Goal: Information Seeking & Learning: Learn about a topic

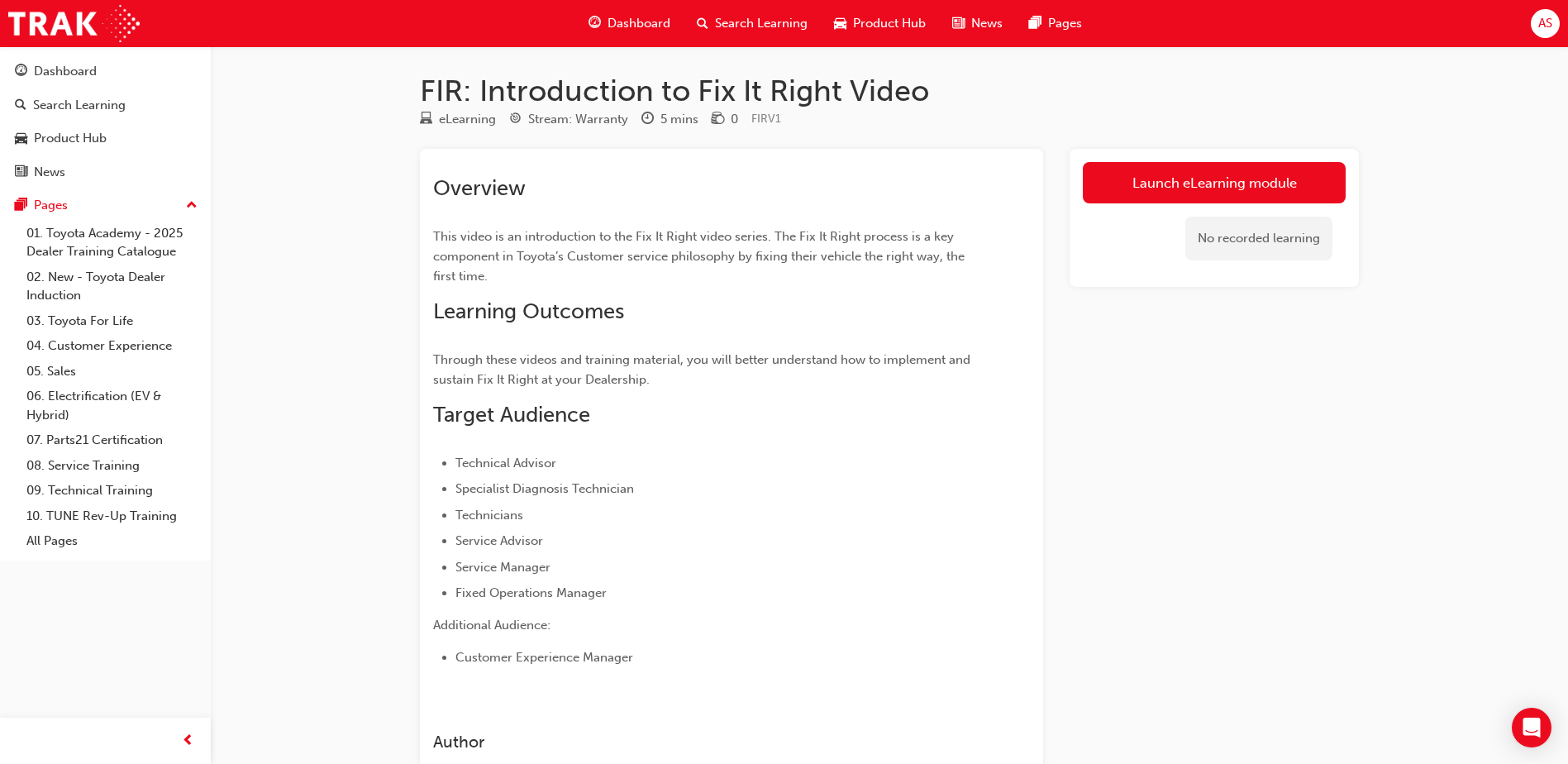
drag, startPoint x: 1258, startPoint y: 245, endPoint x: 1111, endPoint y: 232, distance: 147.6
click at [1258, 245] on div "No recorded learning" at bounding box center [1259, 239] width 147 height 44
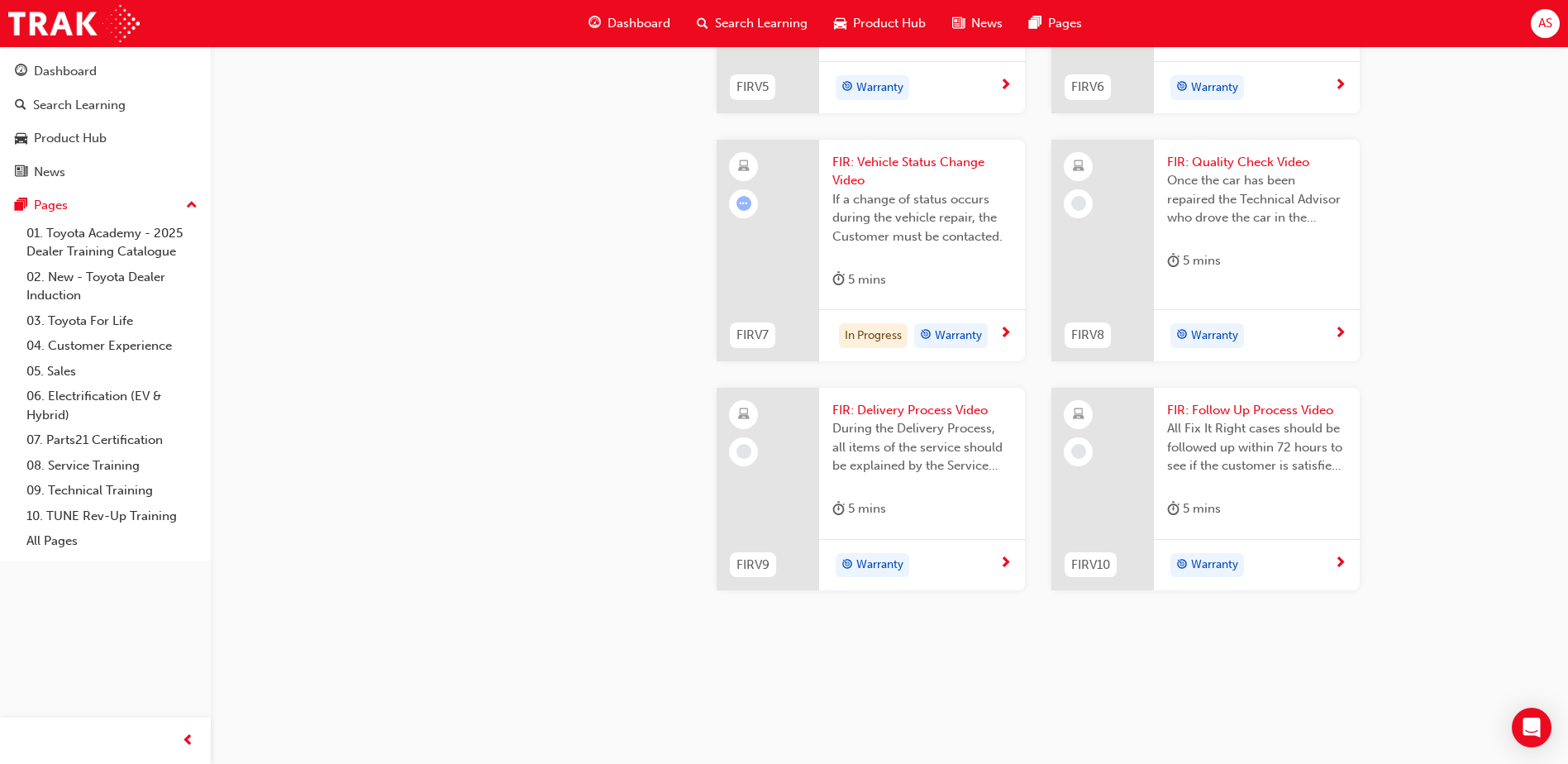
scroll to position [1654, 0]
click at [1218, 172] on span "FIR: Quality Check Video" at bounding box center [1257, 163] width 179 height 19
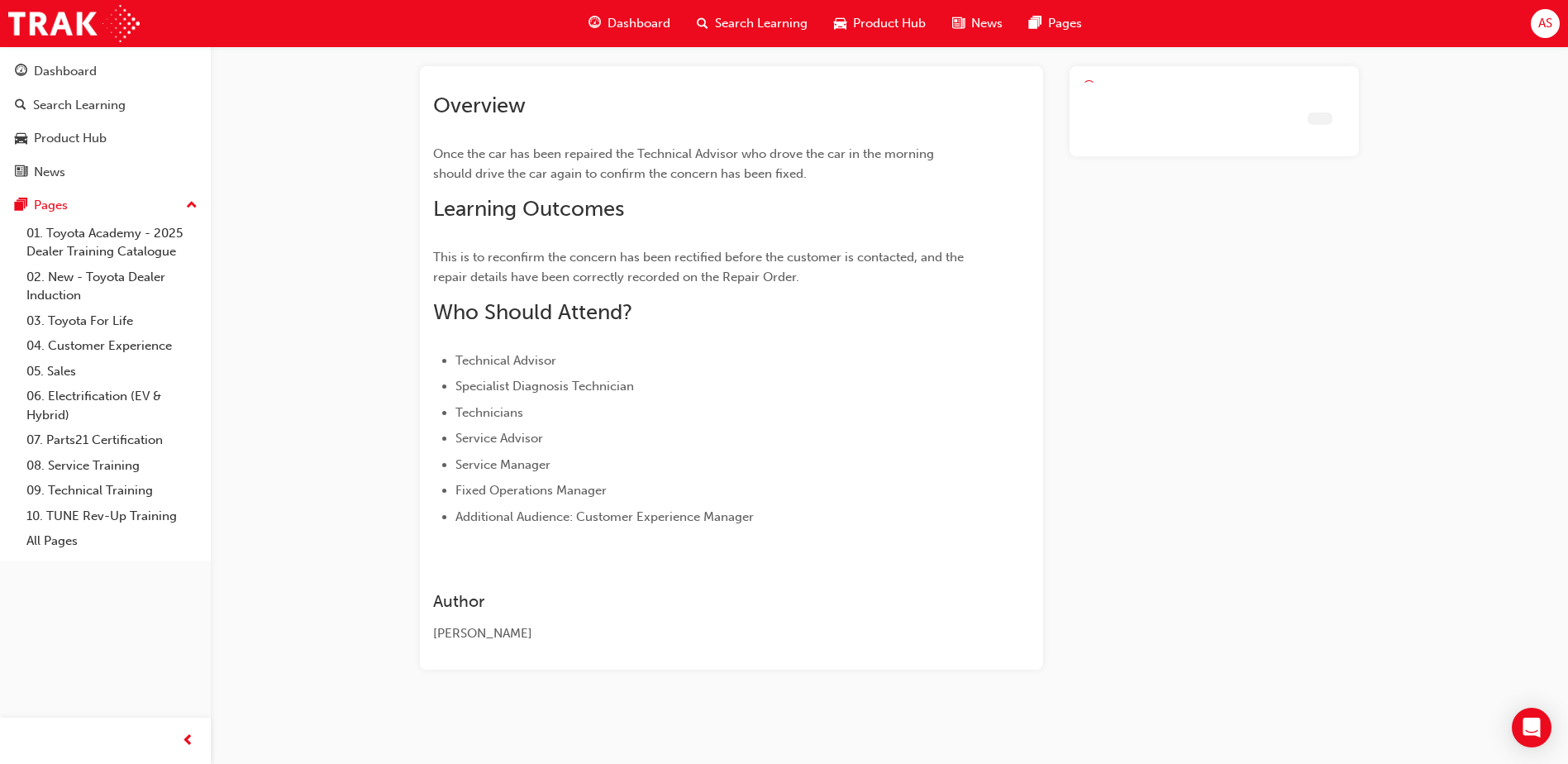
scroll to position [83, 0]
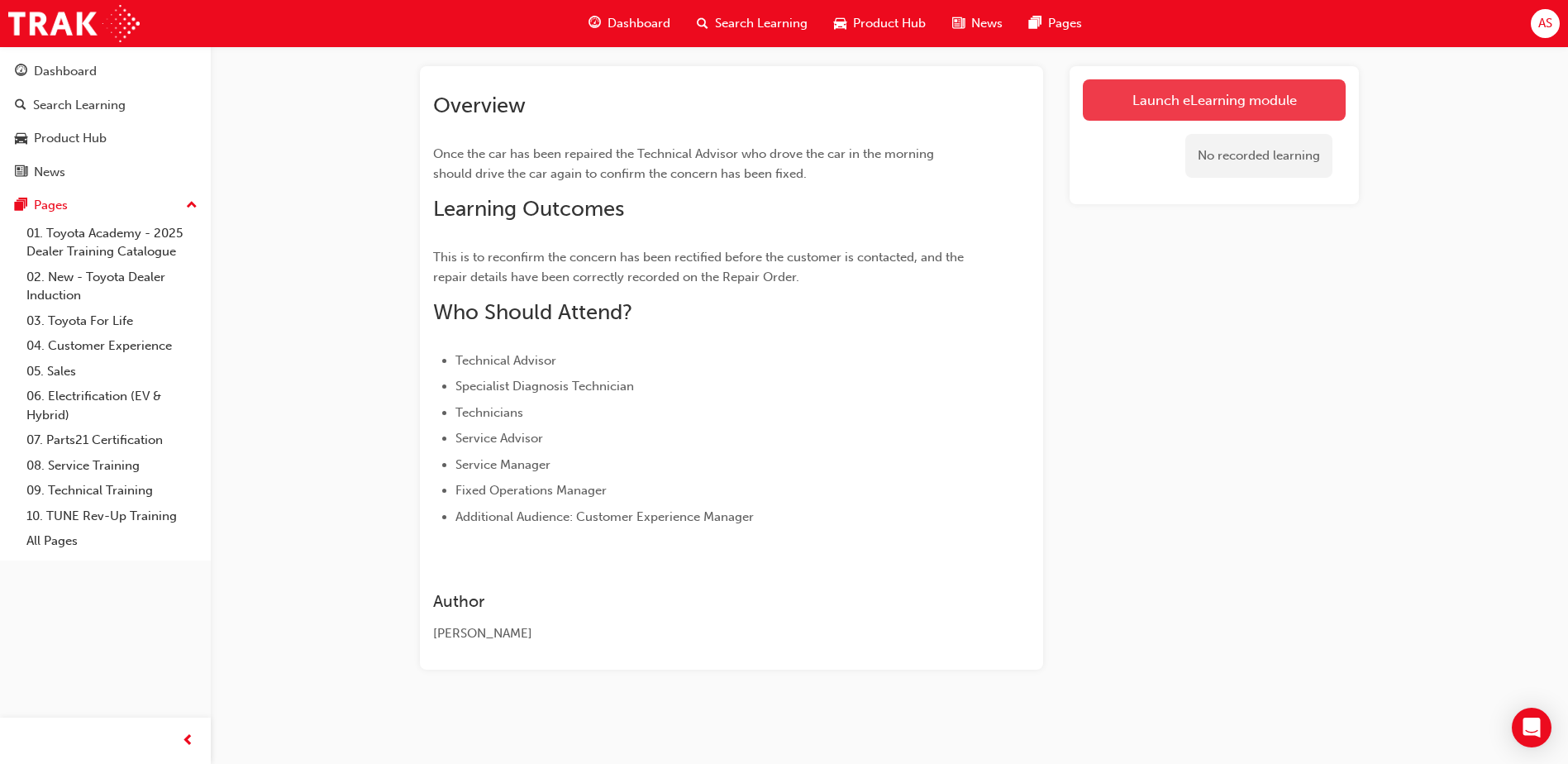
click at [1150, 94] on link "Launch eLearning module" at bounding box center [1215, 100] width 263 height 41
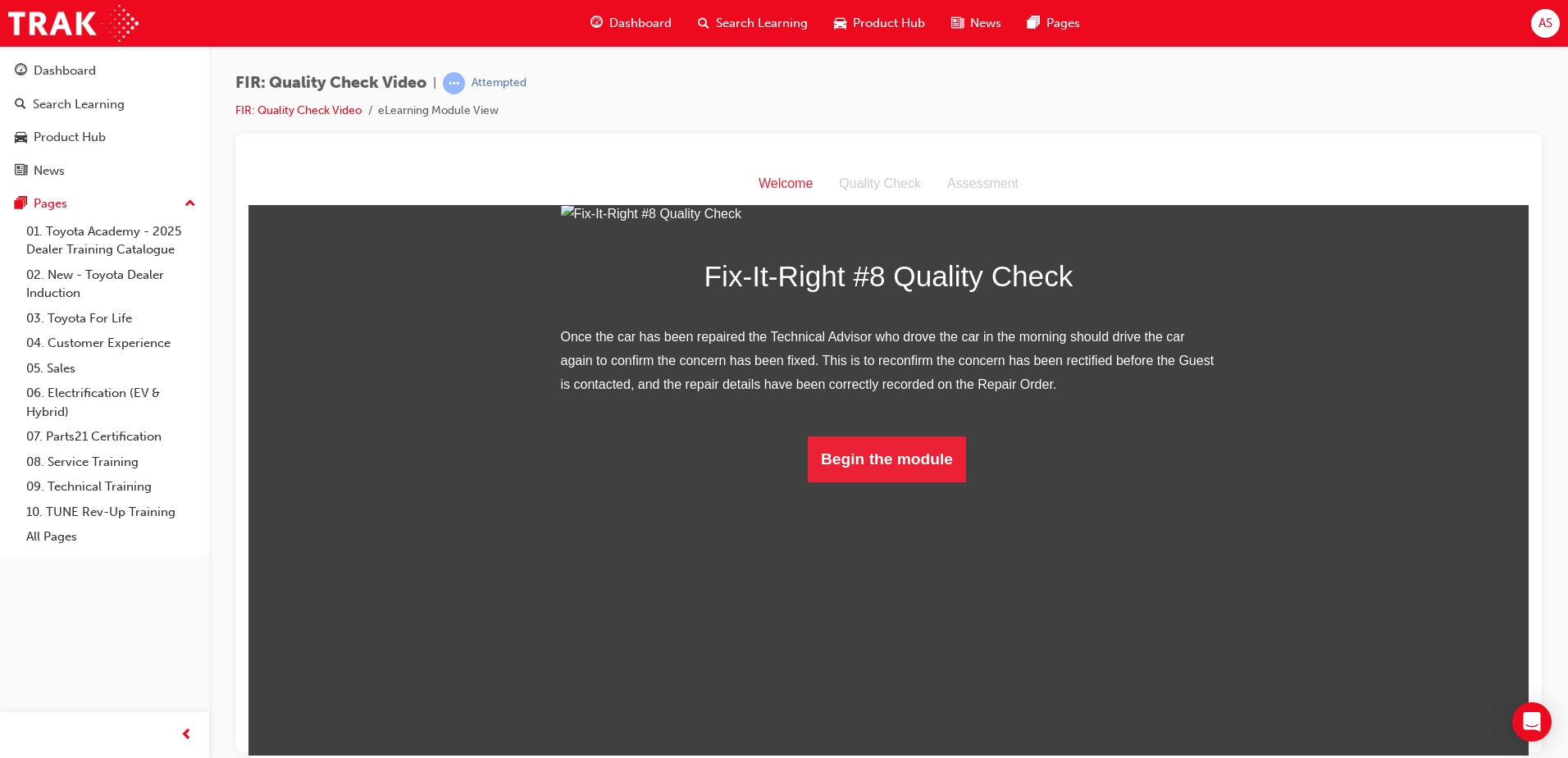
scroll to position [73, 0]
click at [892, 481] on button "Begin the module" at bounding box center [887, 458] width 158 height 46
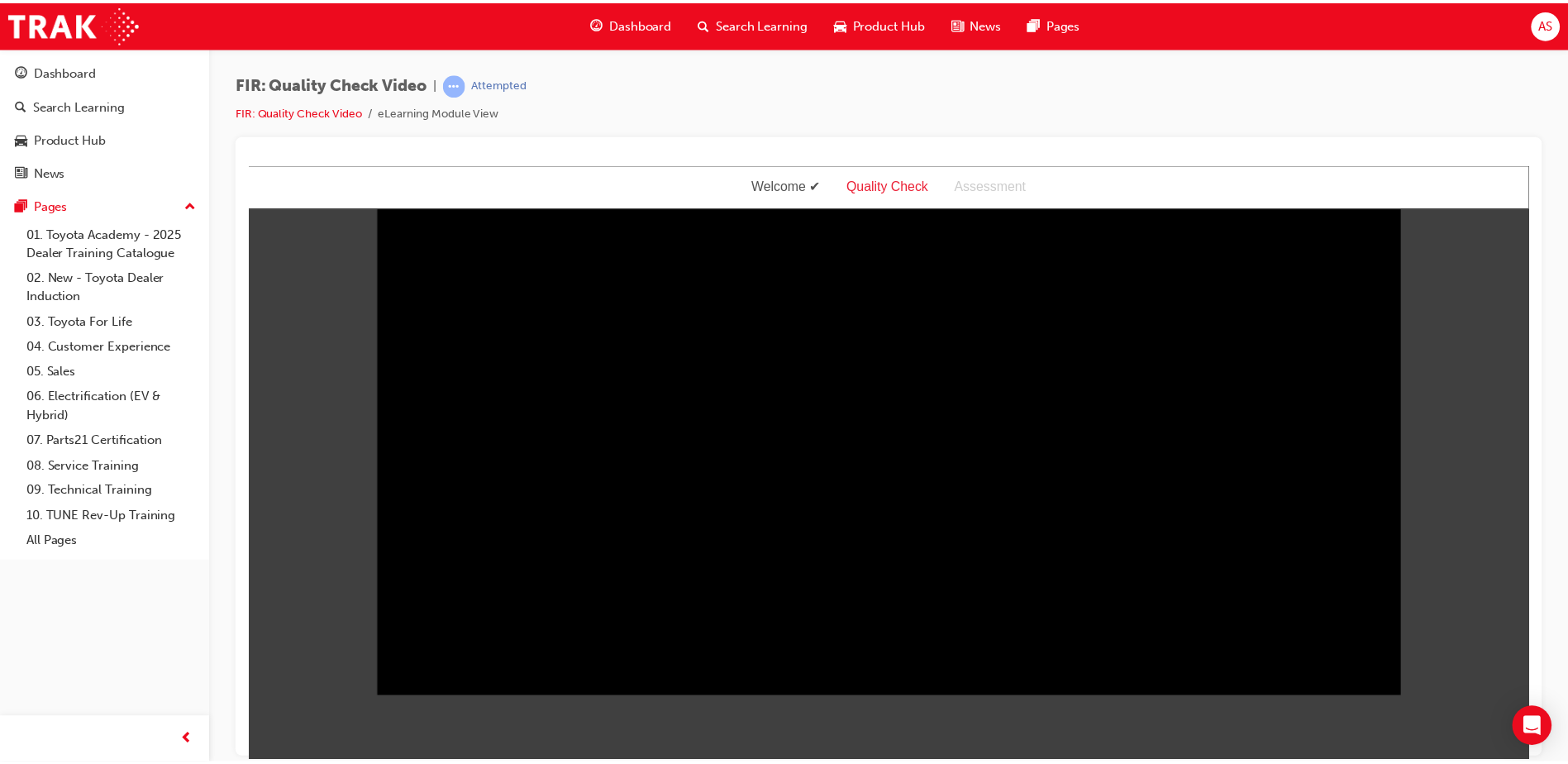
scroll to position [0, 0]
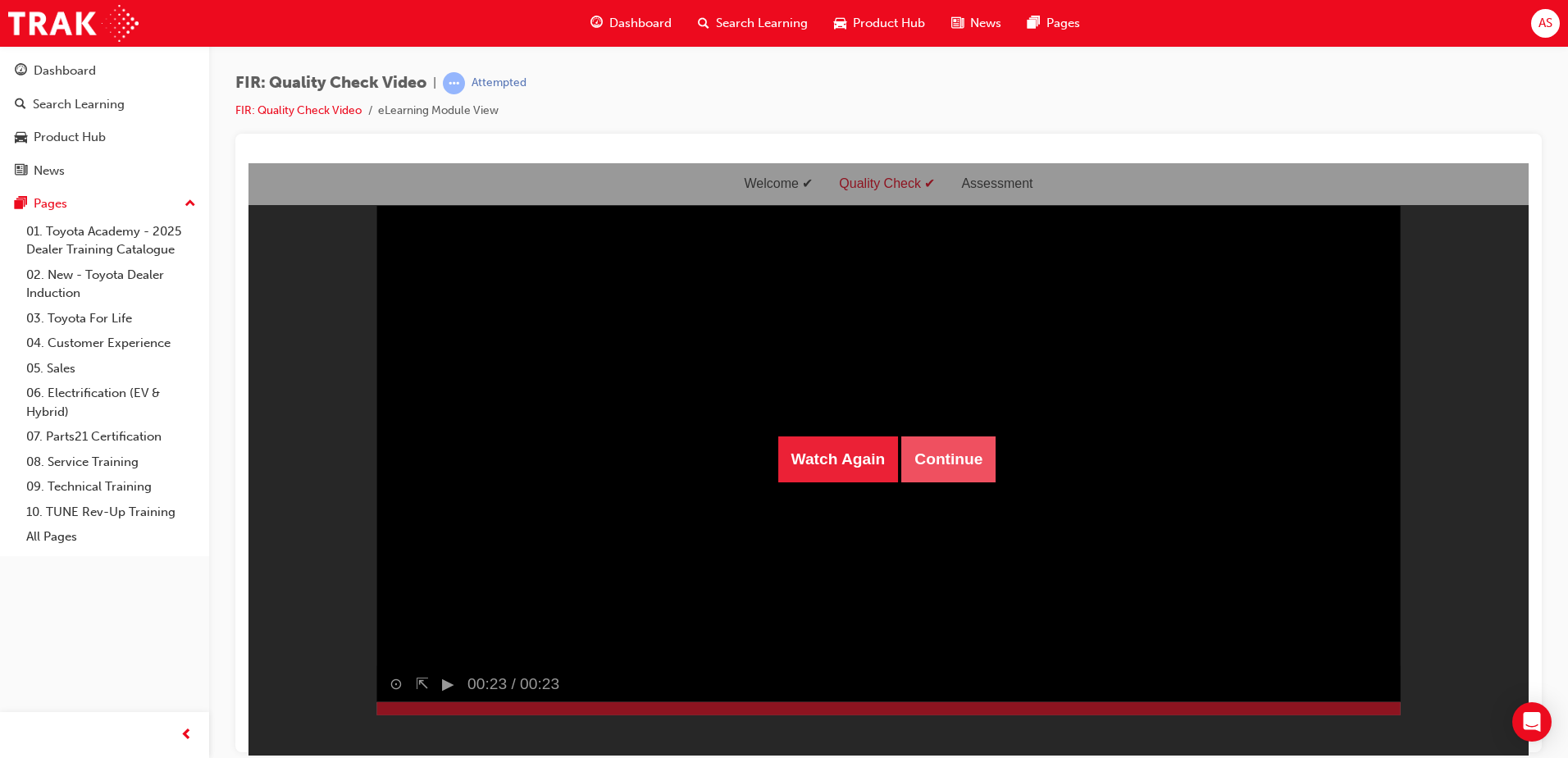
click at [962, 454] on button "Continue" at bounding box center [948, 458] width 94 height 46
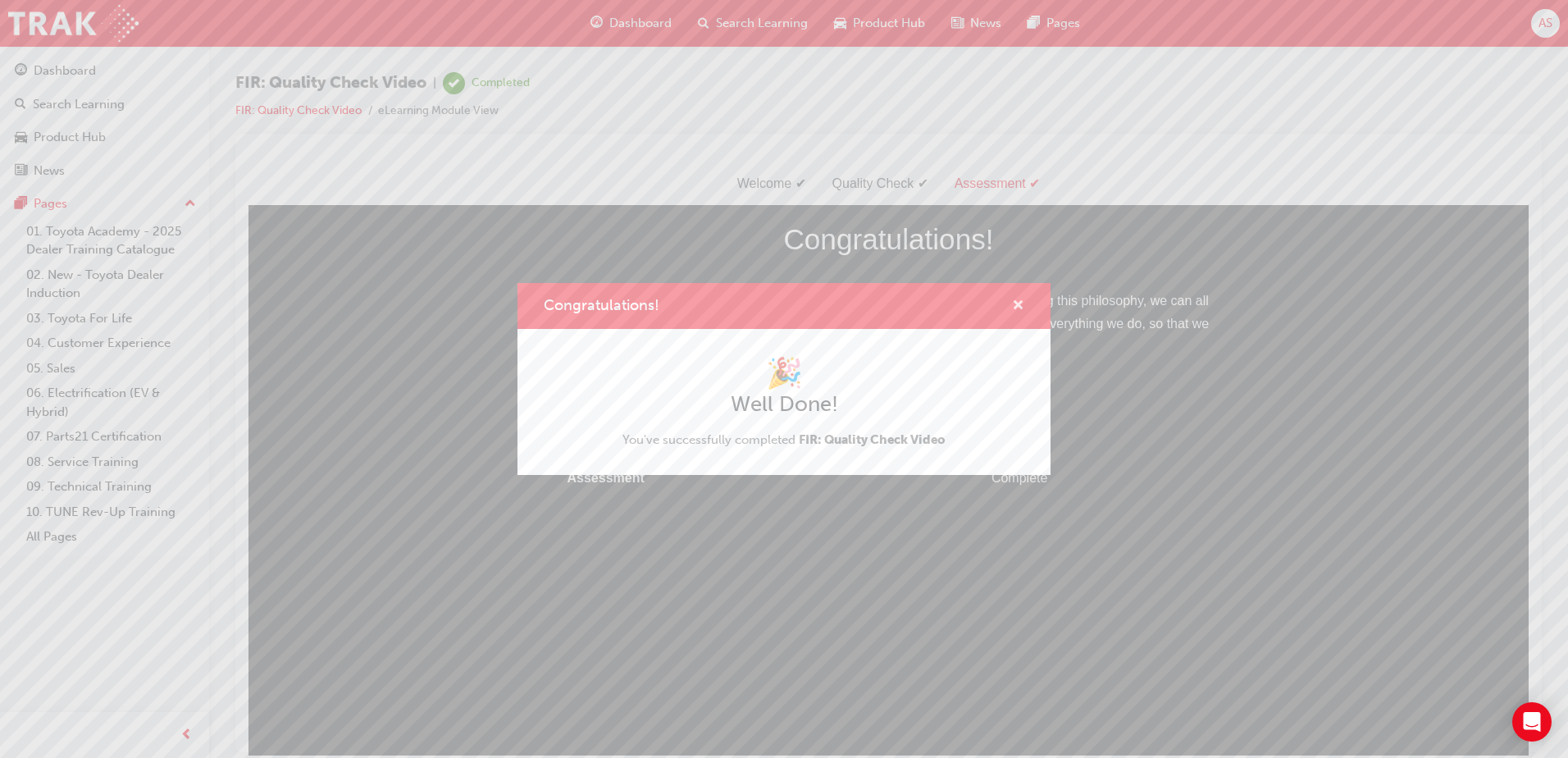
click at [1015, 303] on span "cross-icon" at bounding box center [1018, 307] width 12 height 15
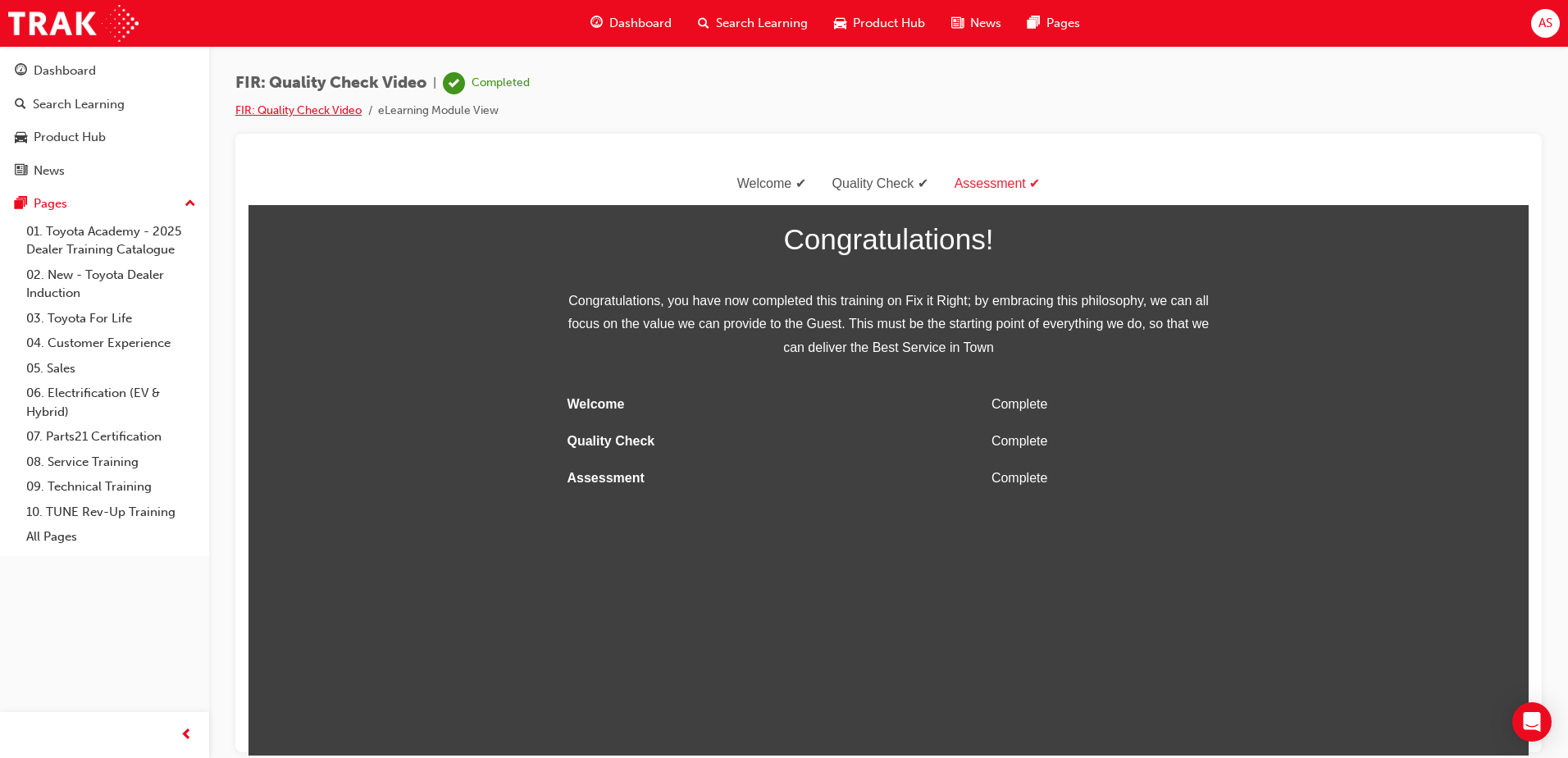
click at [346, 111] on link "FIR: Quality Check Video" at bounding box center [298, 110] width 126 height 14
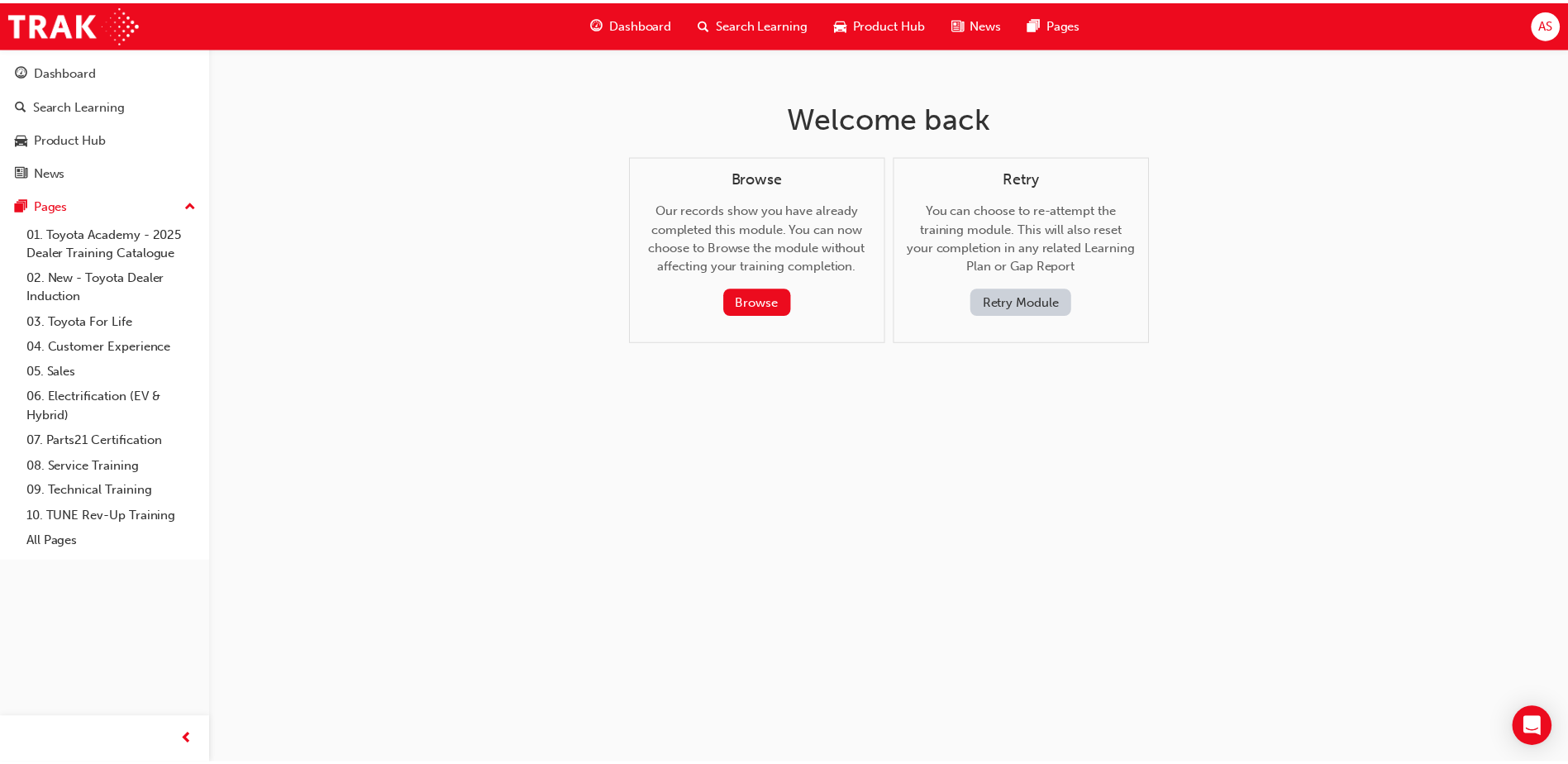
scroll to position [83, 0]
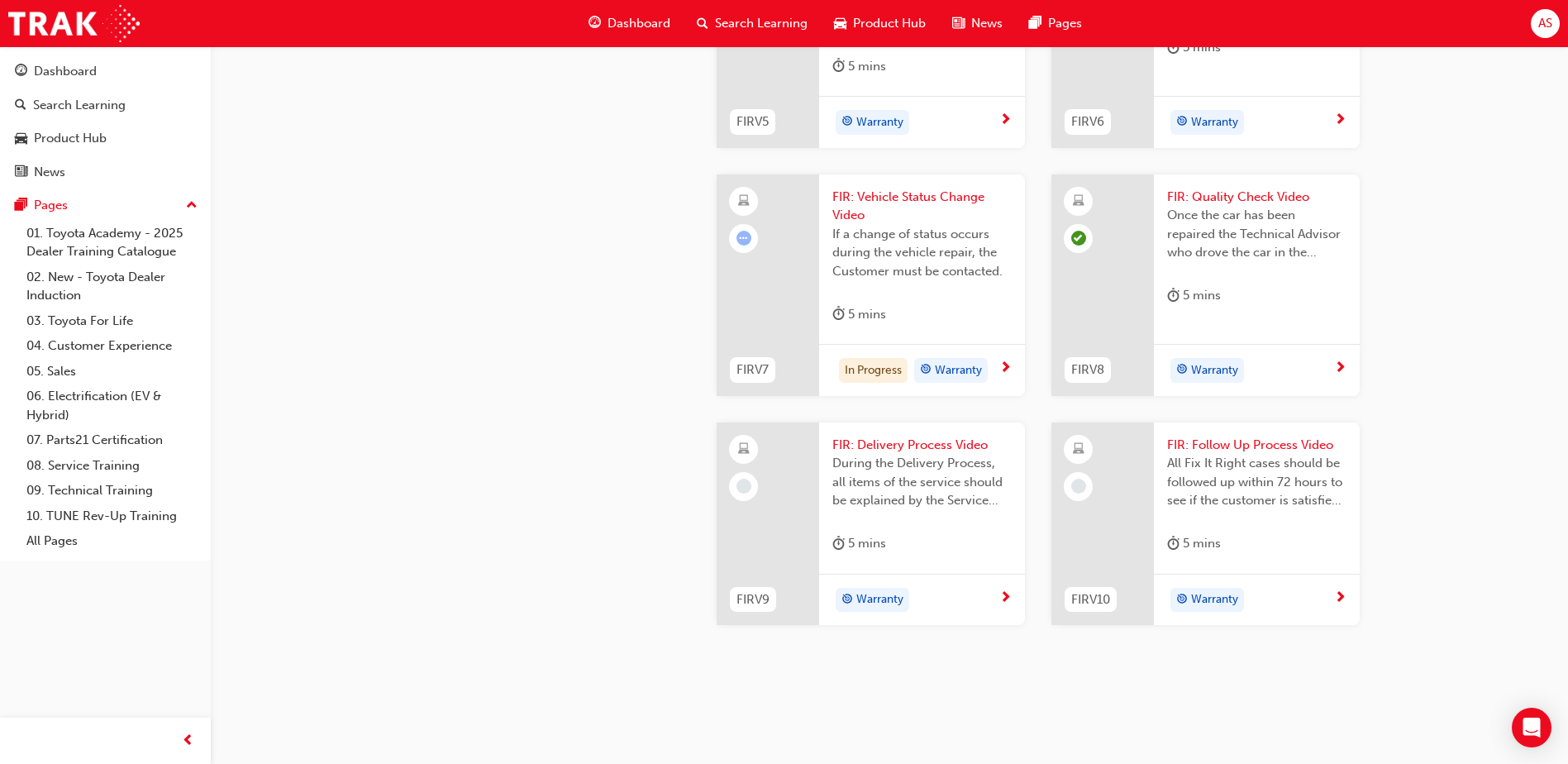
scroll to position [1730, 0]
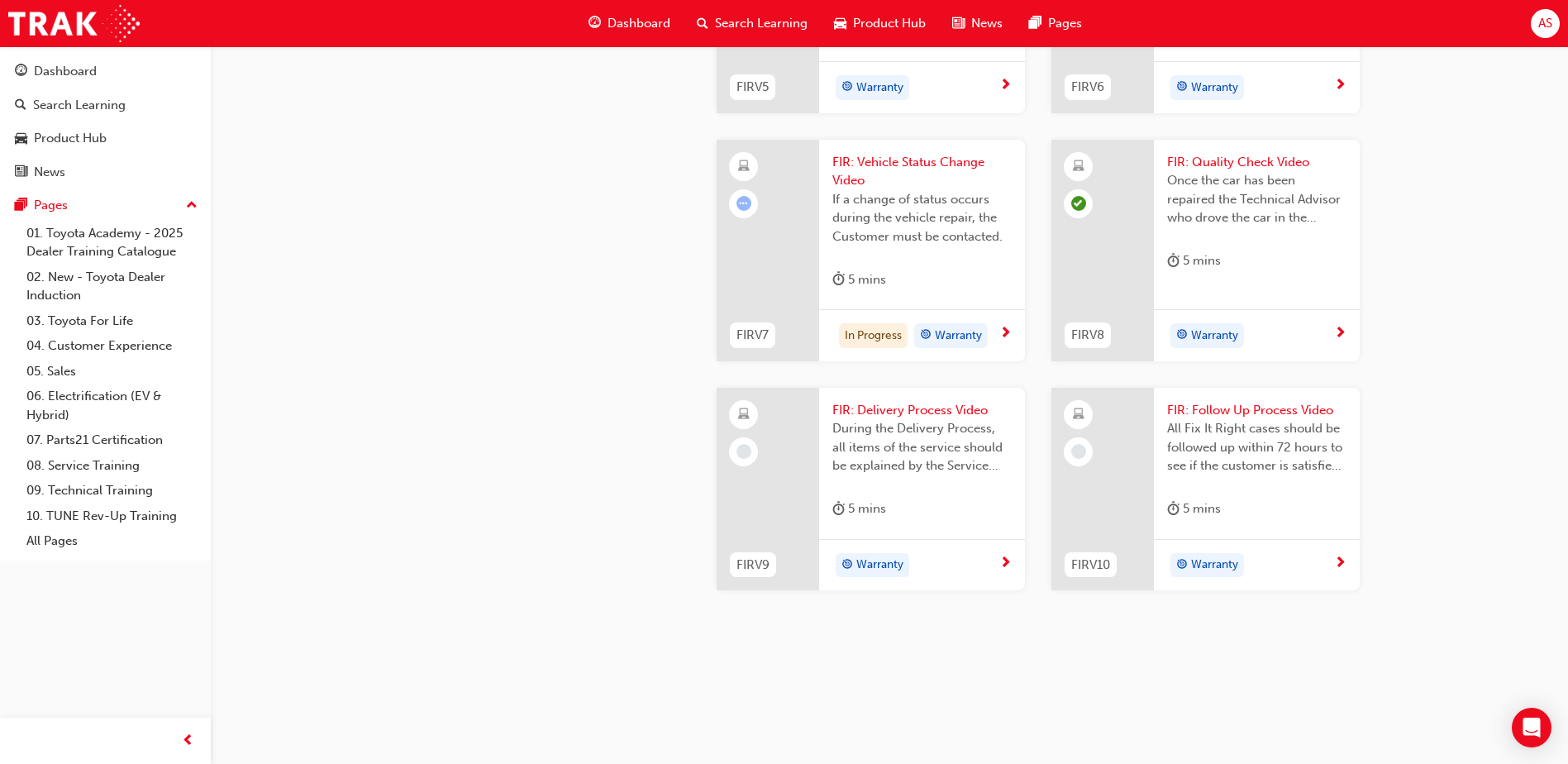
click at [889, 407] on span "FIR: Delivery Process Video" at bounding box center [922, 410] width 179 height 19
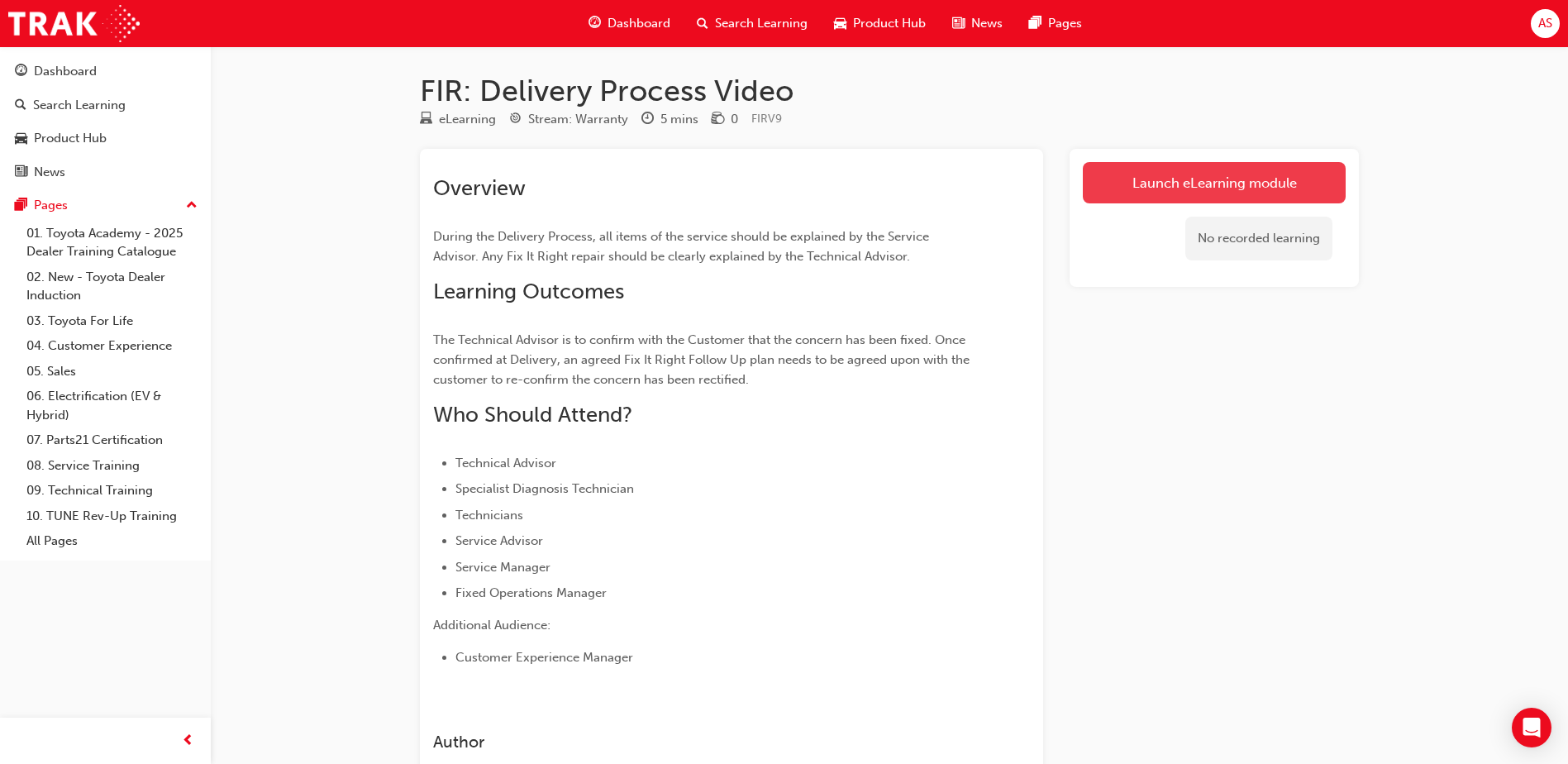
click at [1153, 171] on link "Launch eLearning module" at bounding box center [1215, 182] width 263 height 41
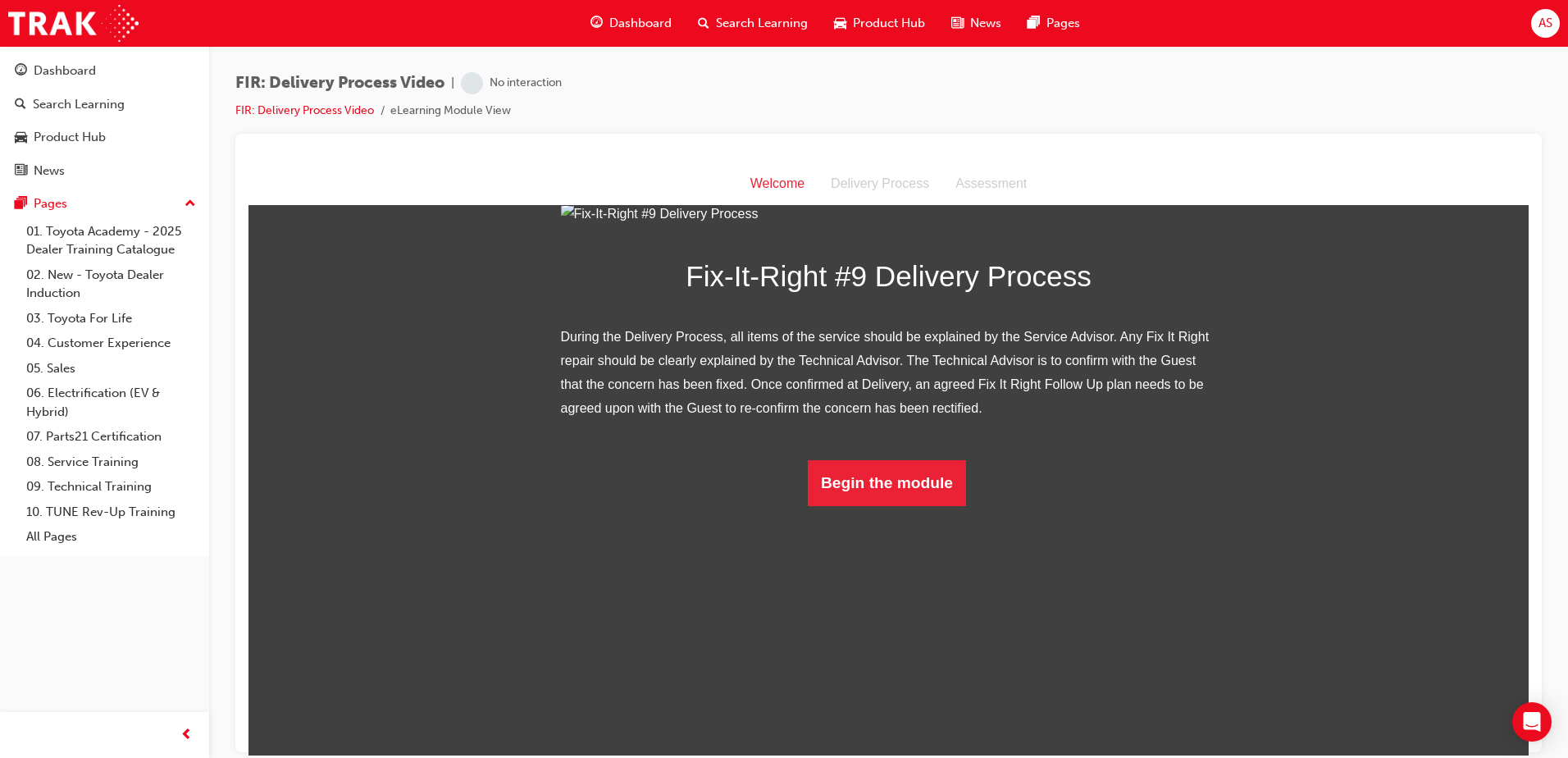
scroll to position [96, 0]
click at [911, 505] on button "Begin the module" at bounding box center [887, 482] width 158 height 46
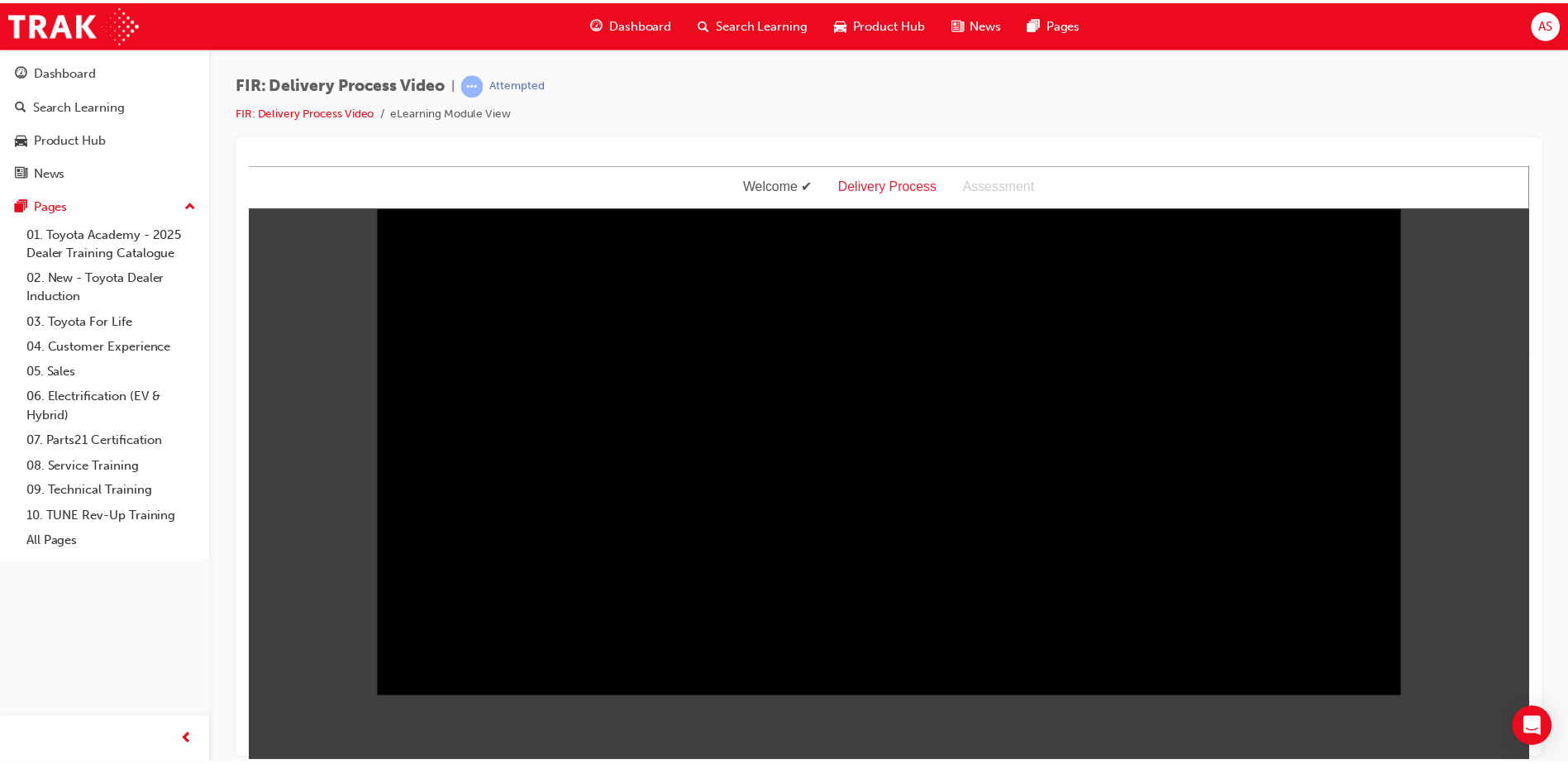
scroll to position [0, 0]
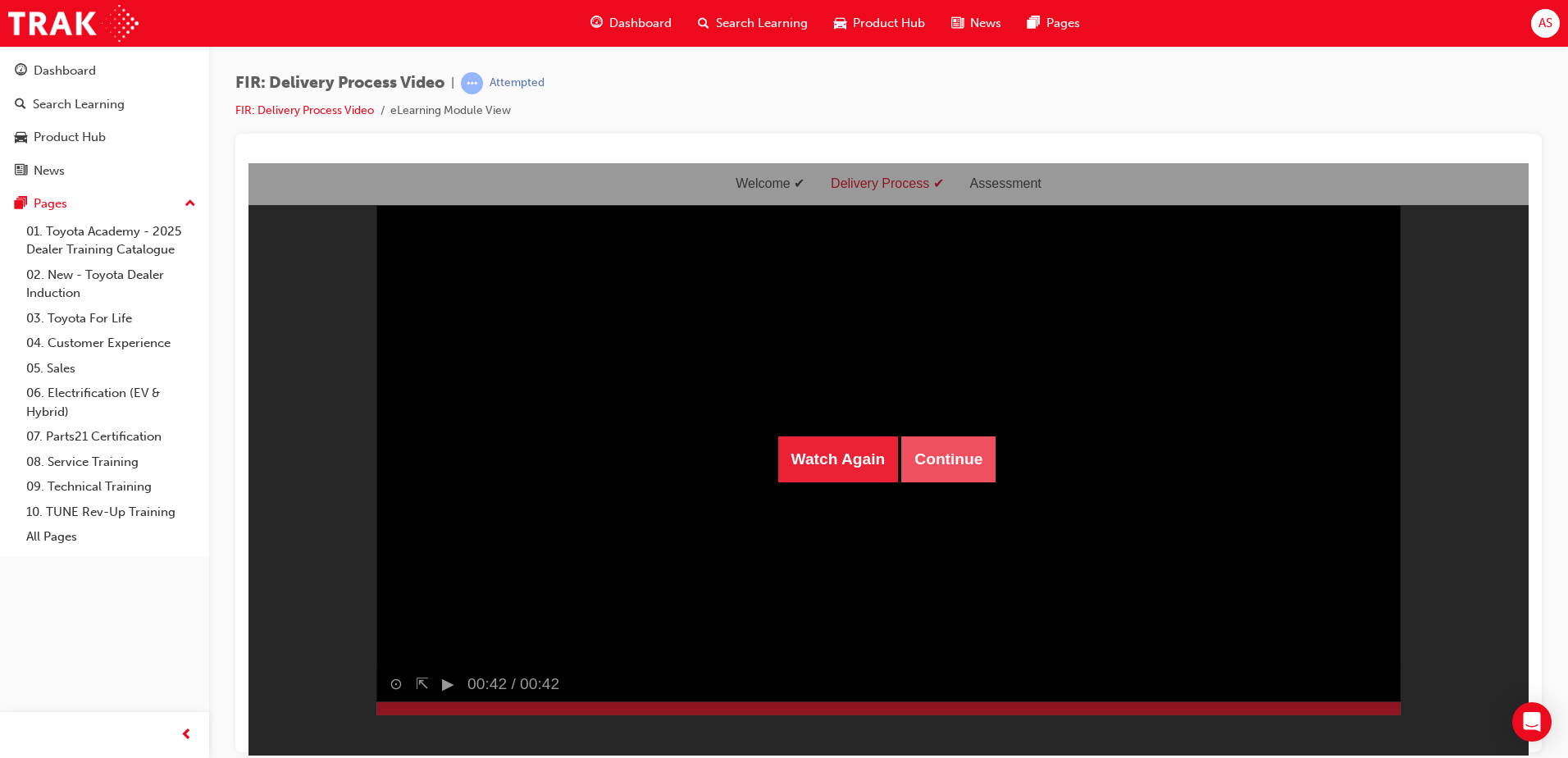
click at [956, 469] on button "Continue" at bounding box center [948, 458] width 94 height 46
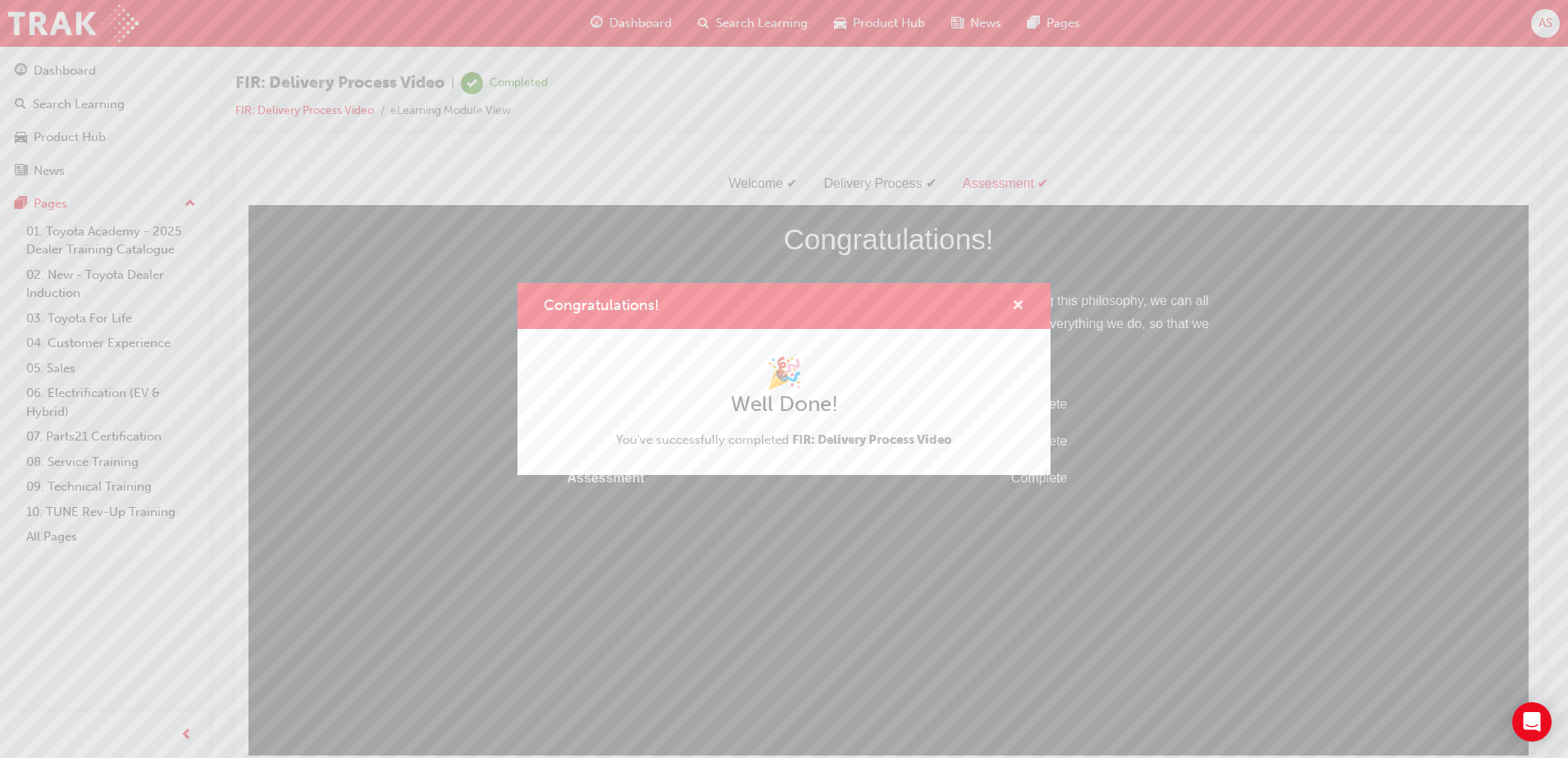
click at [1015, 302] on span "cross-icon" at bounding box center [1018, 307] width 12 height 15
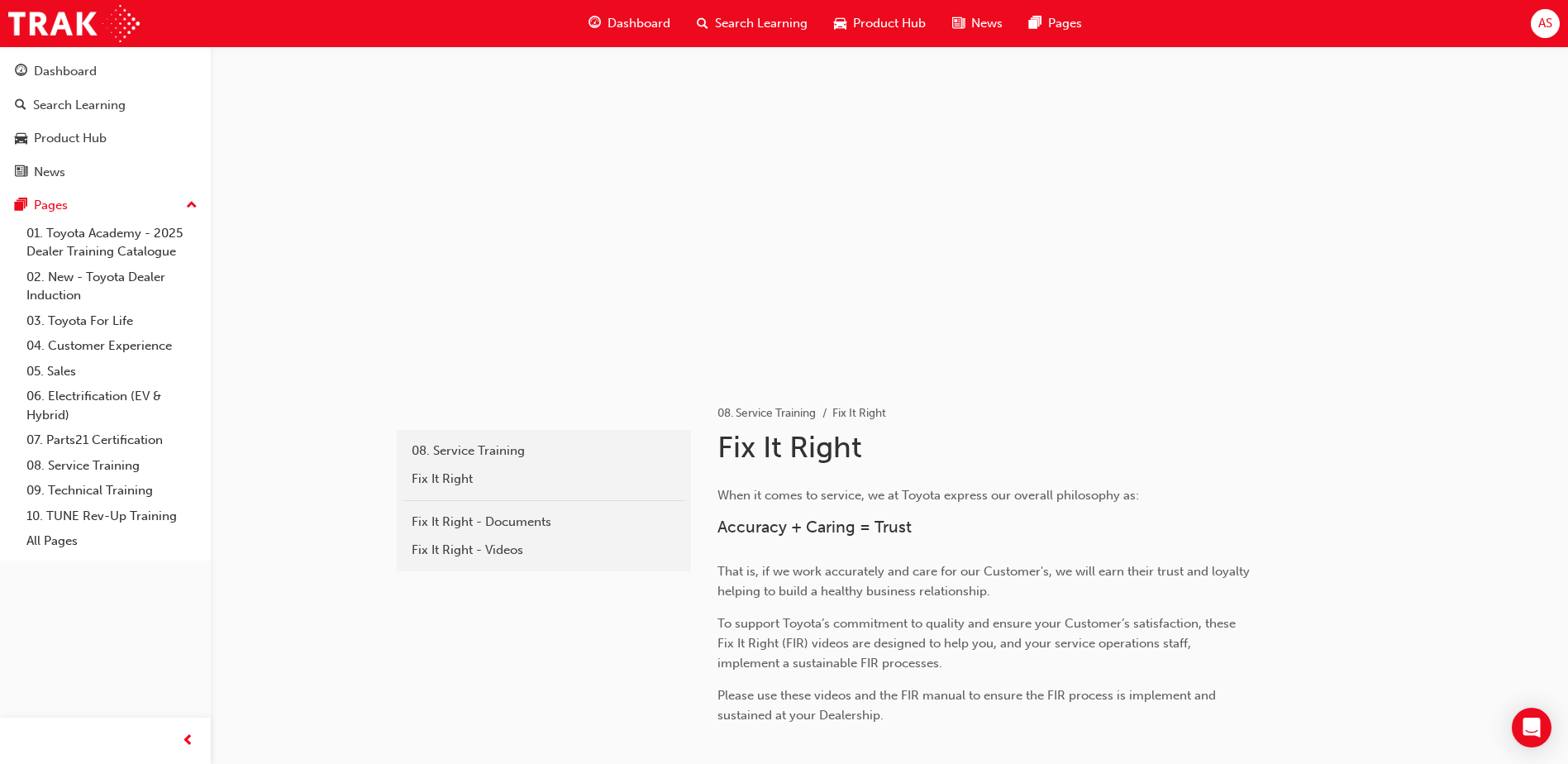
scroll to position [1730, 0]
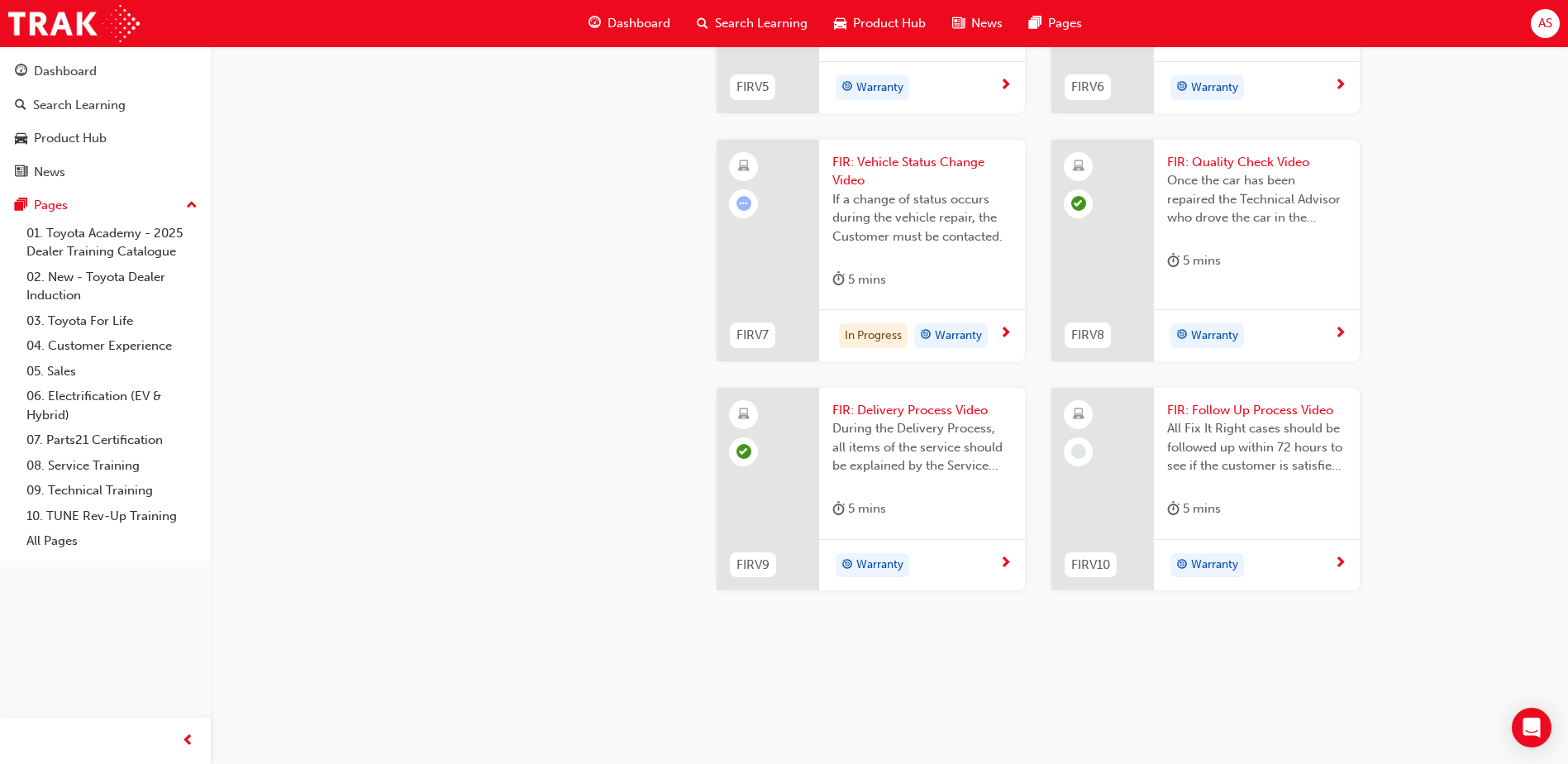
click at [1217, 410] on span "FIR: Follow Up Process Video" at bounding box center [1257, 410] width 179 height 19
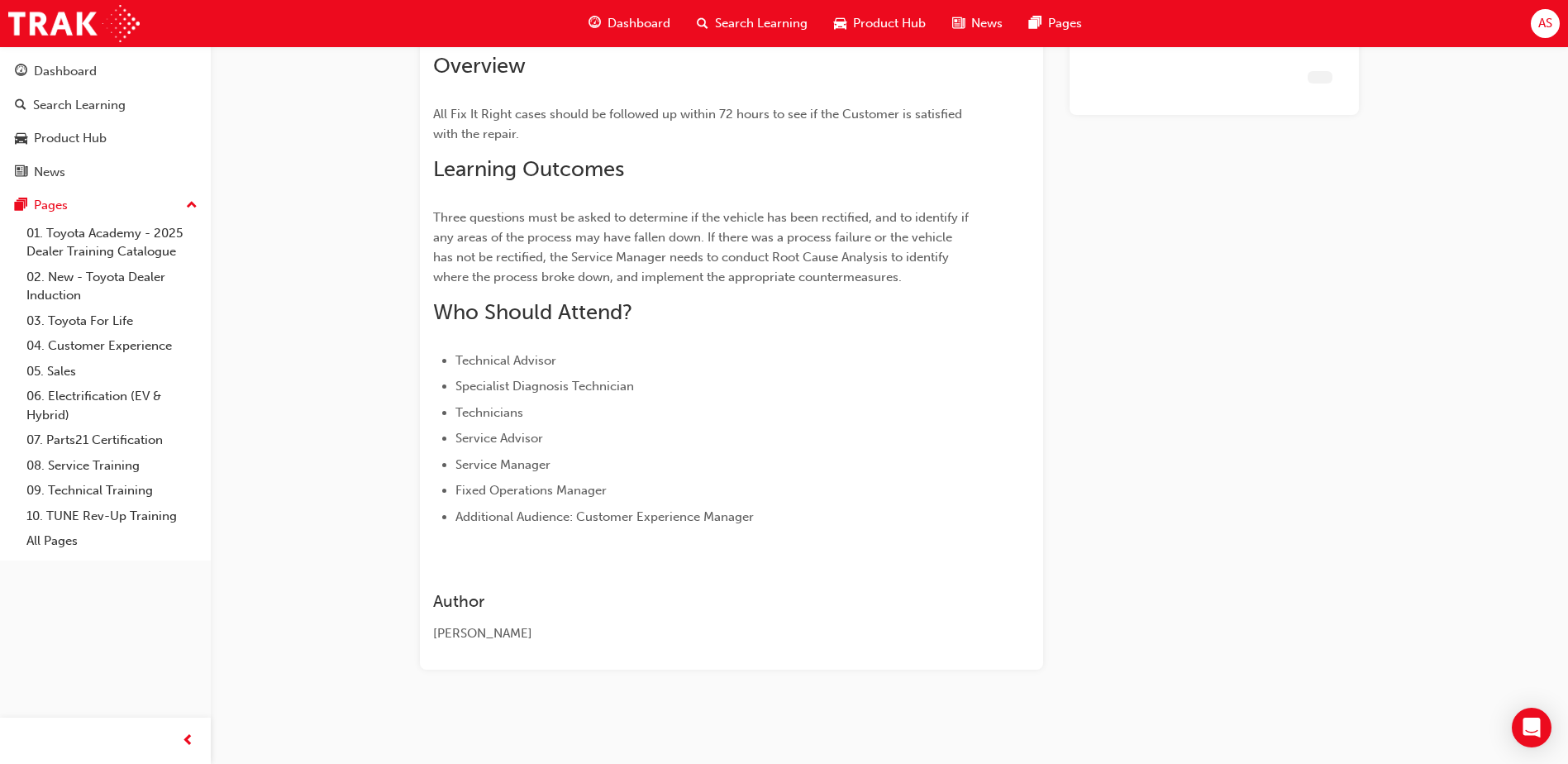
scroll to position [122, 0]
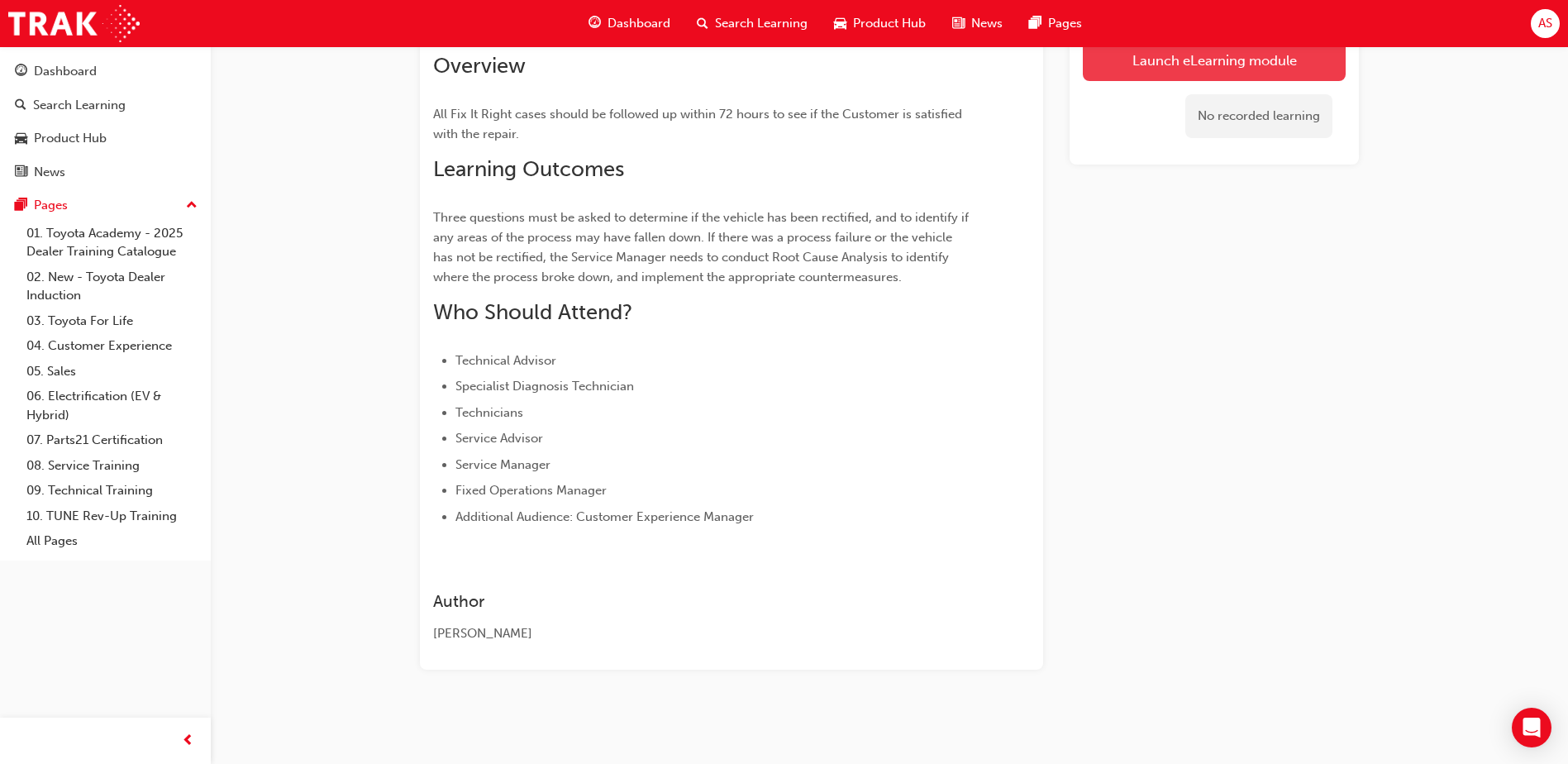
click at [1135, 71] on link "Launch eLearning module" at bounding box center [1215, 59] width 263 height 41
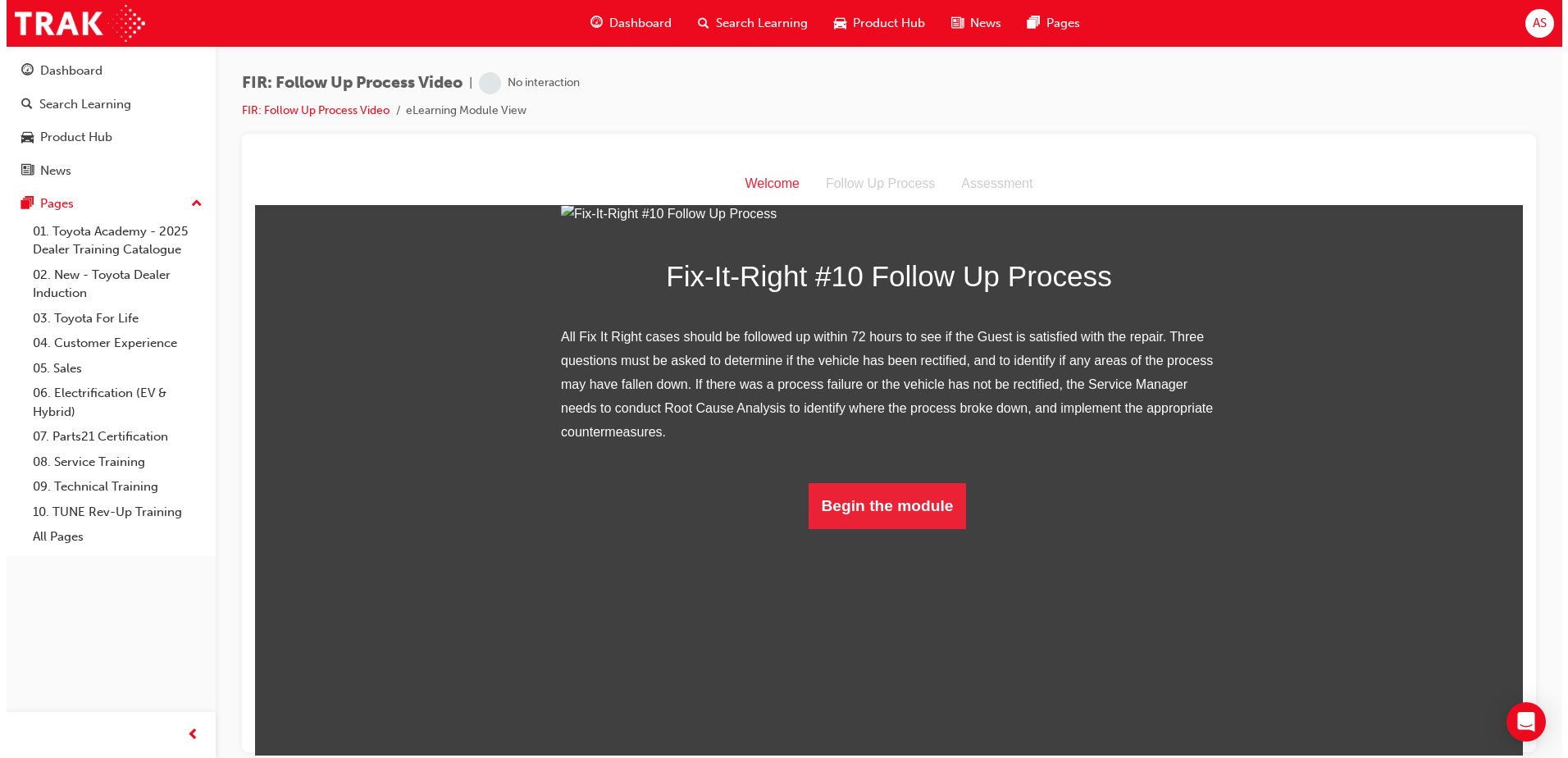
scroll to position [121, 0]
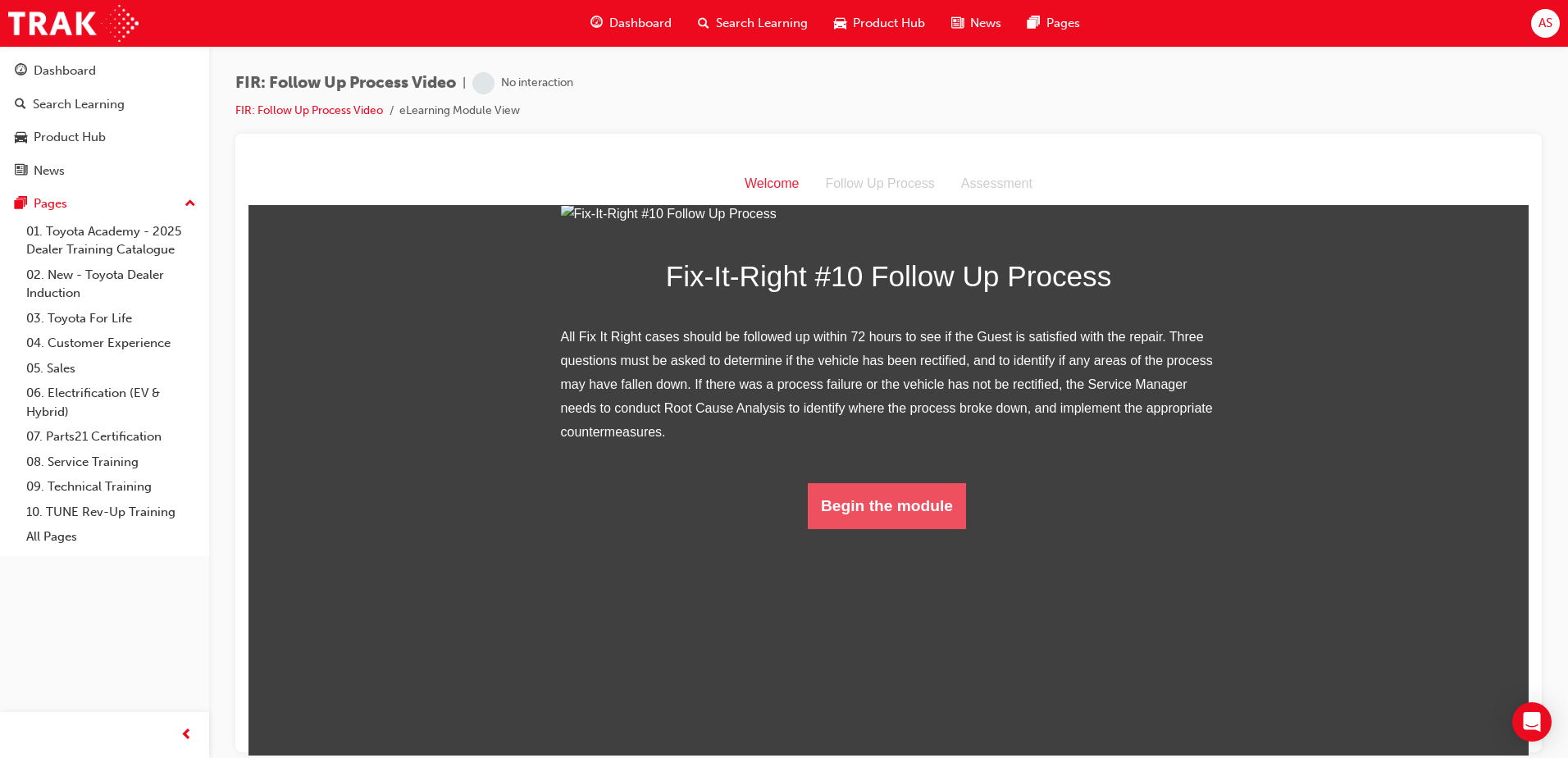
click at [878, 529] on button "Begin the module" at bounding box center [887, 505] width 158 height 46
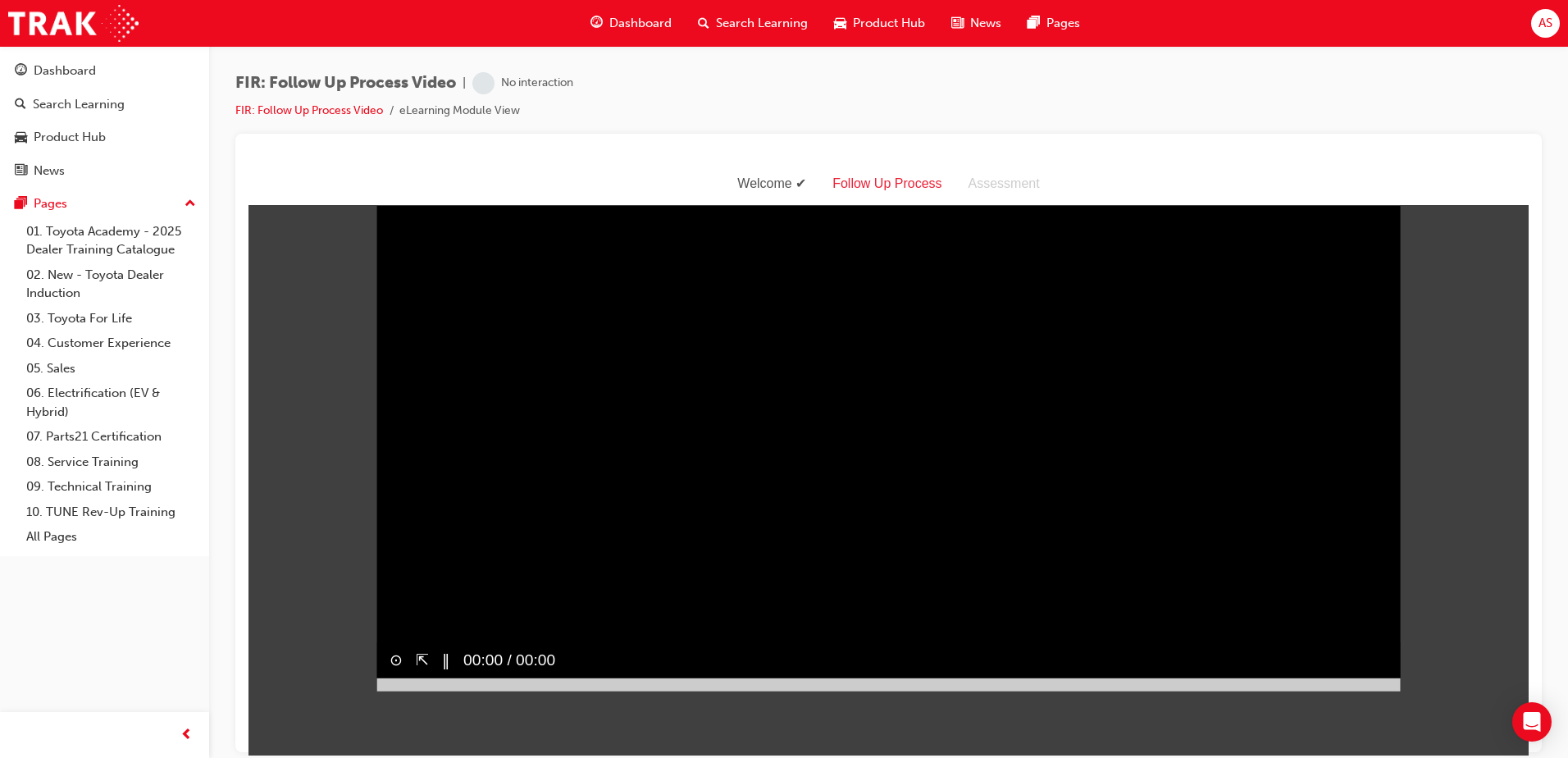
scroll to position [0, 0]
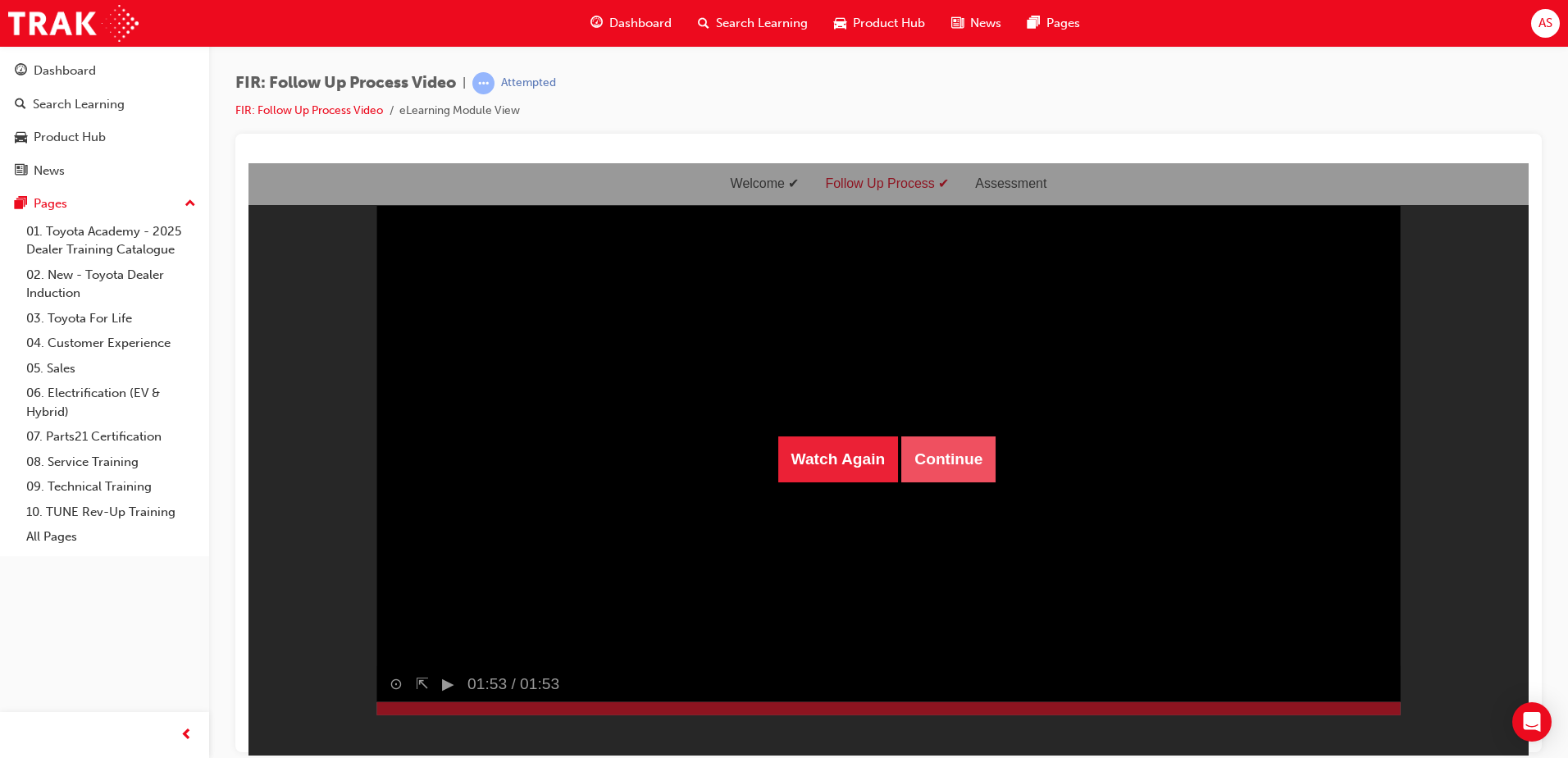
click at [959, 446] on button "Continue" at bounding box center [948, 458] width 94 height 46
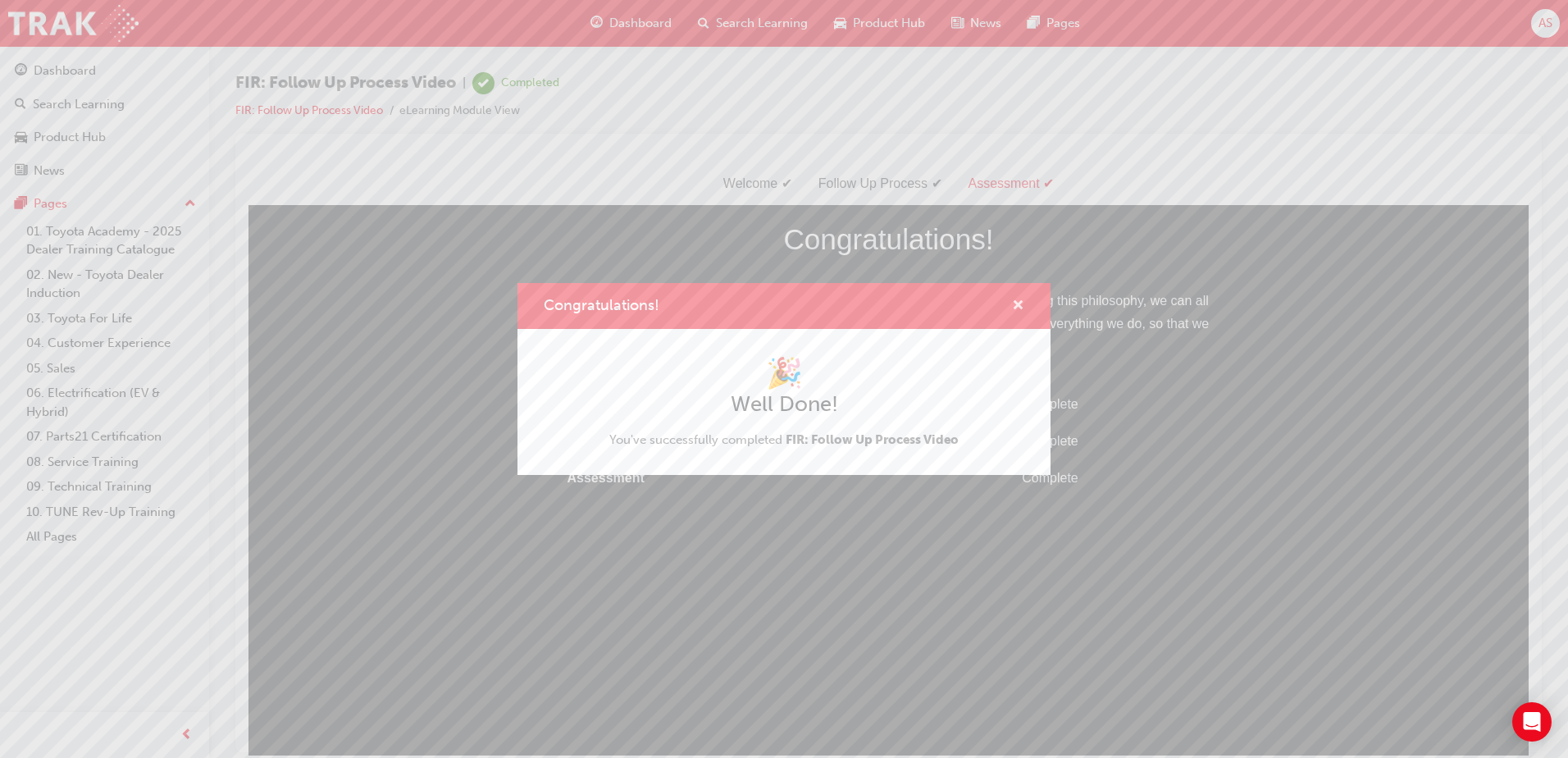
click at [1021, 299] on span "cross-icon" at bounding box center [1018, 307] width 12 height 15
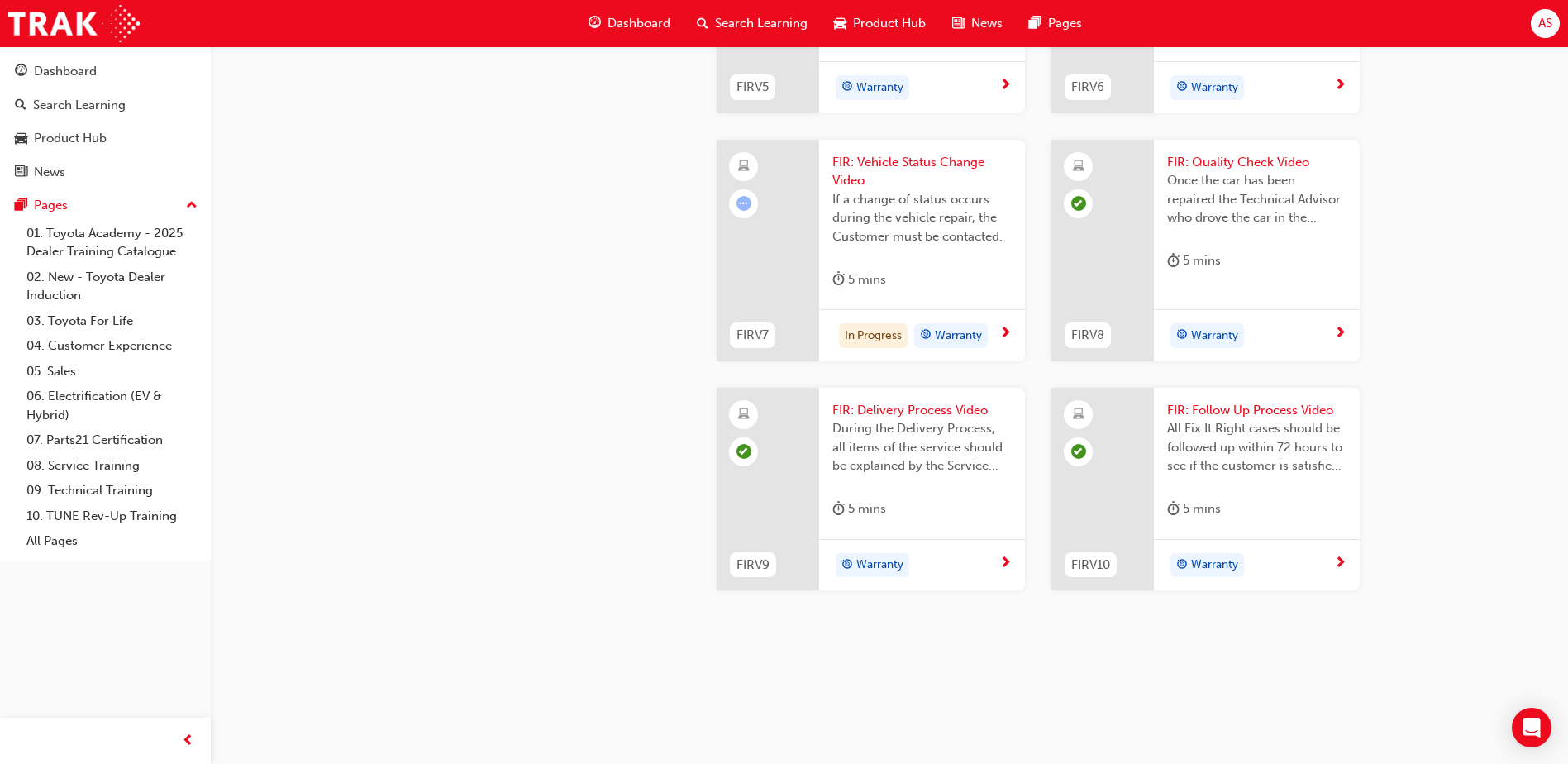
scroll to position [1647, 0]
click at [874, 190] on span "FIR: Vehicle Status Change Video" at bounding box center [922, 172] width 179 height 37
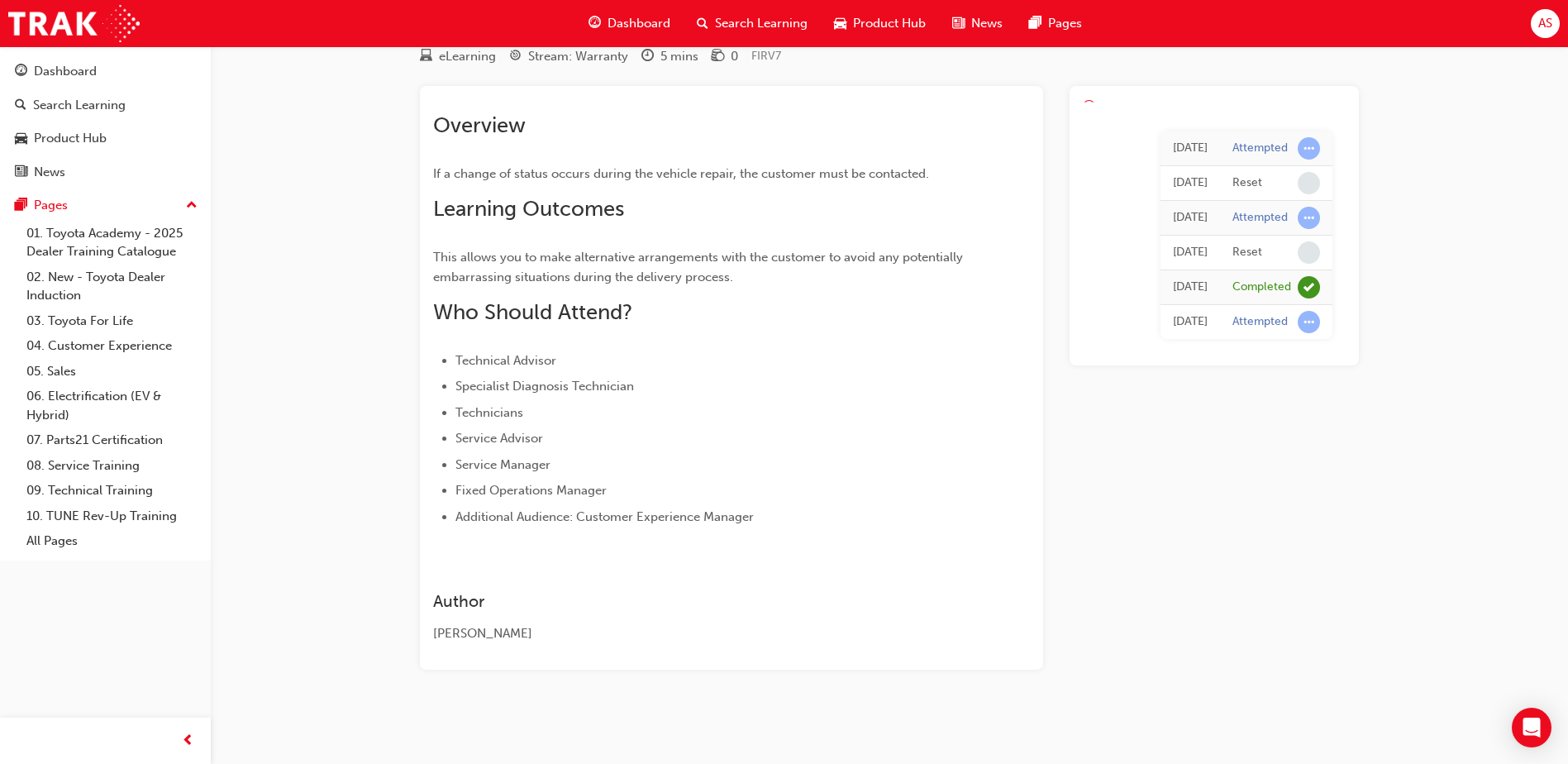
scroll to position [63, 0]
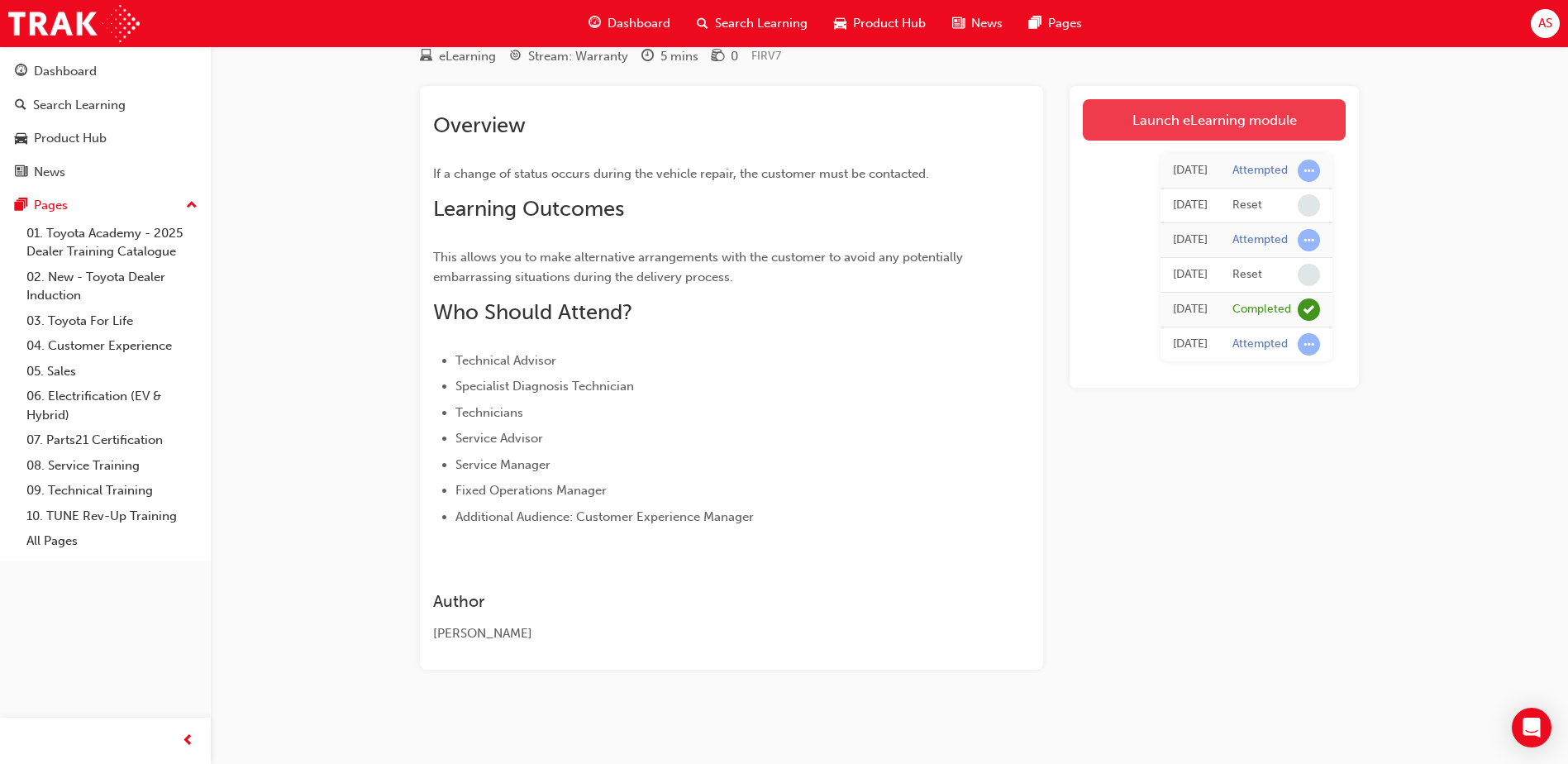
click at [1279, 123] on link "Launch eLearning module" at bounding box center [1215, 119] width 263 height 41
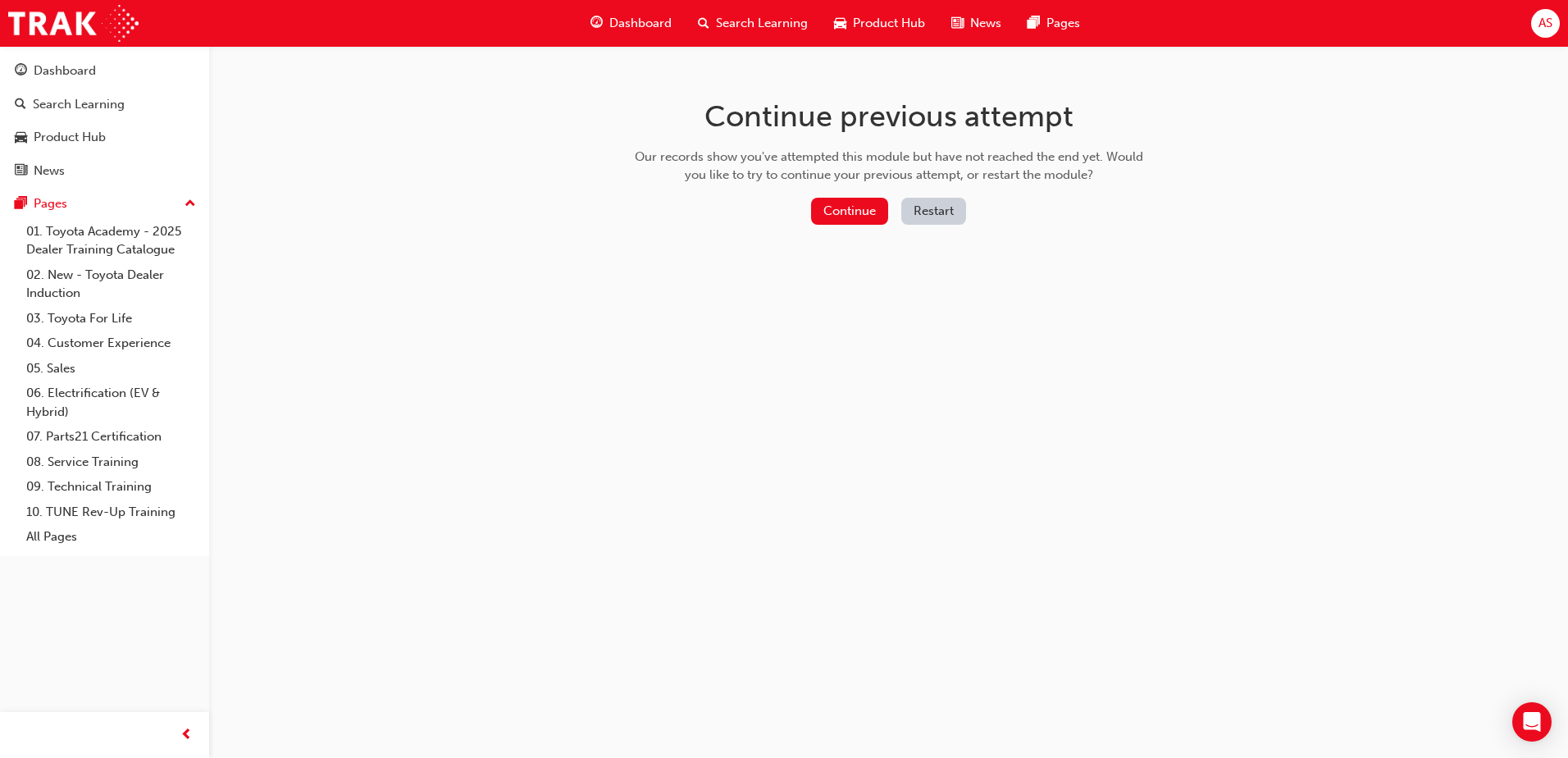
click at [949, 204] on button "Restart" at bounding box center [934, 211] width 65 height 27
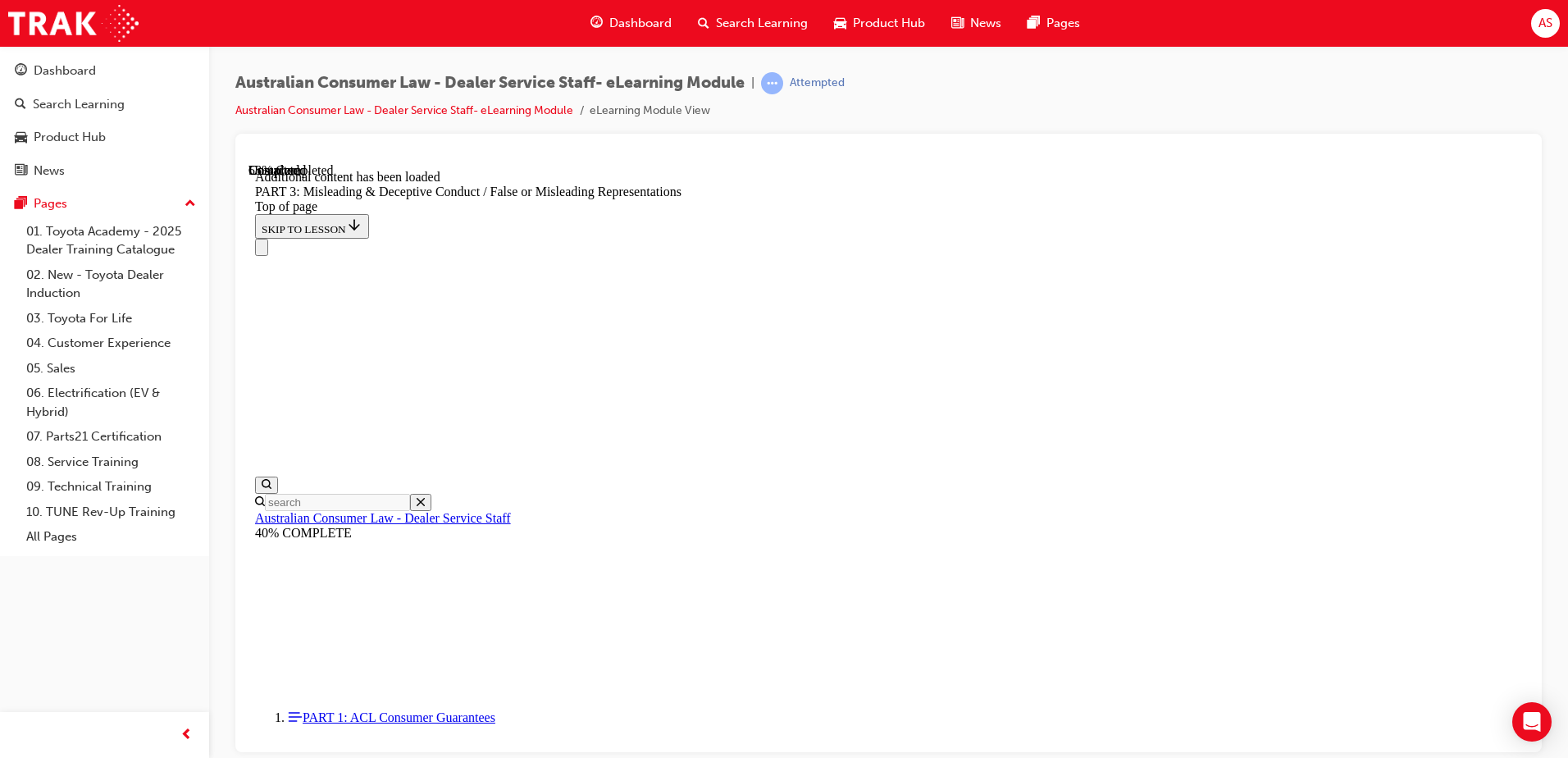
scroll to position [4930, 0]
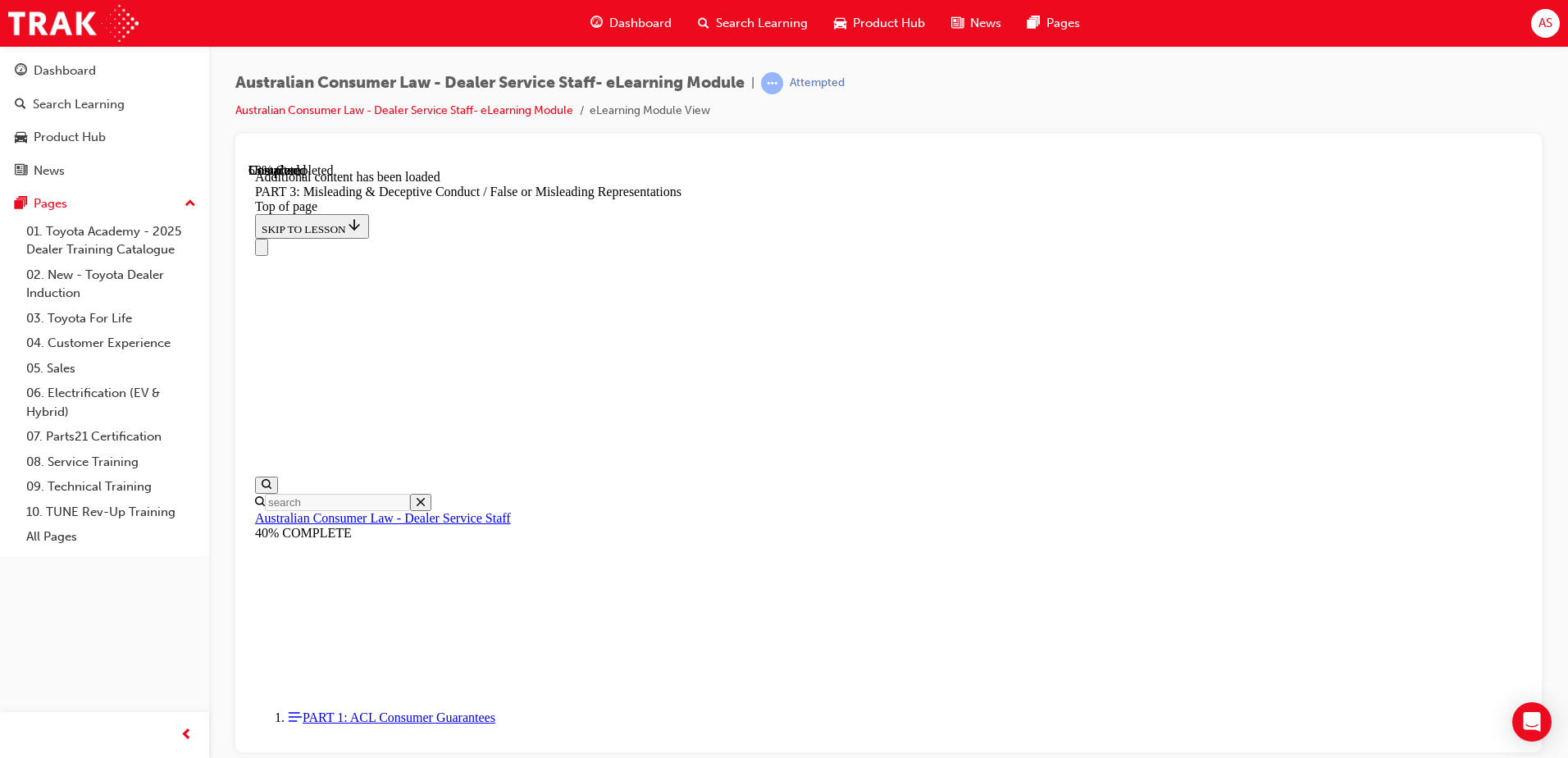
drag, startPoint x: 1080, startPoint y: 736, endPoint x: 1068, endPoint y: 741, distance: 13.0
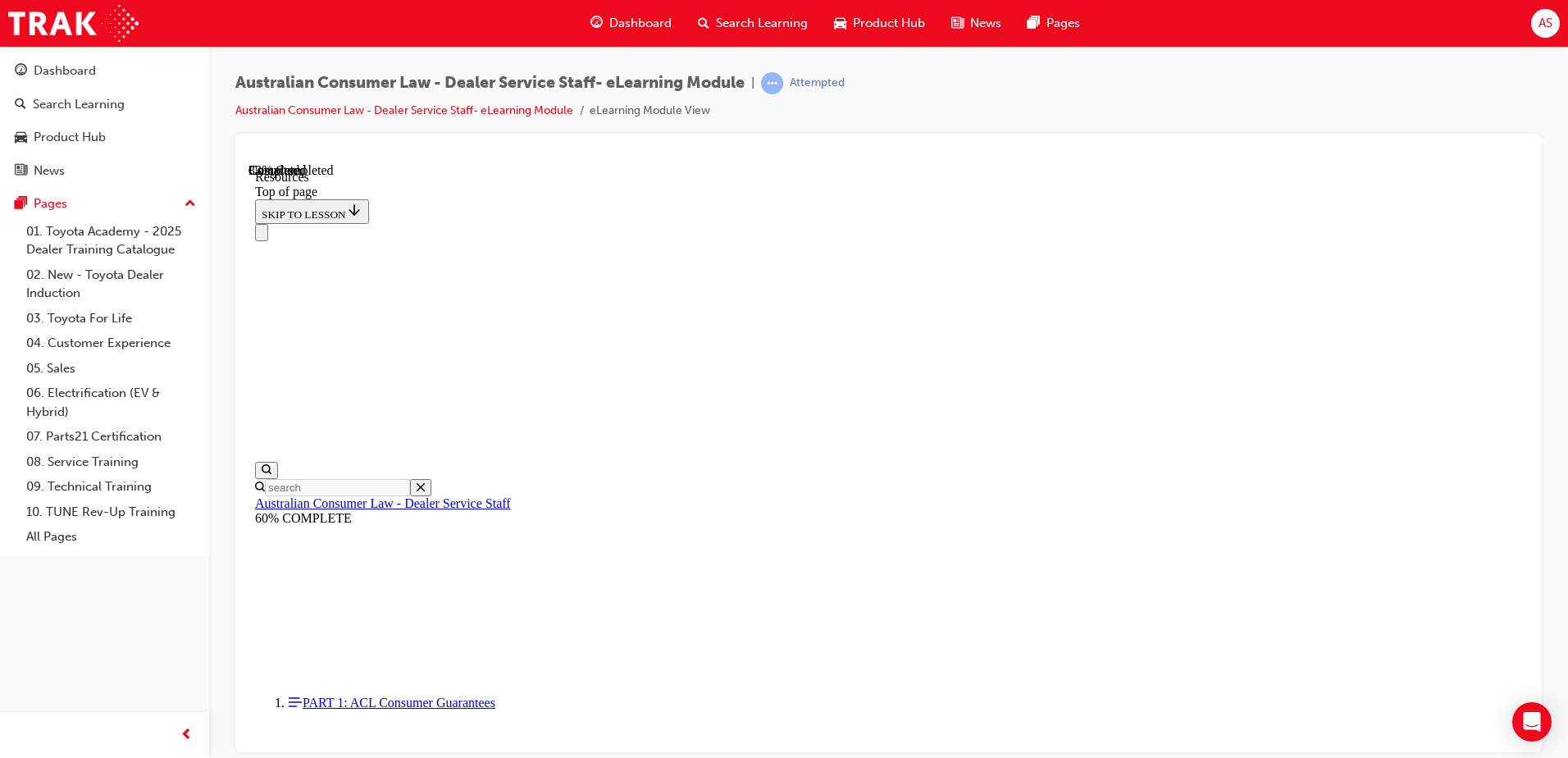
scroll to position [782, 0]
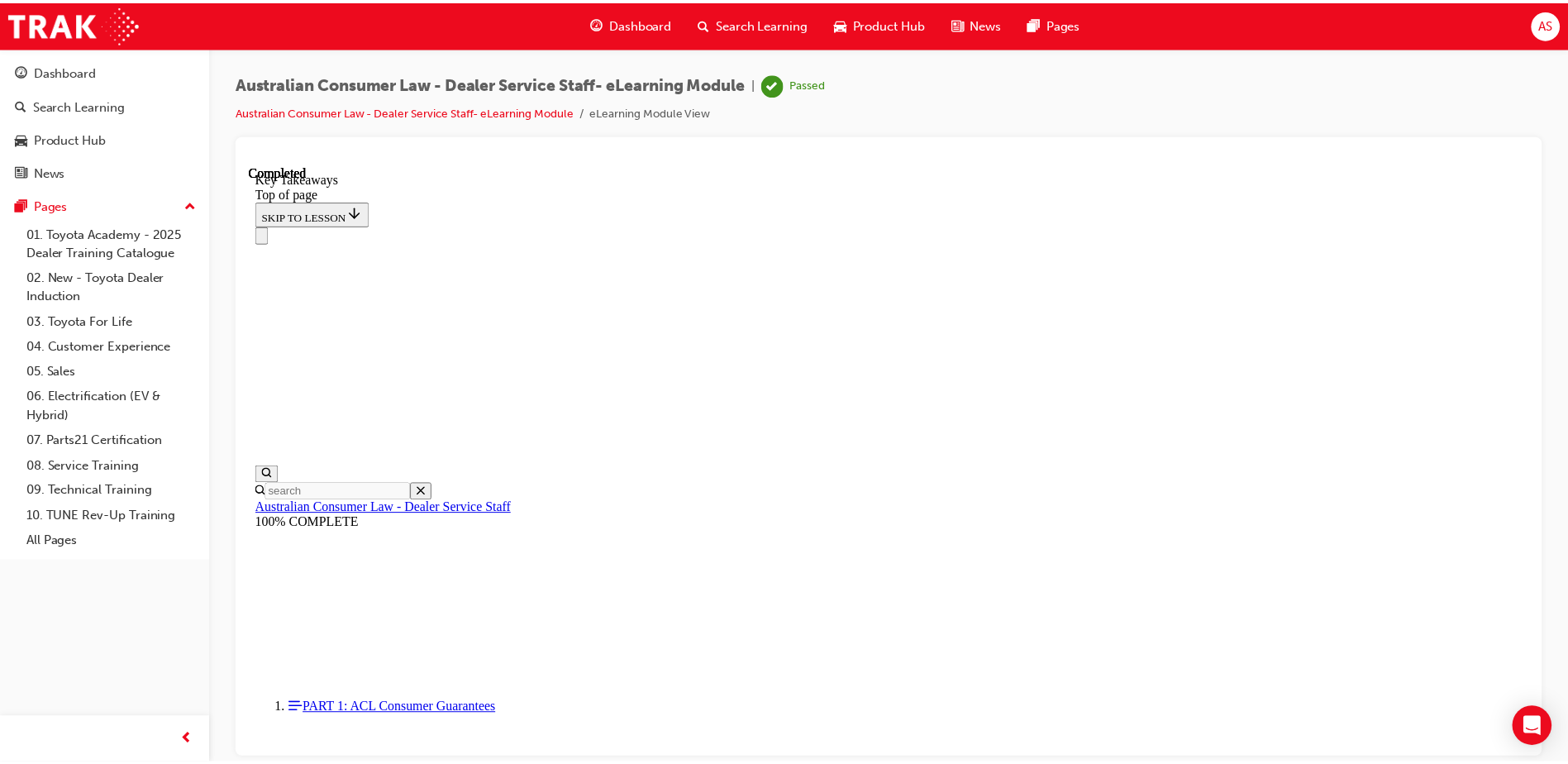
scroll to position [371, 0]
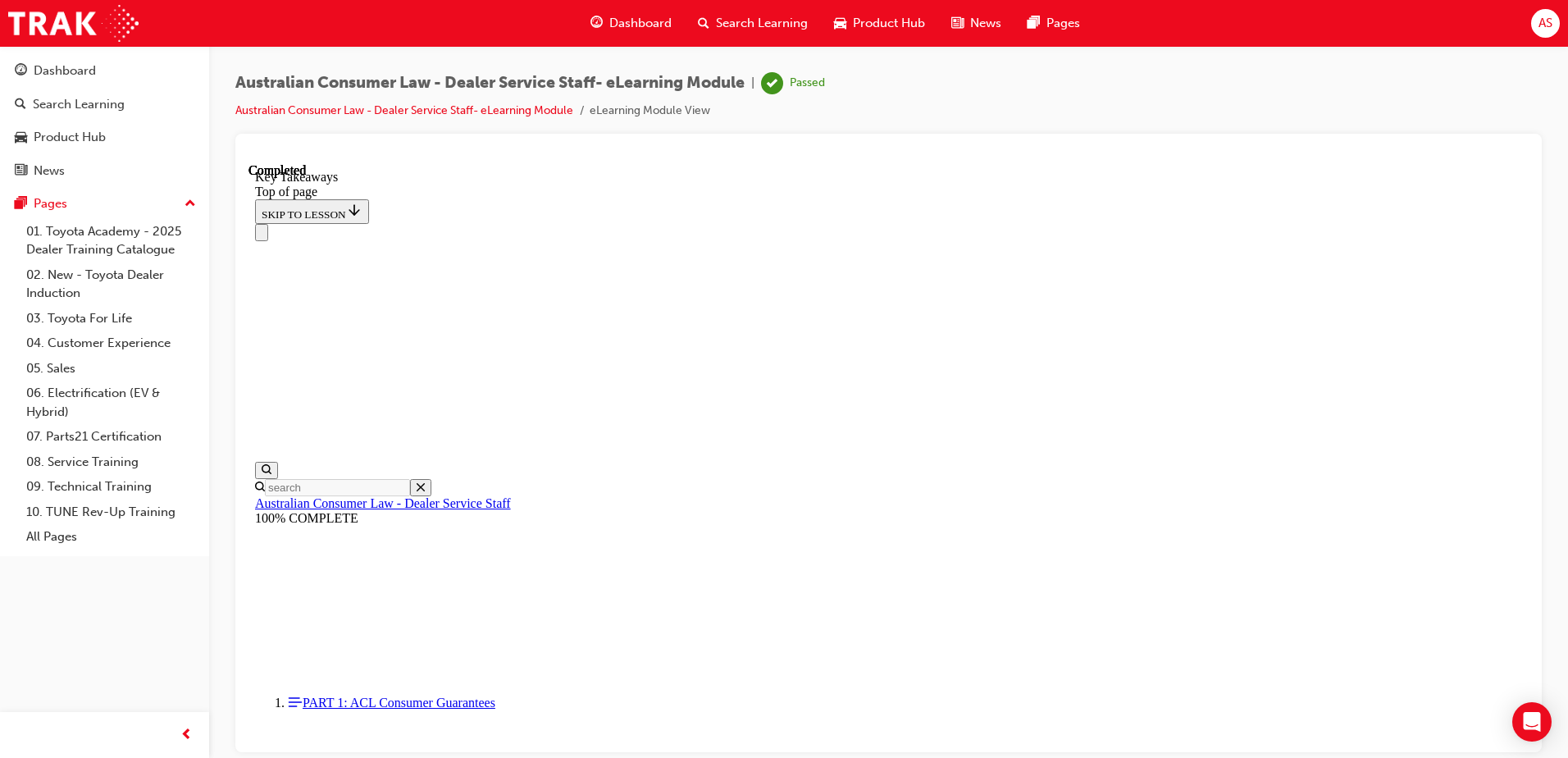
click at [612, 113] on li "eLearning Module View" at bounding box center [650, 111] width 120 height 19
click at [566, 102] on li "Australian Consumer Law - Dealer Service Staff- eLearning Module" at bounding box center [412, 111] width 354 height 19
click at [548, 114] on link "Australian Consumer Law - Dealer Service Staff- eLearning Module" at bounding box center [404, 110] width 338 height 14
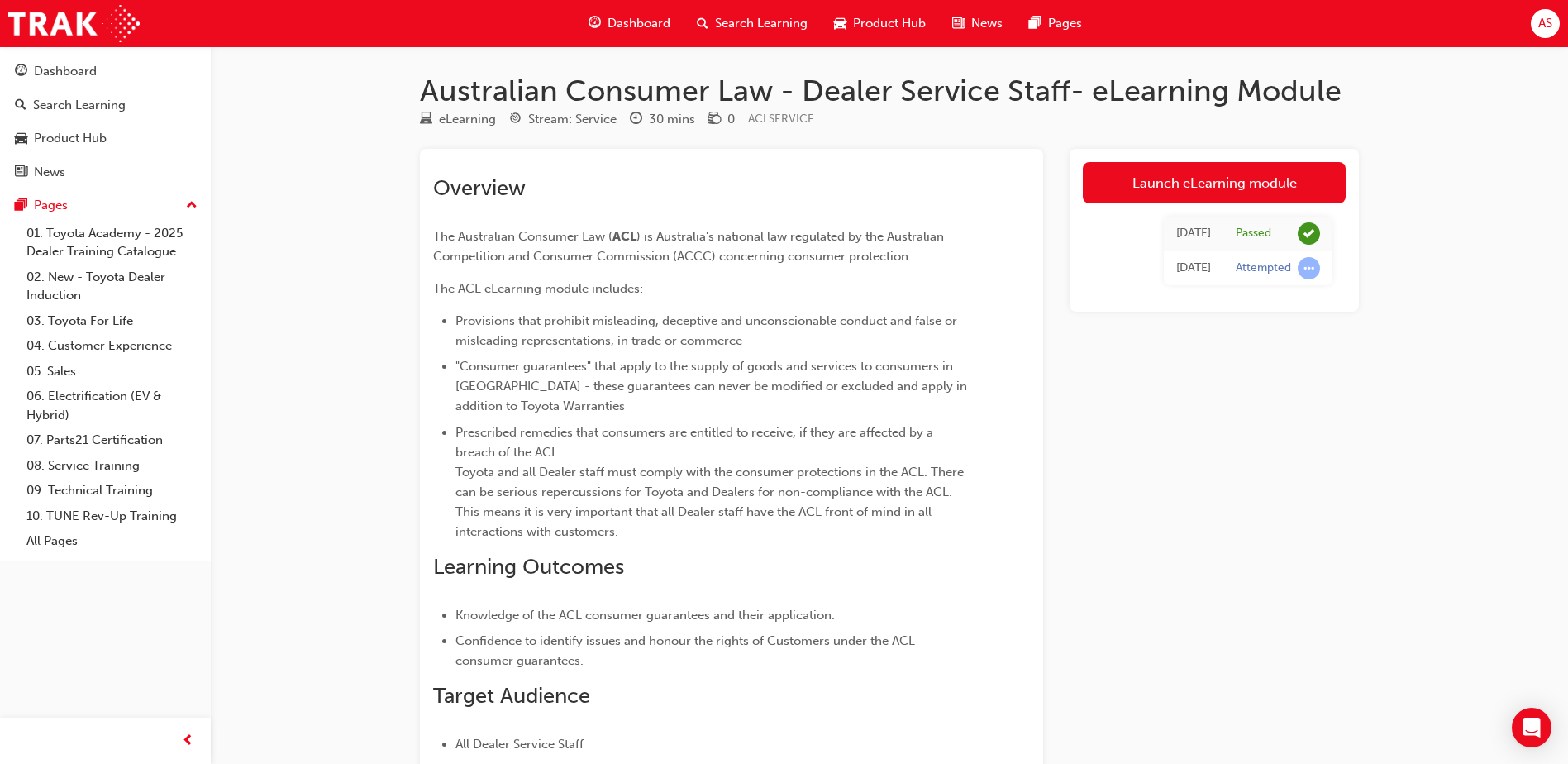
click at [718, 20] on span "Search Learning" at bounding box center [761, 23] width 93 height 19
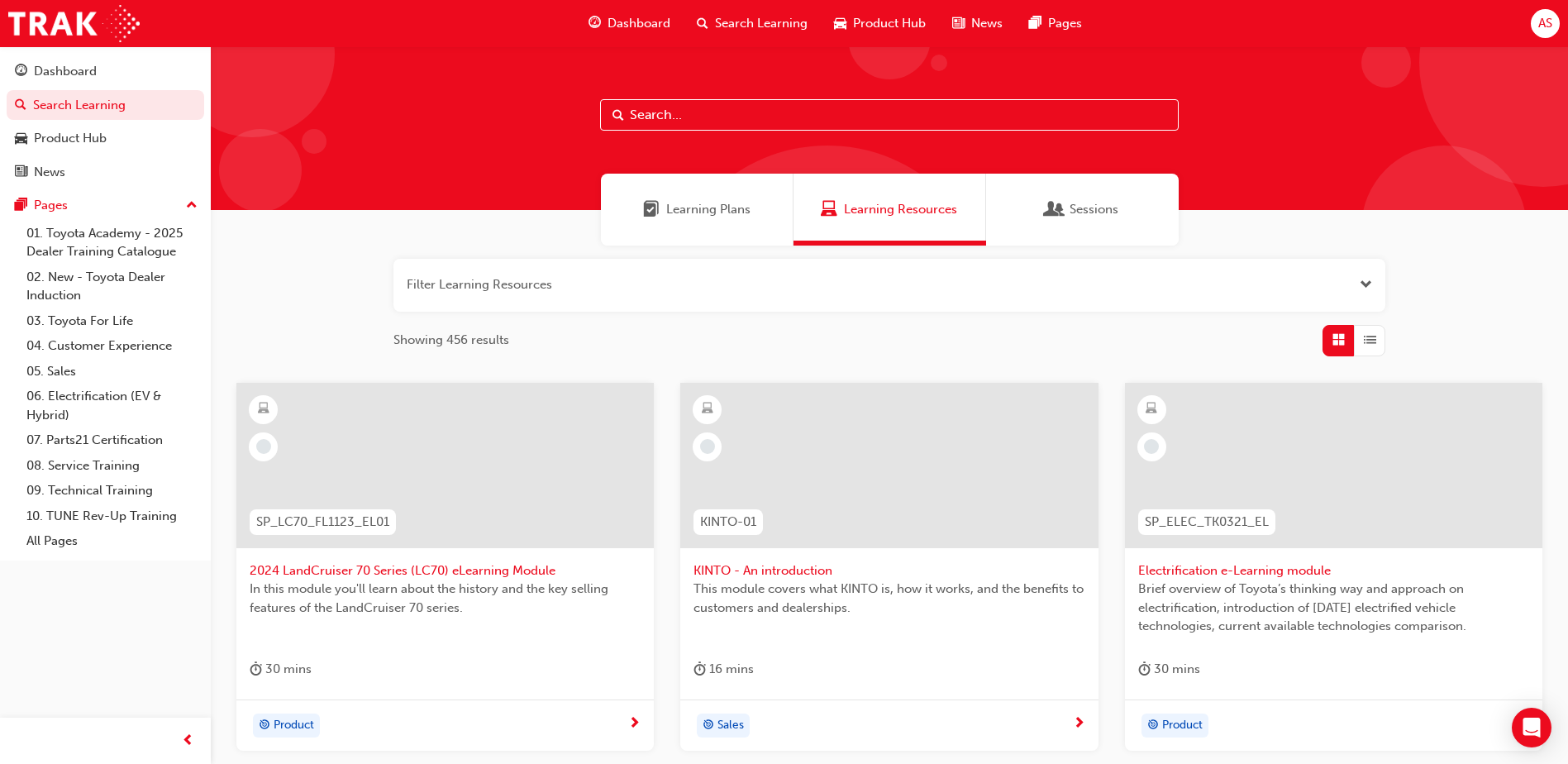
click at [699, 219] on div "Learning Plans" at bounding box center [698, 209] width 193 height 72
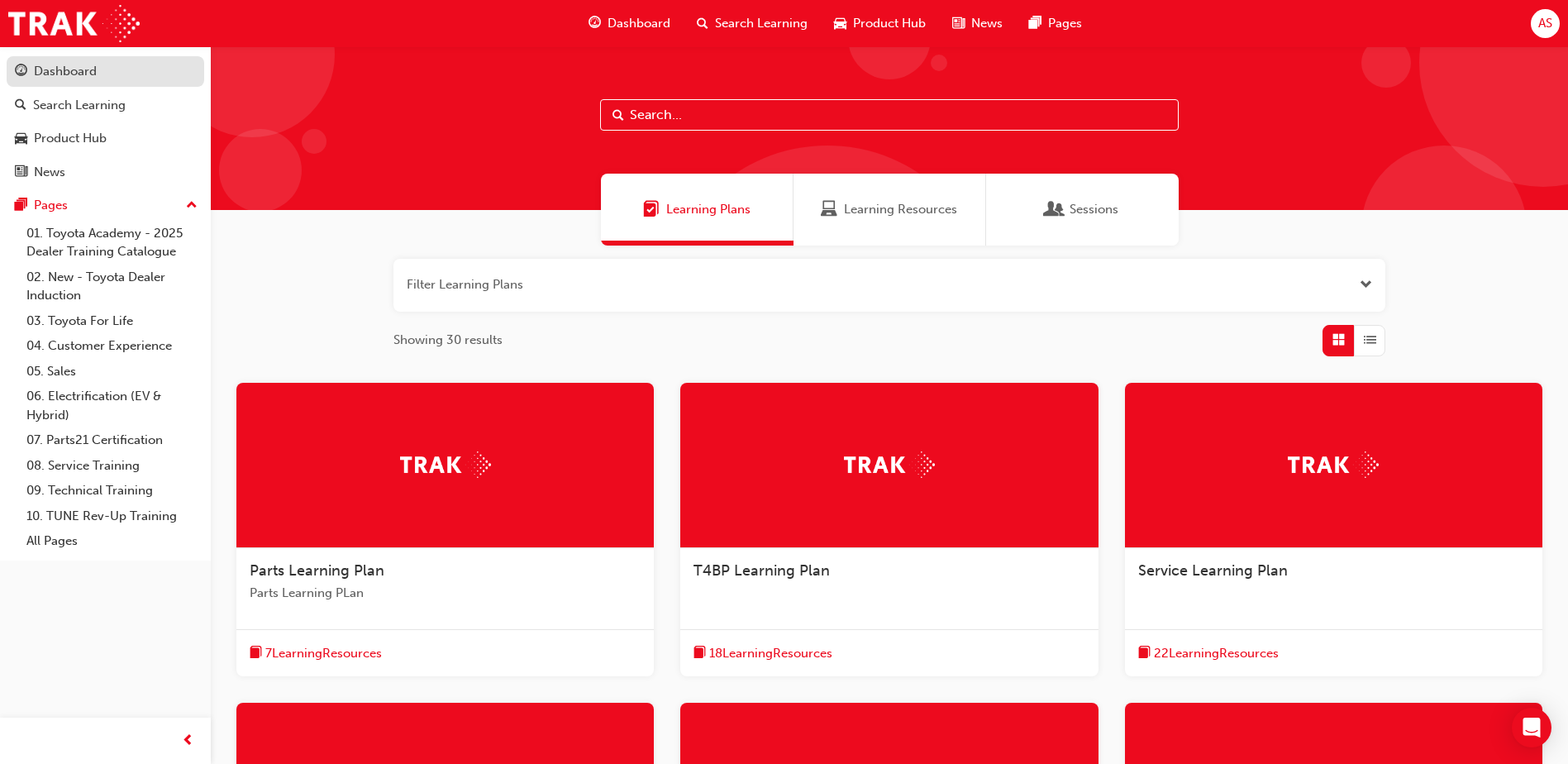
click at [51, 79] on div "Dashboard" at bounding box center [64, 71] width 63 height 19
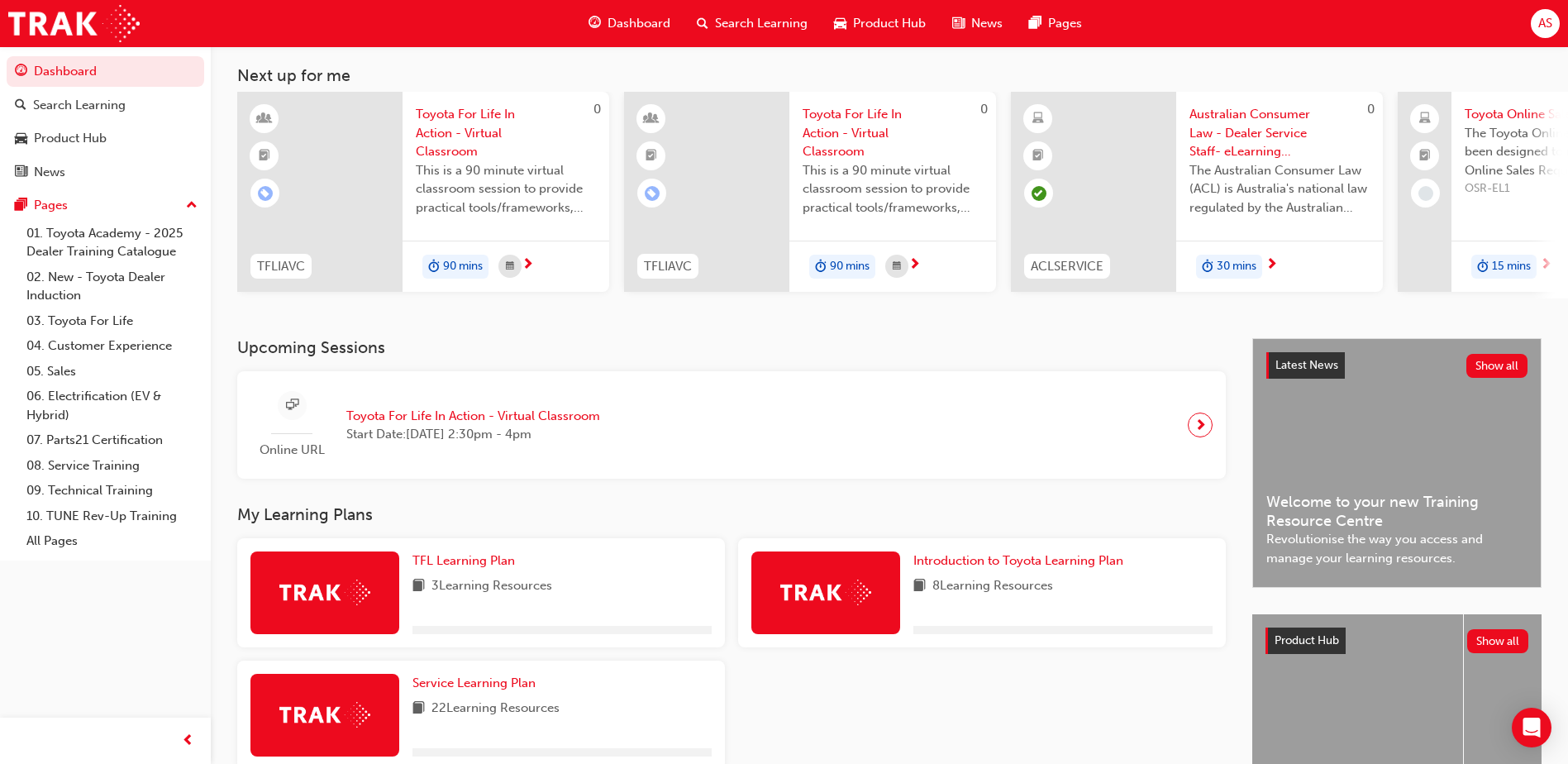
scroll to position [224, 0]
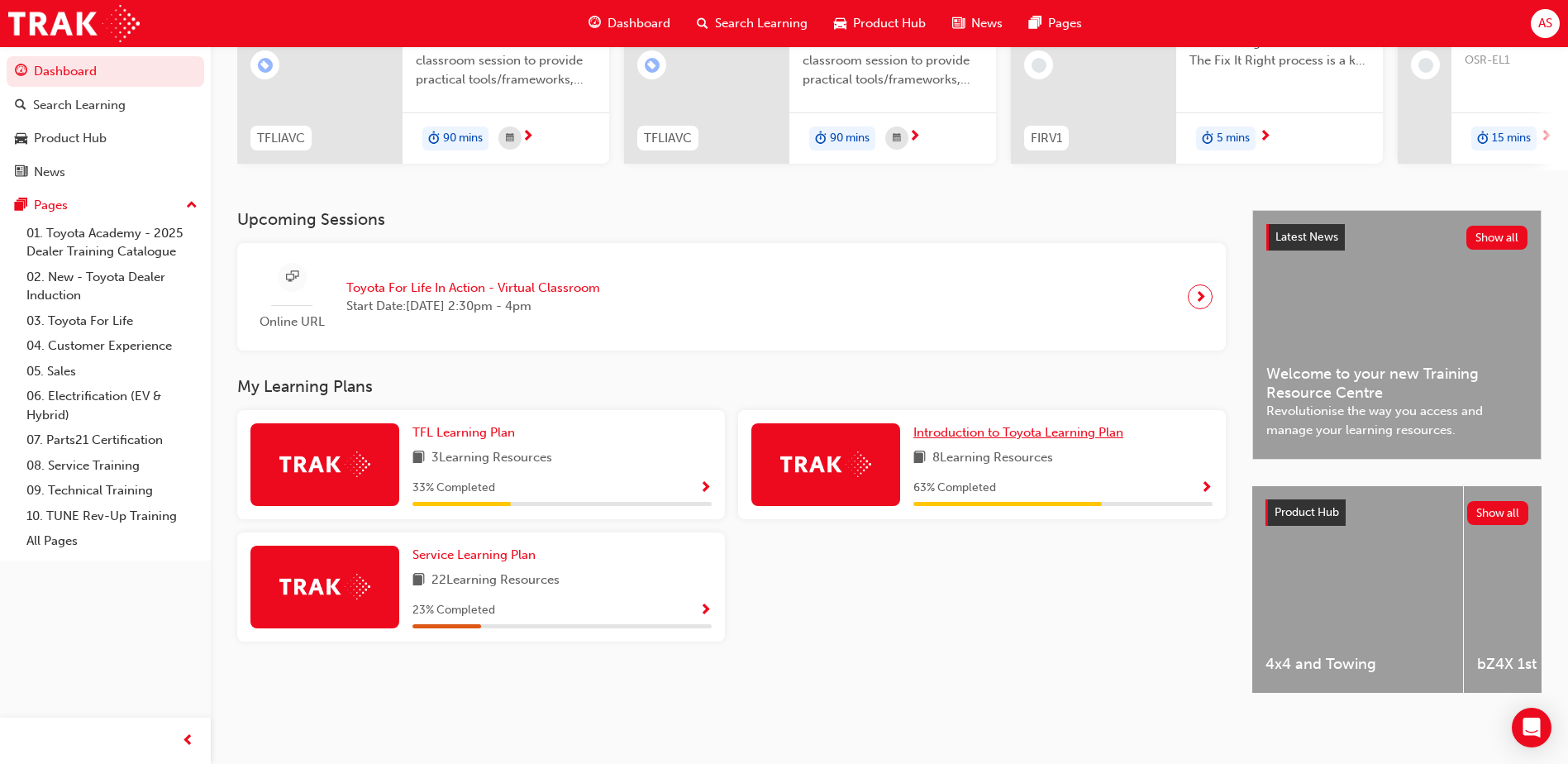
click at [1003, 425] on span "Introduction to Toyota Learning Plan" at bounding box center [1019, 432] width 210 height 15
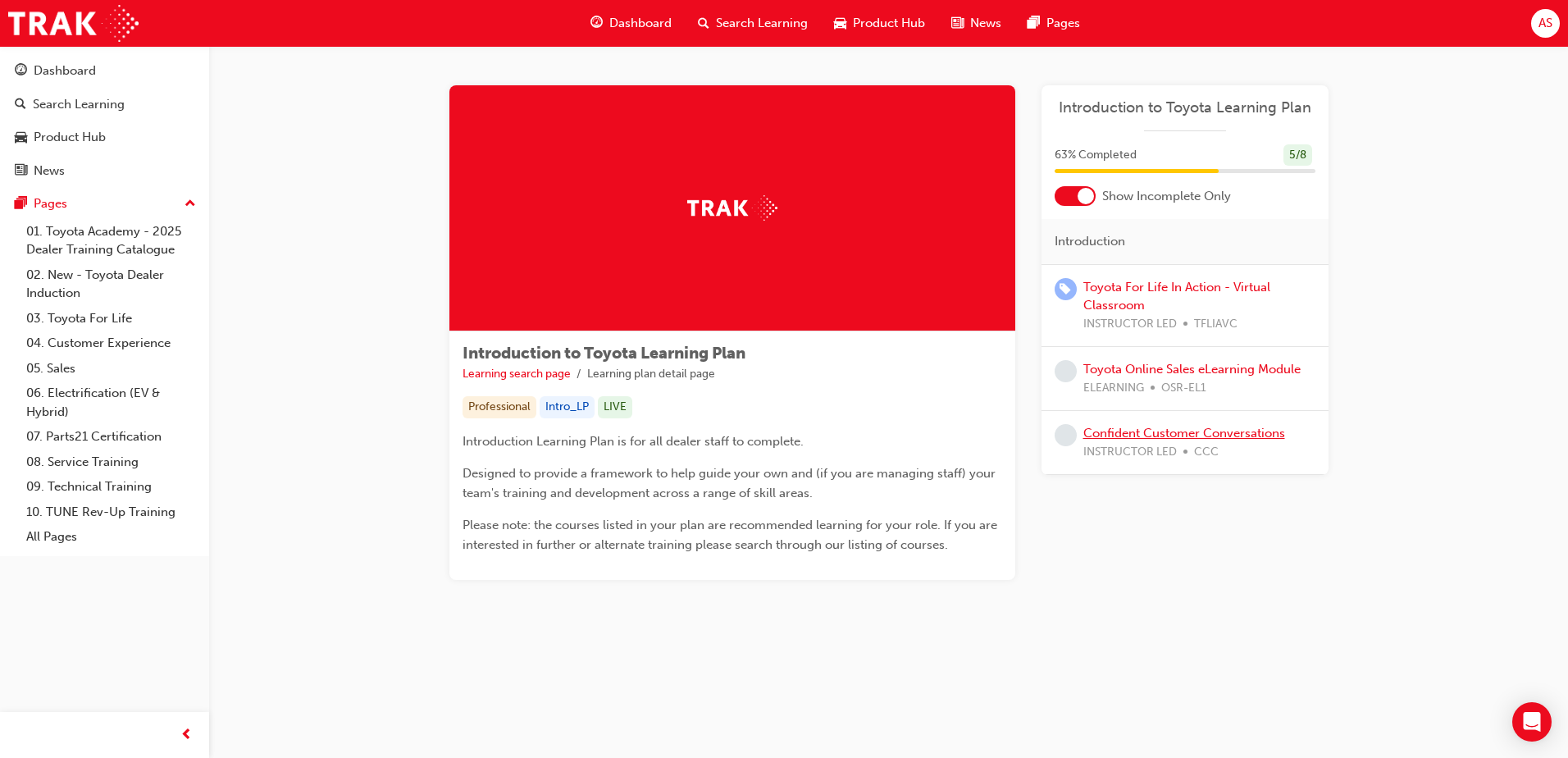
click at [1103, 439] on link "Confident Customer Conversations" at bounding box center [1184, 433] width 202 height 15
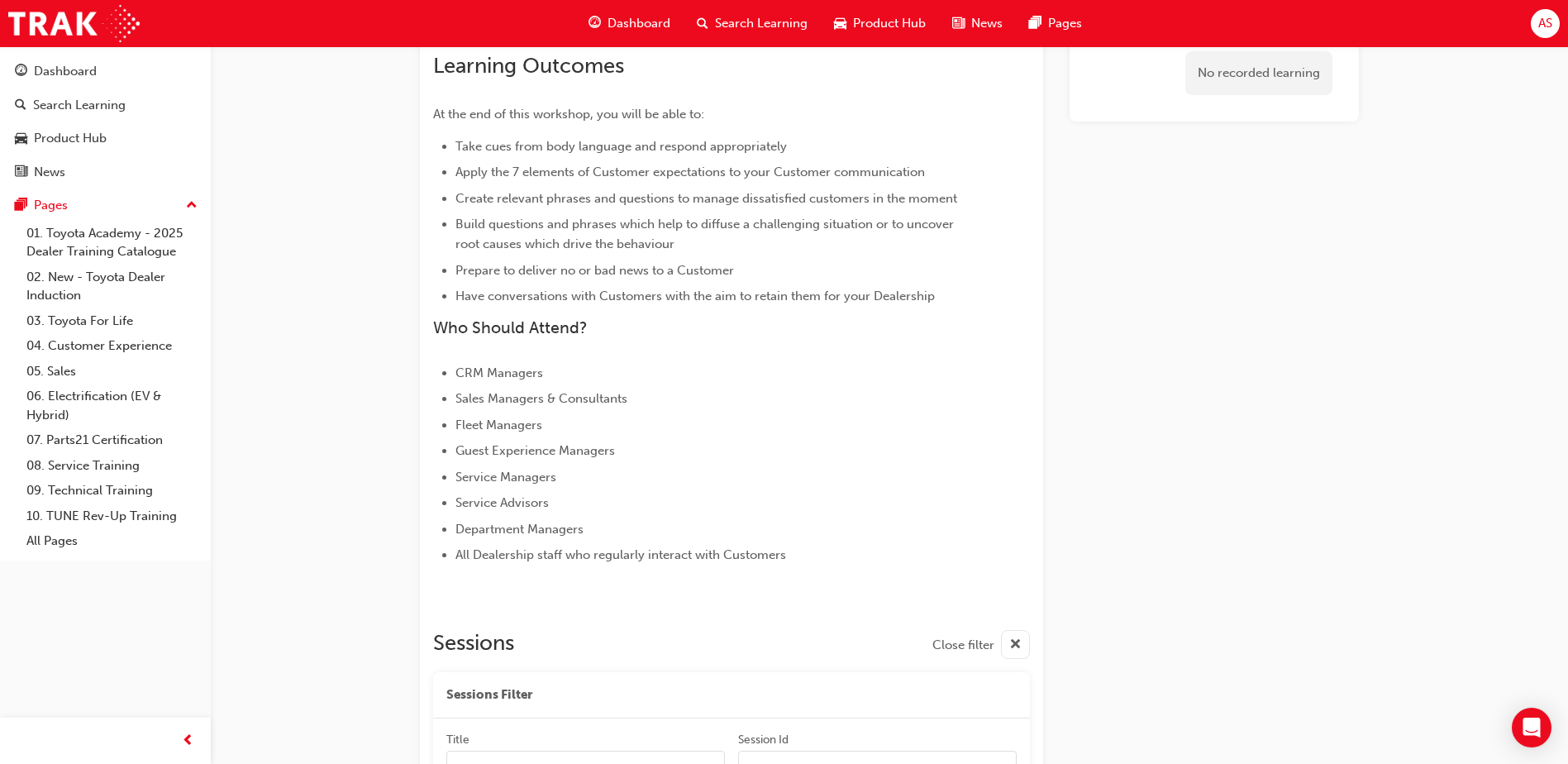
scroll to position [376, 0]
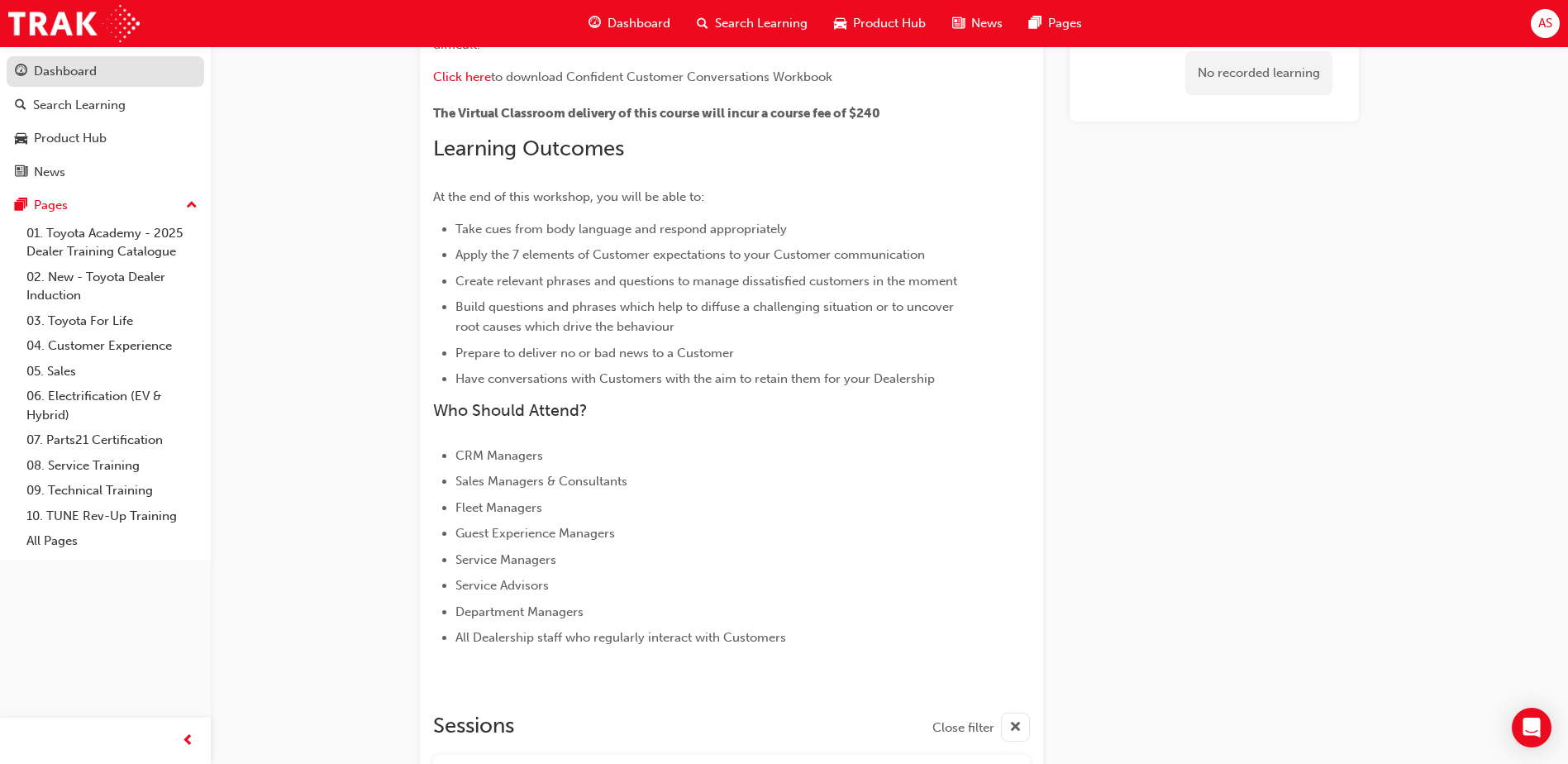
click at [51, 81] on div "Dashboard" at bounding box center [106, 71] width 181 height 21
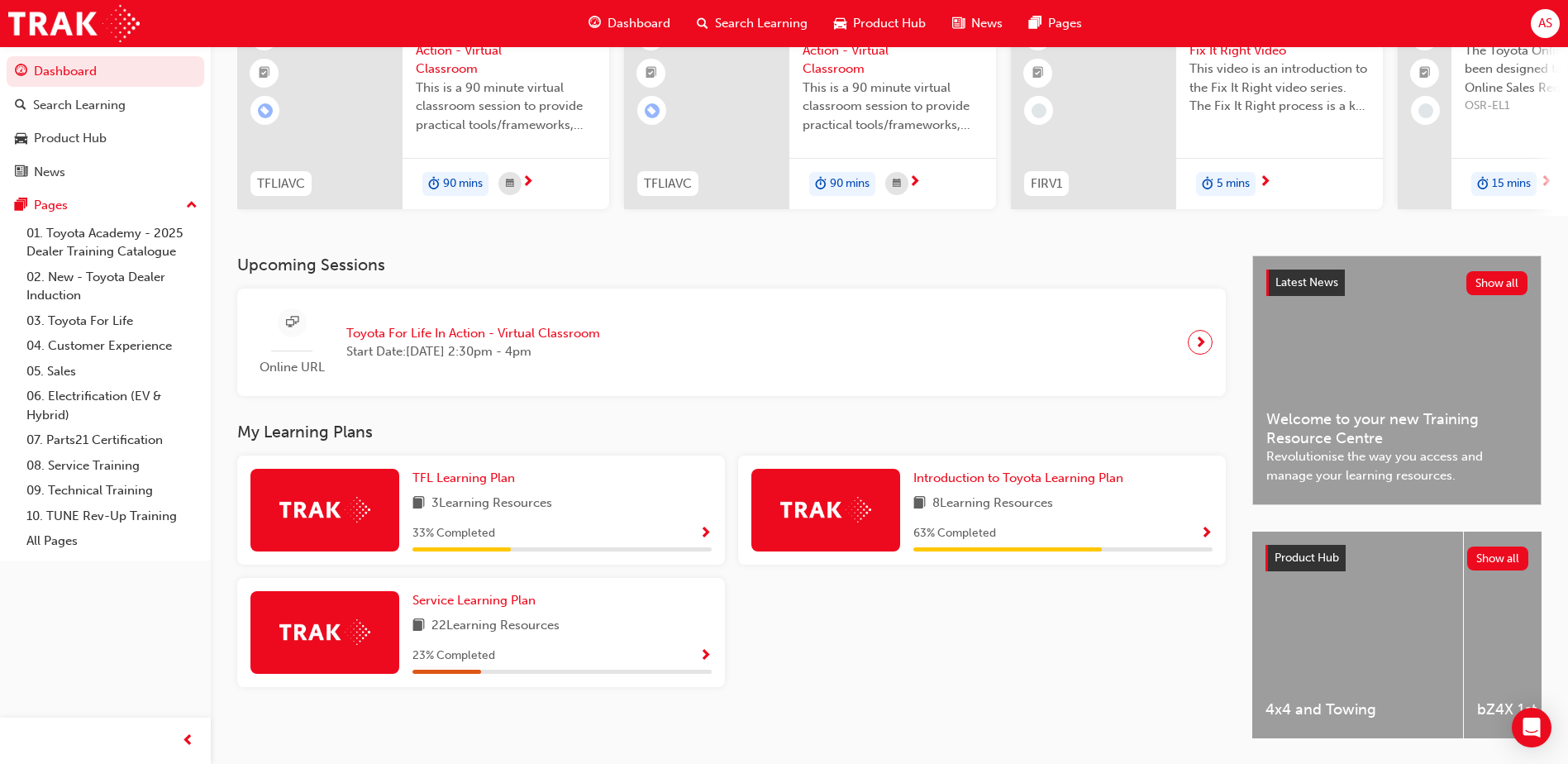
scroll to position [224, 0]
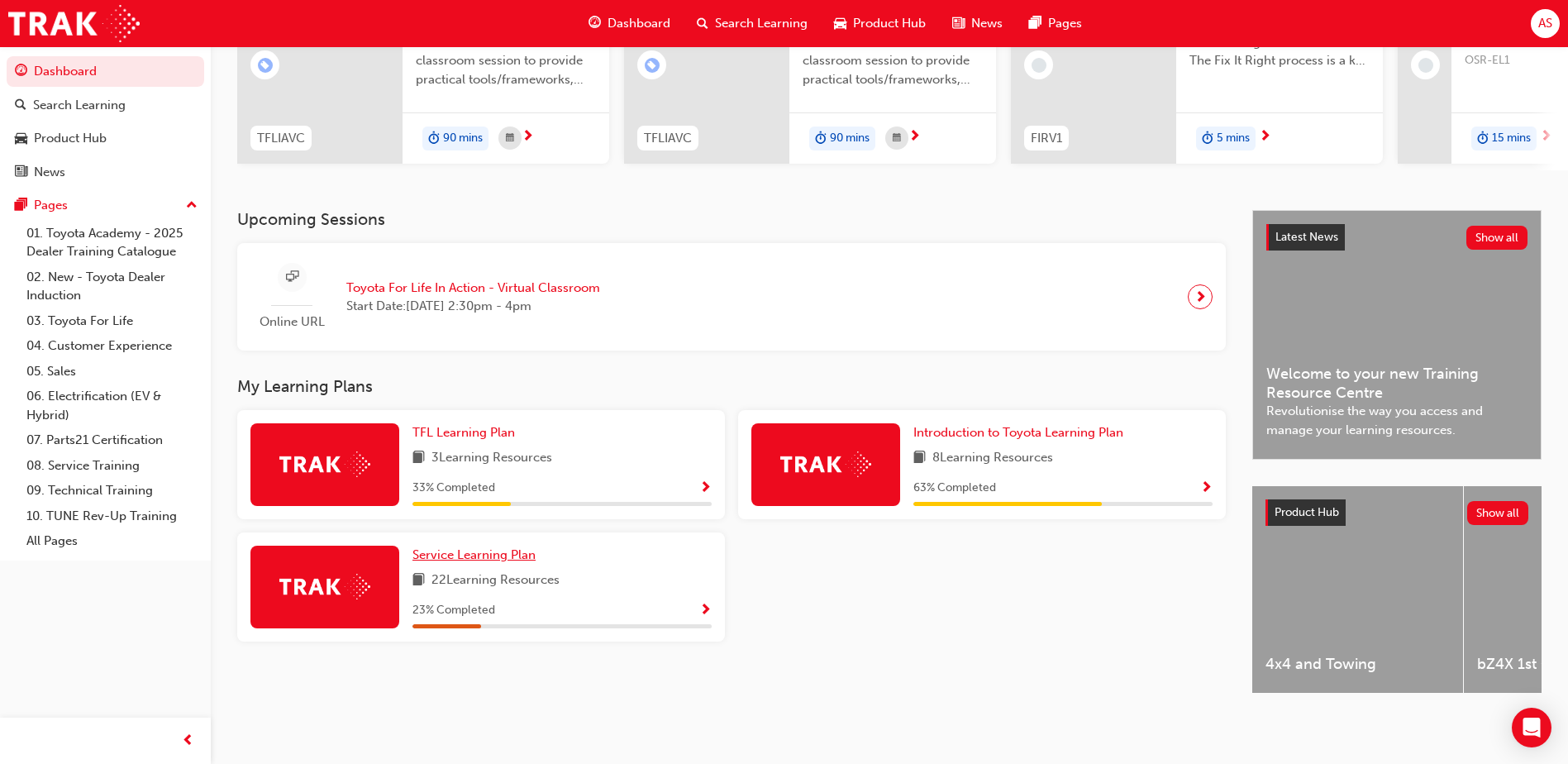
click at [497, 547] on span "Service Learning Plan" at bounding box center [473, 555] width 123 height 15
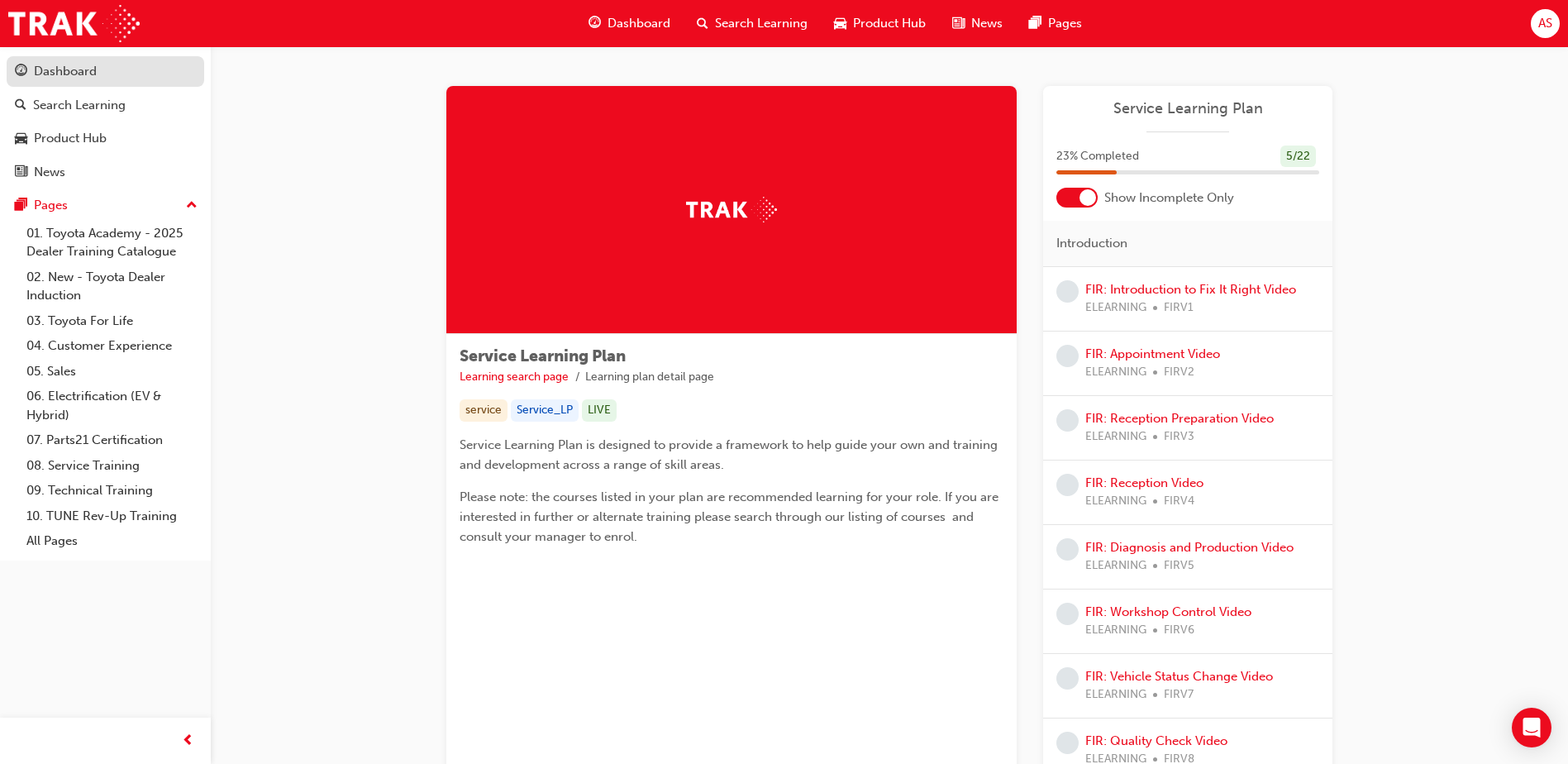
click at [102, 60] on link "Dashboard" at bounding box center [106, 71] width 198 height 31
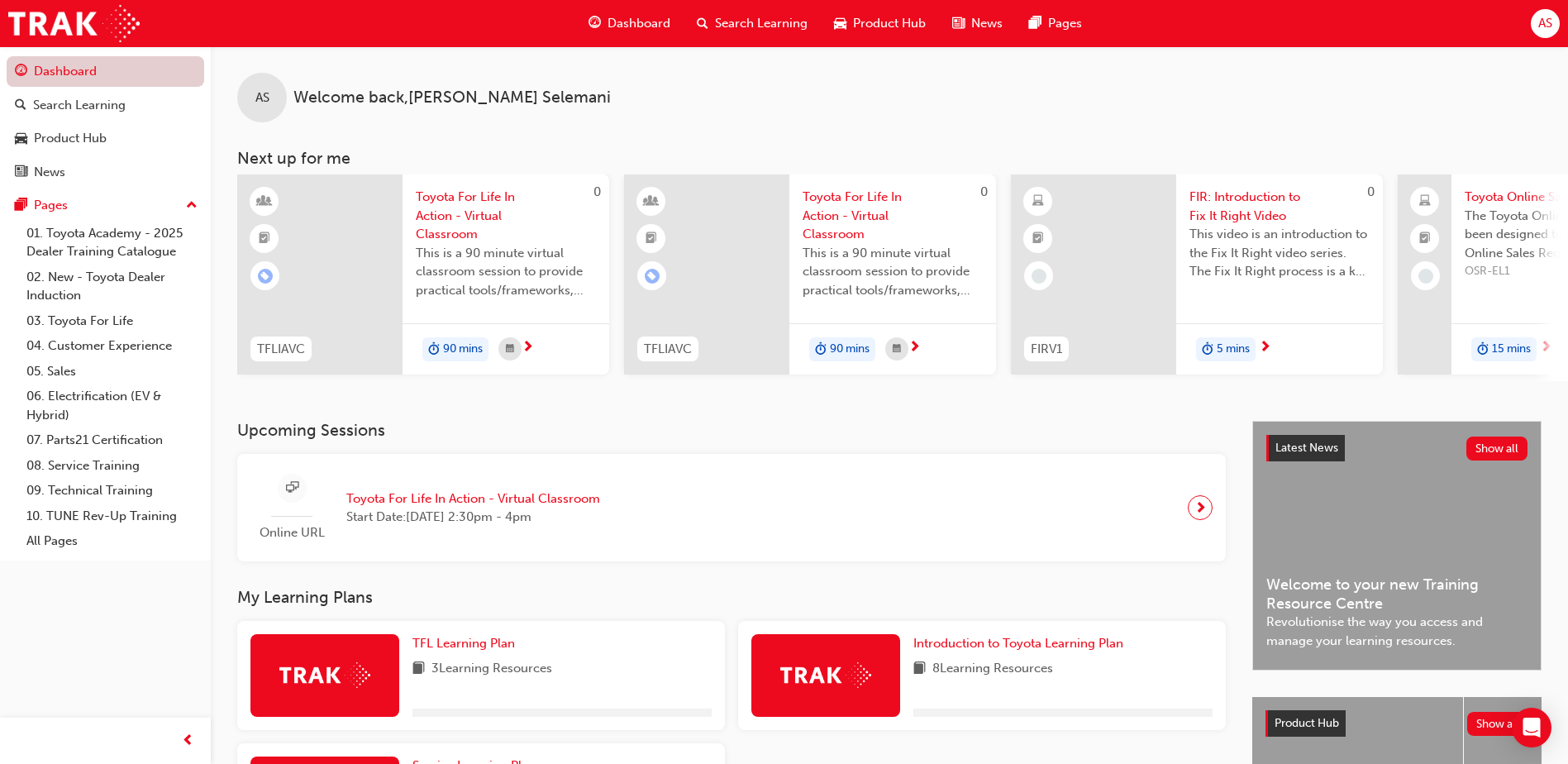
click at [102, 60] on link "Dashboard" at bounding box center [106, 71] width 198 height 31
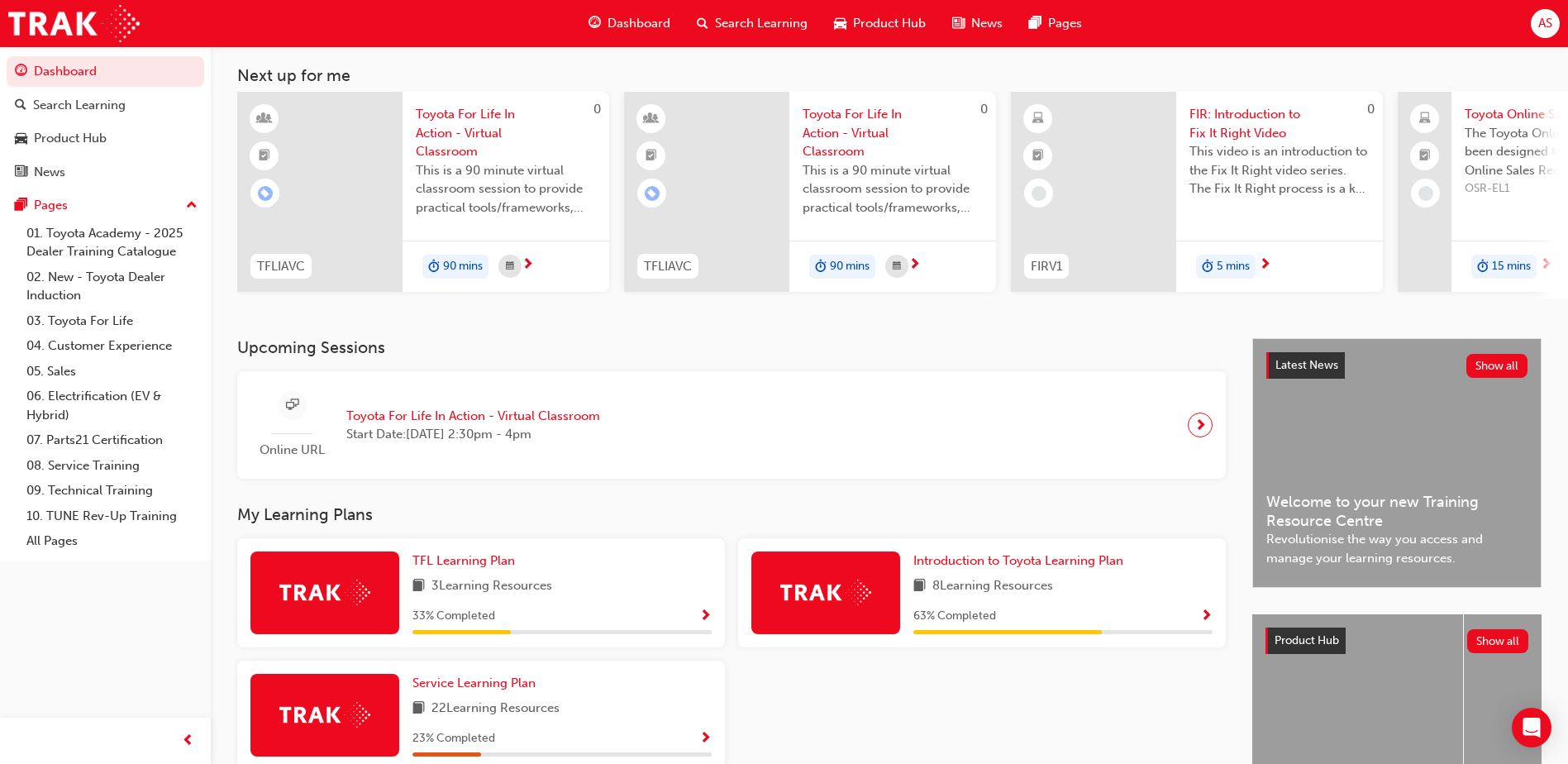
scroll to position [224, 0]
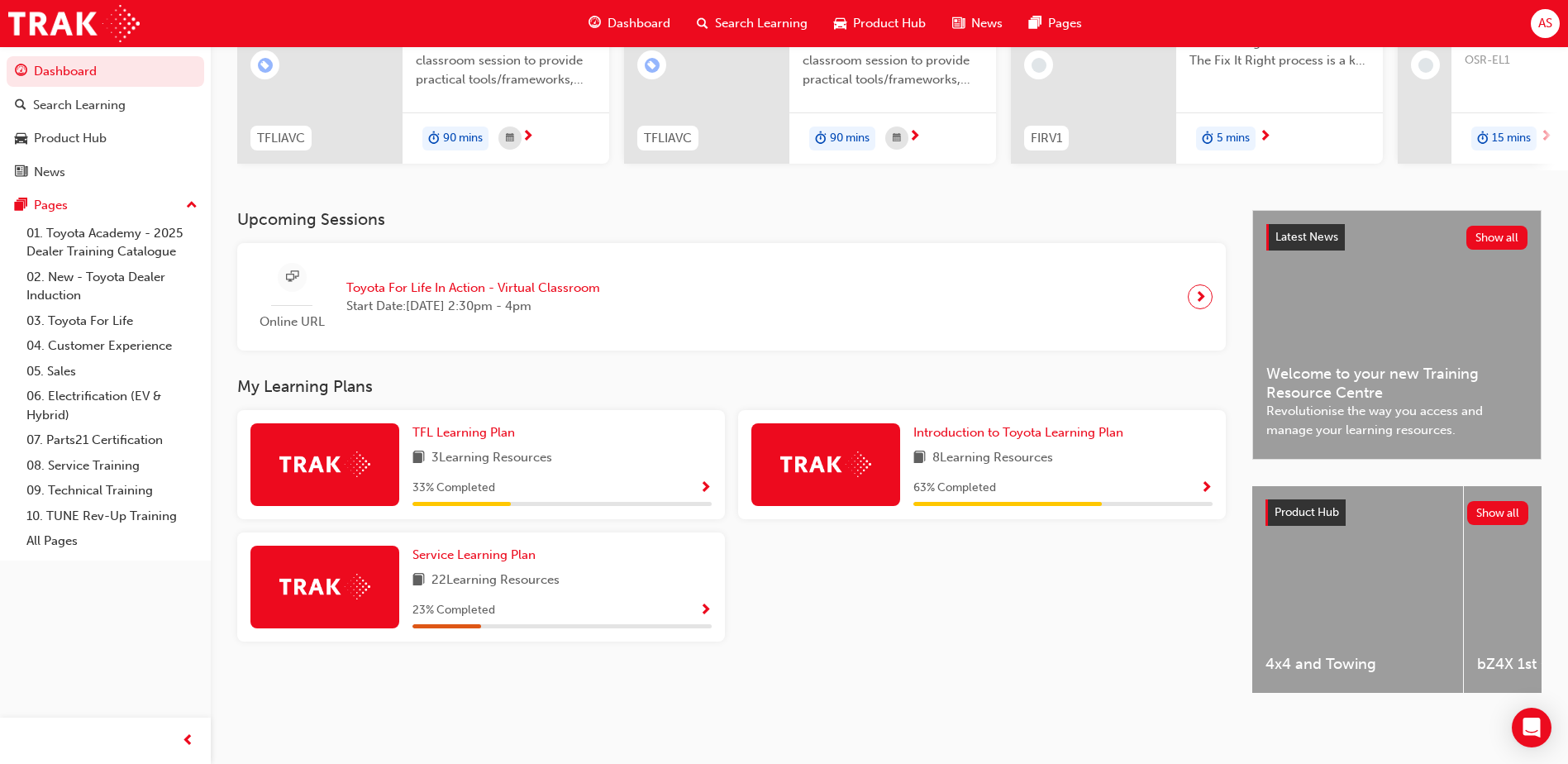
click at [487, 436] on div "TFL Learning Plan 3 Learning Resources 33 % Completed" at bounding box center [561, 464] width 299 height 83
click at [487, 426] on span "TFL Learning Plan" at bounding box center [463, 432] width 102 height 15
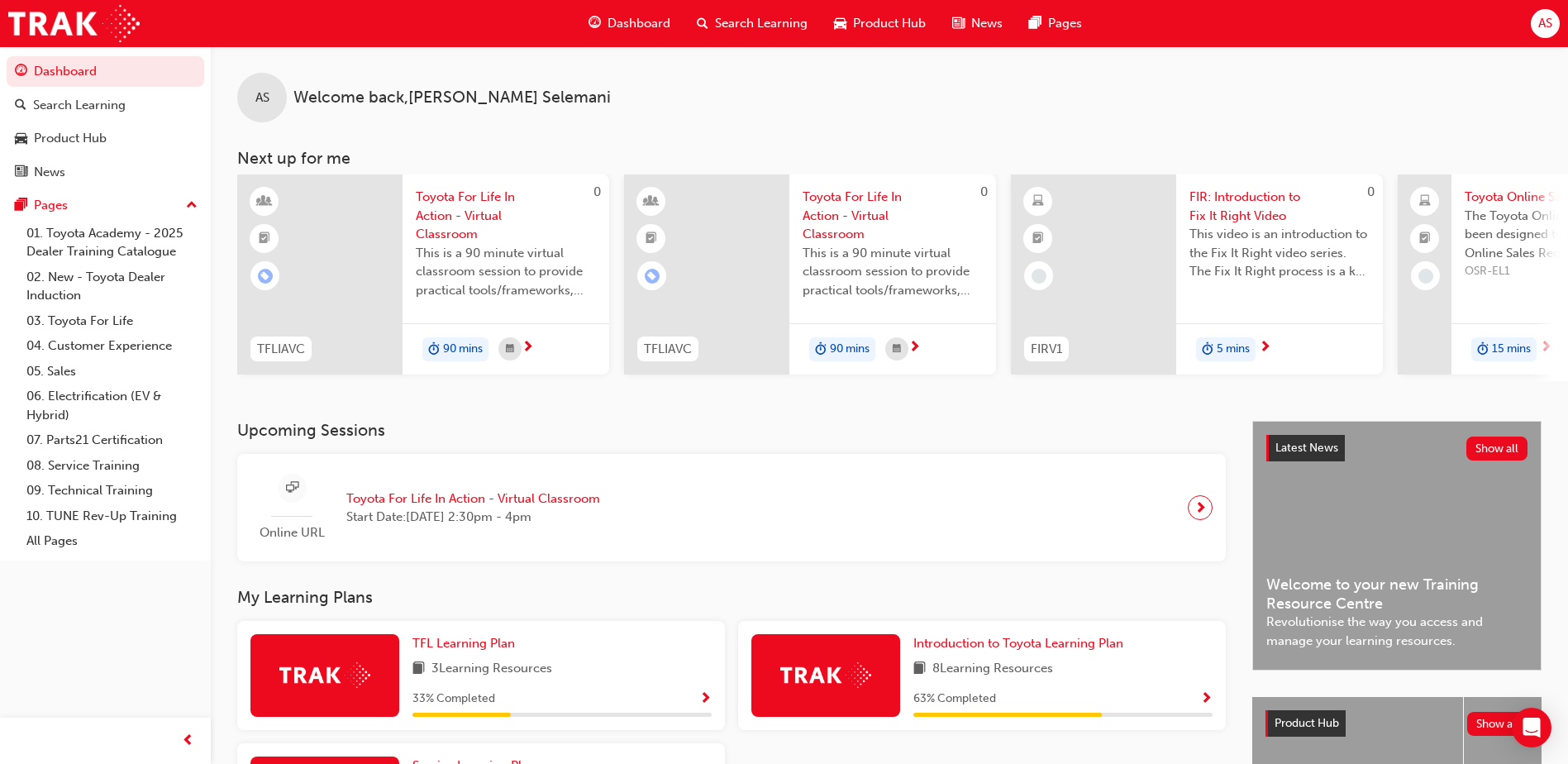
click at [740, 10] on div "Search Learning" at bounding box center [752, 23] width 137 height 34
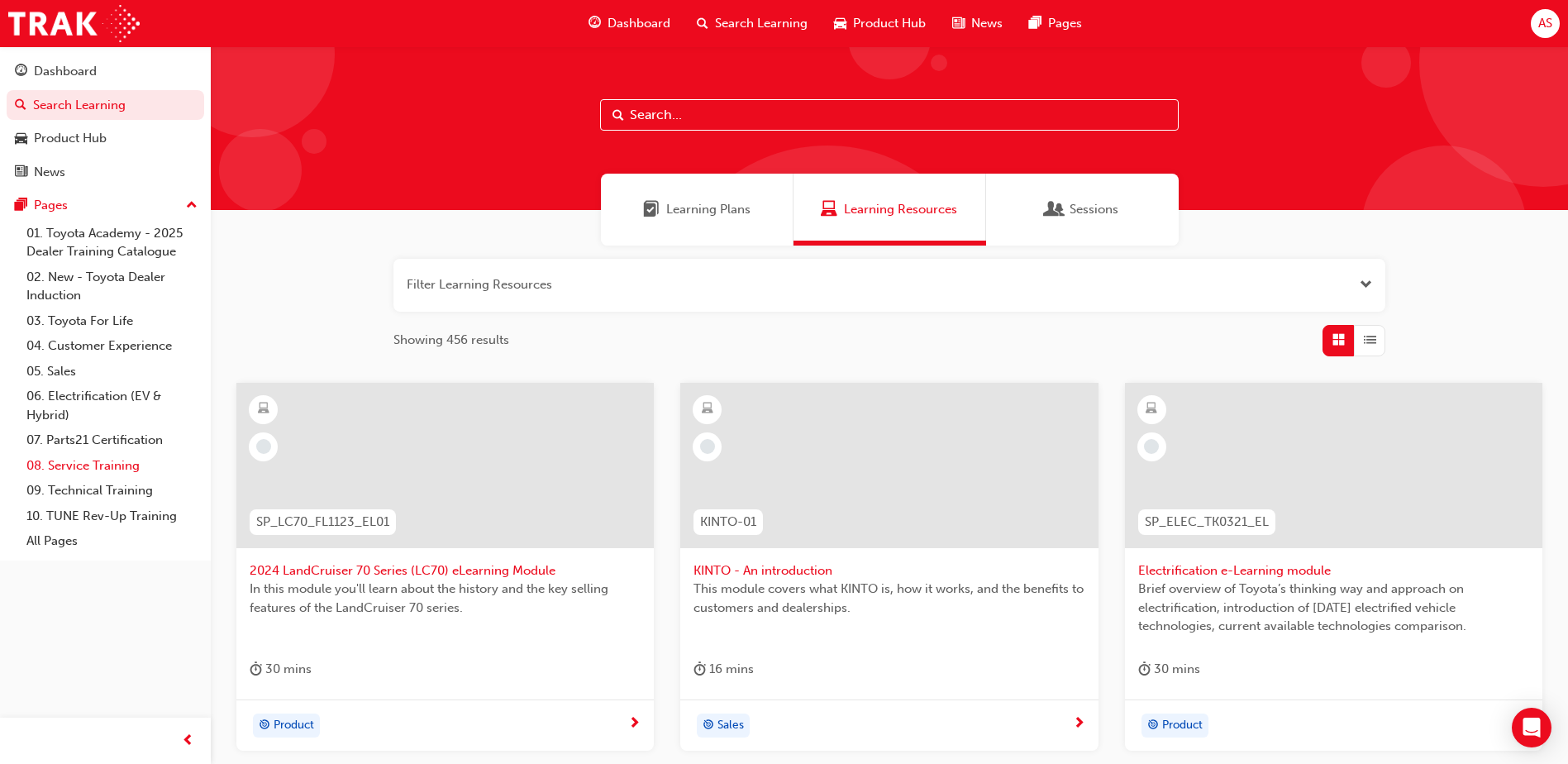
click at [81, 467] on link "08. Service Training" at bounding box center [112, 466] width 184 height 26
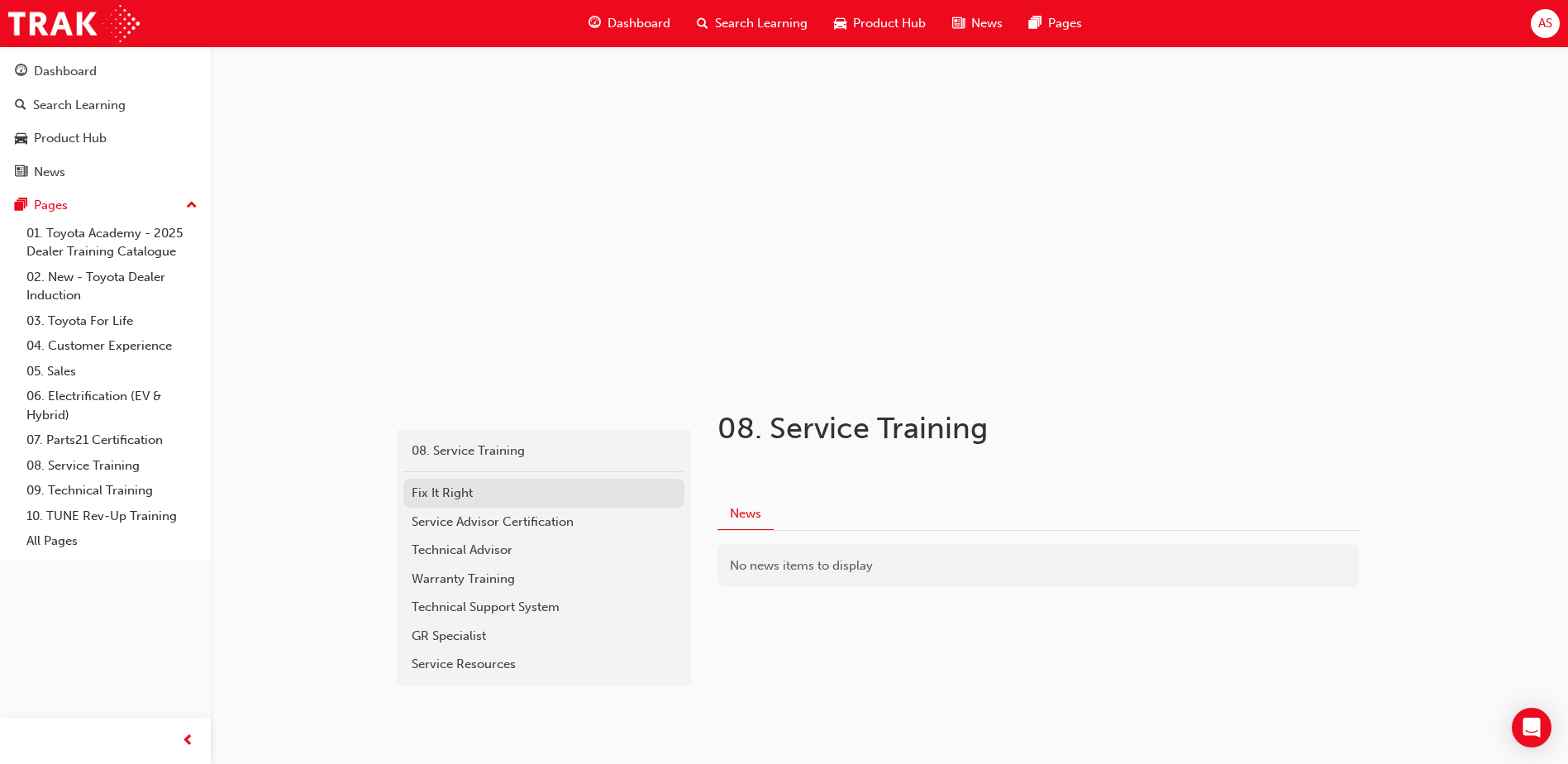
scroll to position [29, 0]
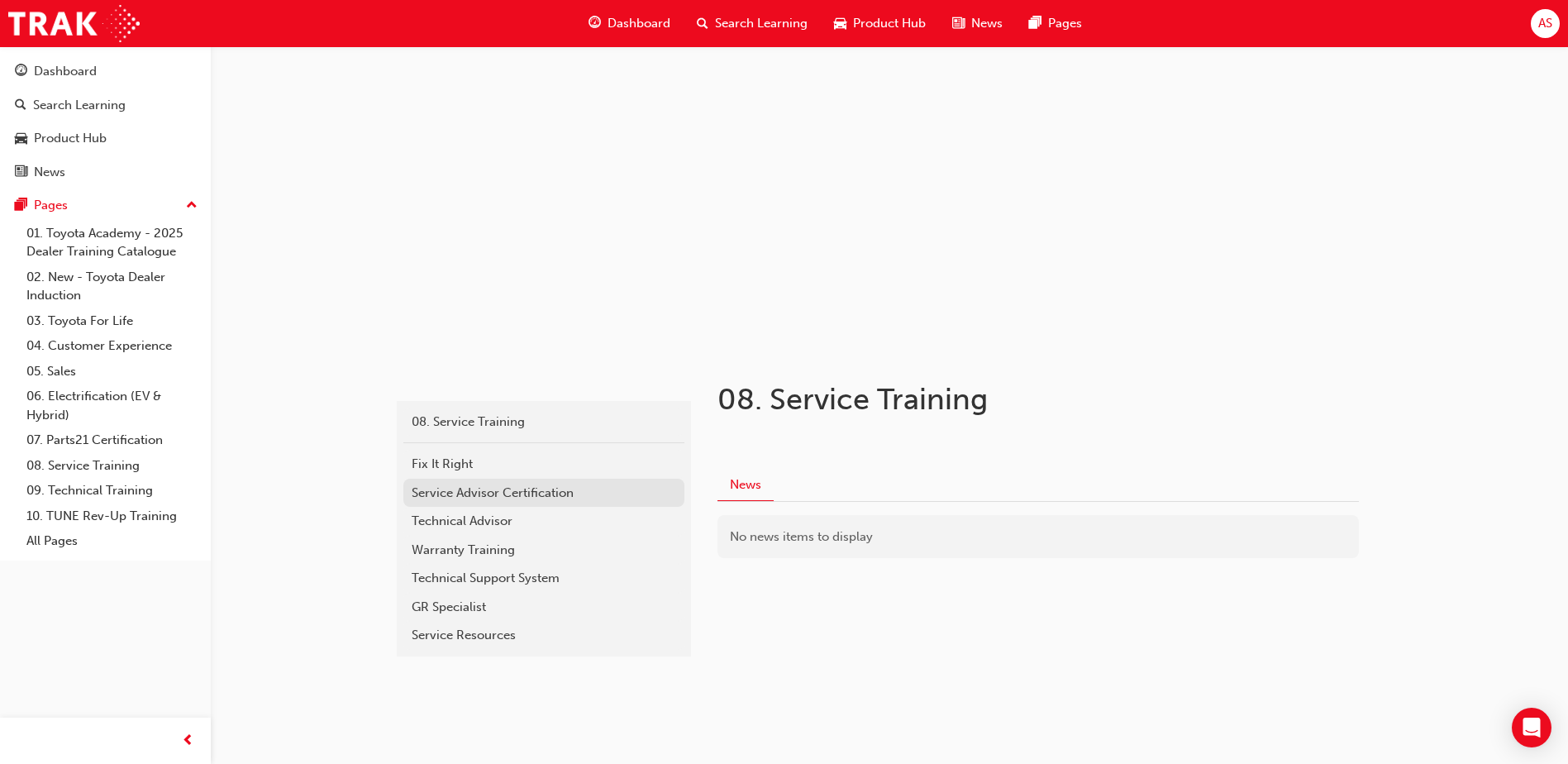
click at [524, 497] on div "Service Advisor Certification" at bounding box center [544, 493] width 265 height 19
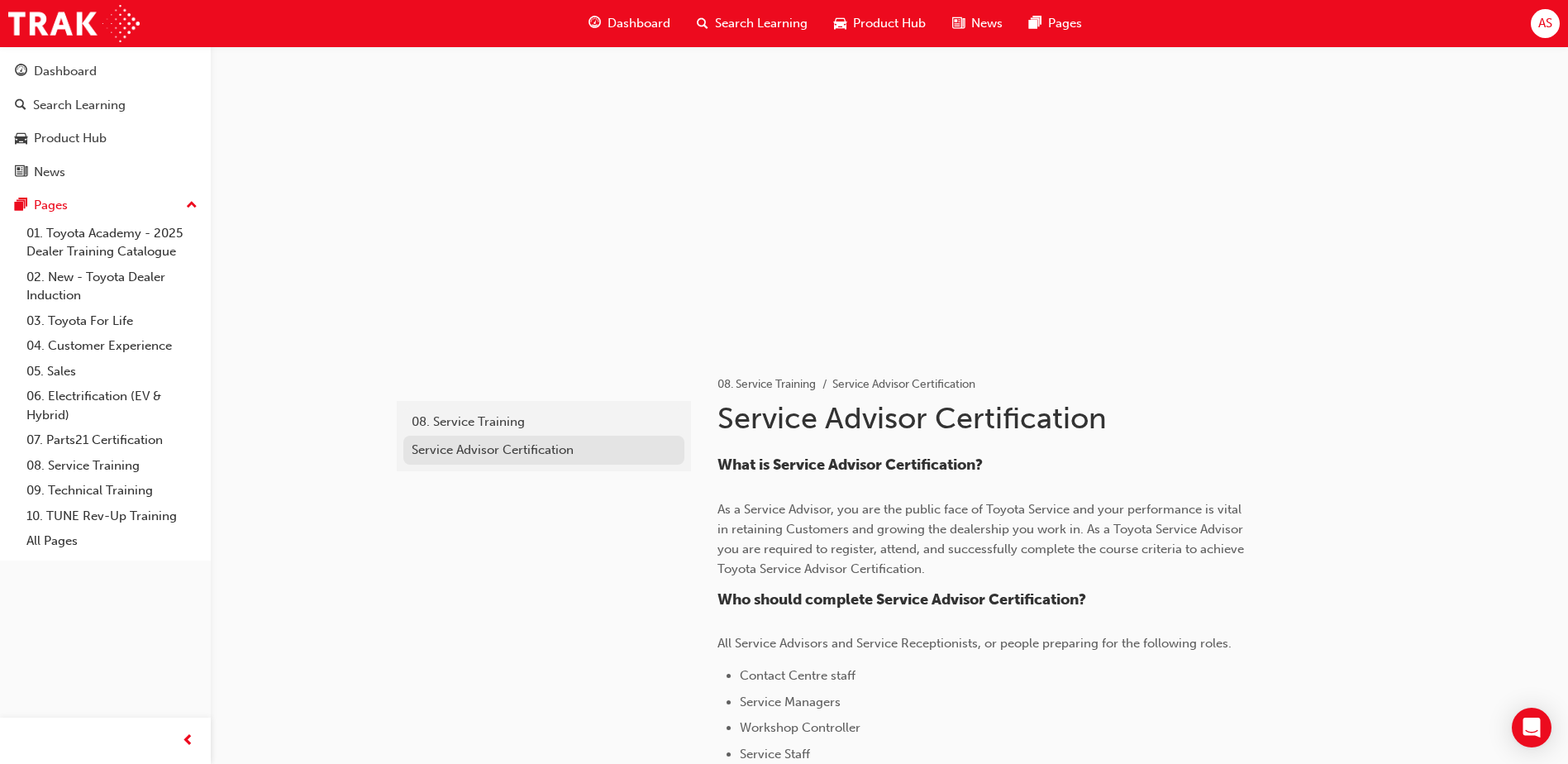
click at [539, 451] on div "Service Advisor Certification" at bounding box center [544, 450] width 265 height 19
click at [499, 450] on div "Service Advisor Certification" at bounding box center [544, 450] width 265 height 19
click at [464, 425] on div "08. Service Training" at bounding box center [544, 421] width 265 height 19
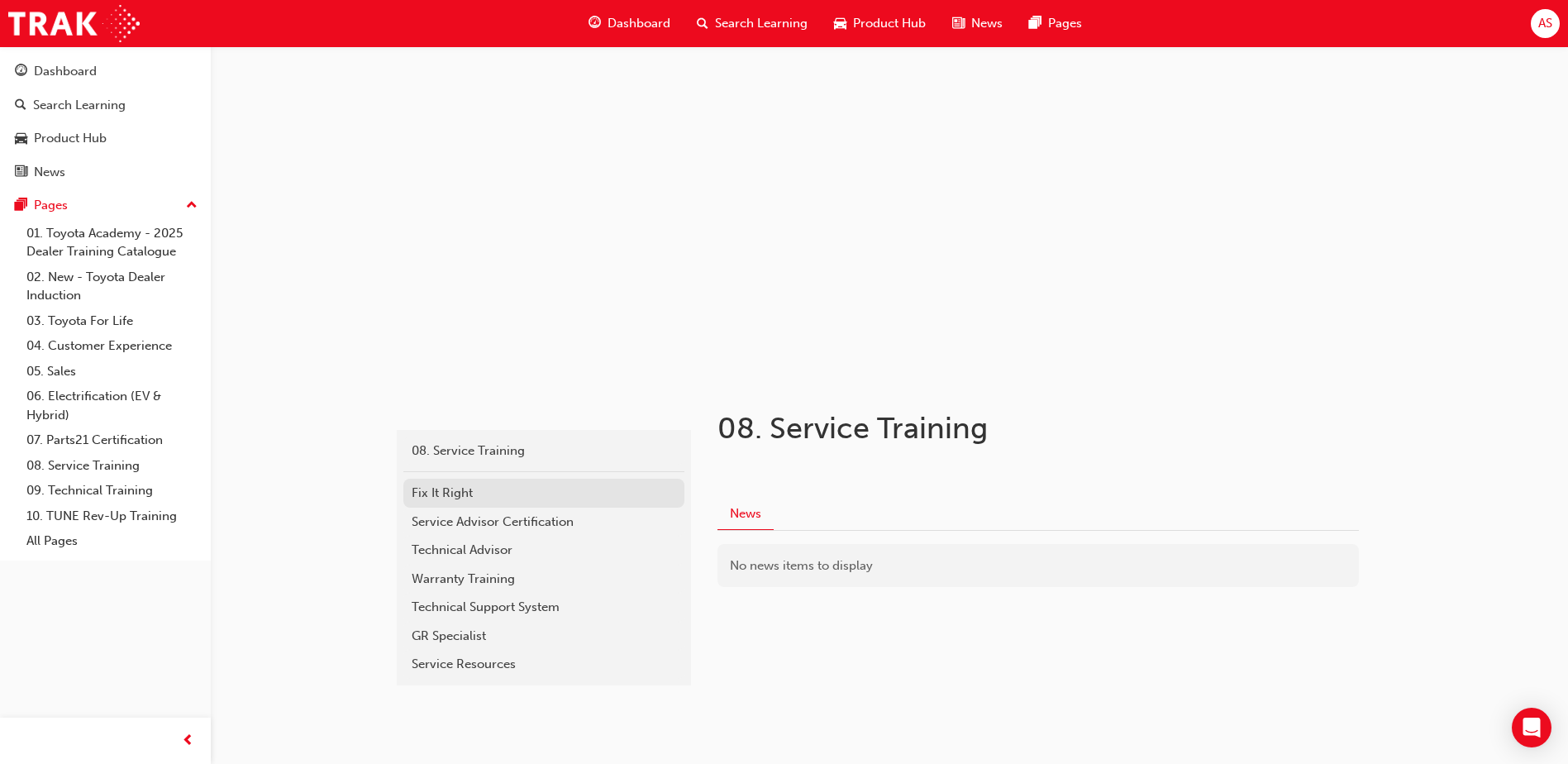
scroll to position [29, 0]
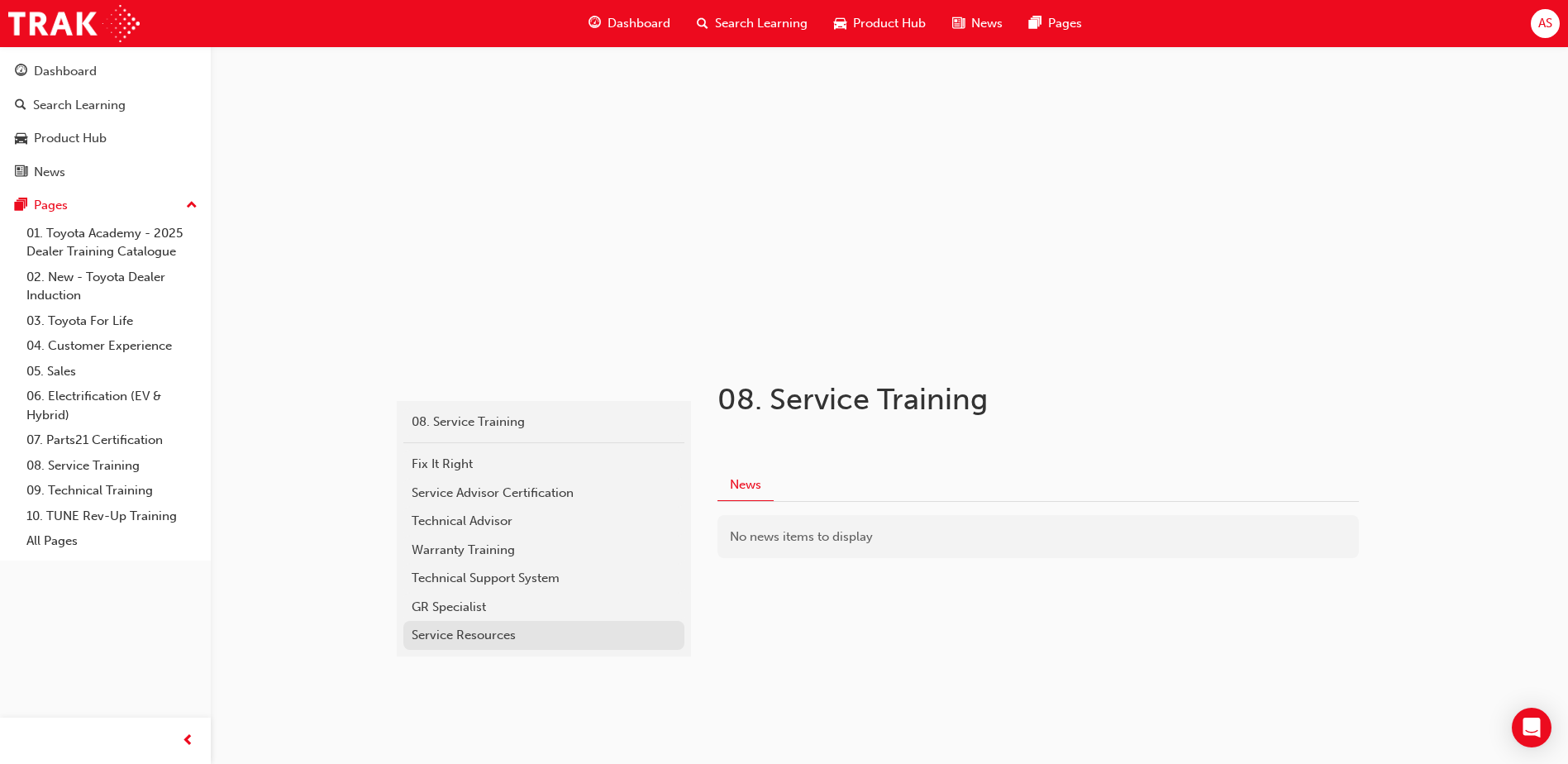
click at [525, 632] on div "Service Resources" at bounding box center [544, 635] width 265 height 19
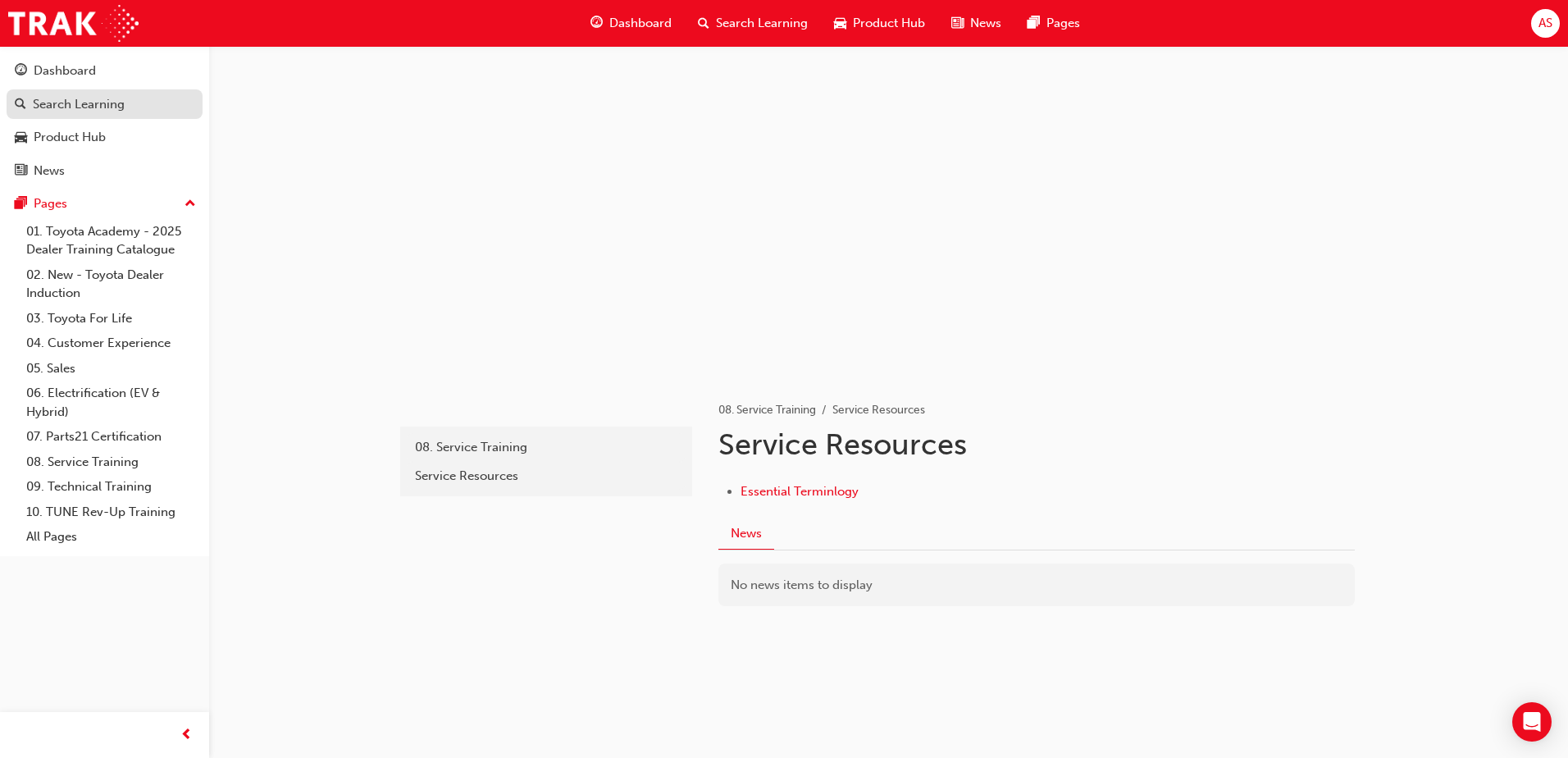
click at [59, 106] on div "Search Learning" at bounding box center [78, 104] width 92 height 19
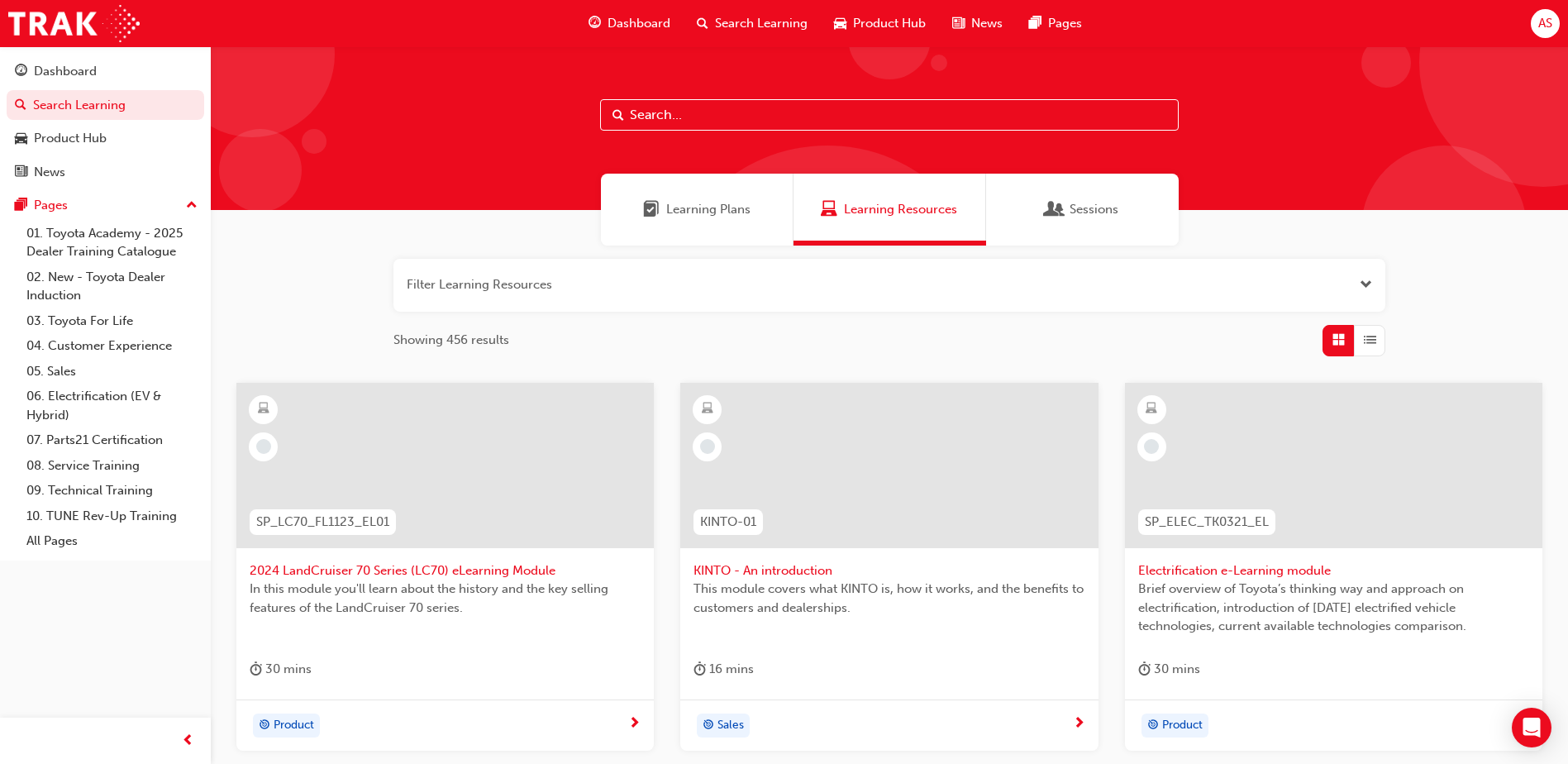
click at [633, 187] on div "Learning Plans" at bounding box center [698, 209] width 193 height 72
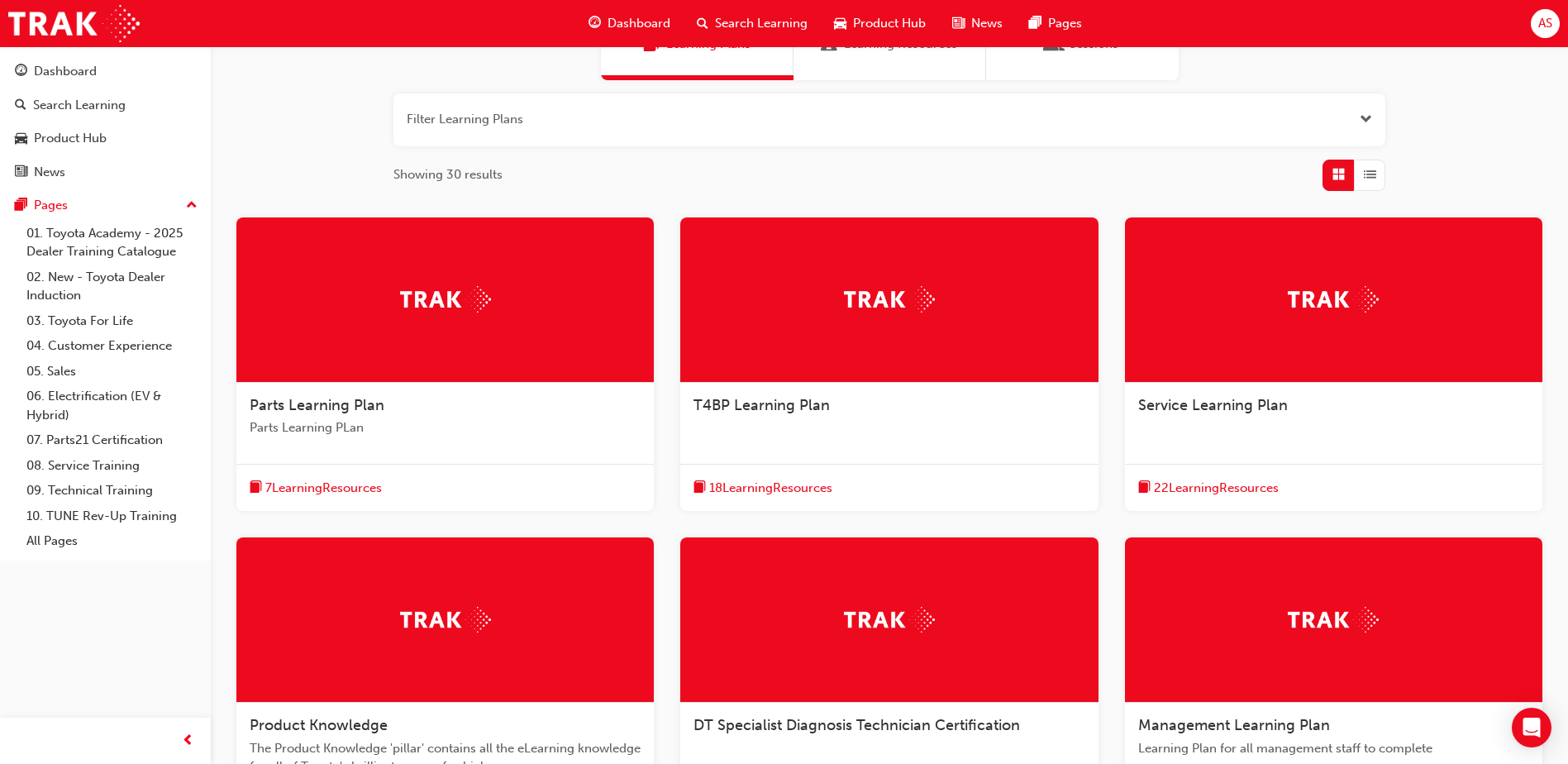
scroll to position [248, 0]
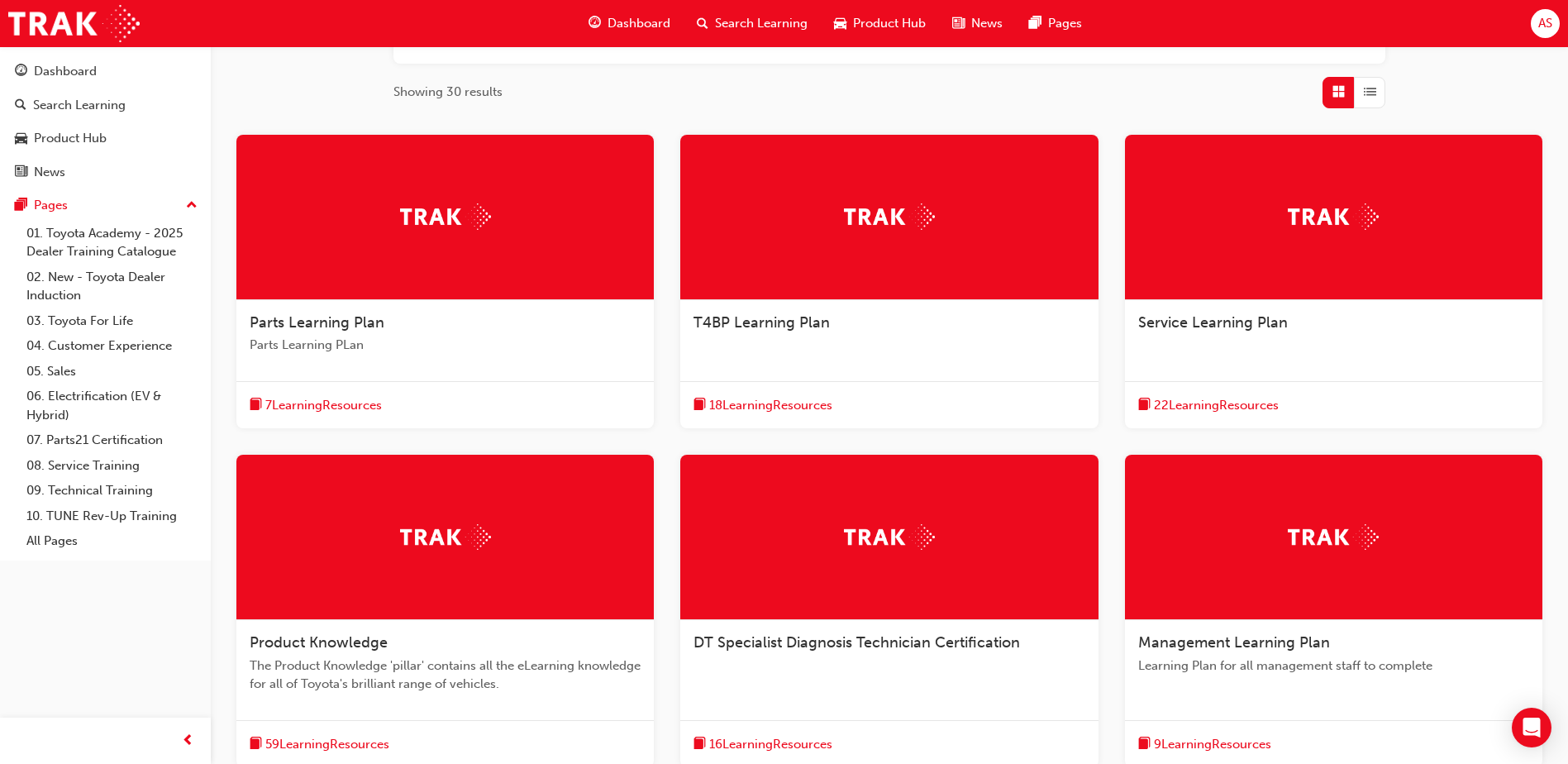
click at [1268, 333] on div "Service Learning Plan" at bounding box center [1333, 331] width 417 height 63
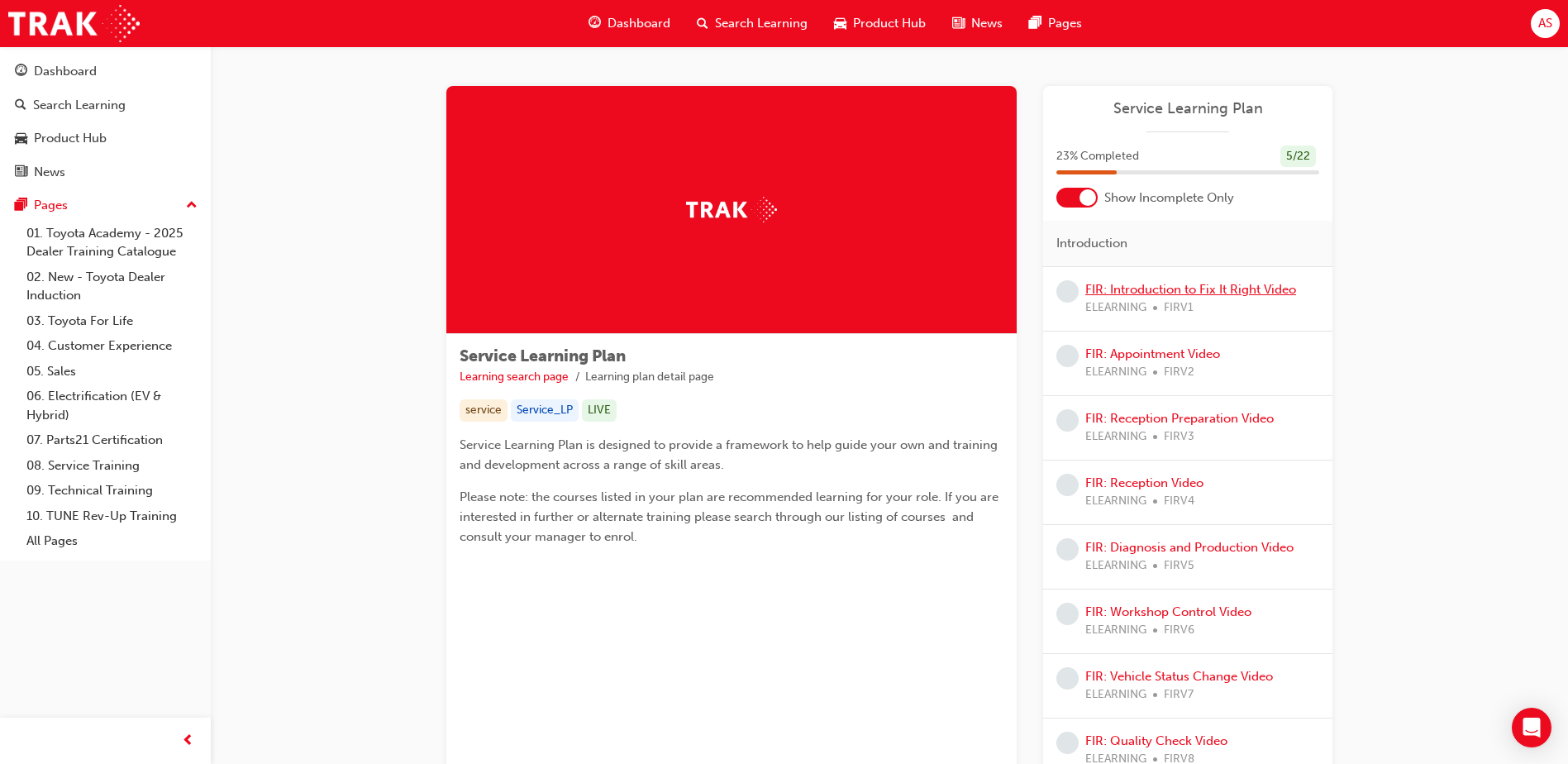
click at [1116, 293] on link "FIR: Introduction to Fix It Right Video" at bounding box center [1191, 290] width 211 height 15
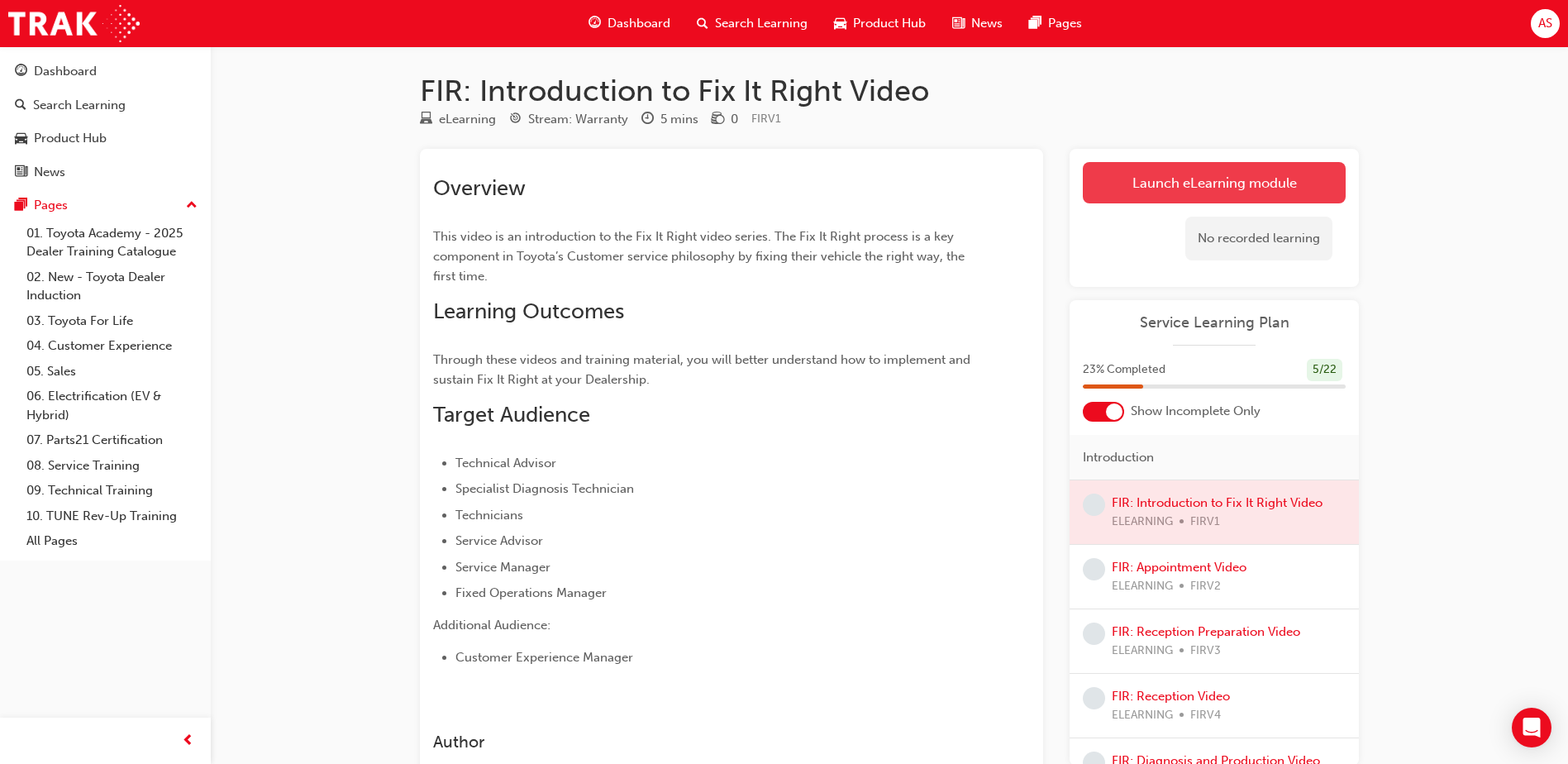
click at [1120, 195] on link "Launch eLearning module" at bounding box center [1215, 182] width 263 height 41
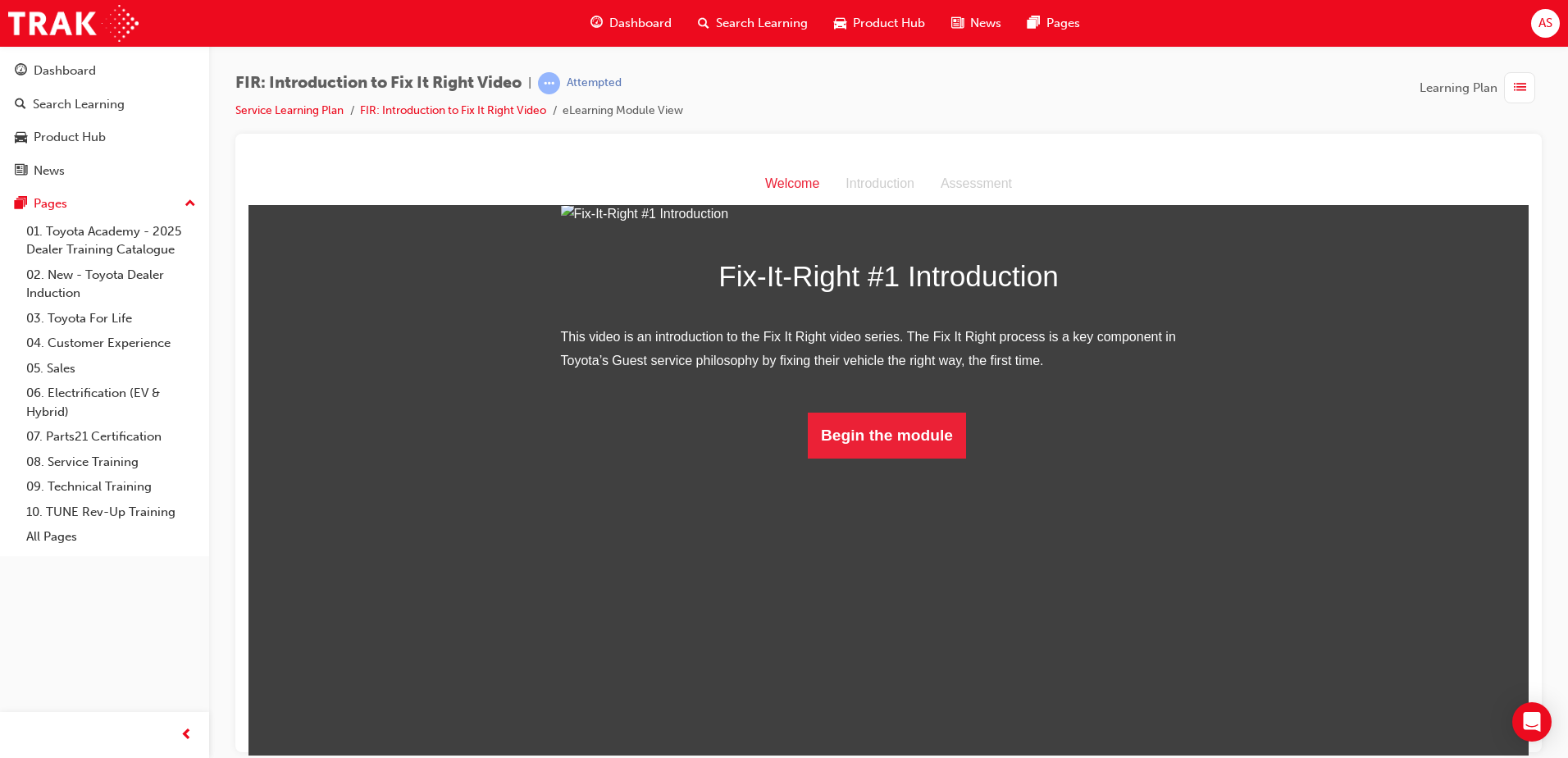
scroll to position [49, 0]
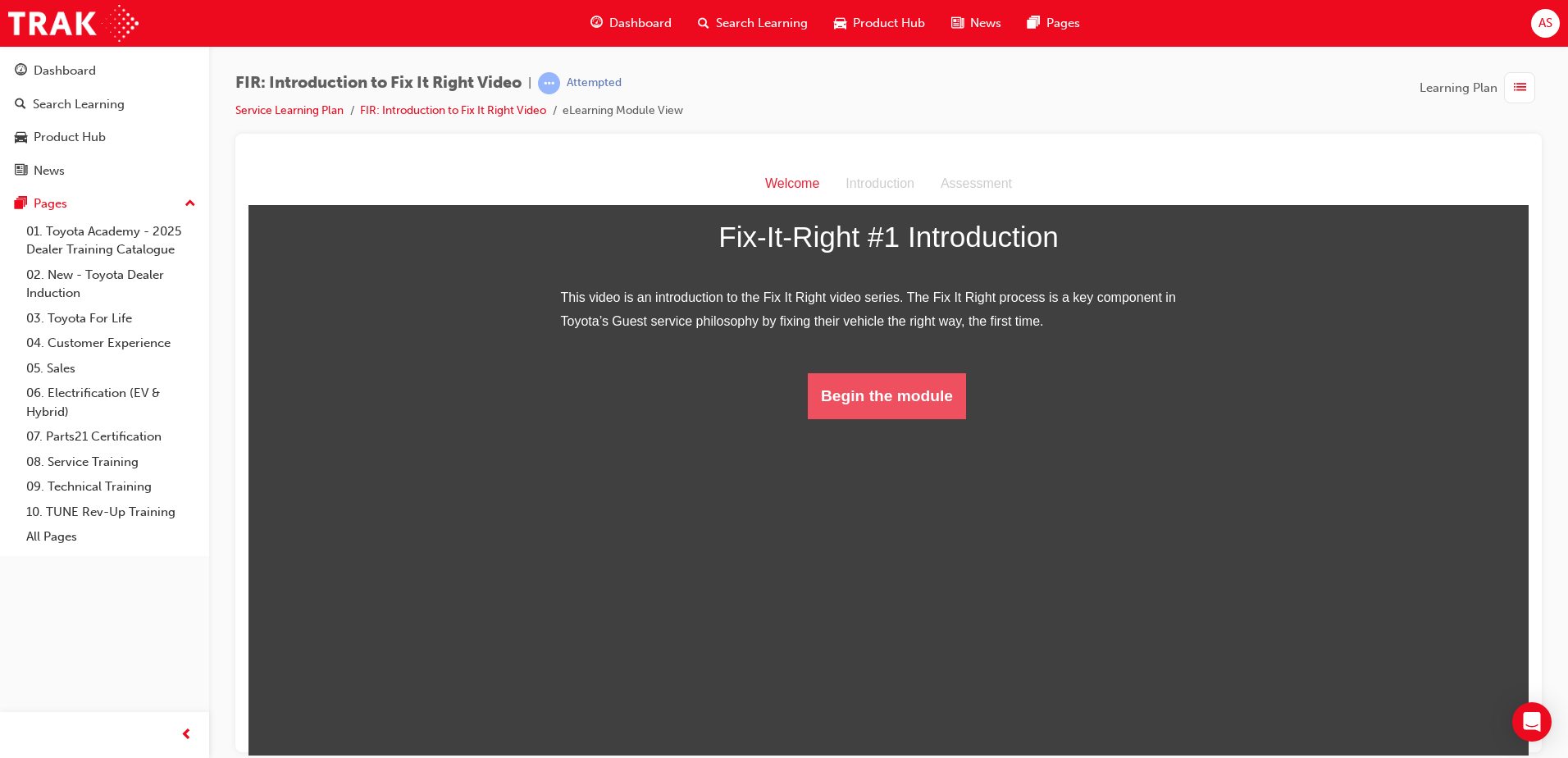
click at [866, 418] on button "Begin the module" at bounding box center [887, 395] width 158 height 46
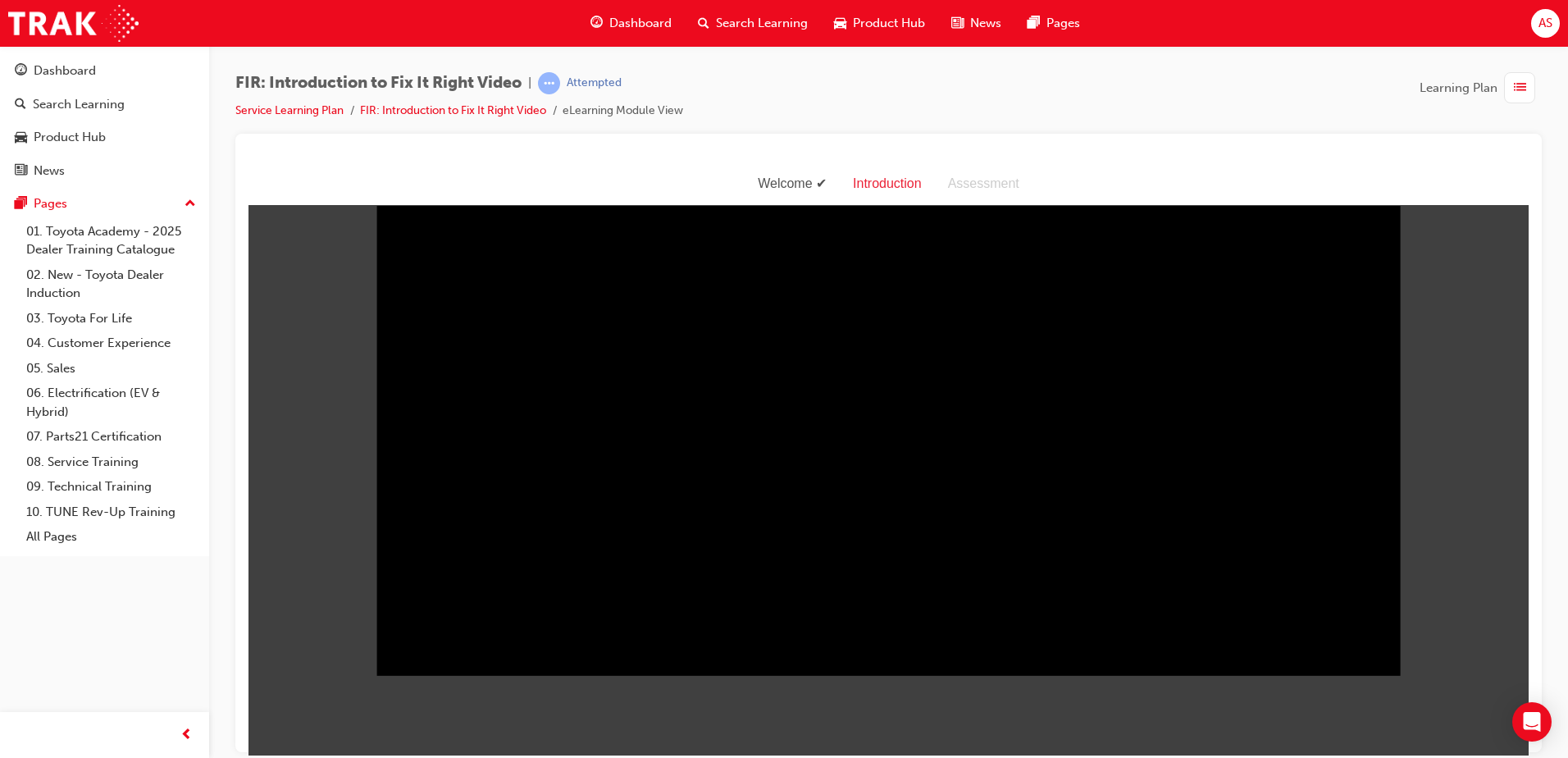
scroll to position [0, 0]
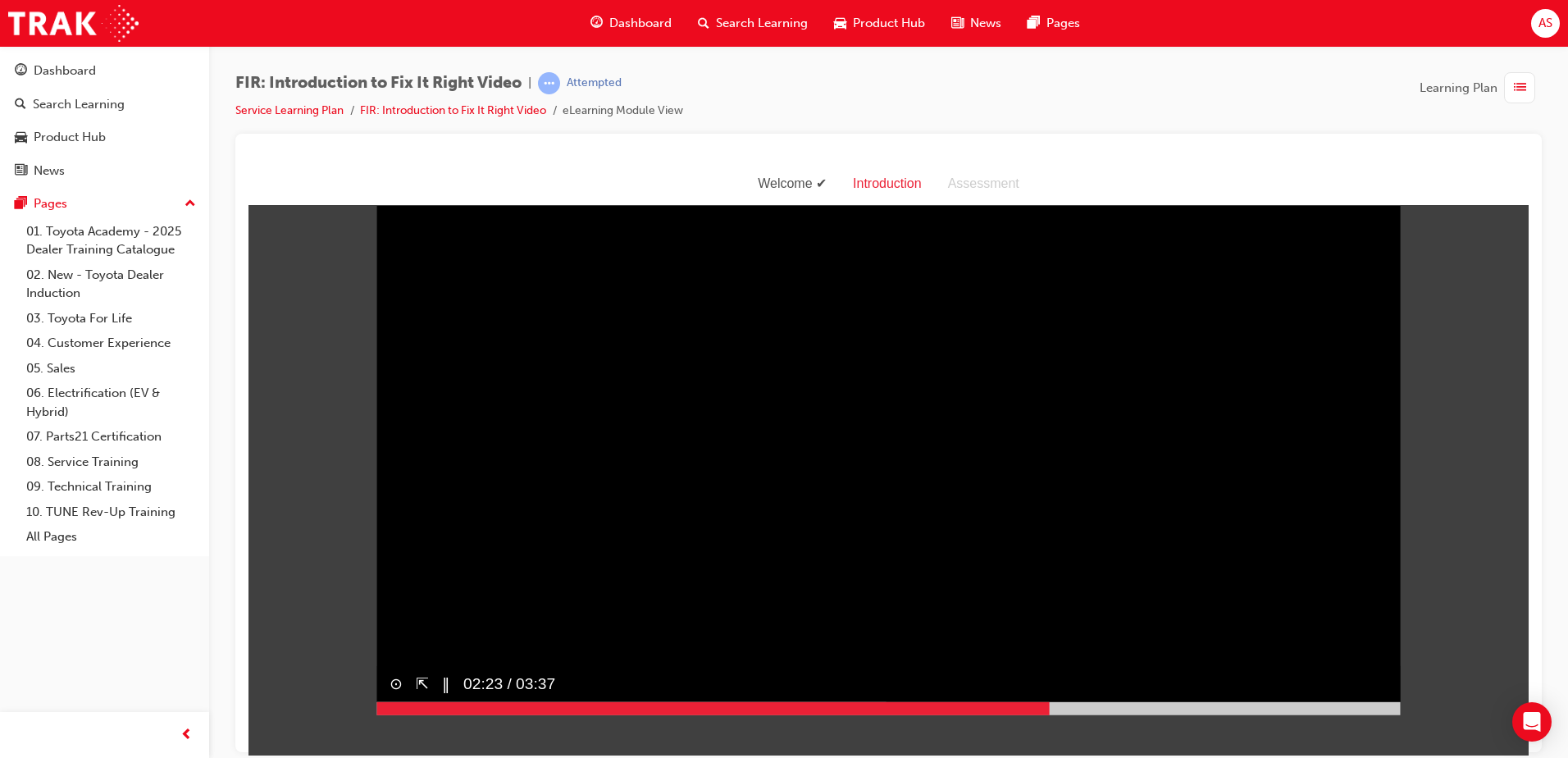
click at [1045, 715] on div at bounding box center [888, 708] width 1025 height 13
click at [650, 715] on div at bounding box center [720, 708] width 686 height 13
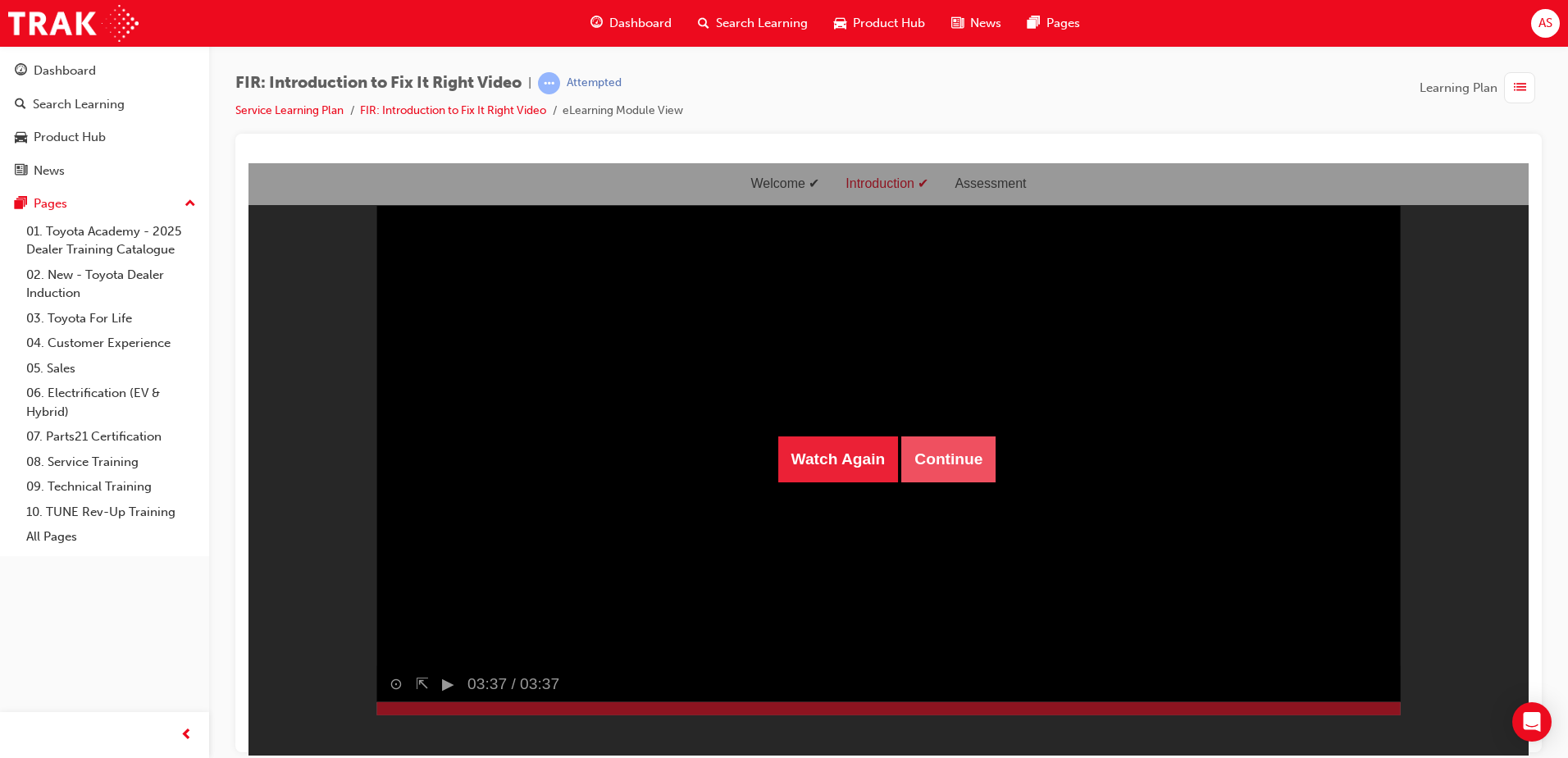
click at [946, 448] on button "Continue" at bounding box center [948, 458] width 94 height 46
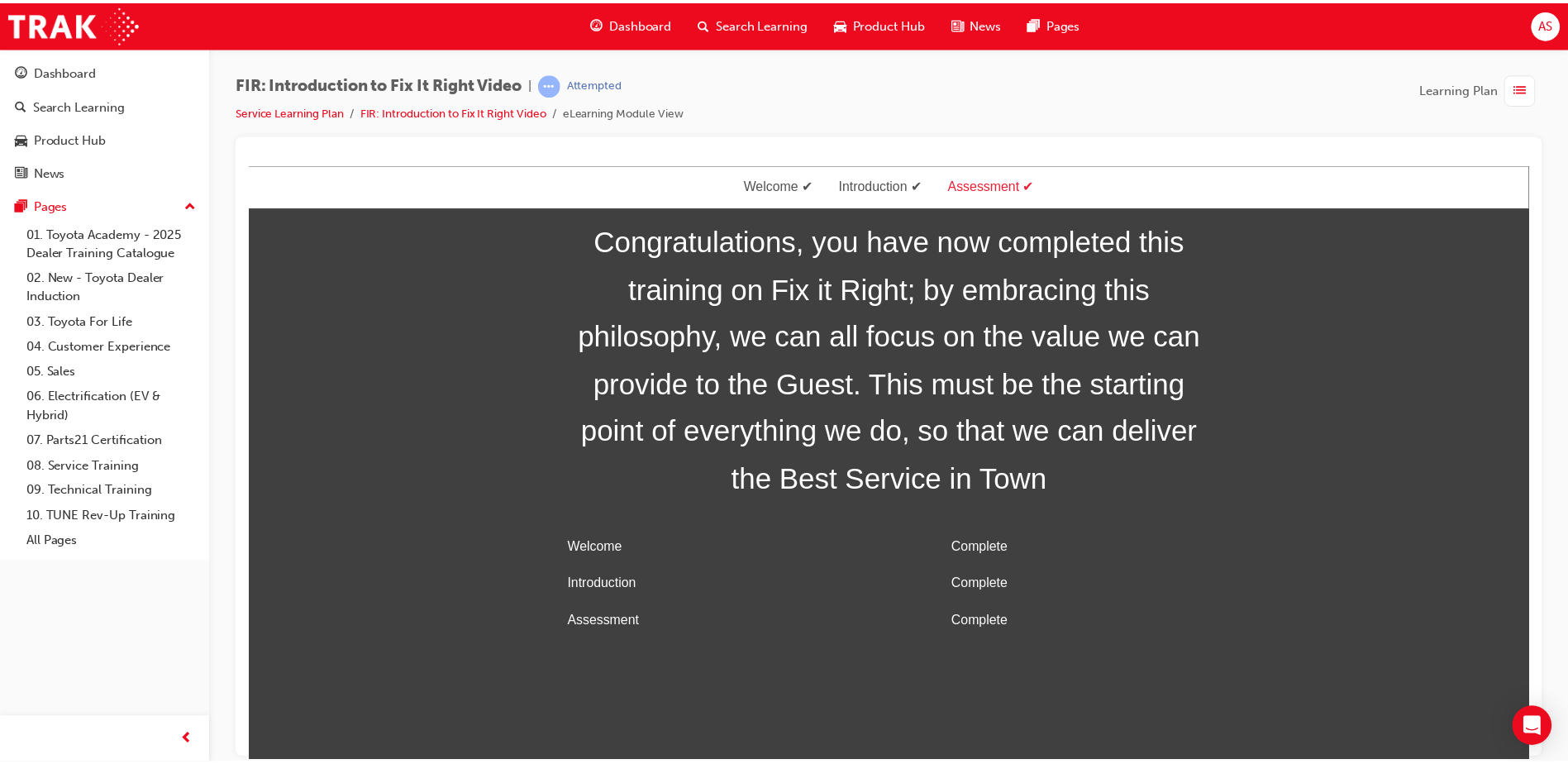
scroll to position [53, 0]
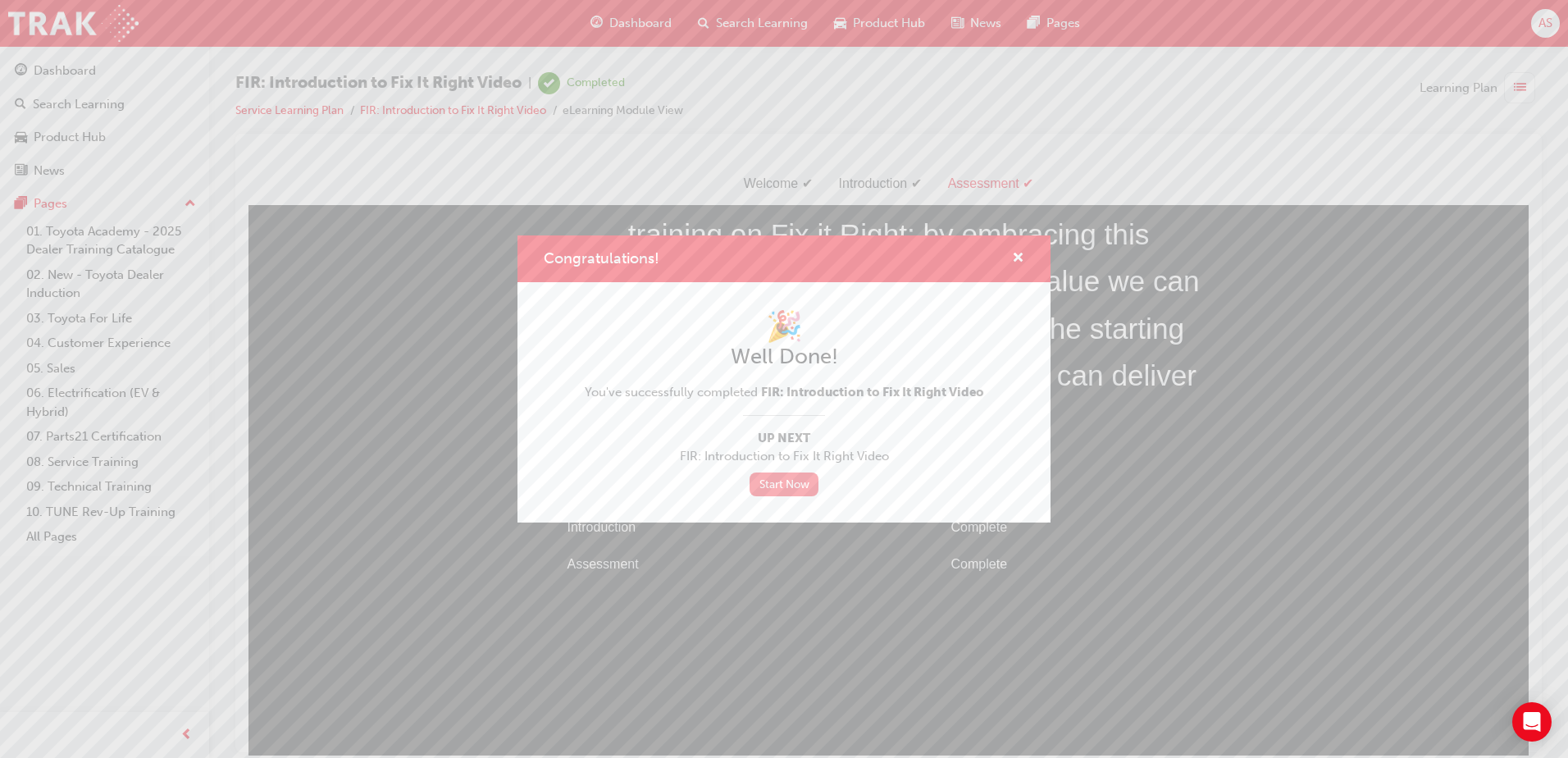
click at [773, 480] on link "Start Now" at bounding box center [784, 484] width 69 height 24
click at [1027, 258] on div "Congratulations!" at bounding box center [784, 258] width 533 height 47
click at [1020, 246] on div "Congratulations!" at bounding box center [784, 258] width 533 height 47
click at [1020, 252] on span "cross-icon" at bounding box center [1018, 259] width 12 height 15
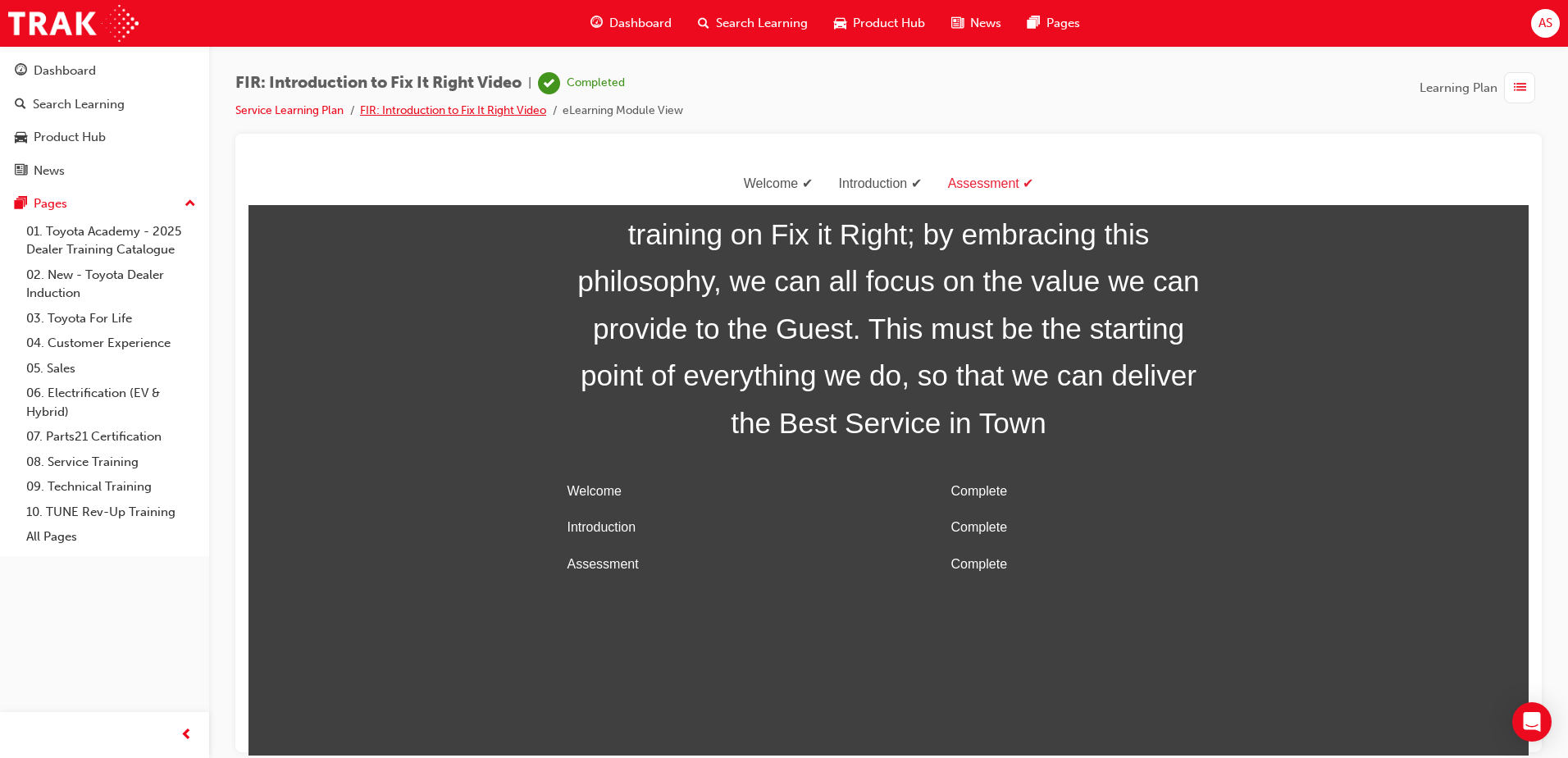
click at [377, 111] on link "FIR: Introduction to Fix It Right Video" at bounding box center [453, 110] width 186 height 14
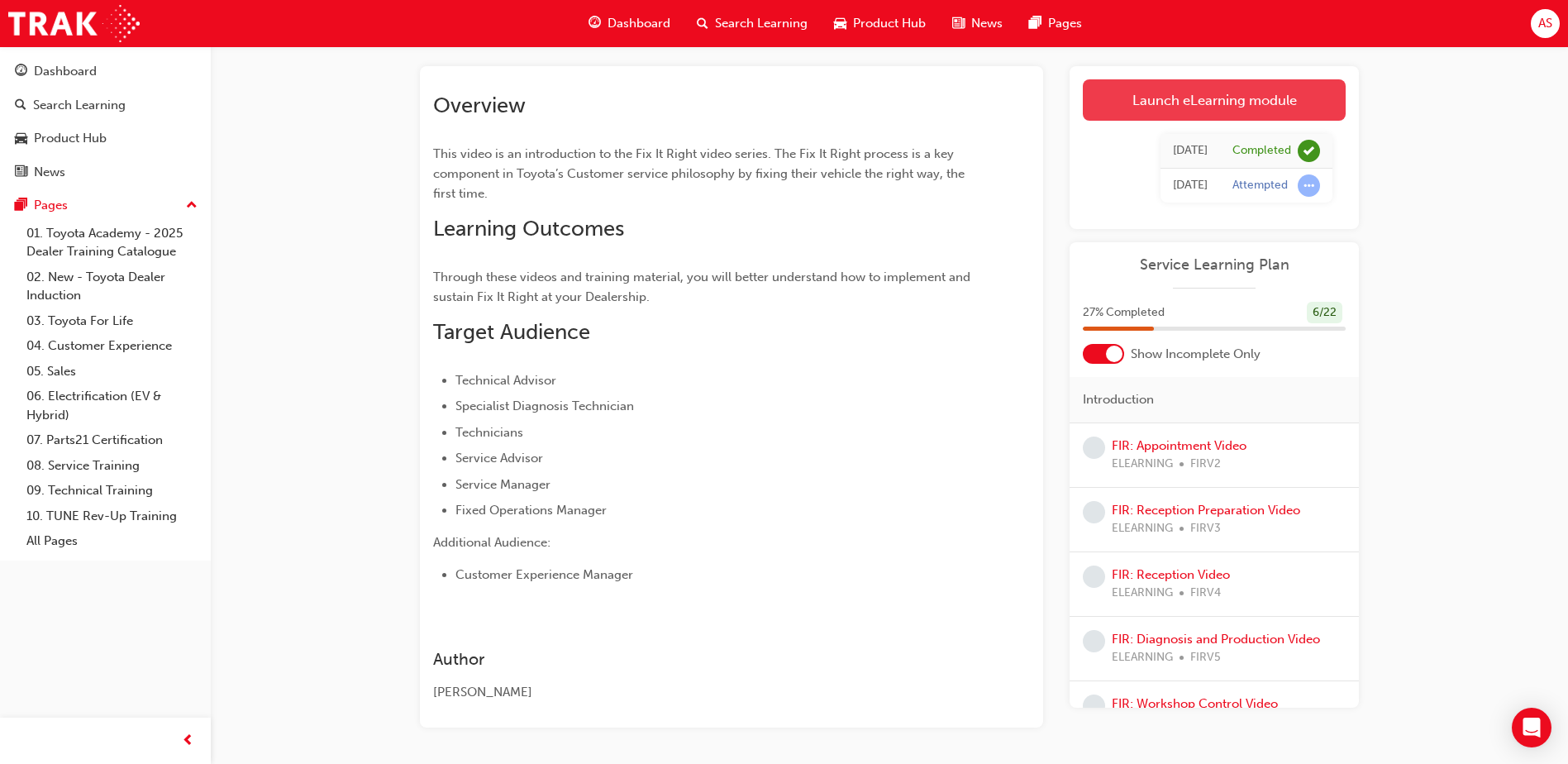
scroll to position [141, 0]
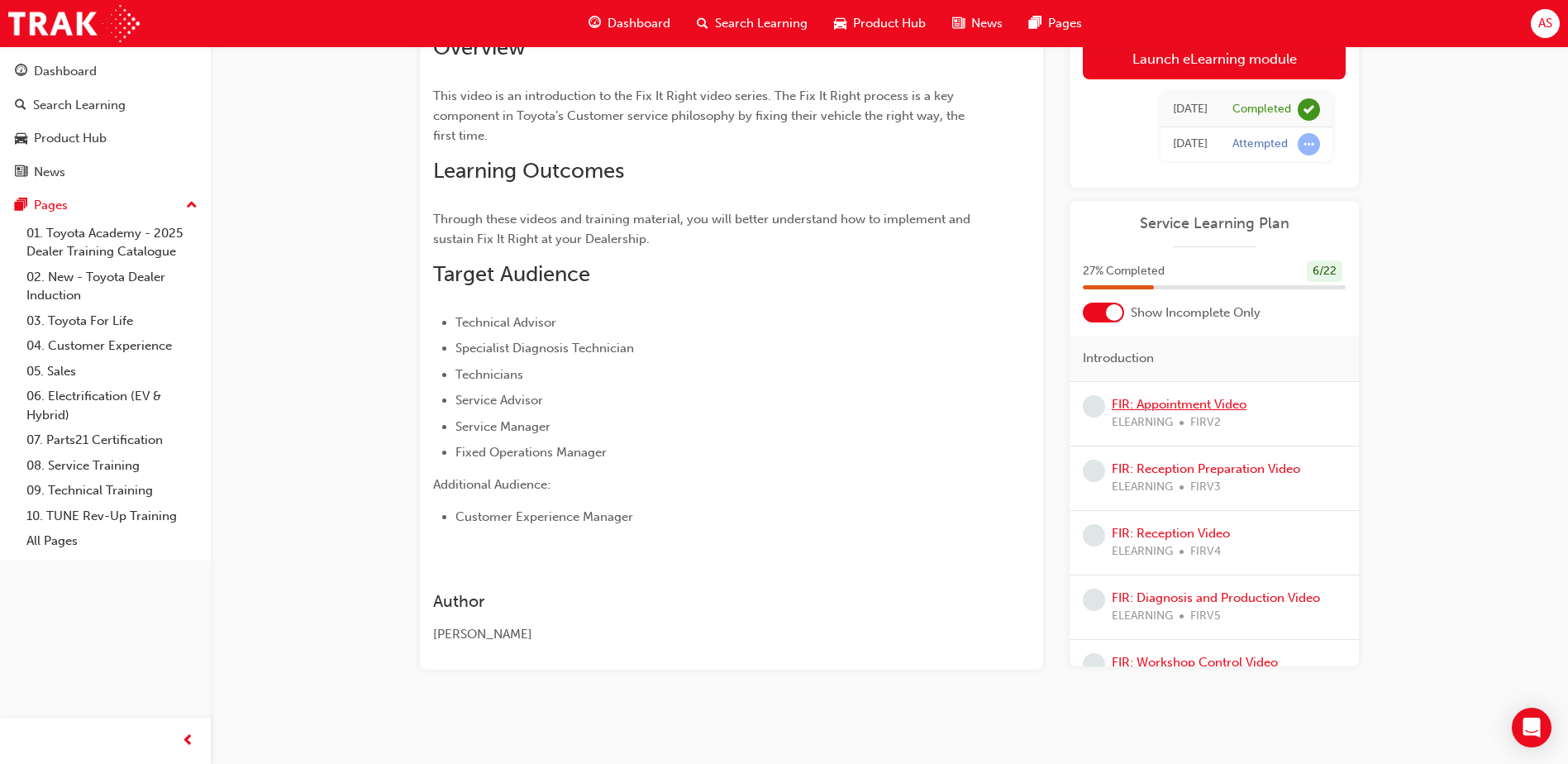
click at [1234, 405] on link "FIR: Appointment Video" at bounding box center [1179, 405] width 135 height 15
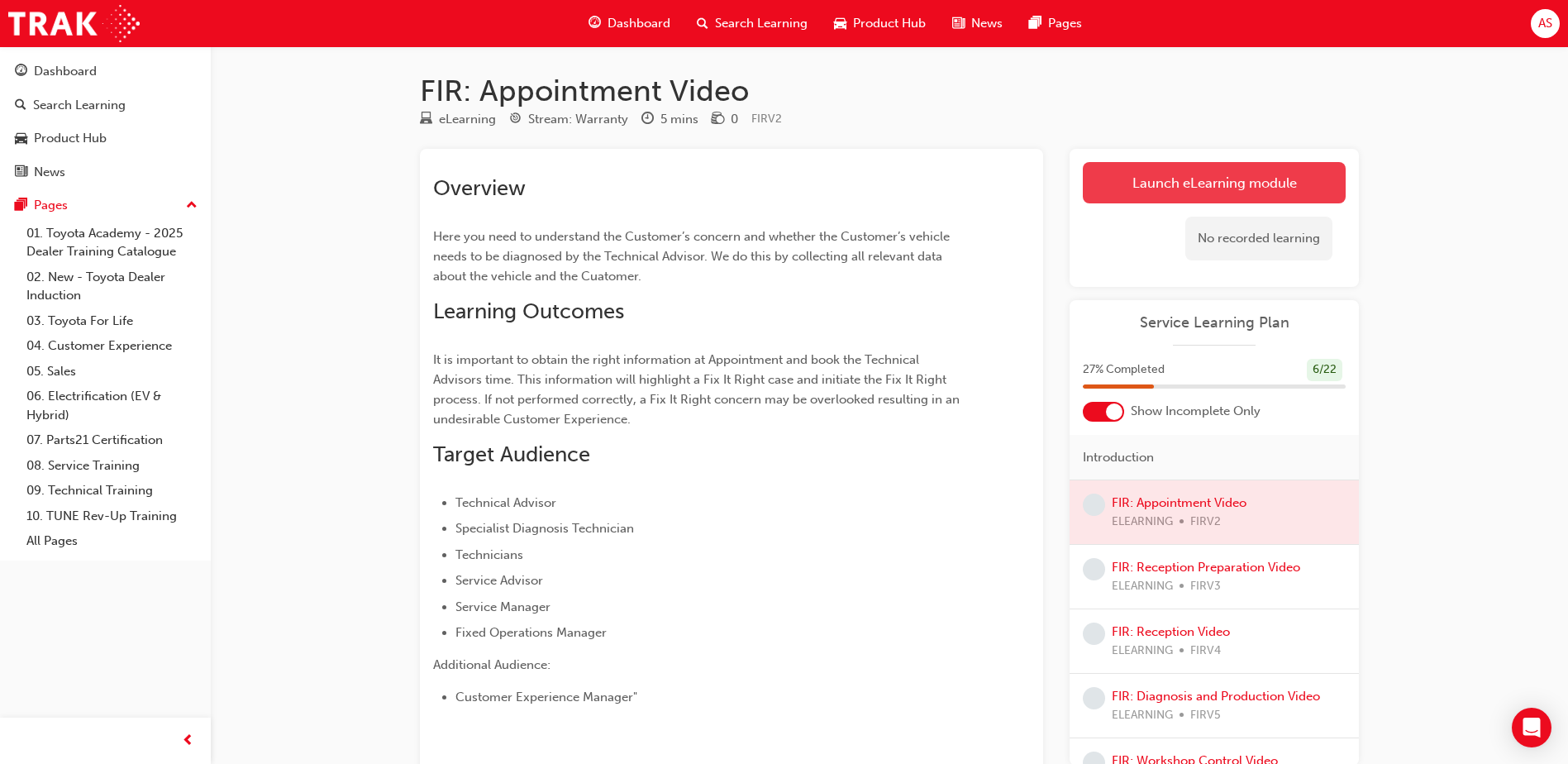
click at [1184, 201] on link "Launch eLearning module" at bounding box center [1215, 182] width 263 height 41
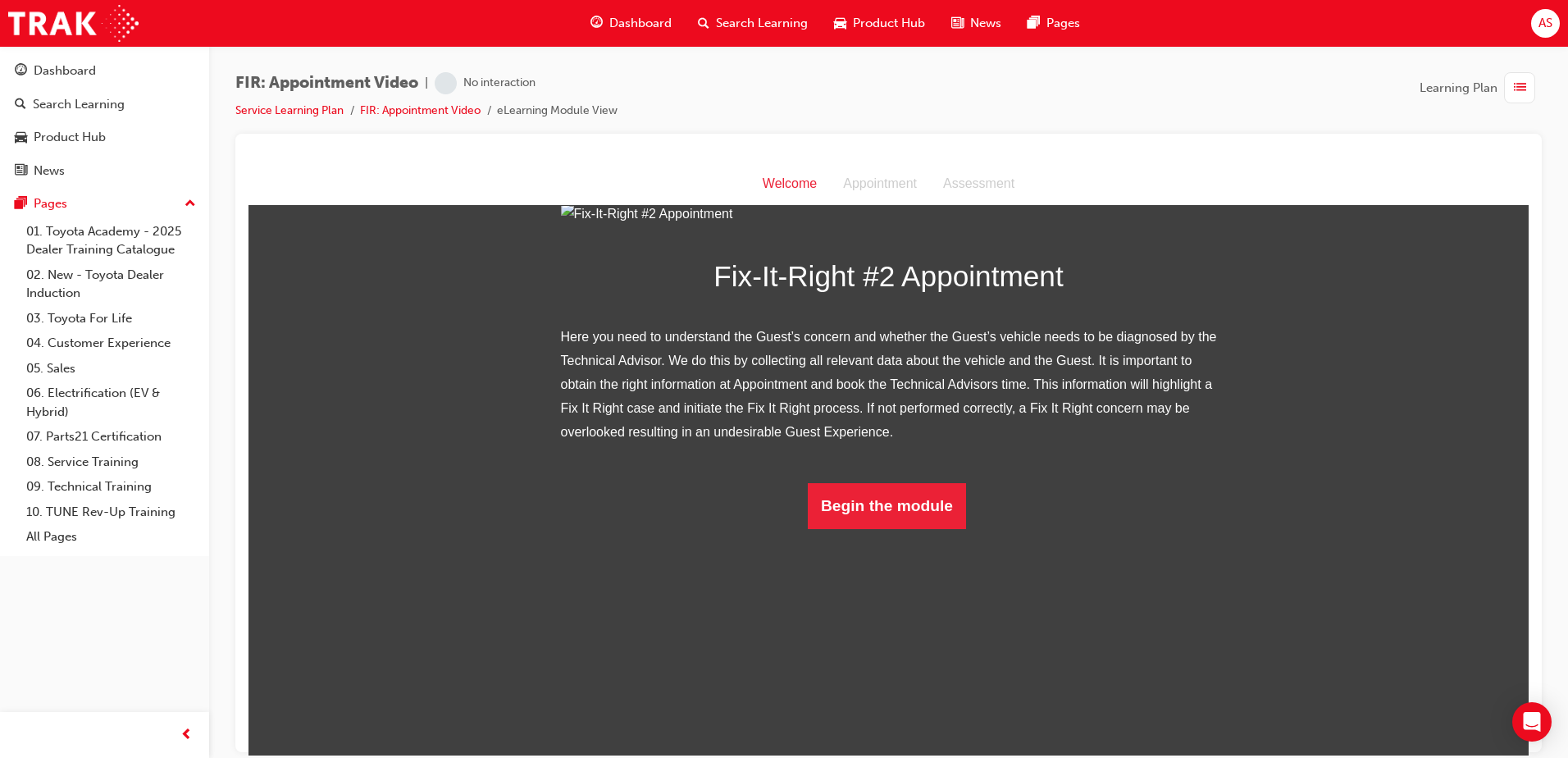
scroll to position [121, 0]
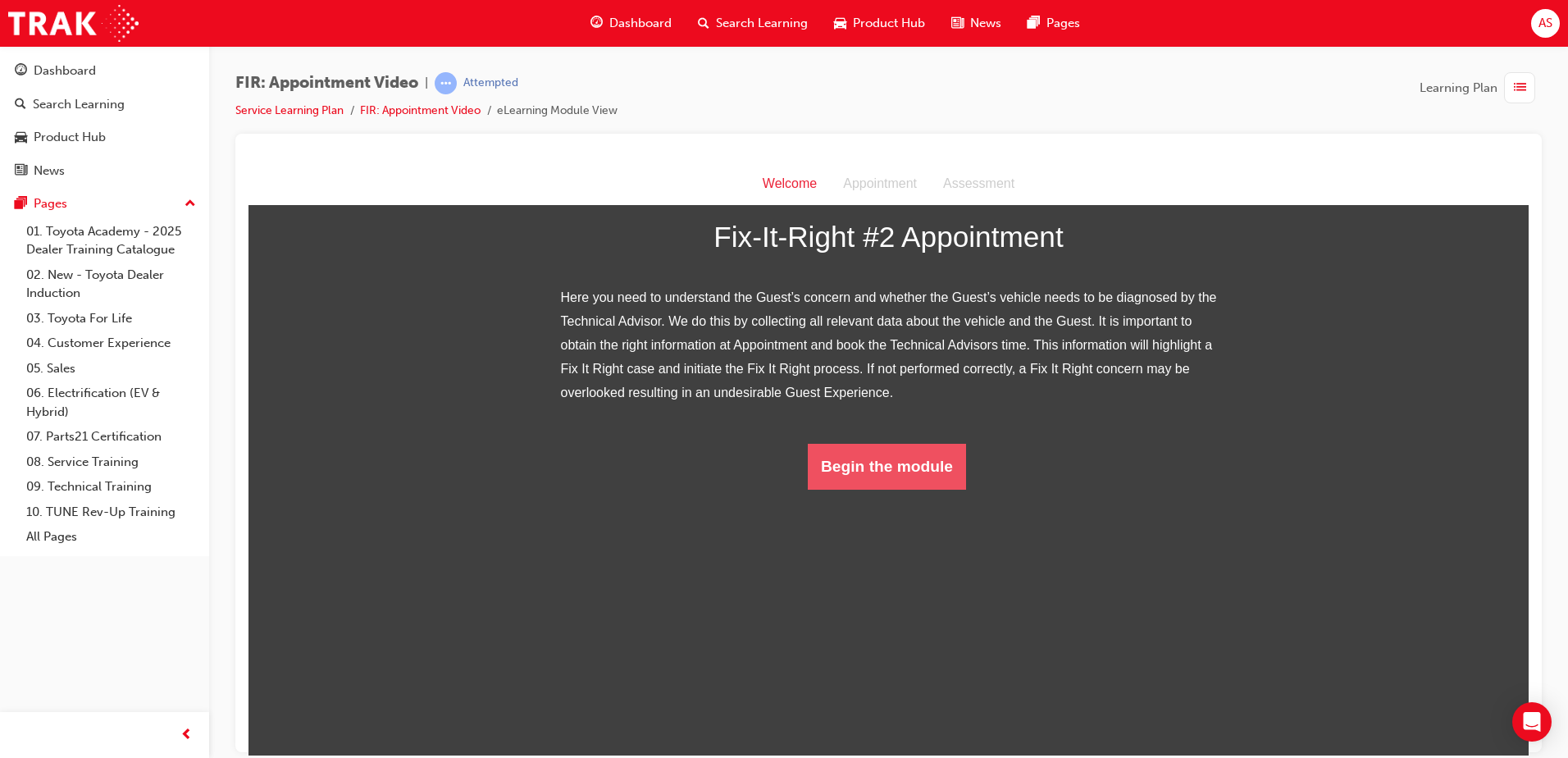
click at [931, 489] on button "Begin the module" at bounding box center [887, 465] width 158 height 46
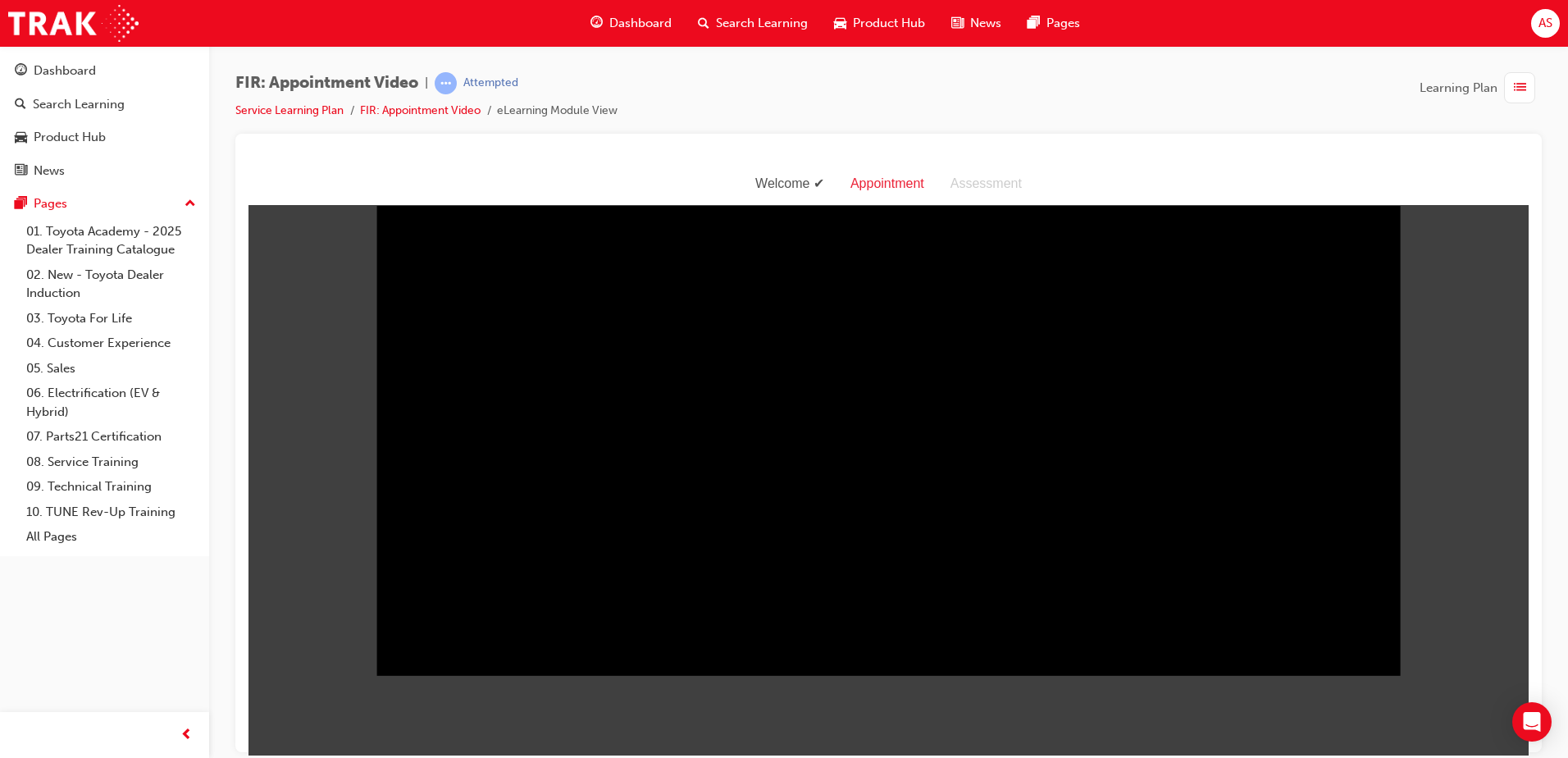
scroll to position [39, 0]
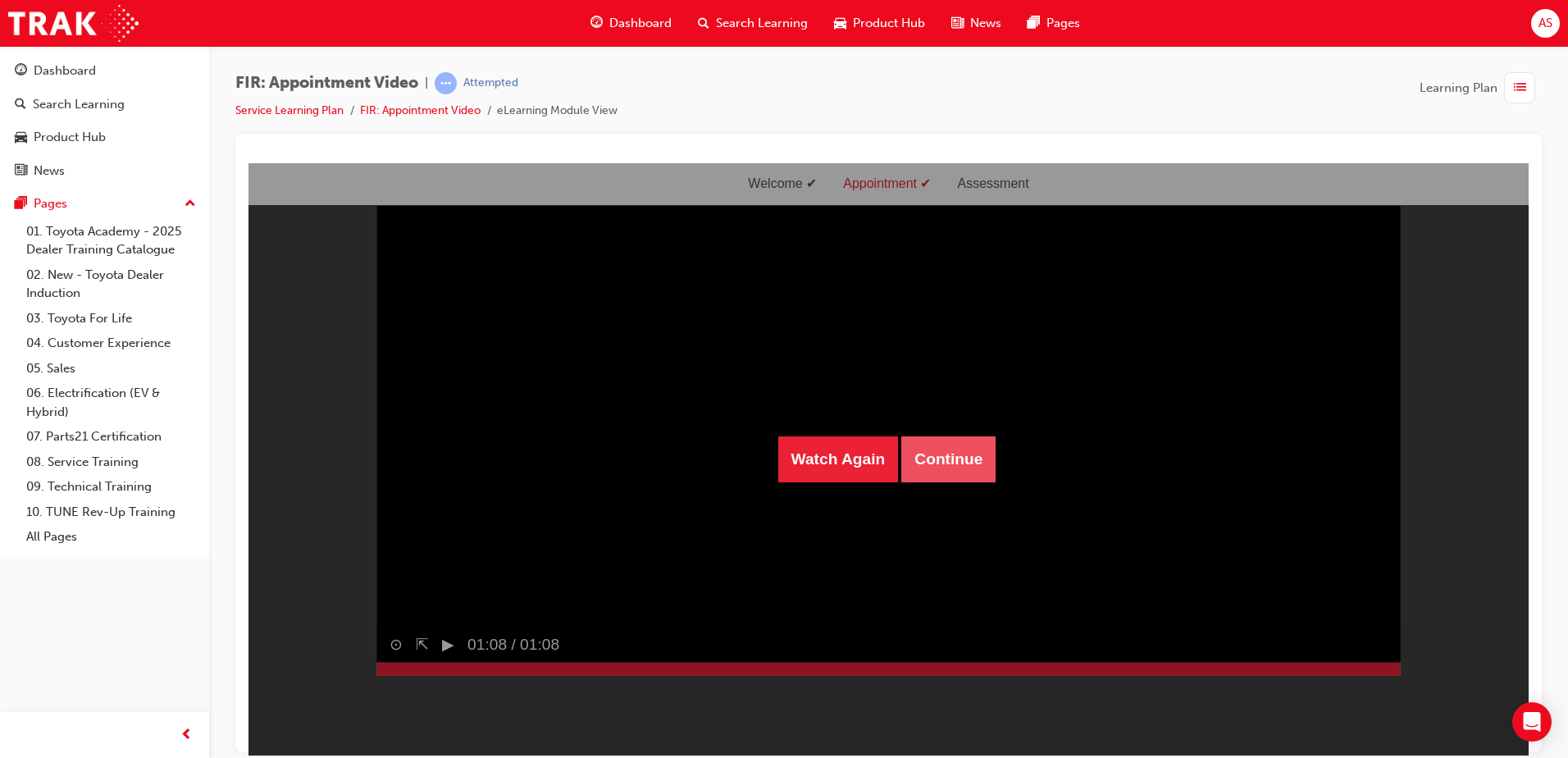
click at [952, 457] on button "Continue" at bounding box center [948, 458] width 94 height 46
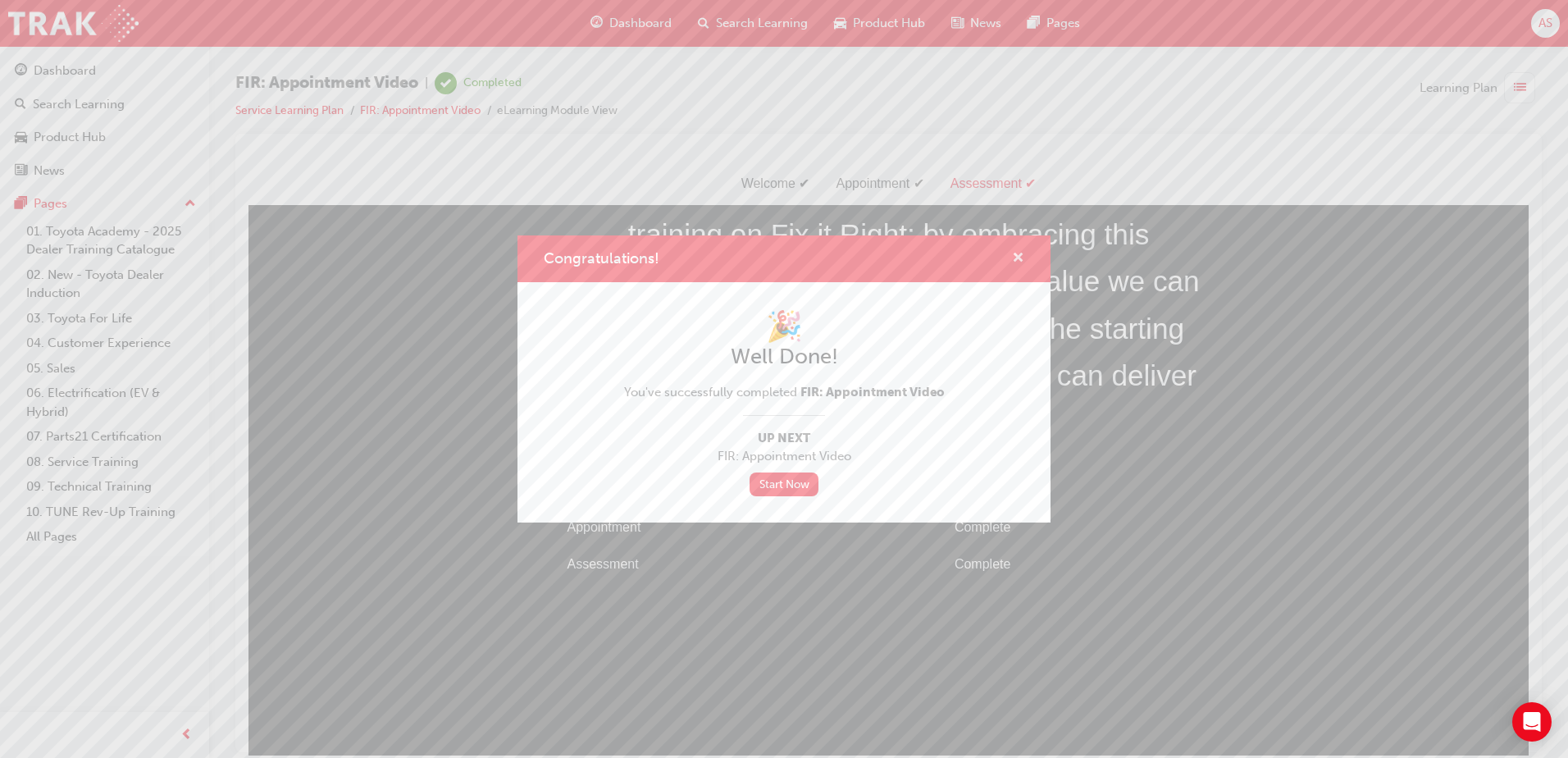
click at [1014, 253] on span "cross-icon" at bounding box center [1018, 259] width 12 height 15
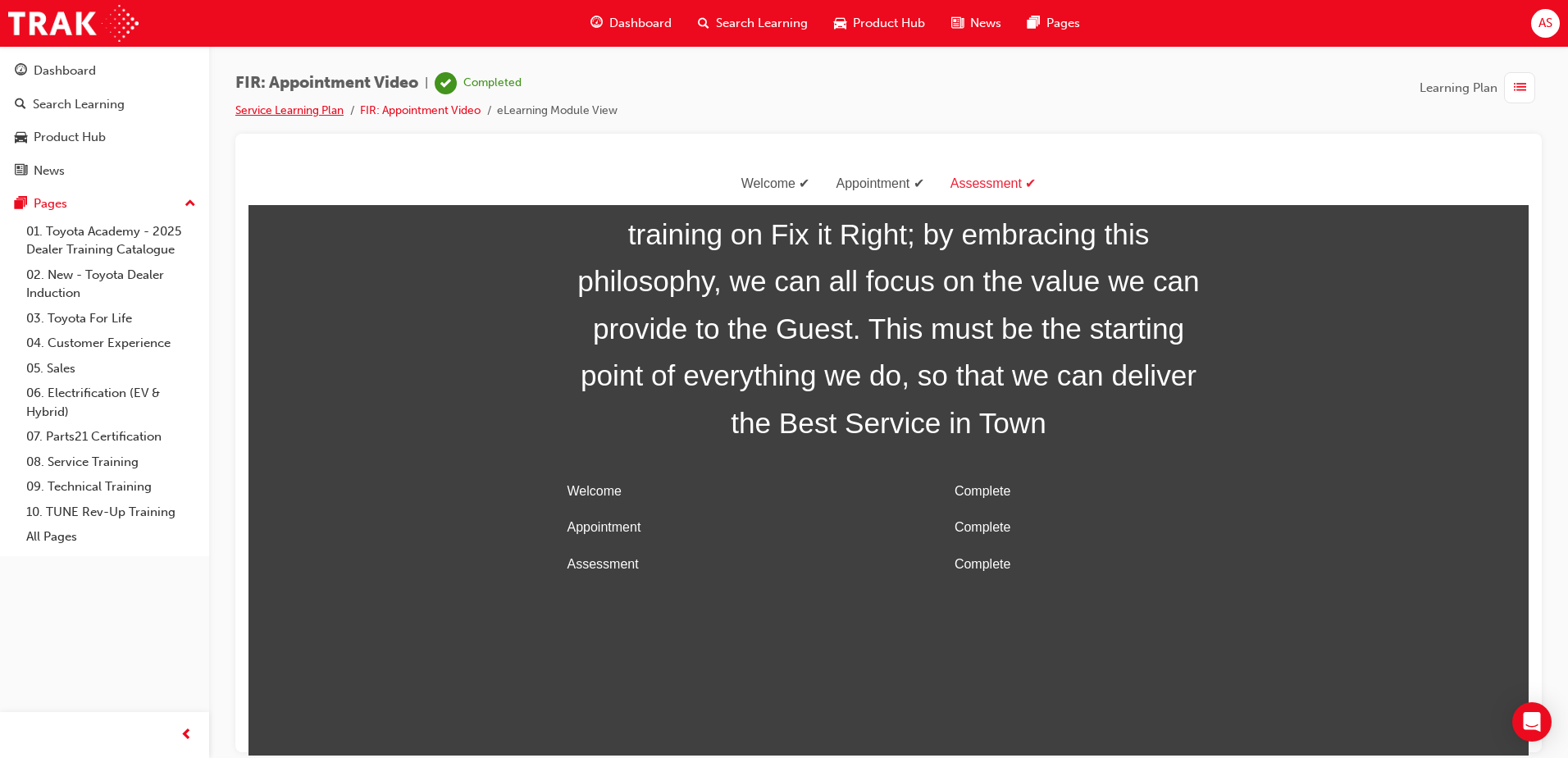
click at [272, 113] on link "Service Learning Plan" at bounding box center [289, 110] width 108 height 14
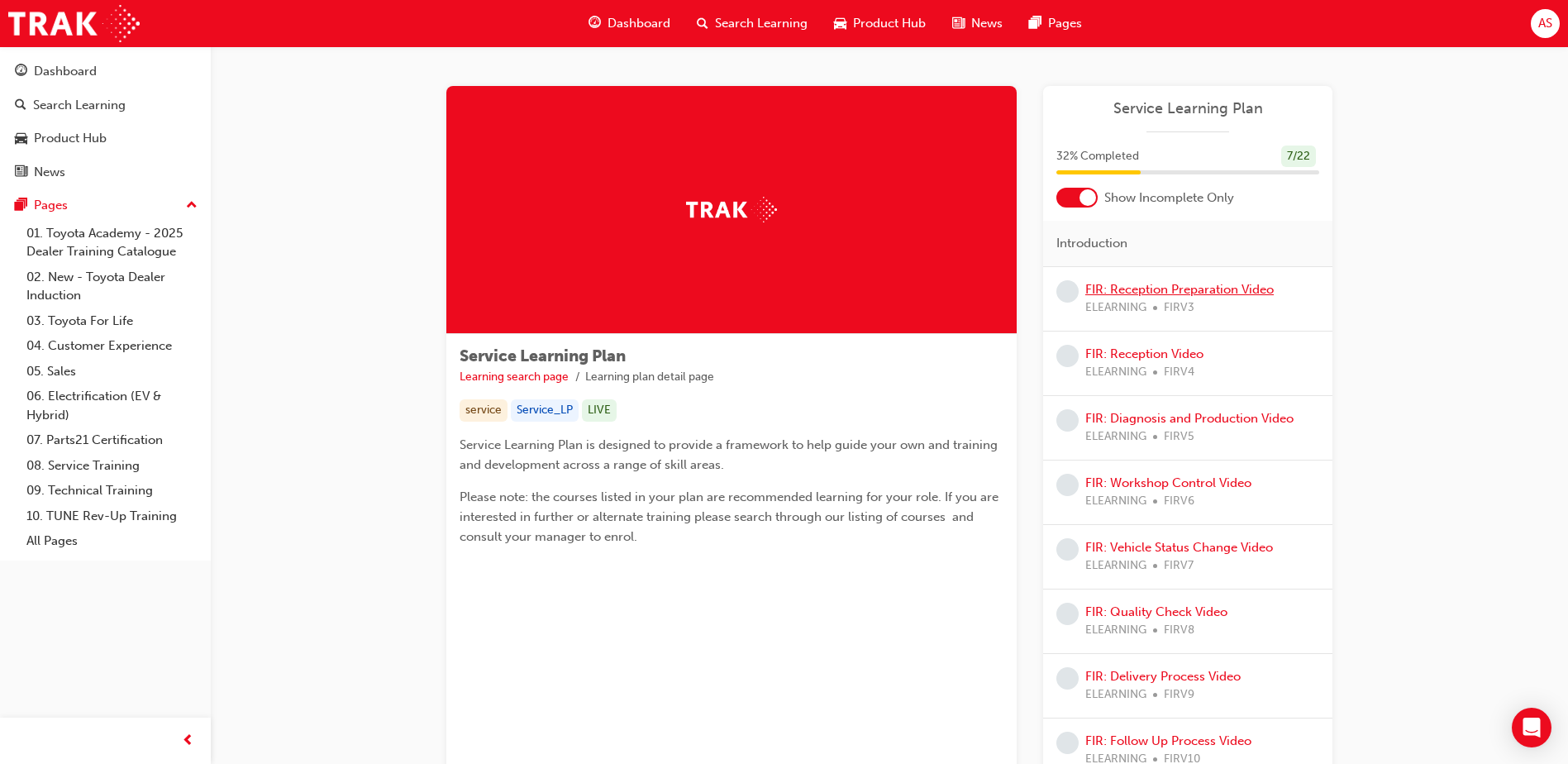
click at [1221, 287] on link "FIR: Reception Preparation Video" at bounding box center [1179, 290] width 188 height 15
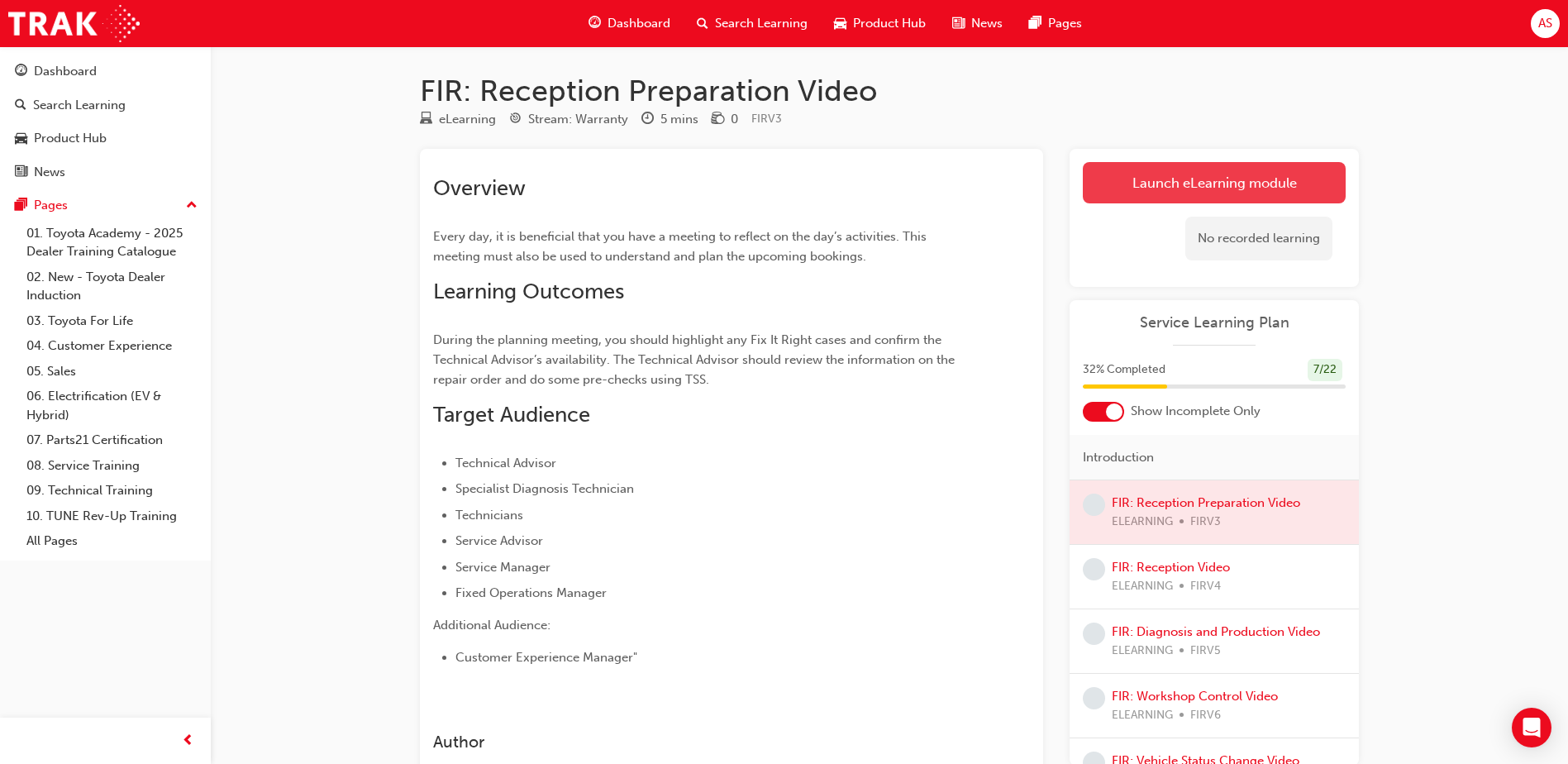
click at [1195, 194] on link "Launch eLearning module" at bounding box center [1215, 182] width 263 height 41
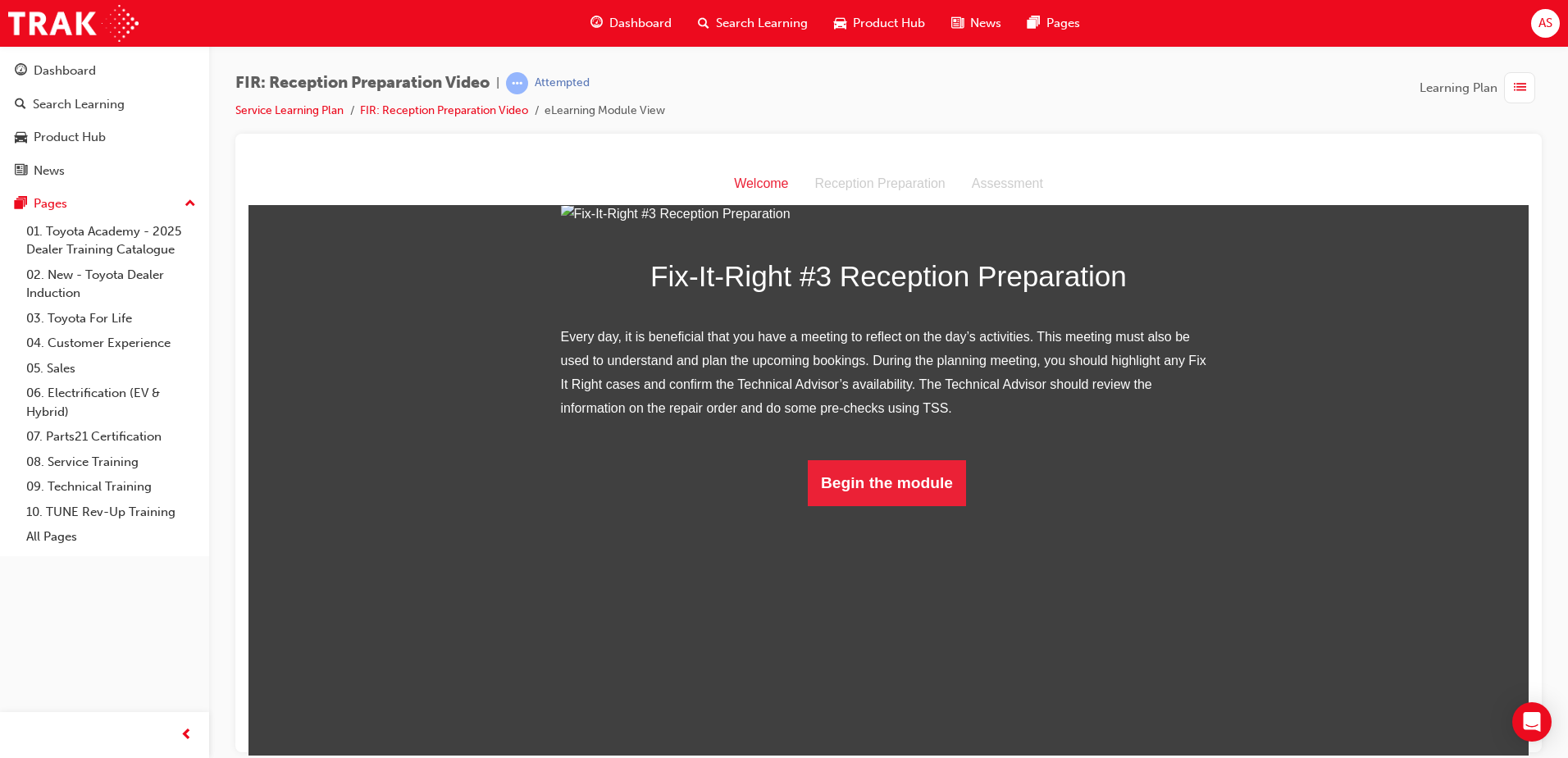
scroll to position [96, 0]
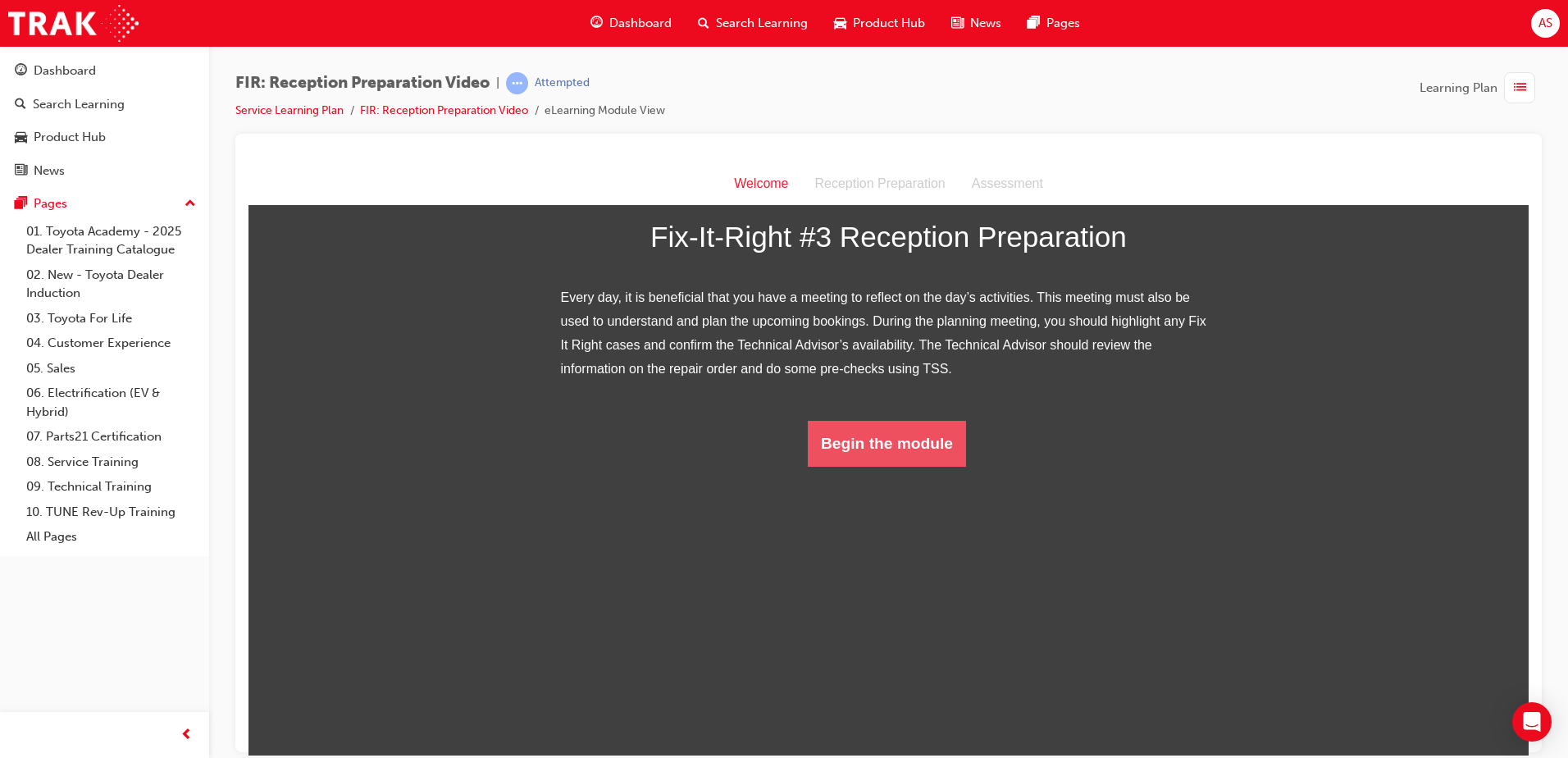
click at [930, 466] on button "Begin the module" at bounding box center [887, 442] width 158 height 46
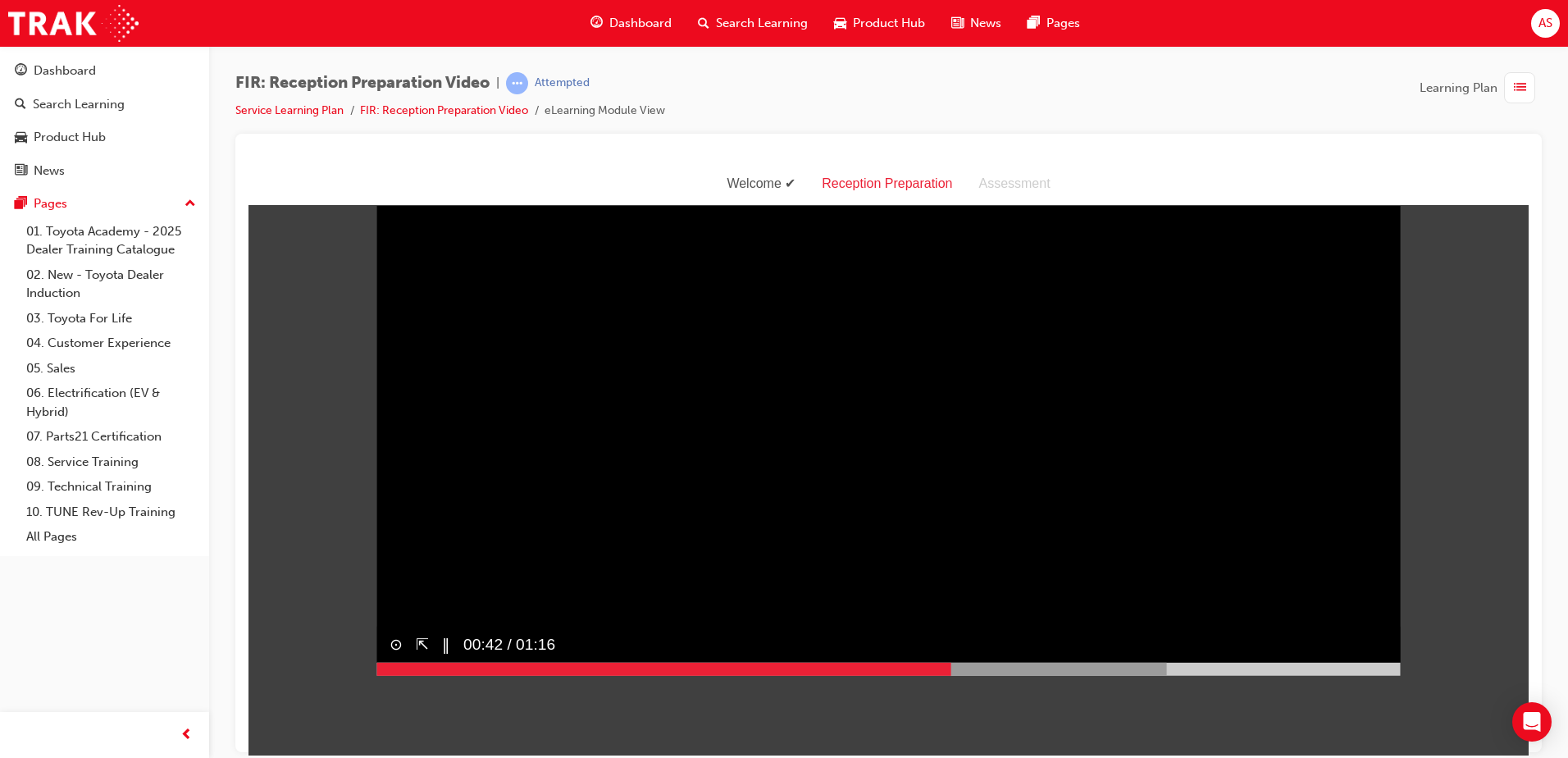
scroll to position [0, 0]
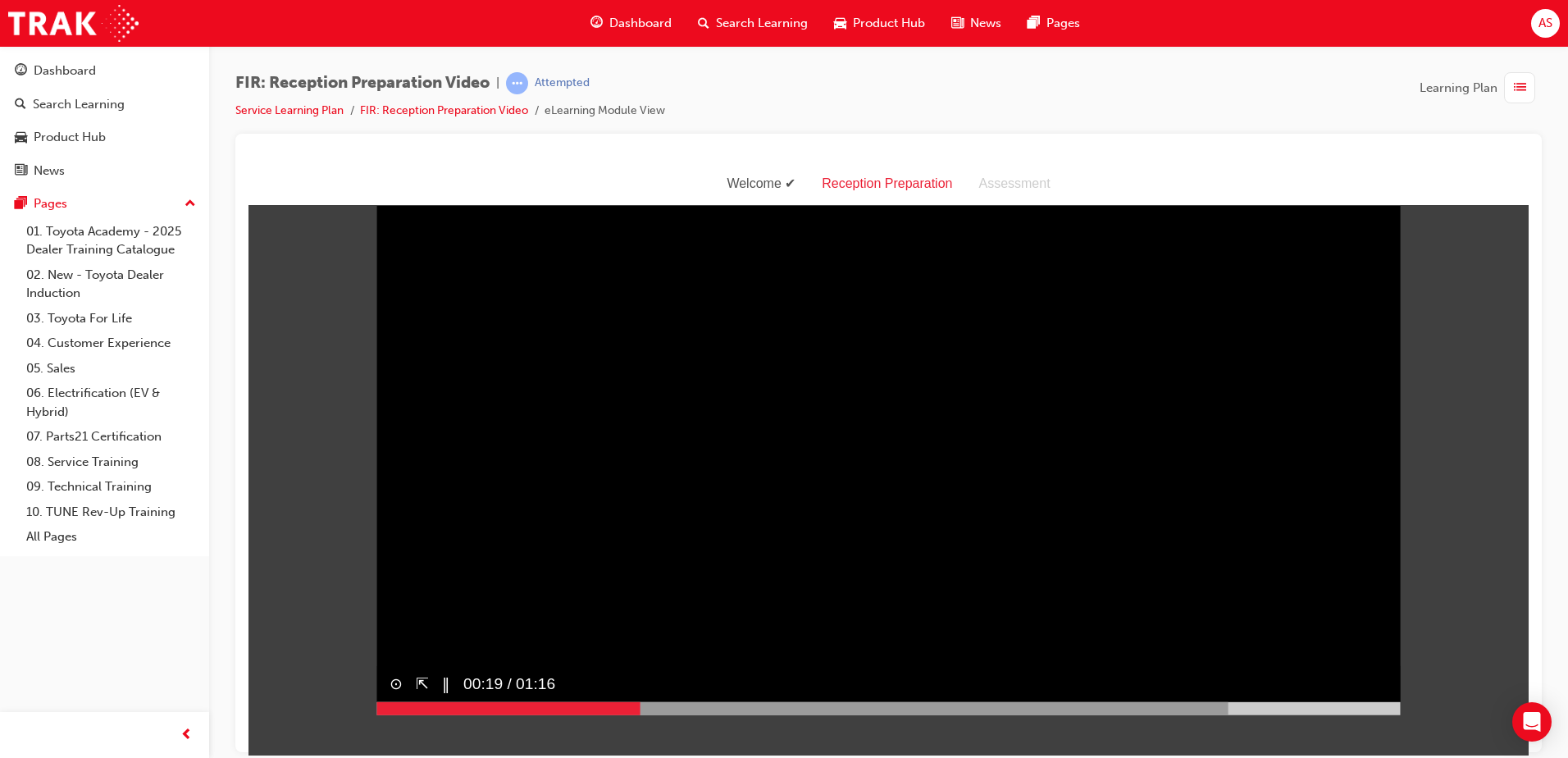
drag, startPoint x: 916, startPoint y: 741, endPoint x: 620, endPoint y: 733, distance: 296.1
click at [620, 715] on div at bounding box center [508, 708] width 263 height 13
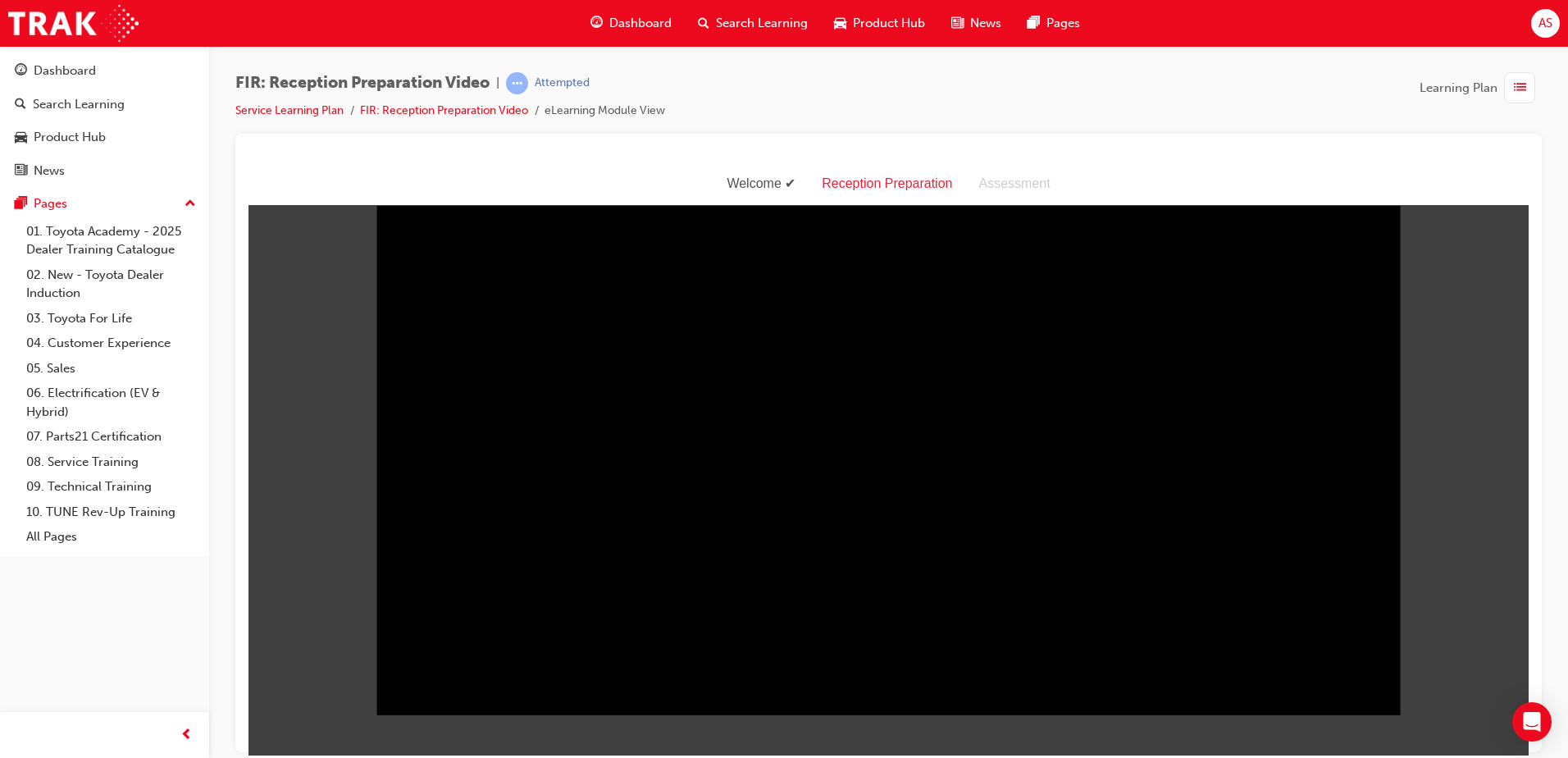
scroll to position [39, 0]
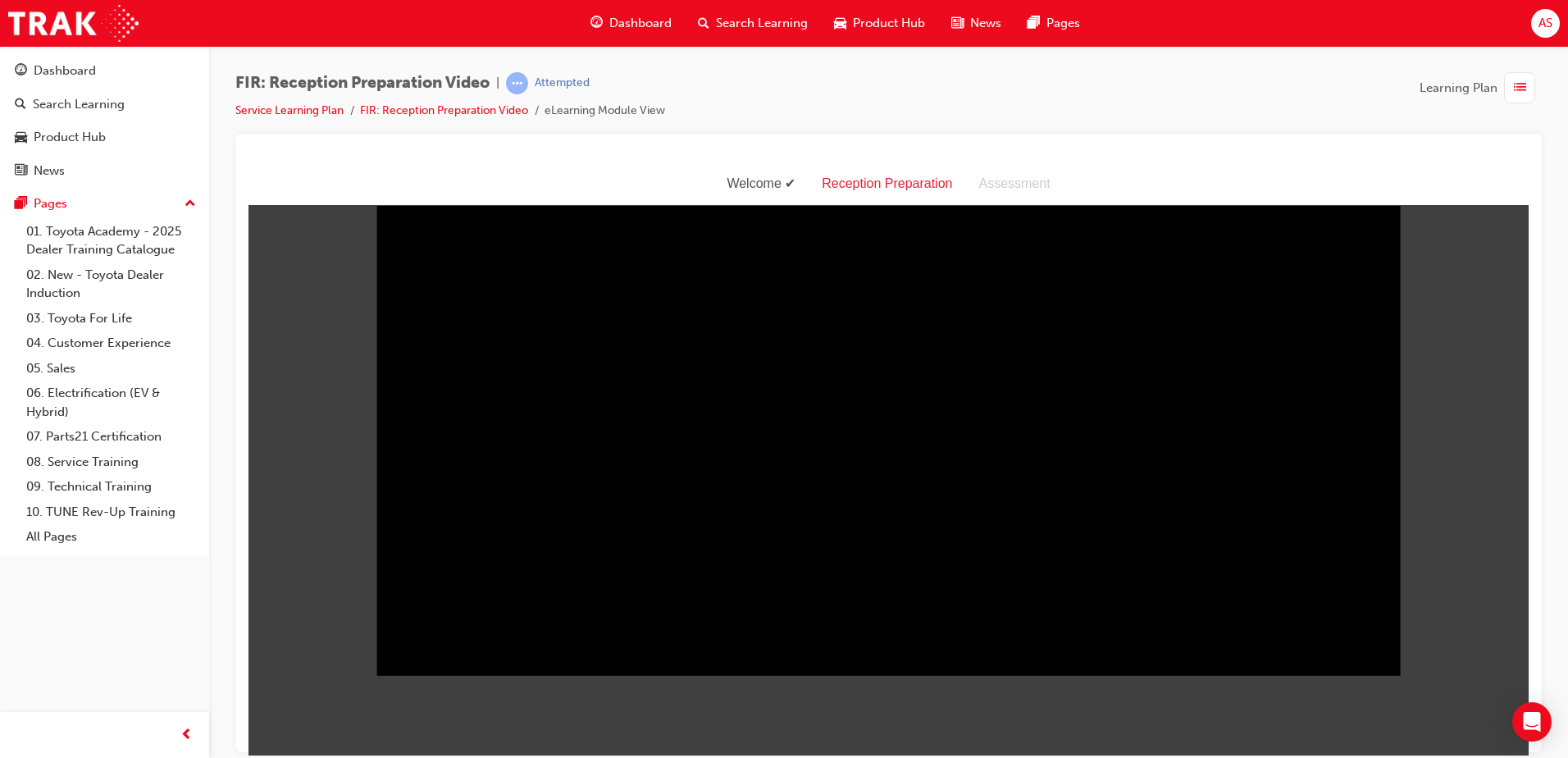
drag, startPoint x: 487, startPoint y: 741, endPoint x: 411, endPoint y: 752, distance: 76.8
click at [411, 752] on body "Welcome Reception Preparation Assessment Sorry, your browser does not support e…" at bounding box center [888, 458] width 1280 height 593
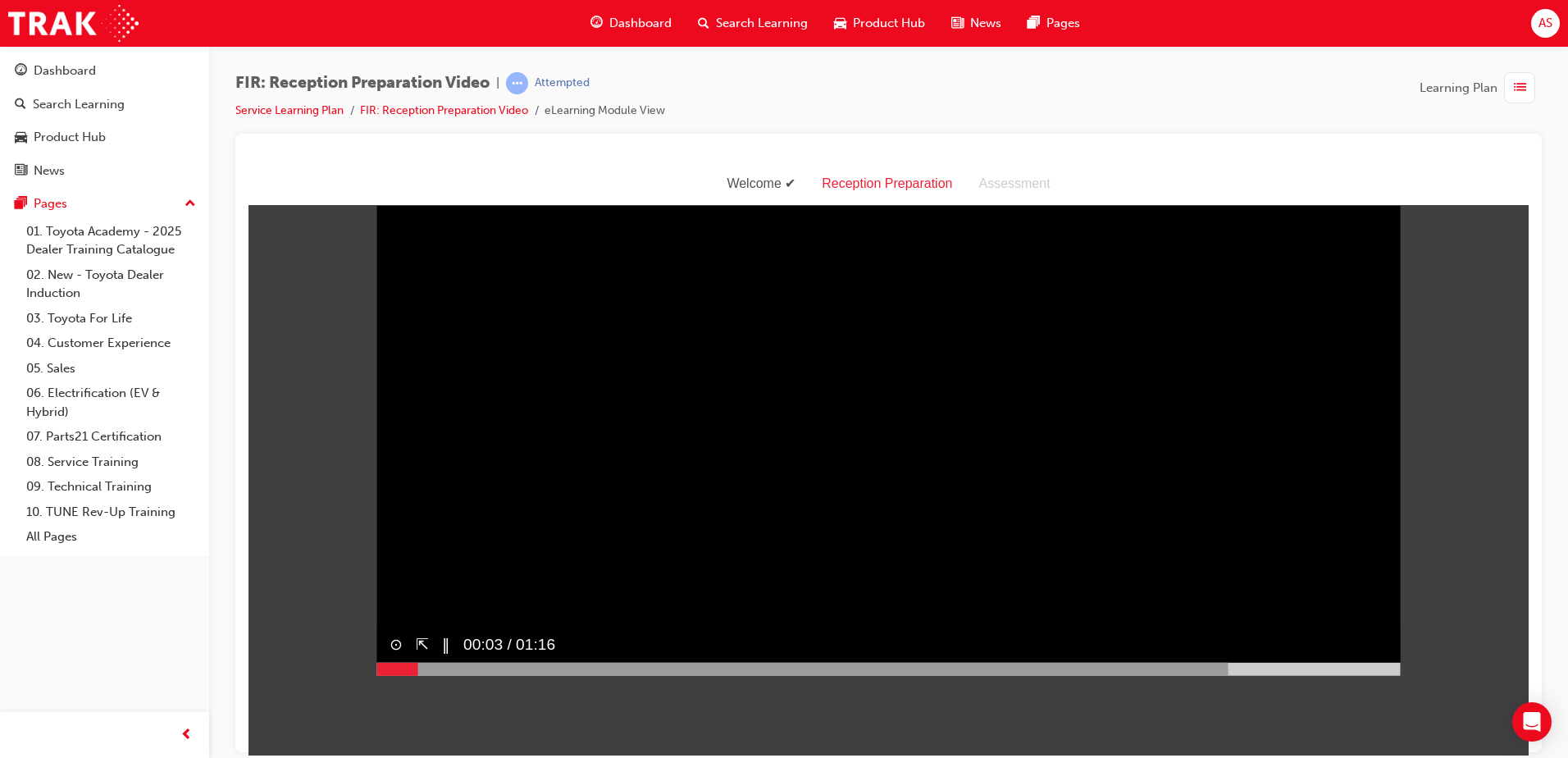
drag, startPoint x: 411, startPoint y: 752, endPoint x: 607, endPoint y: 573, distance: 265.4
click at [607, 573] on video "Sorry, your browser does not support embedded videos. Download Instead" at bounding box center [888, 419] width 1025 height 512
drag, startPoint x: 528, startPoint y: 613, endPoint x: 519, endPoint y: 623, distance: 13.5
click at [528, 613] on video "Sorry, your browser does not support embedded videos. Download Instead" at bounding box center [888, 419] width 1025 height 512
click at [538, 566] on video "Sorry, your browser does not support embedded videos. Download Instead" at bounding box center [888, 419] width 1025 height 512
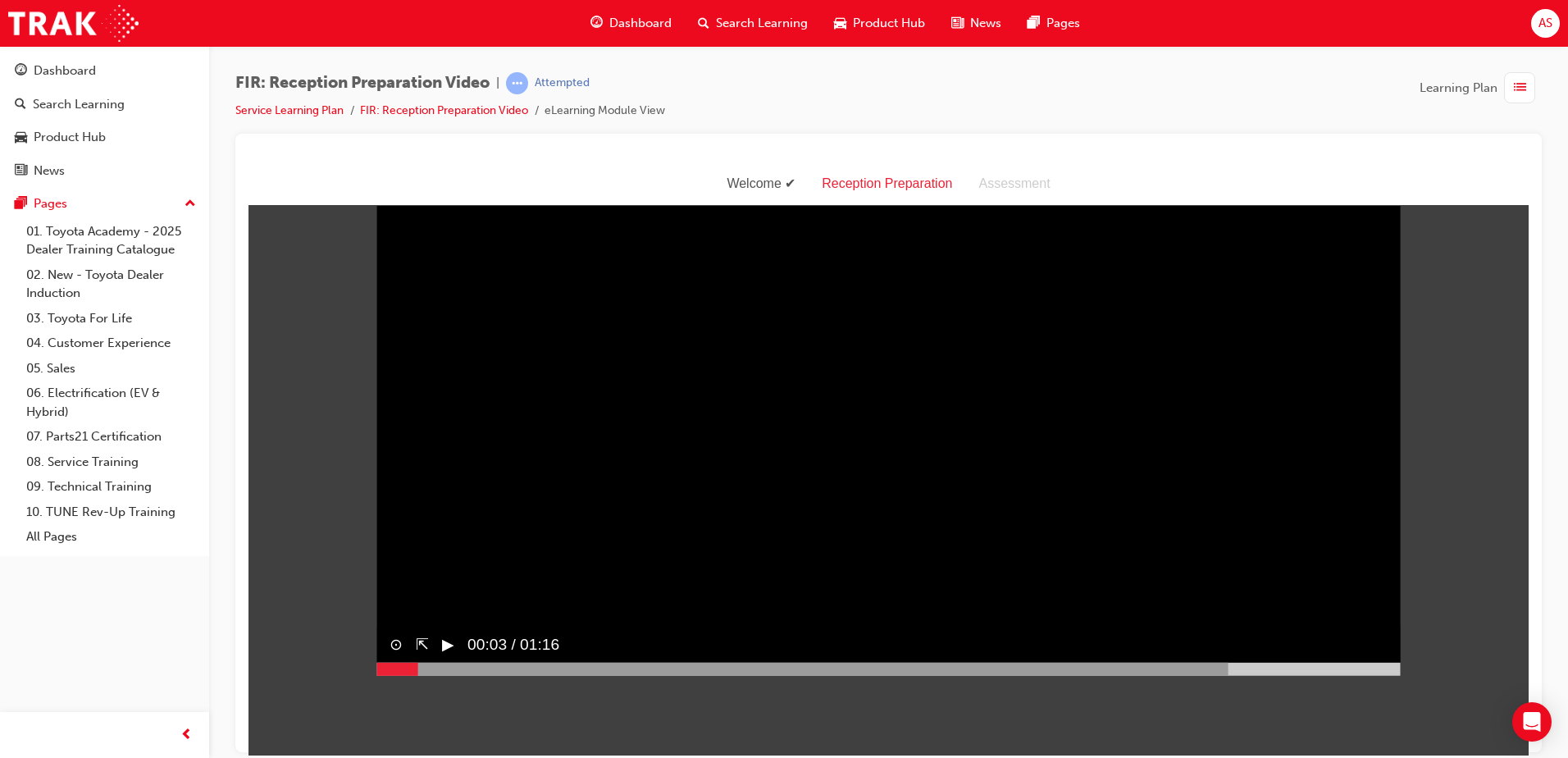
click at [442, 656] on button "▶︎" at bounding box center [448, 643] width 12 height 24
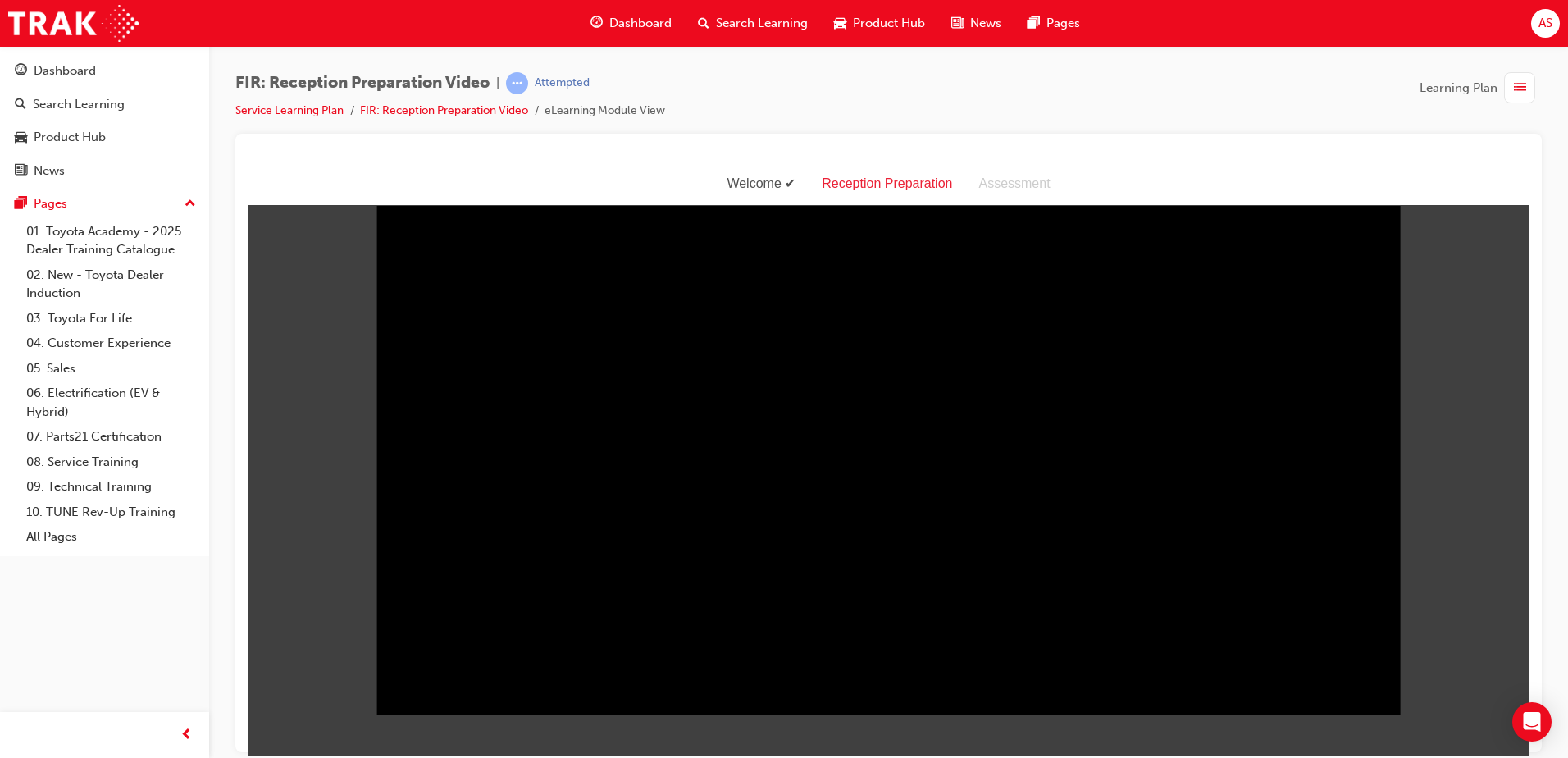
click at [286, 557] on body "Welcome Reception Preparation Assessment Sorry, your browser does not support e…" at bounding box center [888, 498] width 1280 height 593
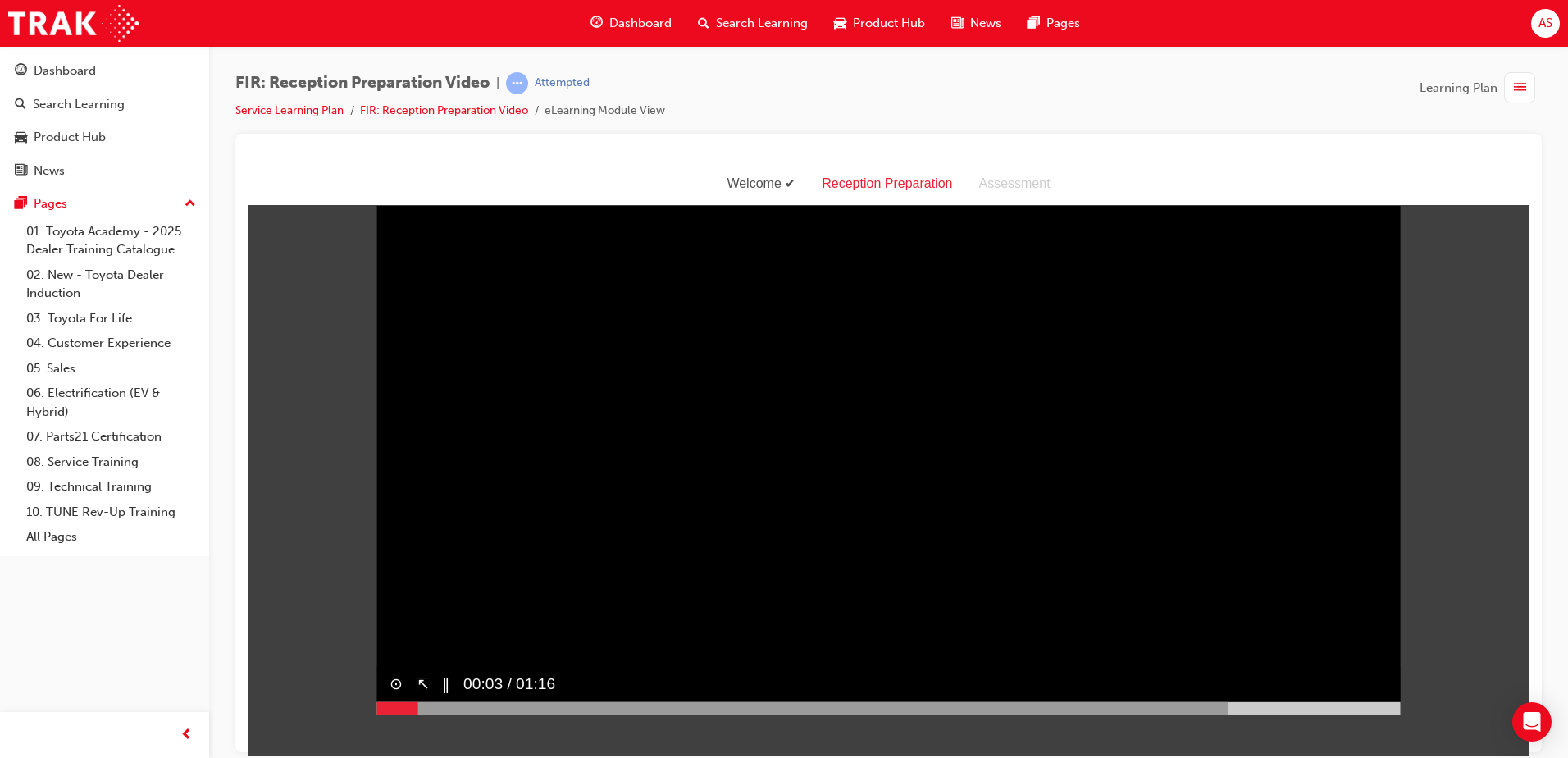
scroll to position [39, 0]
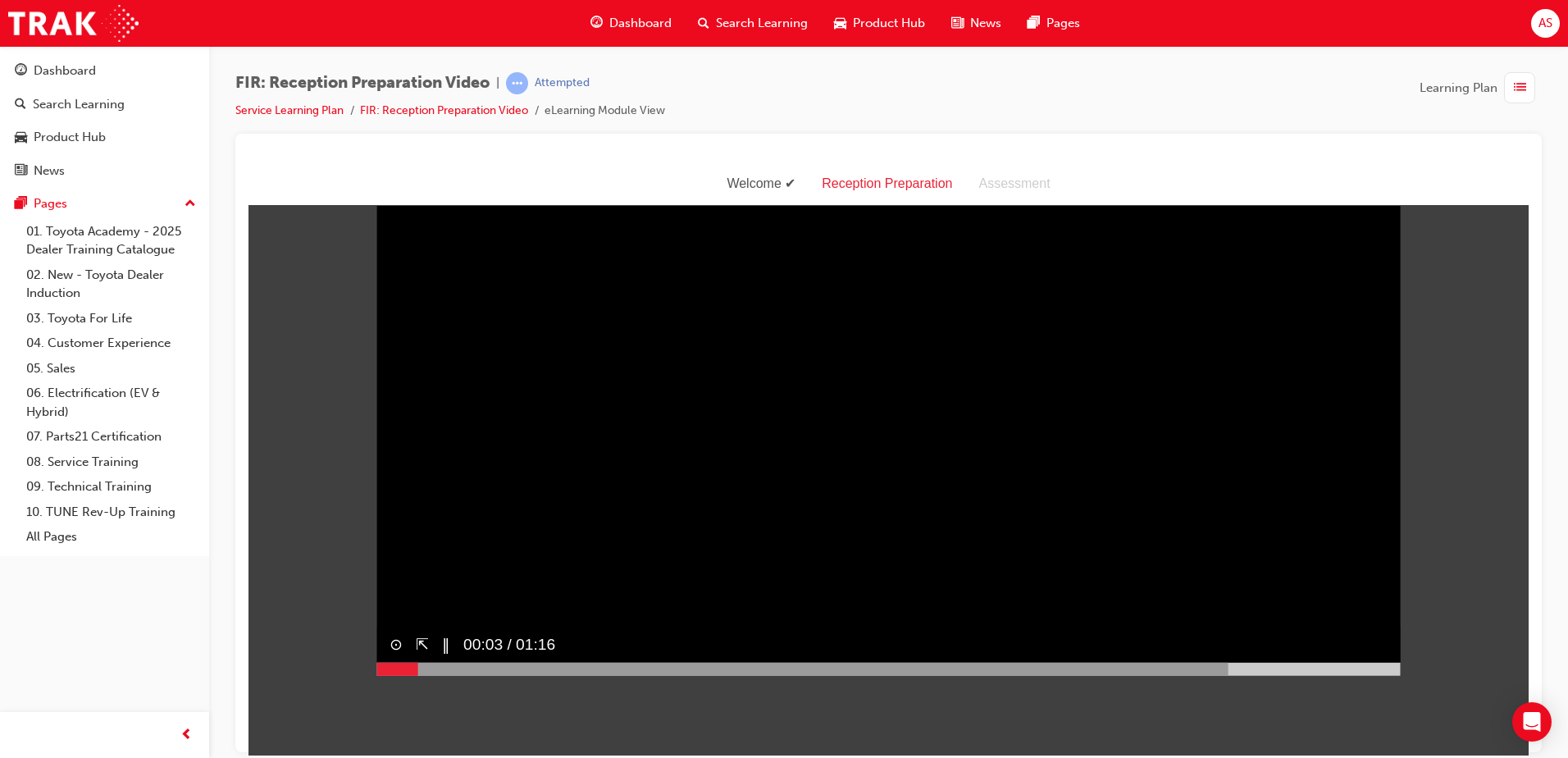
click at [733, 322] on video "Sorry, your browser does not support embedded videos. Download Instead" at bounding box center [888, 419] width 1025 height 512
click at [735, 317] on video "Sorry, your browser does not support embedded videos. Download Instead" at bounding box center [888, 419] width 1025 height 512
click at [836, 564] on video "Sorry, your browser does not support embedded videos. Download Instead" at bounding box center [888, 419] width 1025 height 512
click at [554, 609] on video "Sorry, your browser does not support embedded videos. Download Instead" at bounding box center [888, 419] width 1025 height 512
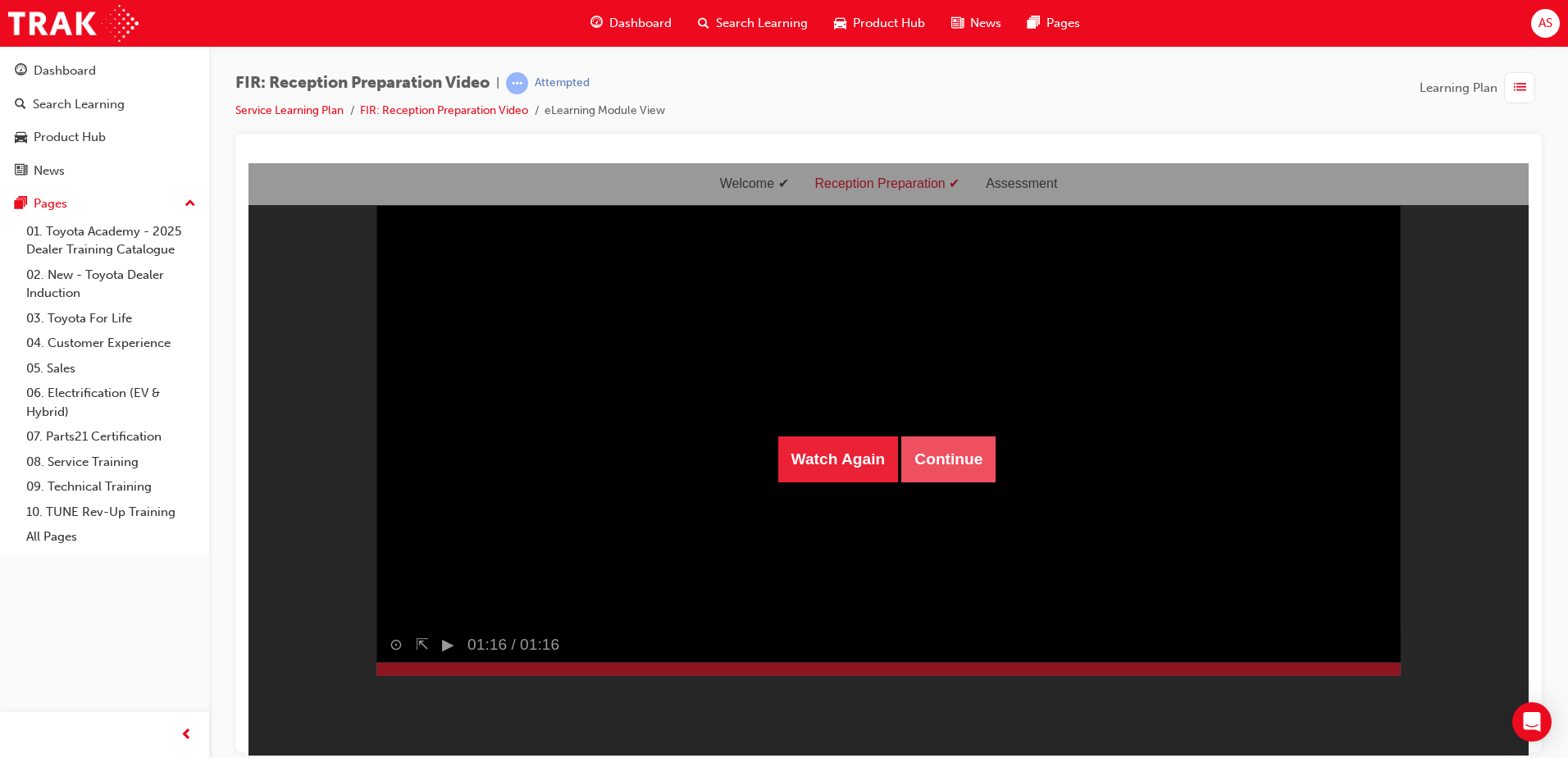
click at [968, 450] on button "Continue" at bounding box center [948, 458] width 94 height 46
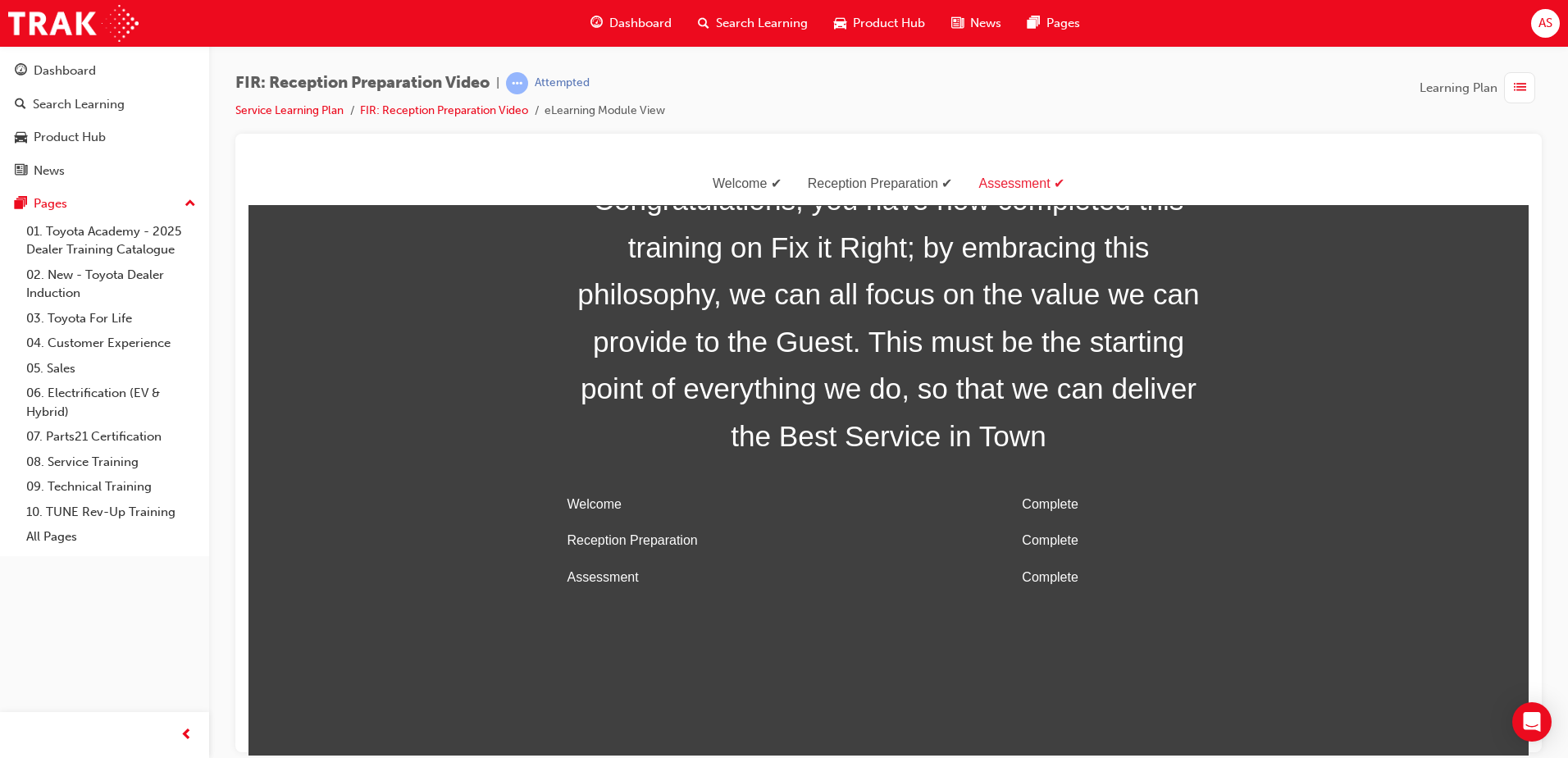
scroll to position [52, 0]
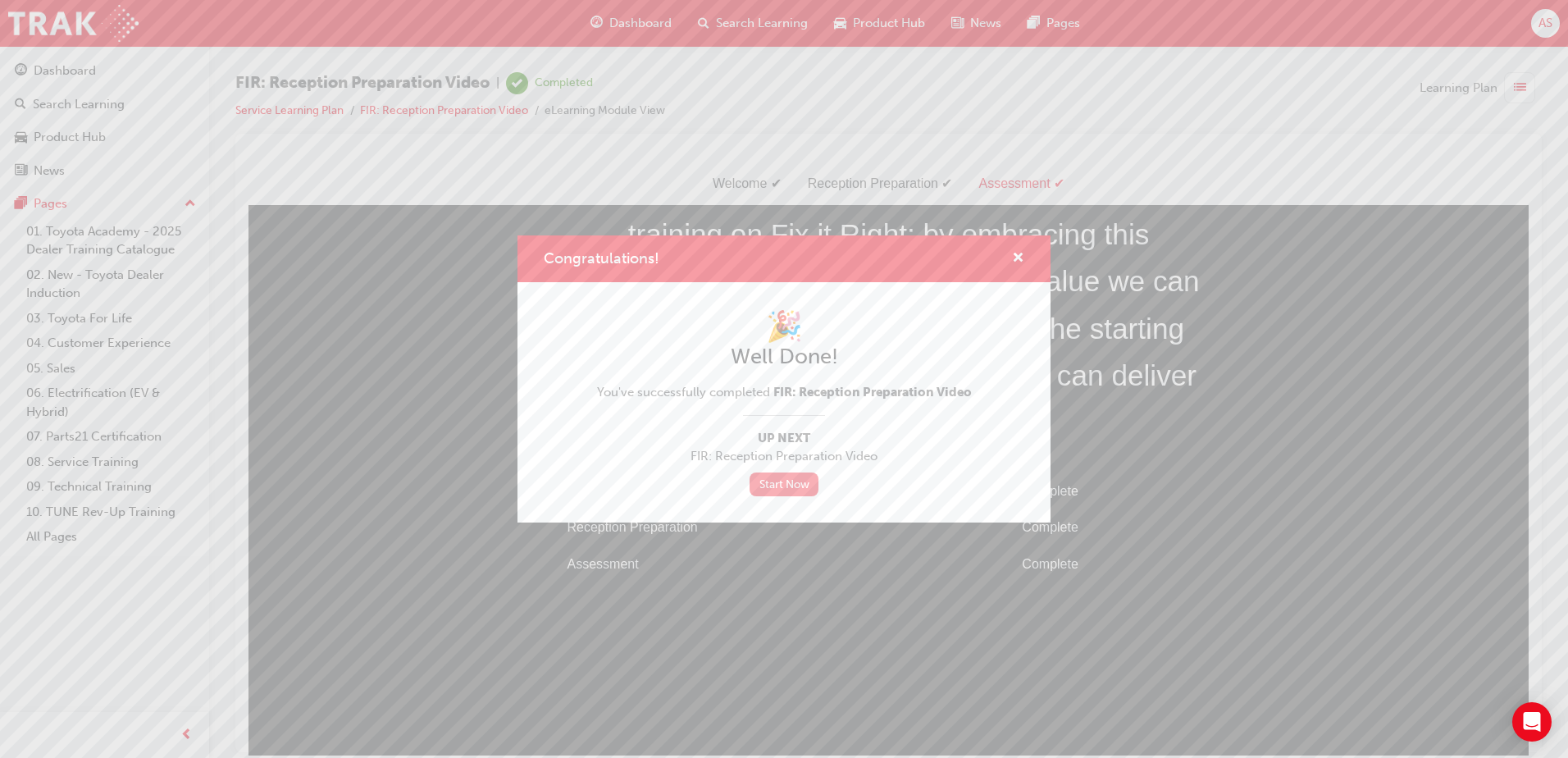
click at [798, 481] on link "Start Now" at bounding box center [784, 484] width 69 height 24
click at [773, 483] on link "Start Now" at bounding box center [784, 484] width 69 height 24
click at [1011, 258] on div "Congratulations!" at bounding box center [1011, 258] width 26 height 21
click at [1015, 253] on span "cross-icon" at bounding box center [1018, 259] width 12 height 15
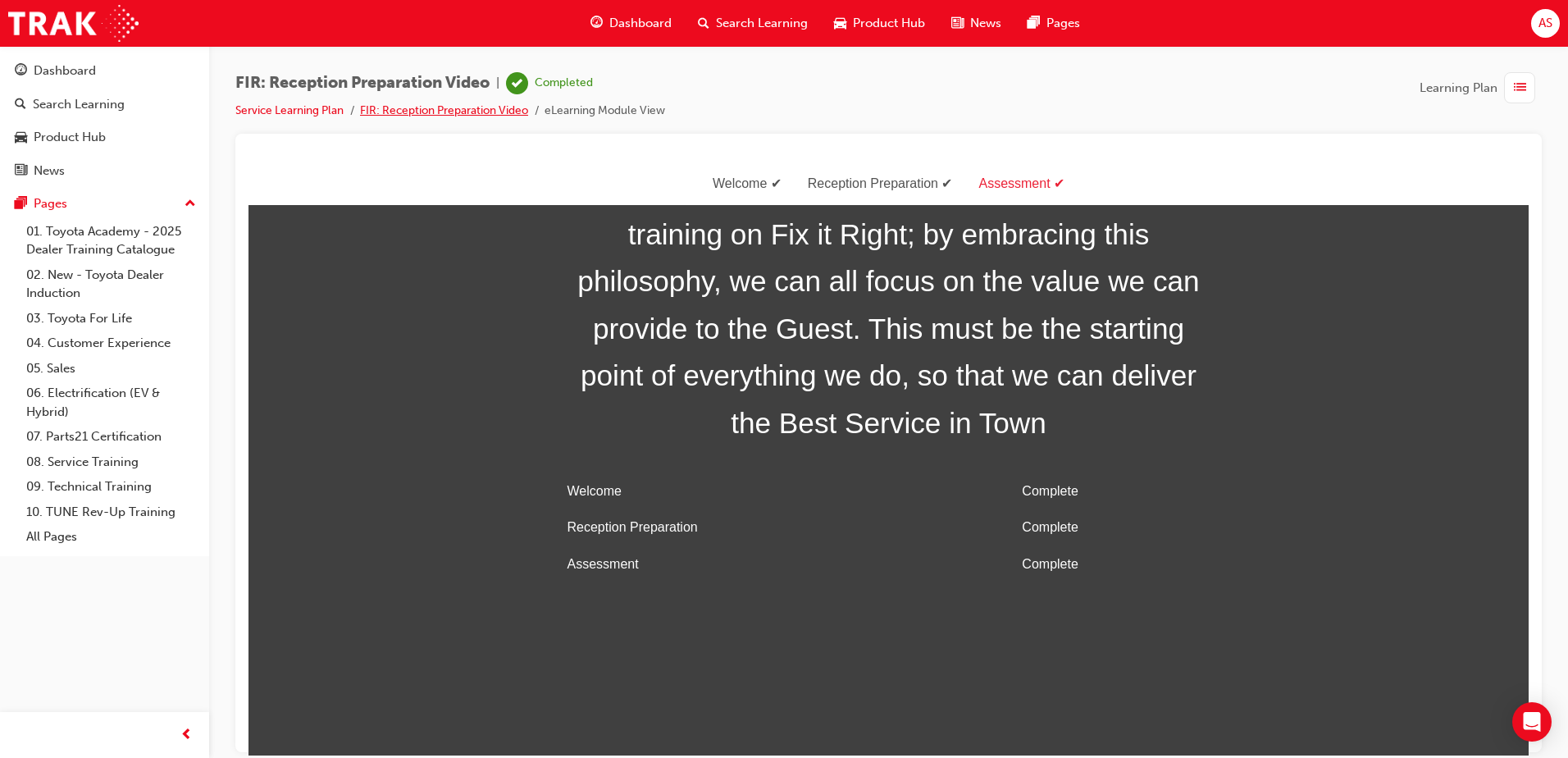
click at [382, 107] on link "FIR: Reception Preparation Video" at bounding box center [444, 110] width 168 height 14
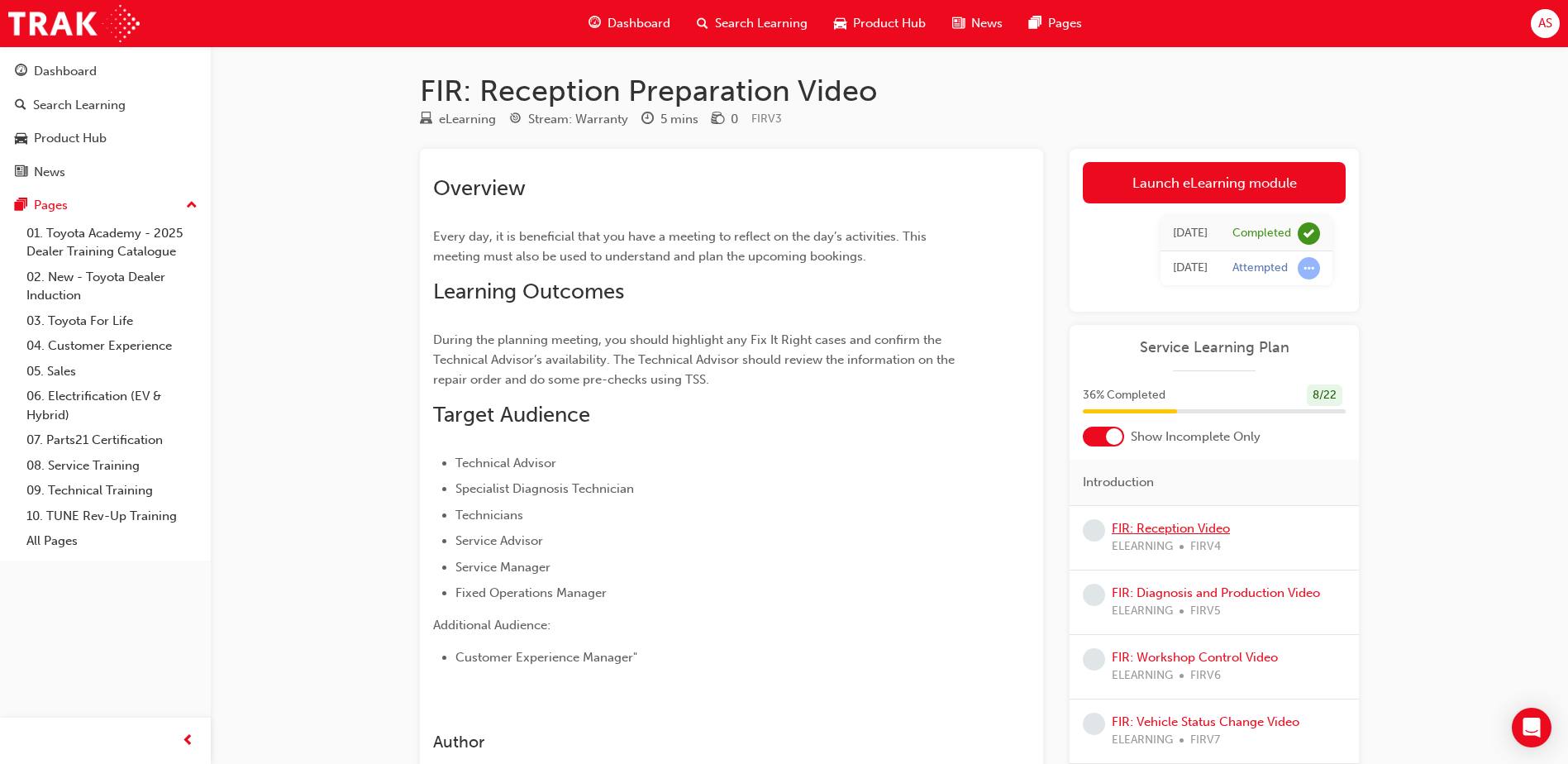
click at [1189, 524] on link "FIR: Reception Video" at bounding box center [1170, 529] width 118 height 15
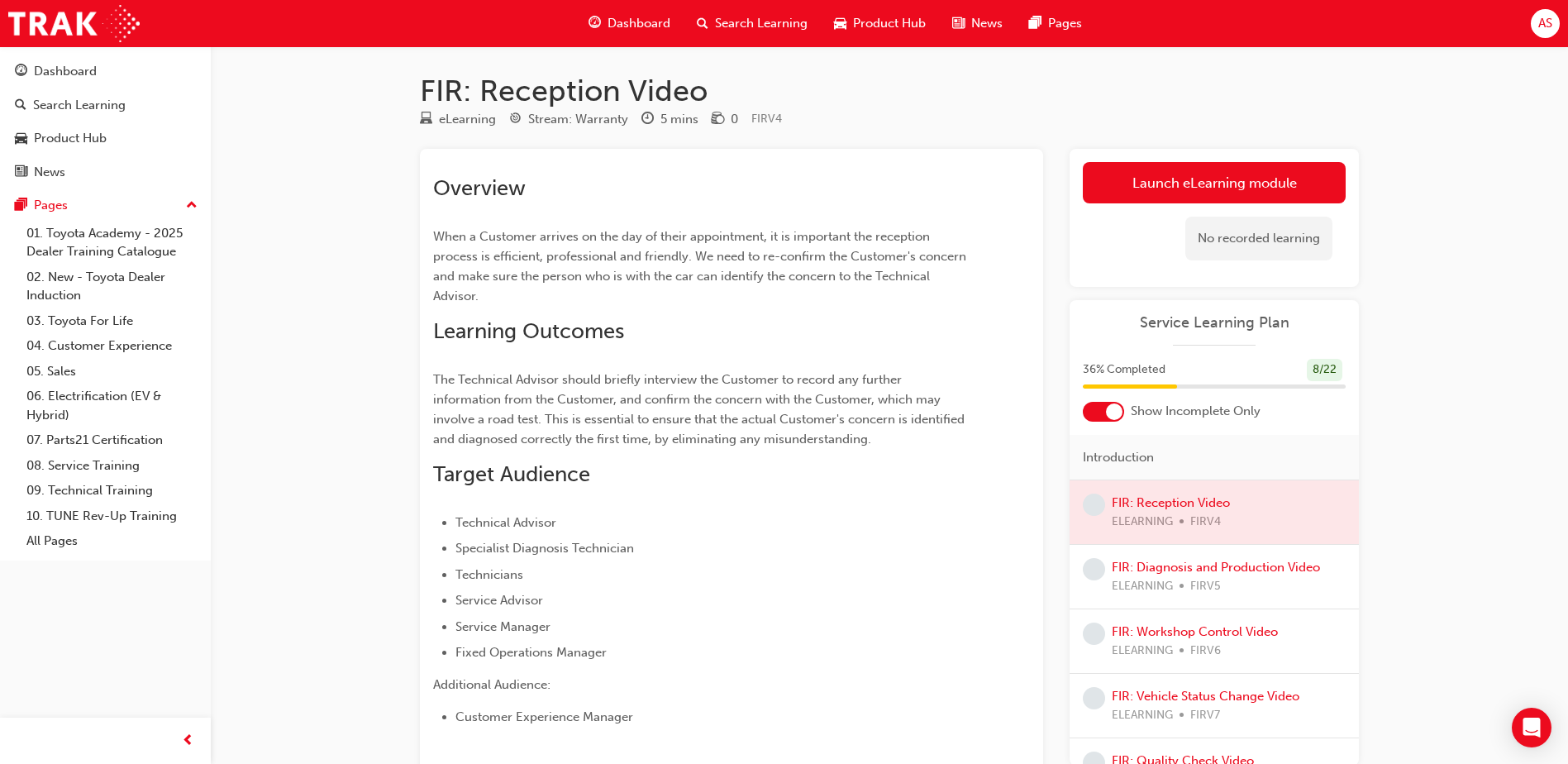
click at [1195, 499] on div at bounding box center [1214, 512] width 289 height 64
click at [1164, 192] on link "Launch eLearning module" at bounding box center [1215, 182] width 263 height 41
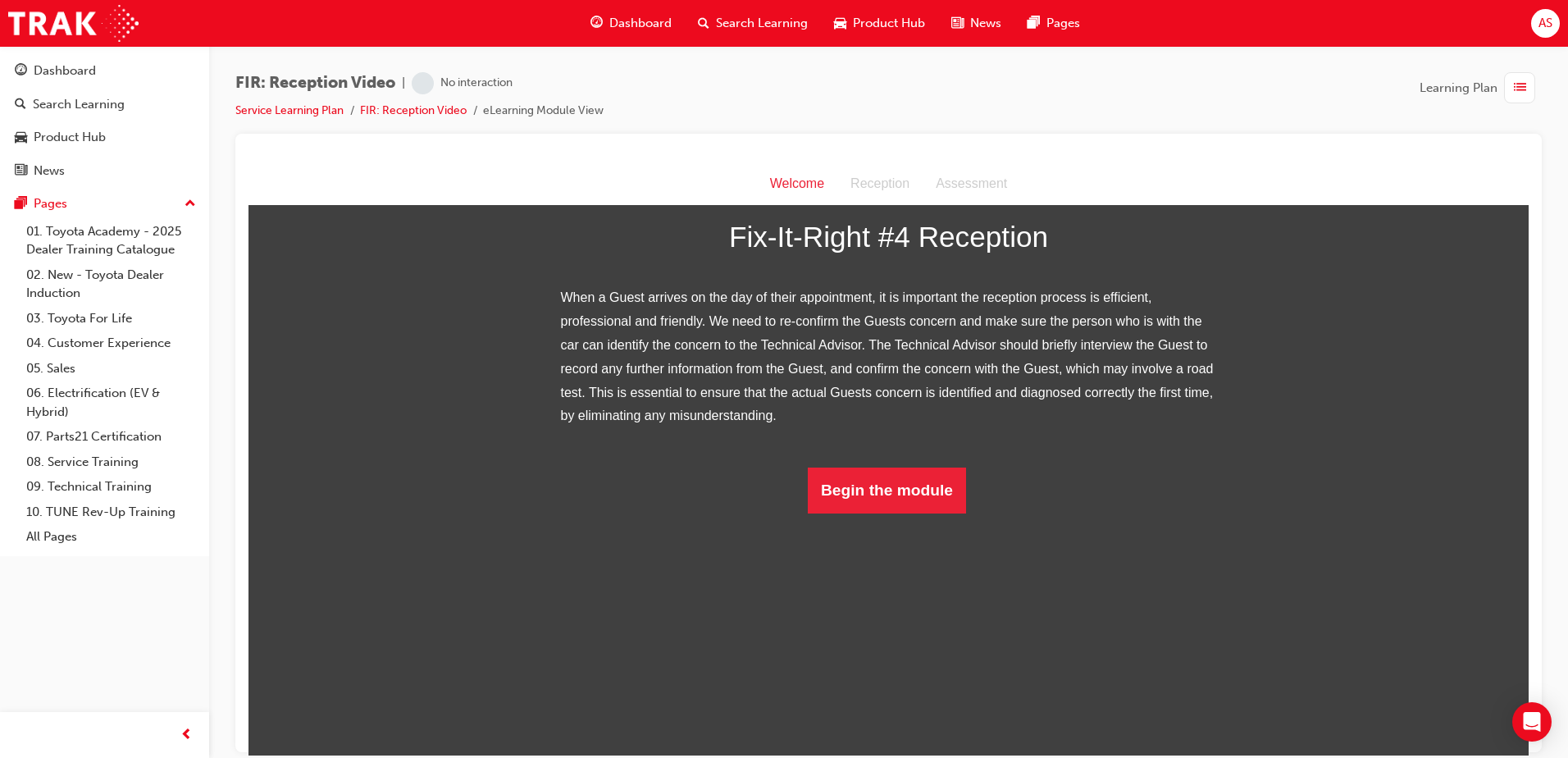
scroll to position [145, 0]
drag, startPoint x: 871, startPoint y: 716, endPoint x: 882, endPoint y: 726, distance: 14.9
click at [882, 513] on button "Begin the module" at bounding box center [887, 490] width 158 height 46
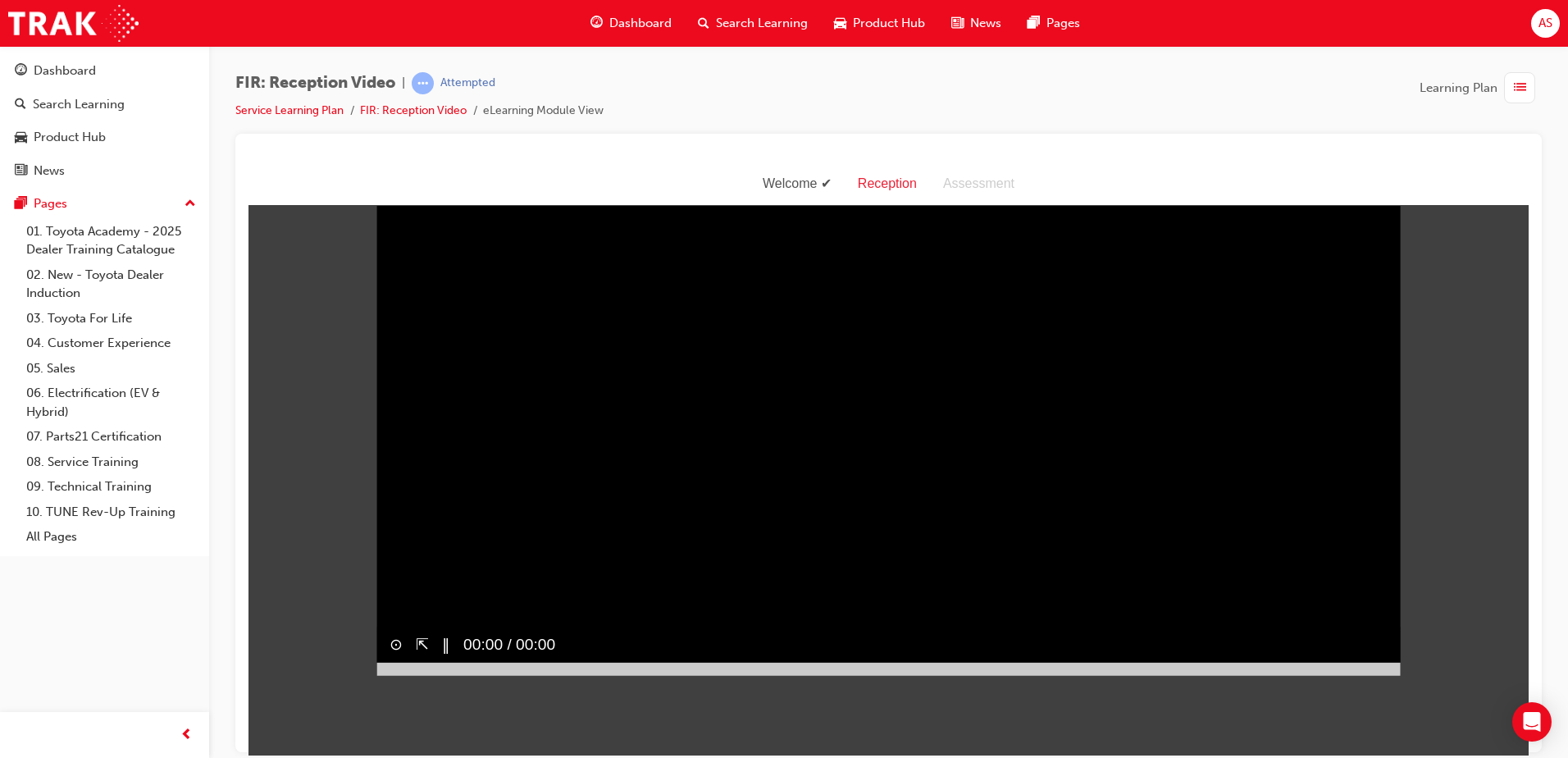
scroll to position [39, 0]
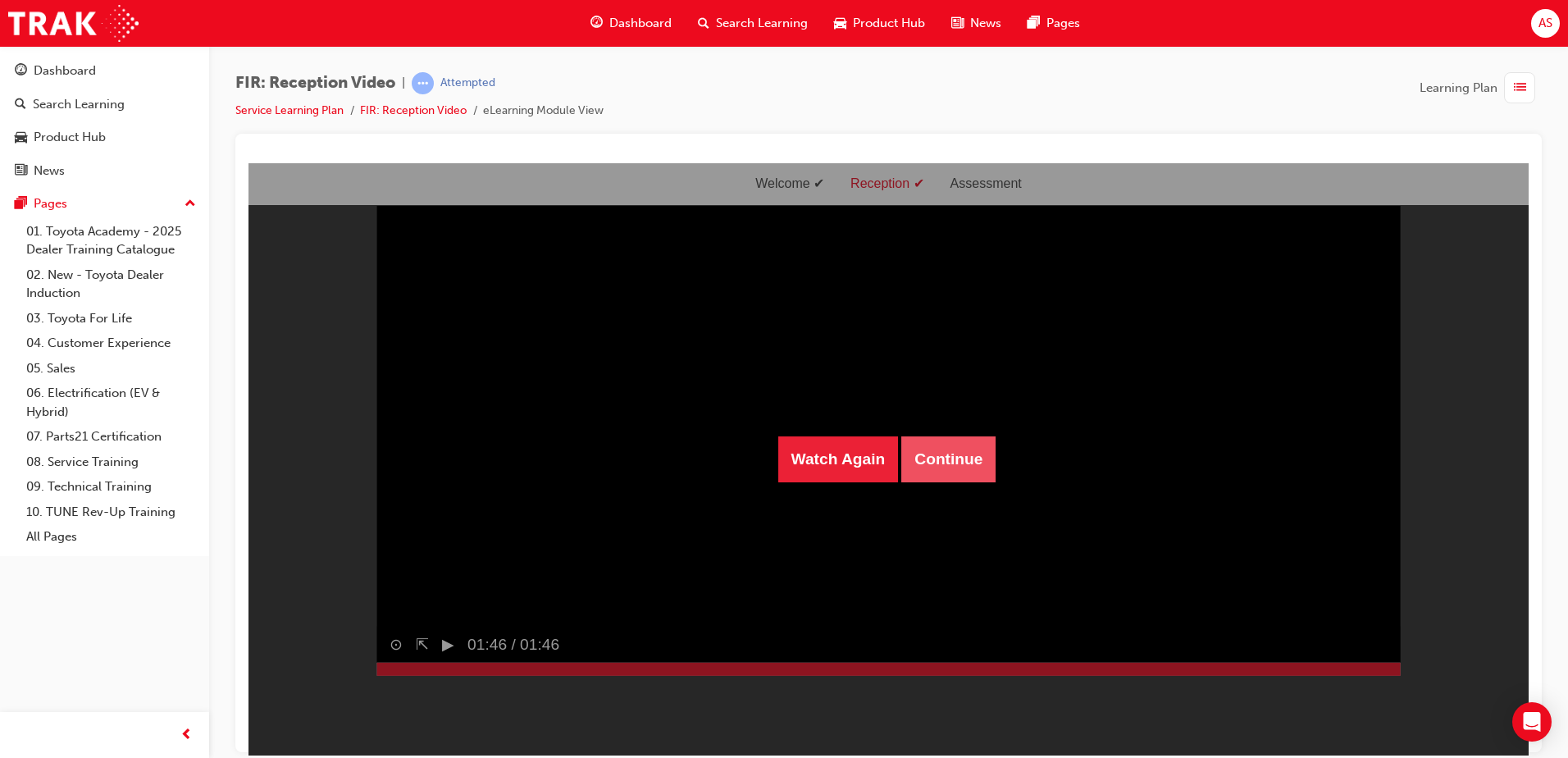
click at [937, 460] on button "Continue" at bounding box center [948, 458] width 94 height 46
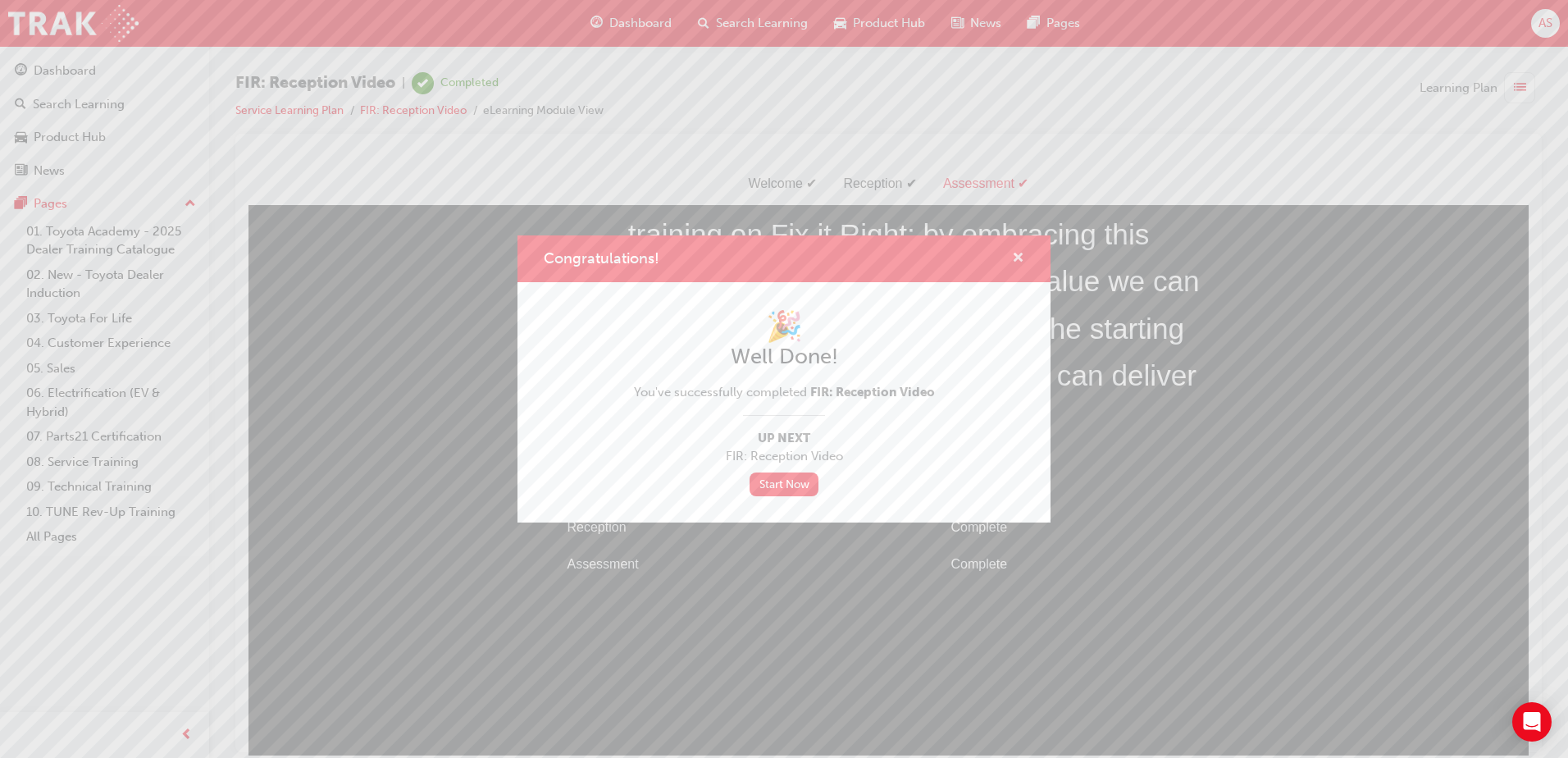
click at [1019, 252] on span "cross-icon" at bounding box center [1018, 259] width 12 height 15
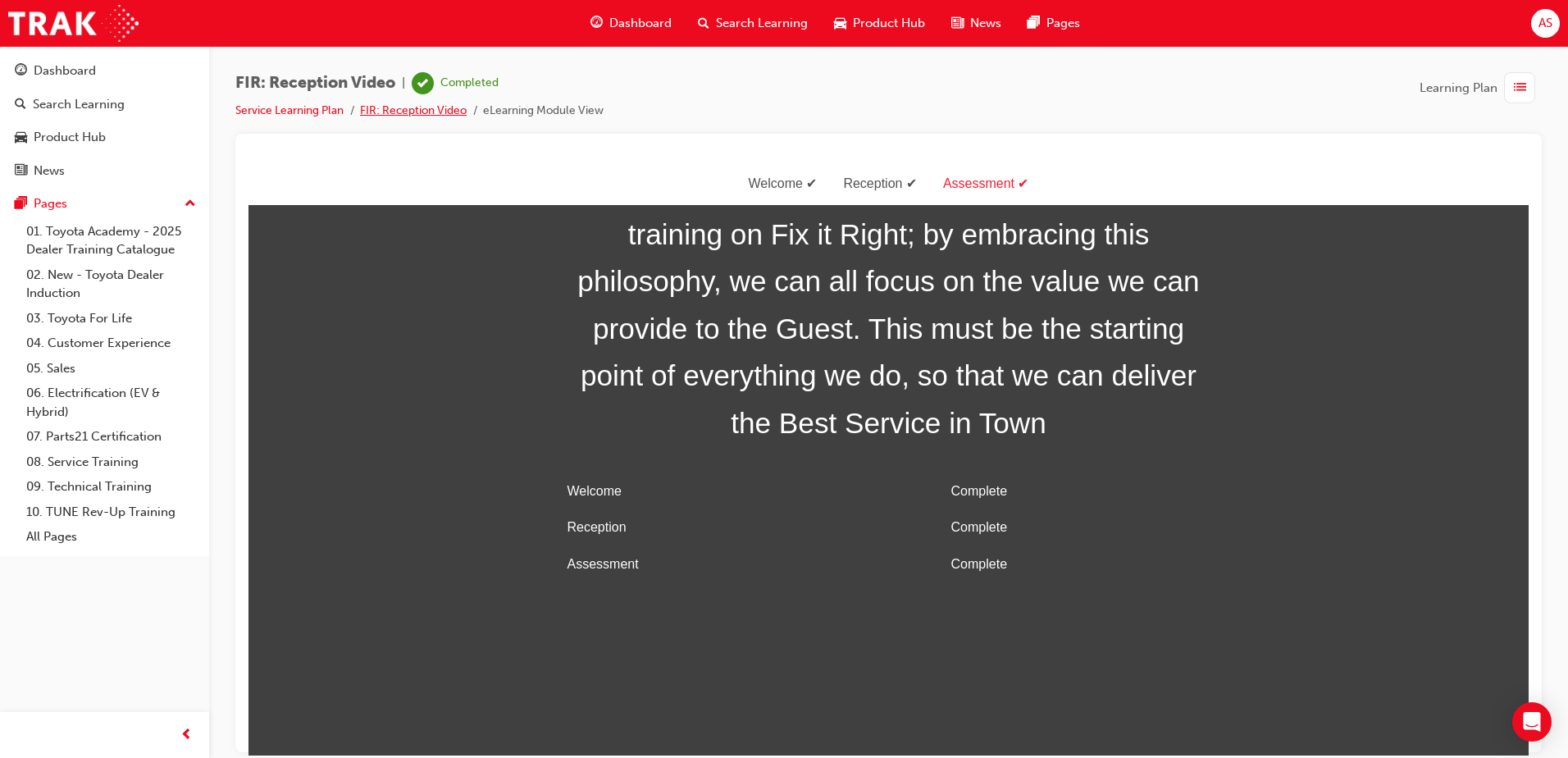
click at [401, 111] on link "FIR: Reception Video" at bounding box center [413, 110] width 106 height 14
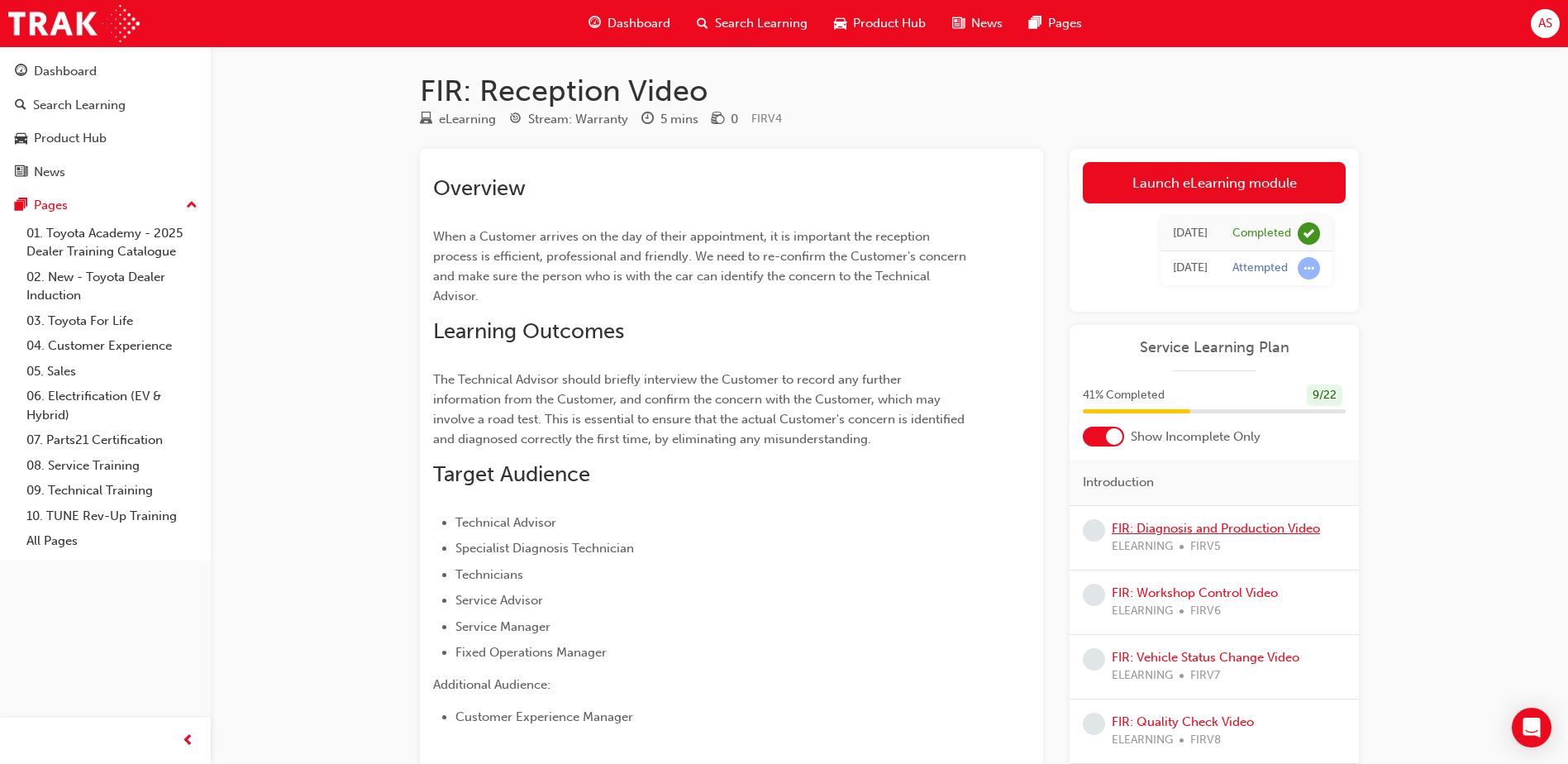
click at [1196, 531] on link "FIR: Diagnosis and Production Video" at bounding box center [1215, 529] width 209 height 15
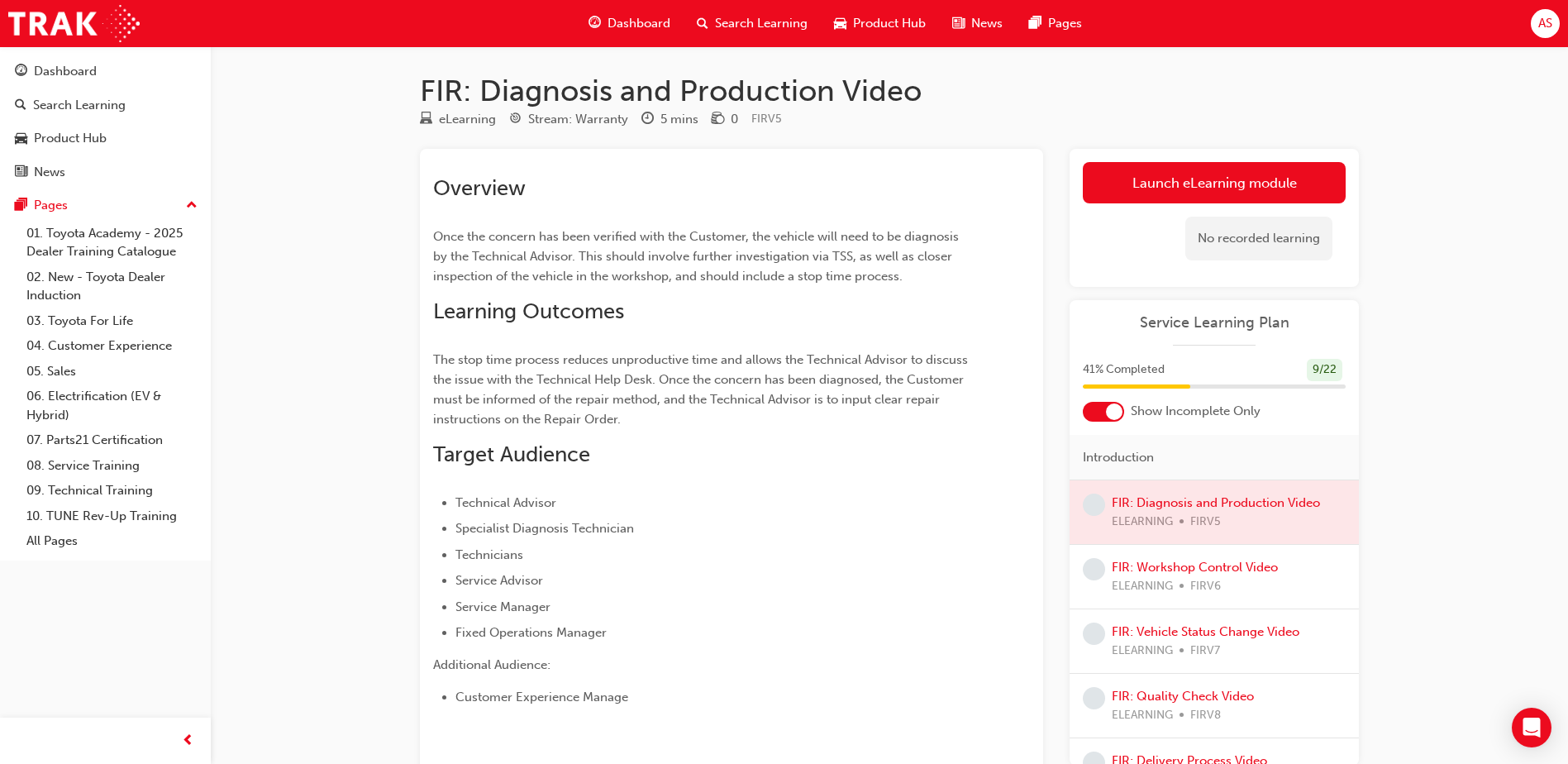
click at [1244, 207] on div "No recorded learning" at bounding box center [1215, 239] width 263 height 70
click at [1246, 188] on link "Launch eLearning module" at bounding box center [1215, 182] width 263 height 41
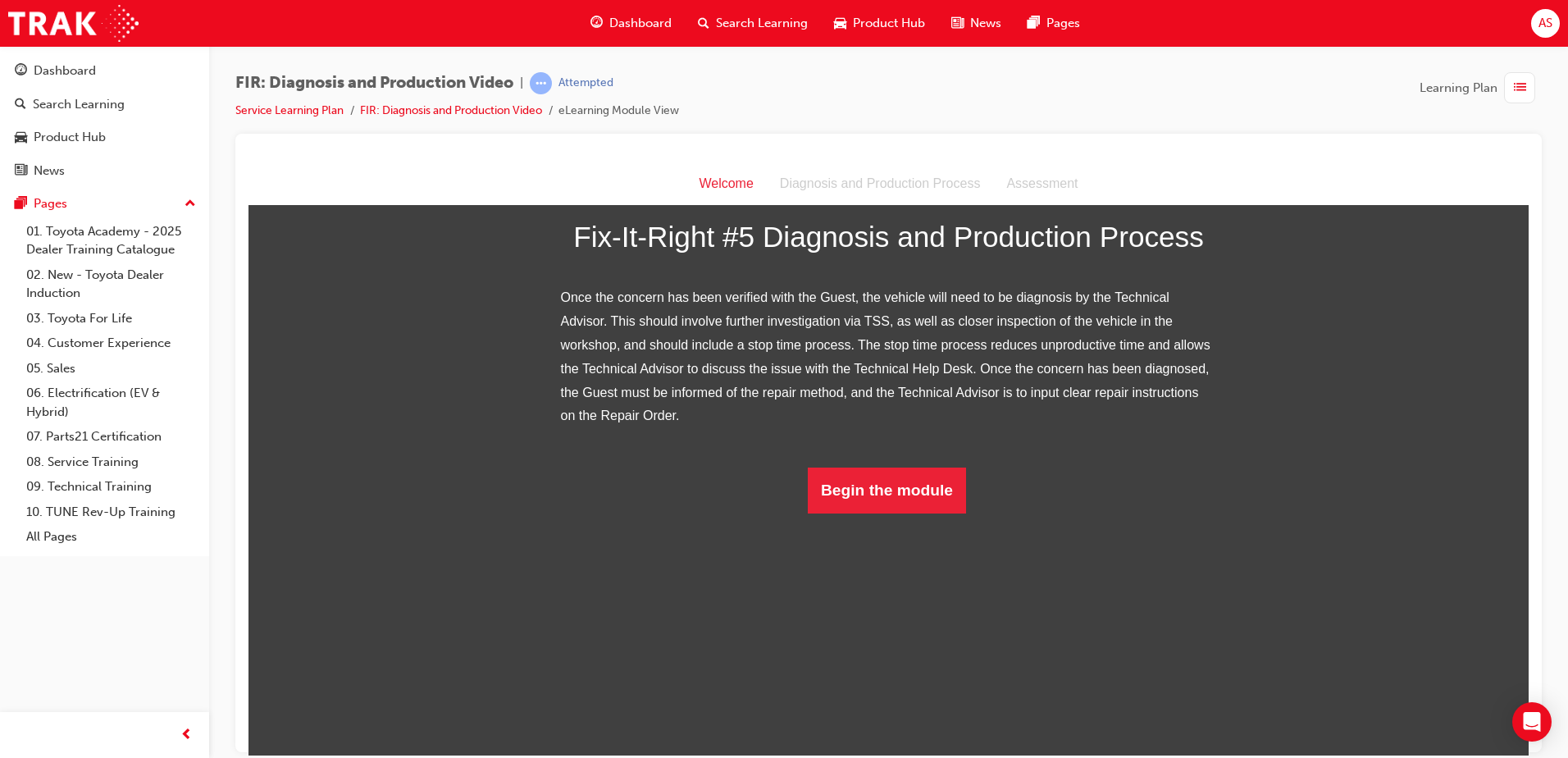
scroll to position [191, 0]
click at [813, 513] on button "Begin the module" at bounding box center [887, 490] width 158 height 46
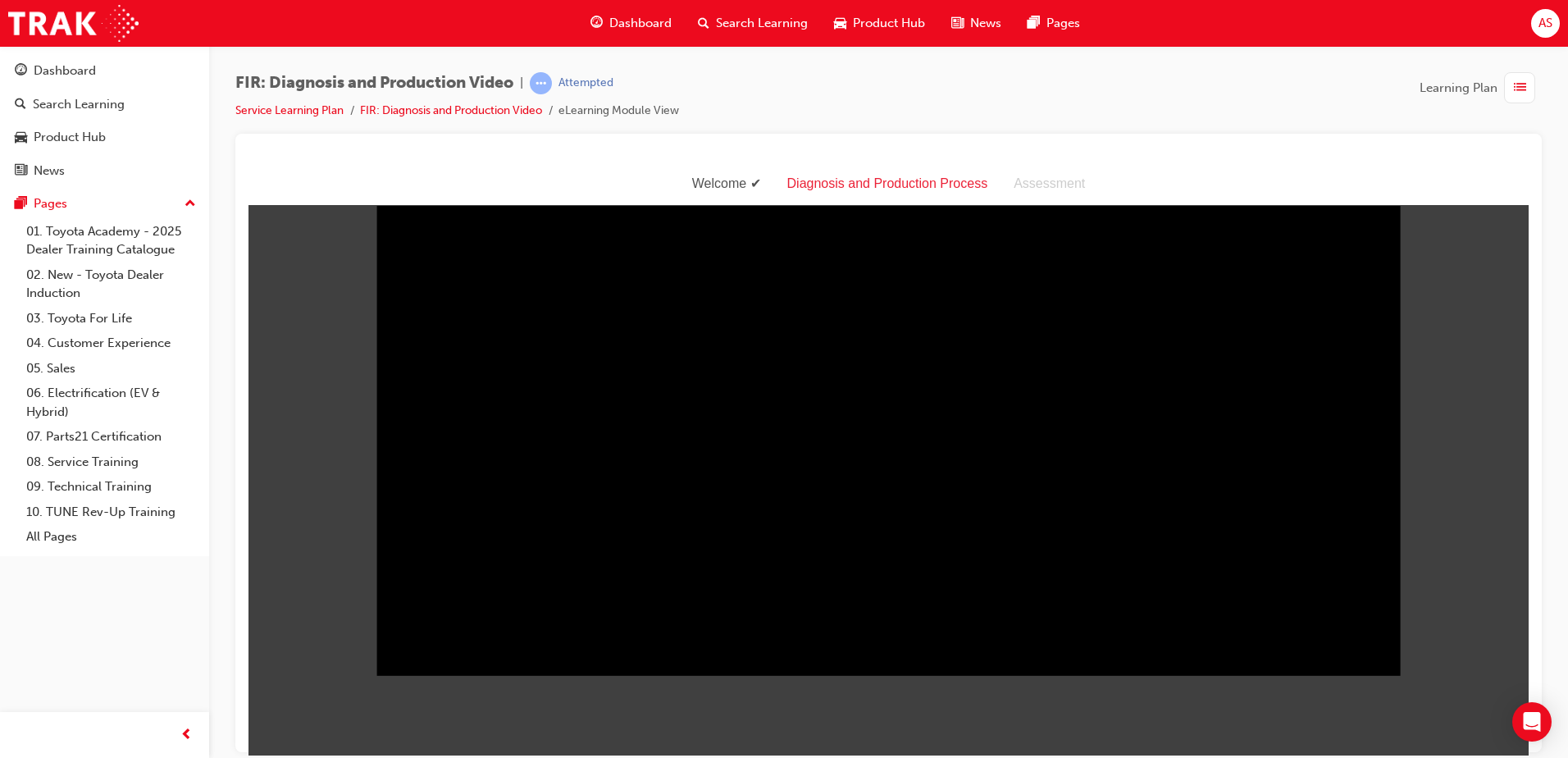
scroll to position [39, 0]
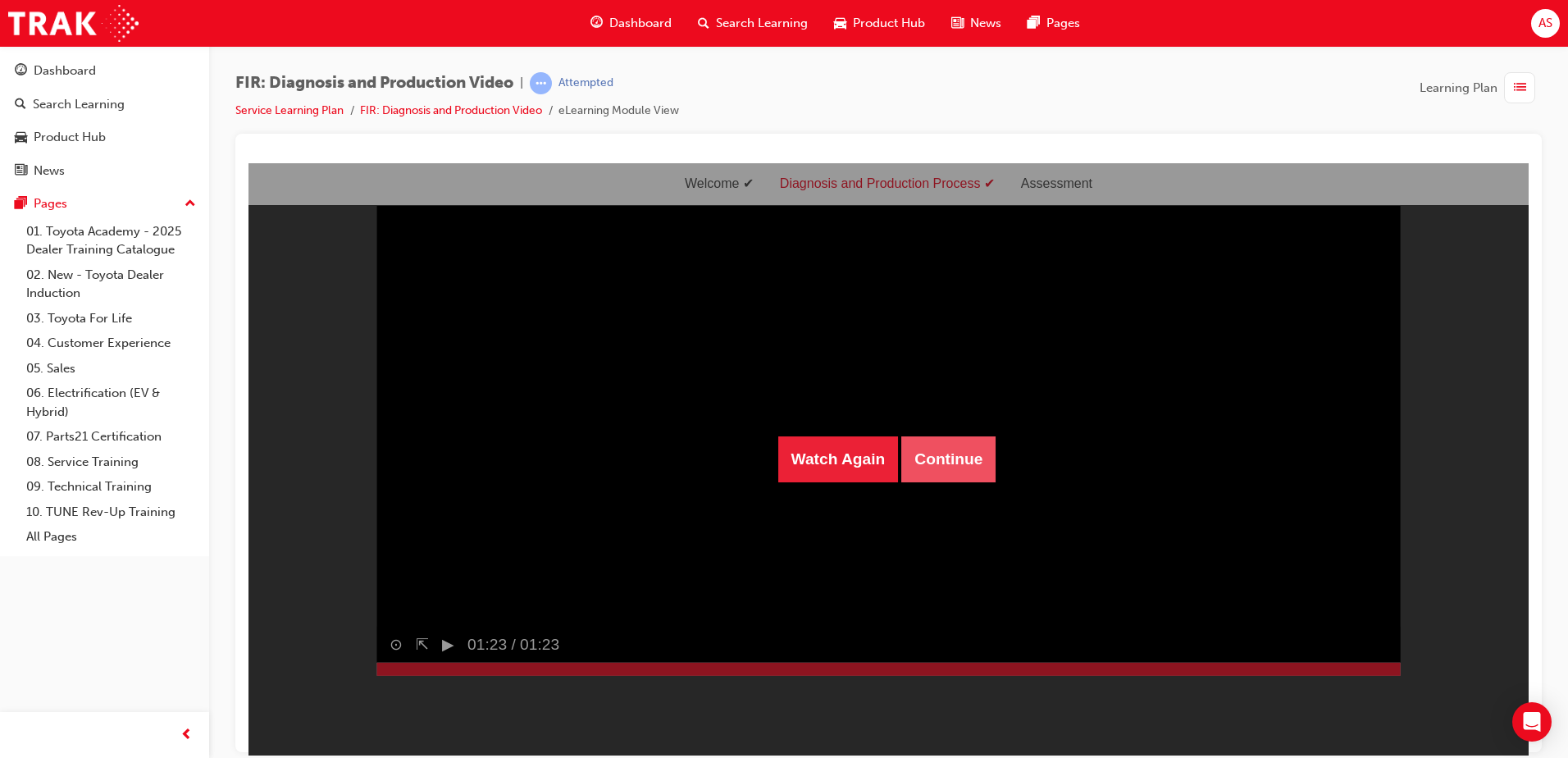
click at [967, 464] on button "Continue" at bounding box center [948, 458] width 94 height 46
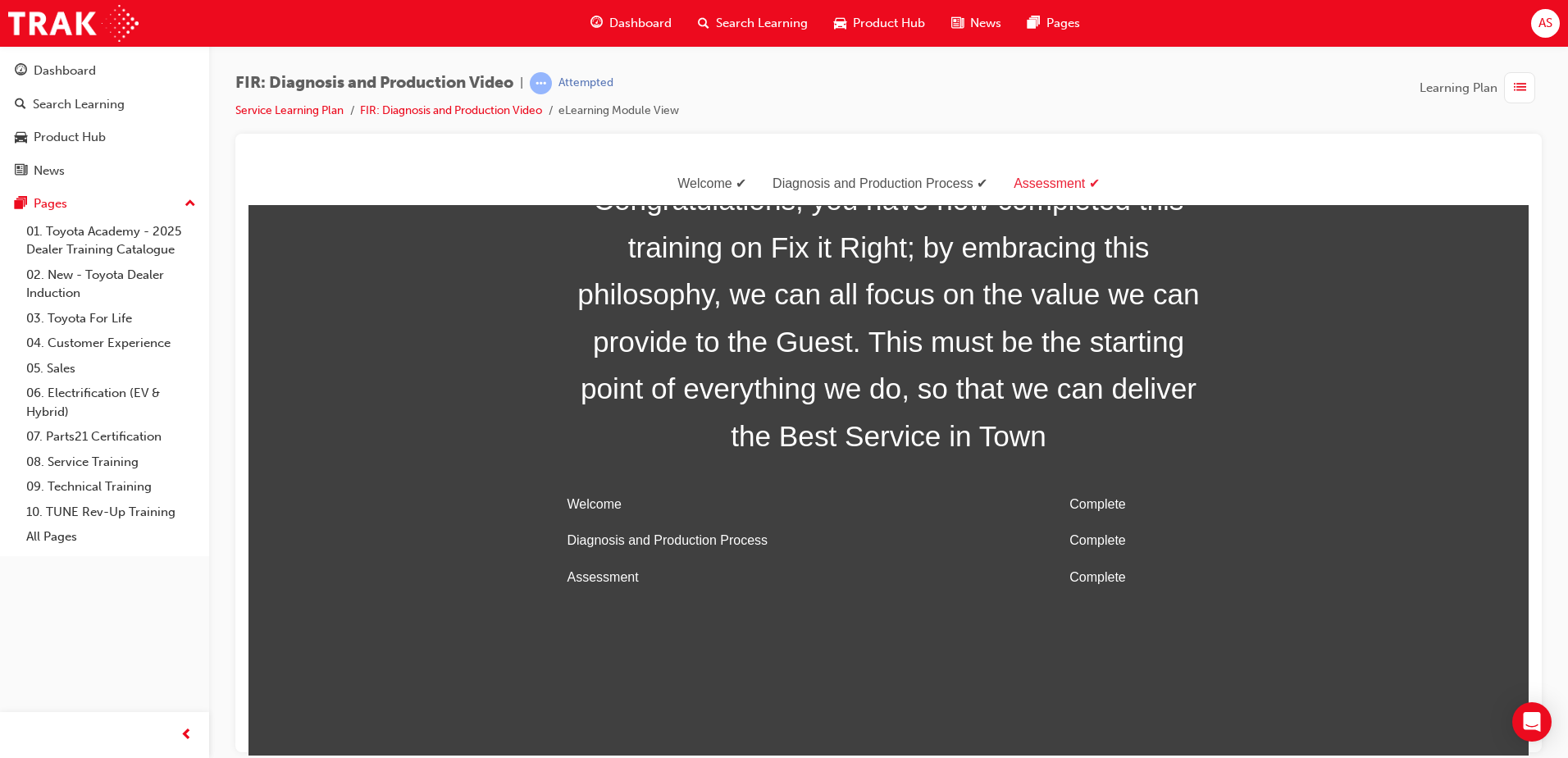
scroll to position [52, 0]
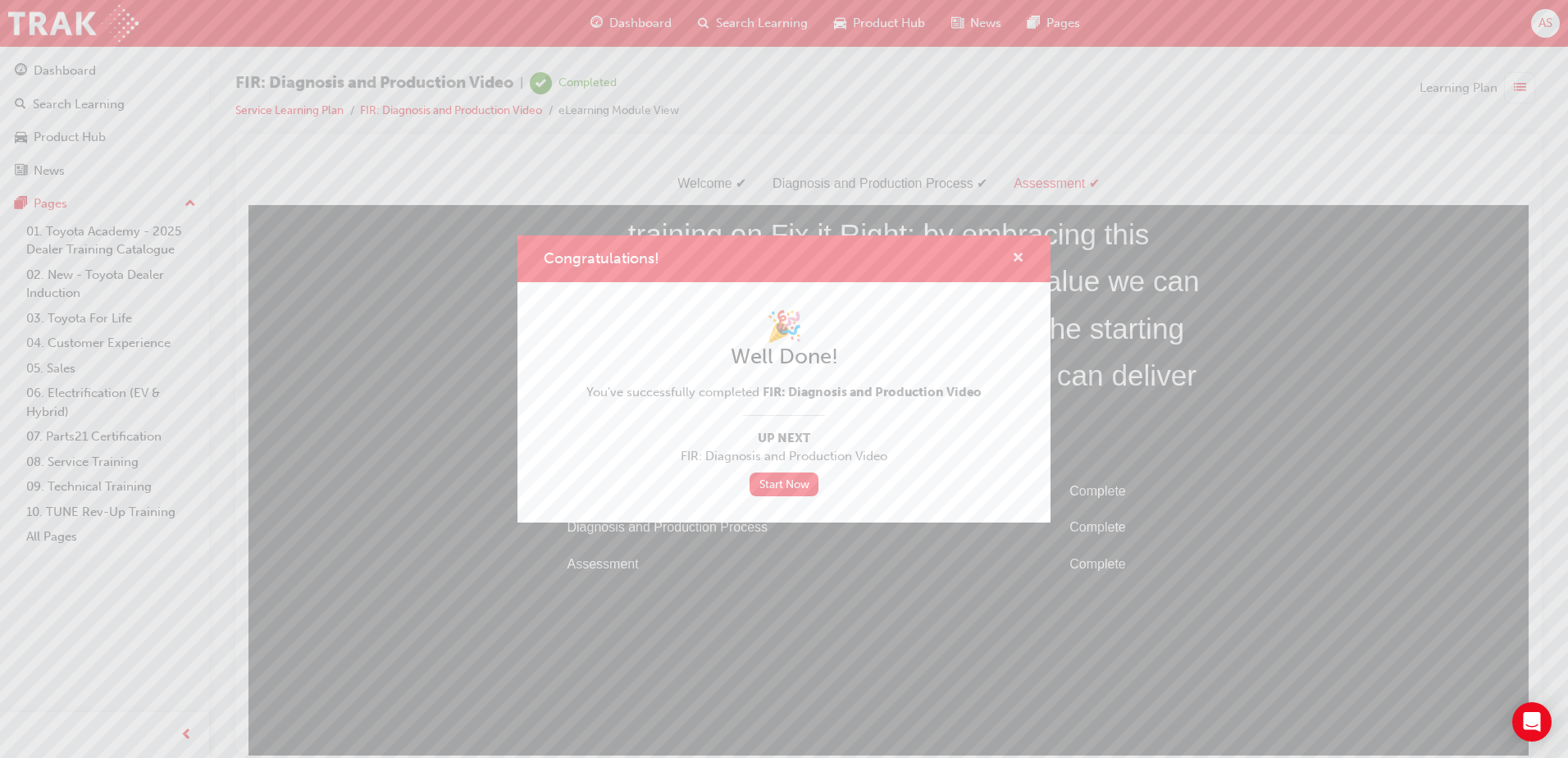
click at [1021, 254] on span "cross-icon" at bounding box center [1018, 259] width 12 height 15
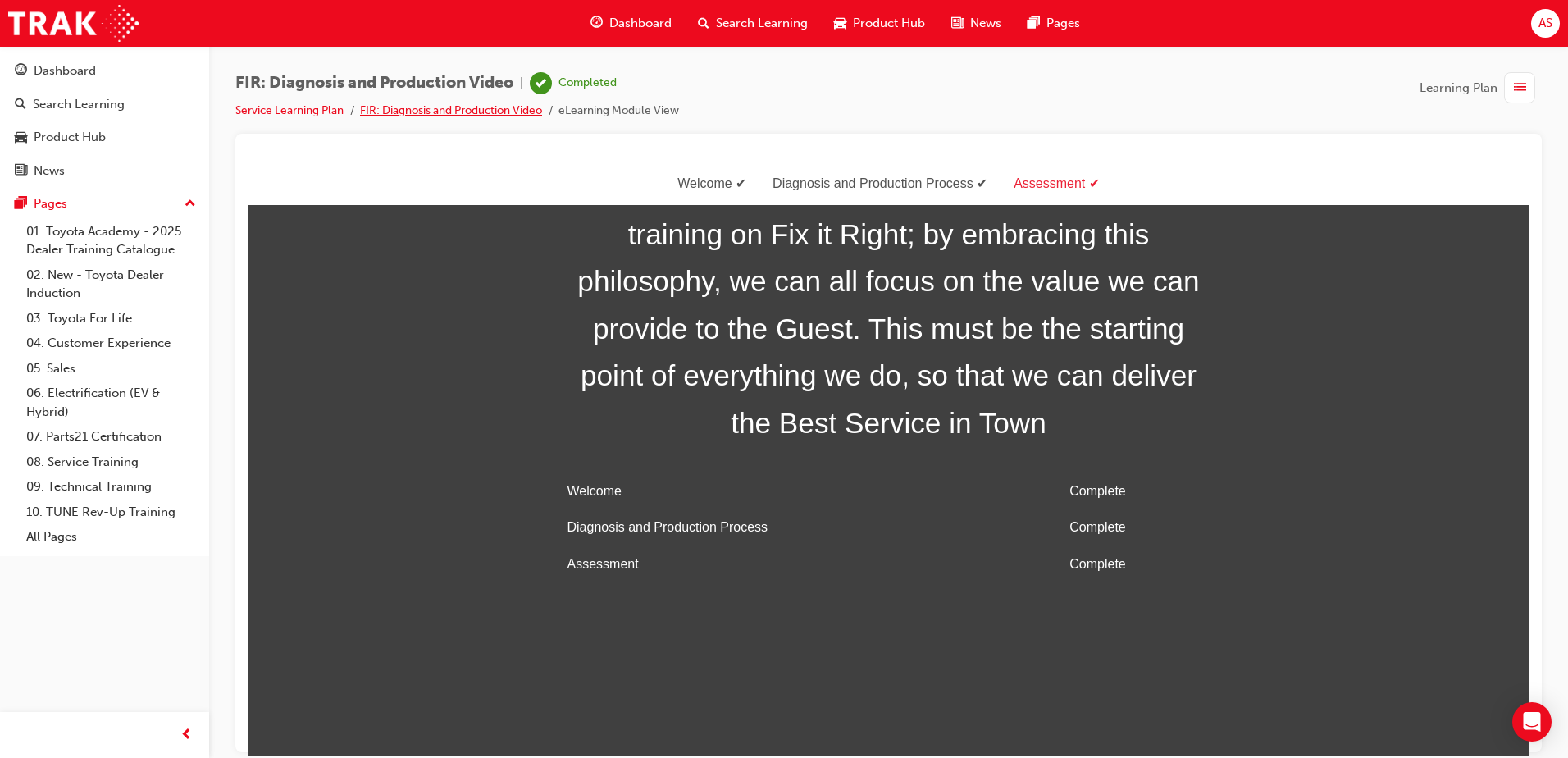
click at [415, 106] on link "FIR: Diagnosis and Production Video" at bounding box center [450, 110] width 182 height 14
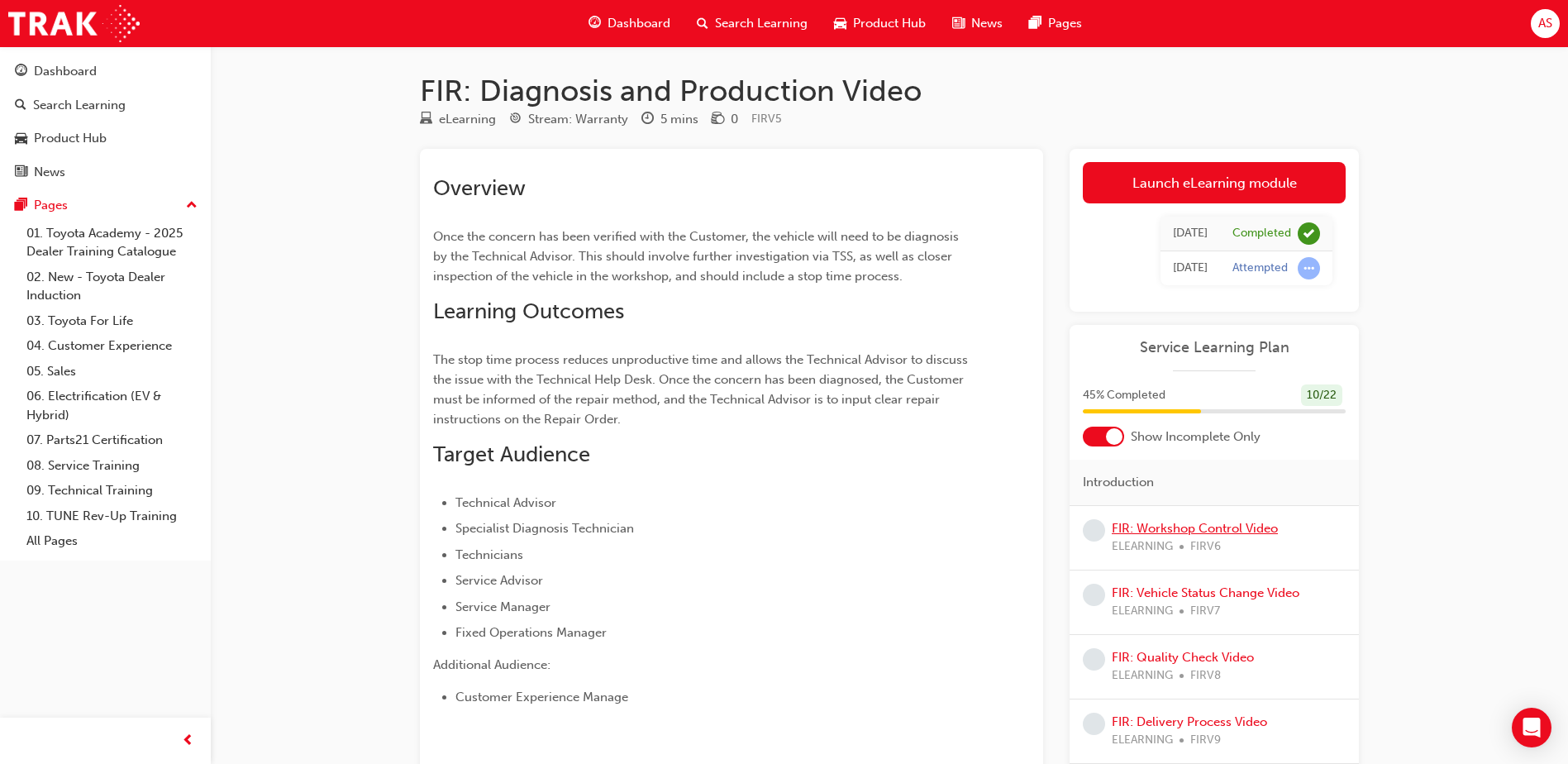
click at [1248, 532] on link "FIR: Workshop Control Video" at bounding box center [1194, 529] width 166 height 15
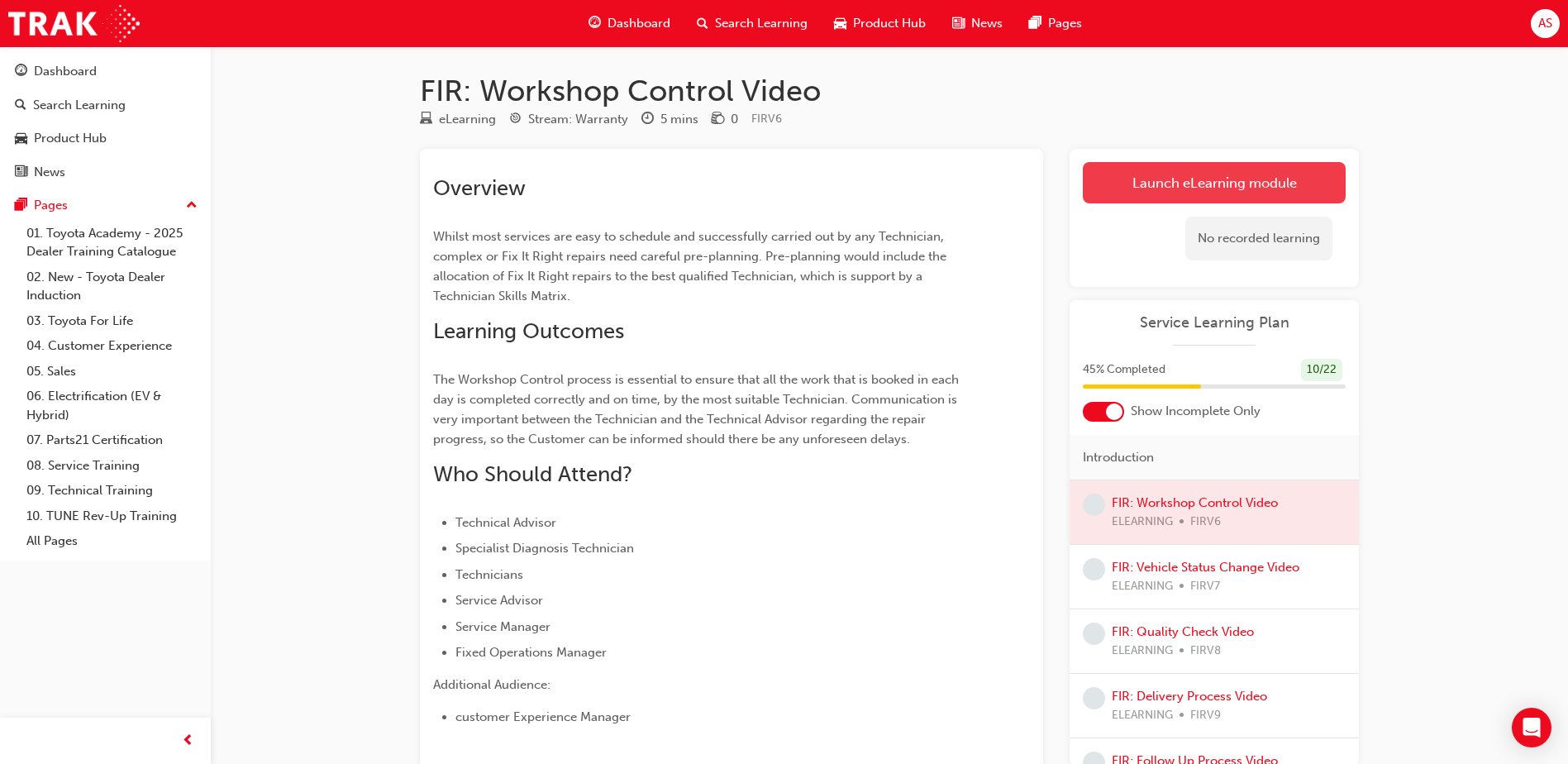
click at [1272, 198] on link "Launch eLearning module" at bounding box center [1215, 182] width 263 height 41
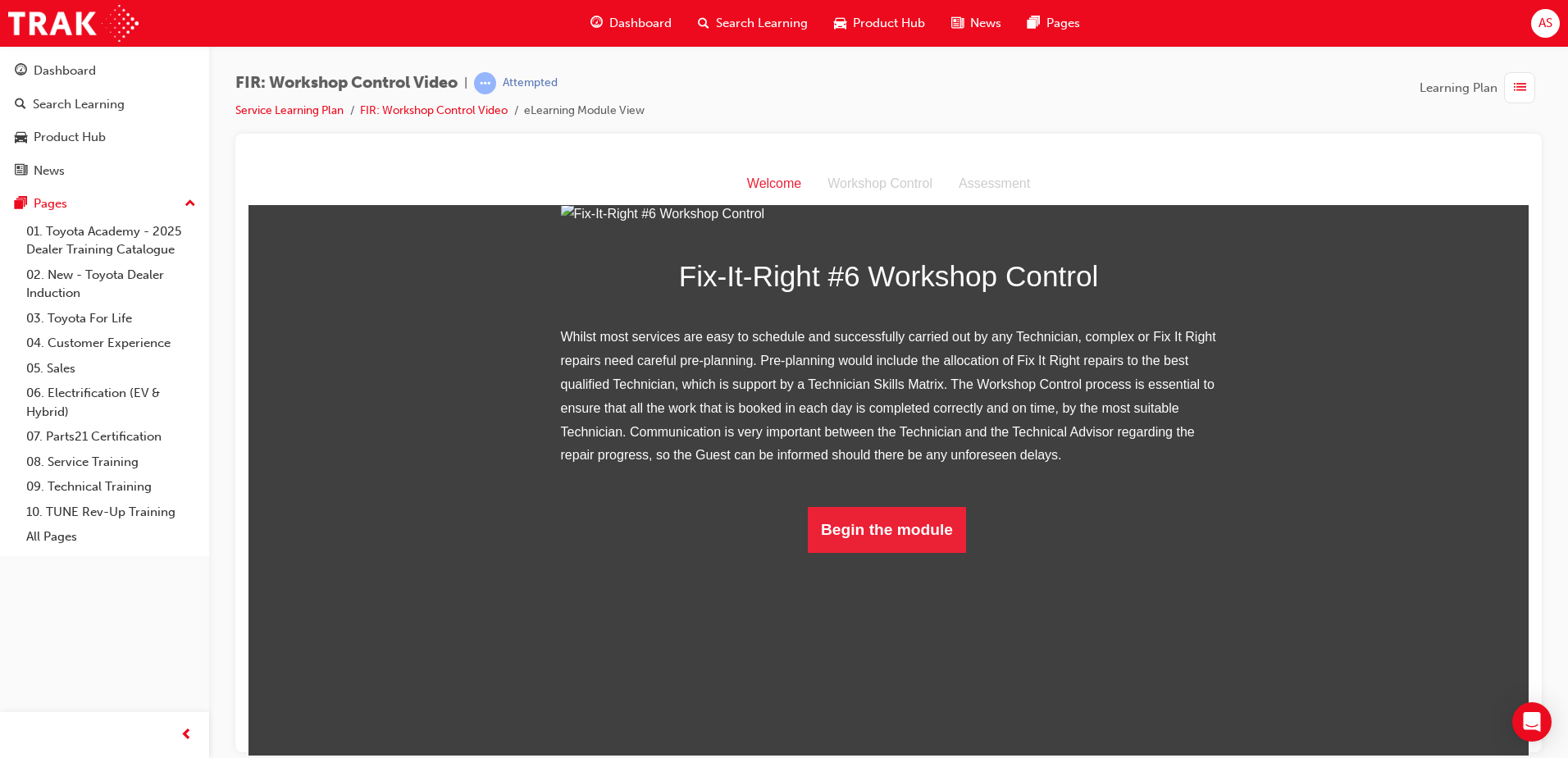
scroll to position [145, 0]
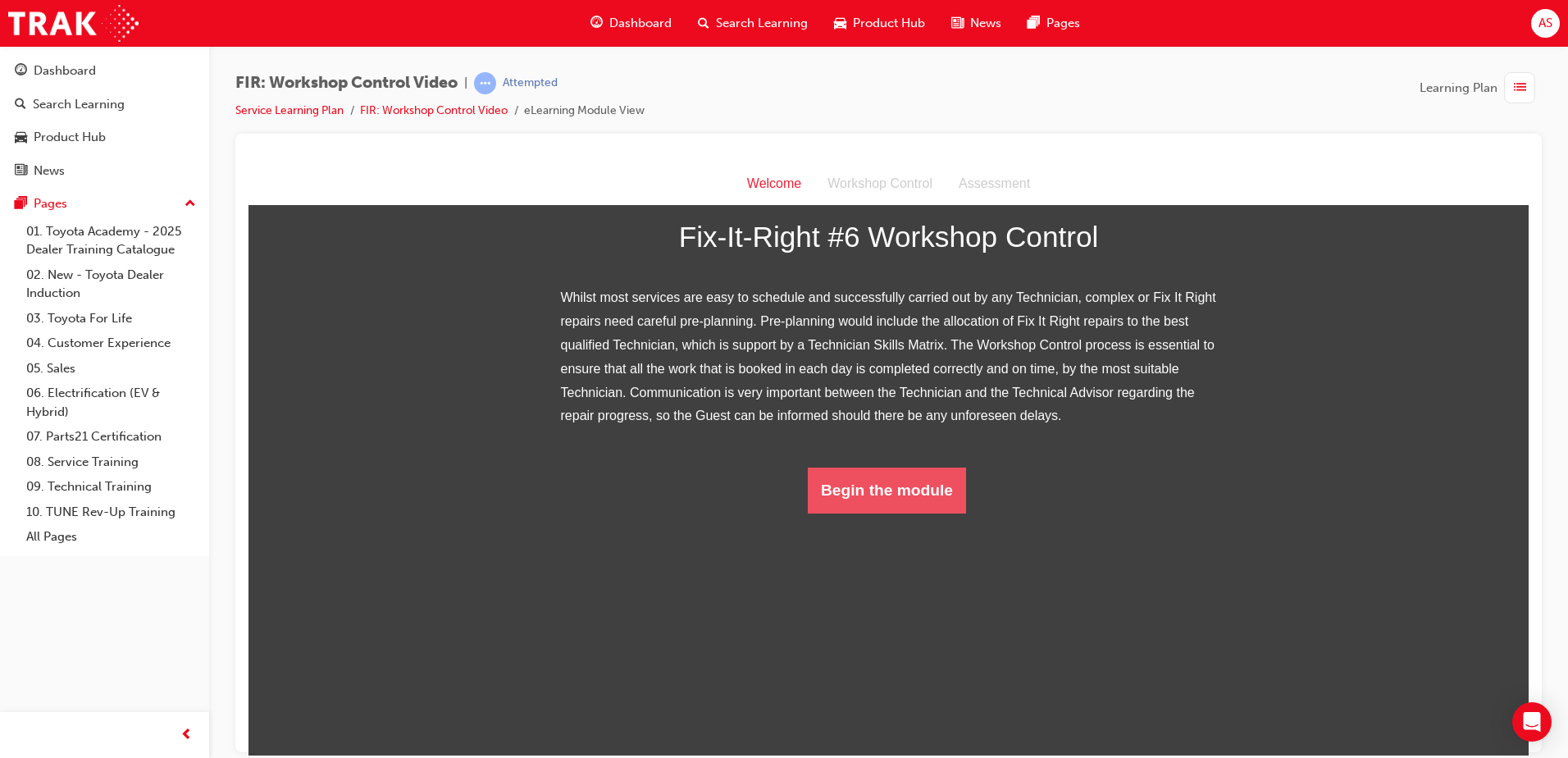
click at [877, 513] on button "Begin the module" at bounding box center [887, 490] width 158 height 46
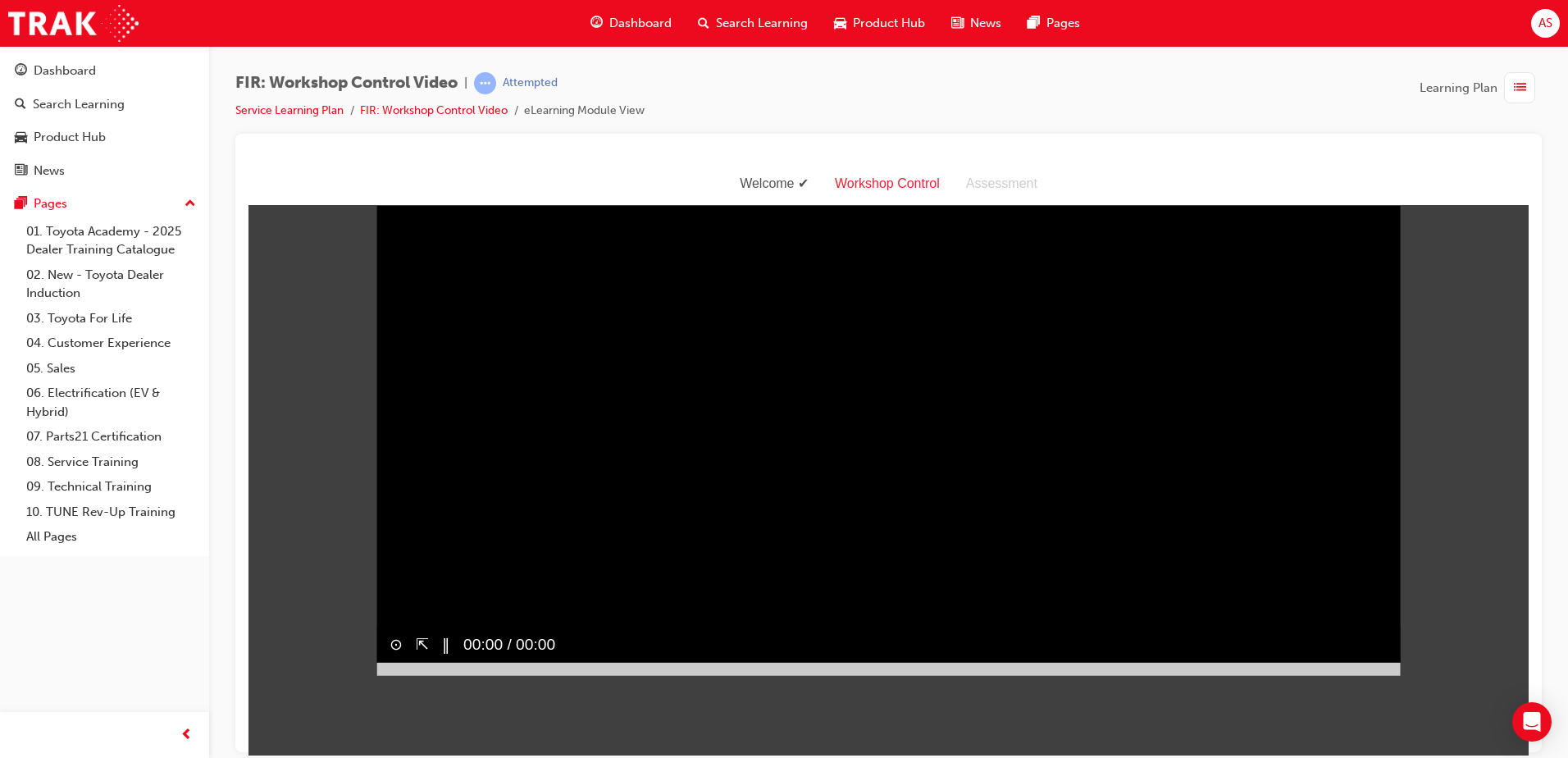
scroll to position [39, 0]
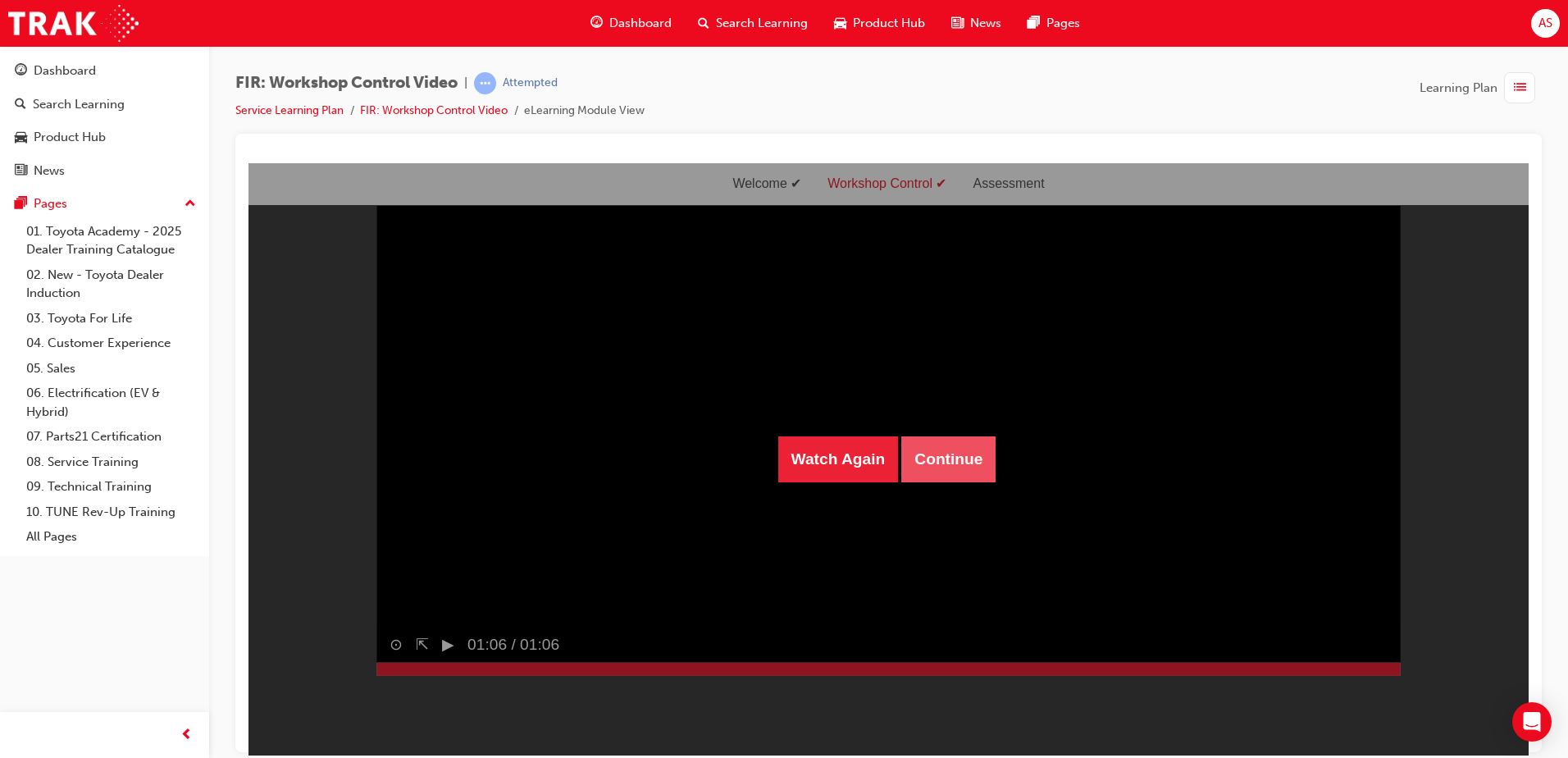
click at [959, 459] on button "Continue" at bounding box center [948, 458] width 94 height 46
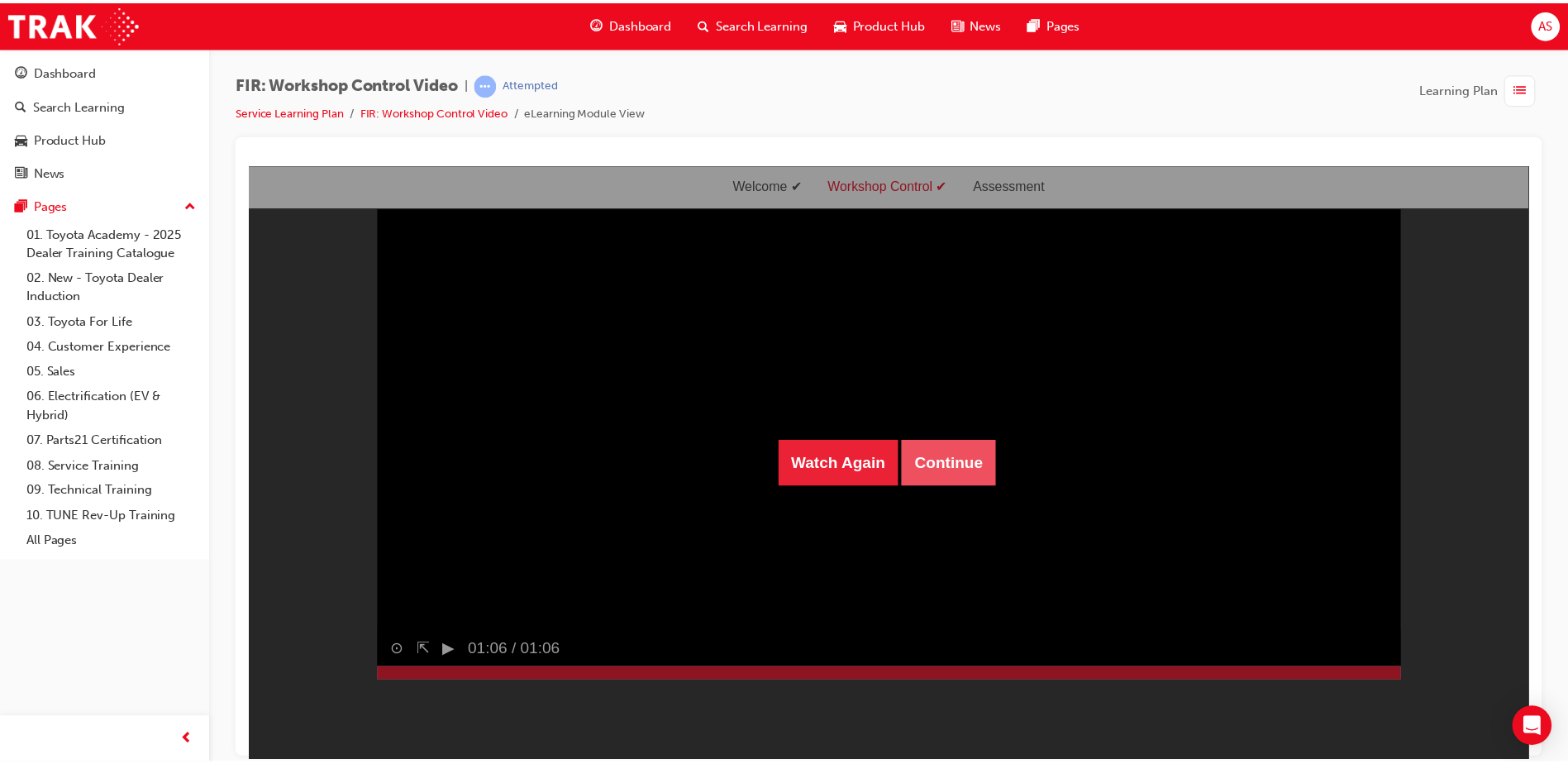
scroll to position [53, 0]
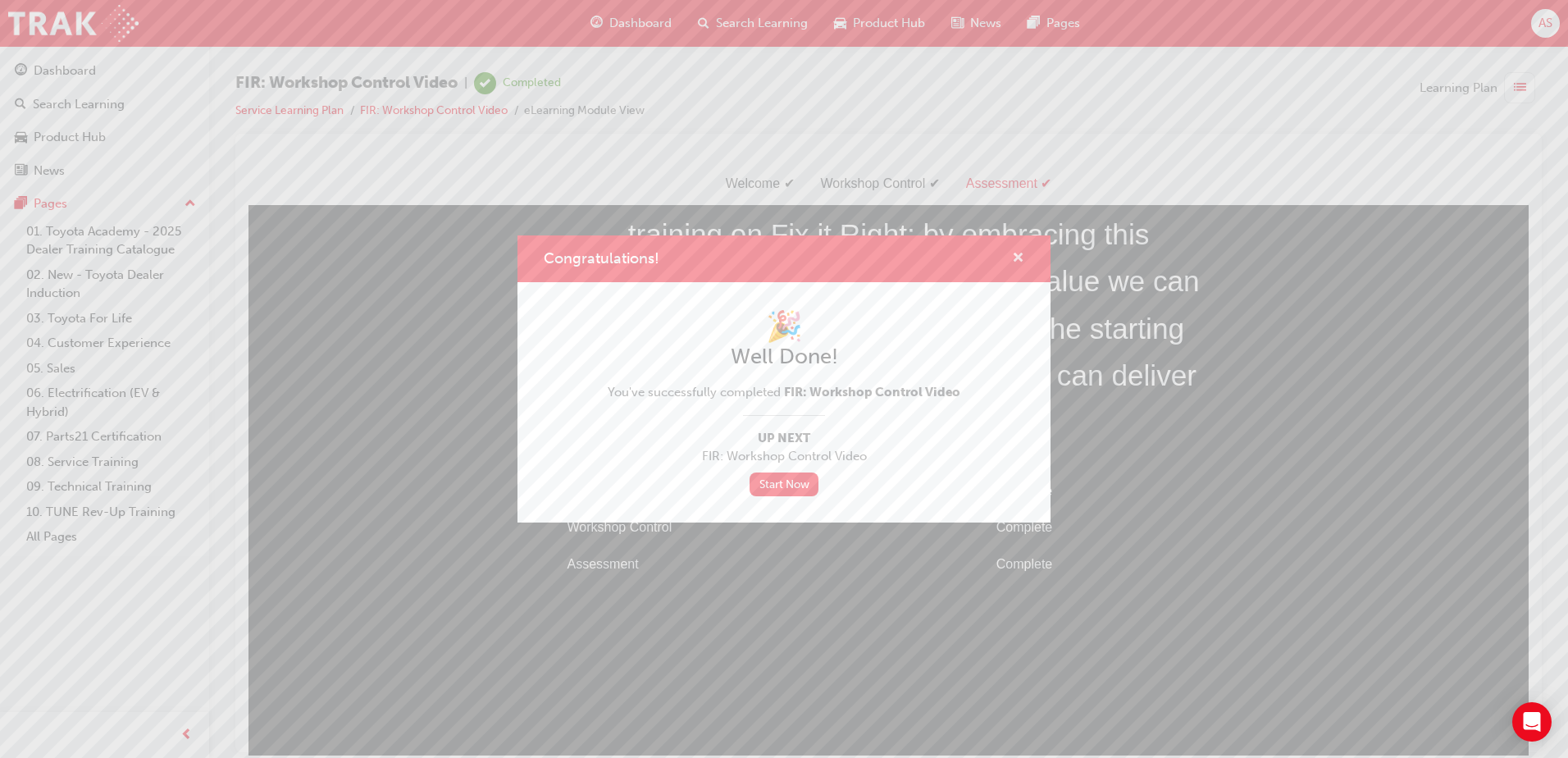
click at [1013, 261] on span "cross-icon" at bounding box center [1018, 259] width 12 height 15
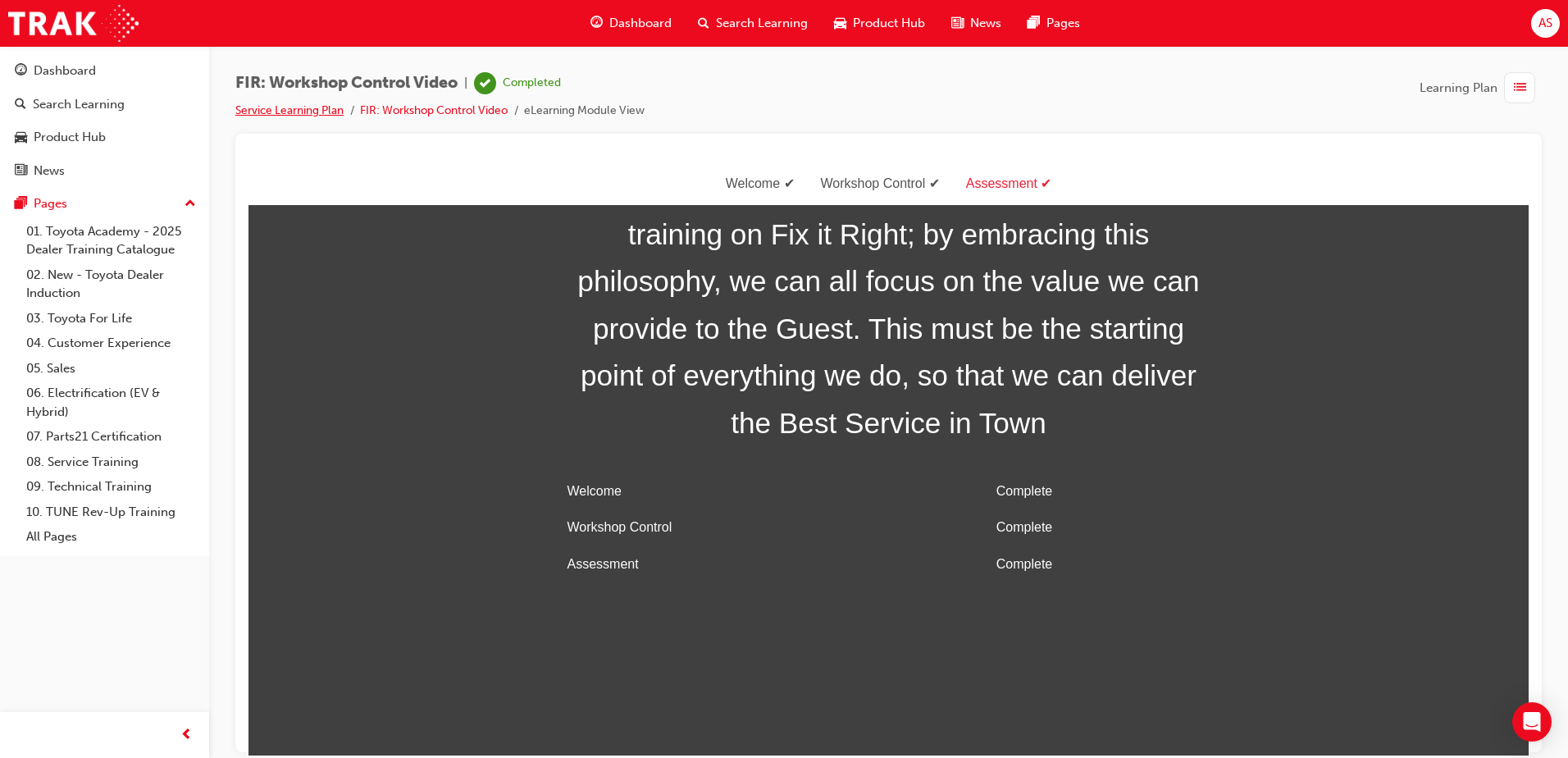
click at [328, 111] on link "Service Learning Plan" at bounding box center [289, 110] width 108 height 14
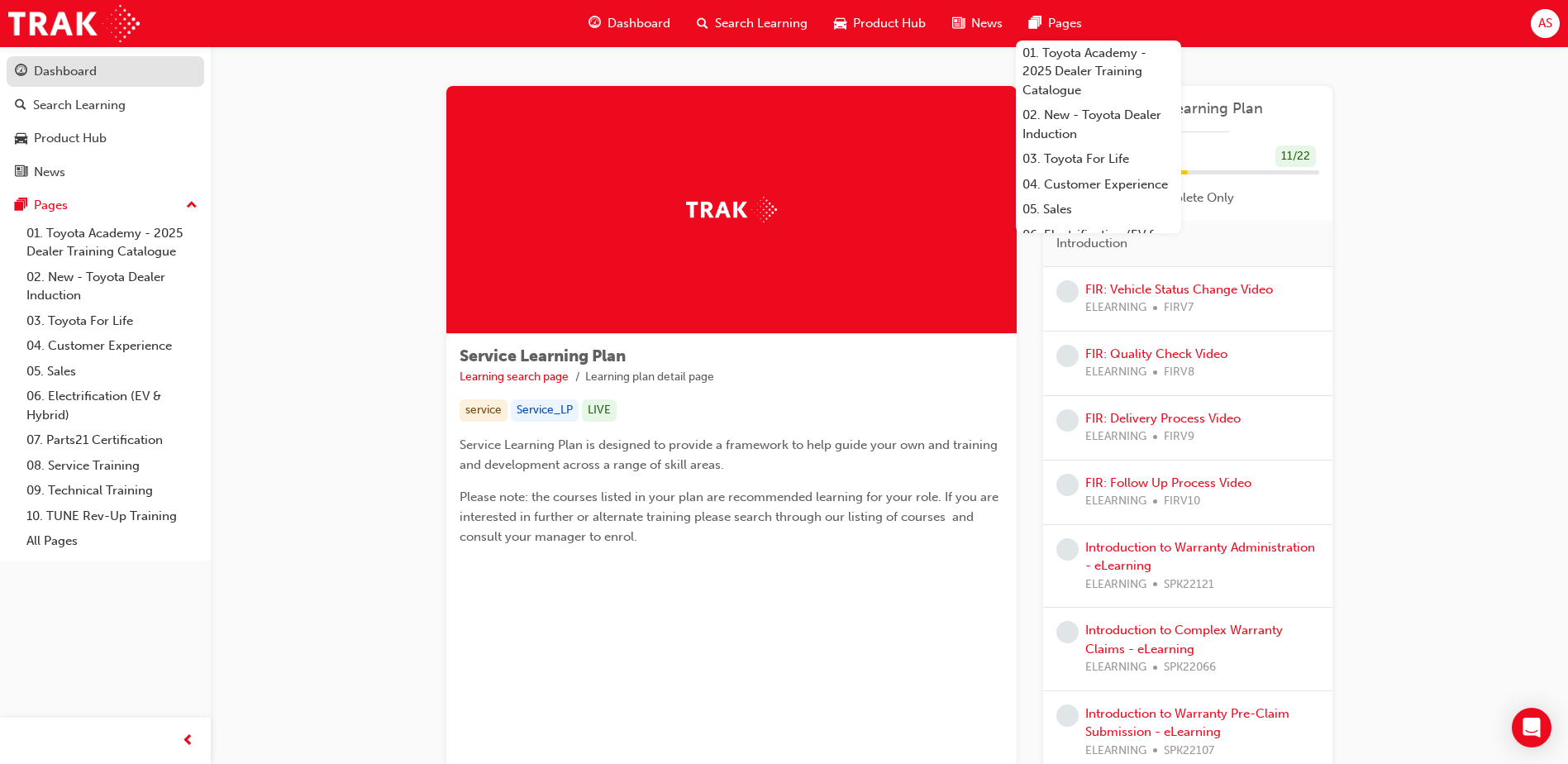
click at [104, 75] on div "Dashboard" at bounding box center [106, 71] width 181 height 21
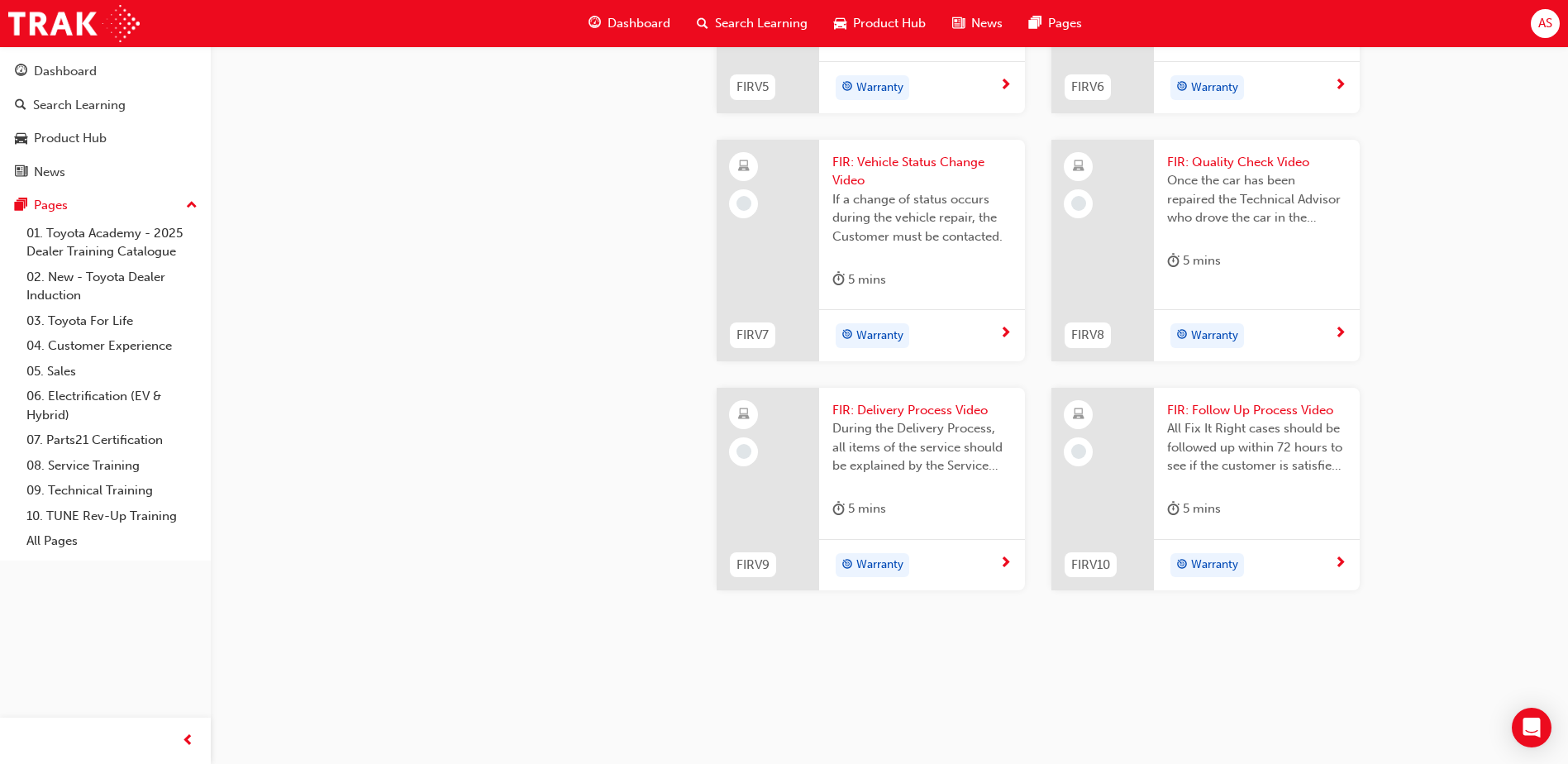
scroll to position [1571, 0]
click at [939, 190] on span "FIR: Vehicle Status Change Video" at bounding box center [922, 172] width 179 height 37
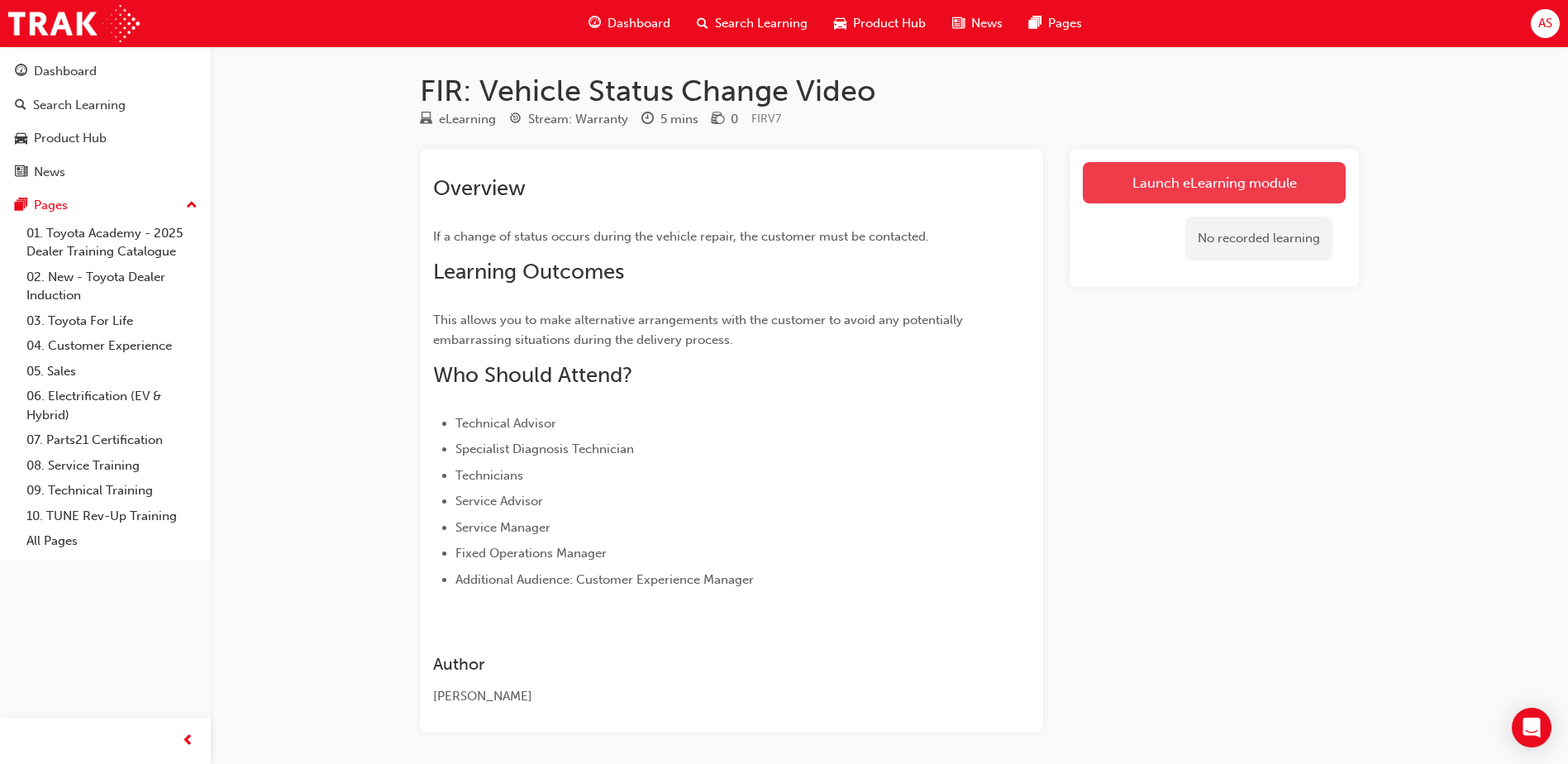
click at [1229, 178] on link "Launch eLearning module" at bounding box center [1215, 182] width 263 height 41
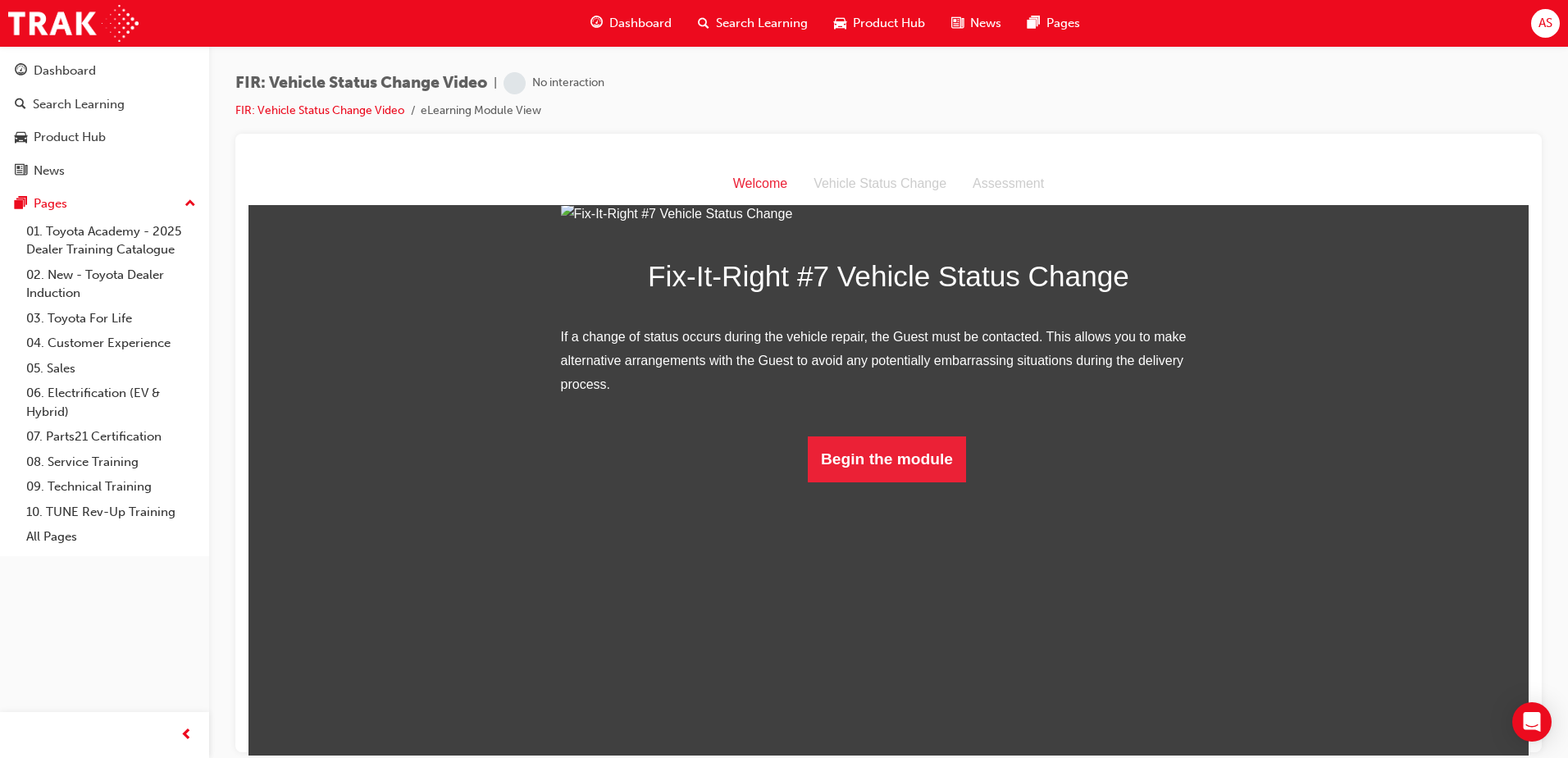
scroll to position [73, 0]
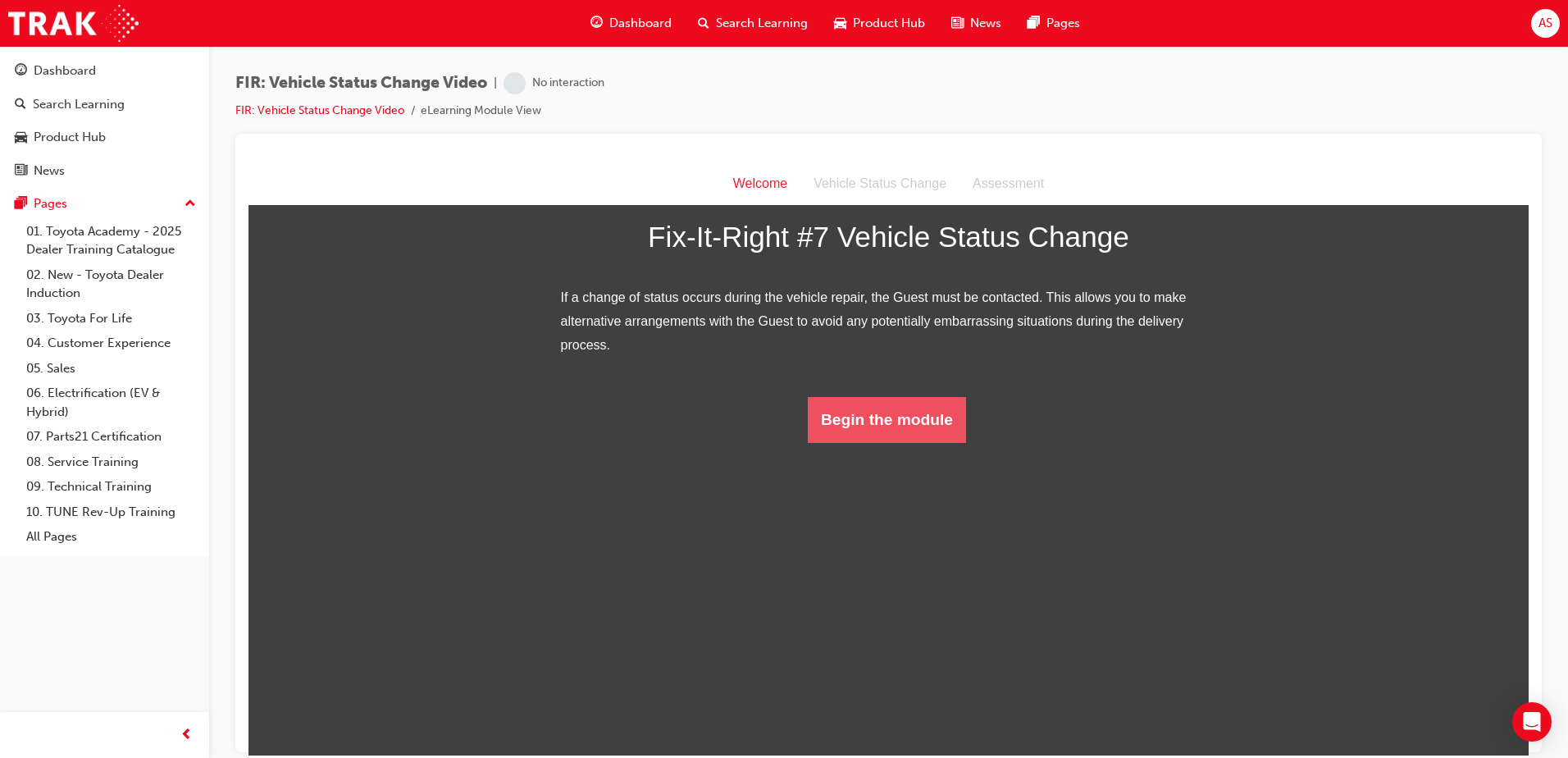
click at [932, 442] on button "Begin the module" at bounding box center [887, 419] width 158 height 46
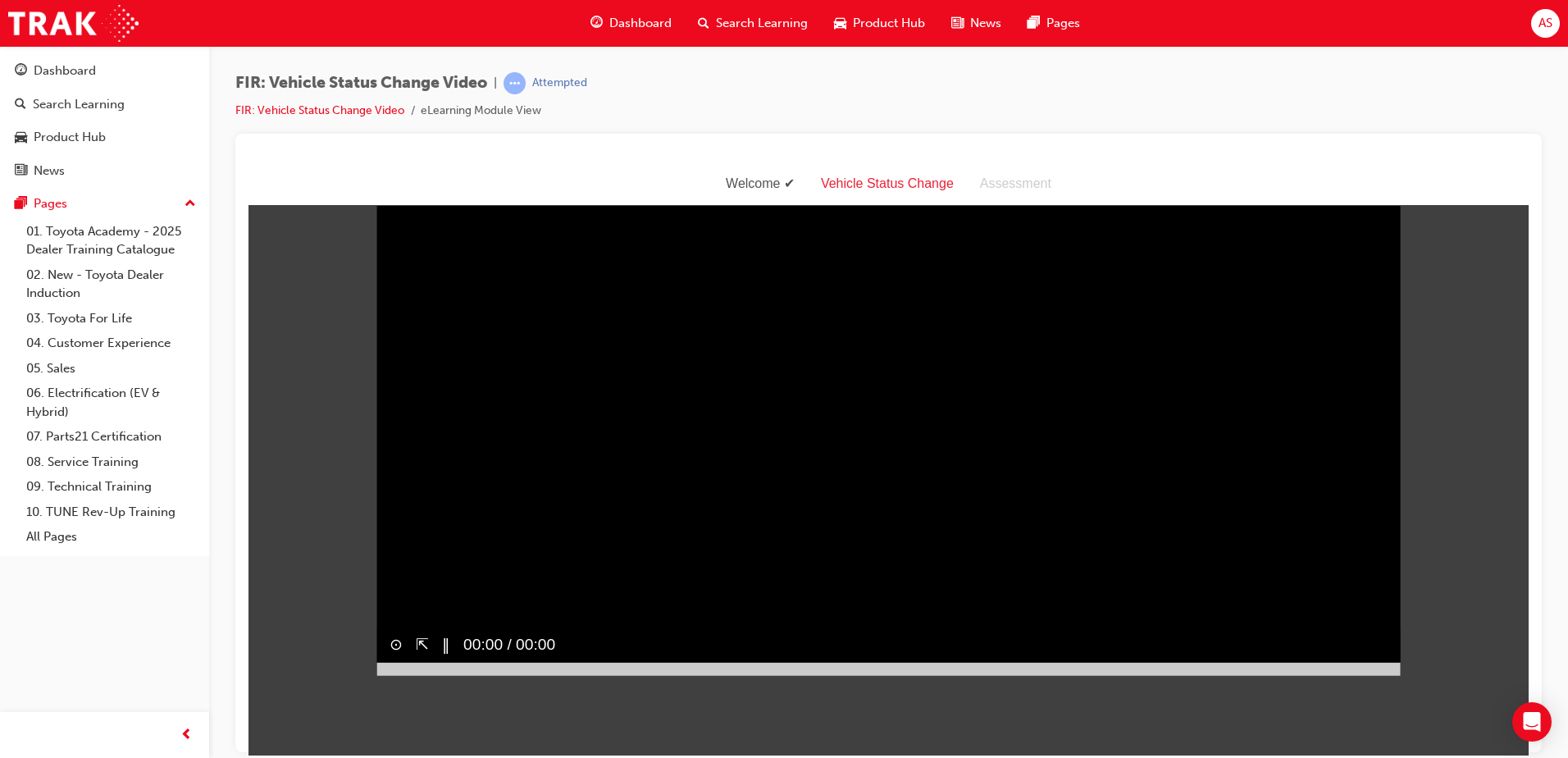
scroll to position [39, 0]
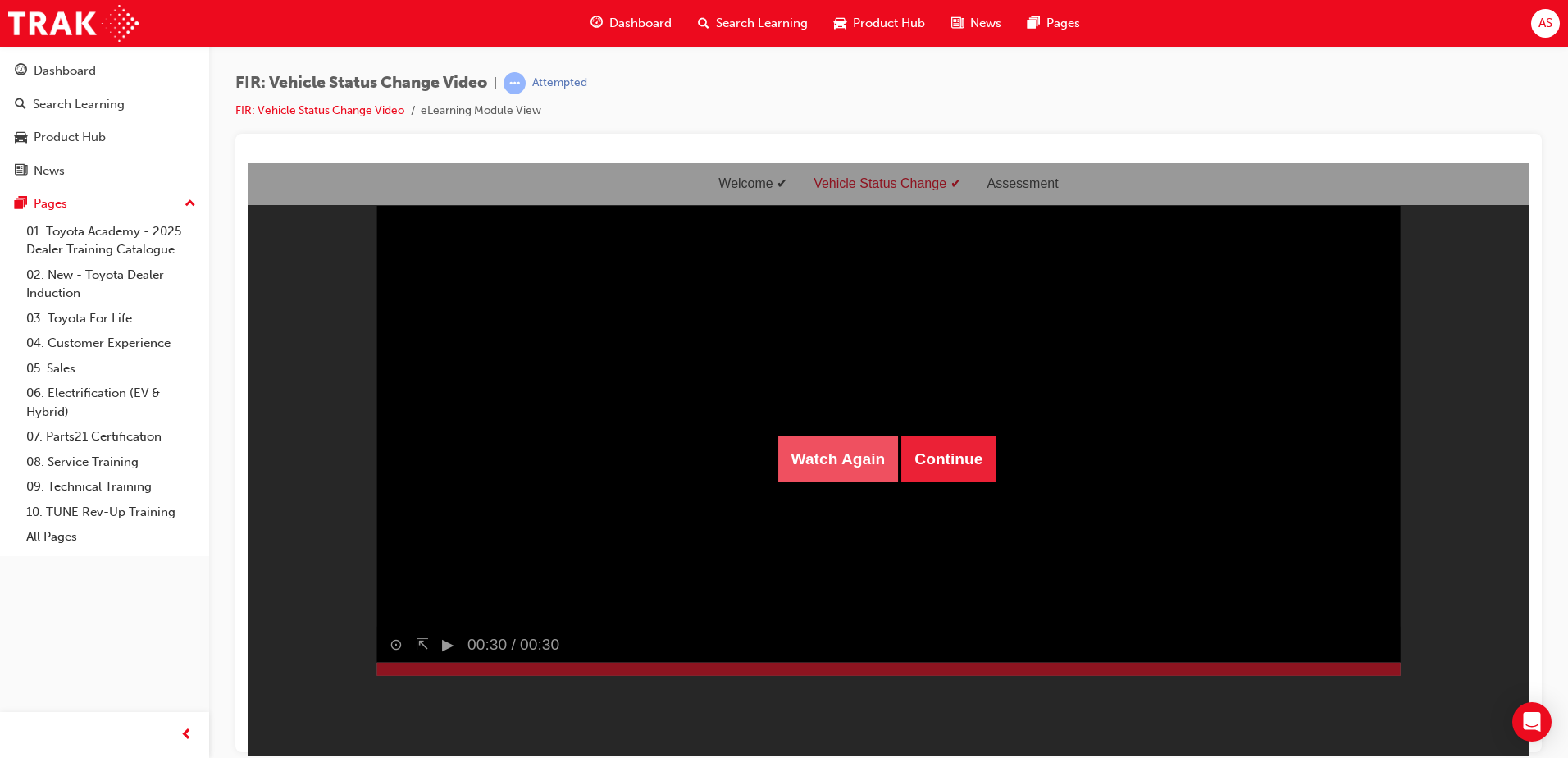
click at [876, 464] on button "Watch Again" at bounding box center [838, 458] width 120 height 46
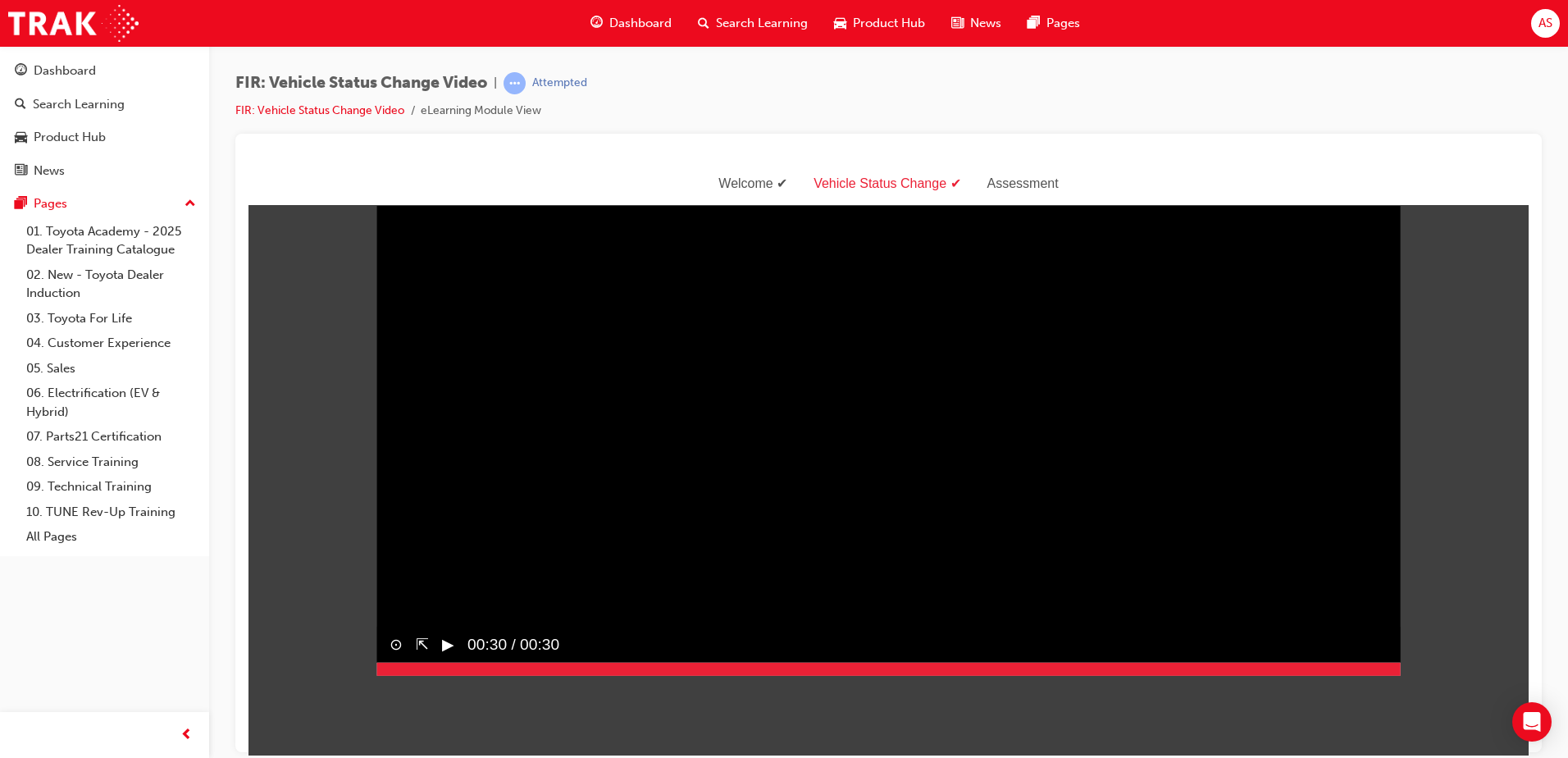
click at [938, 564] on video "Sorry, your browser does not support embedded videos. Download Instead" at bounding box center [888, 419] width 1025 height 512
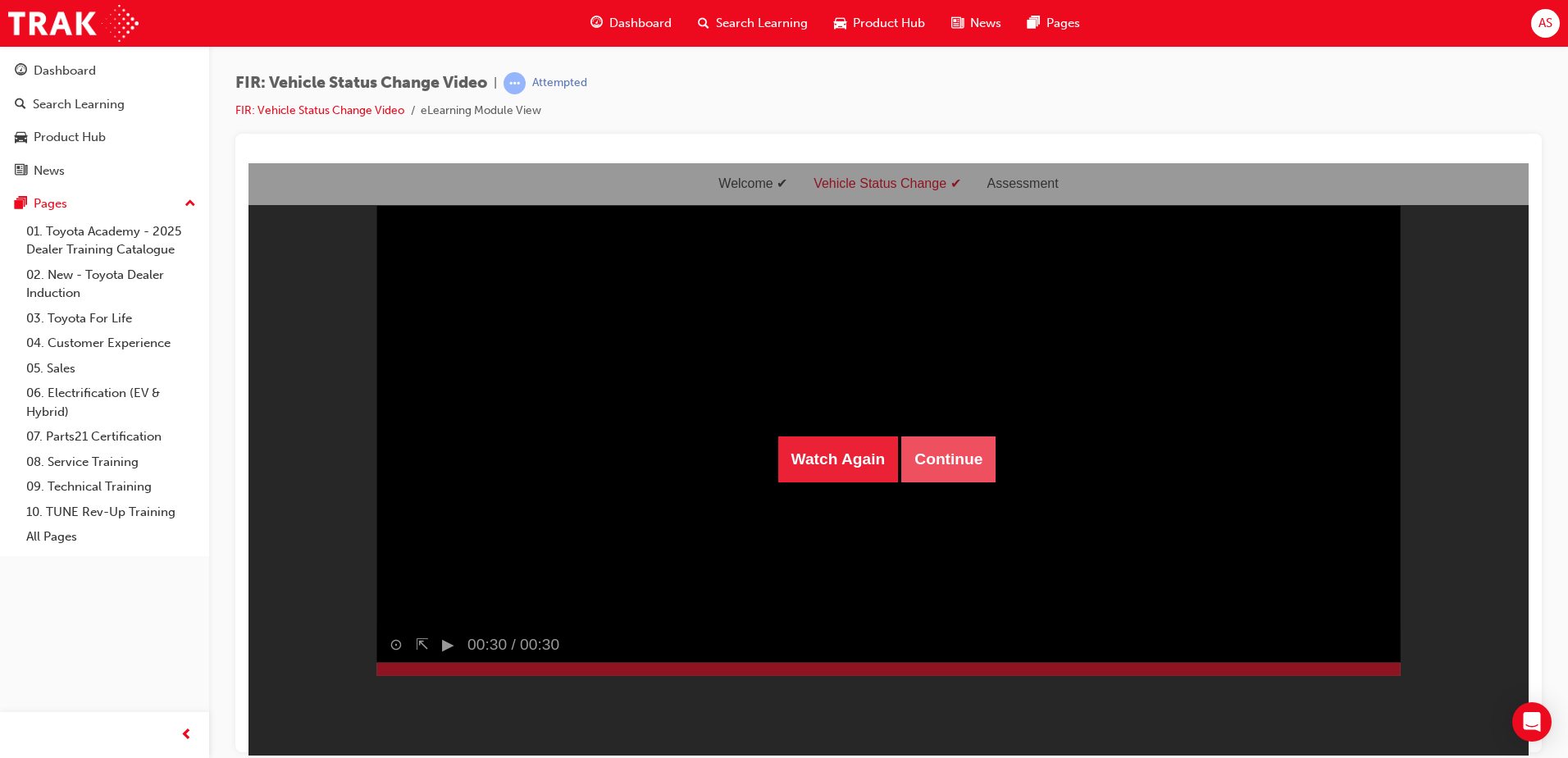
click at [923, 457] on button "Continue" at bounding box center [948, 458] width 94 height 46
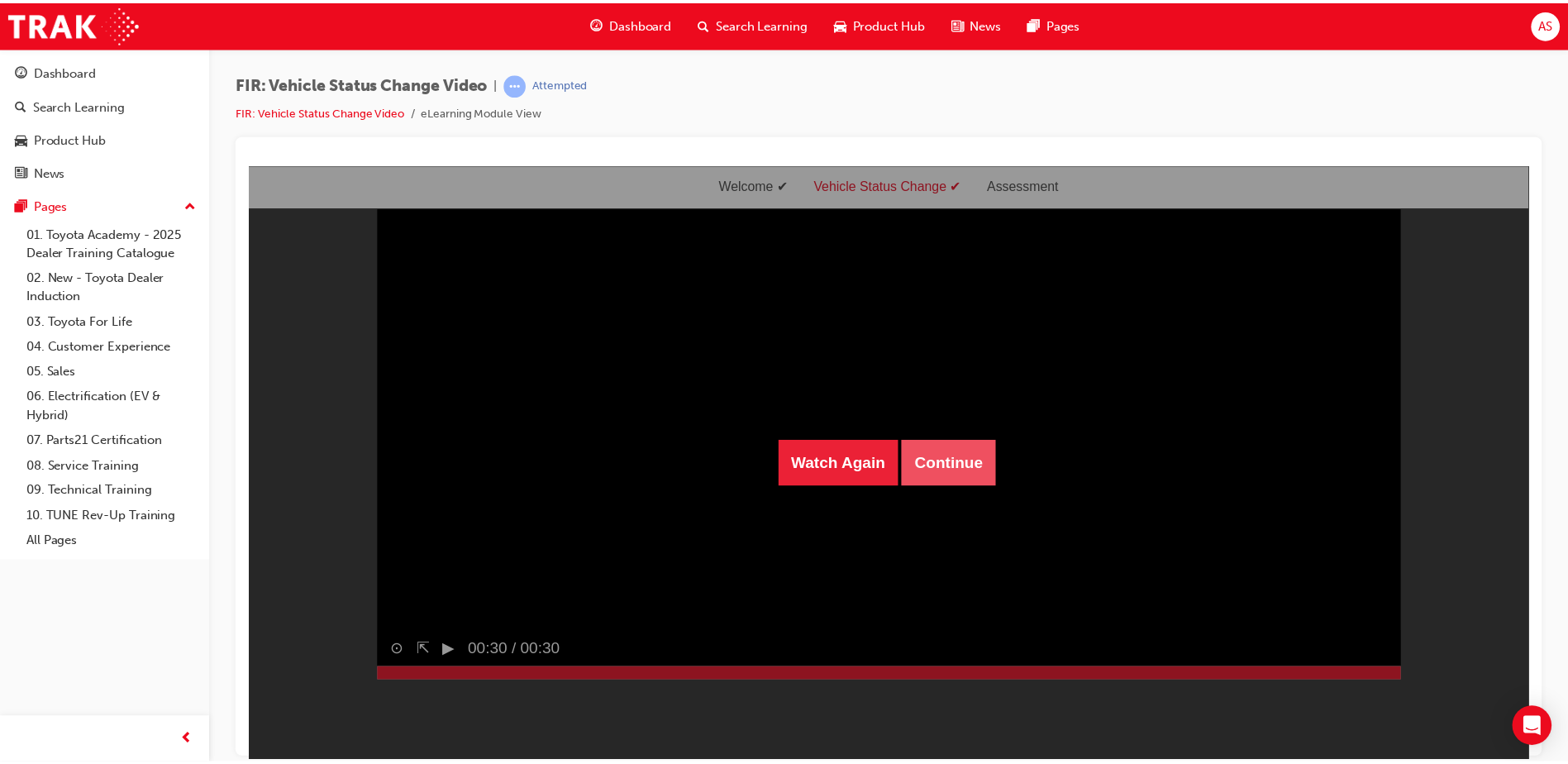
scroll to position [53, 0]
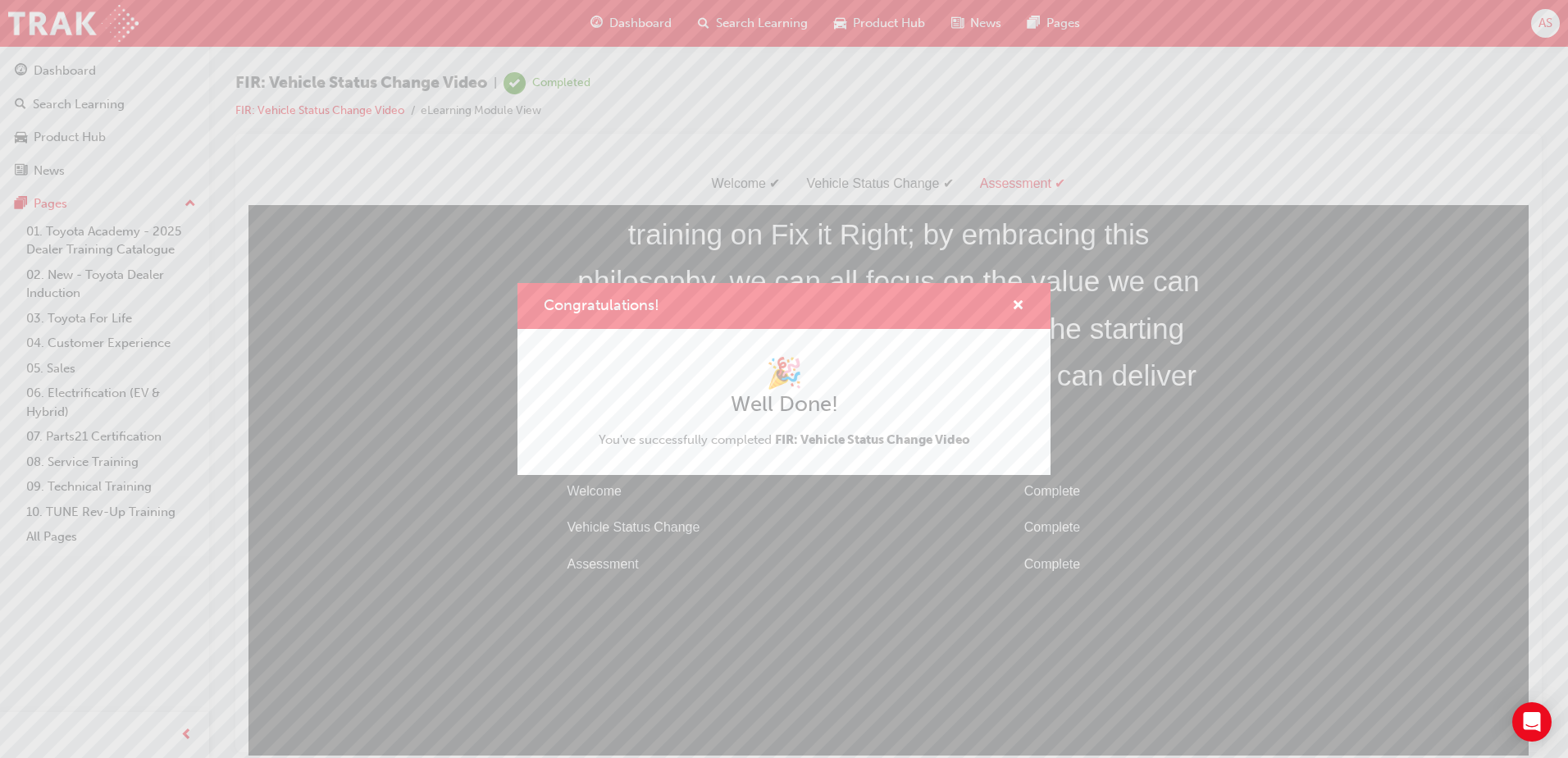
click at [335, 109] on div "Congratulations! 🎉 Well Done! You've successfully completed FIR: Vehicle Status…" at bounding box center [784, 379] width 1568 height 758
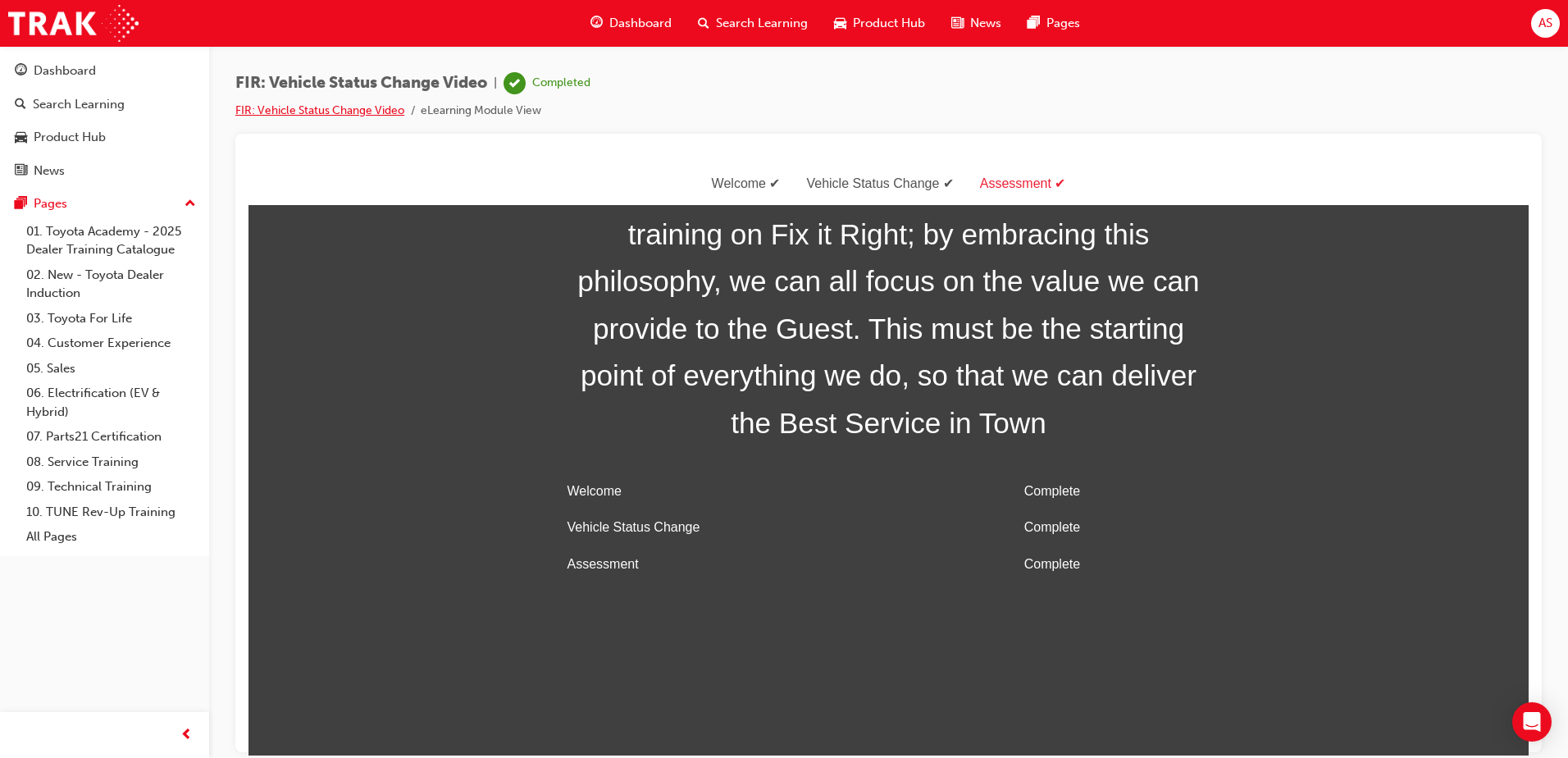
drag, startPoint x: 381, startPoint y: 105, endPoint x: 372, endPoint y: 109, distance: 9.8
click at [379, 105] on link "FIR: Vehicle Status Change Video" at bounding box center [319, 110] width 169 height 14
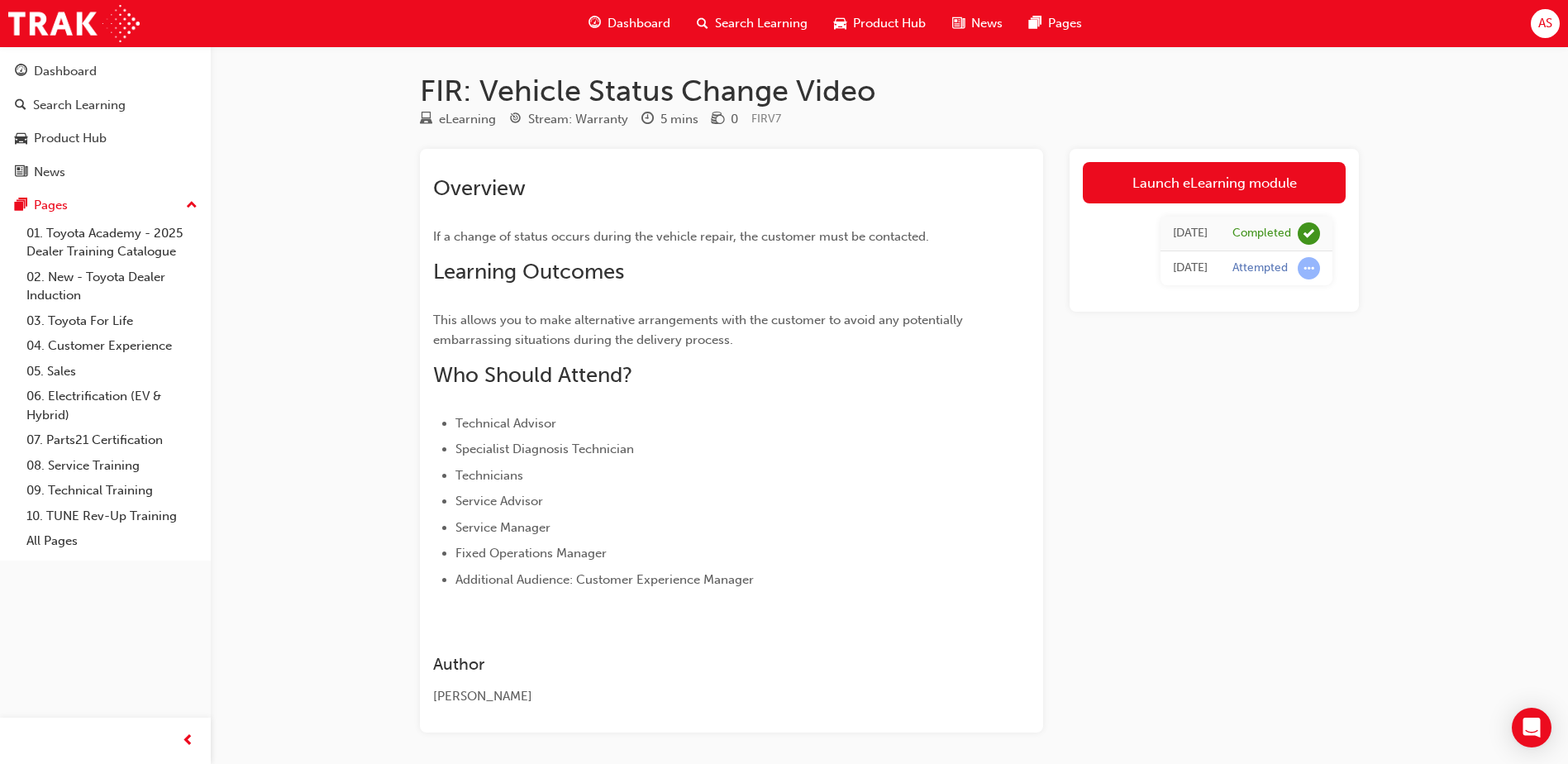
click at [618, 92] on h1 "FIR: Vehicle Status Change Video" at bounding box center [889, 90] width 939 height 36
click at [63, 196] on div "Pages" at bounding box center [50, 205] width 34 height 19
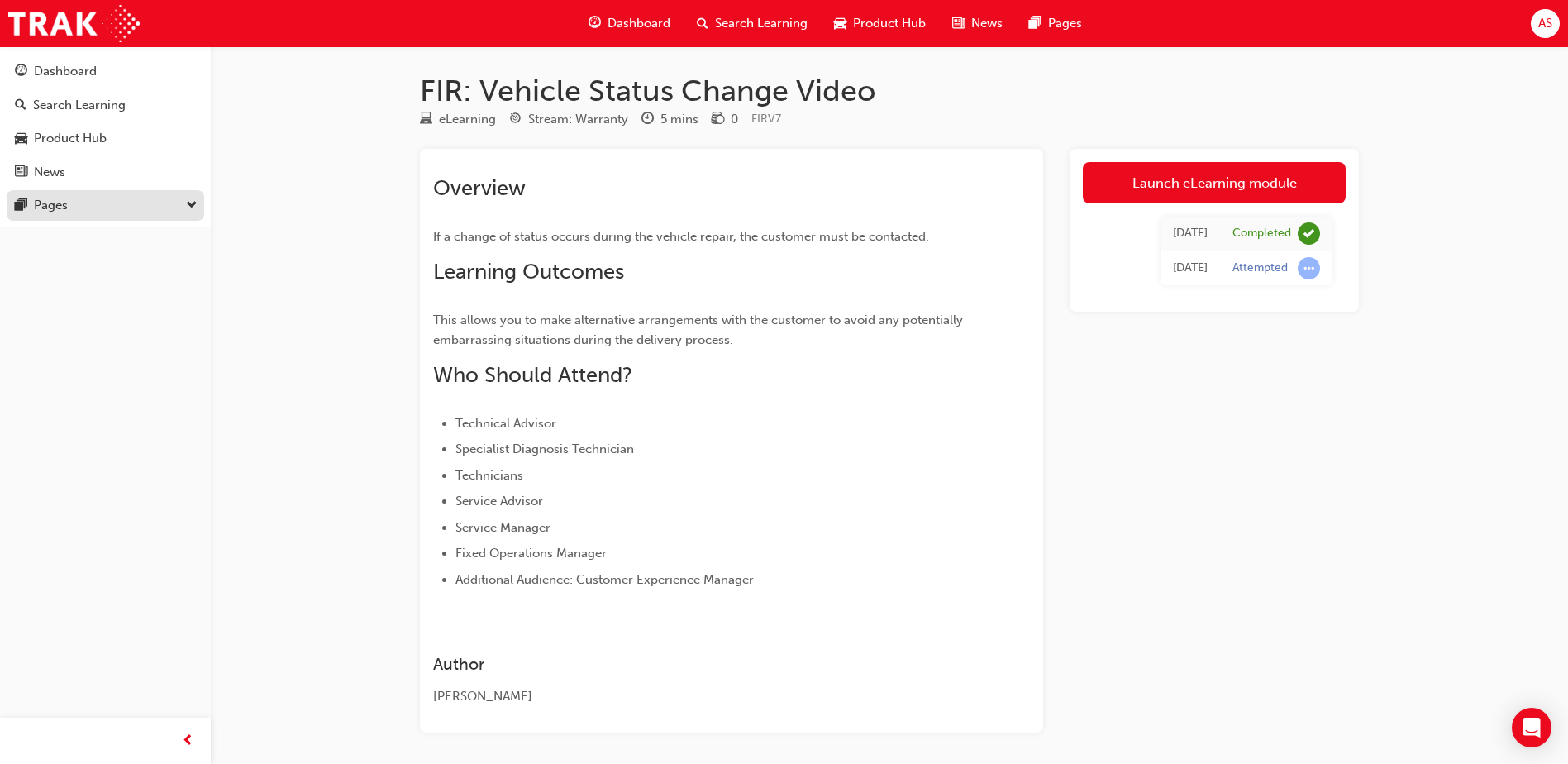
click at [63, 196] on div "Pages" at bounding box center [50, 205] width 34 height 19
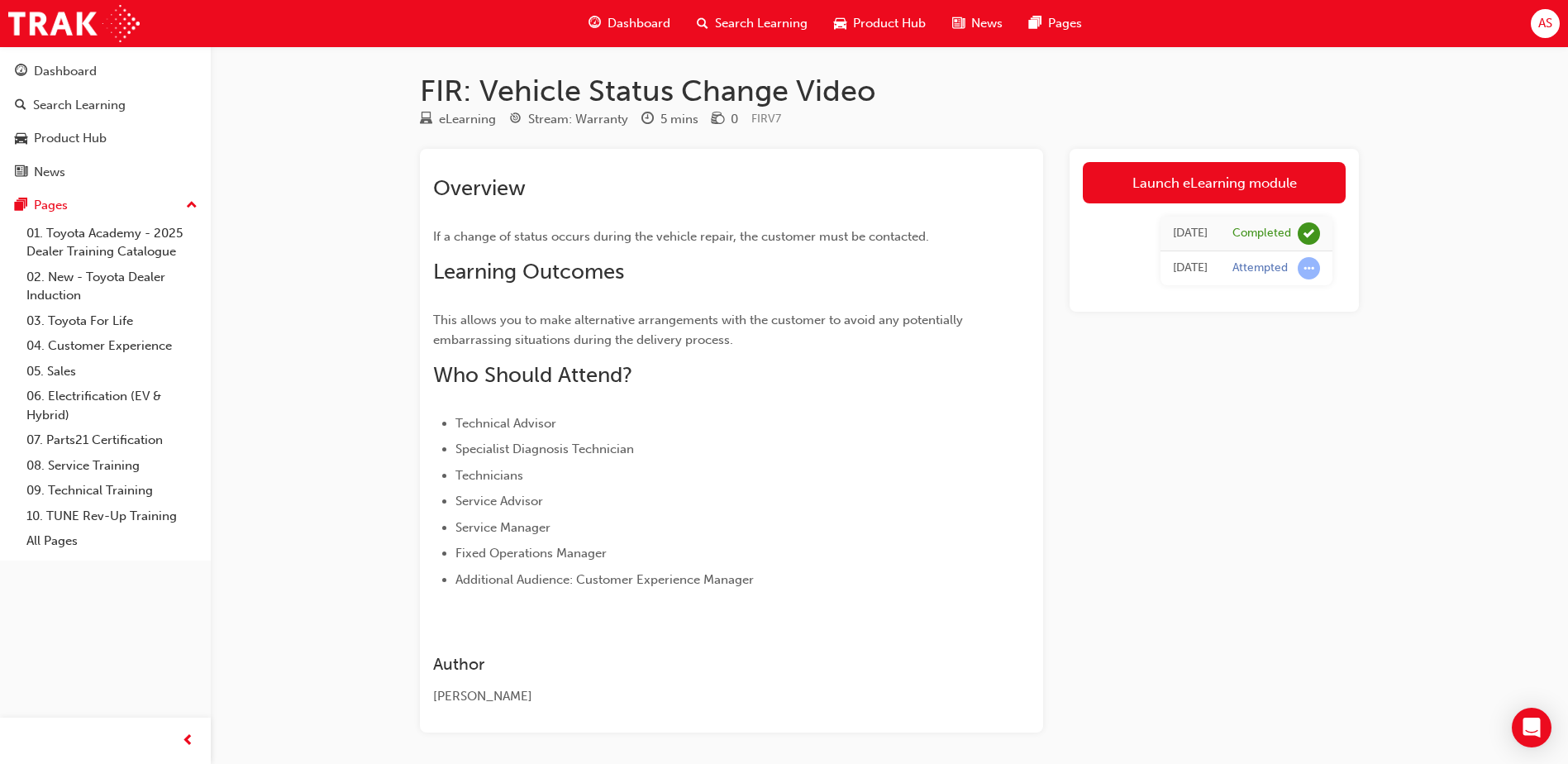
scroll to position [63, 0]
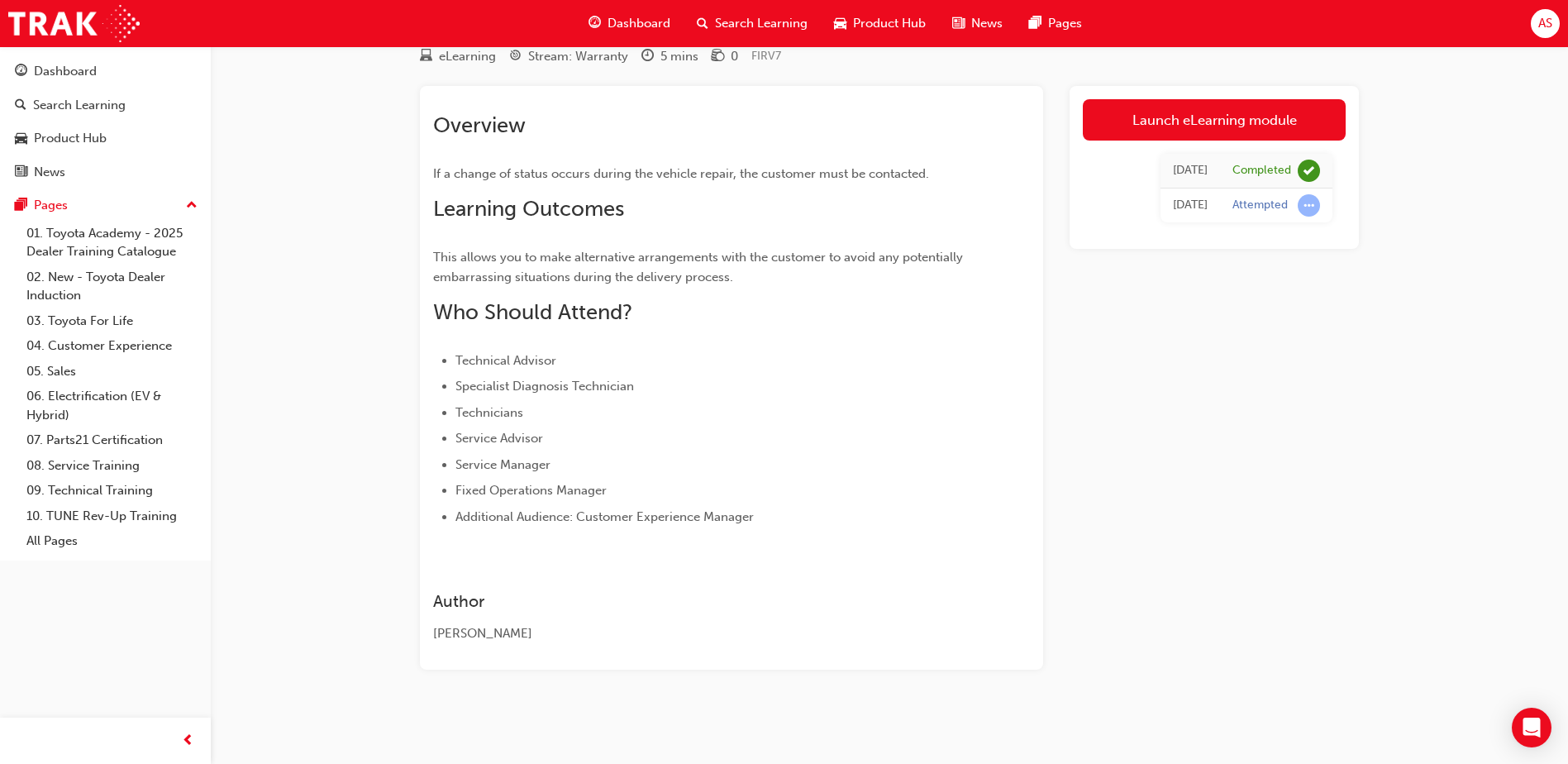
click at [1241, 188] on td "Attempted" at bounding box center [1277, 205] width 112 height 34
click at [1224, 104] on link "Launch eLearning module" at bounding box center [1215, 119] width 263 height 41
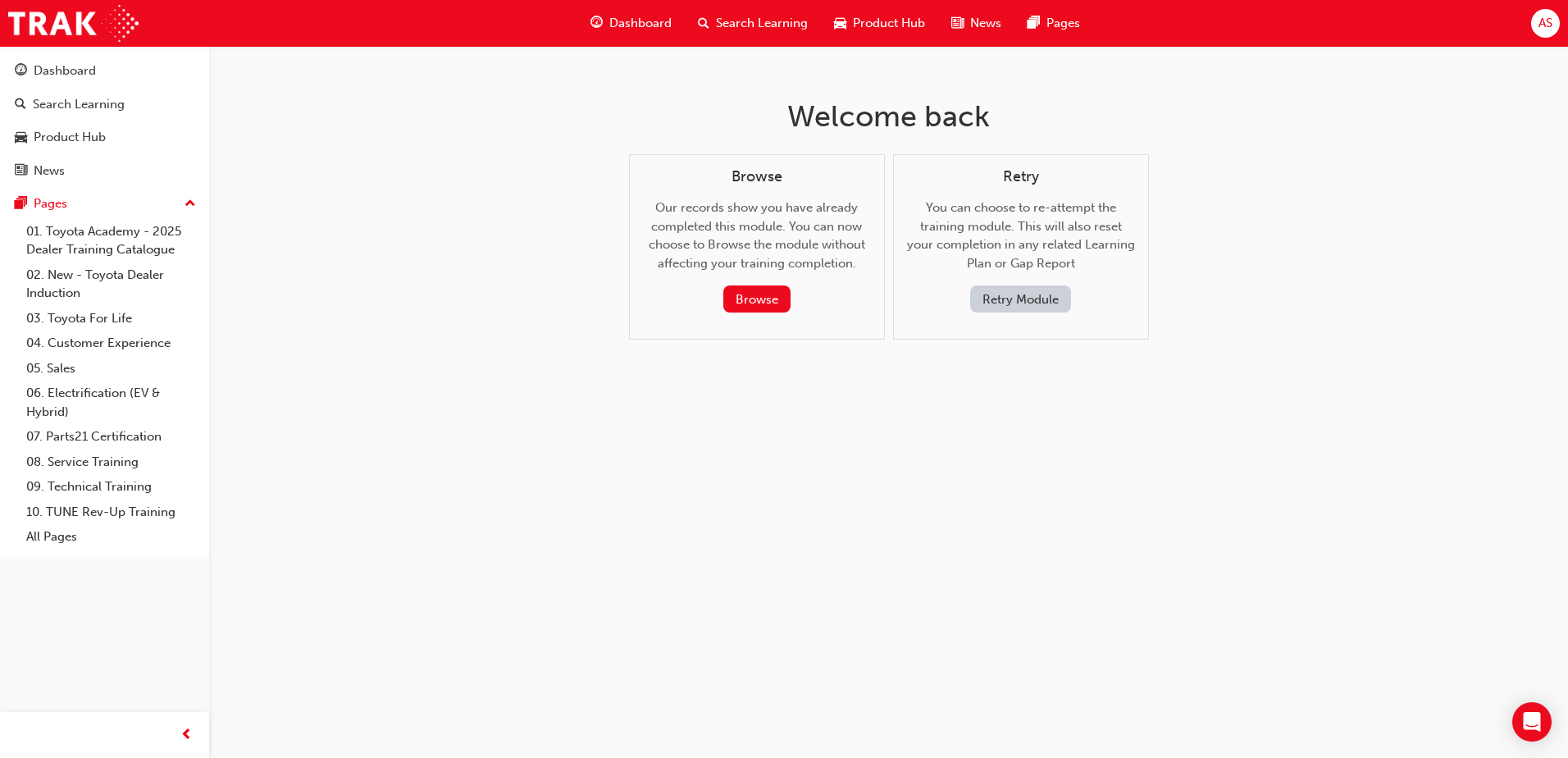
click at [1035, 293] on button "Retry Module" at bounding box center [1020, 298] width 101 height 27
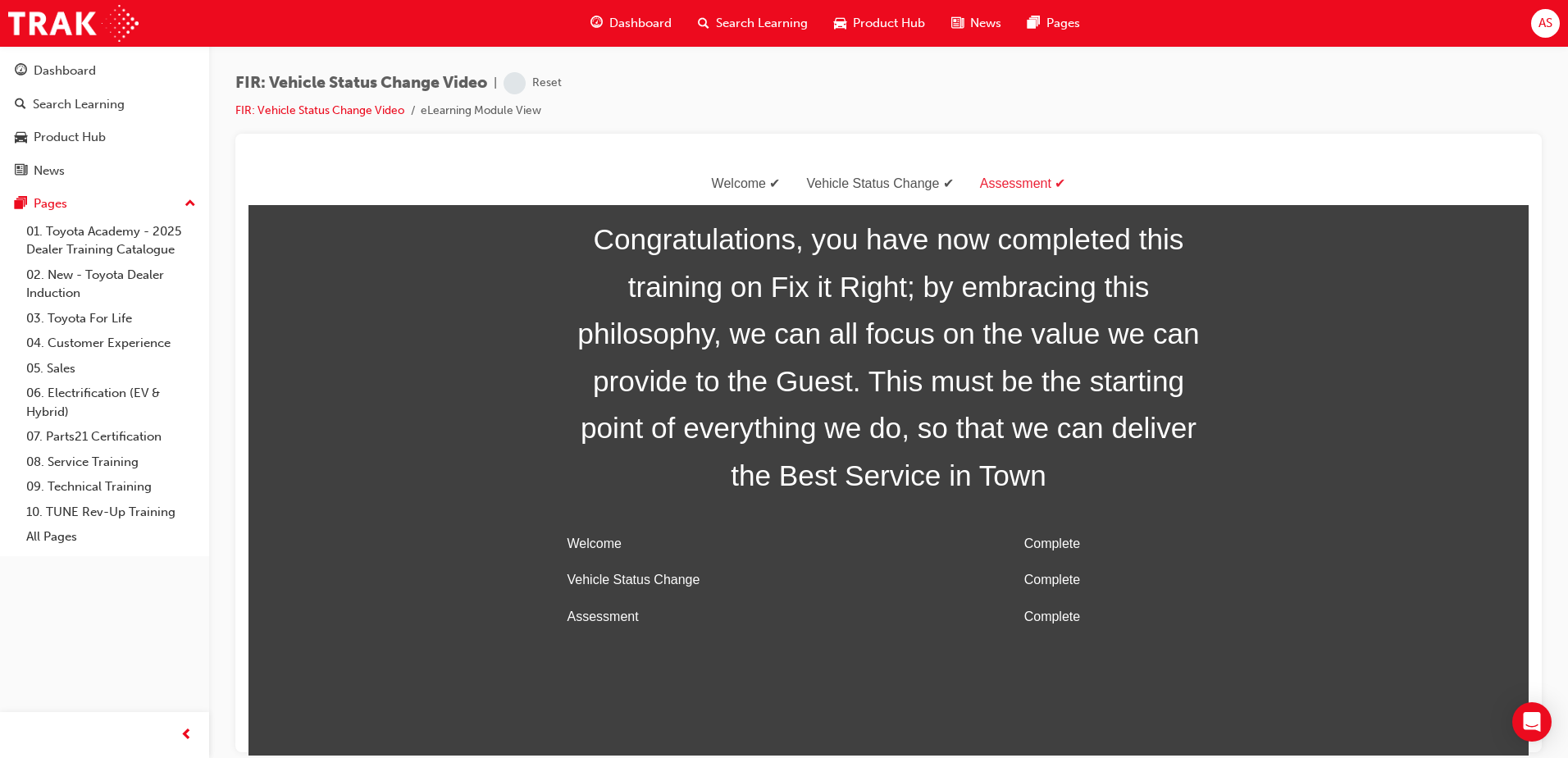
click at [514, 116] on li "eLearning Module View" at bounding box center [480, 111] width 120 height 19
click at [381, 106] on link "FIR: Vehicle Status Change Video" at bounding box center [319, 110] width 169 height 14
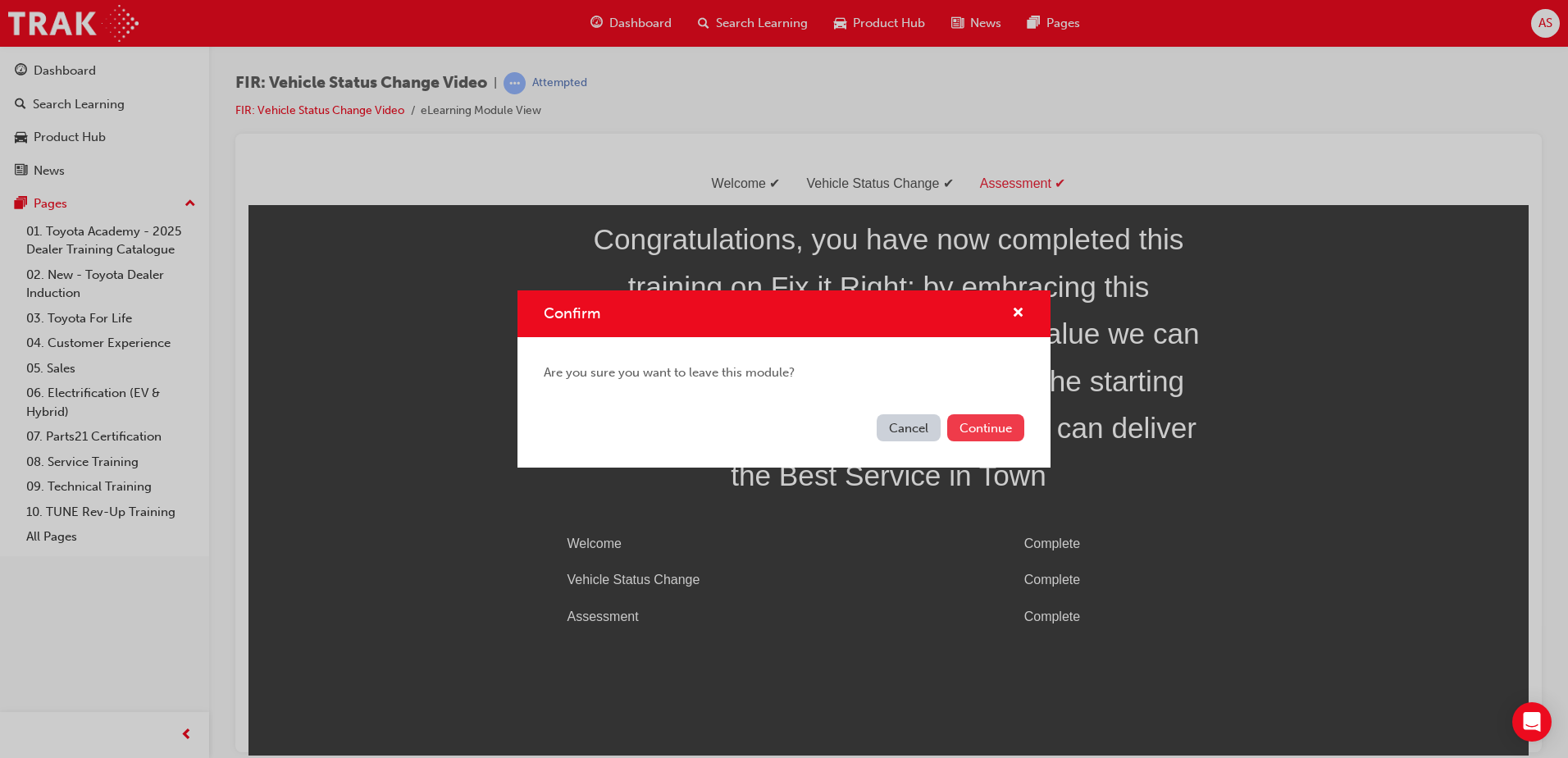
click at [987, 426] on button "Continue" at bounding box center [986, 427] width 77 height 27
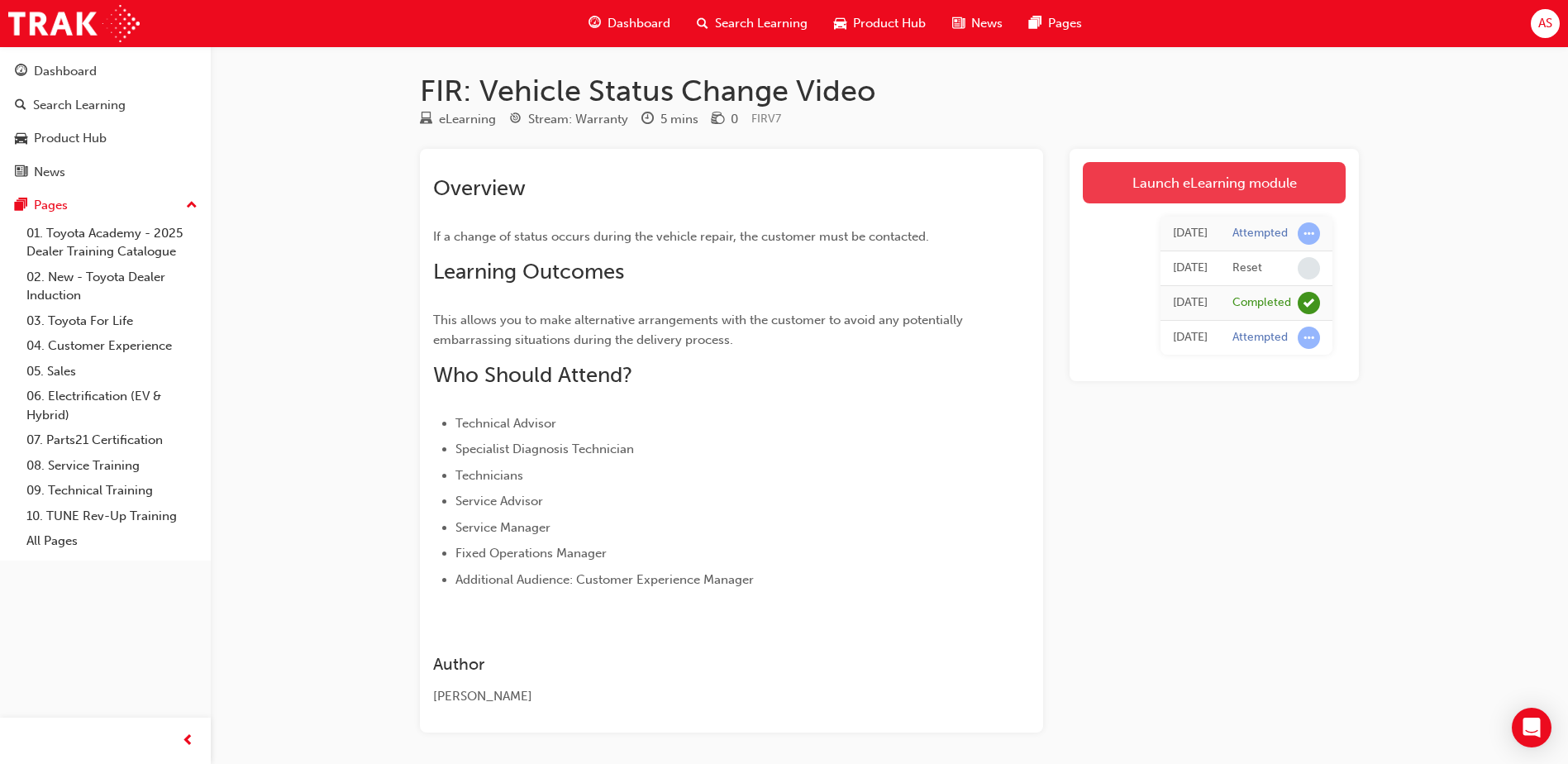
click at [1138, 195] on link "Launch eLearning module" at bounding box center [1215, 182] width 263 height 41
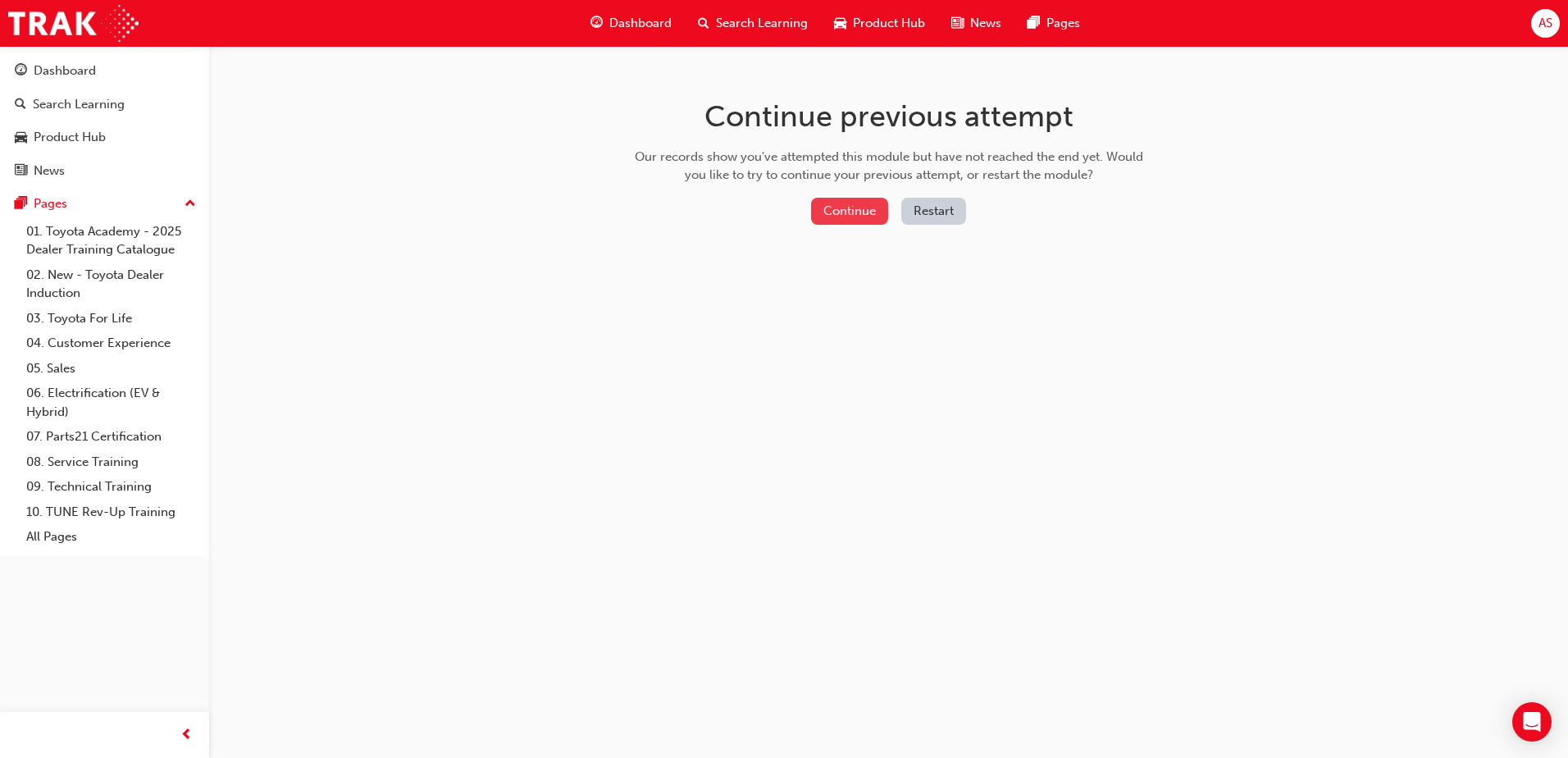
click at [877, 219] on button "Continue" at bounding box center [849, 211] width 77 height 27
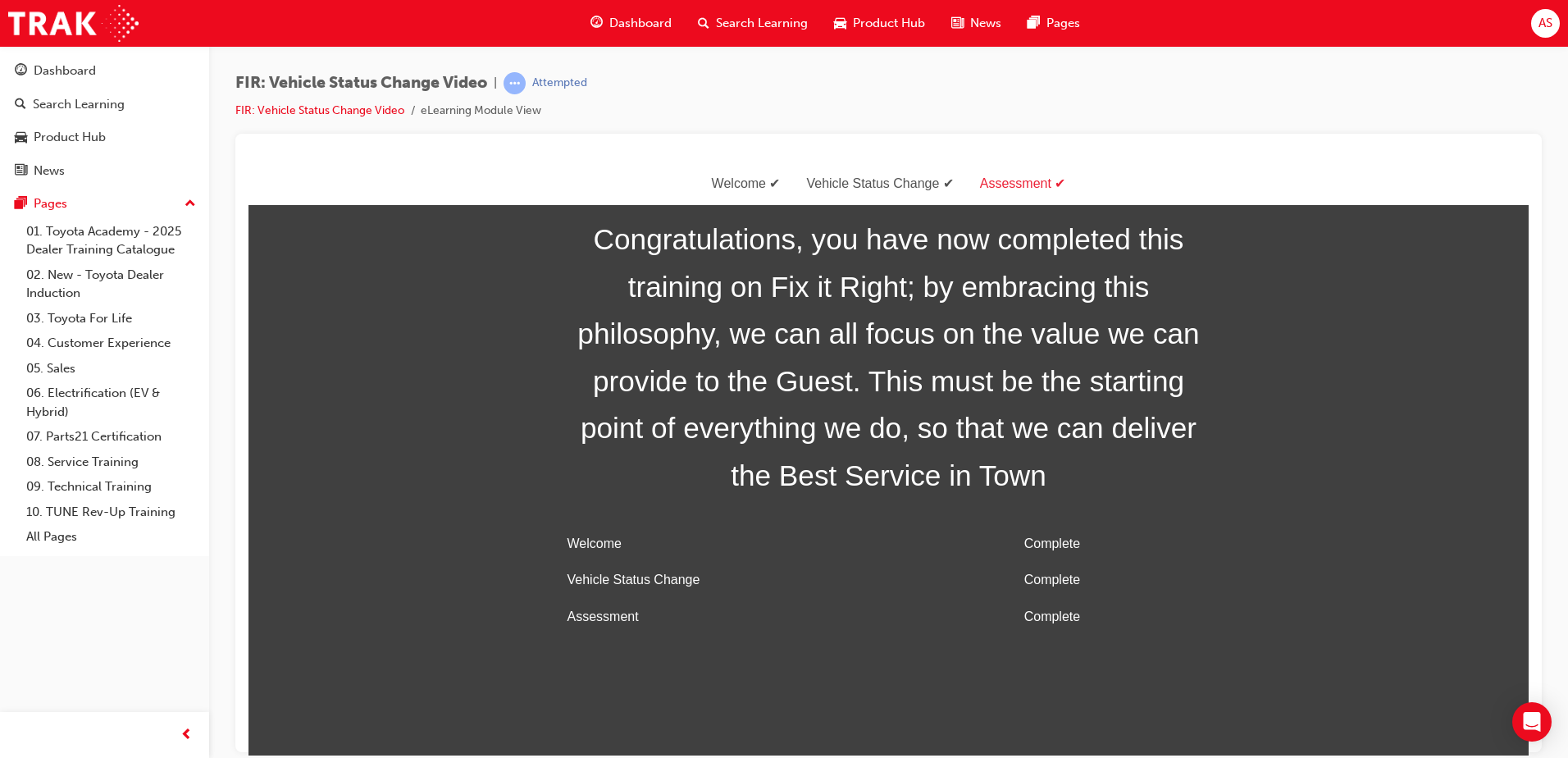
scroll to position [52, 0]
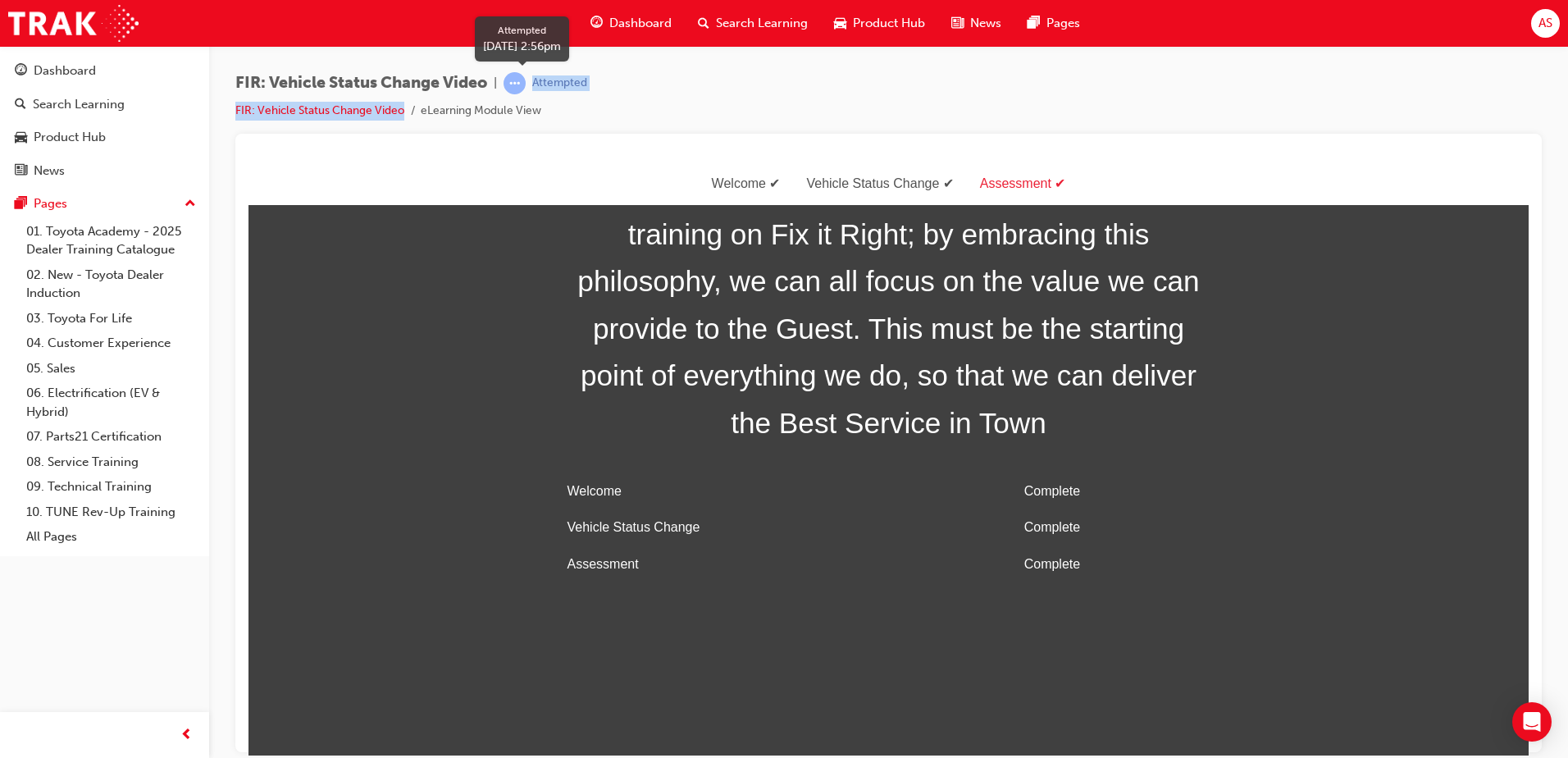
drag, startPoint x: 511, startPoint y: 93, endPoint x: 486, endPoint y: 107, distance: 28.7
click at [486, 107] on div "FIR: Vehicle Status Change Video | Attempted FIR: Vehicle Status Change Video e…" at bounding box center [410, 96] width 351 height 48
drag, startPoint x: 486, startPoint y: 107, endPoint x: 402, endPoint y: 99, distance: 84.4
click at [402, 99] on div "FIR: Vehicle Status Change Video | Attempted FIR: Vehicle Status Change Video e…" at bounding box center [410, 96] width 351 height 48
click at [389, 109] on link "FIR: Vehicle Status Change Video" at bounding box center [319, 110] width 169 height 14
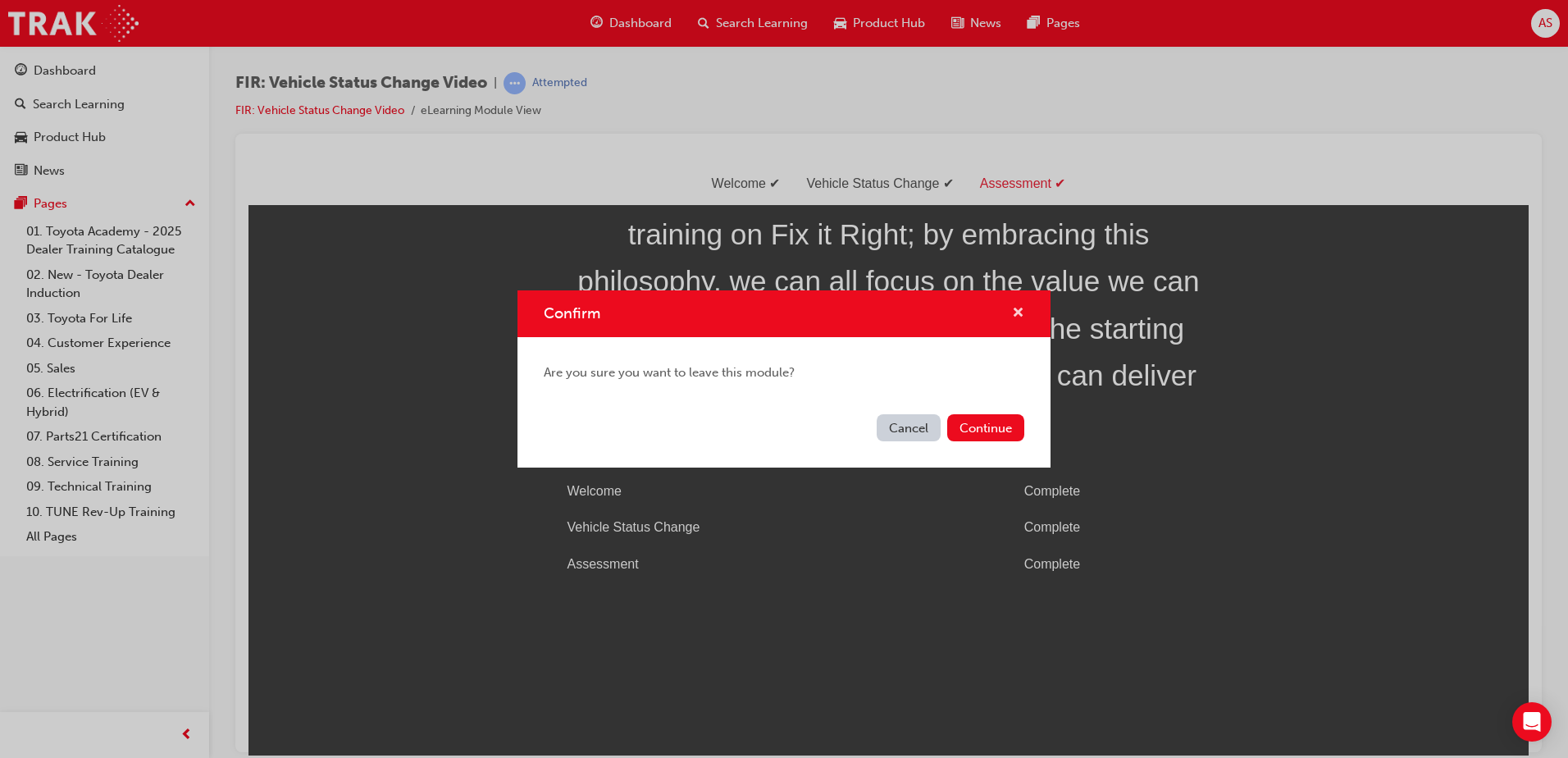
click at [1020, 307] on span "cross-icon" at bounding box center [1018, 314] width 12 height 15
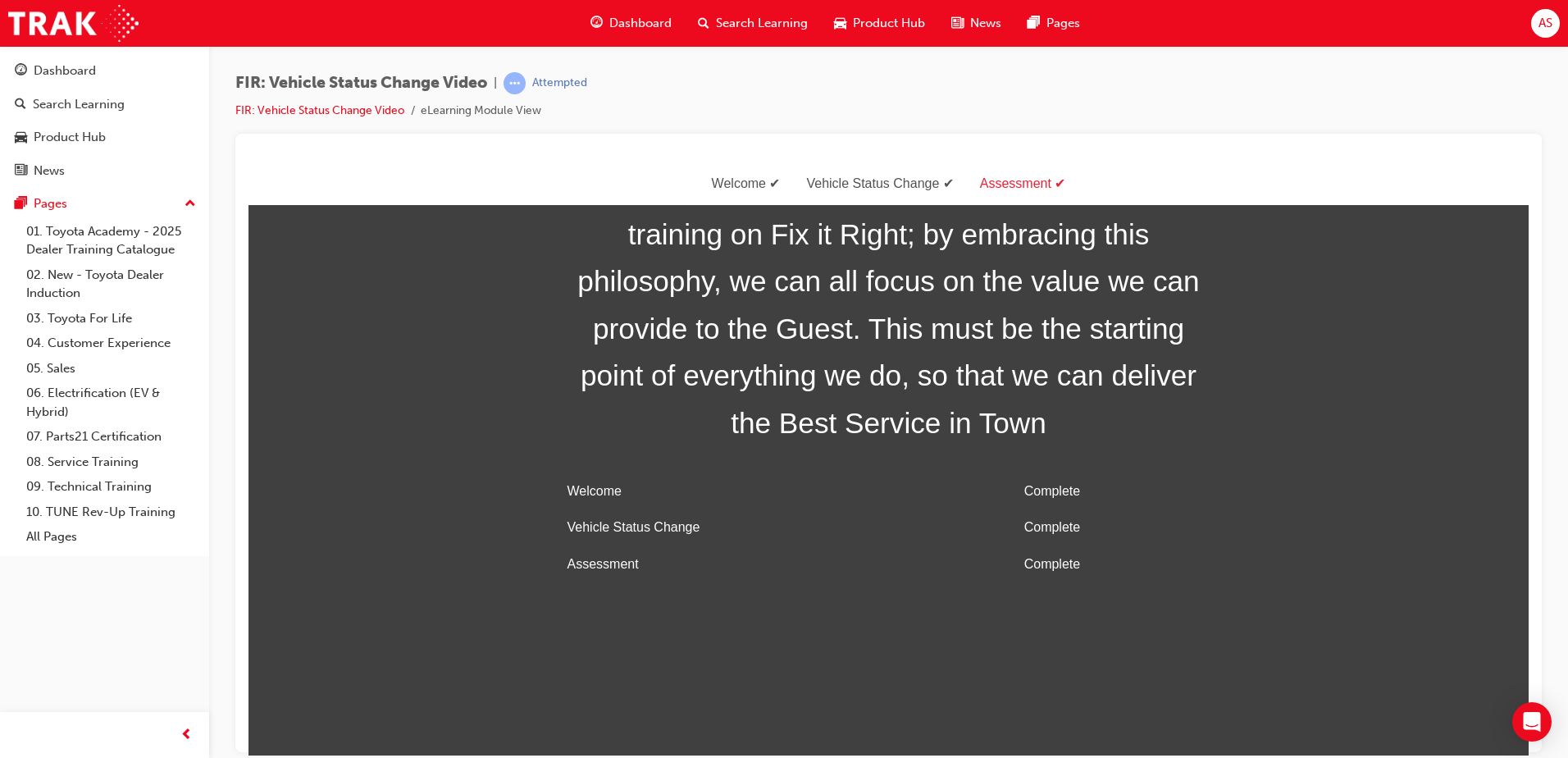
click at [503, 111] on li "eLearning Module View" at bounding box center [480, 111] width 120 height 19
click at [383, 114] on link "FIR: Vehicle Status Change Video" at bounding box center [319, 110] width 169 height 14
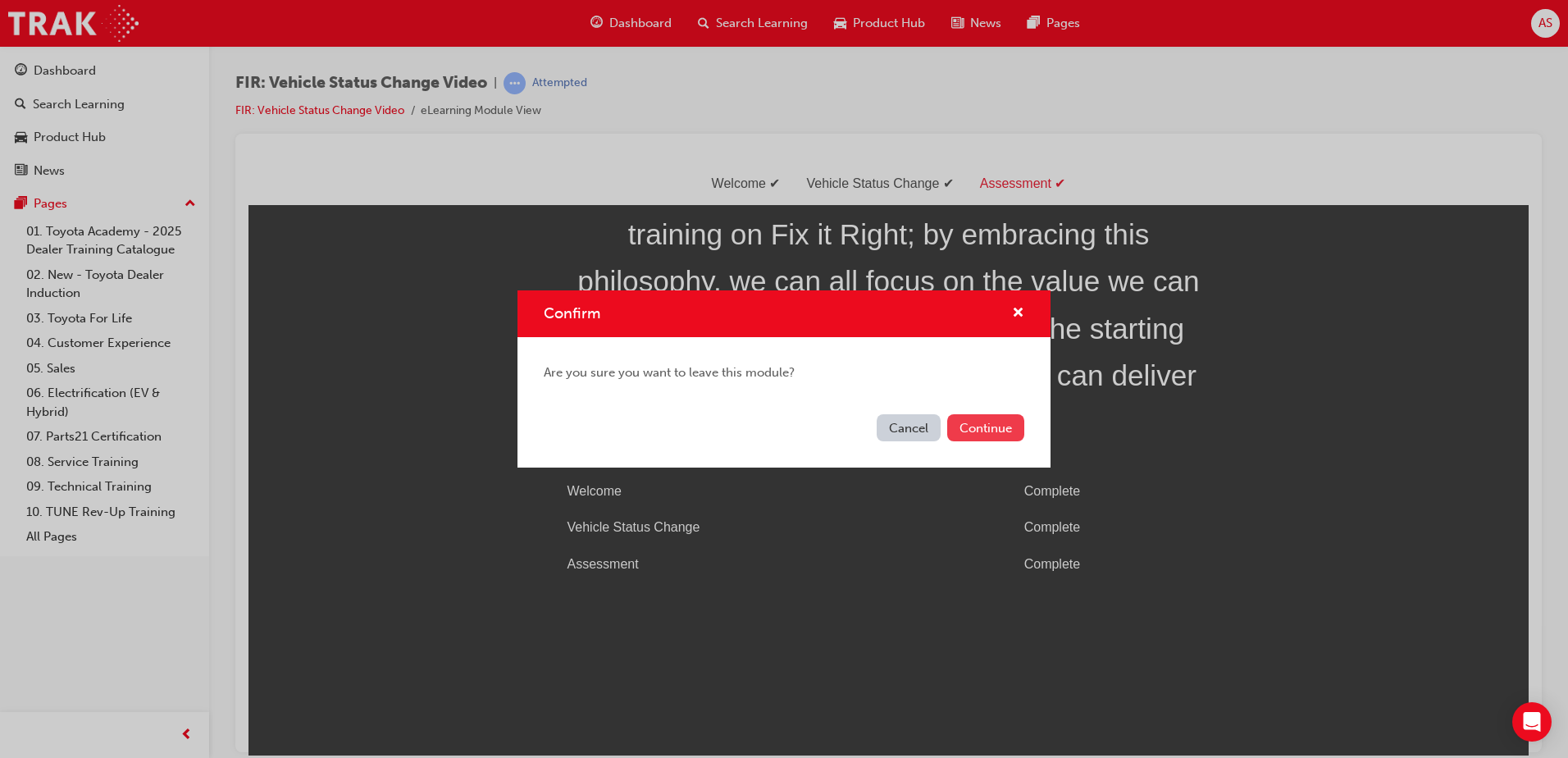
click at [986, 441] on div "Cancel Continue" at bounding box center [784, 438] width 533 height 60
drag, startPoint x: 986, startPoint y: 441, endPoint x: 968, endPoint y: 429, distance: 21.6
click at [968, 429] on button "Continue" at bounding box center [986, 427] width 77 height 27
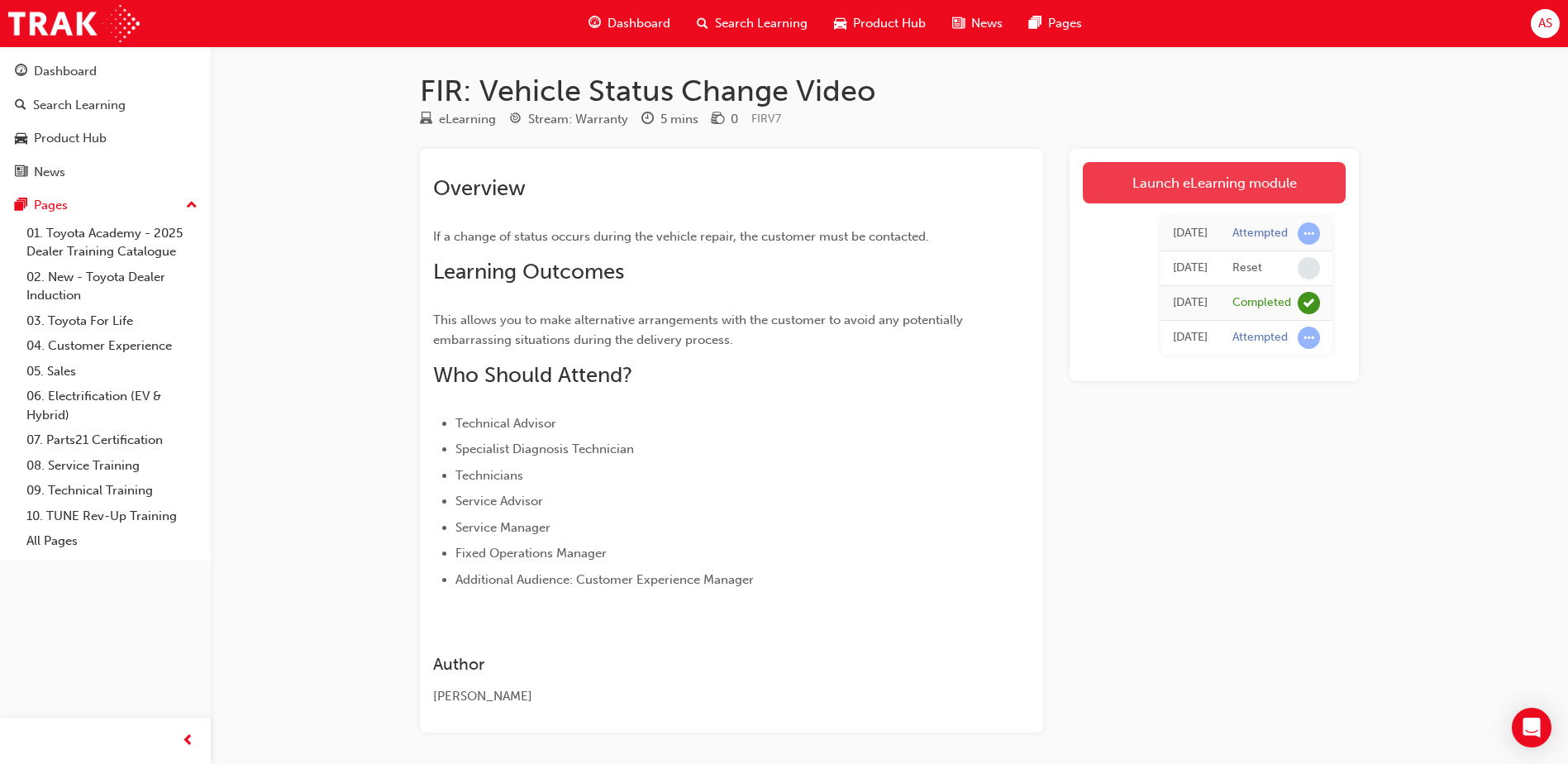
click at [1153, 187] on link "Launch eLearning module" at bounding box center [1215, 182] width 263 height 41
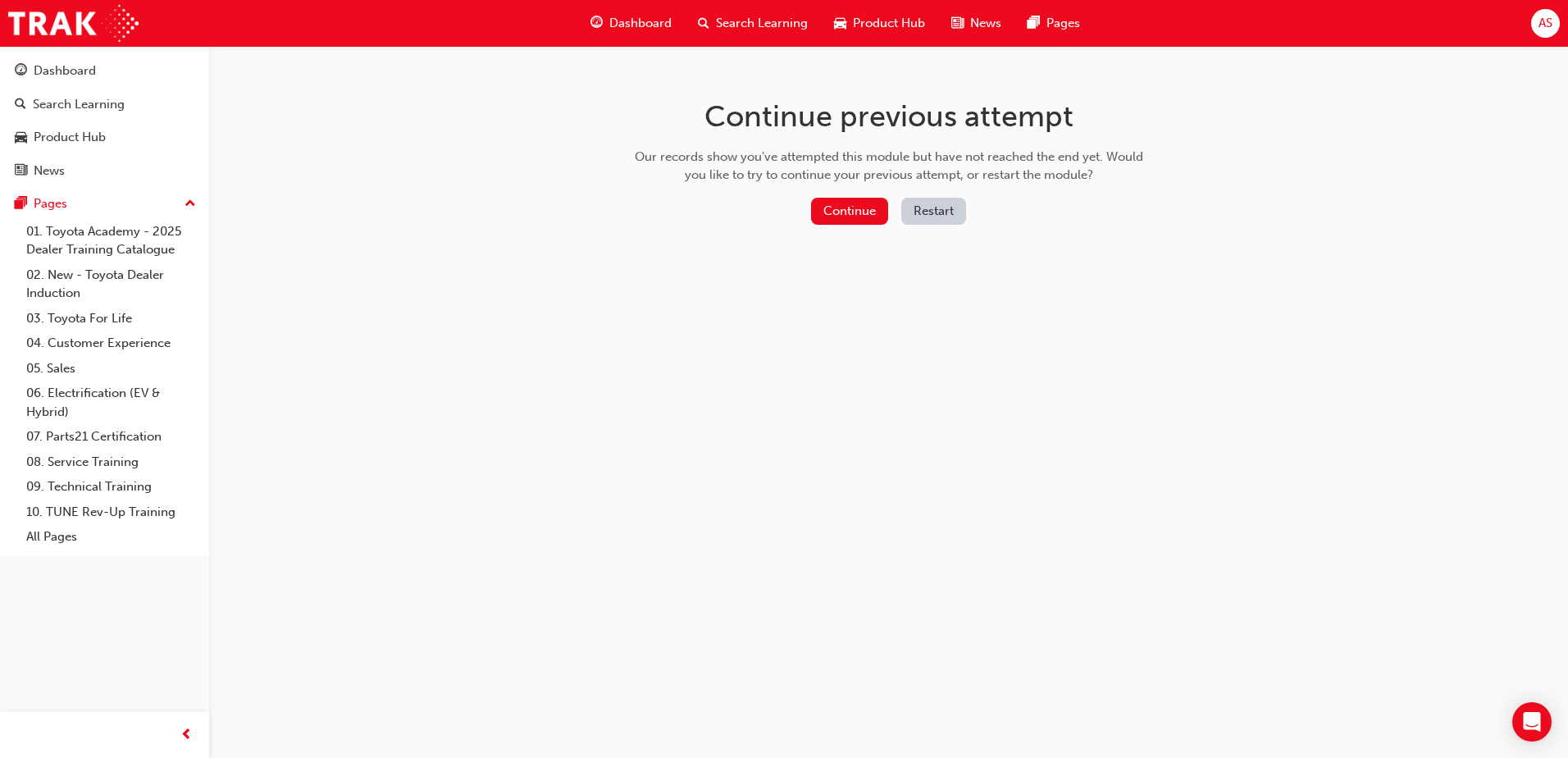
click at [925, 214] on button "Restart" at bounding box center [934, 211] width 65 height 27
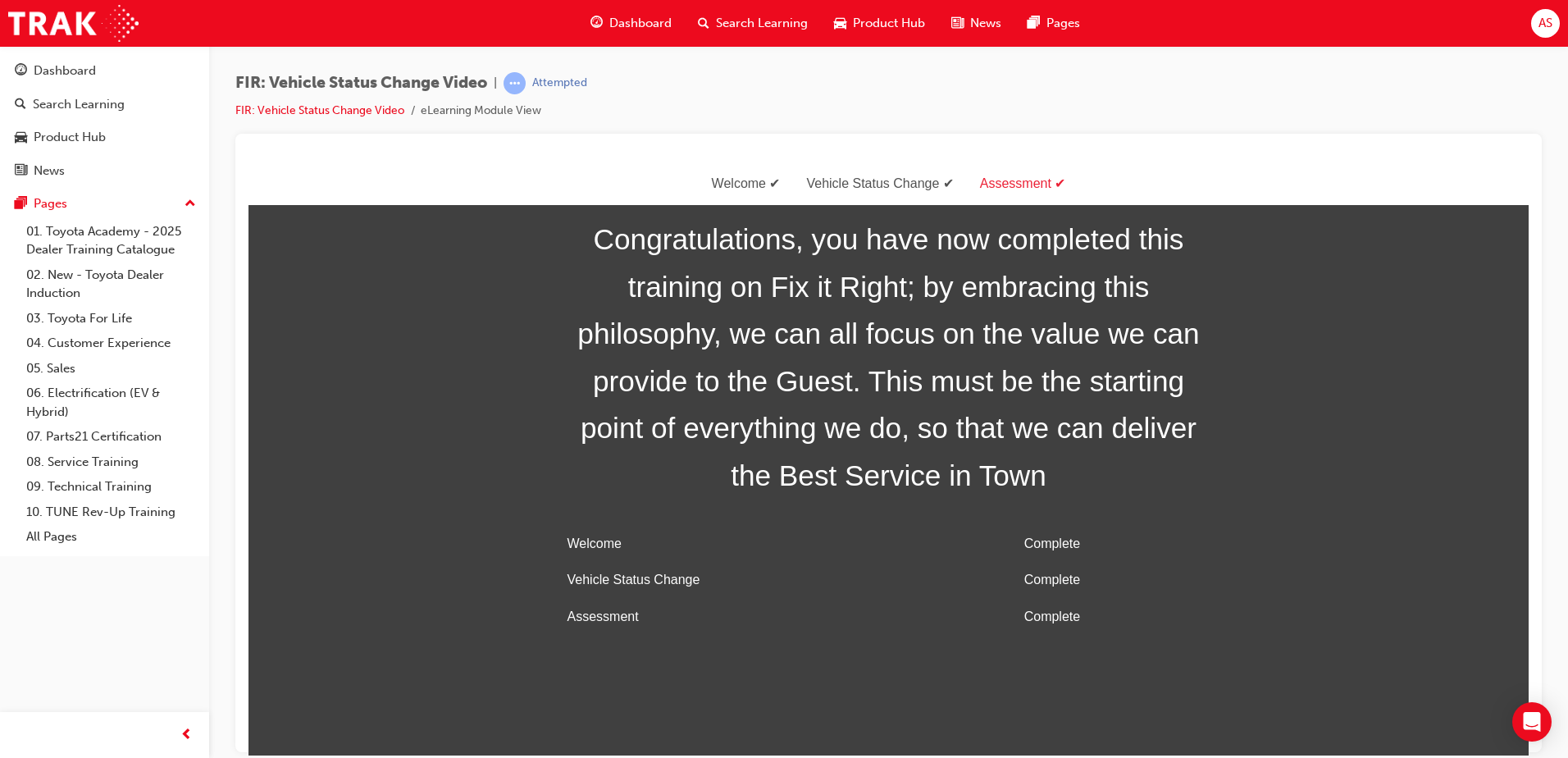
click at [443, 100] on div "FIR: Vehicle Status Change Video | Attempted FIR: Vehicle Status Change Video e…" at bounding box center [410, 96] width 351 height 48
click at [439, 105] on li "eLearning Module View" at bounding box center [480, 111] width 120 height 19
click at [375, 101] on ul "FIR: Vehicle Status Change Video eLearning Module View" at bounding box center [410, 111] width 351 height 20
click at [366, 114] on link "FIR: Vehicle Status Change Video" at bounding box center [319, 110] width 169 height 14
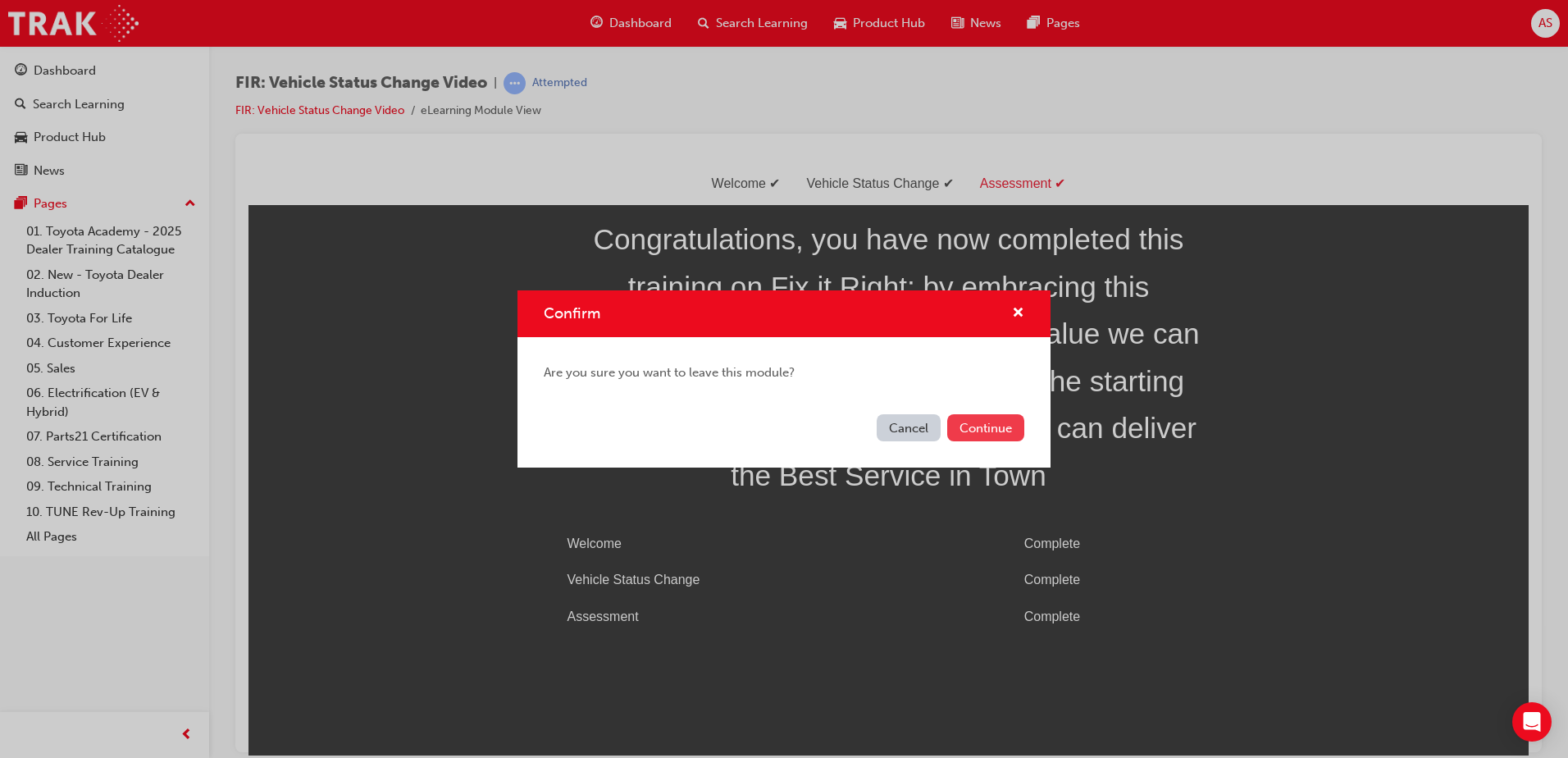
click at [1005, 433] on button "Continue" at bounding box center [986, 427] width 77 height 27
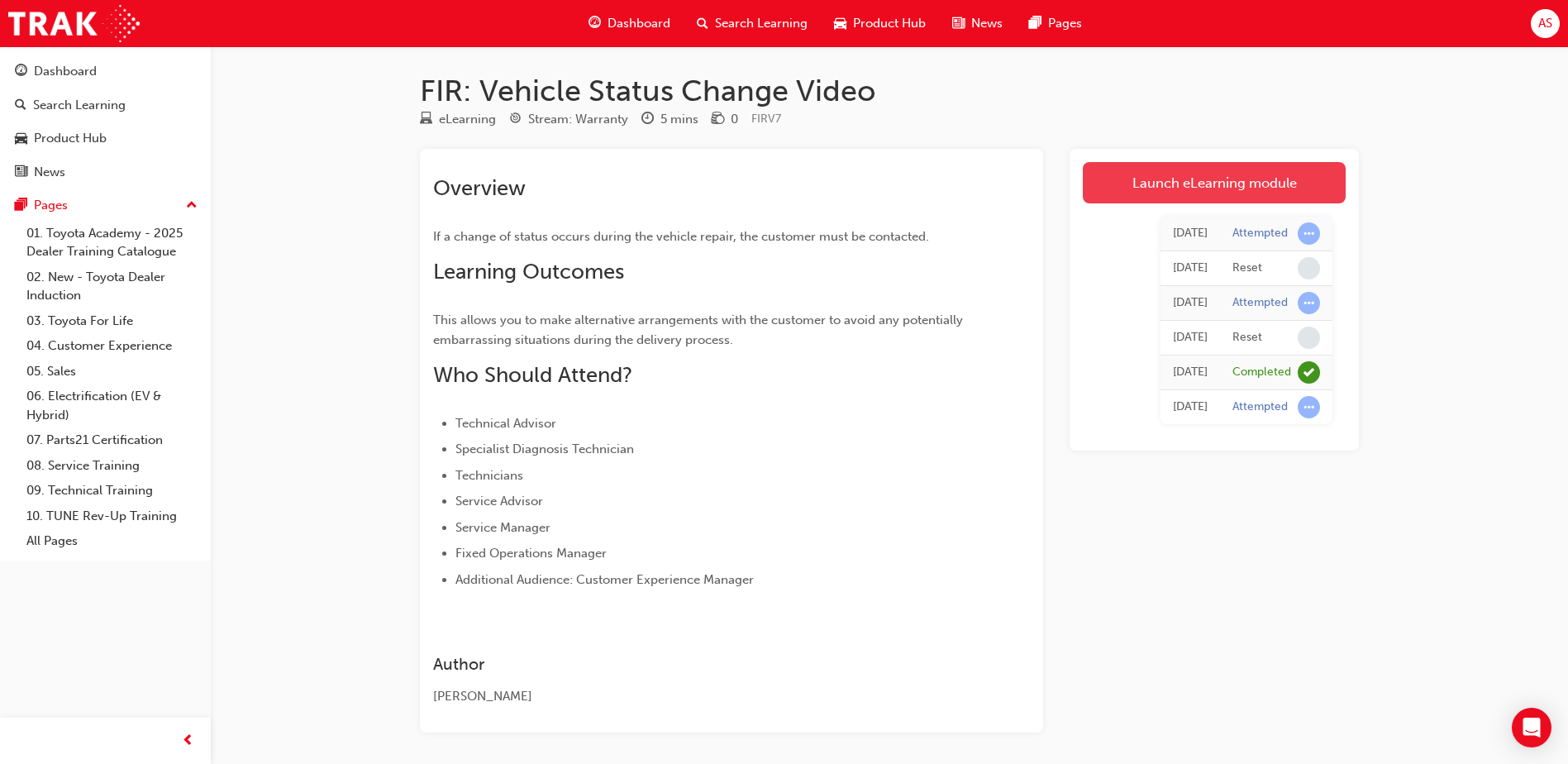
scroll to position [63, 0]
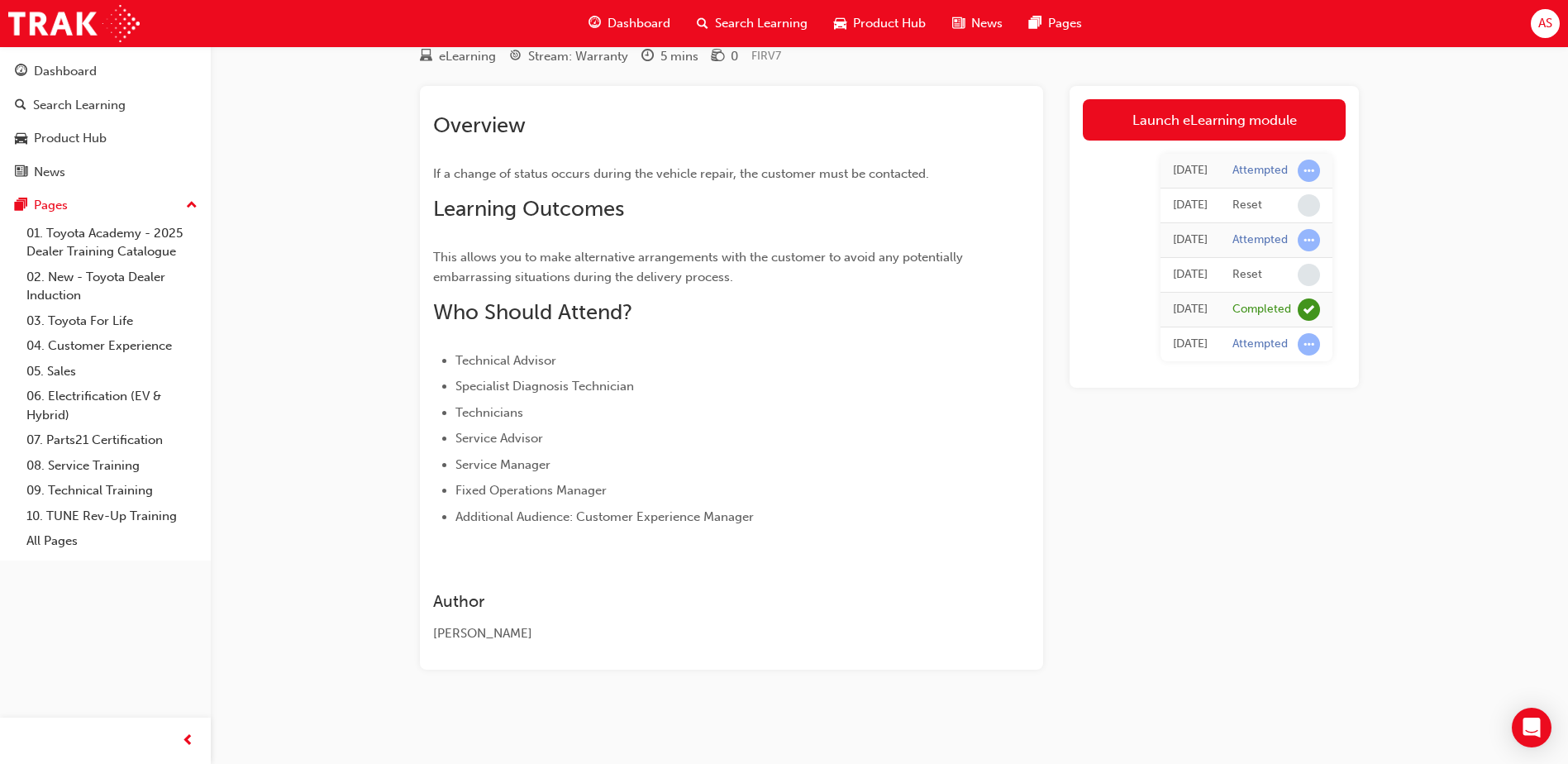
click at [1137, 141] on div "Today Attempted Today Reset Today Attempted Today Reset Today Completed Today A…" at bounding box center [1215, 257] width 263 height 234
click at [1141, 116] on link "Launch eLearning module" at bounding box center [1215, 119] width 263 height 41
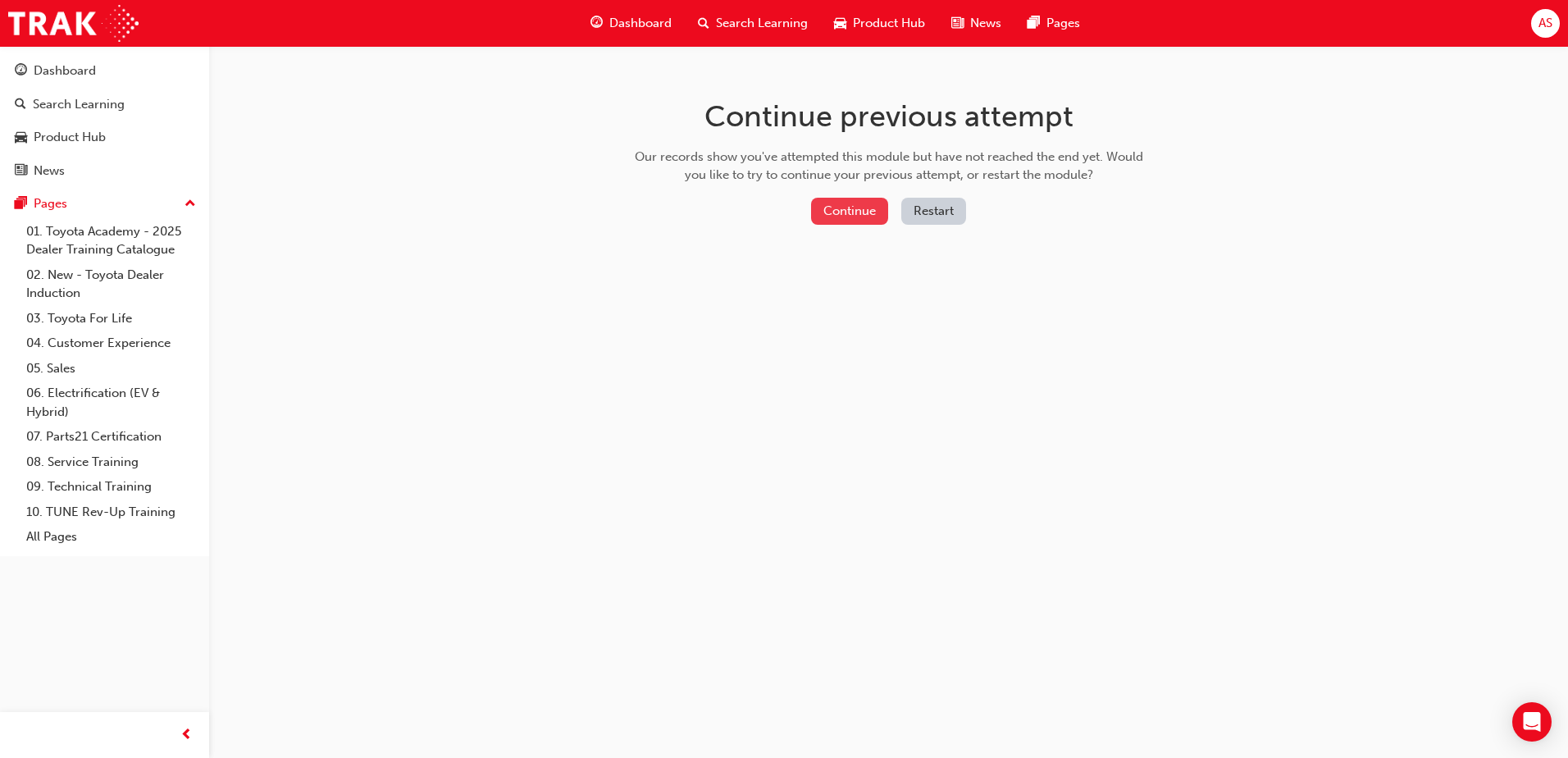
click at [871, 209] on button "Continue" at bounding box center [849, 211] width 77 height 27
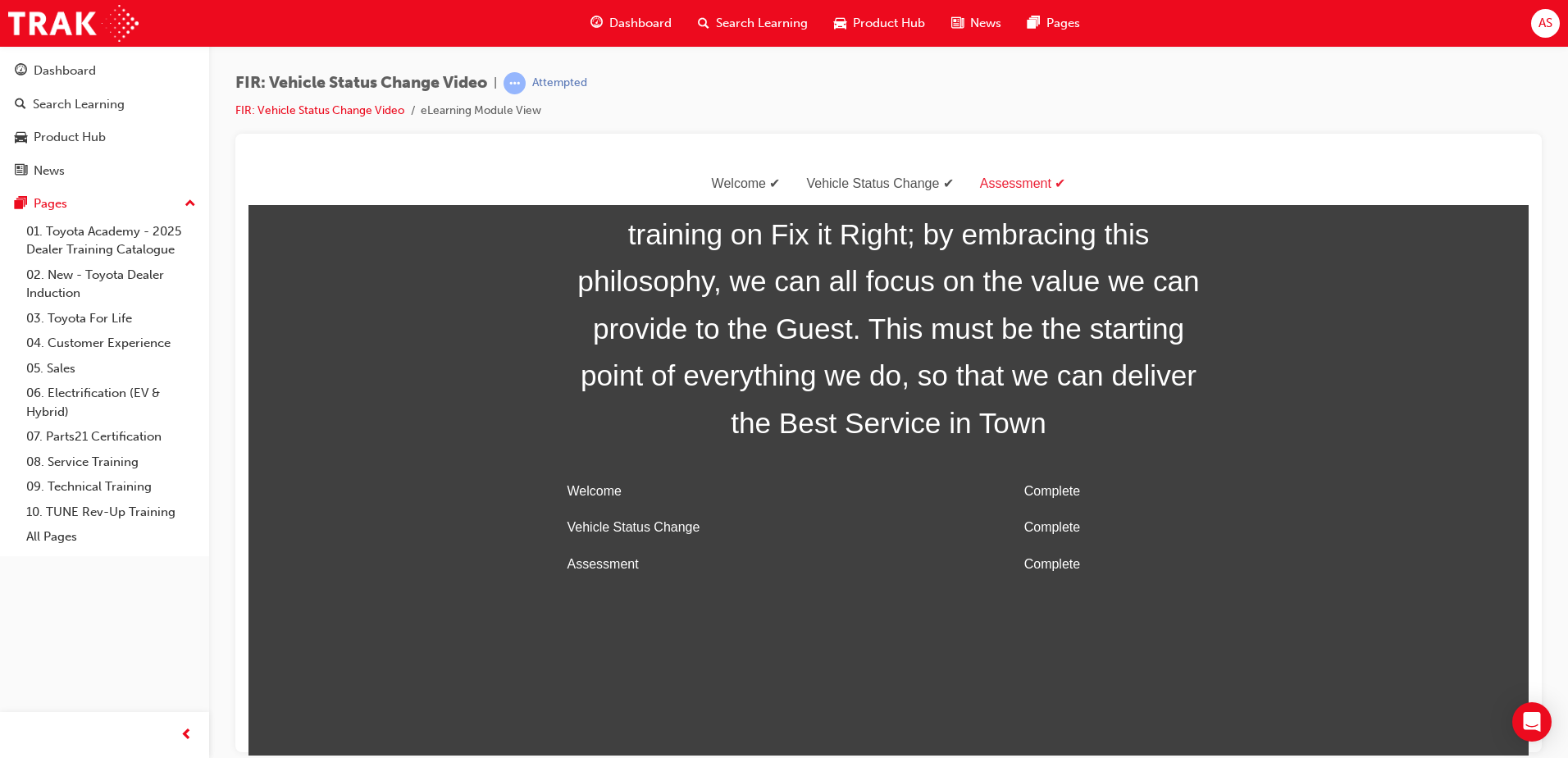
click at [862, 178] on div "Vehicle Status Change" at bounding box center [879, 183] width 173 height 24
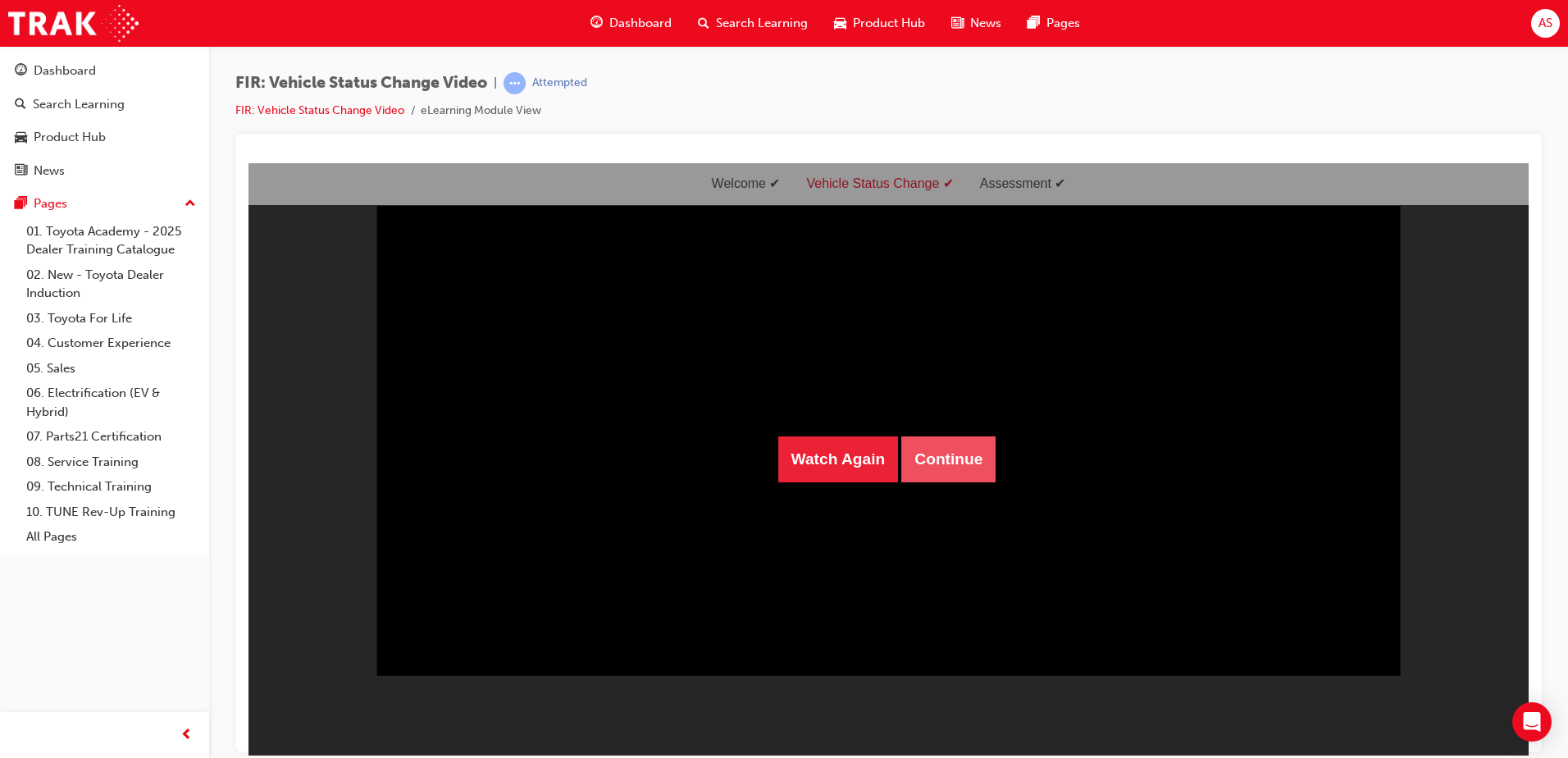
click at [946, 470] on button "Continue" at bounding box center [948, 458] width 94 height 46
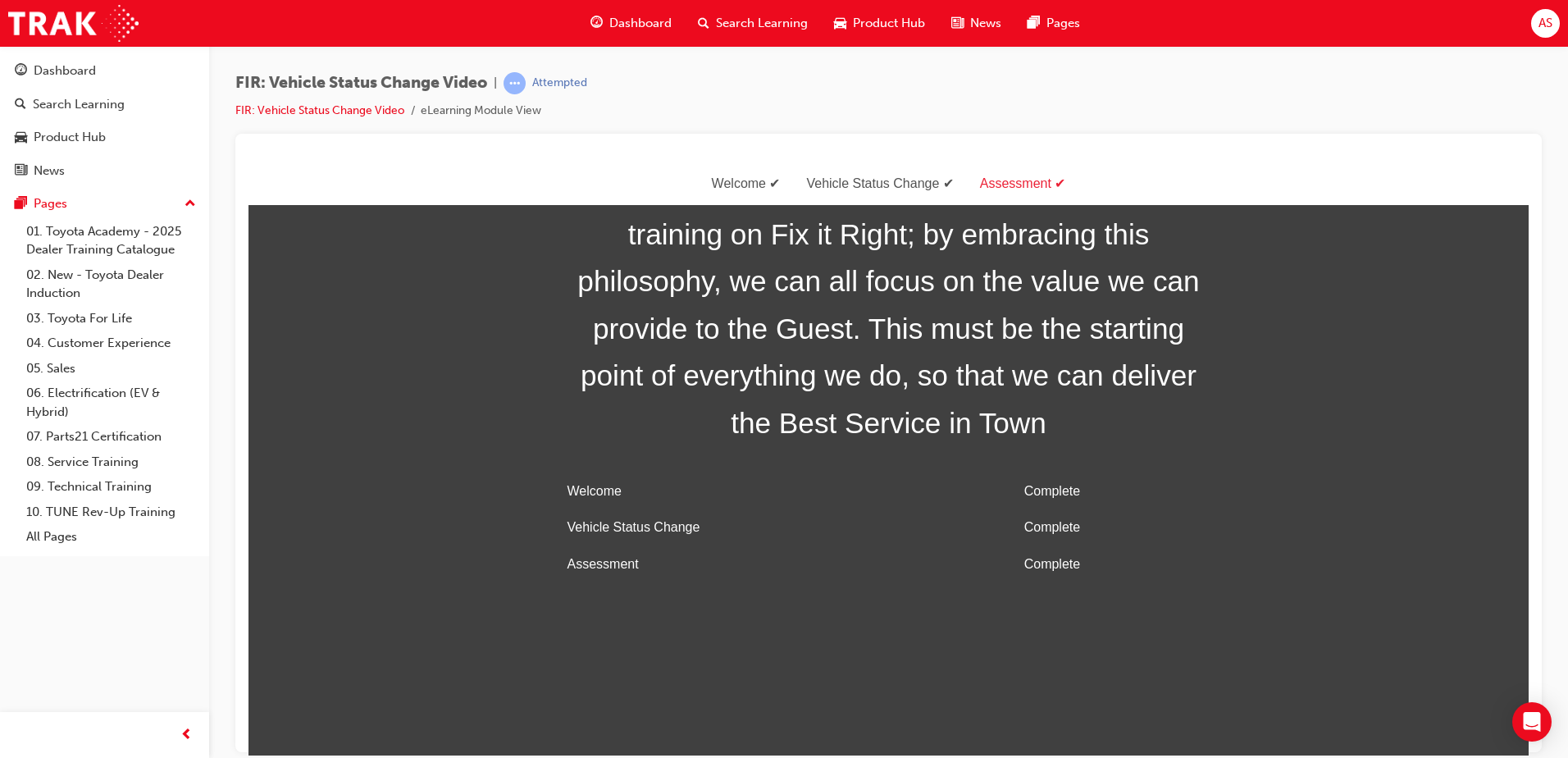
click at [745, 187] on div "Welcome" at bounding box center [746, 183] width 95 height 24
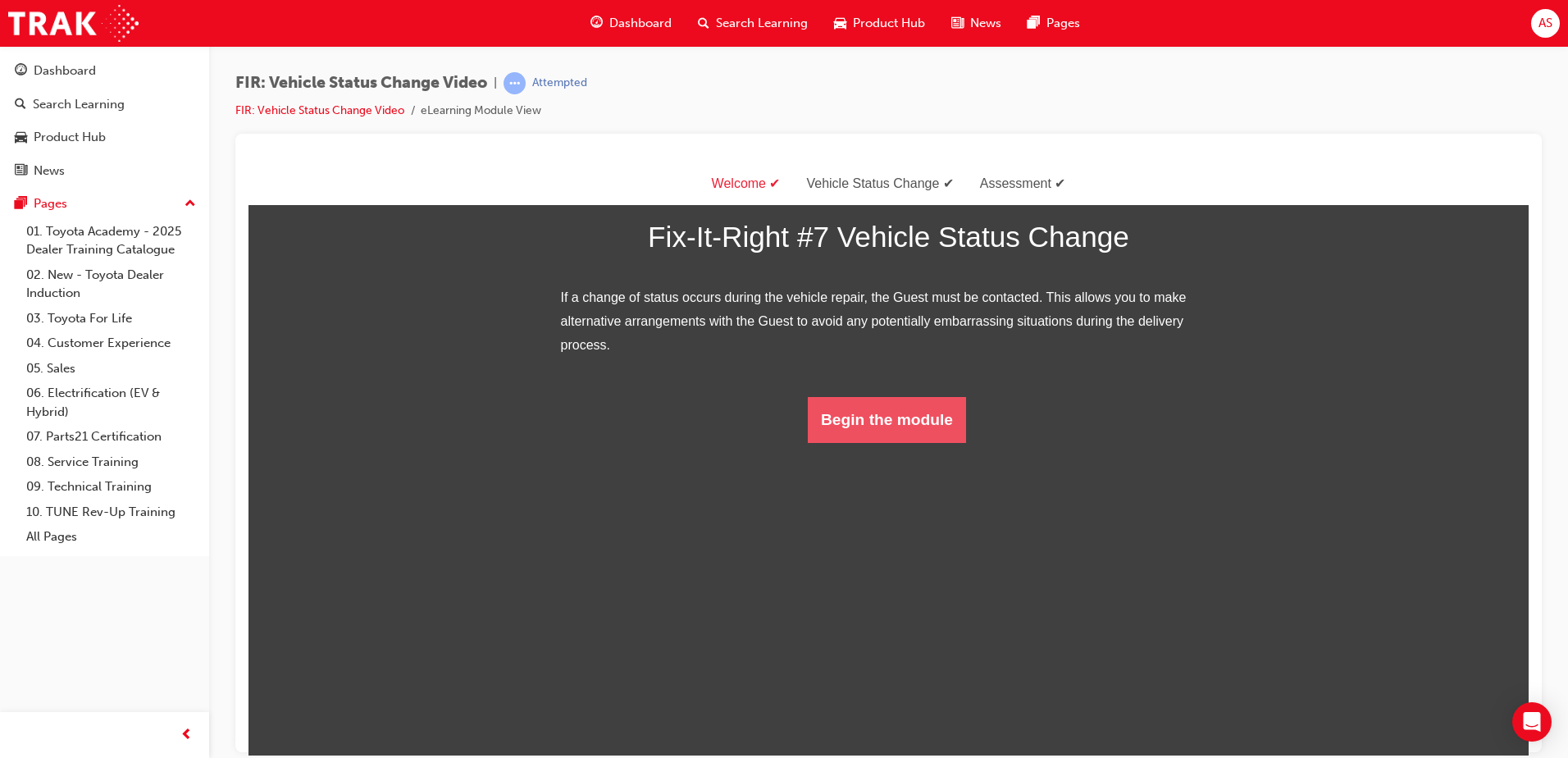
click at [897, 442] on button "Begin the module" at bounding box center [887, 419] width 158 height 46
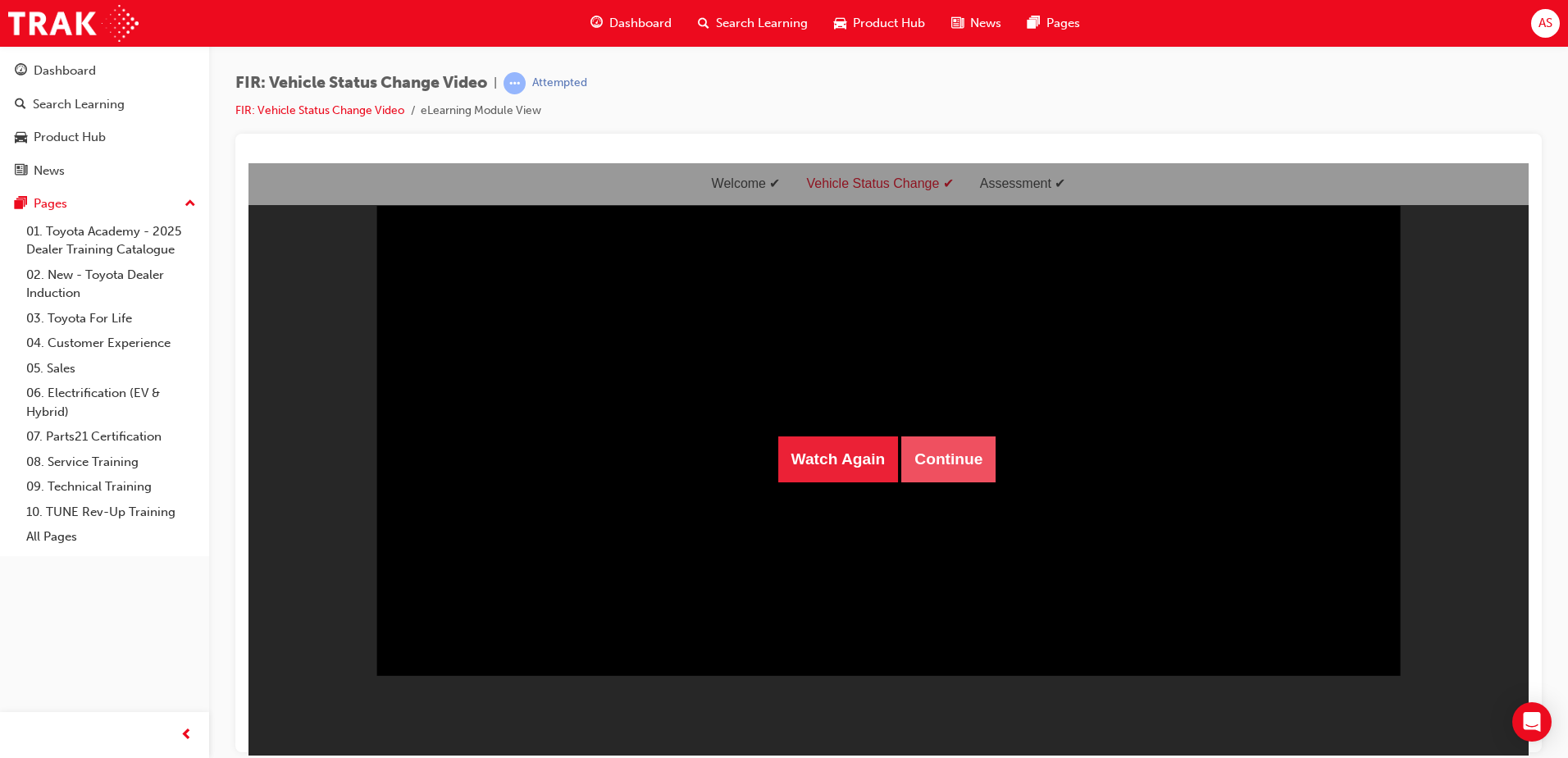
click at [944, 460] on button "Continue" at bounding box center [948, 458] width 94 height 46
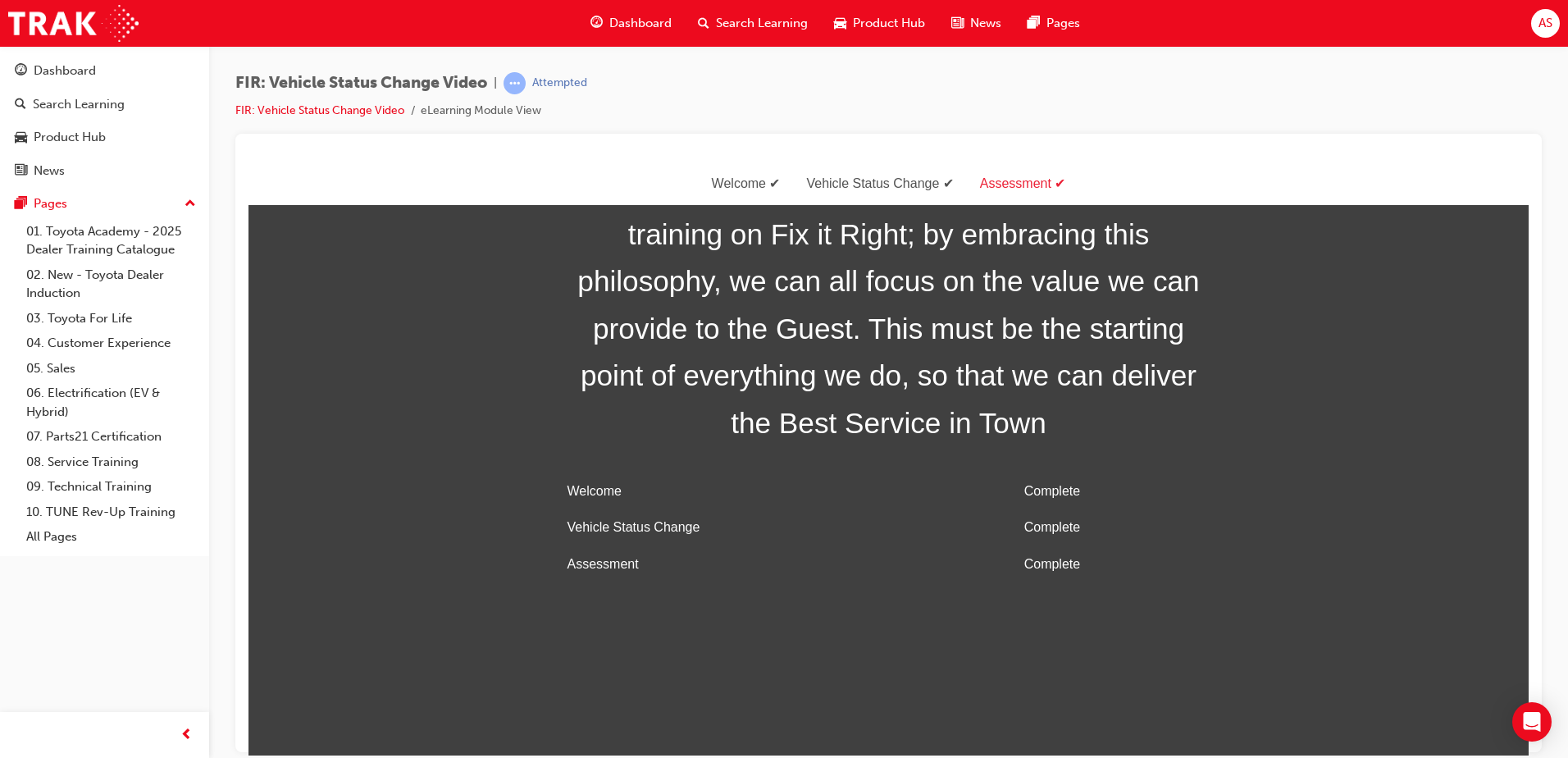
drag, startPoint x: 763, startPoint y: 173, endPoint x: 757, endPoint y: 164, distance: 10.8
click at [757, 164] on div "Welcome Vehicle Status Change Assessment" at bounding box center [888, 183] width 1280 height 42
drag, startPoint x: 757, startPoint y: 164, endPoint x: 750, endPoint y: 177, distance: 14.8
click at [750, 177] on div "Welcome" at bounding box center [746, 183] width 95 height 24
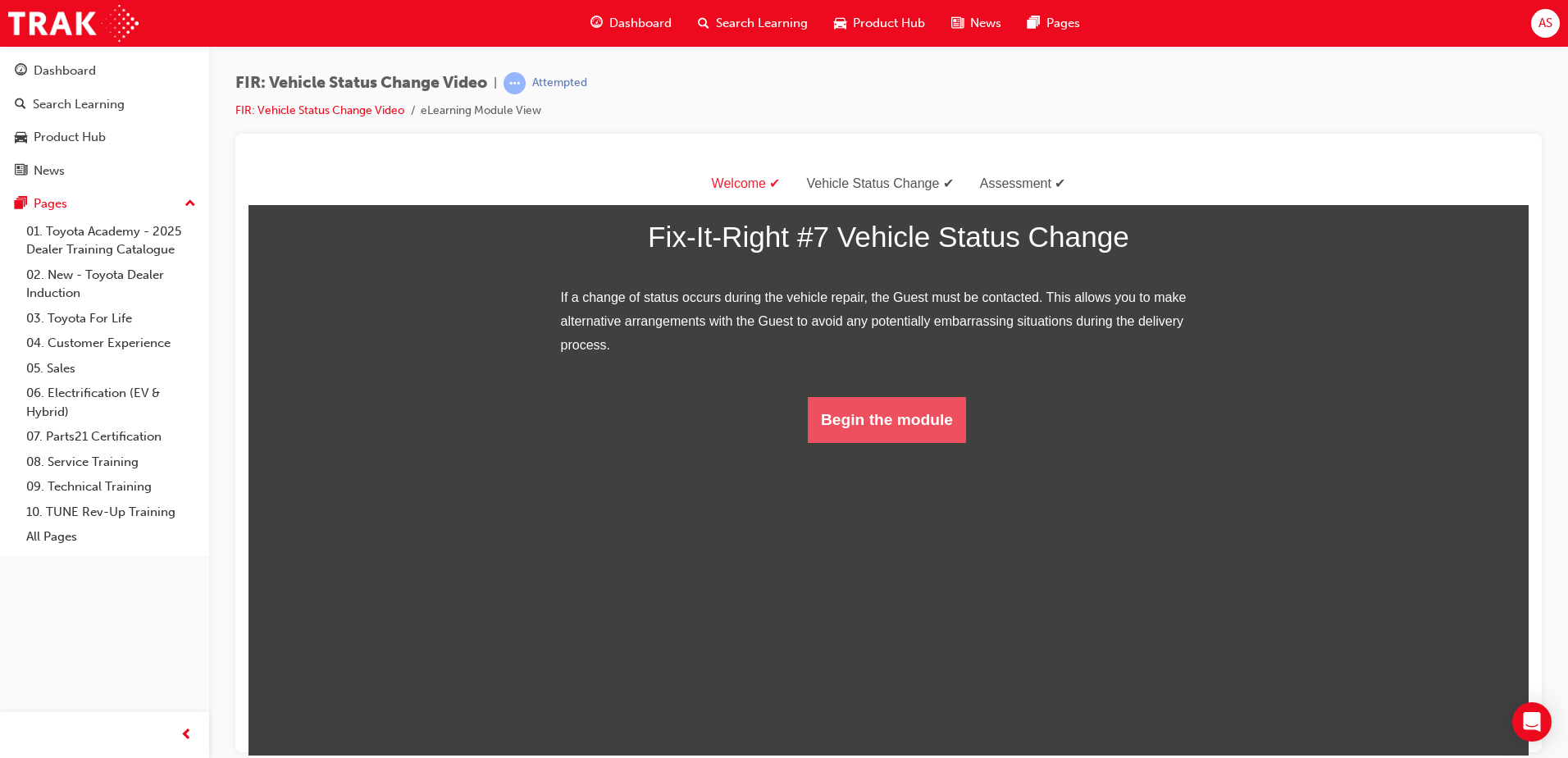
click at [872, 442] on button "Begin the module" at bounding box center [887, 419] width 158 height 46
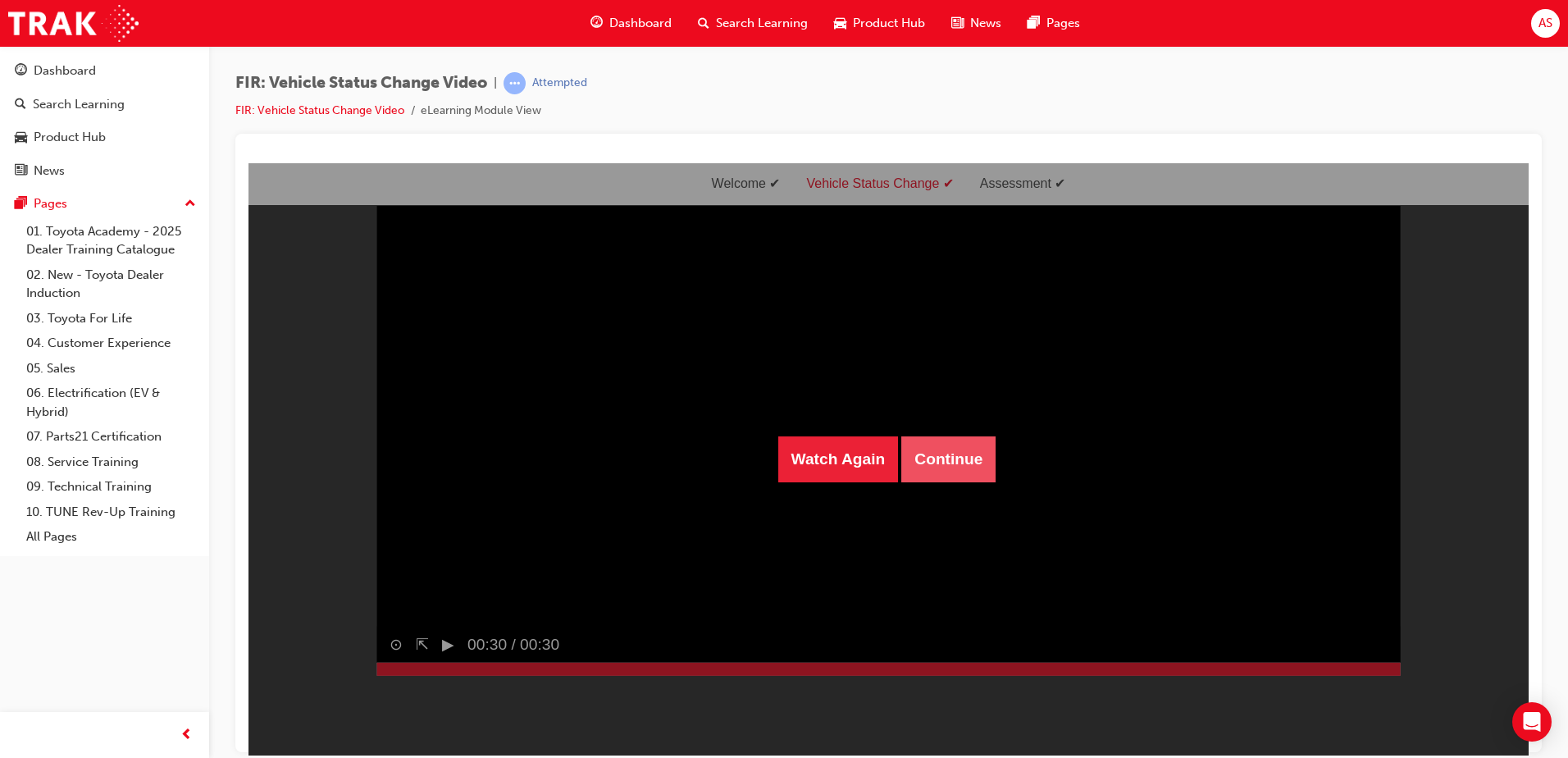
click at [970, 468] on button "Continue" at bounding box center [948, 458] width 94 height 46
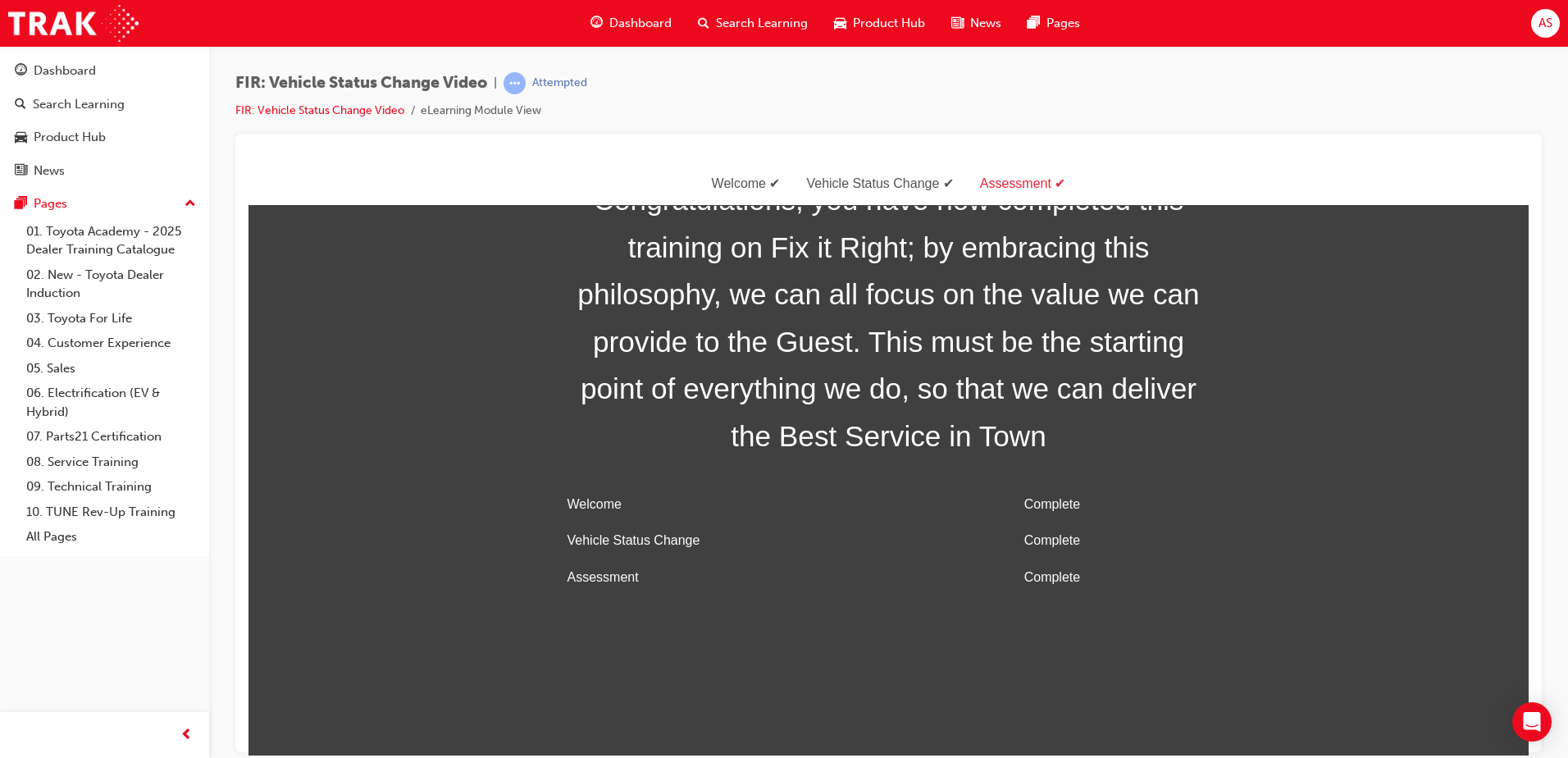
scroll to position [52, 0]
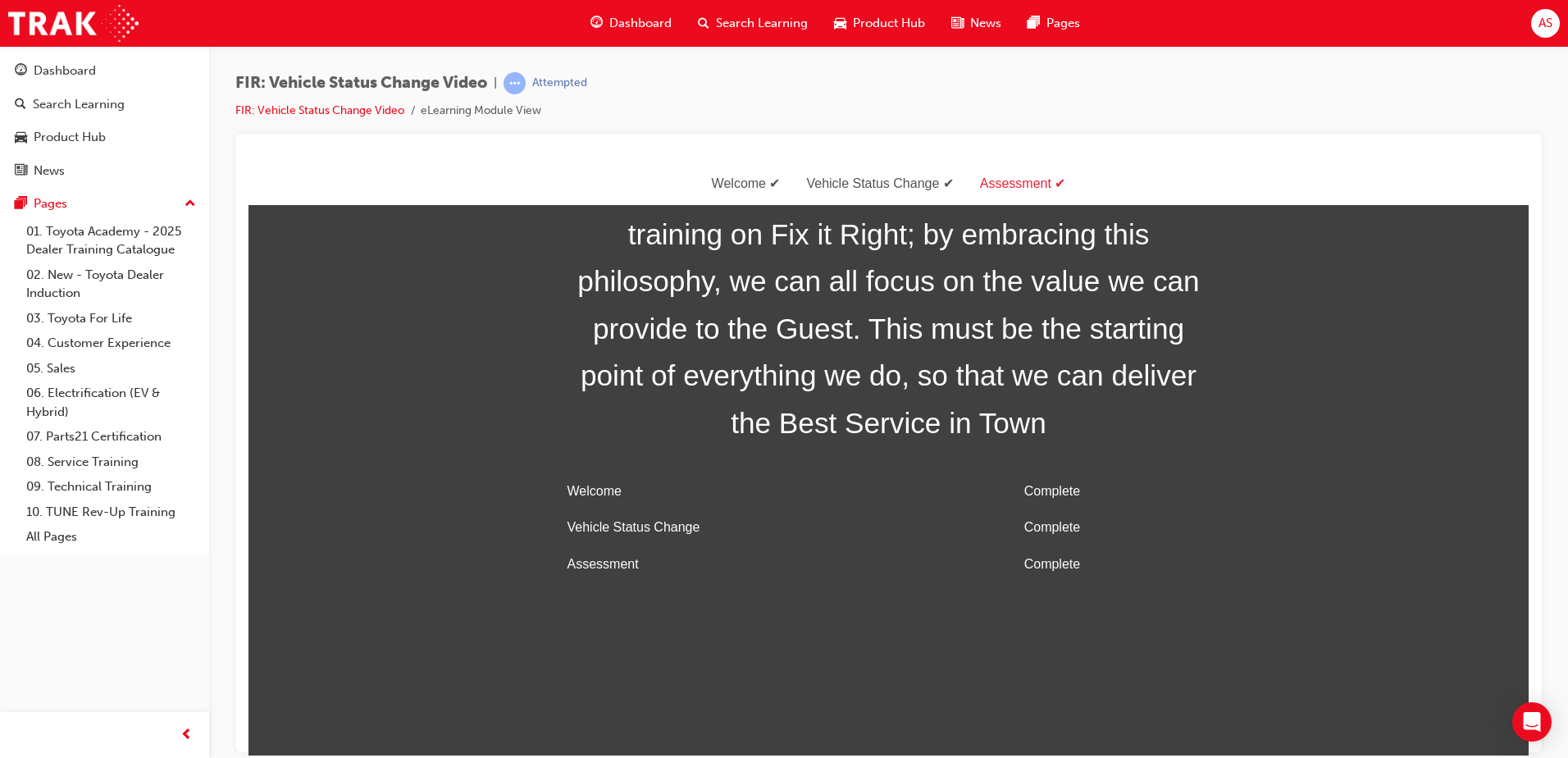
click at [619, 21] on span "Dashboard" at bounding box center [640, 23] width 62 height 19
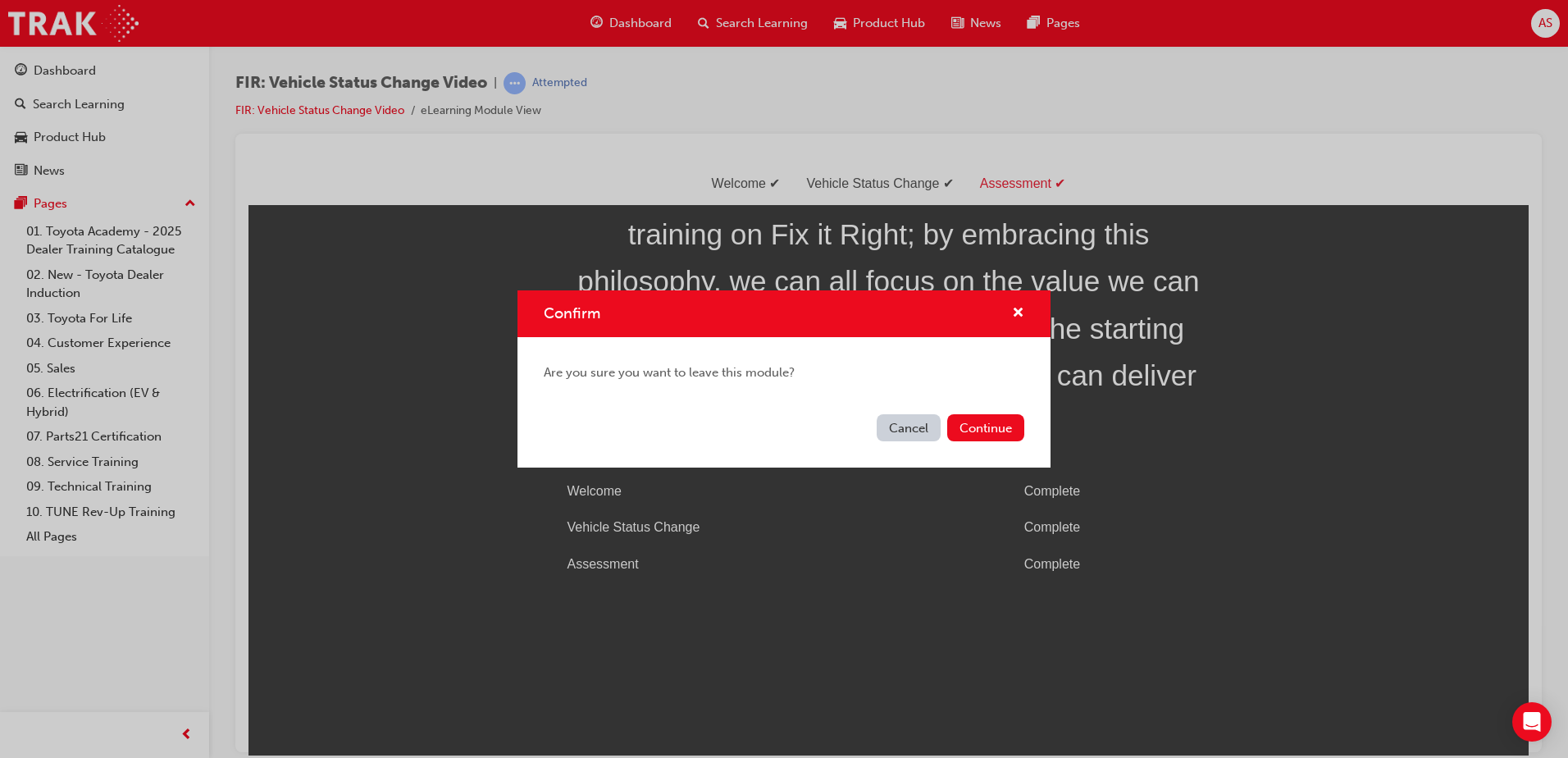
click at [907, 434] on button "Cancel" at bounding box center [908, 427] width 64 height 27
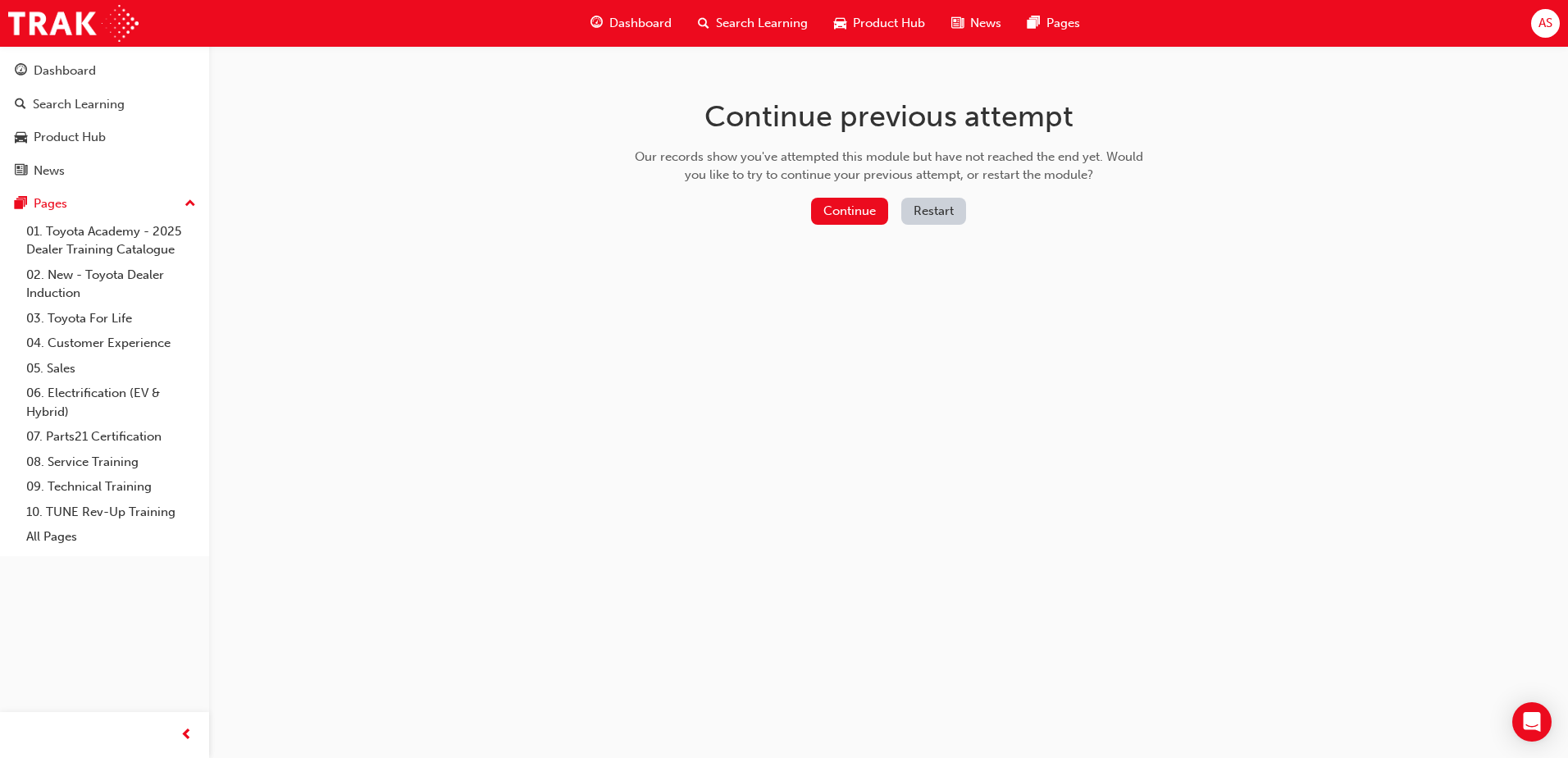
click at [911, 220] on button "Restart" at bounding box center [934, 211] width 65 height 27
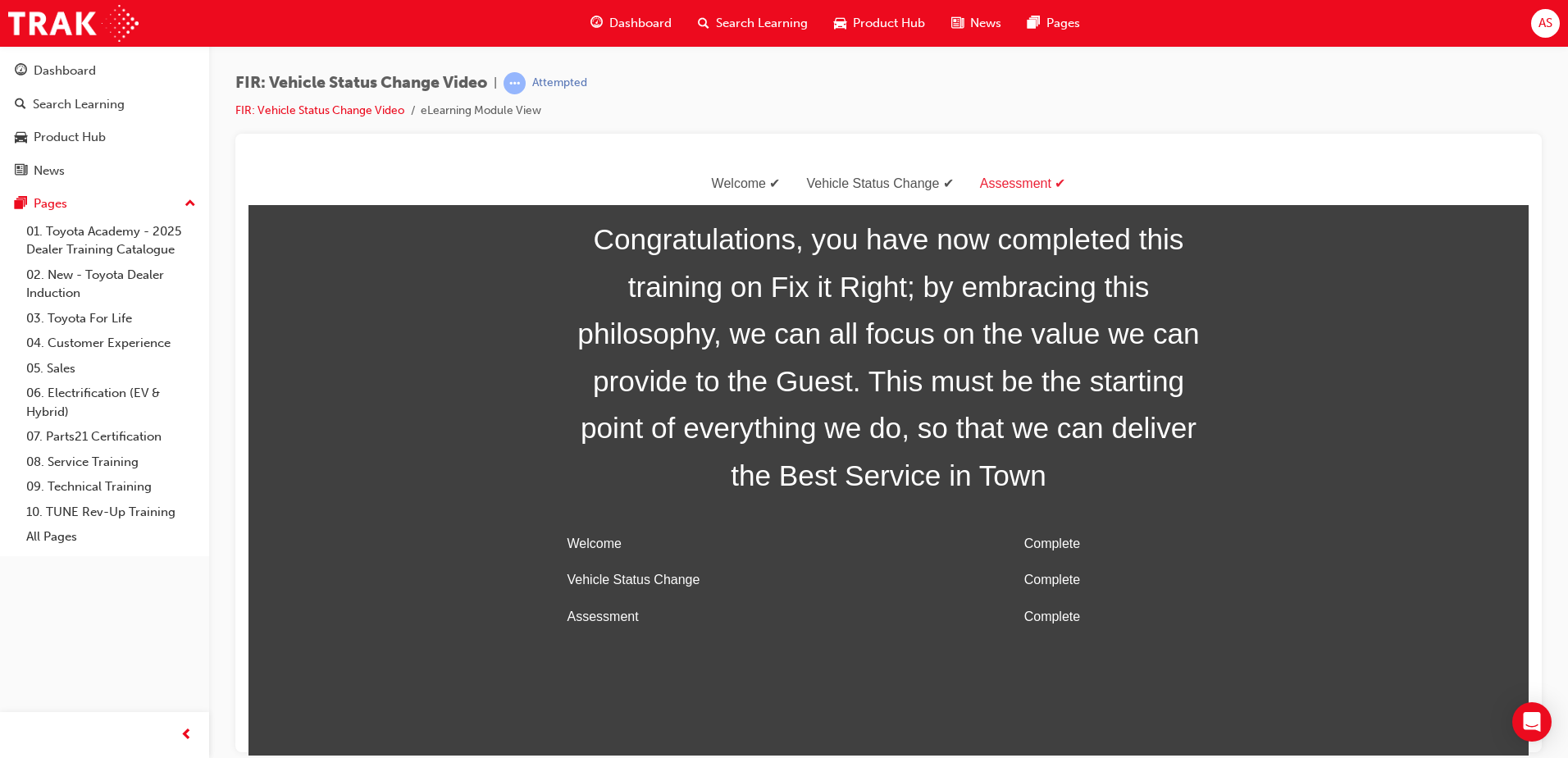
click at [765, 185] on div "Welcome" at bounding box center [746, 183] width 95 height 24
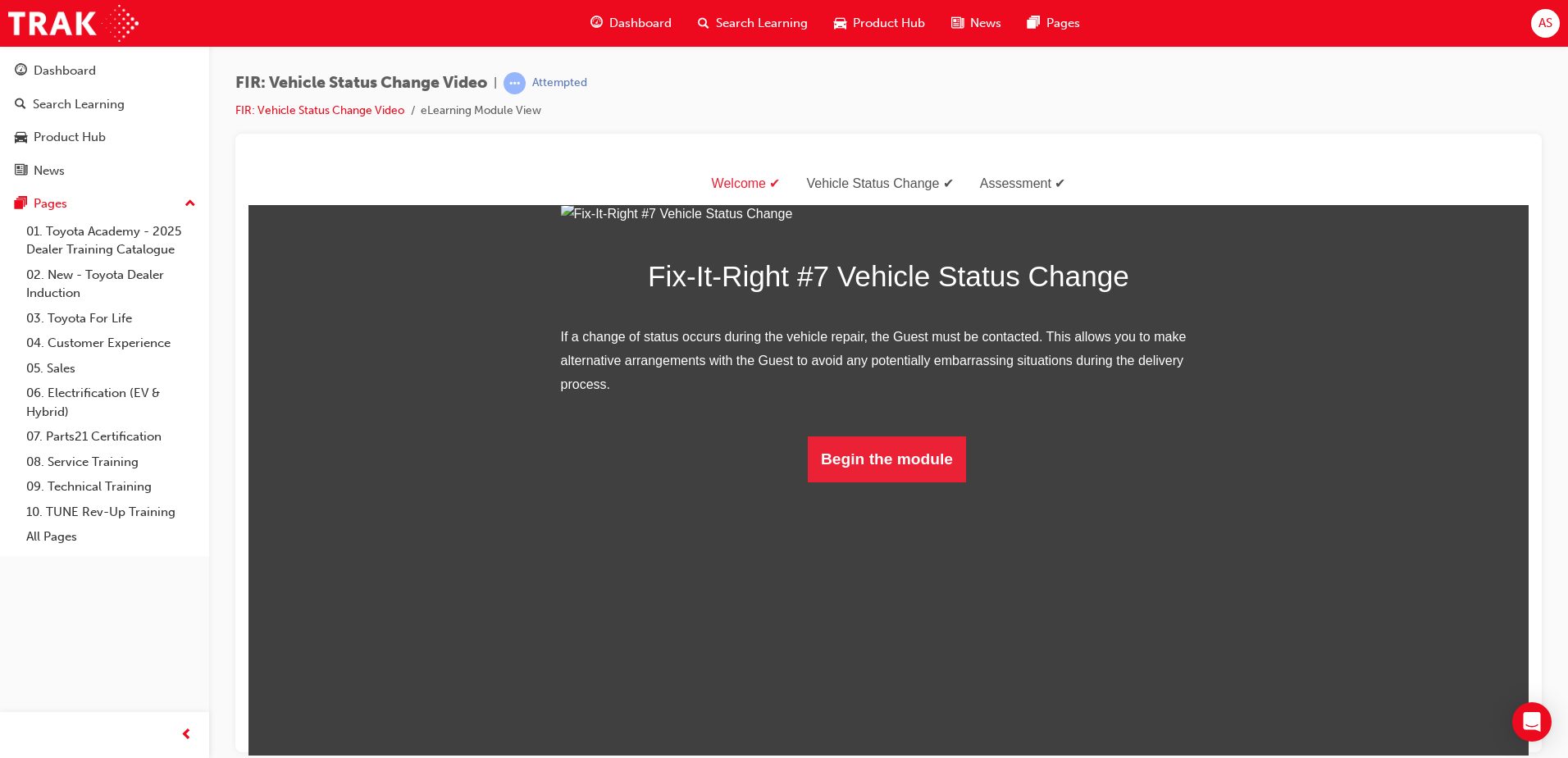
click at [761, 179] on div "Welcome" at bounding box center [746, 183] width 95 height 24
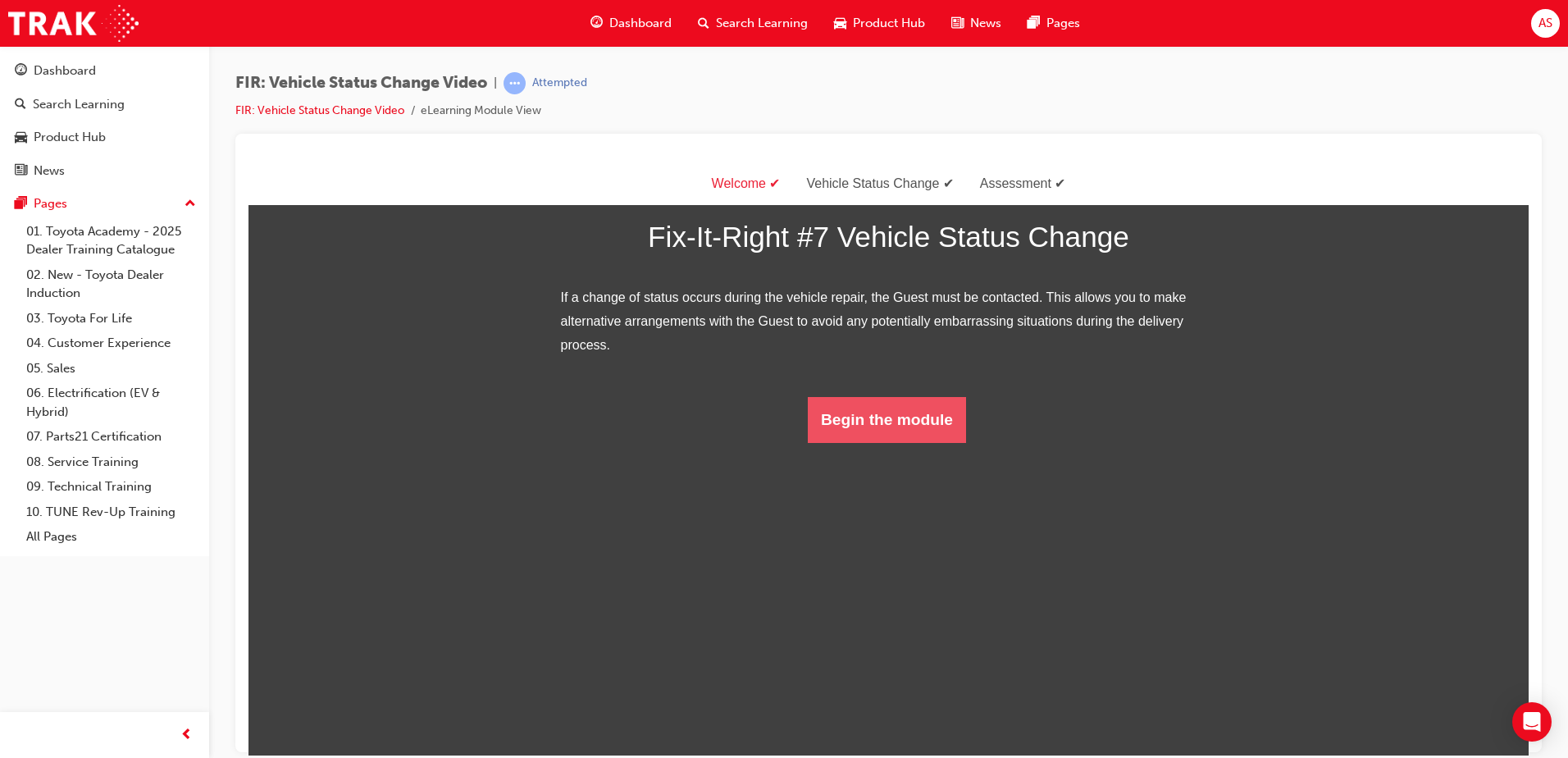
click at [895, 442] on button "Begin the module" at bounding box center [887, 419] width 158 height 46
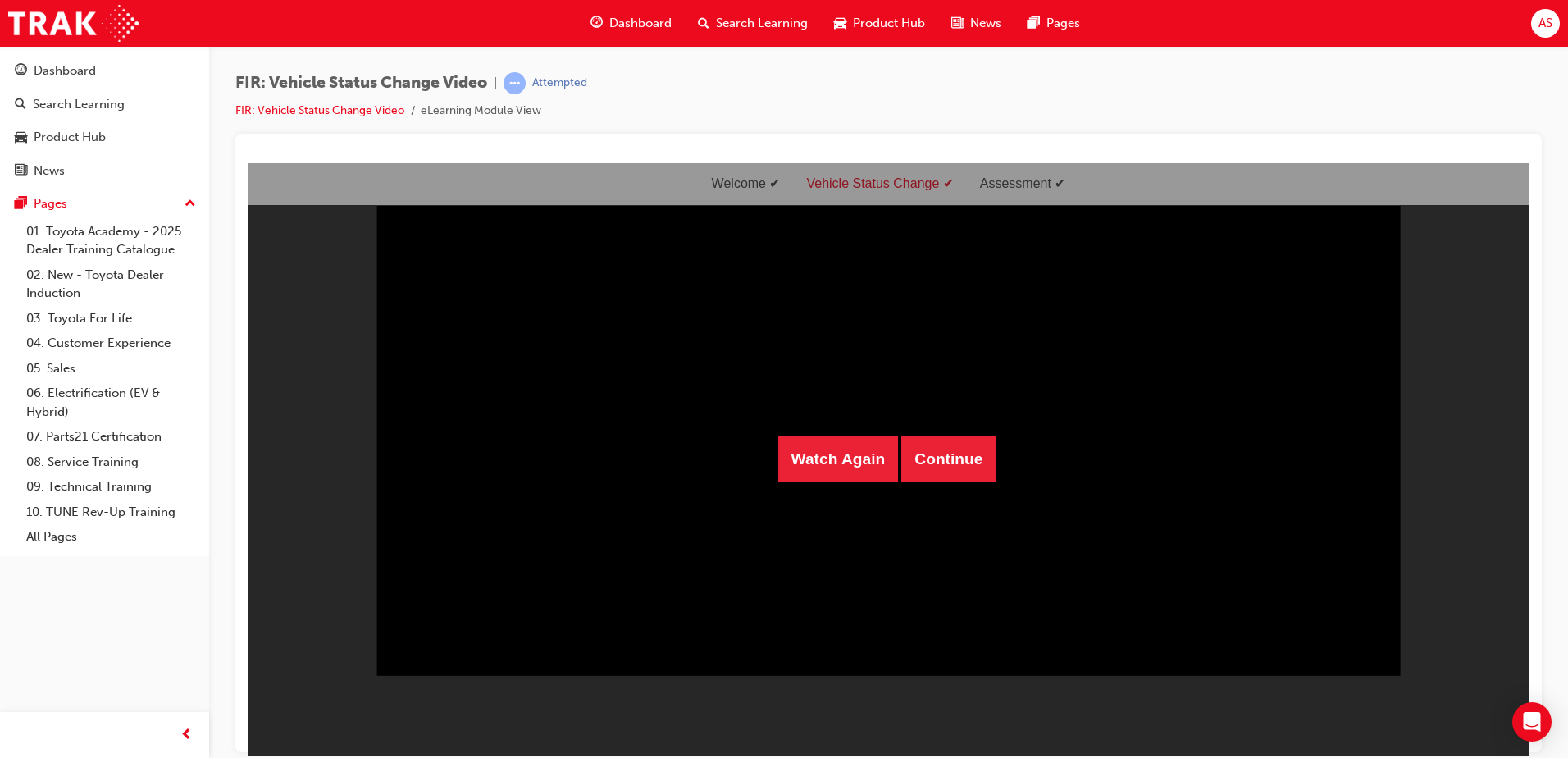
scroll to position [39, 0]
click at [943, 480] on button "Continue" at bounding box center [948, 458] width 94 height 46
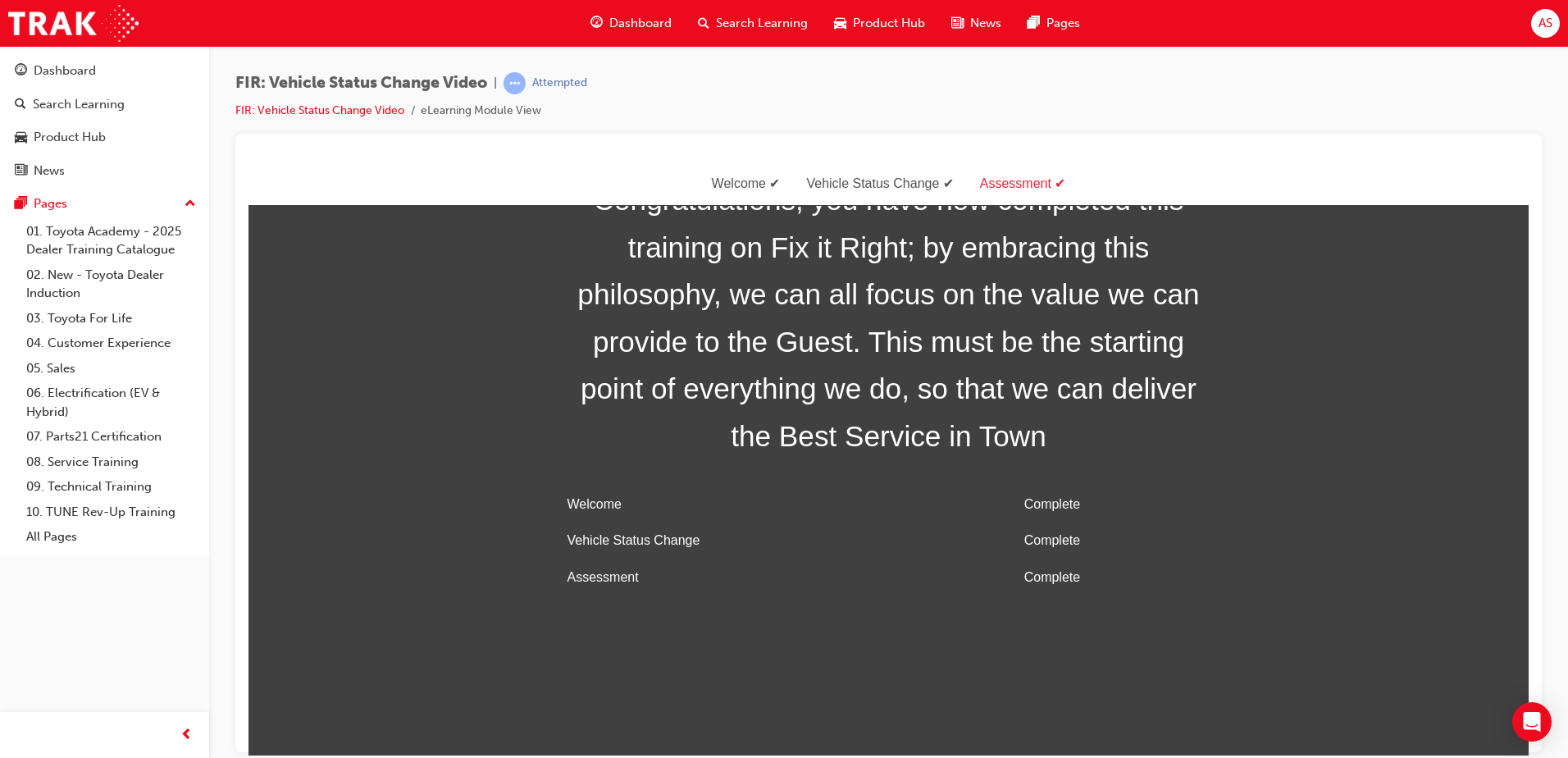
scroll to position [52, 0]
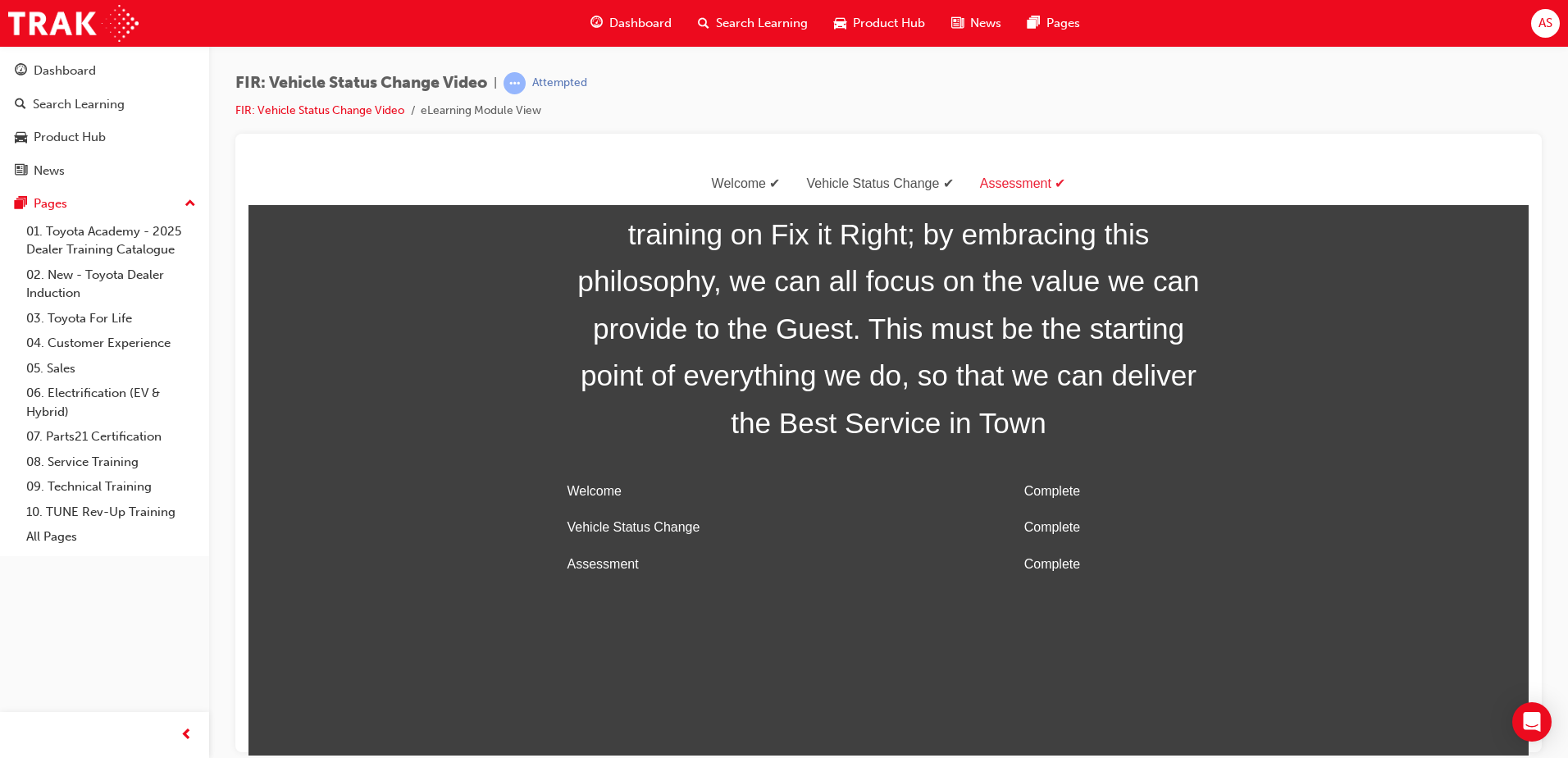
click at [769, 177] on div "Welcome" at bounding box center [746, 183] width 95 height 24
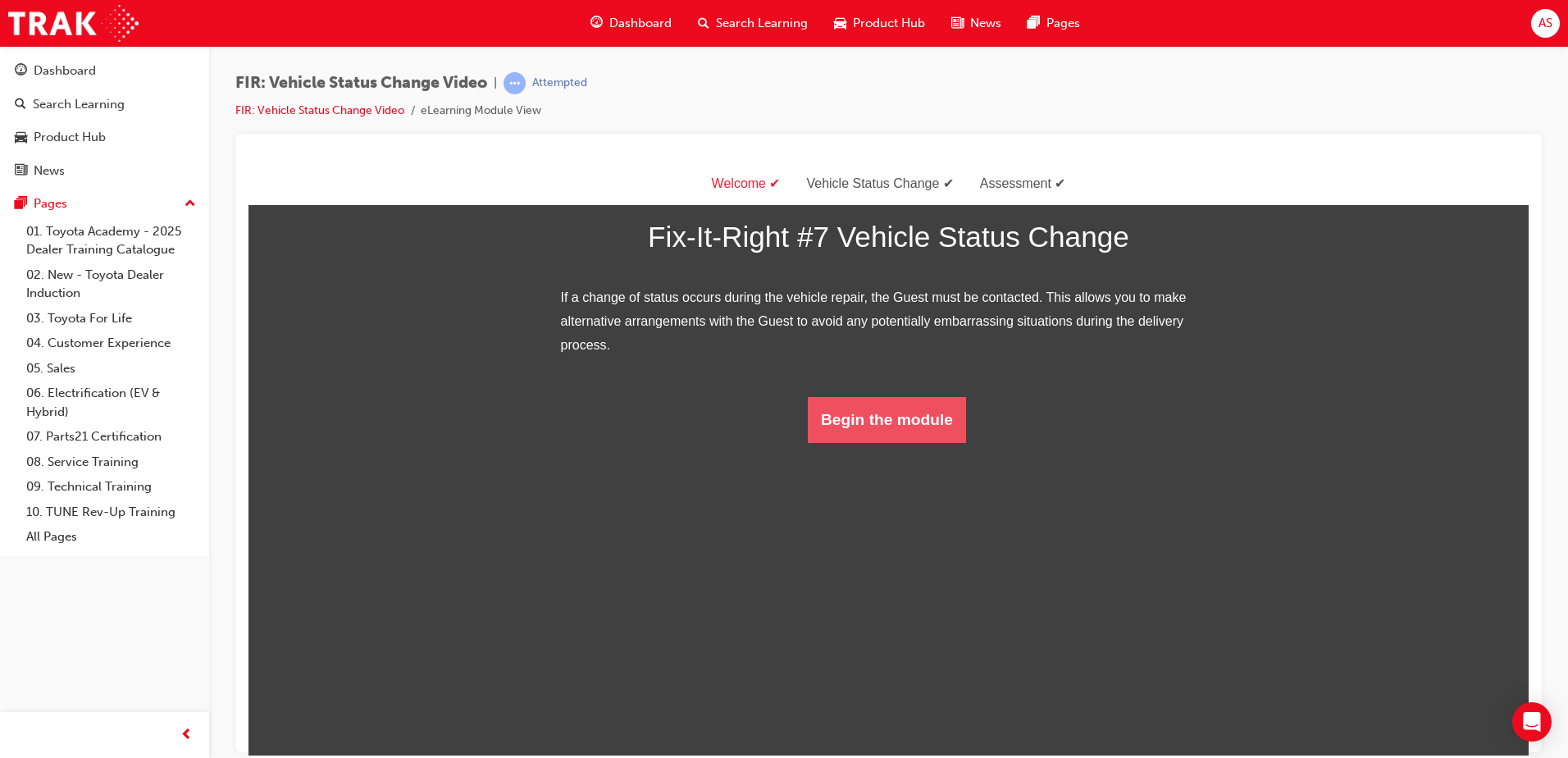
click at [878, 442] on button "Begin the module" at bounding box center [887, 419] width 158 height 46
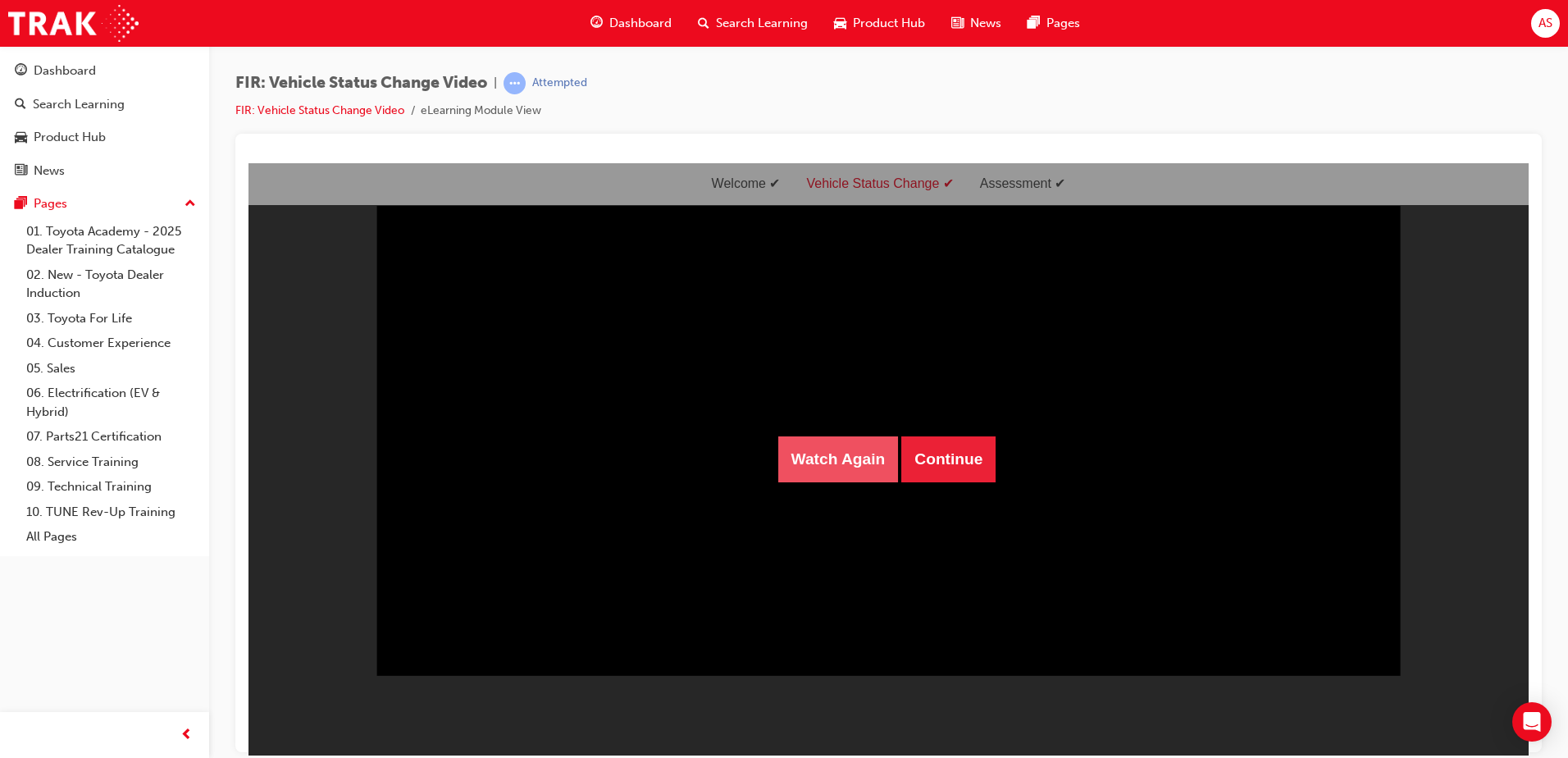
click at [825, 450] on button "Watch Again" at bounding box center [838, 458] width 120 height 46
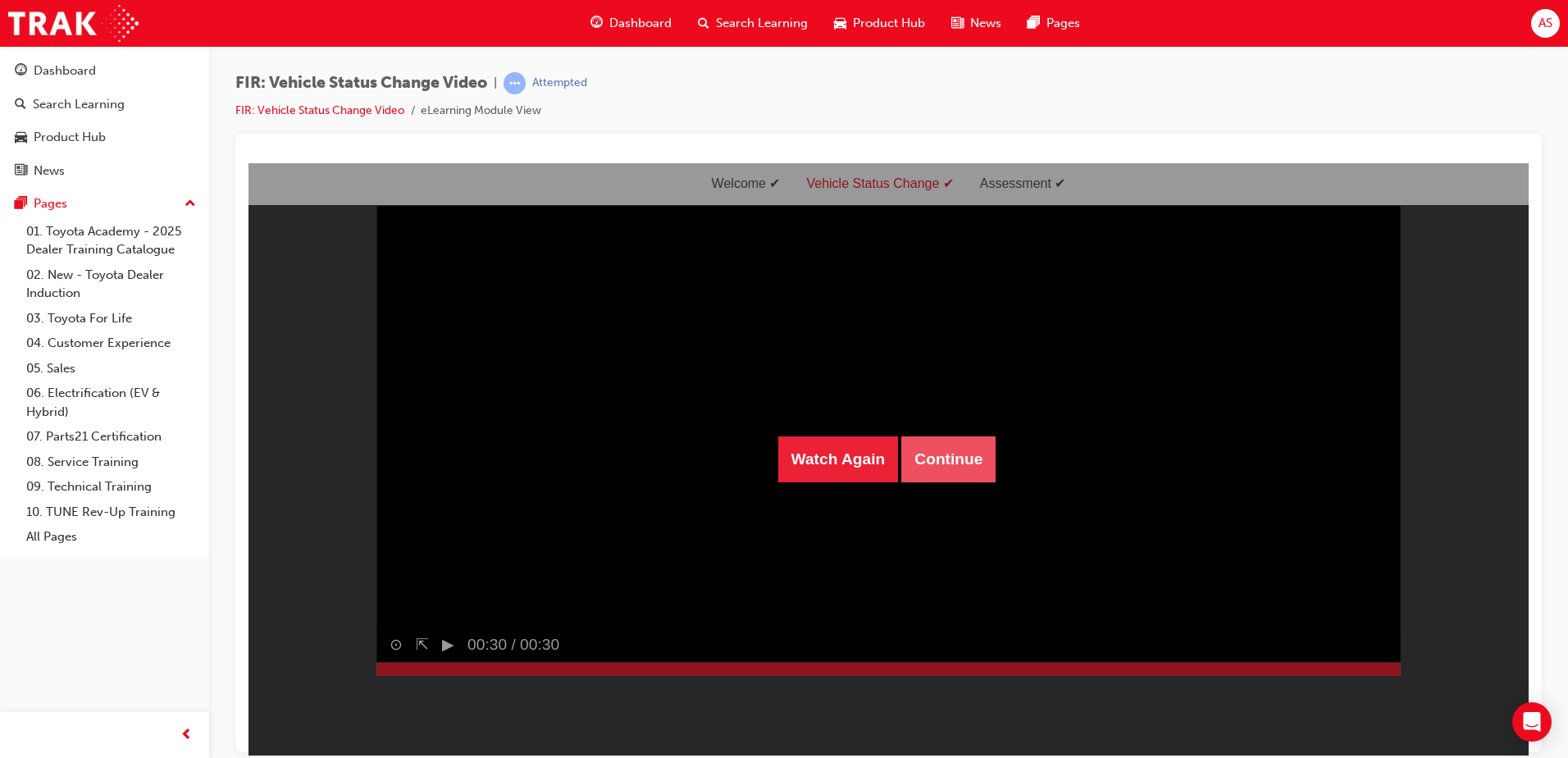
click at [912, 451] on button "Continue" at bounding box center [948, 458] width 94 height 46
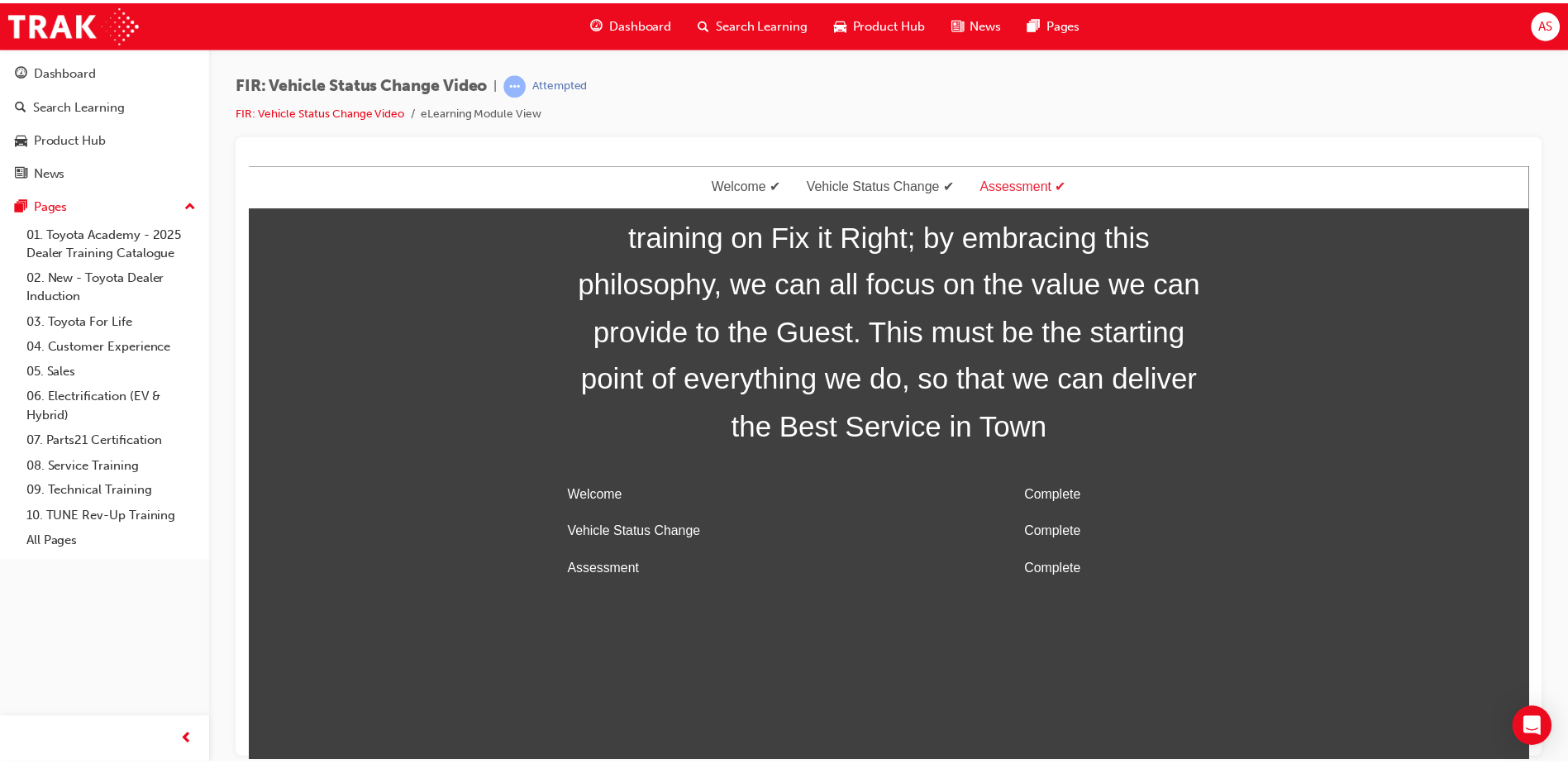
scroll to position [0, 0]
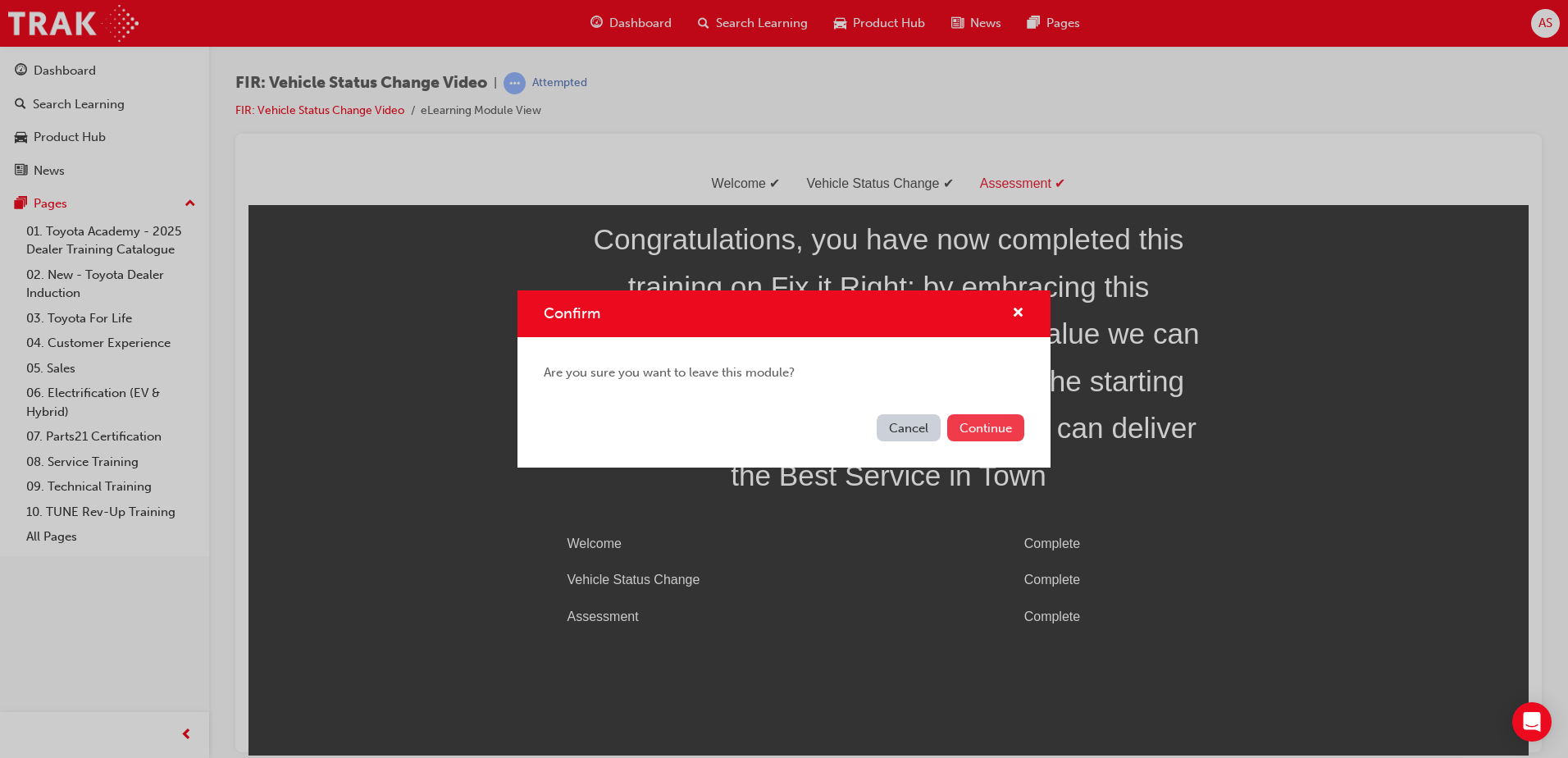
click at [981, 425] on button "Continue" at bounding box center [986, 427] width 77 height 27
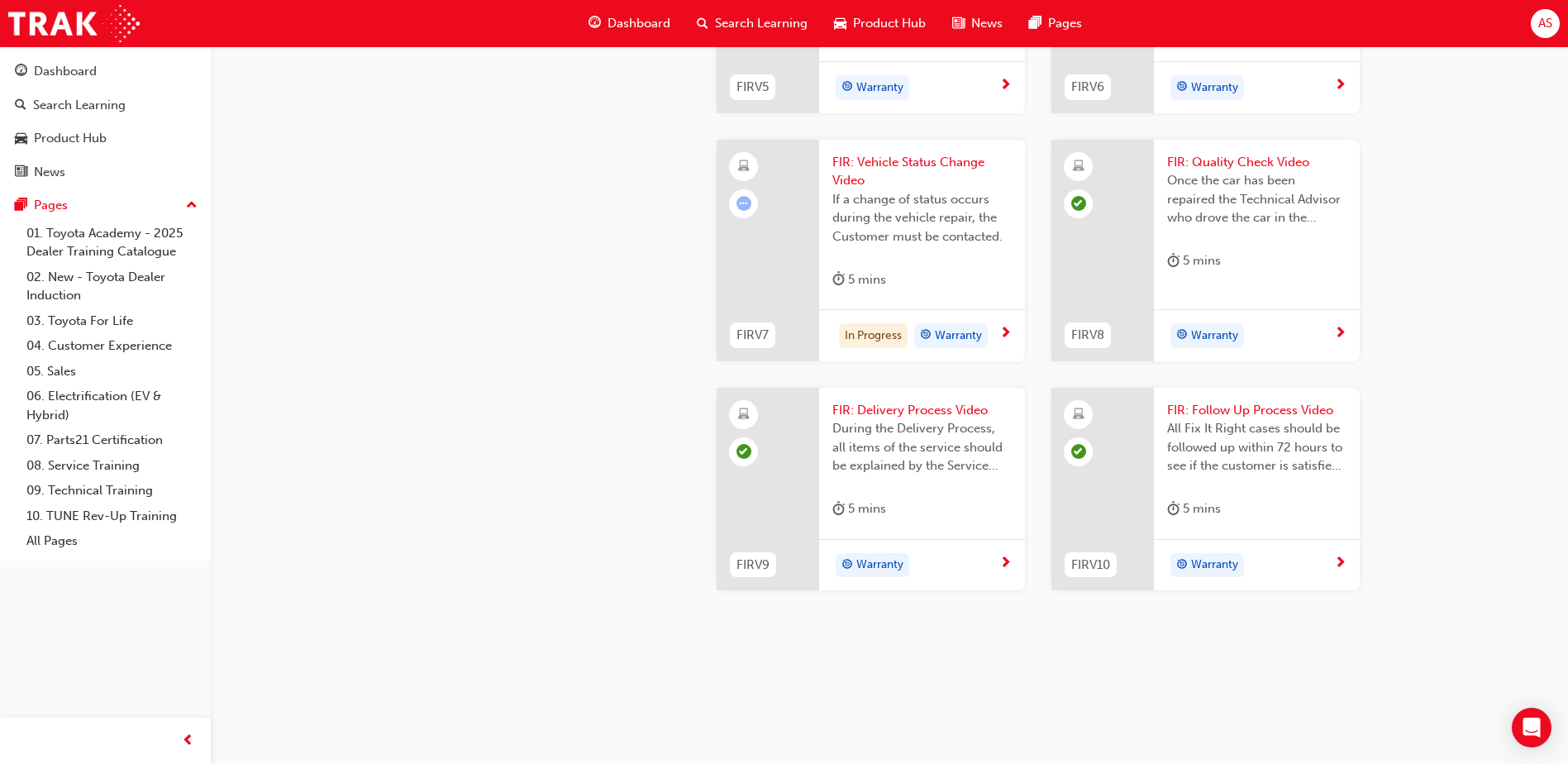
scroll to position [1730, 0]
click at [880, 332] on div "In Progress" at bounding box center [874, 336] width 69 height 25
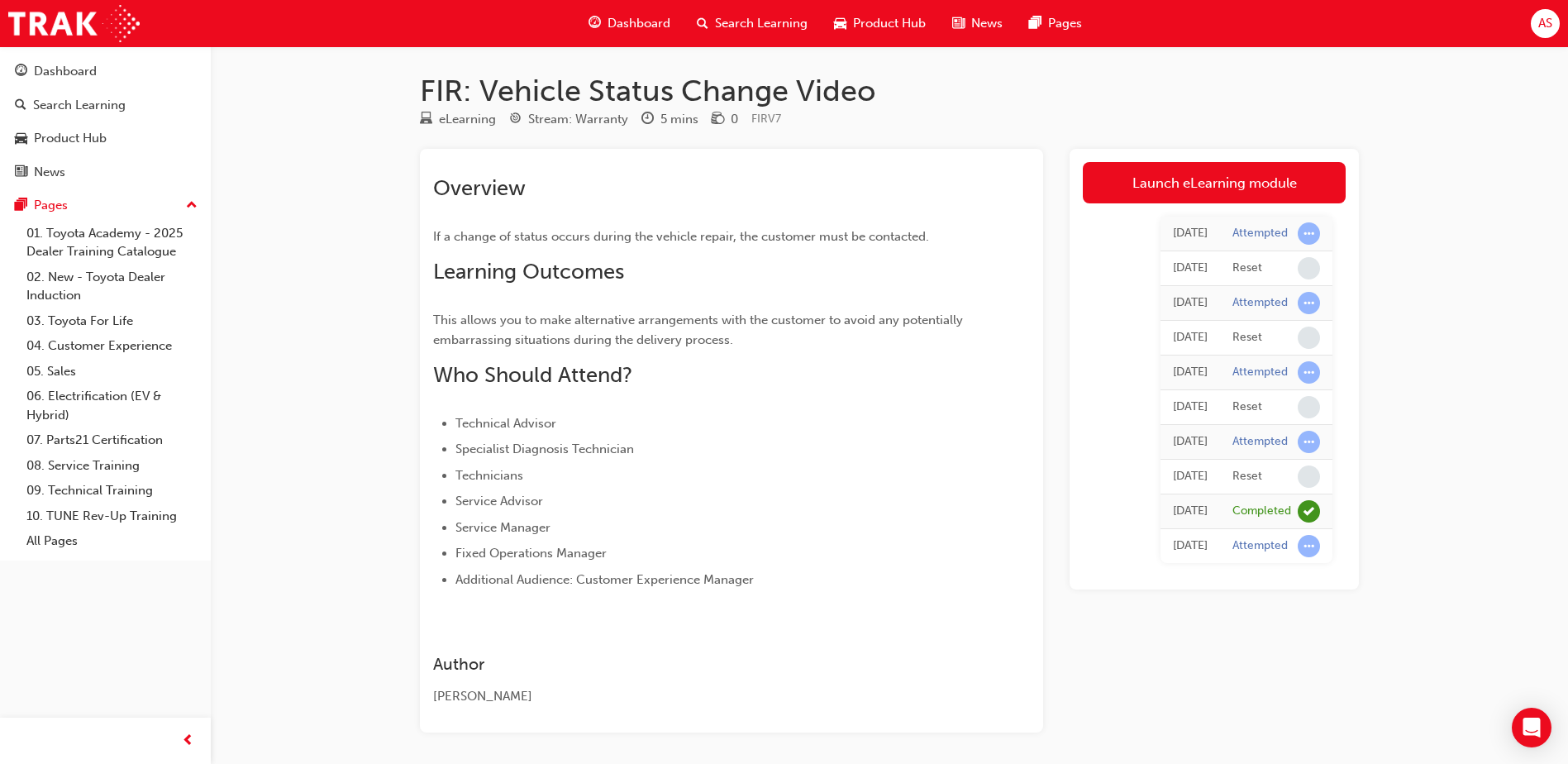
click at [1294, 248] on td "Attempted" at bounding box center [1277, 234] width 112 height 34
drag, startPoint x: 1296, startPoint y: 226, endPoint x: 1264, endPoint y: 308, distance: 88.0
click at [1264, 308] on tbody "Today Attempted Today Reset Today Attempted Today Reset Today Attempted Today R…" at bounding box center [1246, 390] width 172 height 347
drag, startPoint x: 1264, startPoint y: 308, endPoint x: 1436, endPoint y: 354, distance: 178.0
click at [1436, 354] on div "FIR: Vehicle Status Change Video eLearning Stream: Warranty 5 mins 0 FIRV7 Over…" at bounding box center [784, 413] width 1568 height 827
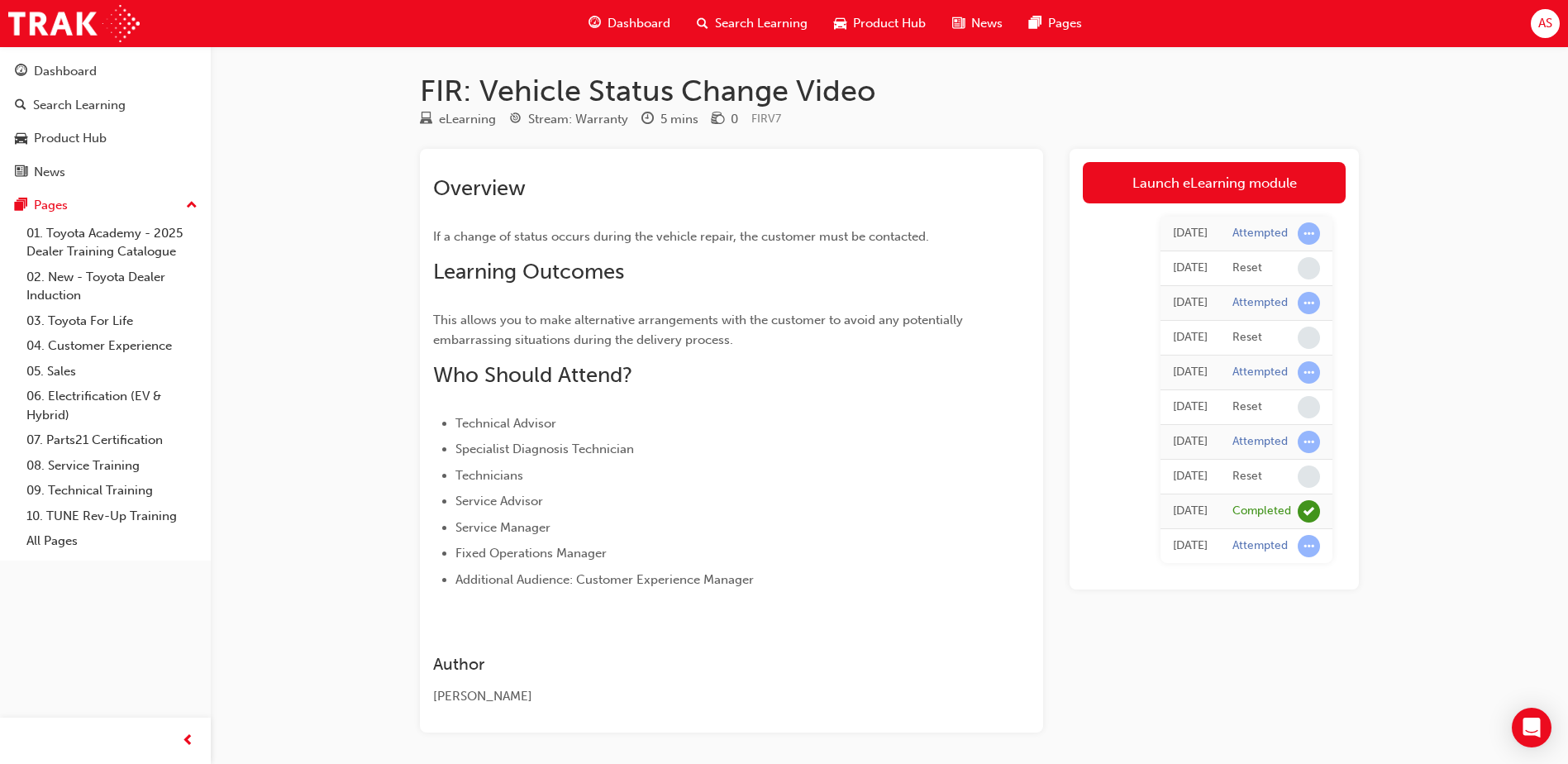
click at [1436, 354] on div "FIR: Vehicle Status Change Video eLearning Stream: Warranty 5 mins 0 FIRV7 Over…" at bounding box center [784, 413] width 1568 height 827
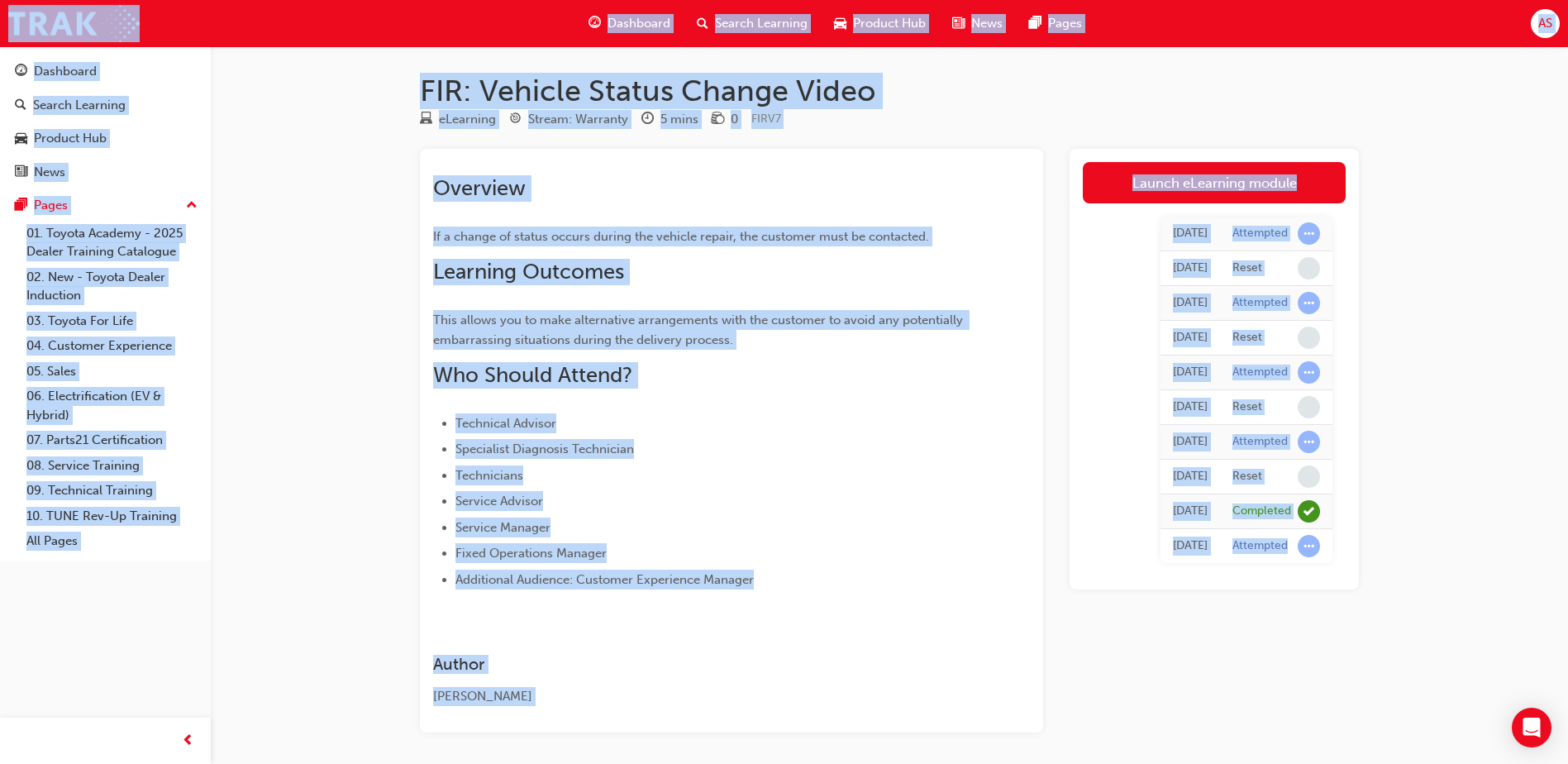
click at [1436, 354] on div "FIR: Vehicle Status Change Video eLearning Stream: Warranty 5 mins 0 FIRV7 Over…" at bounding box center [784, 413] width 1568 height 827
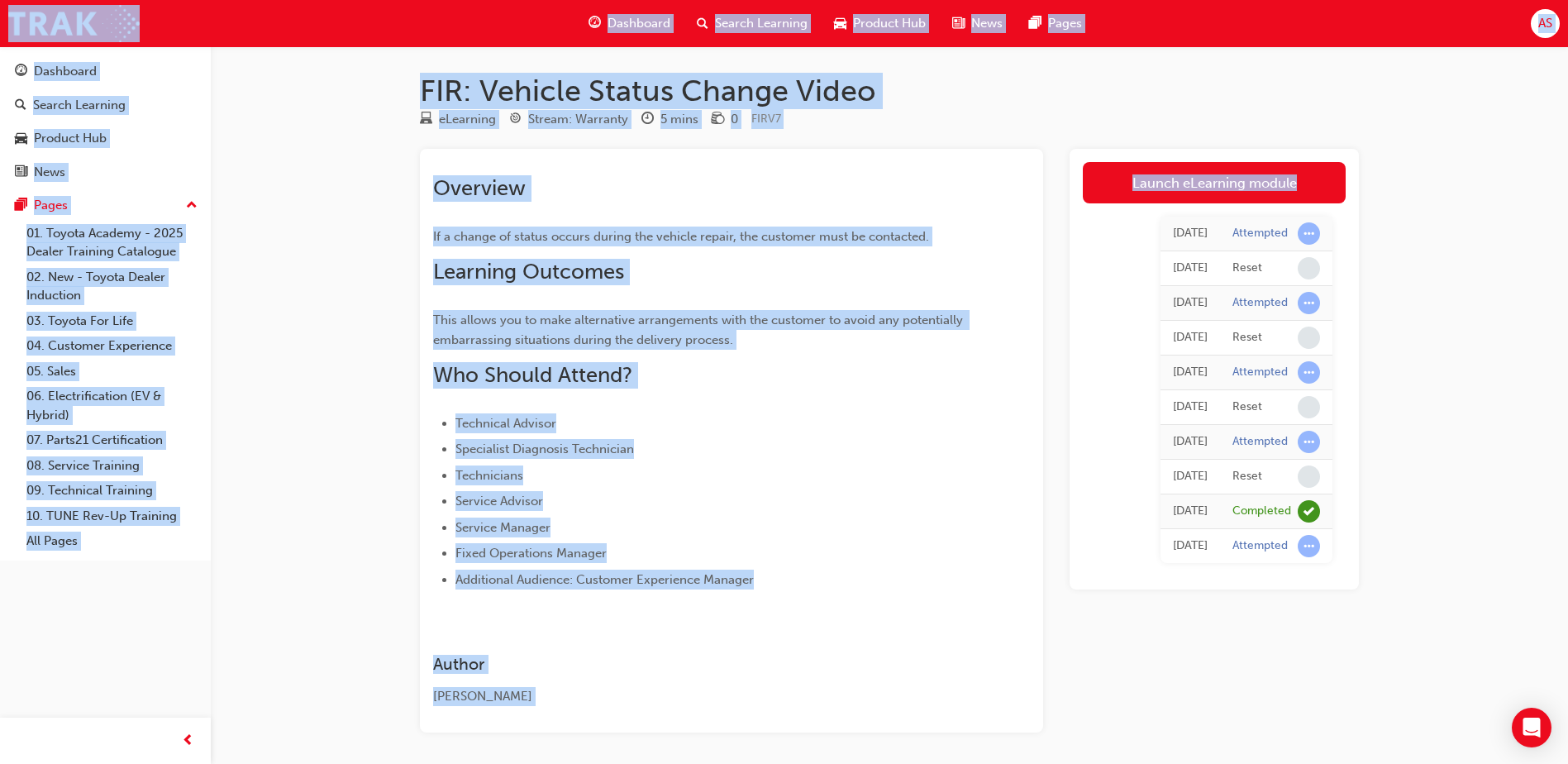
click at [1438, 353] on div "FIR: Vehicle Status Change Video eLearning Stream: Warranty 5 mins 0 FIRV7 Over…" at bounding box center [784, 413] width 1568 height 827
drag, startPoint x: 1438, startPoint y: 353, endPoint x: 1417, endPoint y: 331, distance: 30.4
click at [1417, 331] on div "FIR: Vehicle Status Change Video eLearning Stream: Warranty 5 mins 0 FIRV7 Over…" at bounding box center [784, 413] width 1568 height 827
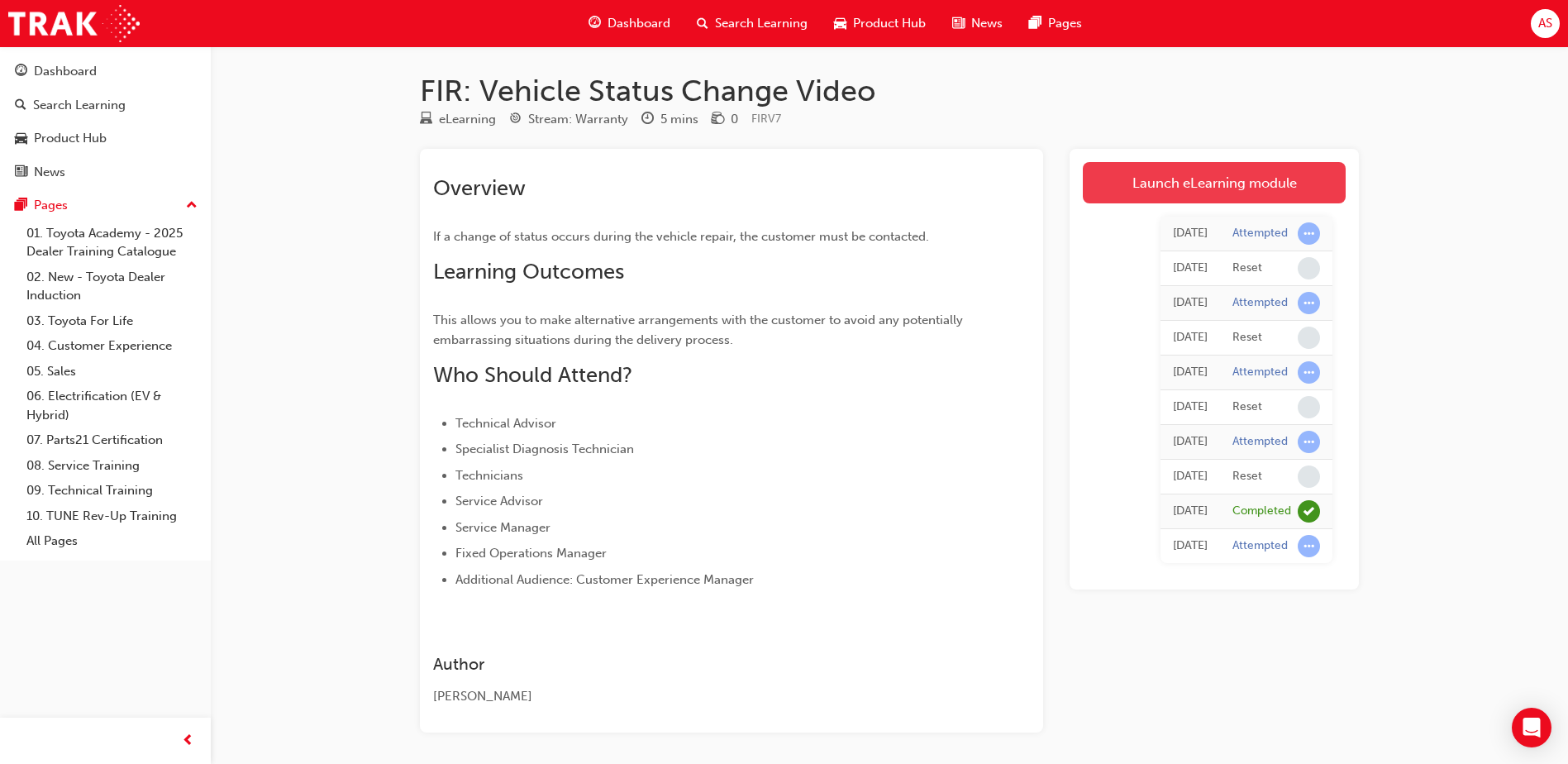
click at [1150, 179] on link "Launch eLearning module" at bounding box center [1215, 182] width 263 height 41
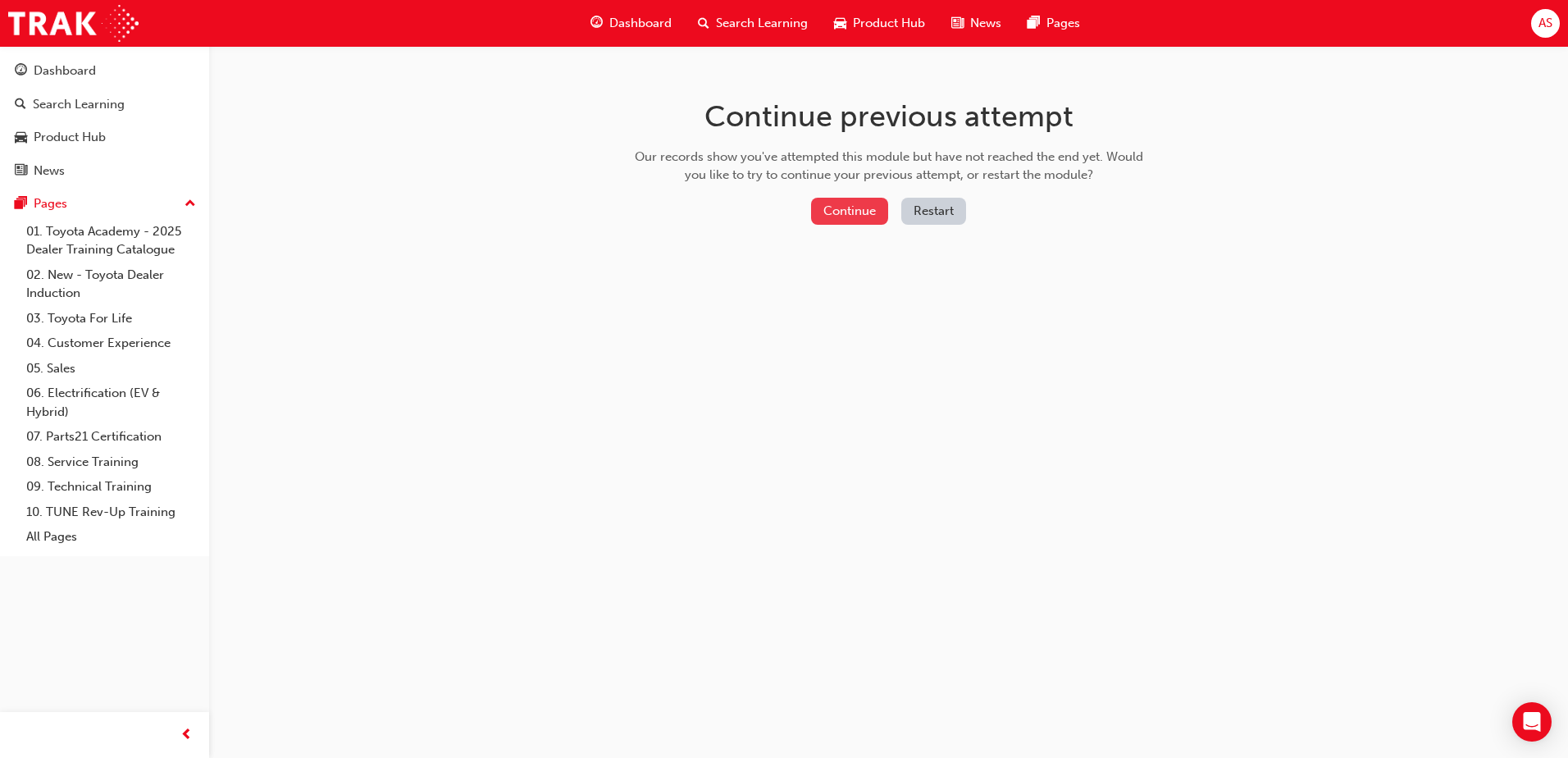
click at [865, 210] on button "Continue" at bounding box center [849, 211] width 77 height 27
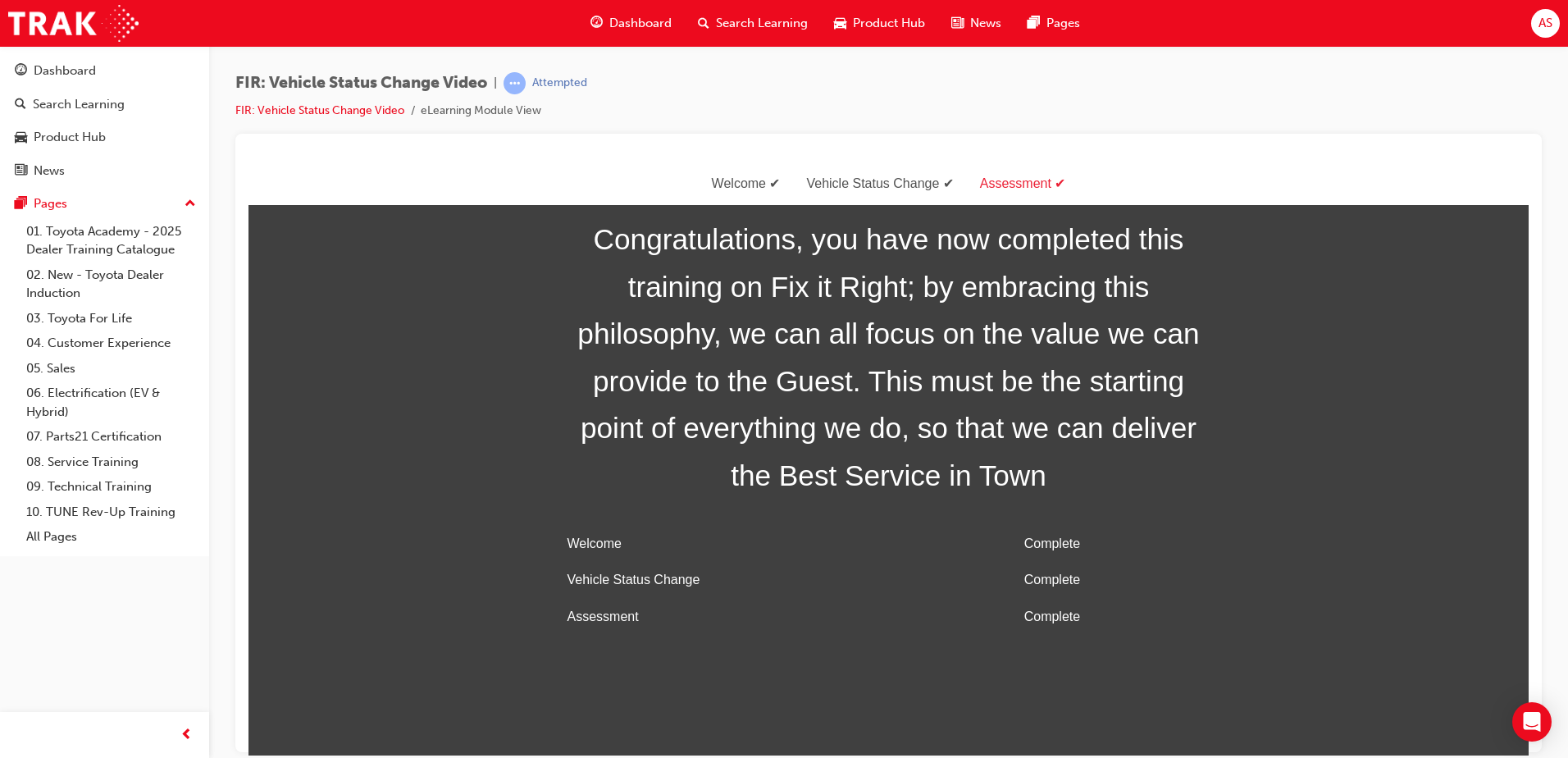
scroll to position [52, 0]
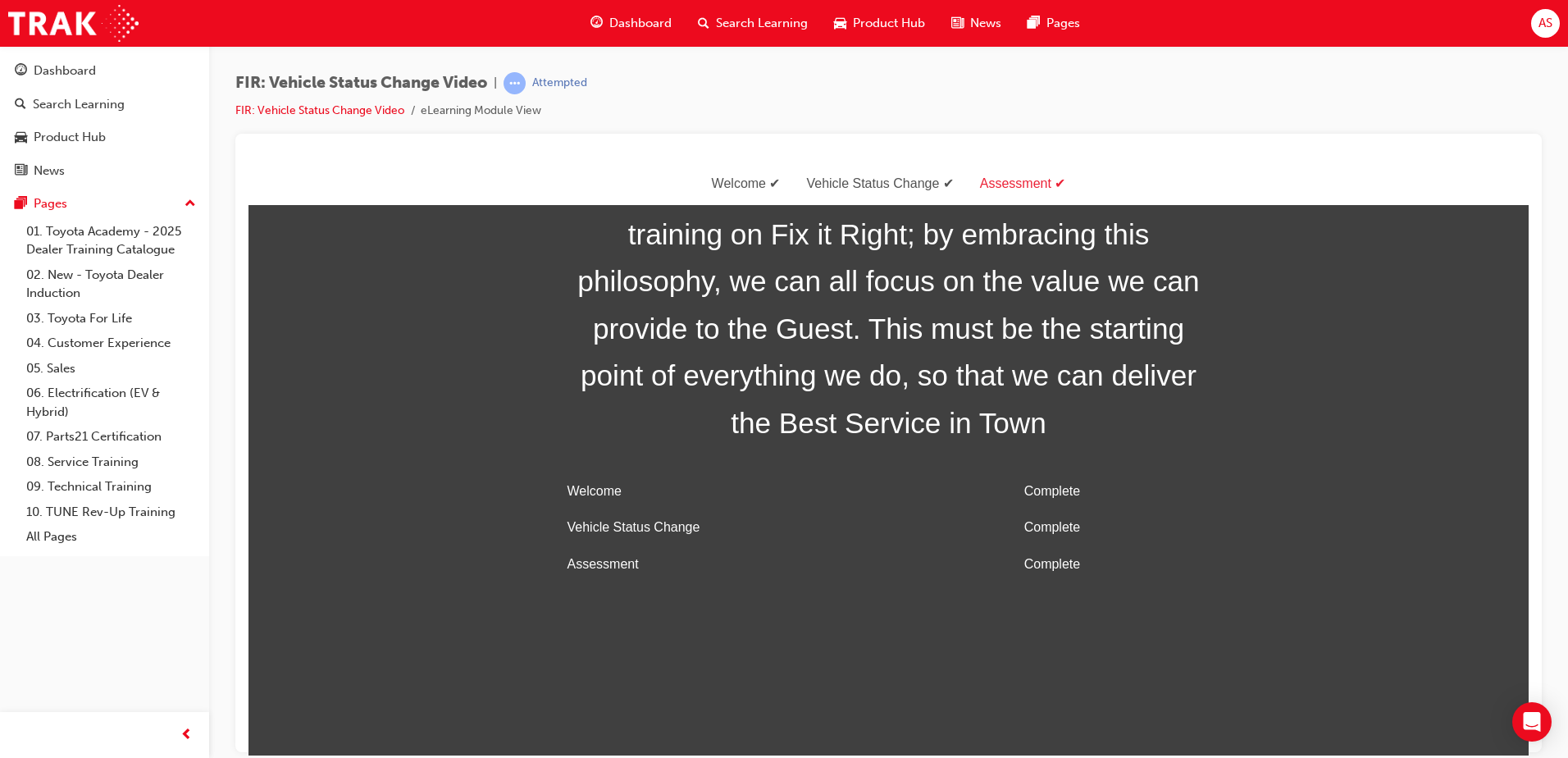
drag, startPoint x: 1266, startPoint y: 659, endPoint x: 1236, endPoint y: 613, distance: 54.9
click at [1262, 647] on body "Welcome Vehicle Status Change Assessment Congratulations, you have now complete…" at bounding box center [888, 458] width 1280 height 593
click at [1091, 483] on div "Complete" at bounding box center [1118, 490] width 186 height 24
drag, startPoint x: 952, startPoint y: 435, endPoint x: 944, endPoint y: 425, distance: 12.8
click at [952, 432] on span "Congratulations, you have now completed this training on Fix it Right; by embra…" at bounding box center [889, 303] width 656 height 283
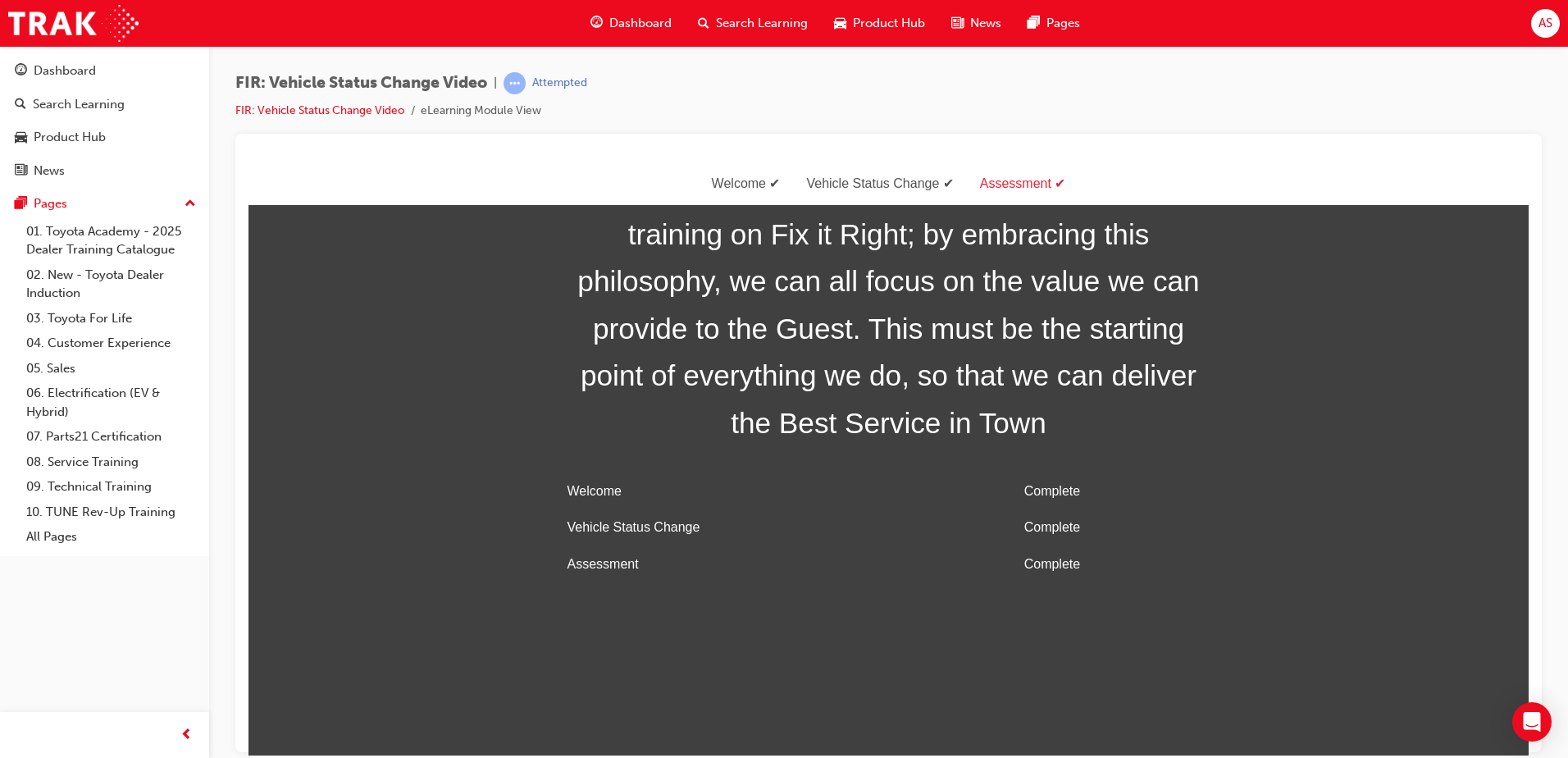
scroll to position [0, 0]
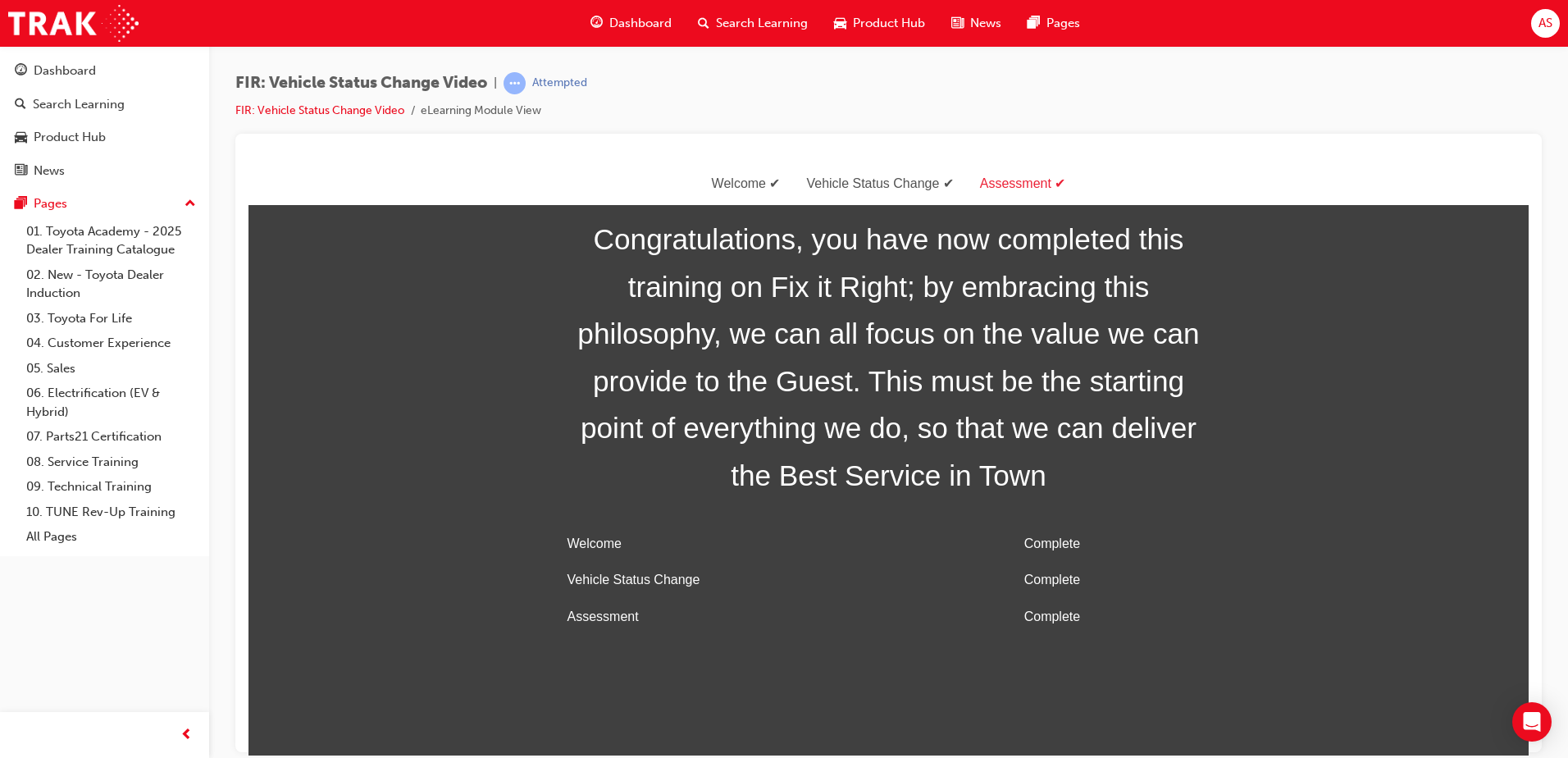
click at [853, 349] on span "Congratulations, you have now completed this training on Fix it Right; by embra…" at bounding box center [889, 357] width 656 height 283
click at [869, 334] on span "Congratulations, you have now completed this training on Fix it Right; by embra…" at bounding box center [889, 357] width 656 height 283
click at [1301, 479] on div "Congratulations, you have now completed this training on Fix it Right; by embra…" at bounding box center [888, 425] width 1280 height 420
drag, startPoint x: 1252, startPoint y: 593, endPoint x: 1260, endPoint y: 588, distance: 9.4
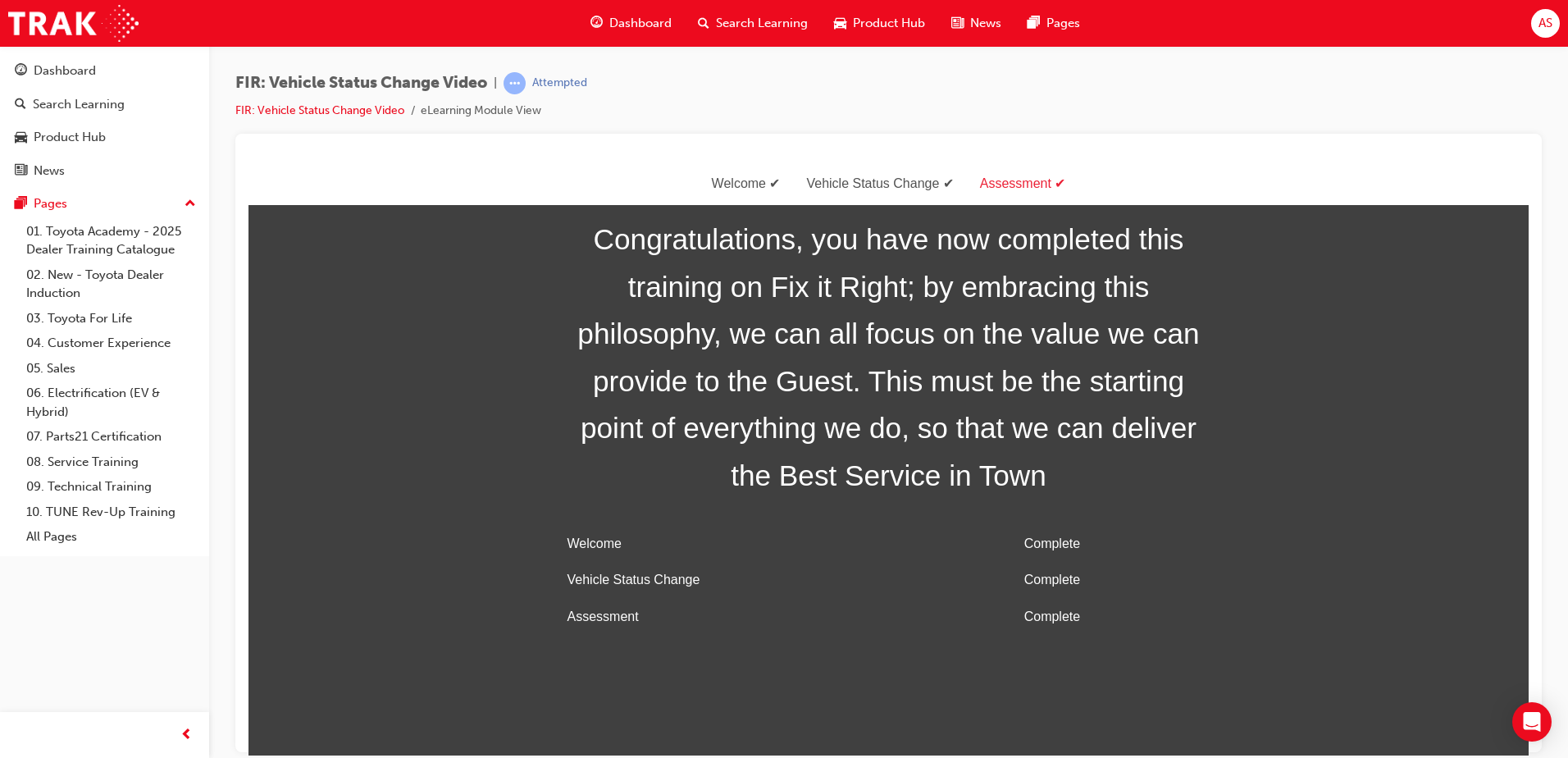
click at [1260, 588] on div "Congratulations, you have now completed this training on Fix it Right; by embra…" at bounding box center [888, 425] width 1280 height 420
click at [868, 183] on div "Vehicle Status Change" at bounding box center [879, 183] width 173 height 24
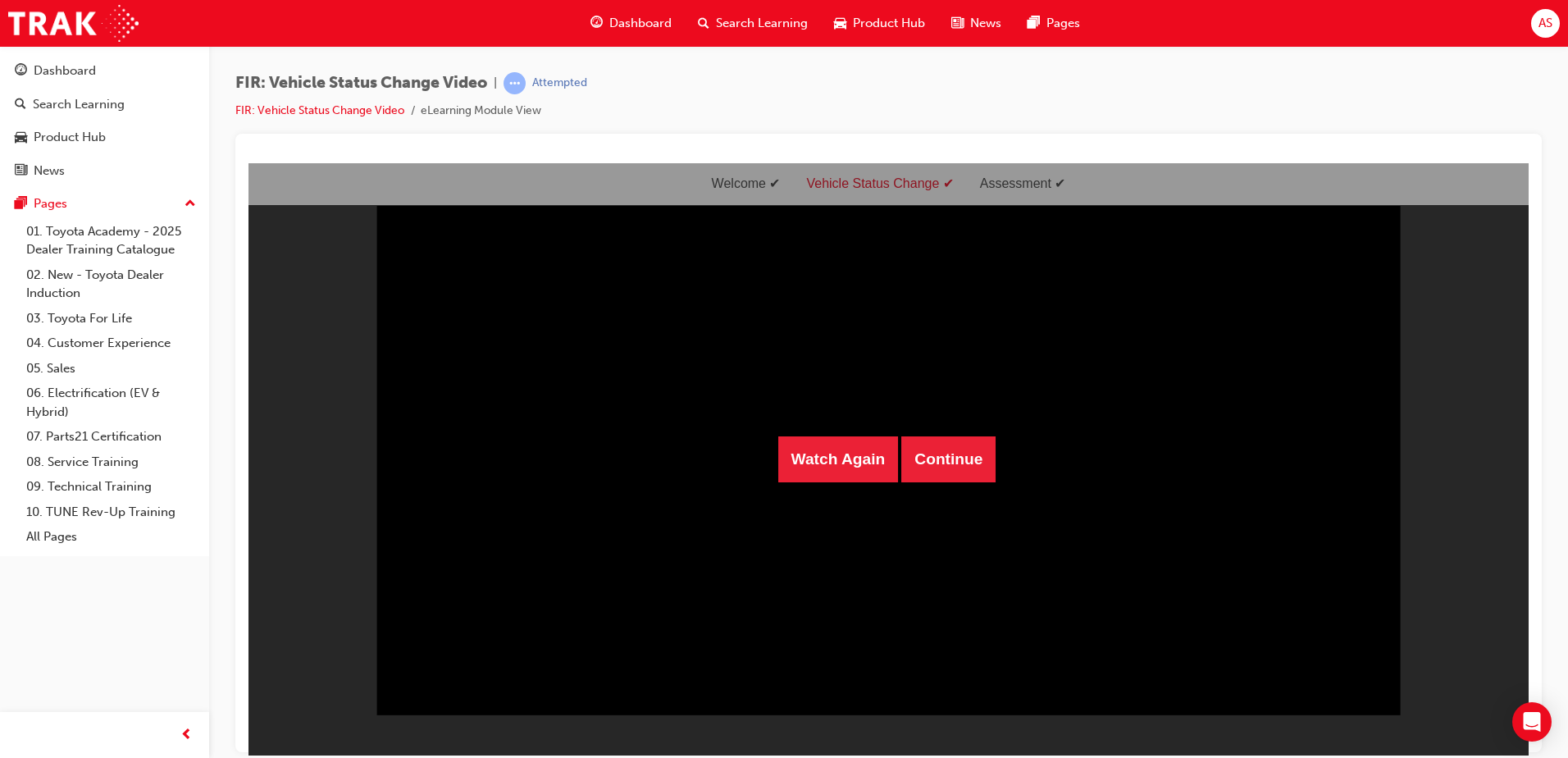
click at [779, 178] on div "Watch Again Continue" at bounding box center [888, 458] width 1280 height 593
drag, startPoint x: 769, startPoint y: 181, endPoint x: 664, endPoint y: 181, distance: 105.0
click at [767, 182] on div "Watch Again Continue" at bounding box center [888, 458] width 1280 height 593
click at [848, 465] on button "Watch Again" at bounding box center [838, 458] width 120 height 46
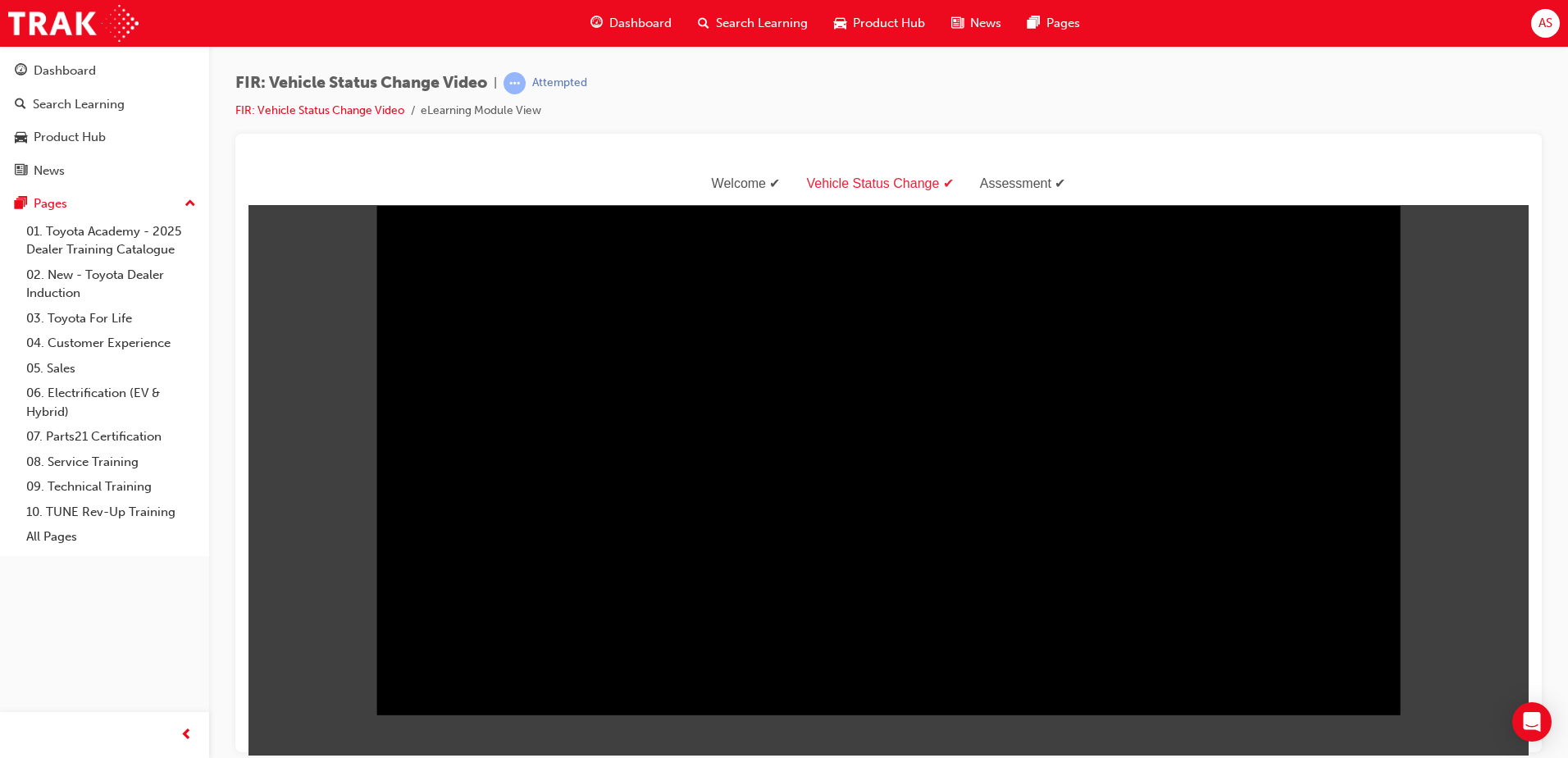
click at [767, 179] on div "Welcome" at bounding box center [746, 183] width 95 height 24
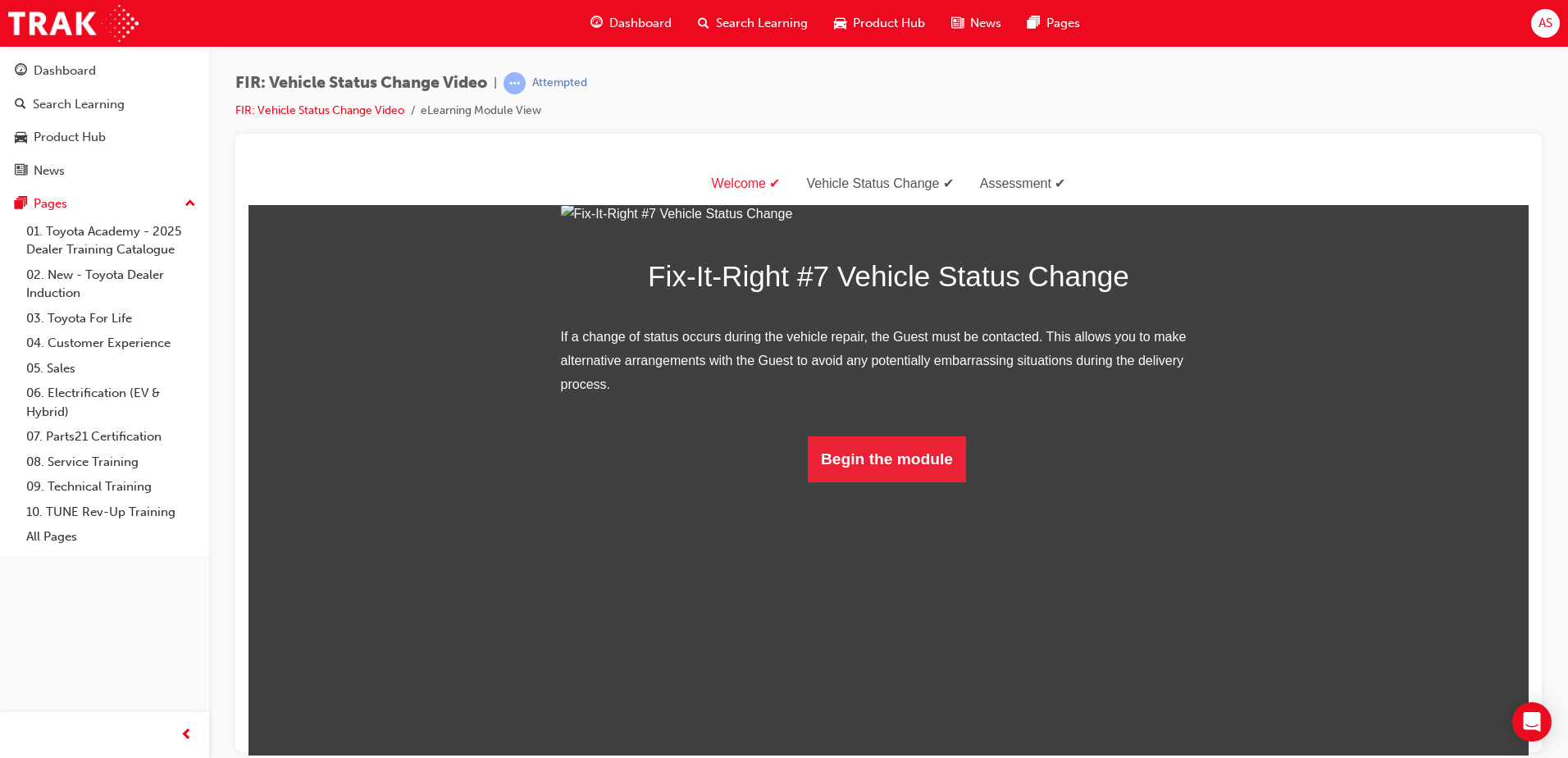
click at [1024, 225] on img at bounding box center [889, 214] width 656 height 24
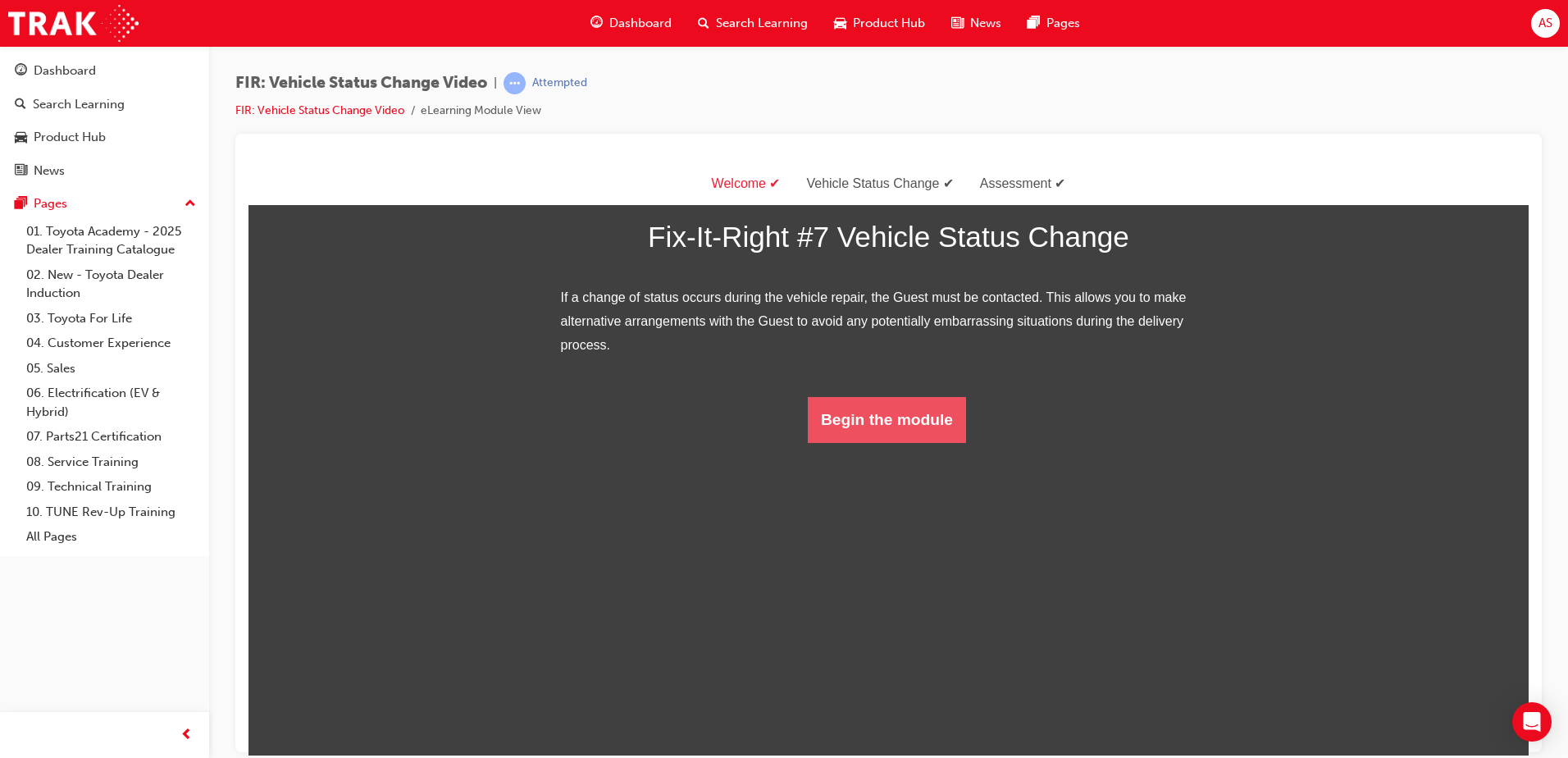
click at [836, 442] on button "Begin the module" at bounding box center [887, 419] width 158 height 46
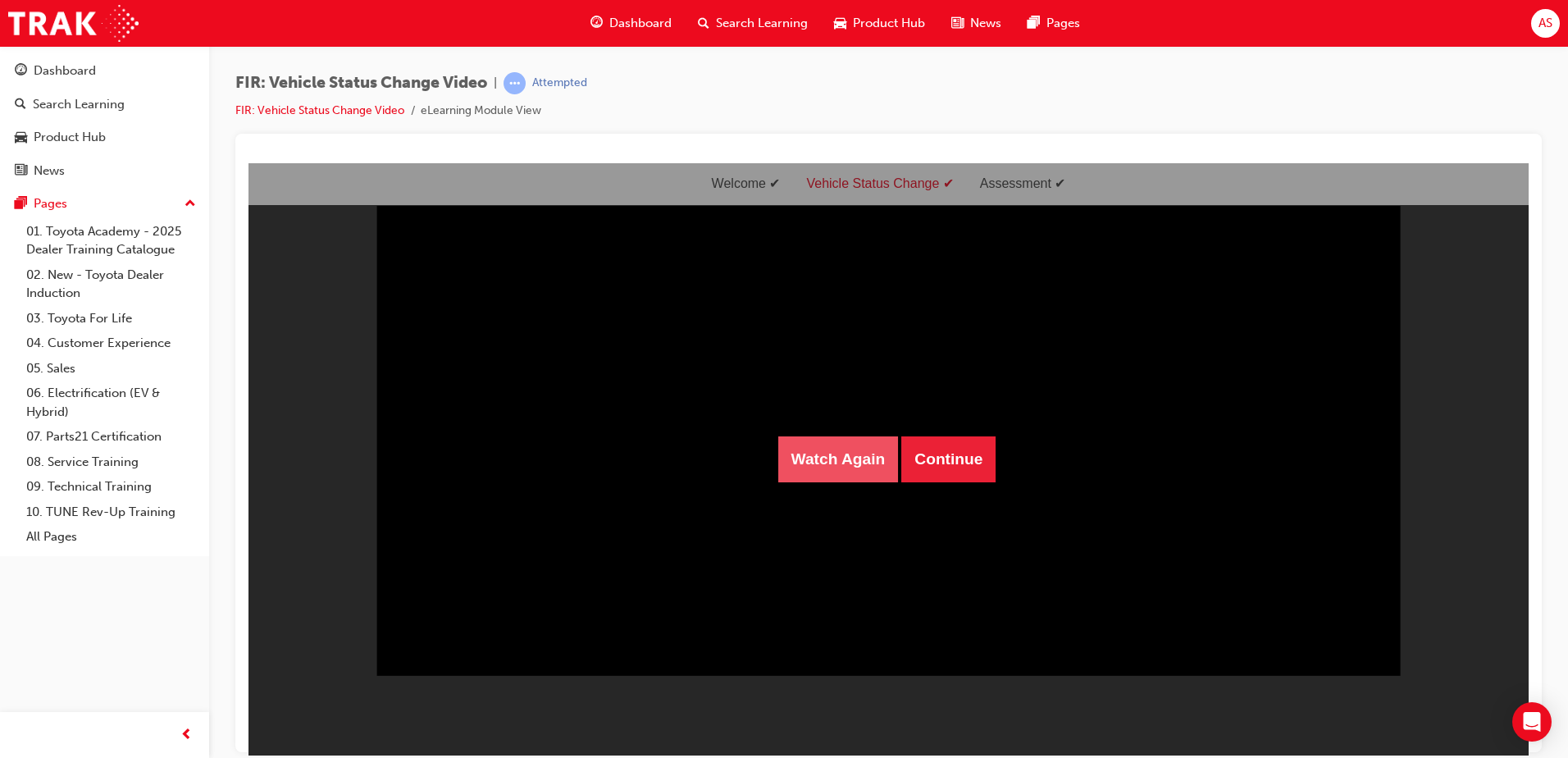
click at [825, 479] on button "Watch Again" at bounding box center [838, 458] width 120 height 46
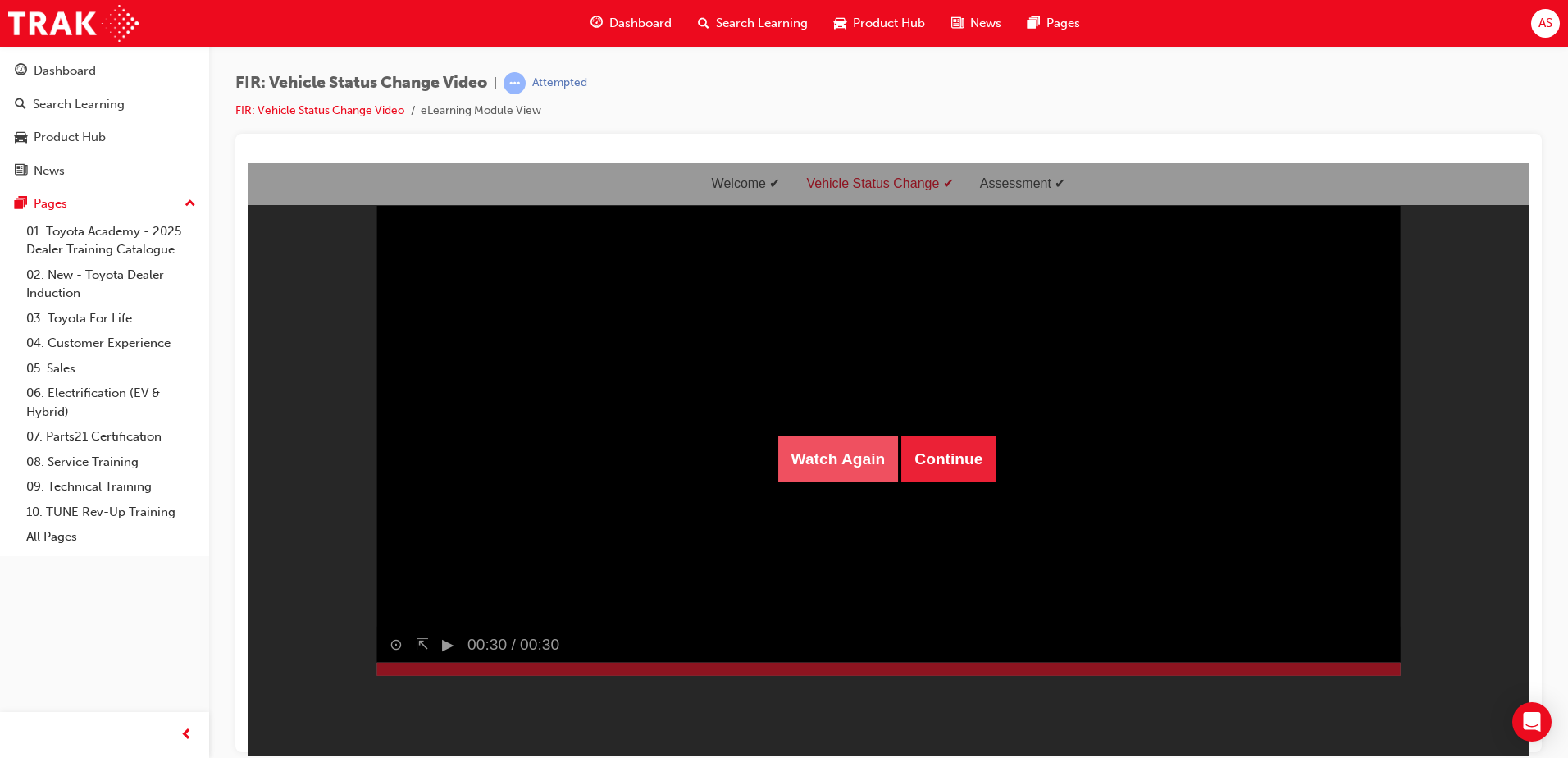
scroll to position [0, 0]
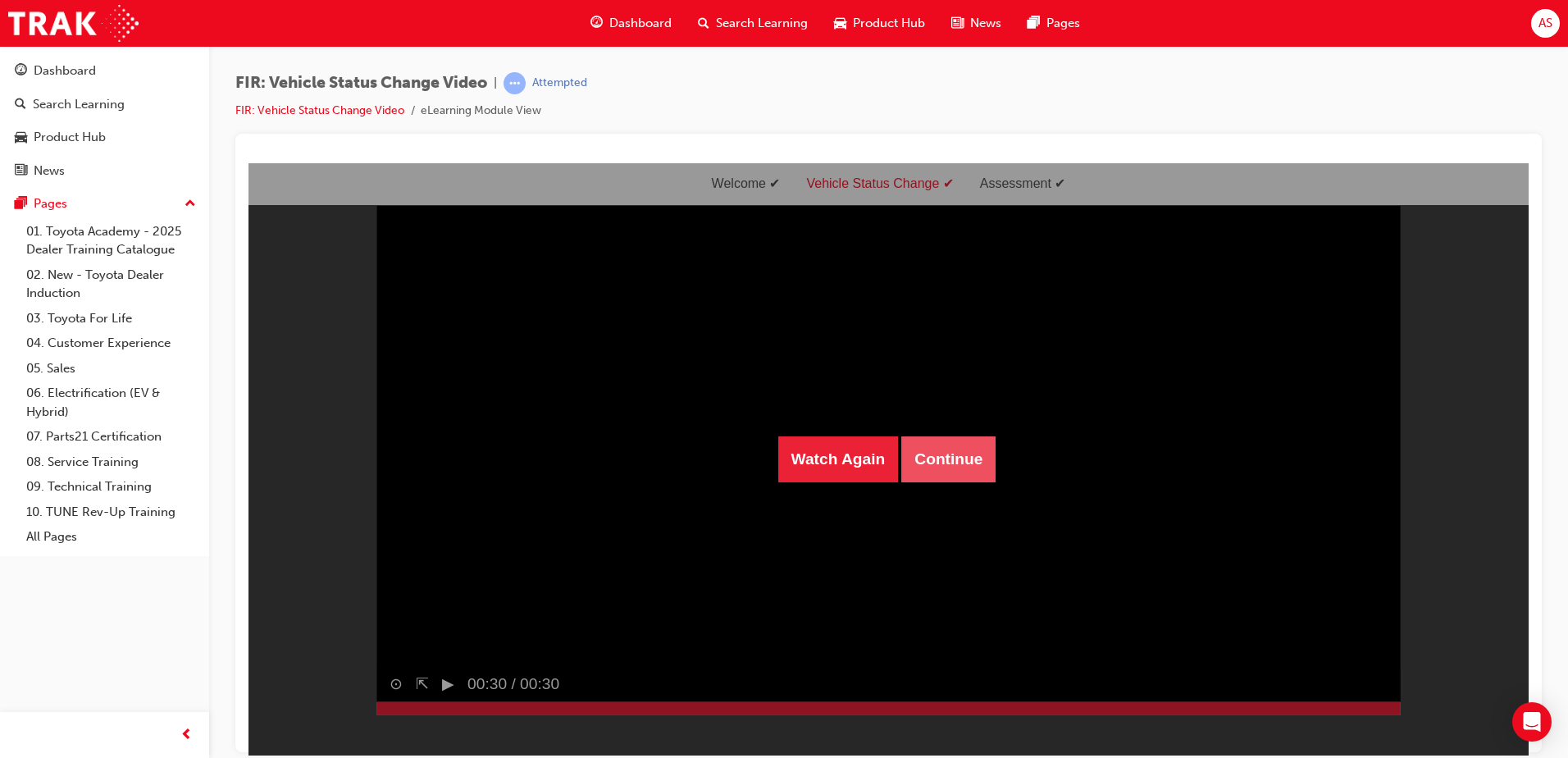
click at [974, 455] on button "Continue" at bounding box center [948, 458] width 94 height 46
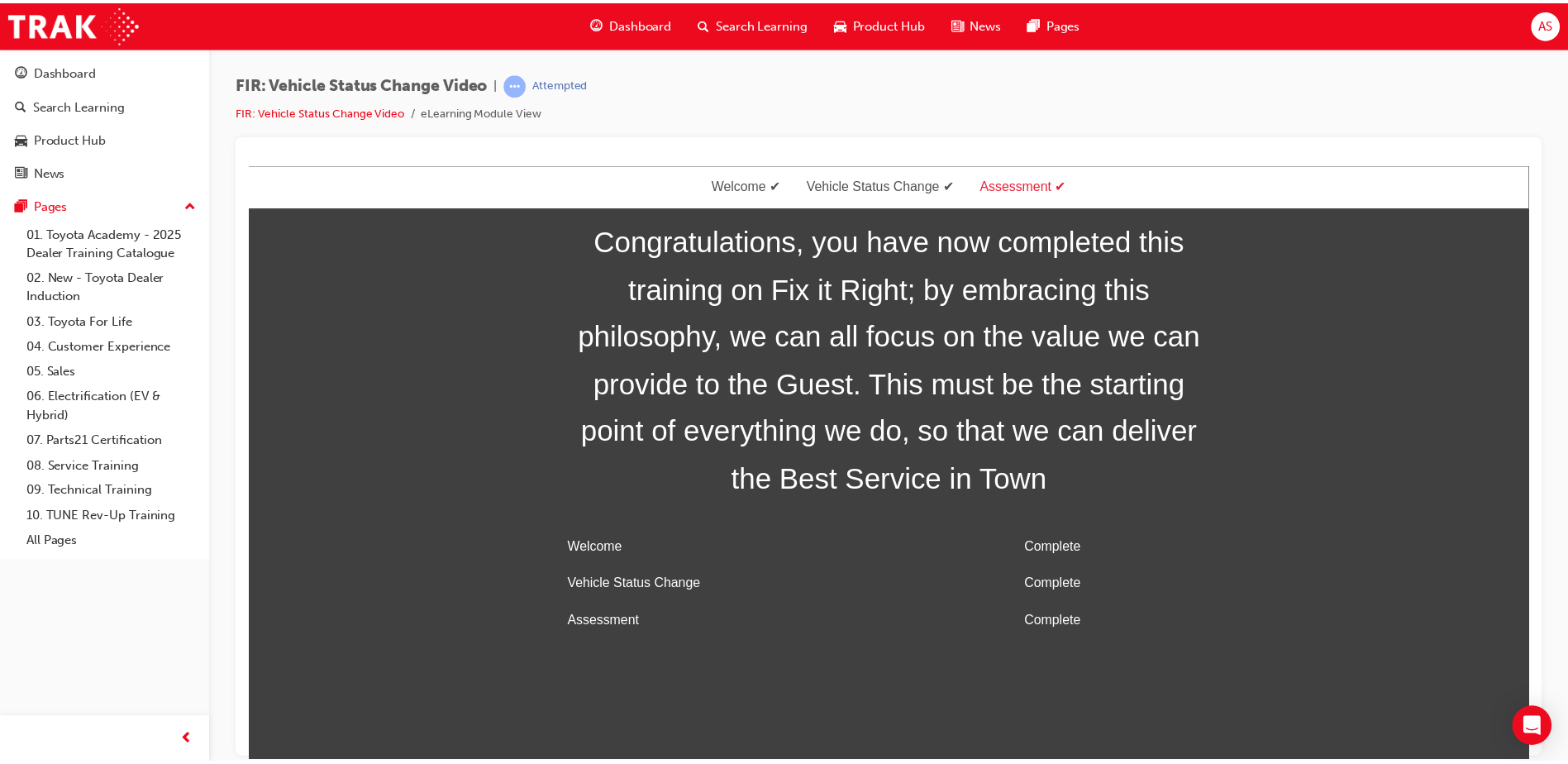
scroll to position [53, 0]
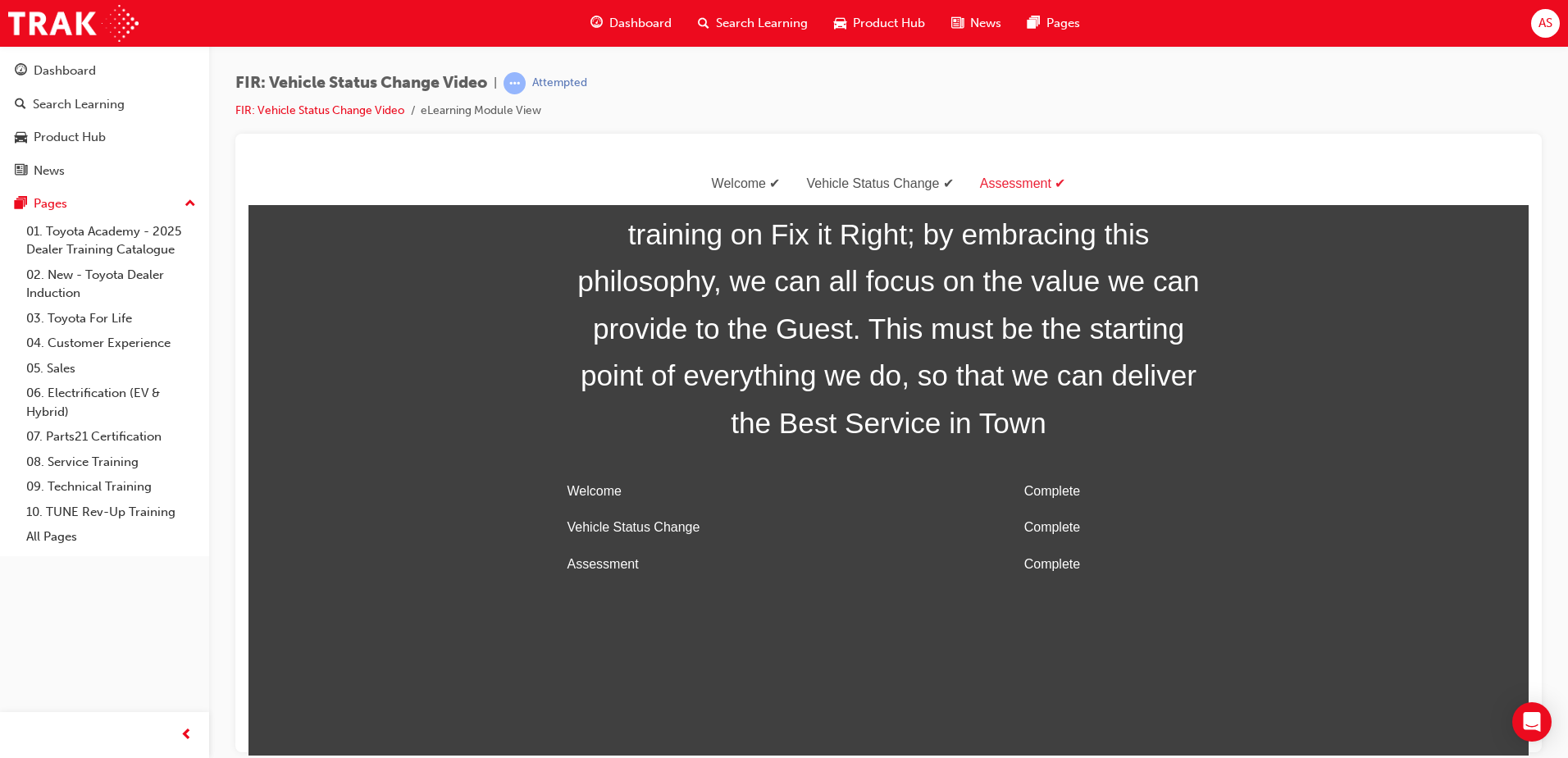
click at [633, 14] on span "Dashboard" at bounding box center [640, 23] width 62 height 19
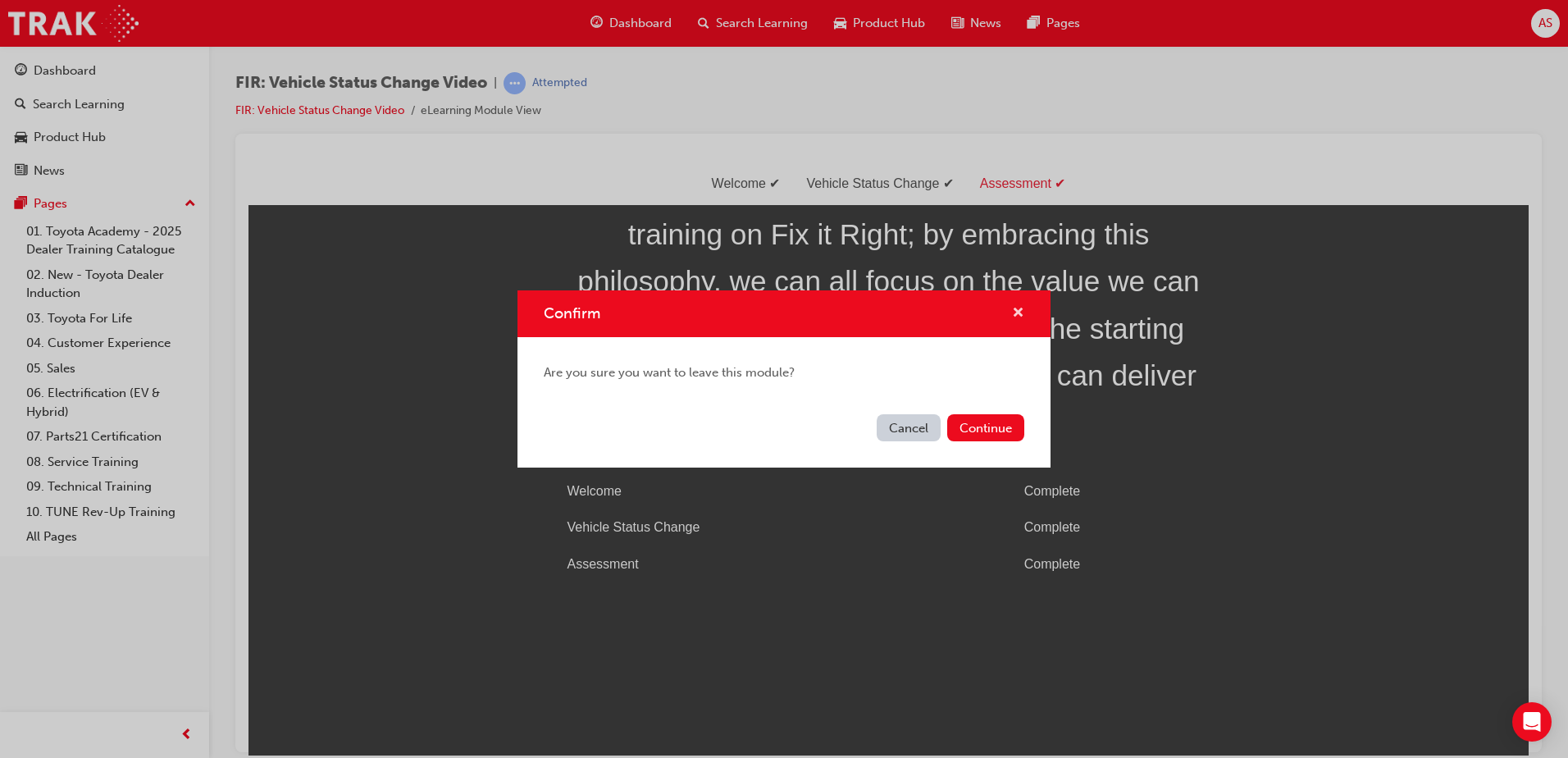
click at [1024, 316] on div "Confirm" at bounding box center [784, 313] width 533 height 47
drag, startPoint x: 1023, startPoint y: 316, endPoint x: 702, endPoint y: 96, distance: 389.2
click at [1023, 316] on span "cross-icon" at bounding box center [1018, 314] width 12 height 15
click at [1005, 441] on button "Continue" at bounding box center [986, 427] width 77 height 27
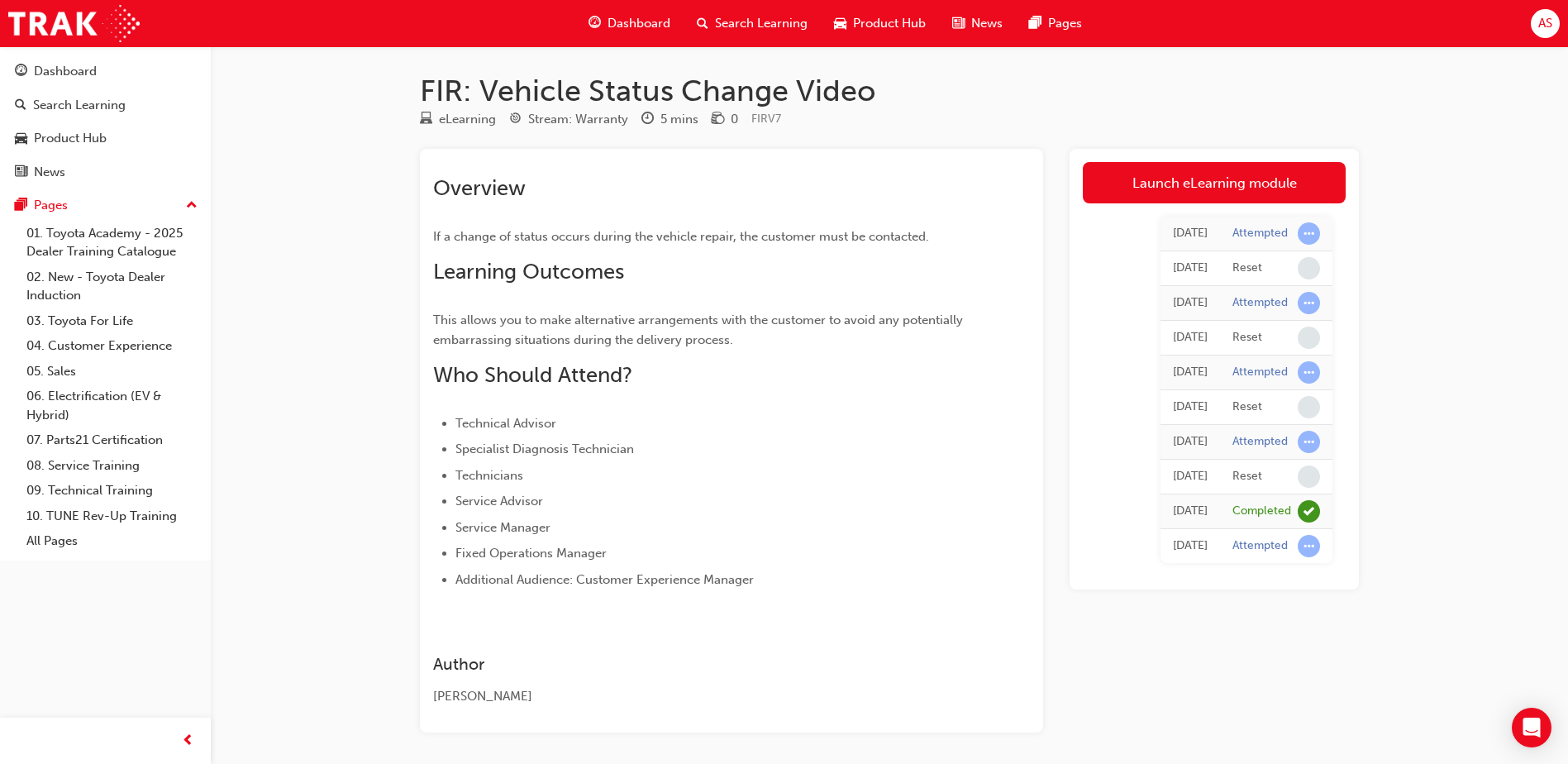
scroll to position [63, 0]
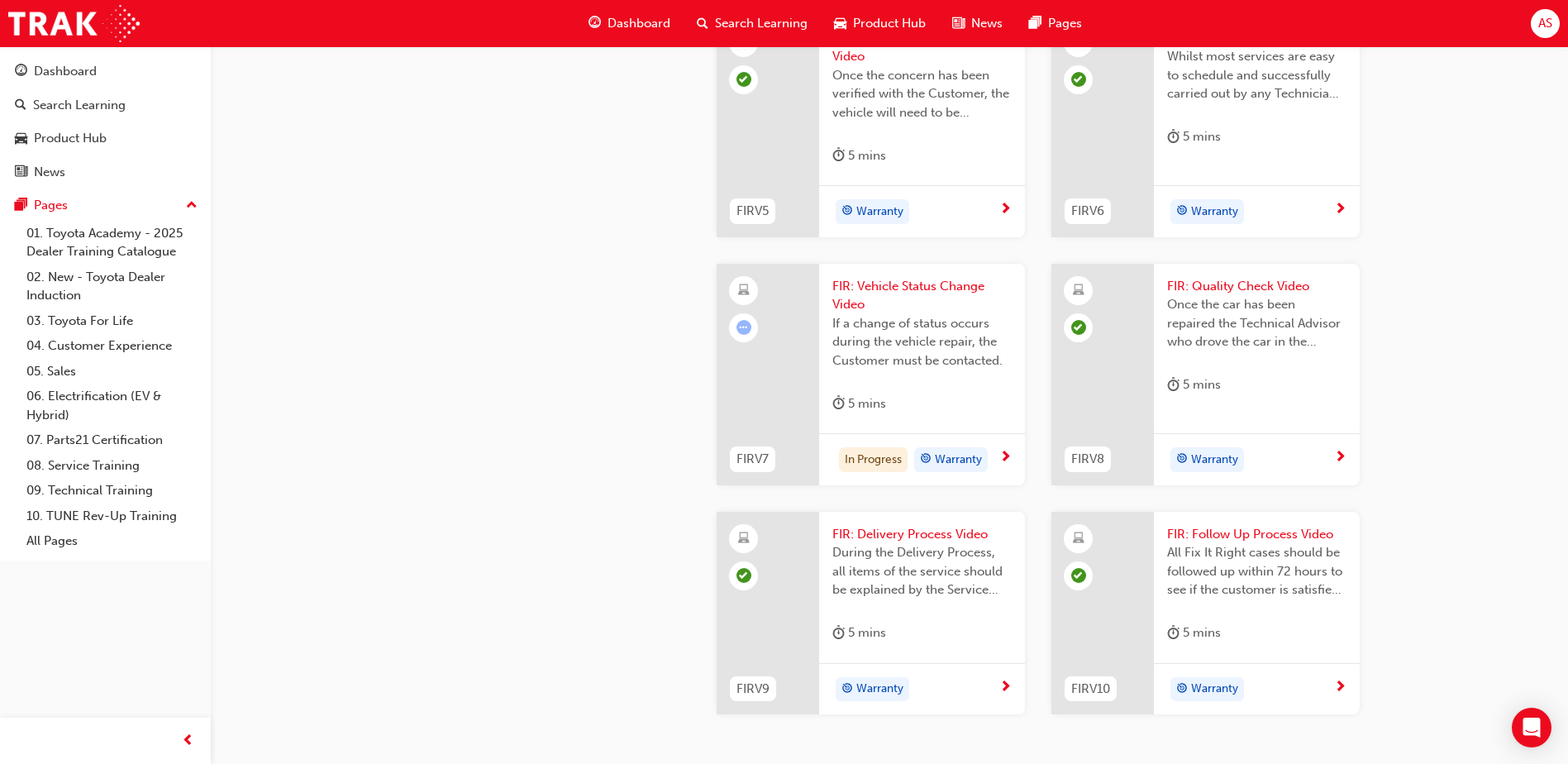
scroll to position [1151, 0]
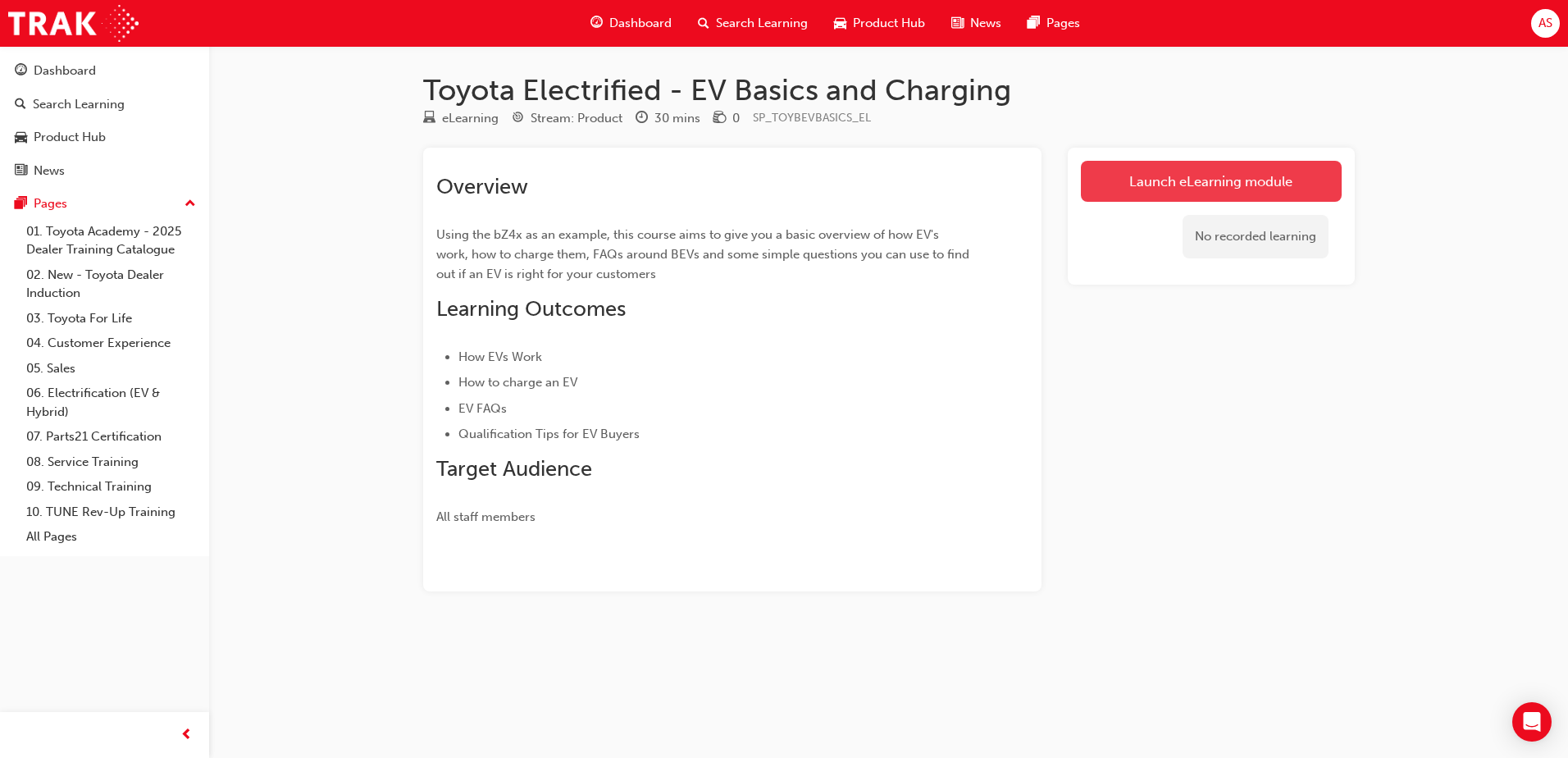
click at [1272, 180] on link "Launch eLearning module" at bounding box center [1212, 180] width 261 height 41
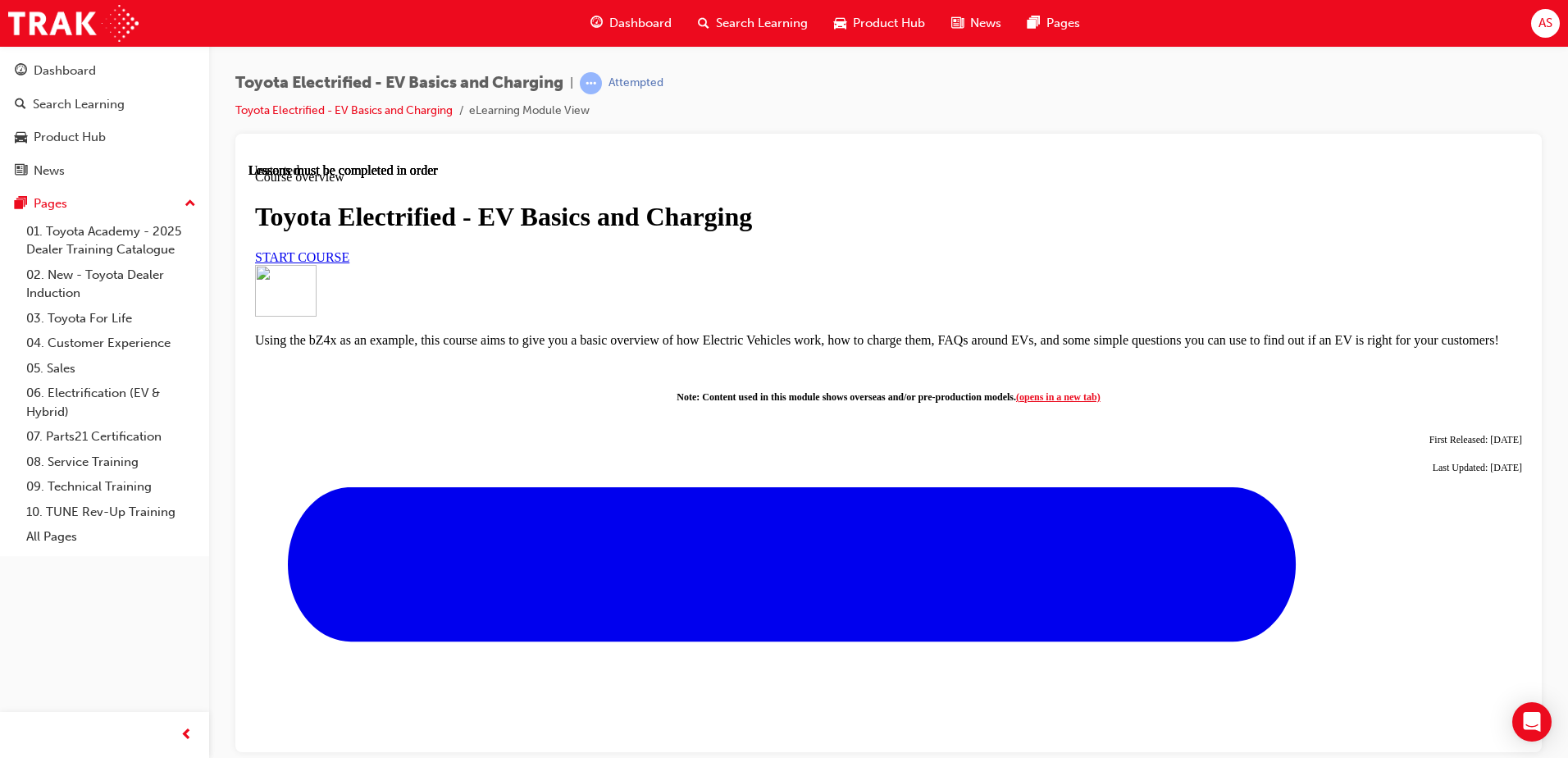
click at [349, 263] on link "START COURSE" at bounding box center [302, 256] width 94 height 14
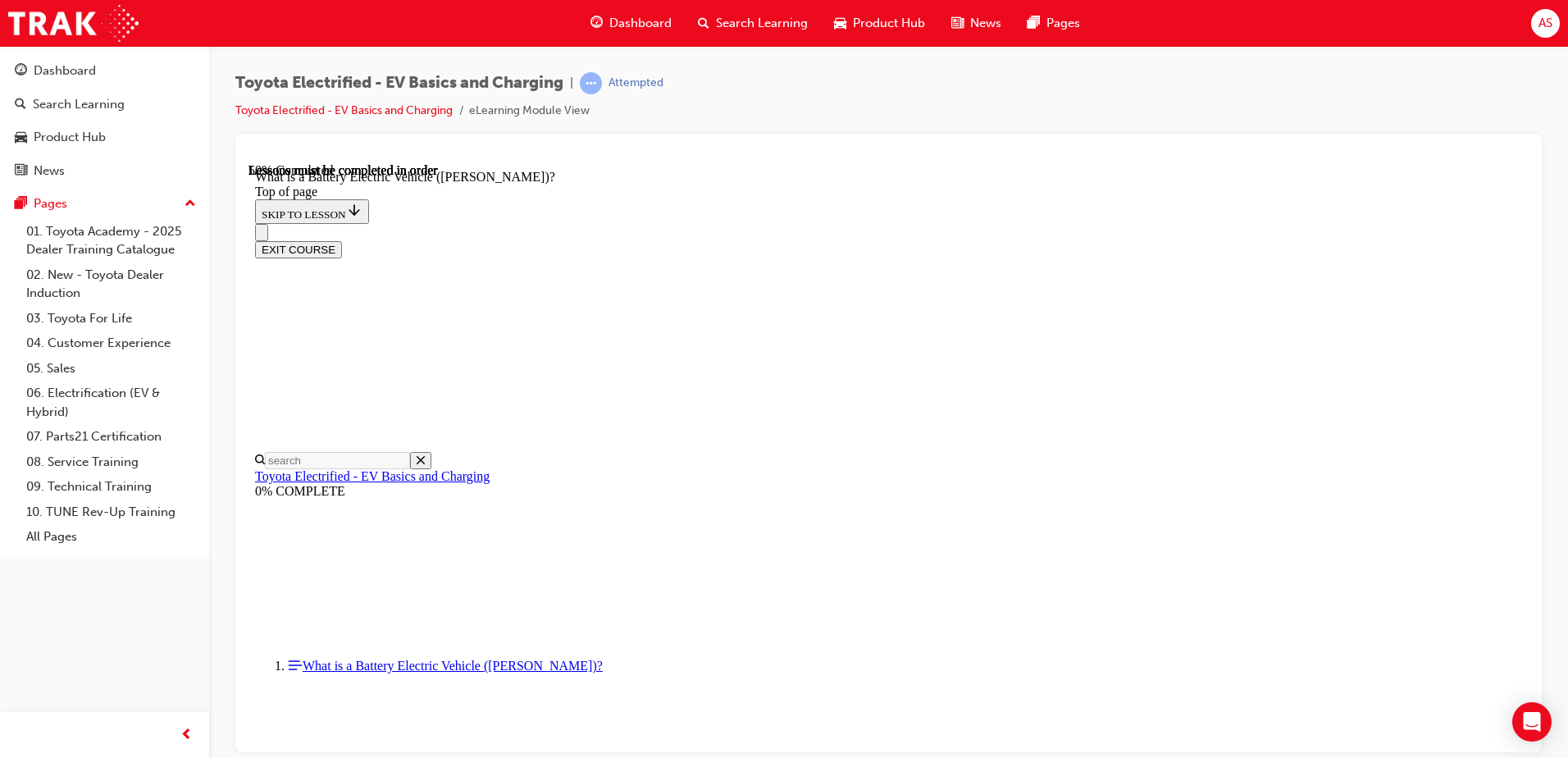
scroll to position [1609, 0]
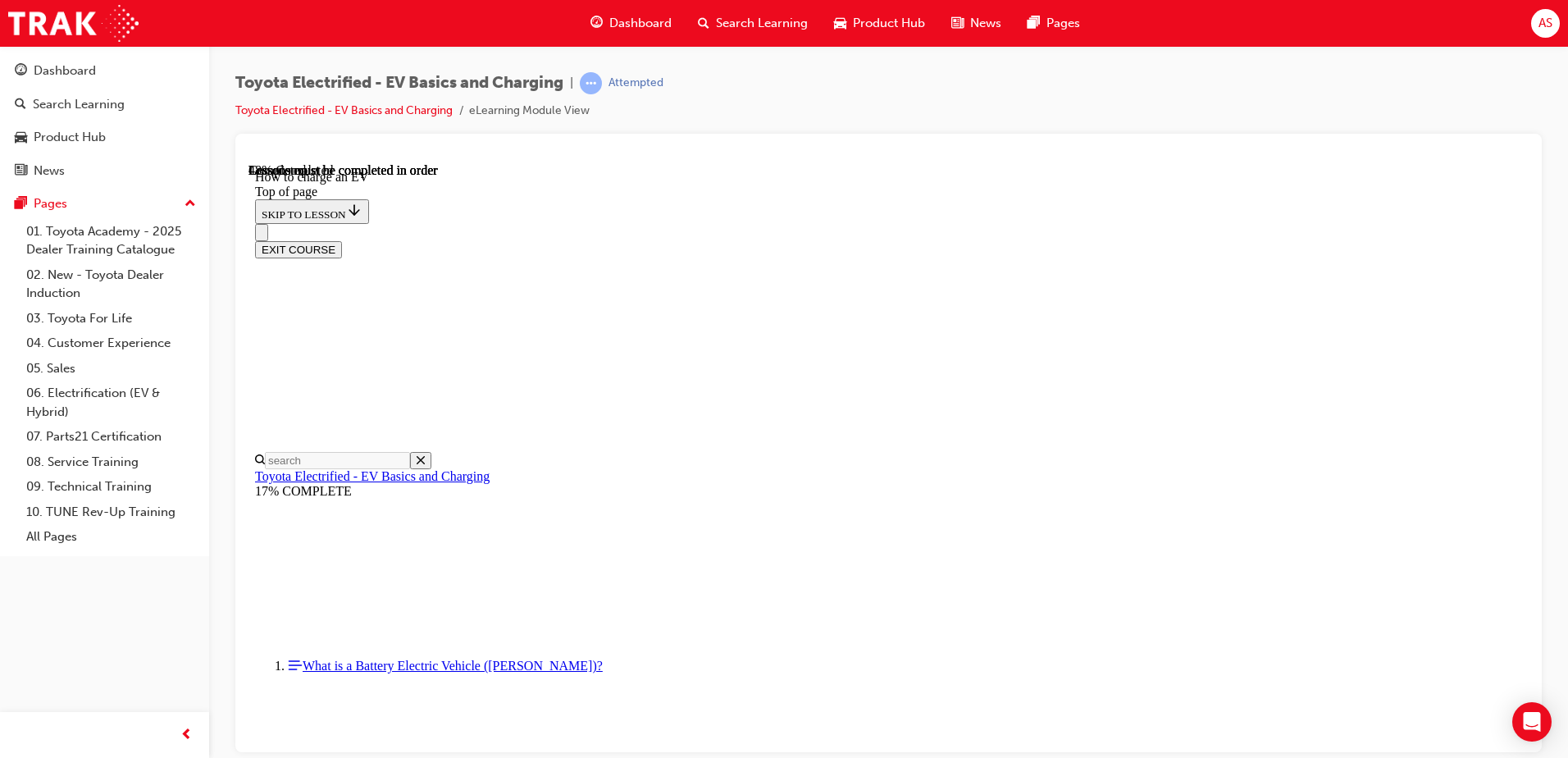
scroll to position [3824, 0]
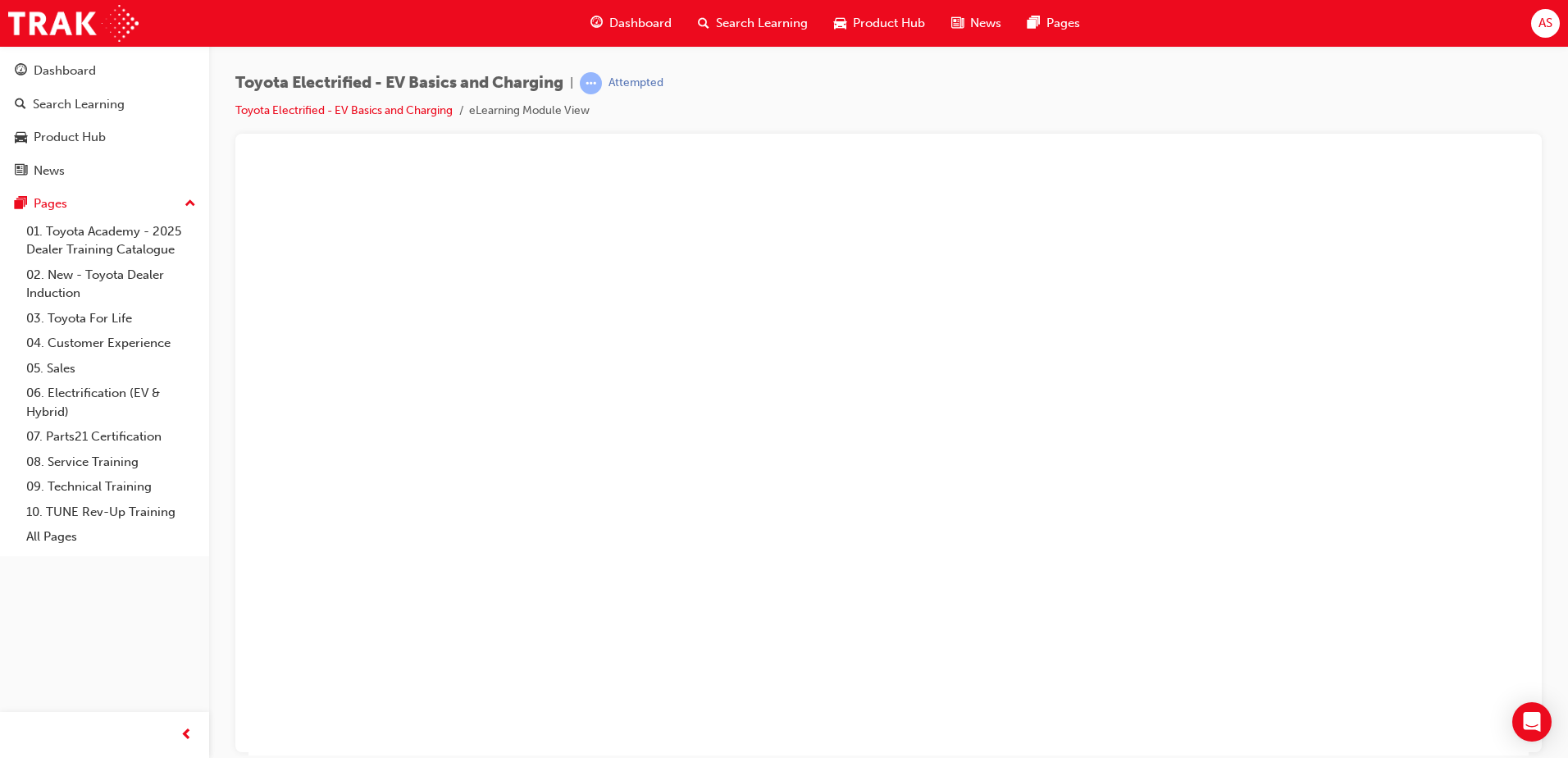
click at [986, 336] on button "Unzoom image" at bounding box center [888, 458] width 1280 height 593
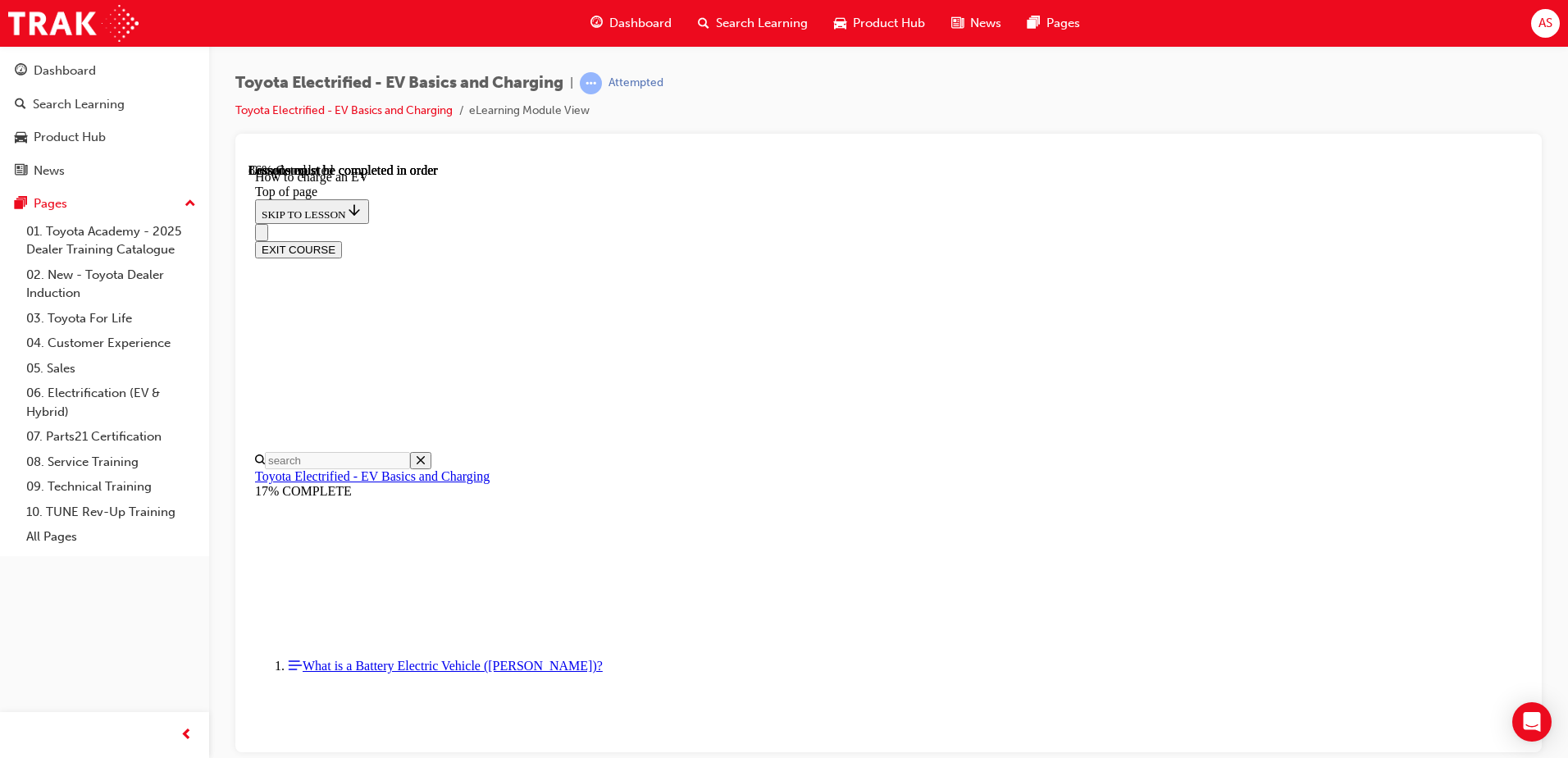
scroll to position [5818, 0]
drag, startPoint x: 1020, startPoint y: 623, endPoint x: 1020, endPoint y: 638, distance: 15.0
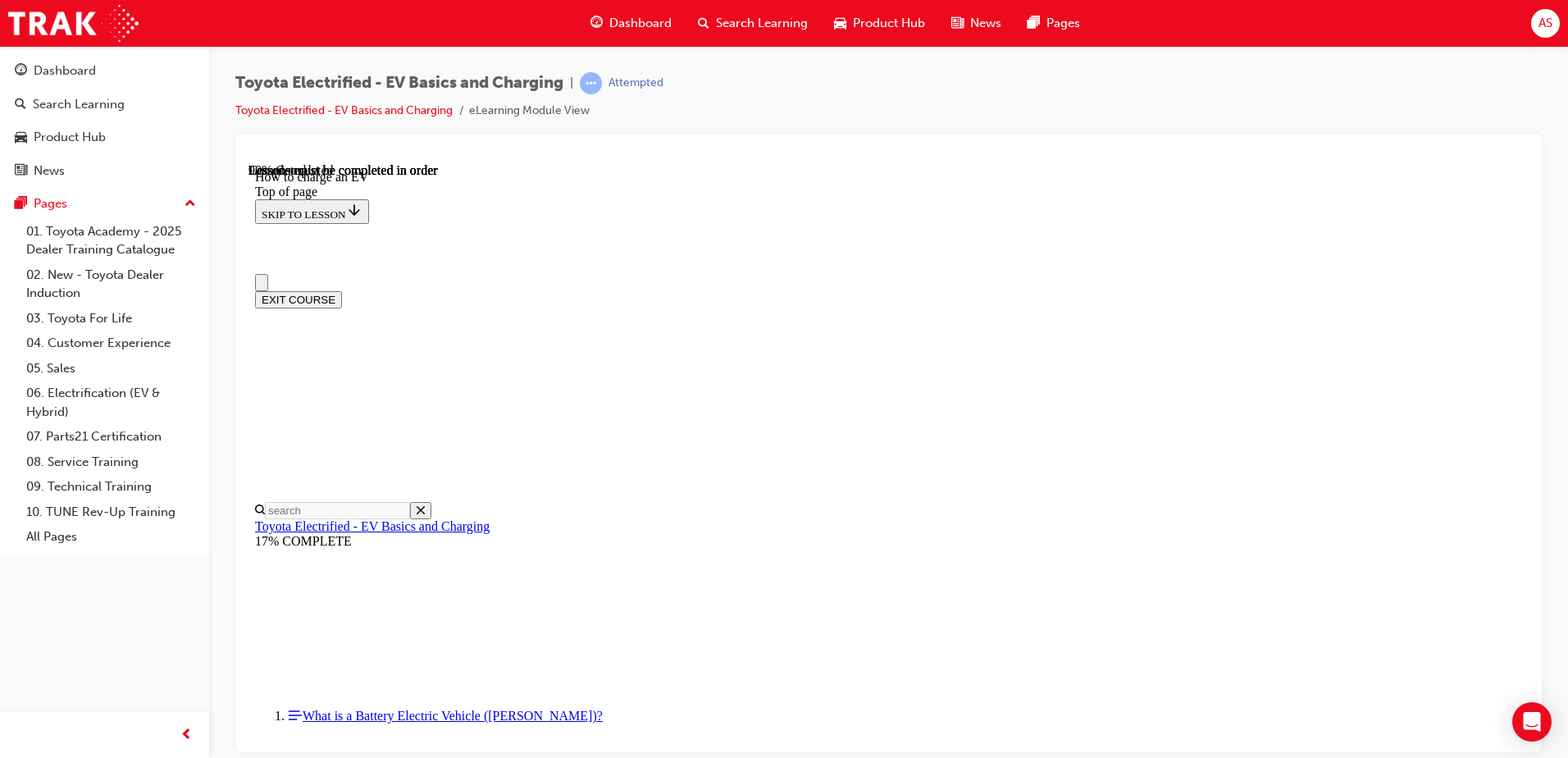
drag, startPoint x: 1524, startPoint y: 371, endPoint x: 1741, endPoint y: 301, distance: 228.0
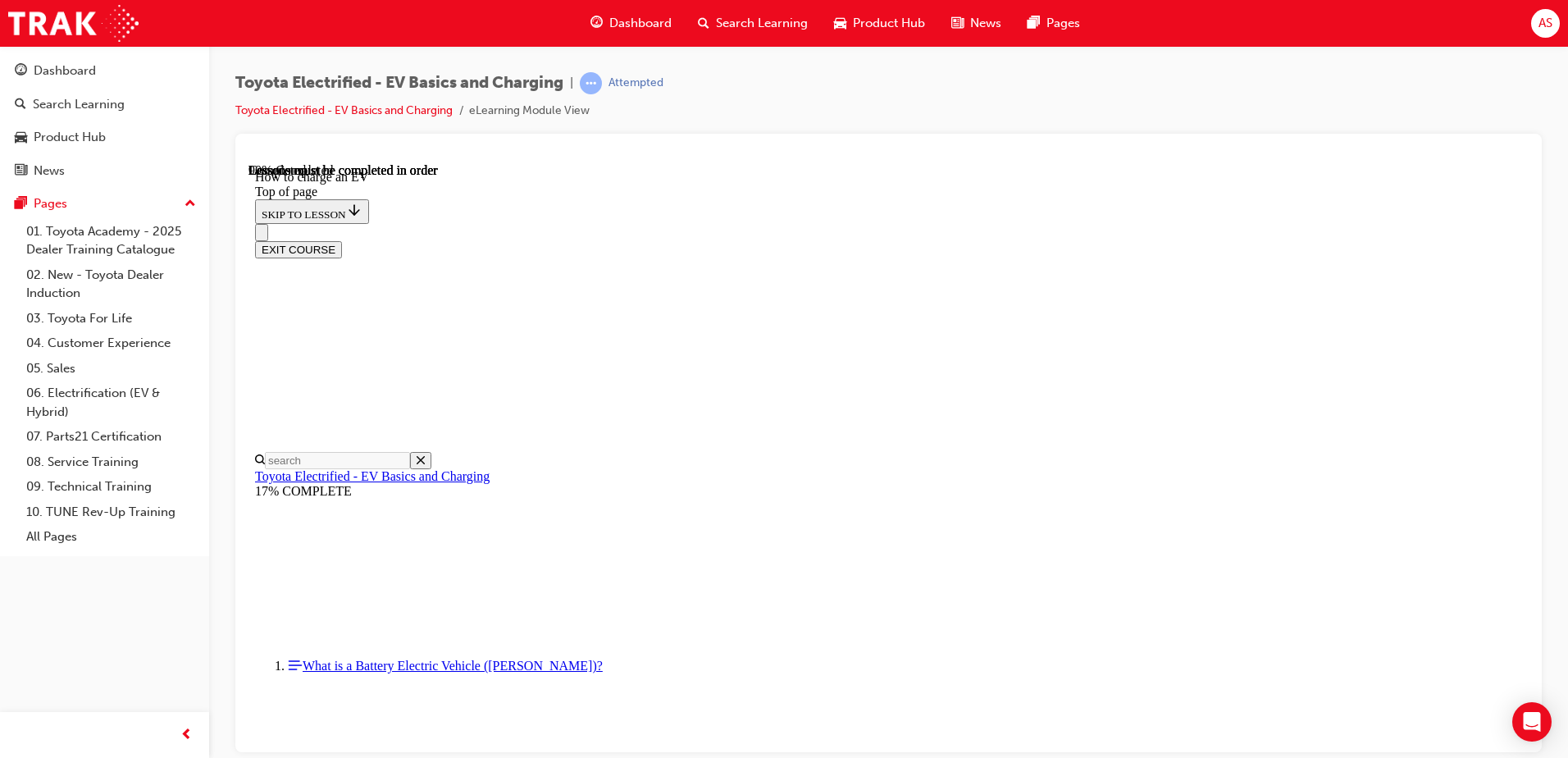
scroll to position [984, 0]
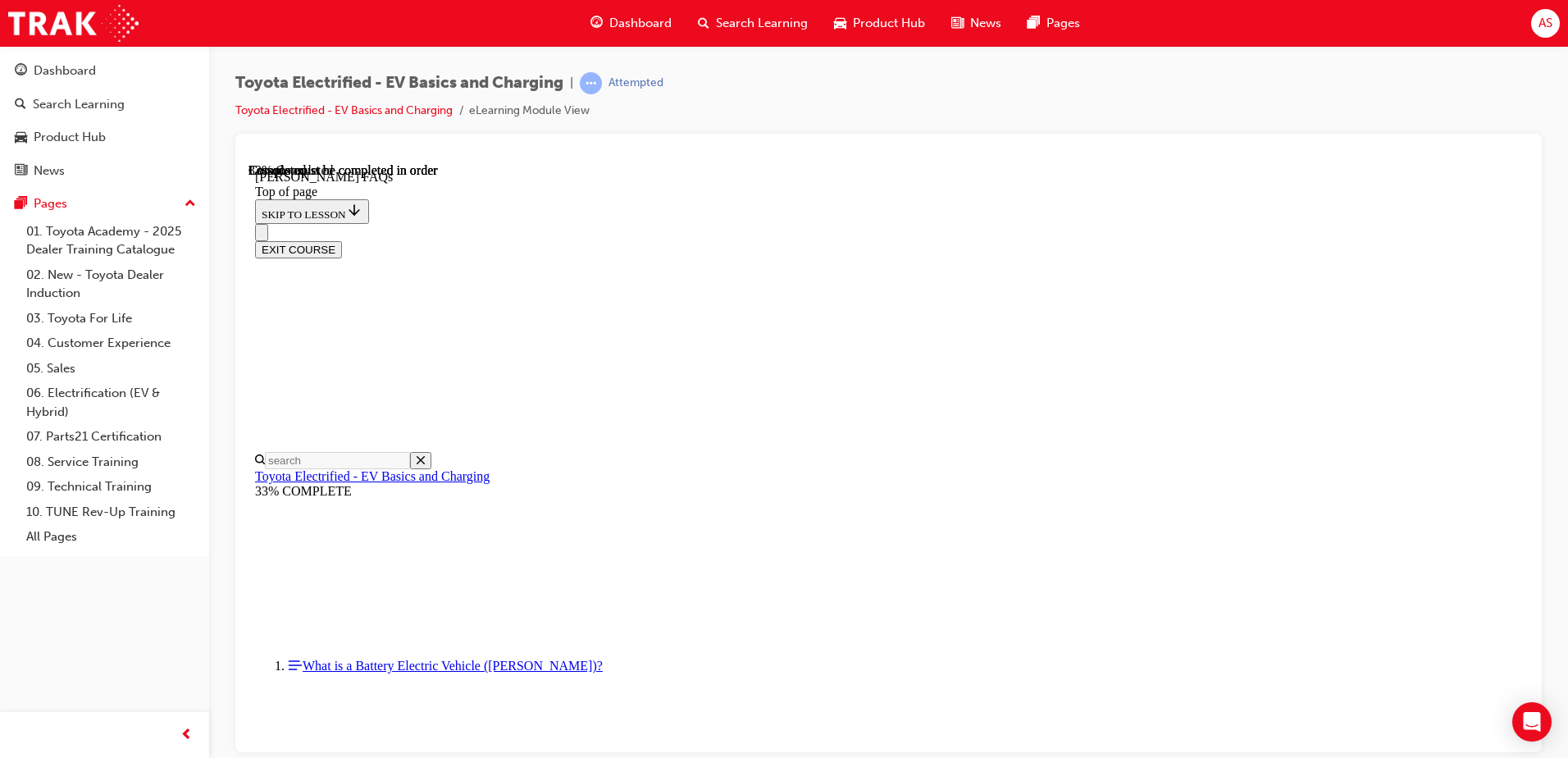
scroll to position [762, 0]
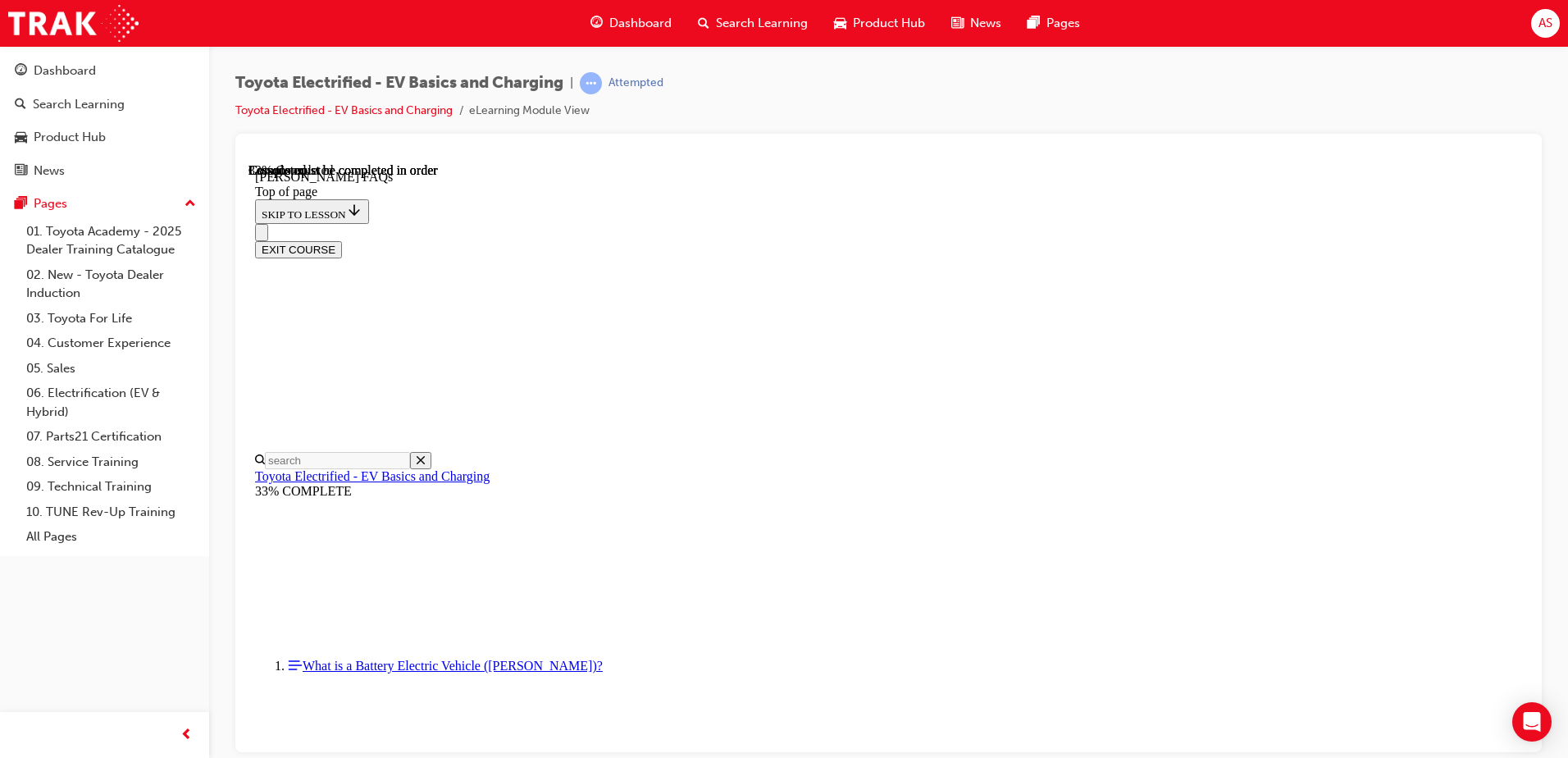
scroll to position [2544, 0]
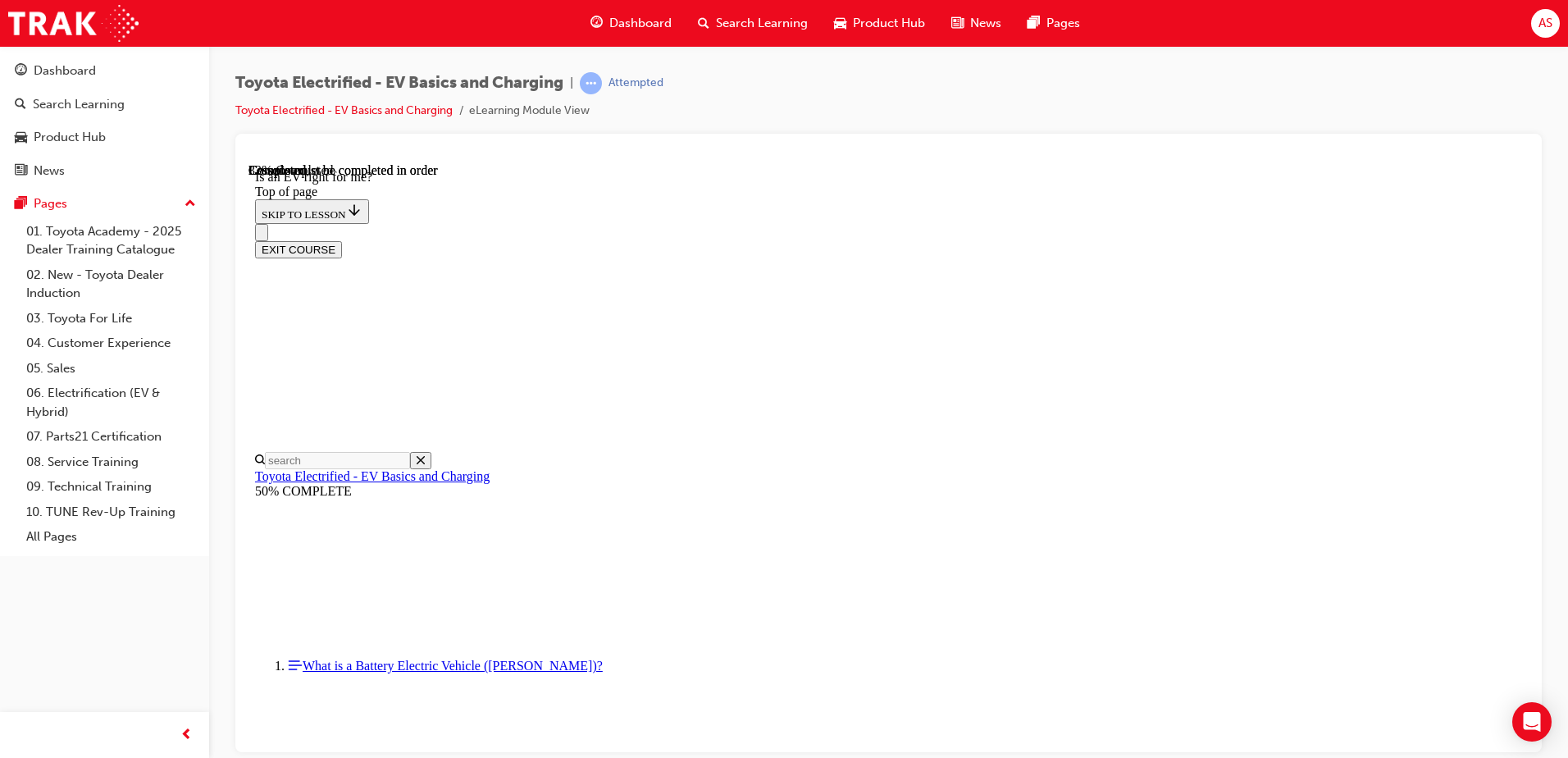
drag, startPoint x: 949, startPoint y: 348, endPoint x: 976, endPoint y: 340, distance: 28.2
drag, startPoint x: 1153, startPoint y: 325, endPoint x: 1128, endPoint y: 343, distance: 30.8
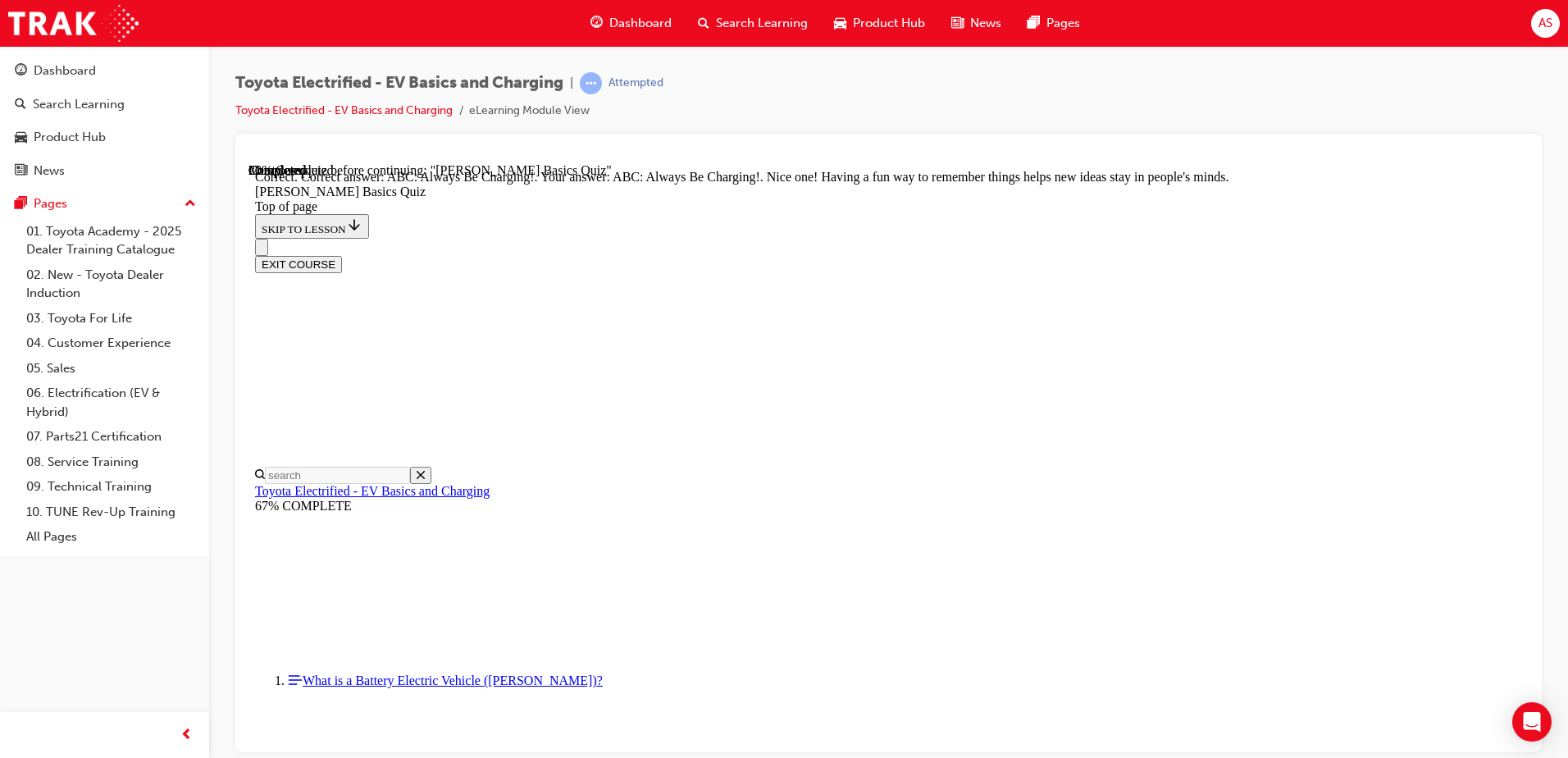
scroll to position [336, 0]
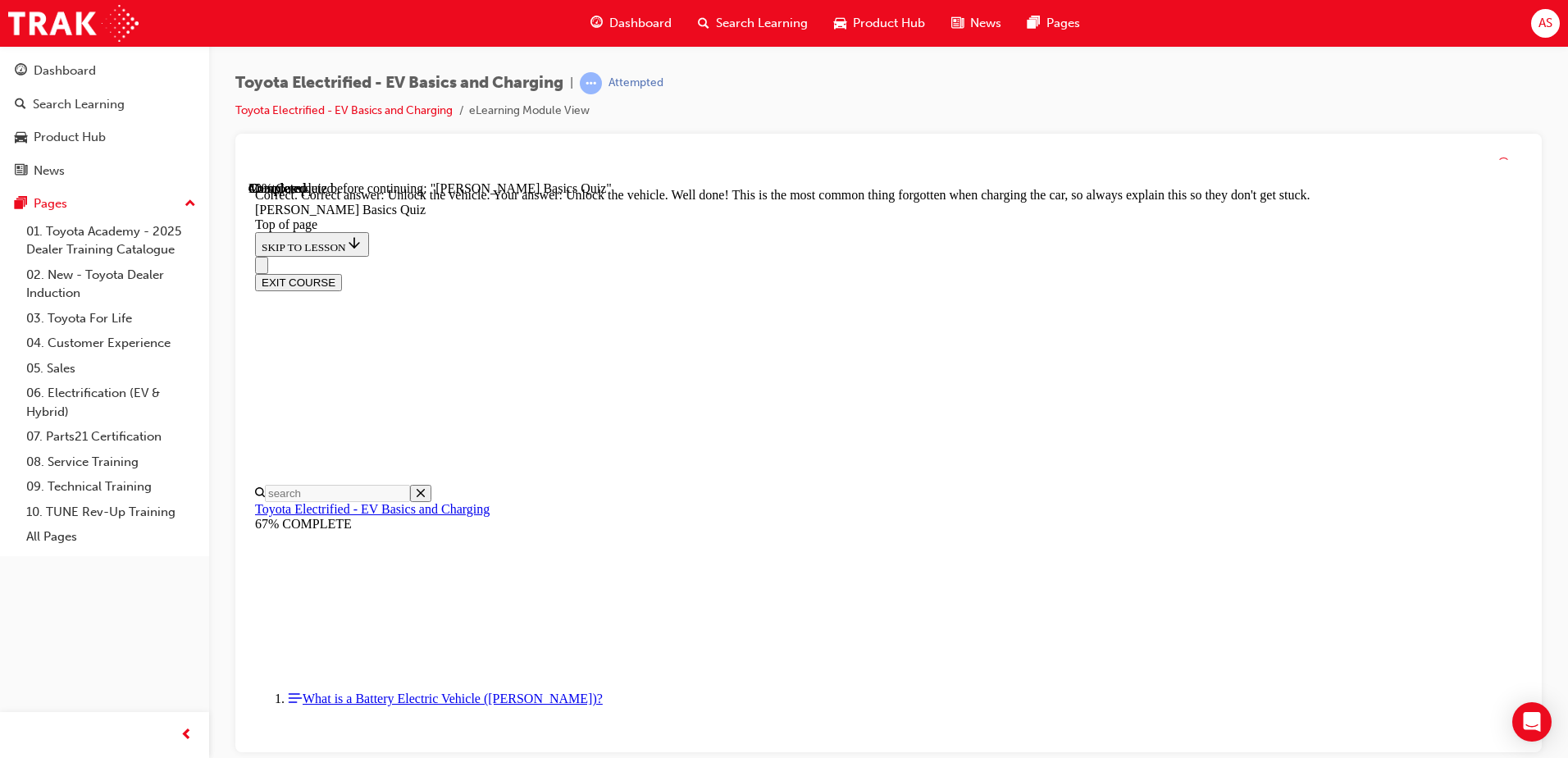
scroll to position [548, 0]
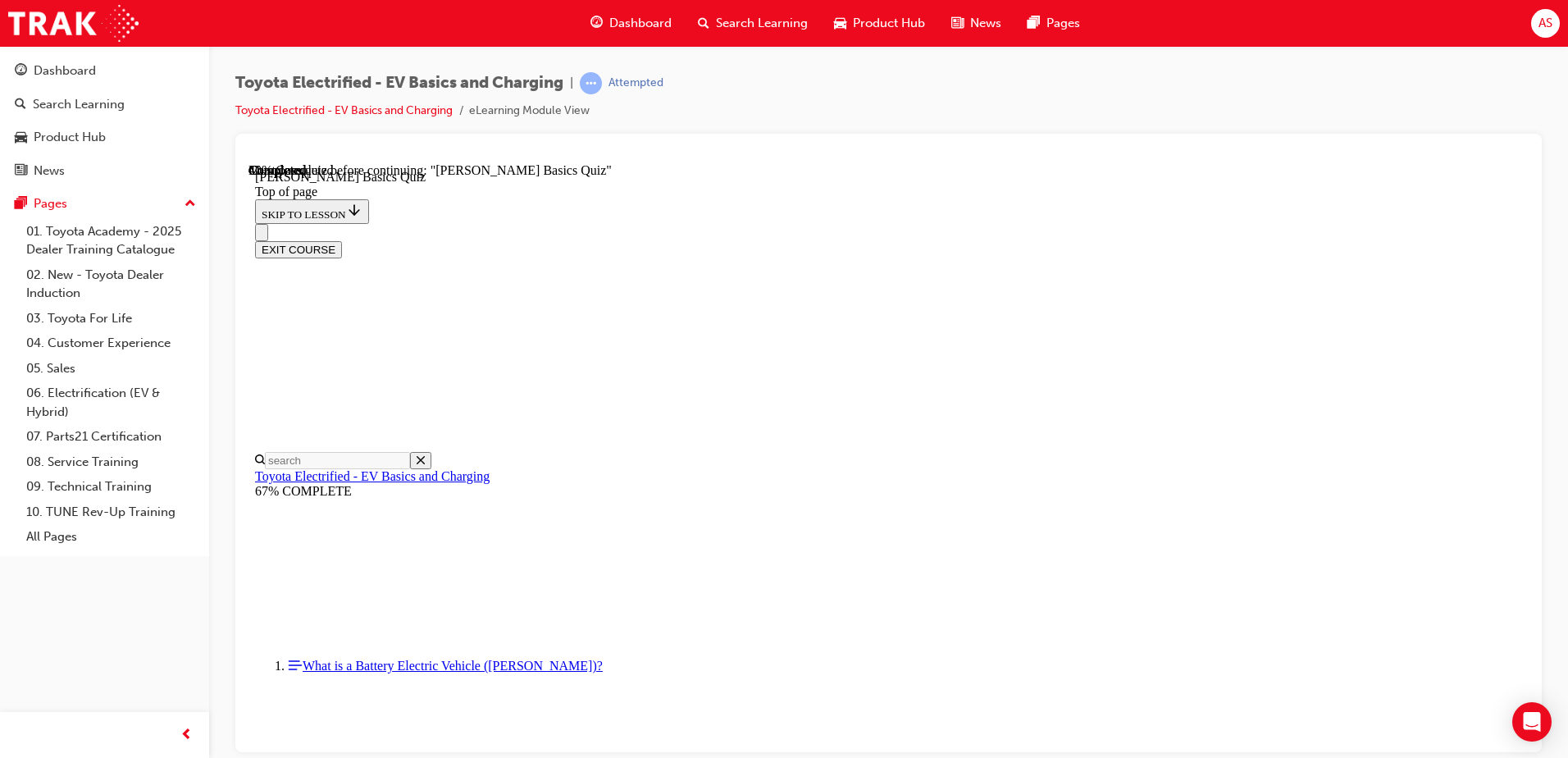
scroll to position [68, 0]
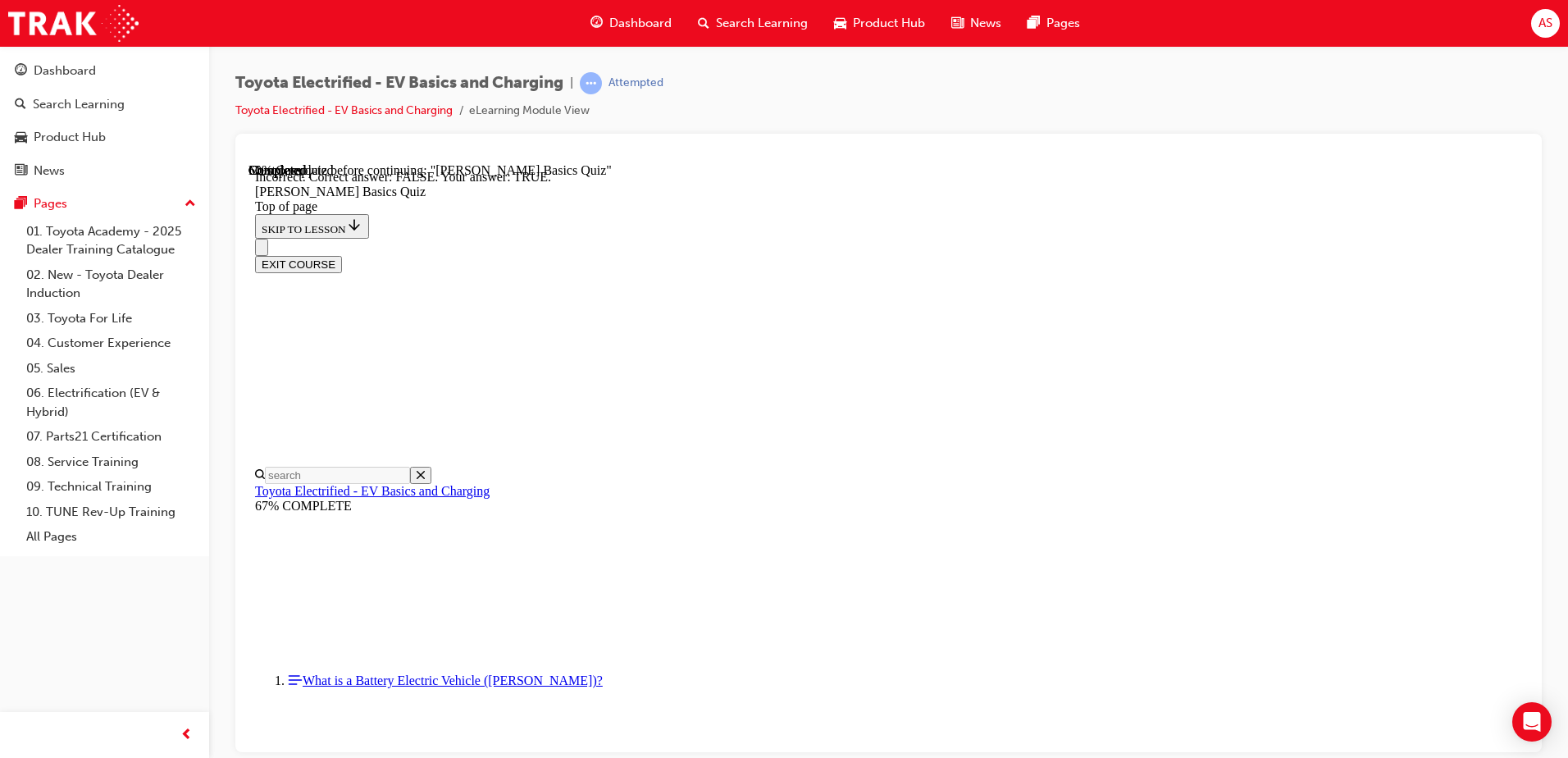
scroll to position [169, 0]
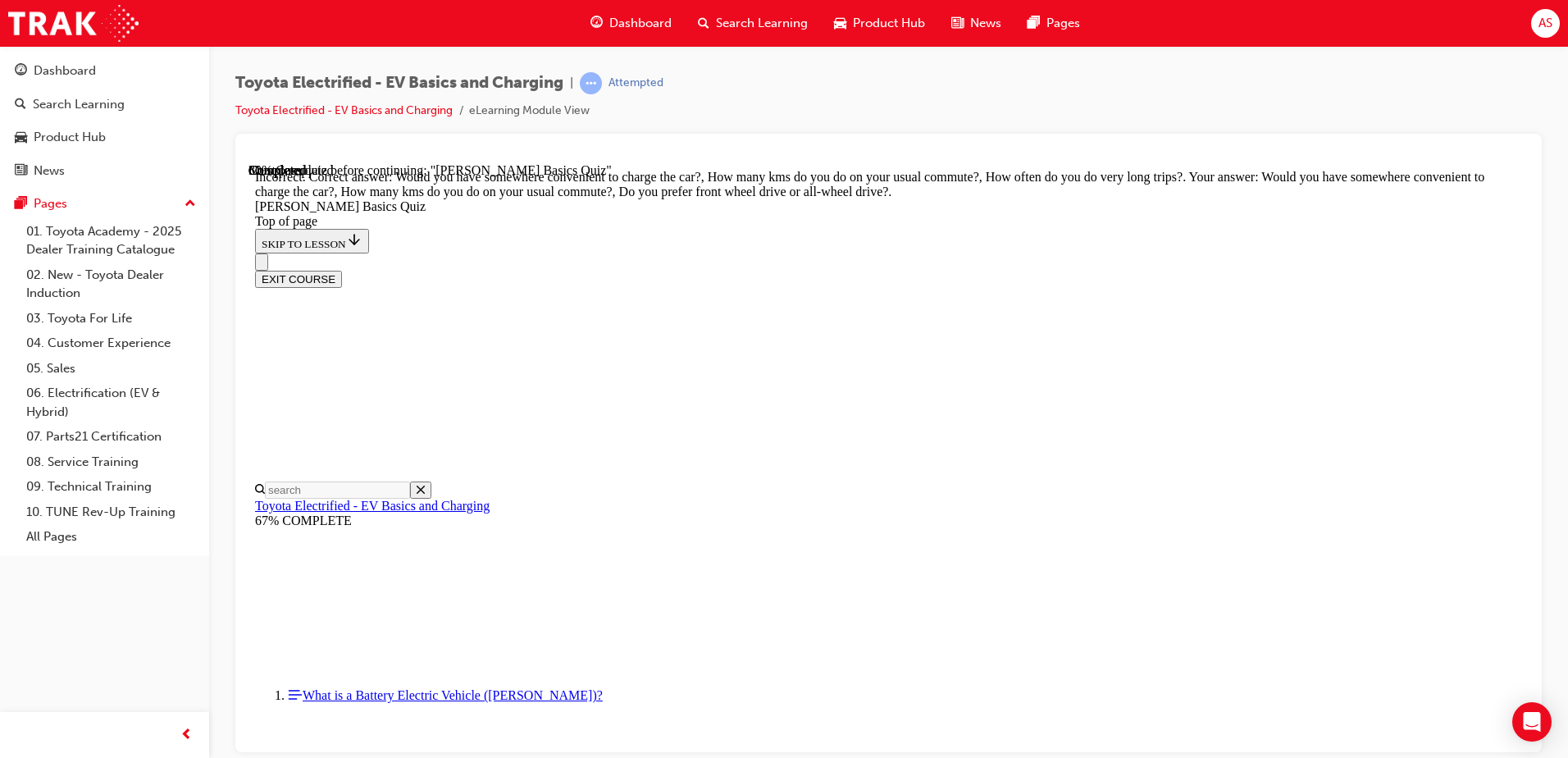
scroll to position [251, 0]
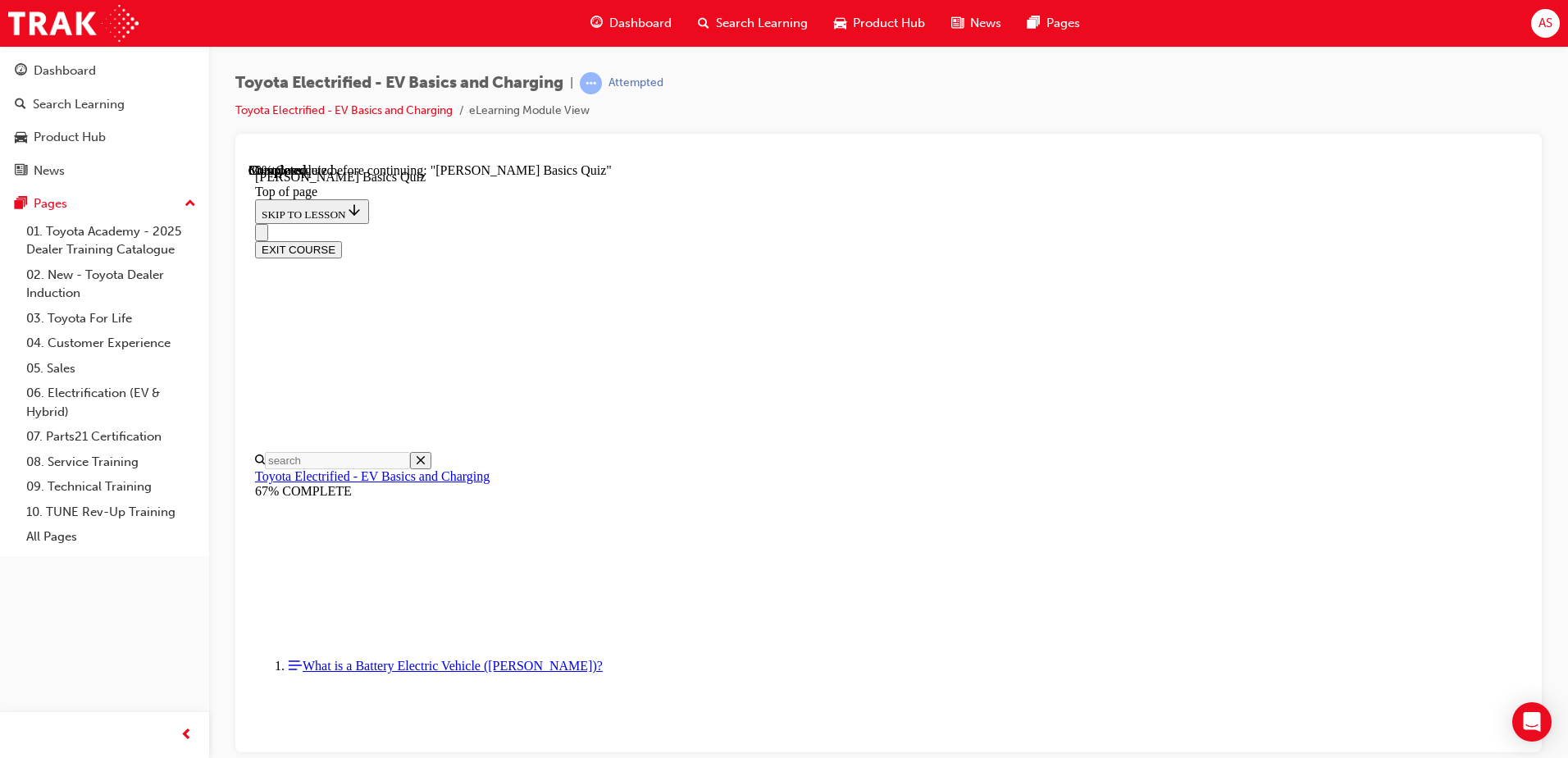
scroll to position [101, 0]
drag, startPoint x: 847, startPoint y: 495, endPoint x: 844, endPoint y: 460, distance: 35.1
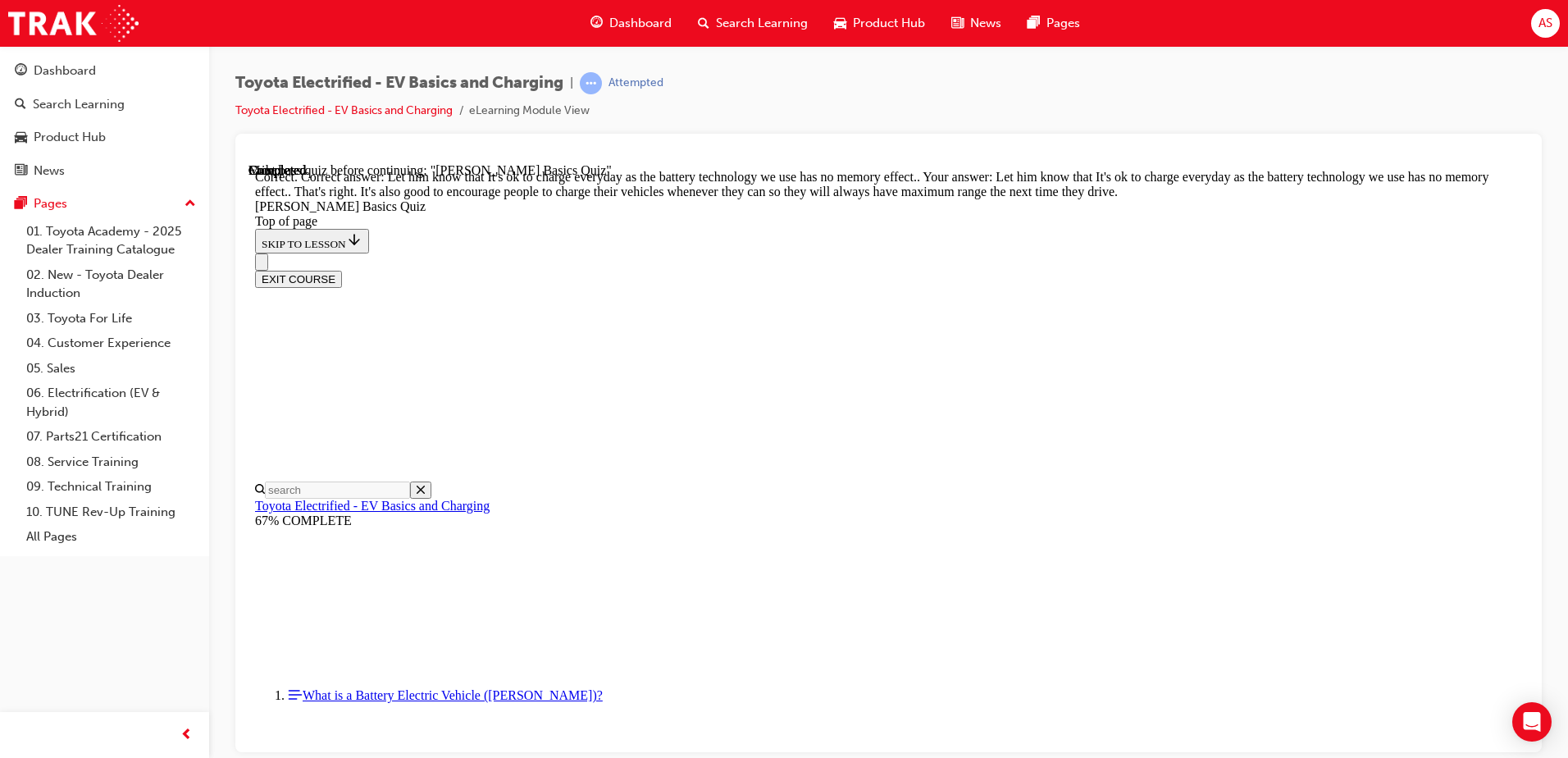
scroll to position [322, 0]
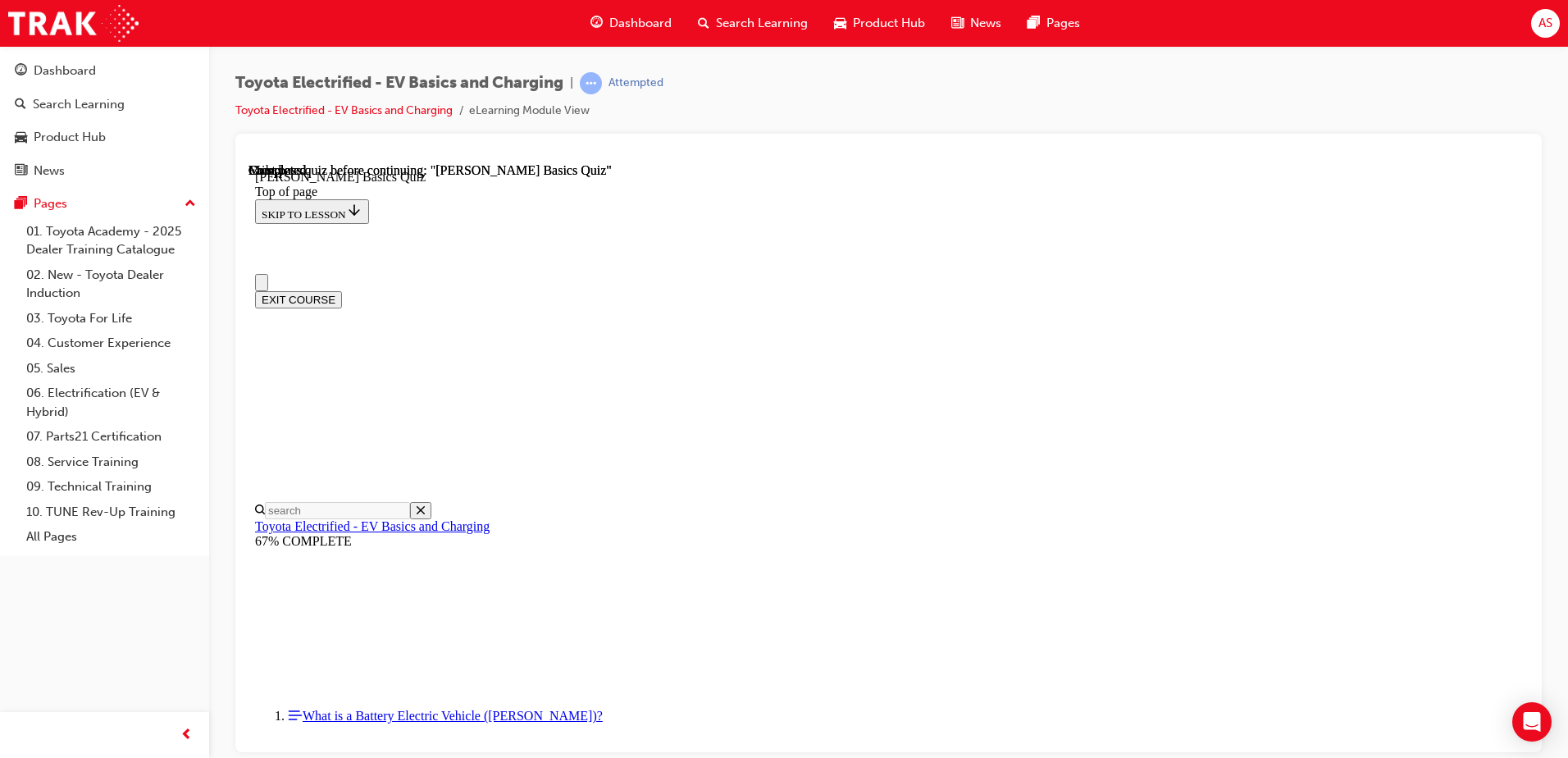
scroll to position [246, 0]
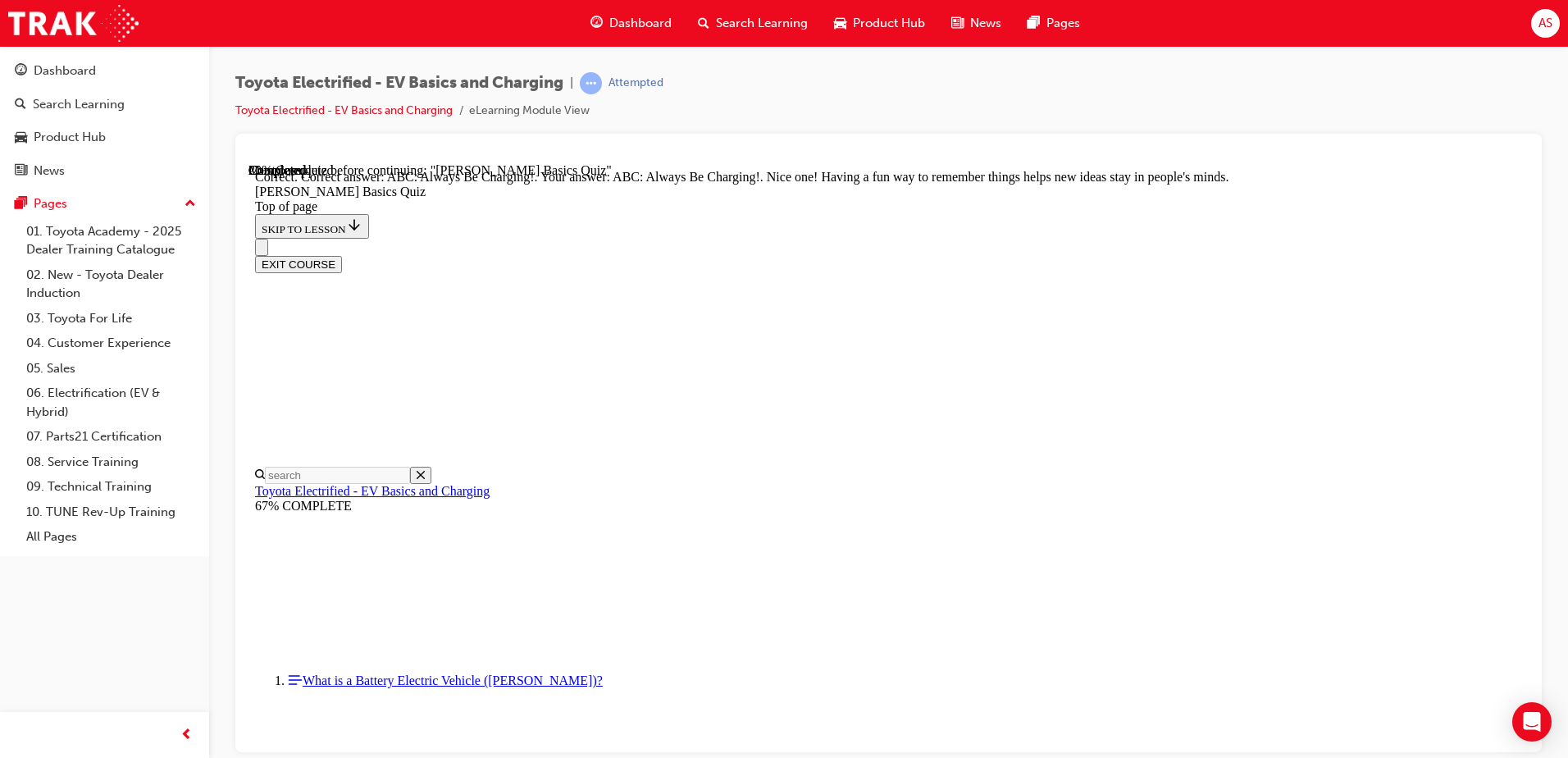
scroll to position [336, 0]
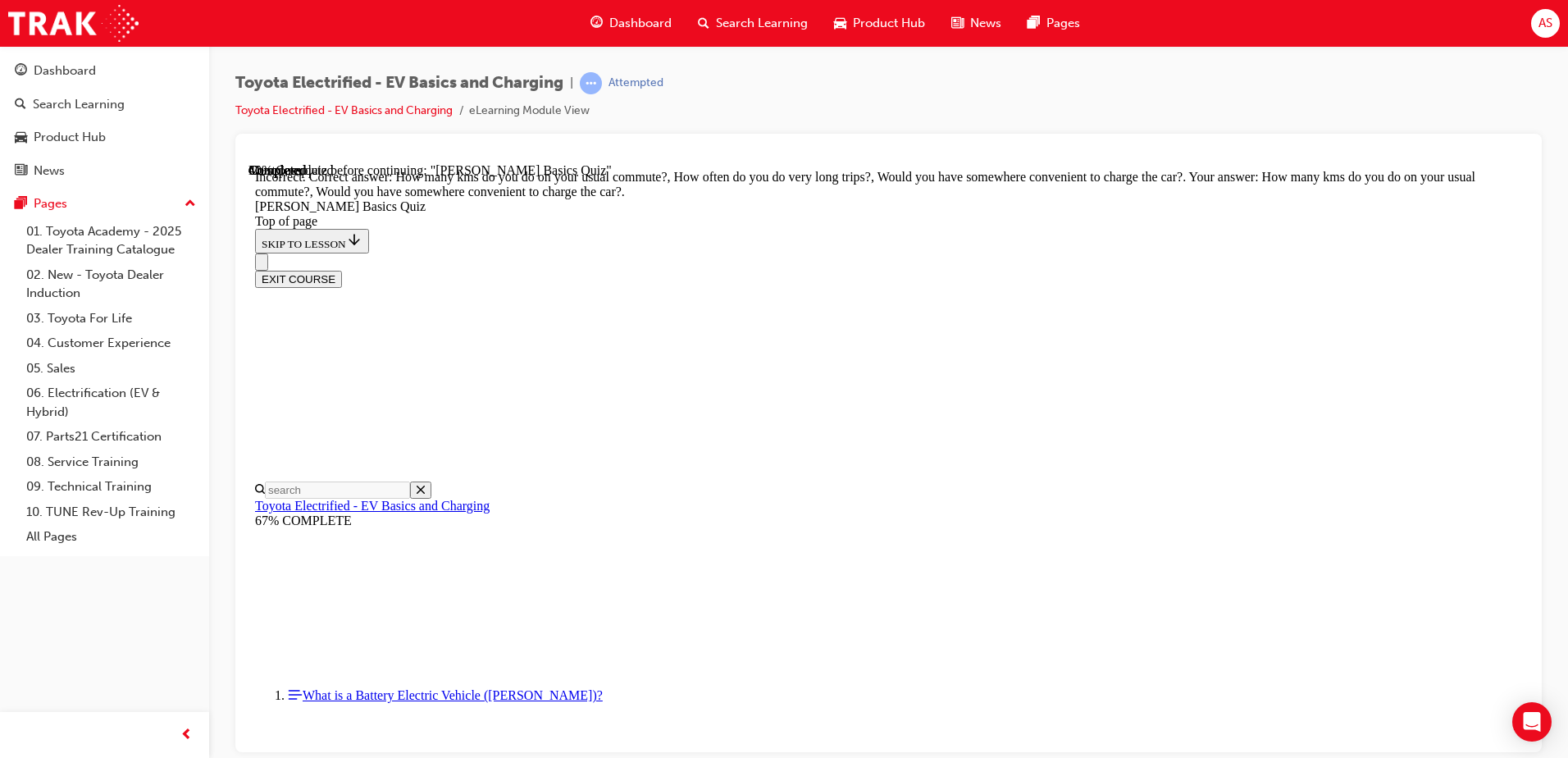
scroll to position [300, 0]
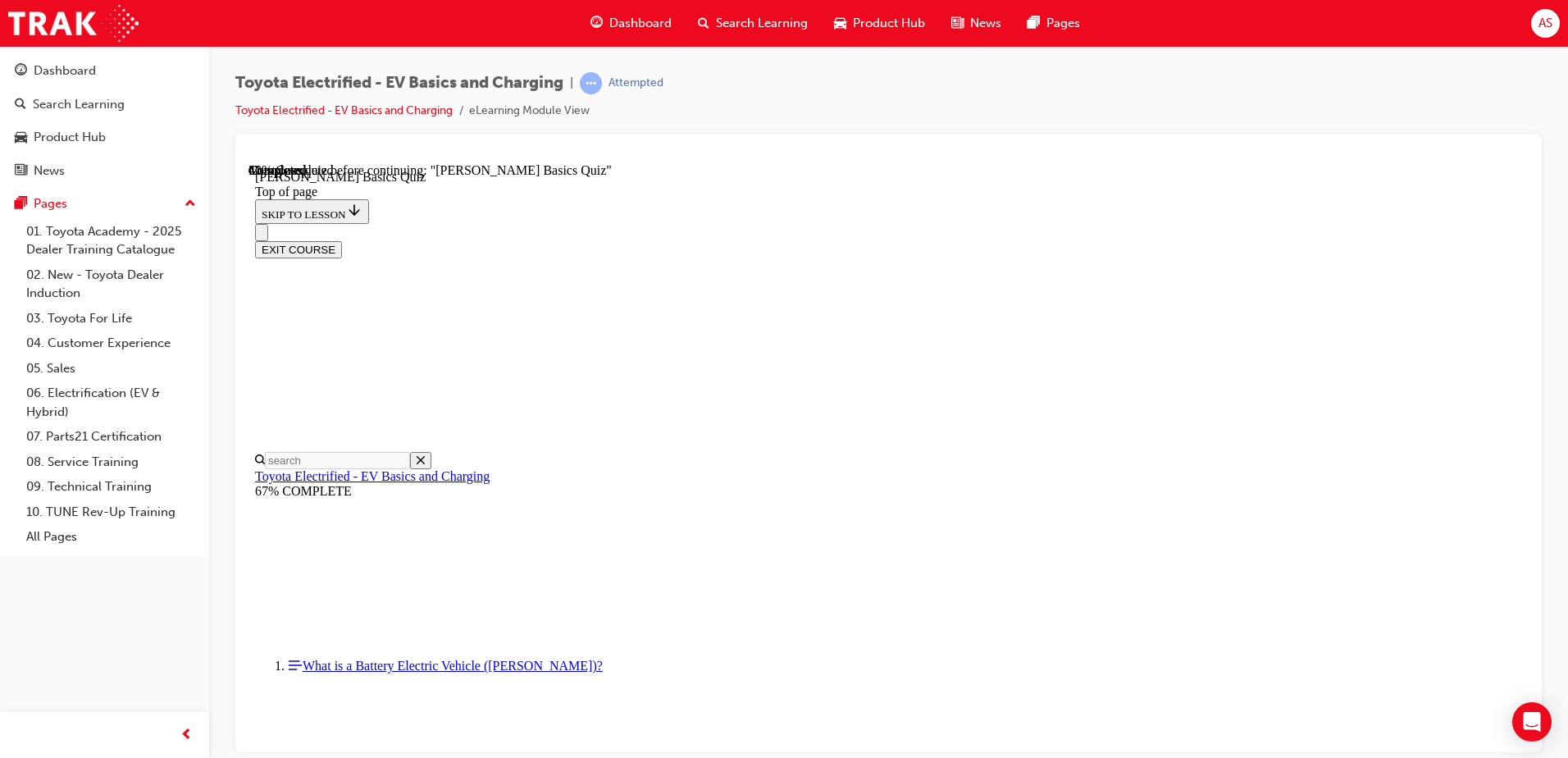
drag, startPoint x: 848, startPoint y: 534, endPoint x: 845, endPoint y: 548, distance: 14.3
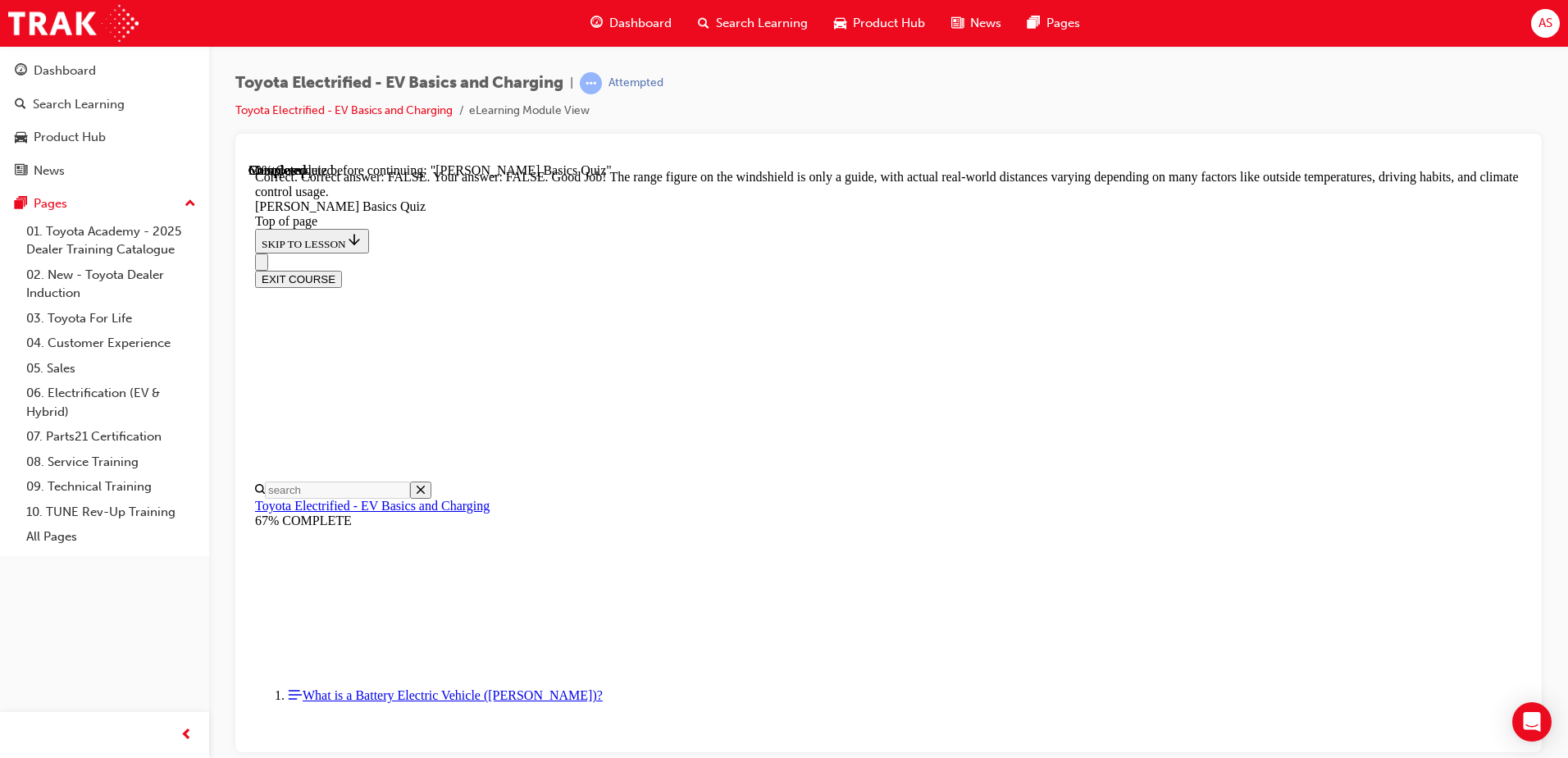
scroll to position [288, 0]
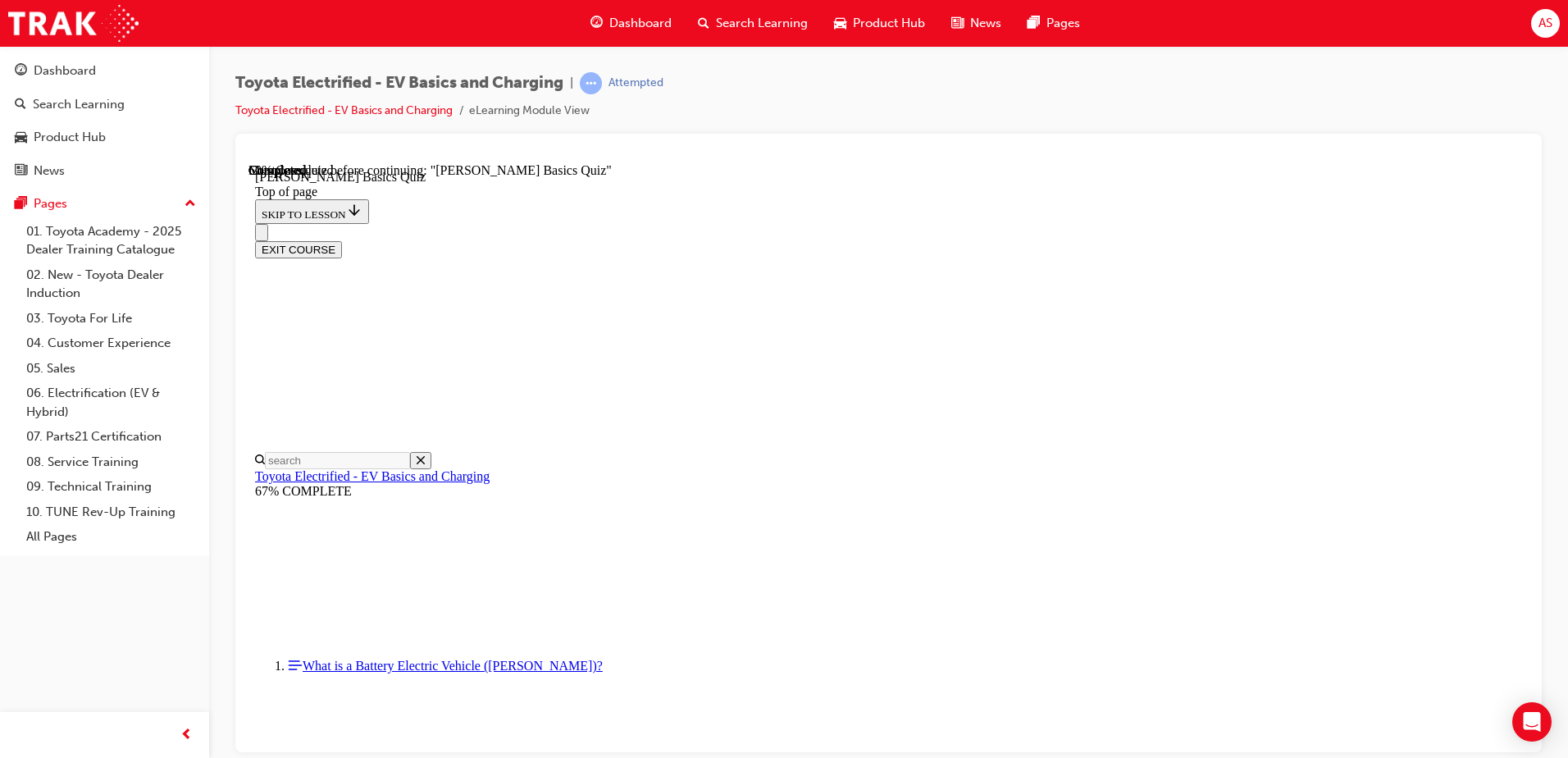
drag, startPoint x: 923, startPoint y: 709, endPoint x: 949, endPoint y: 693, distance: 30.5
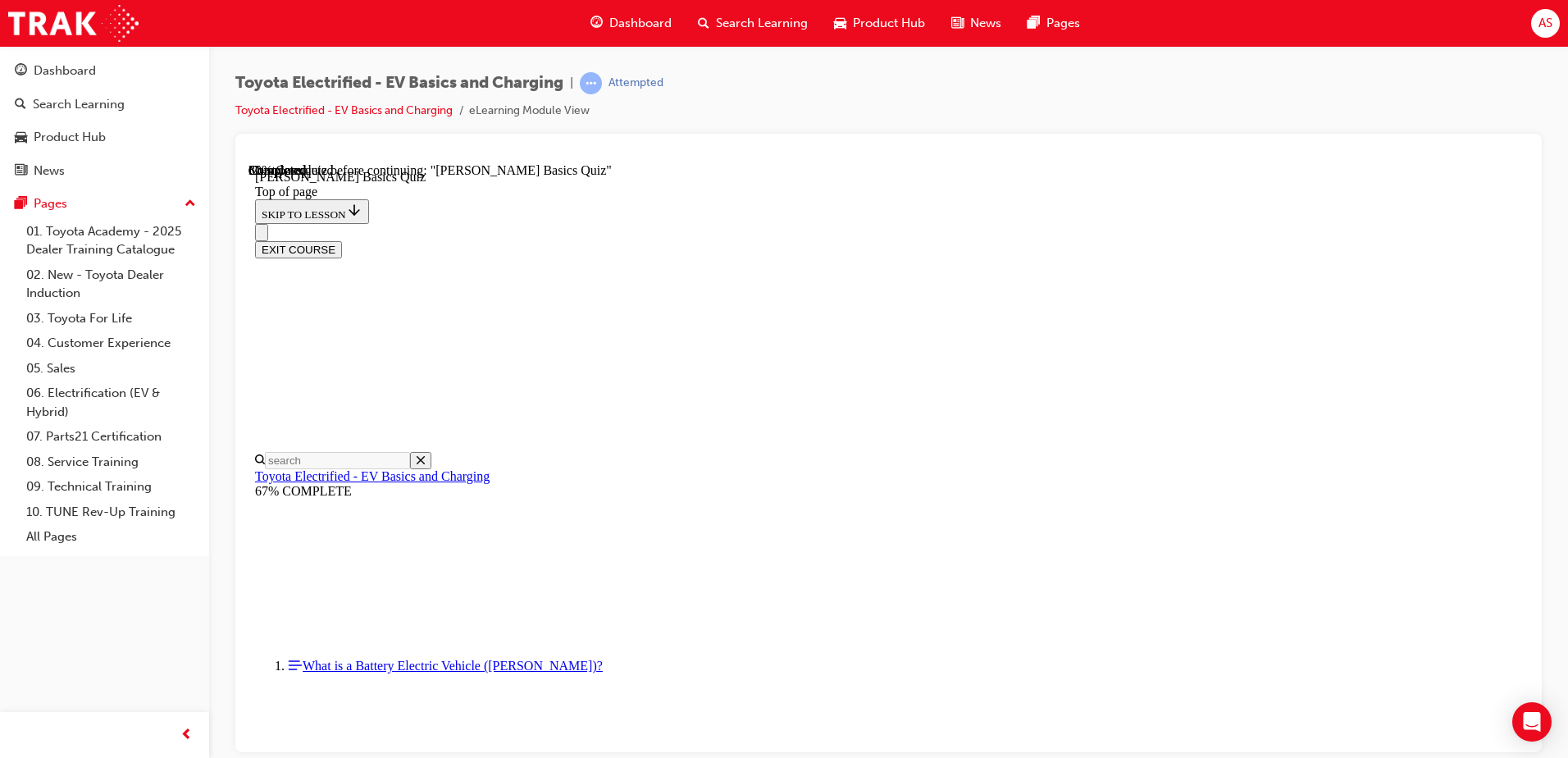
scroll to position [101, 0]
drag, startPoint x: 812, startPoint y: 663, endPoint x: 833, endPoint y: 622, distance: 46.1
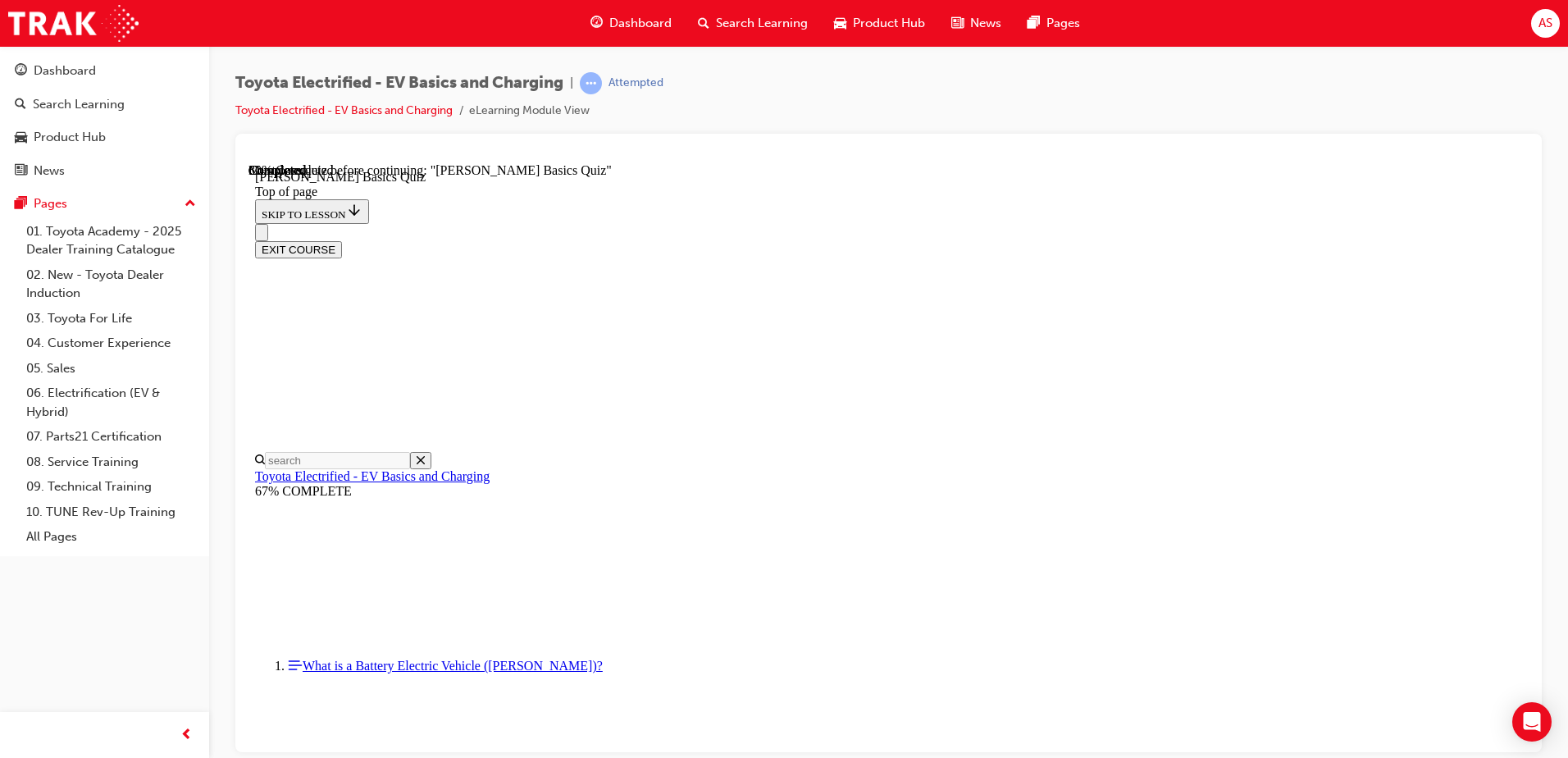
drag, startPoint x: 995, startPoint y: 662, endPoint x: 988, endPoint y: 667, distance: 8.6
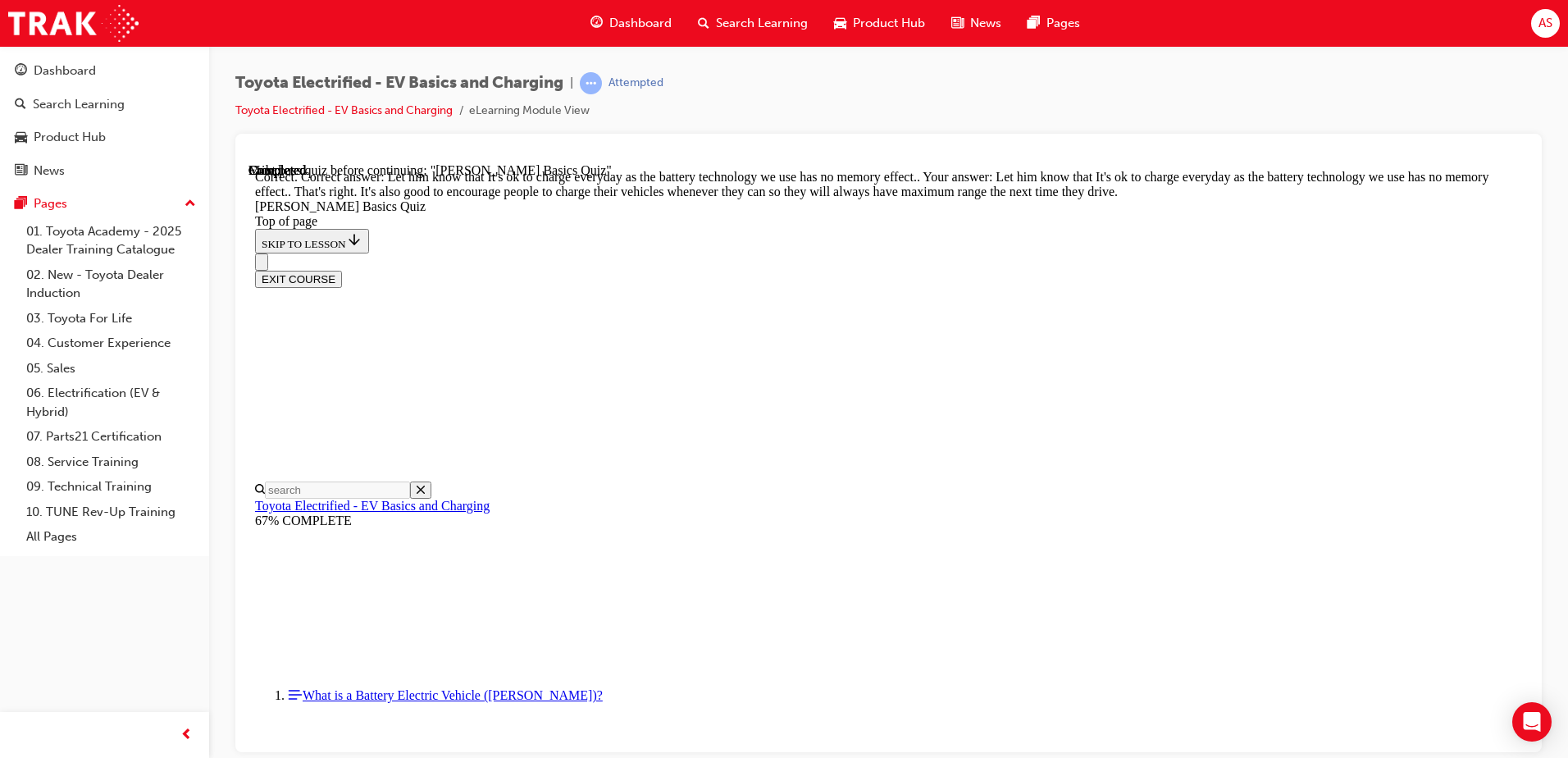
scroll to position [322, 0]
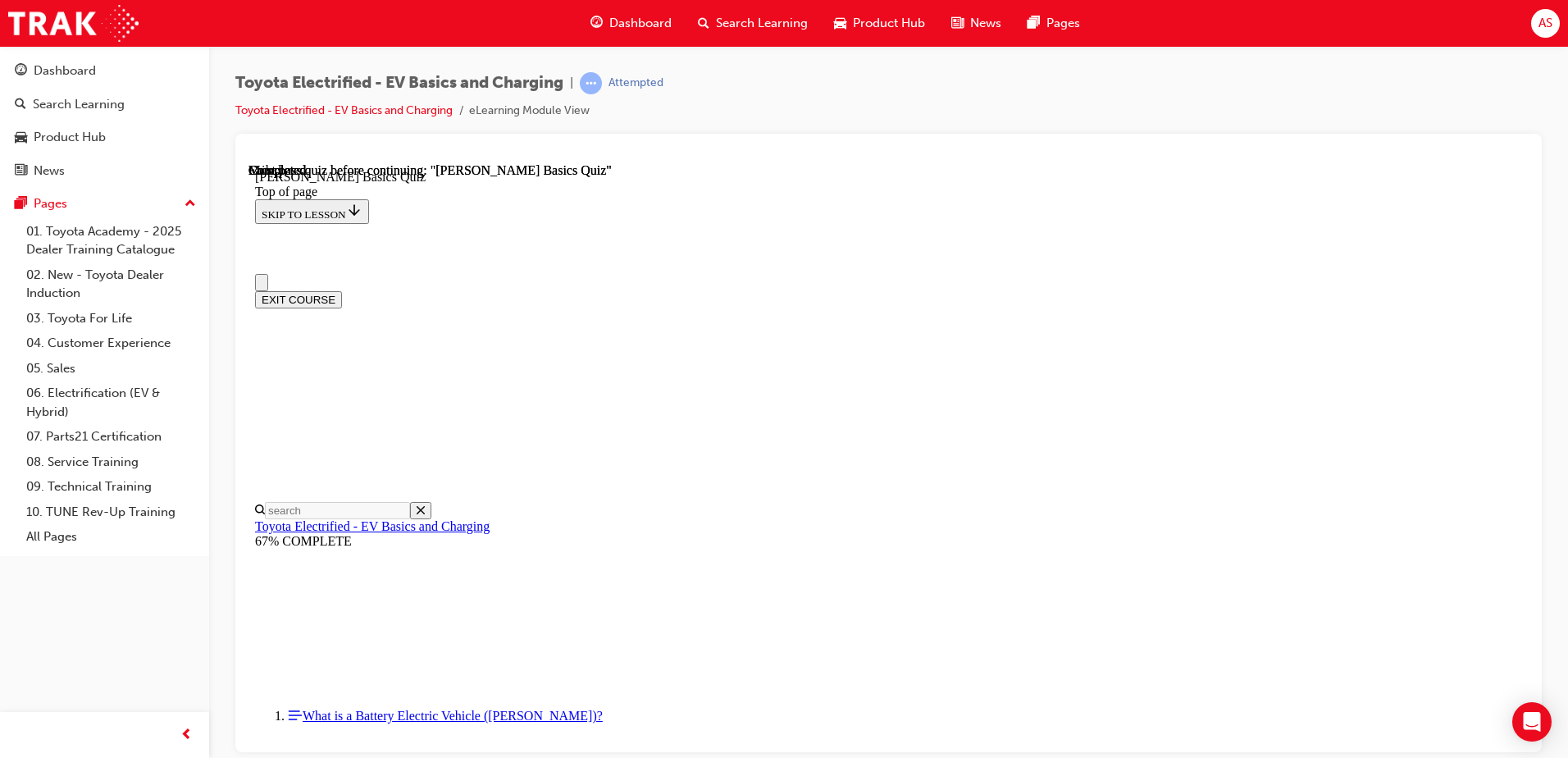
scroll to position [298, 0]
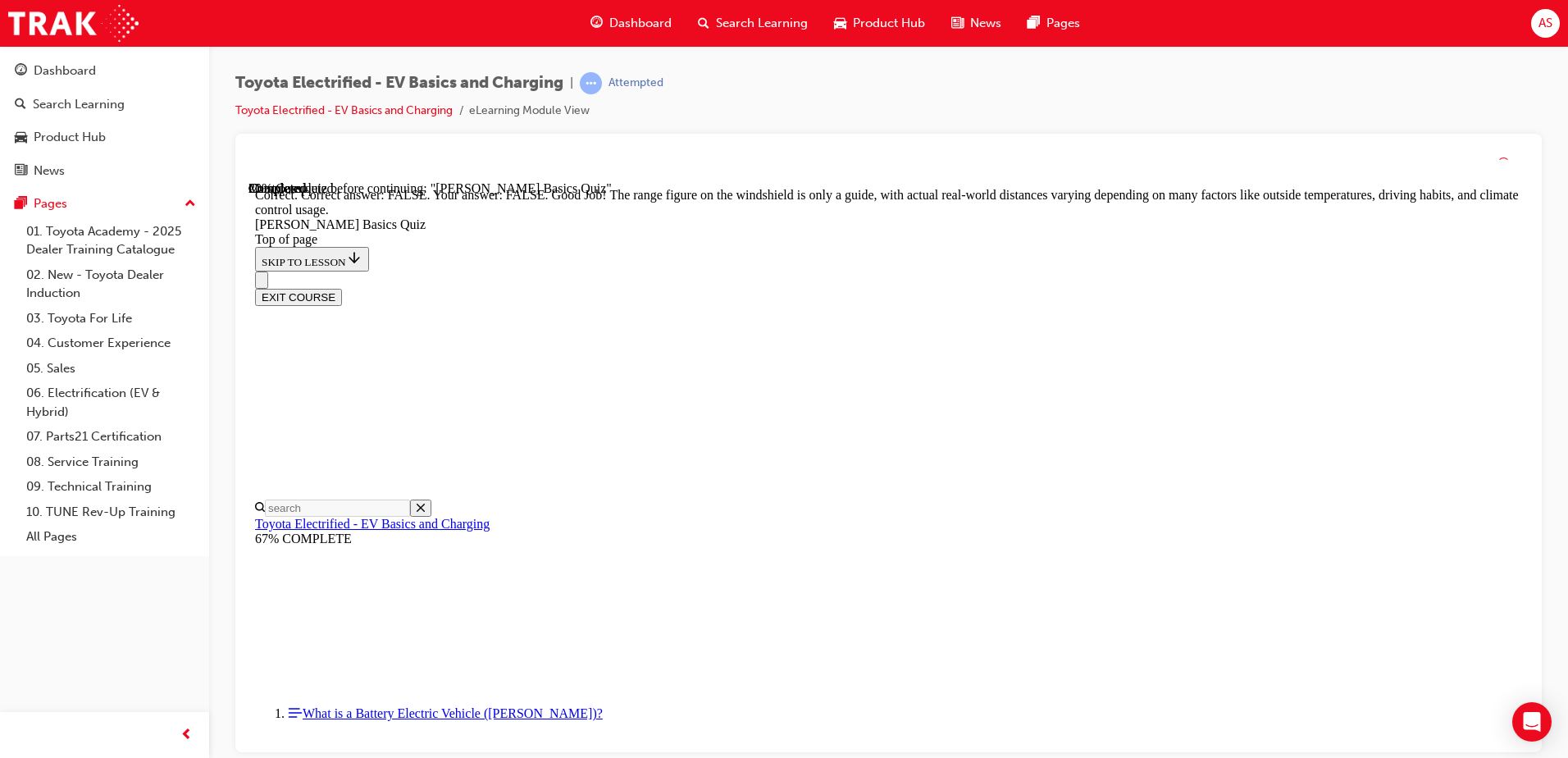
scroll to position [288, 0]
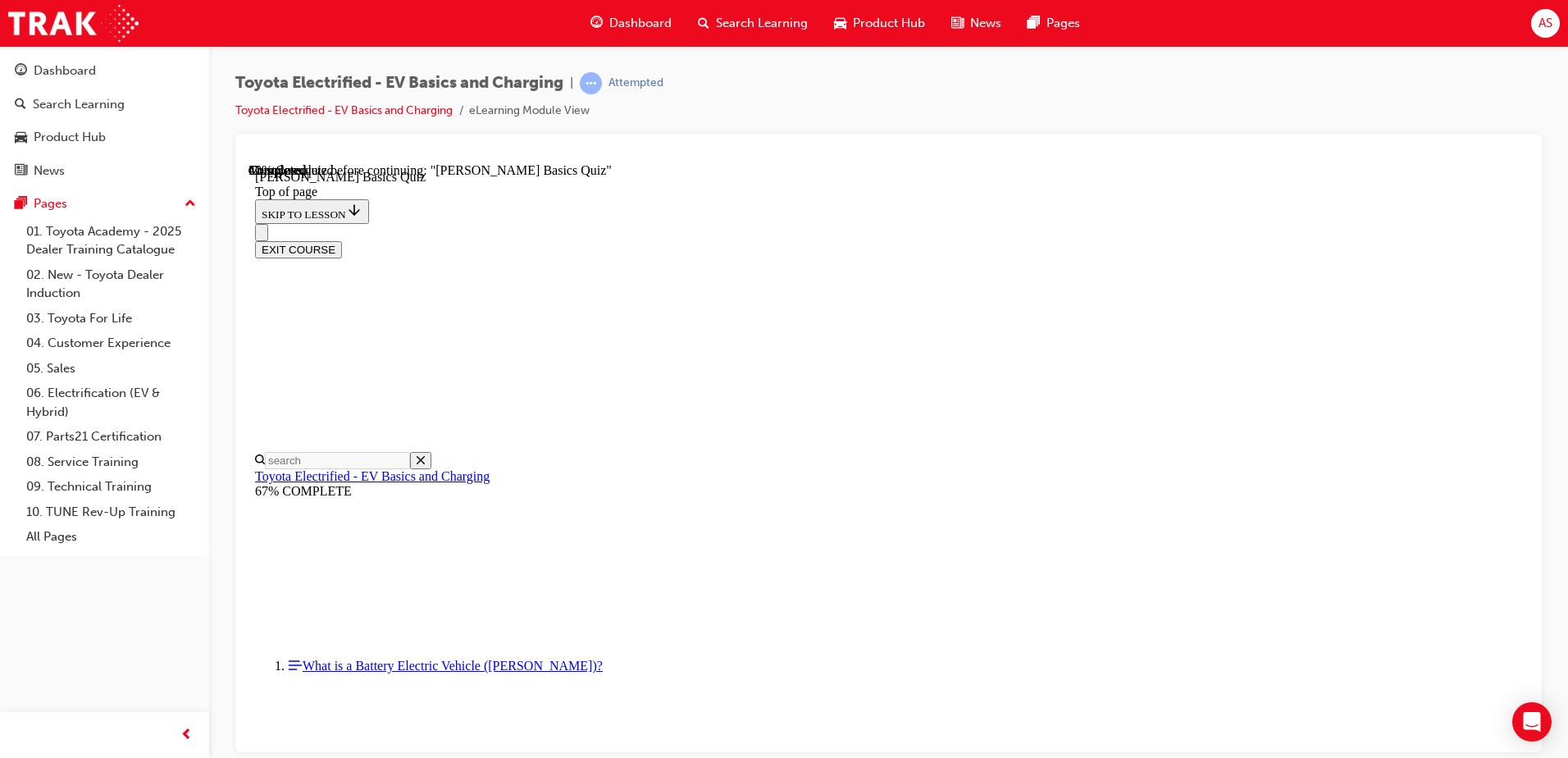
scroll to position [101, 0]
drag, startPoint x: 920, startPoint y: 539, endPoint x: 940, endPoint y: 588, distance: 52.9
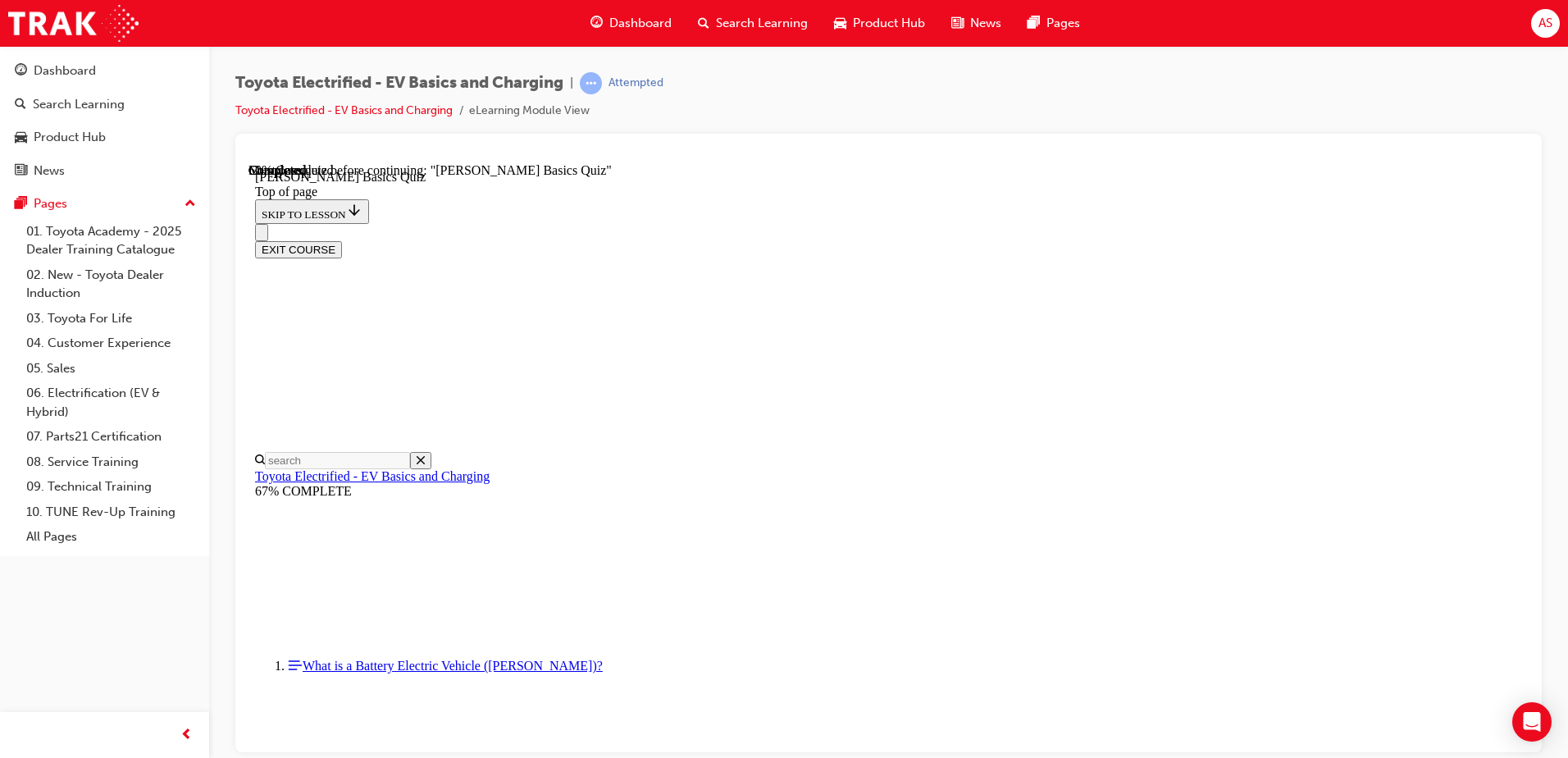
drag, startPoint x: 877, startPoint y: 547, endPoint x: 913, endPoint y: 473, distance: 82.3
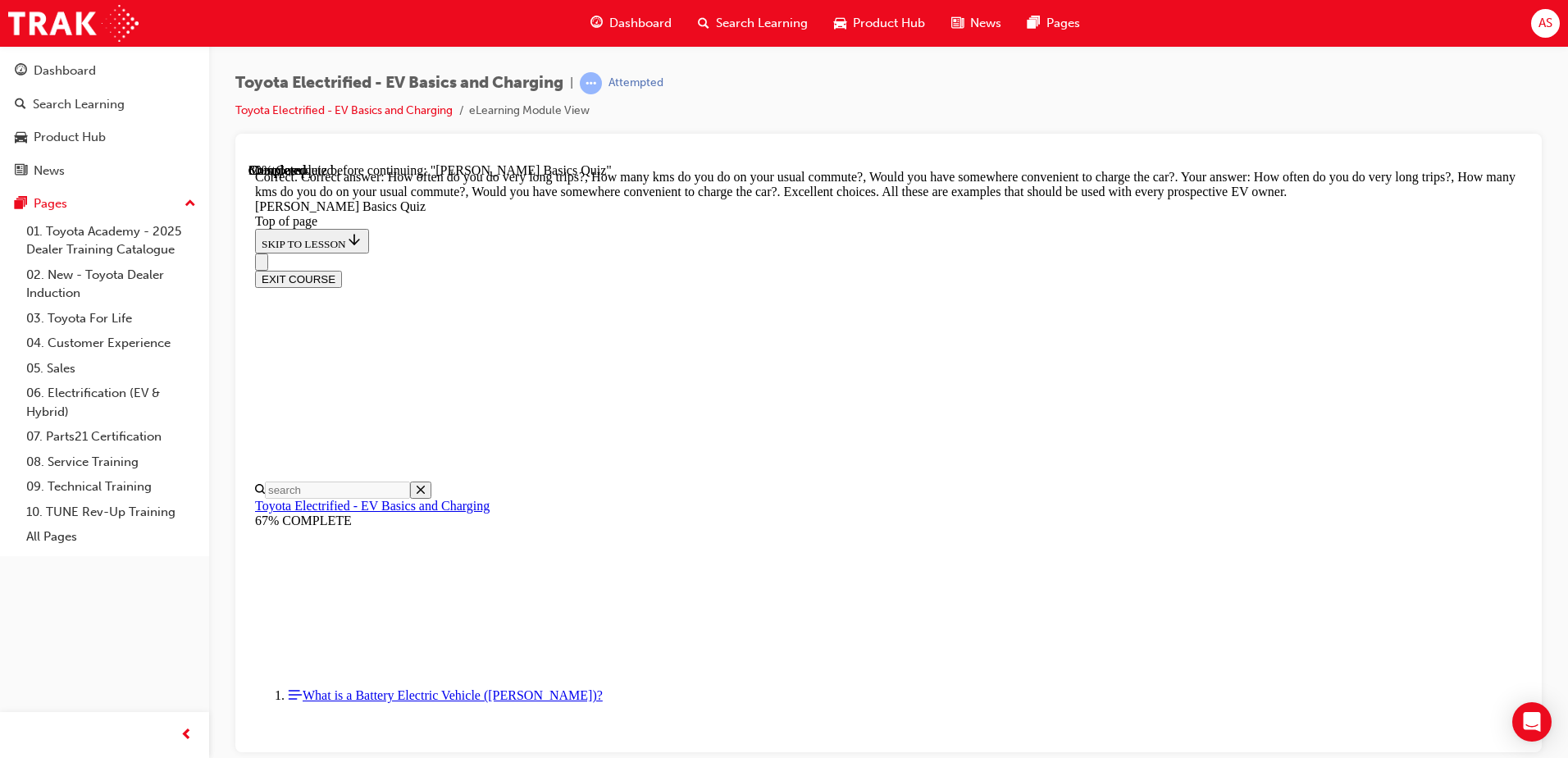
drag, startPoint x: 1030, startPoint y: 670, endPoint x: 1020, endPoint y: 681, distance: 14.9
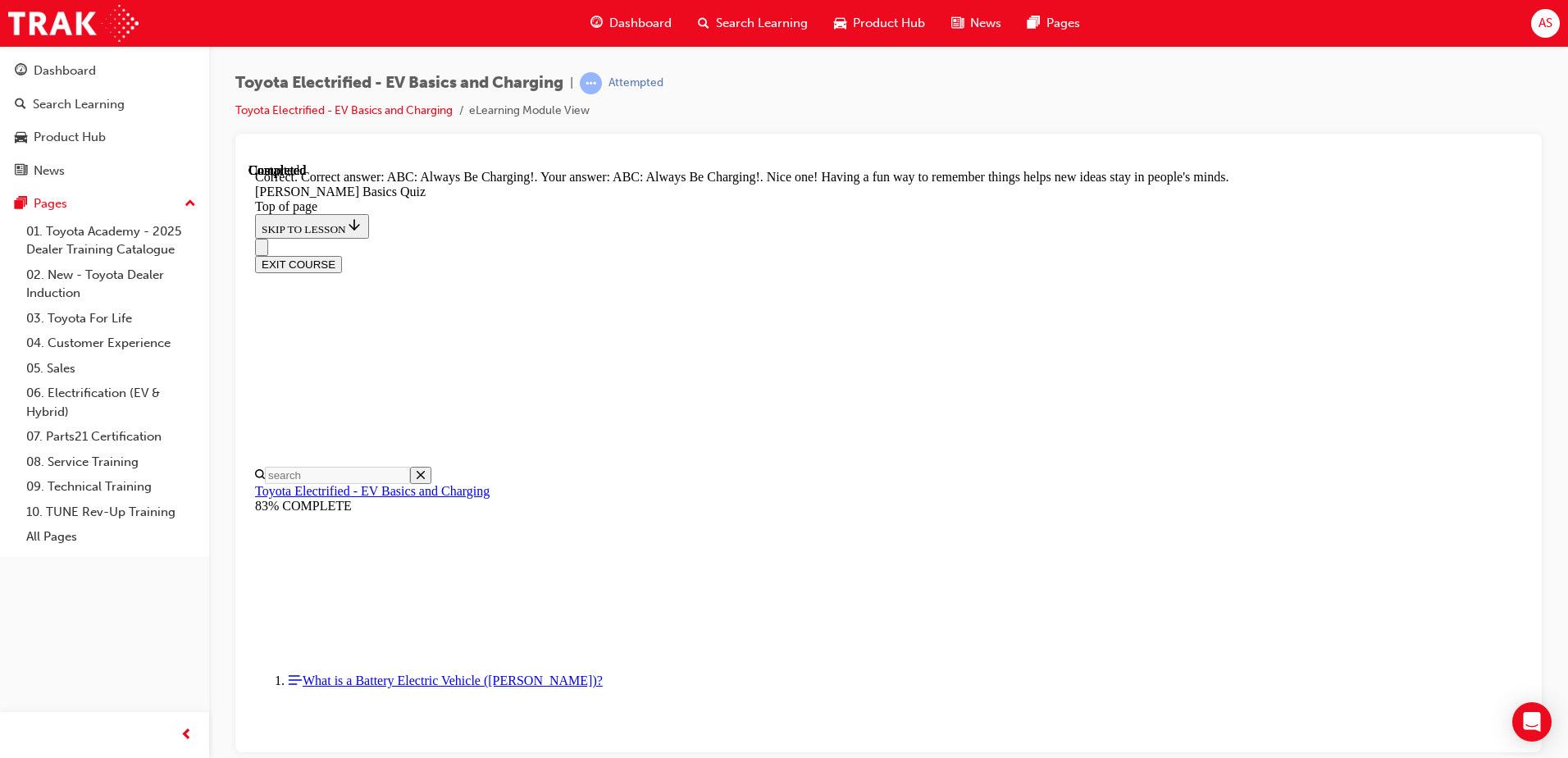
scroll to position [336, 0]
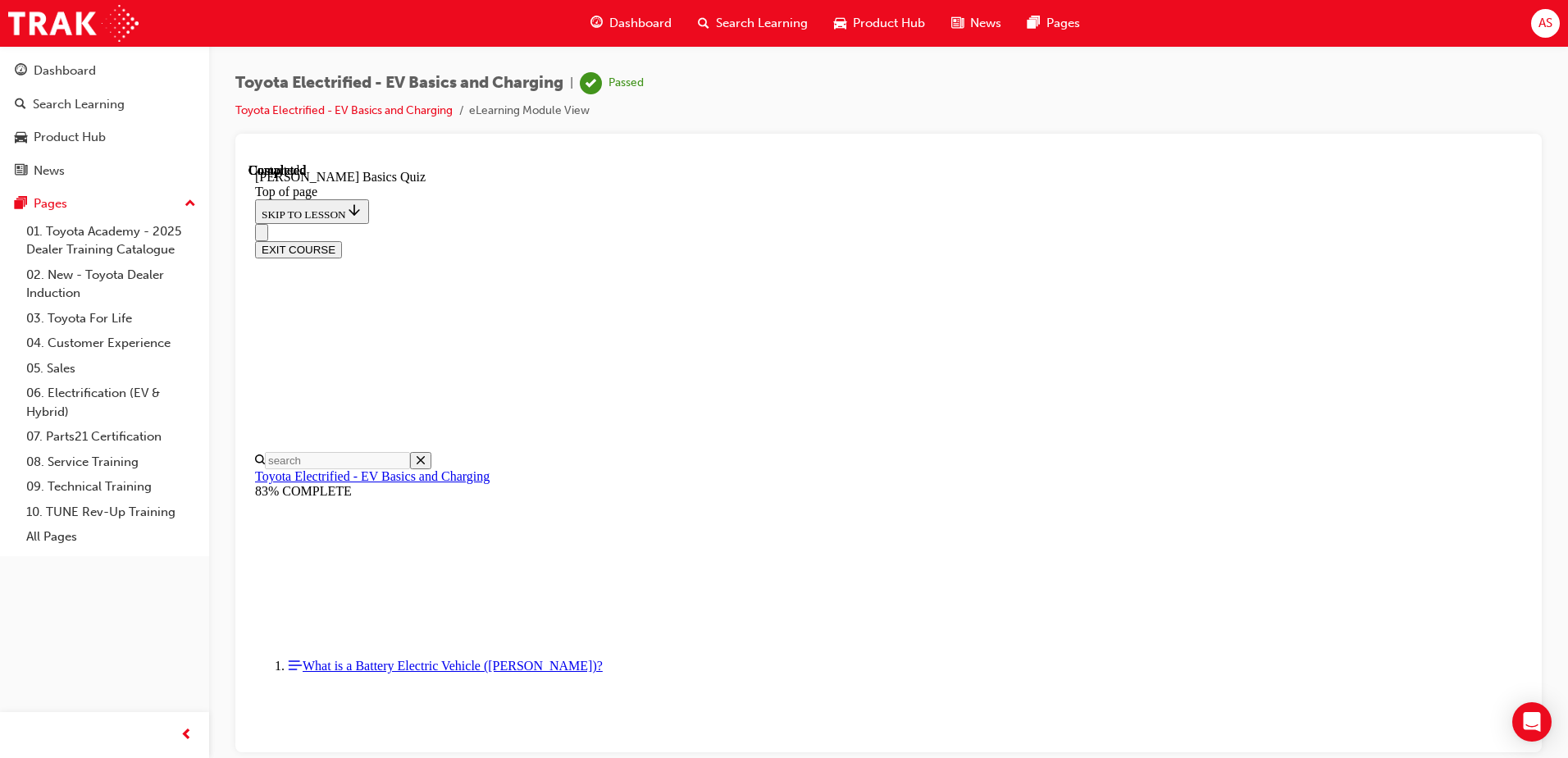
scroll to position [298, 0]
click at [342, 240] on button "EXIT COURSE" at bounding box center [298, 249] width 87 height 17
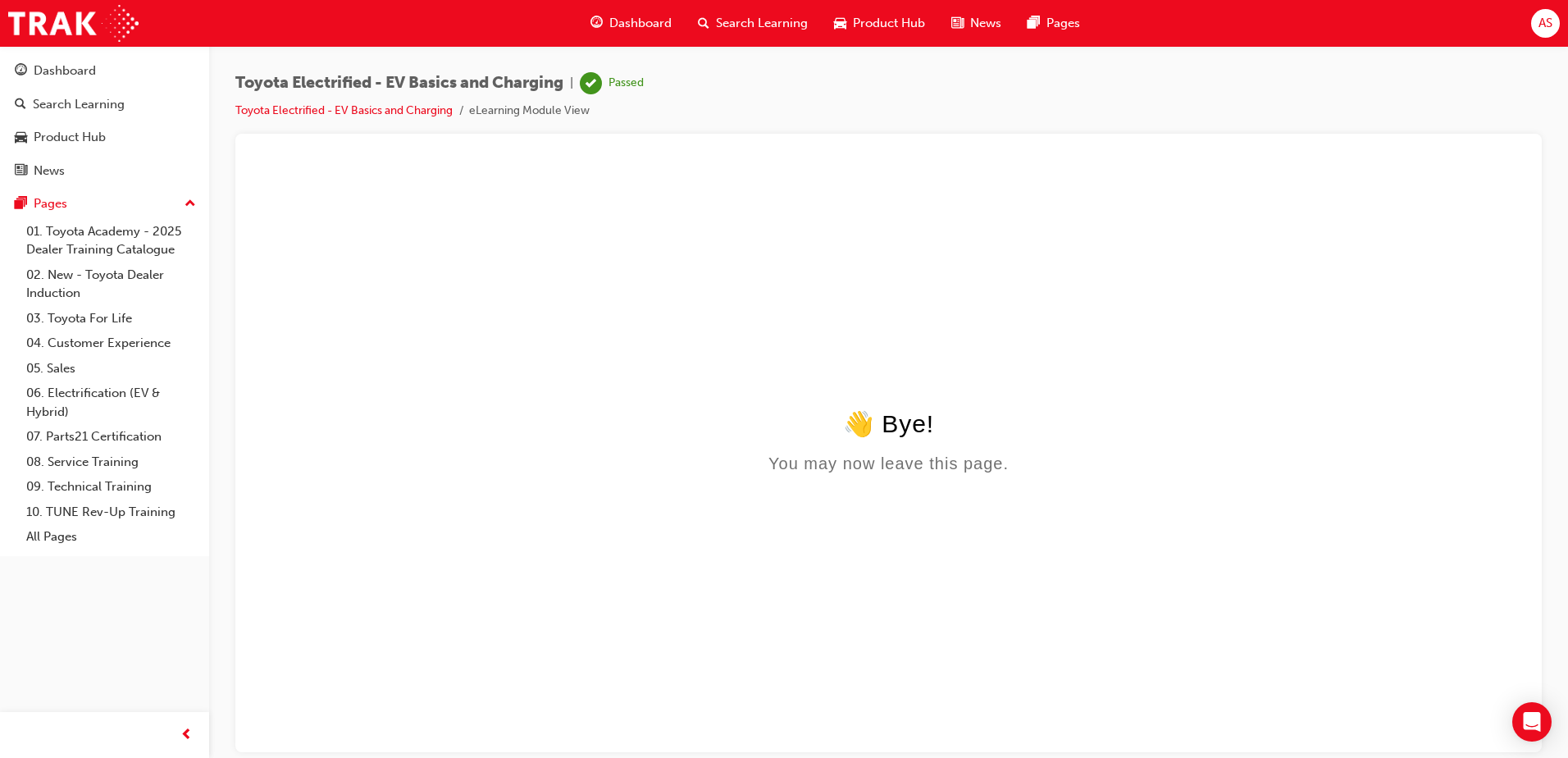
scroll to position [0, 0]
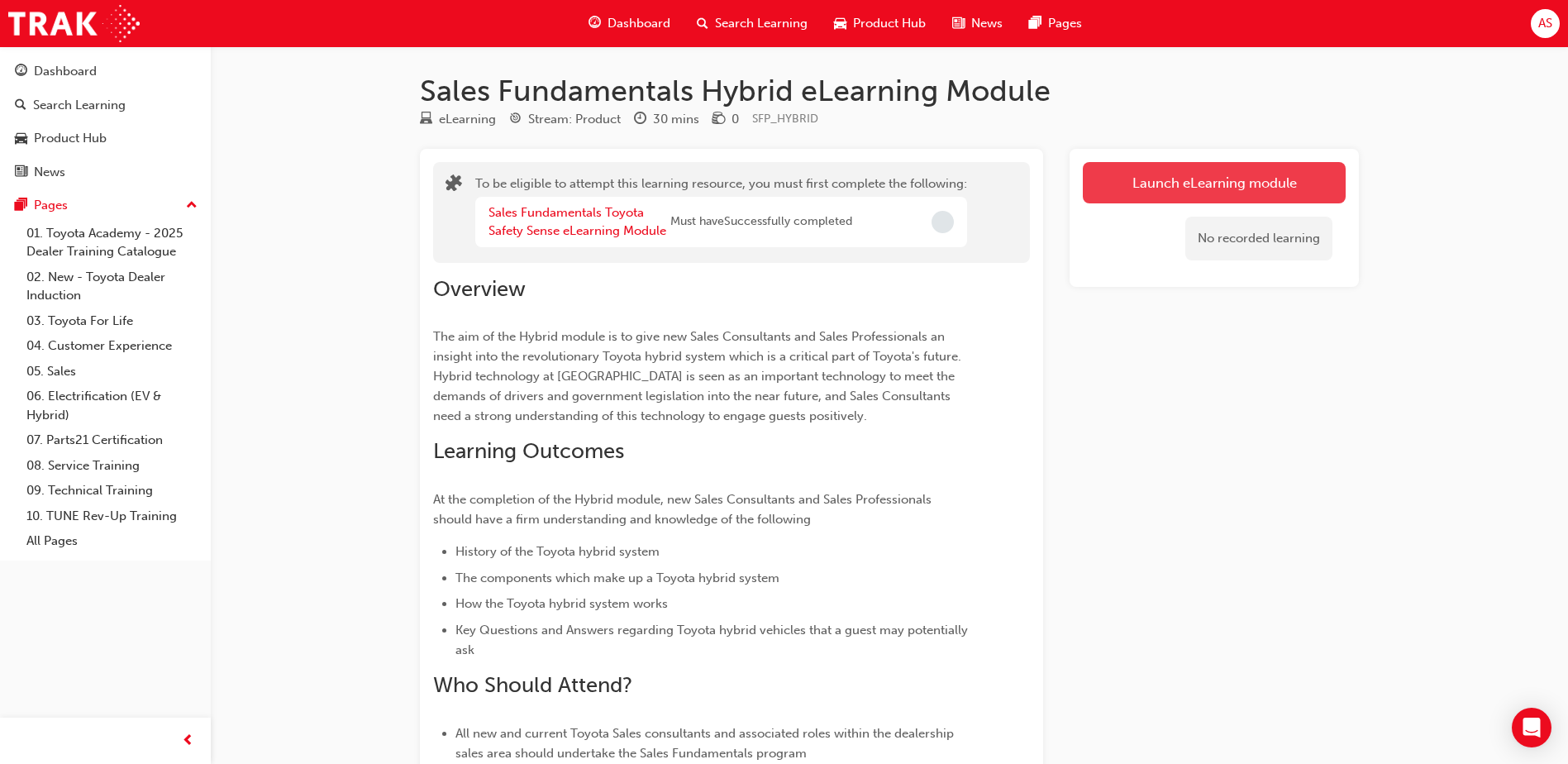
click at [1145, 166] on button "Launch eLearning module" at bounding box center [1215, 182] width 263 height 41
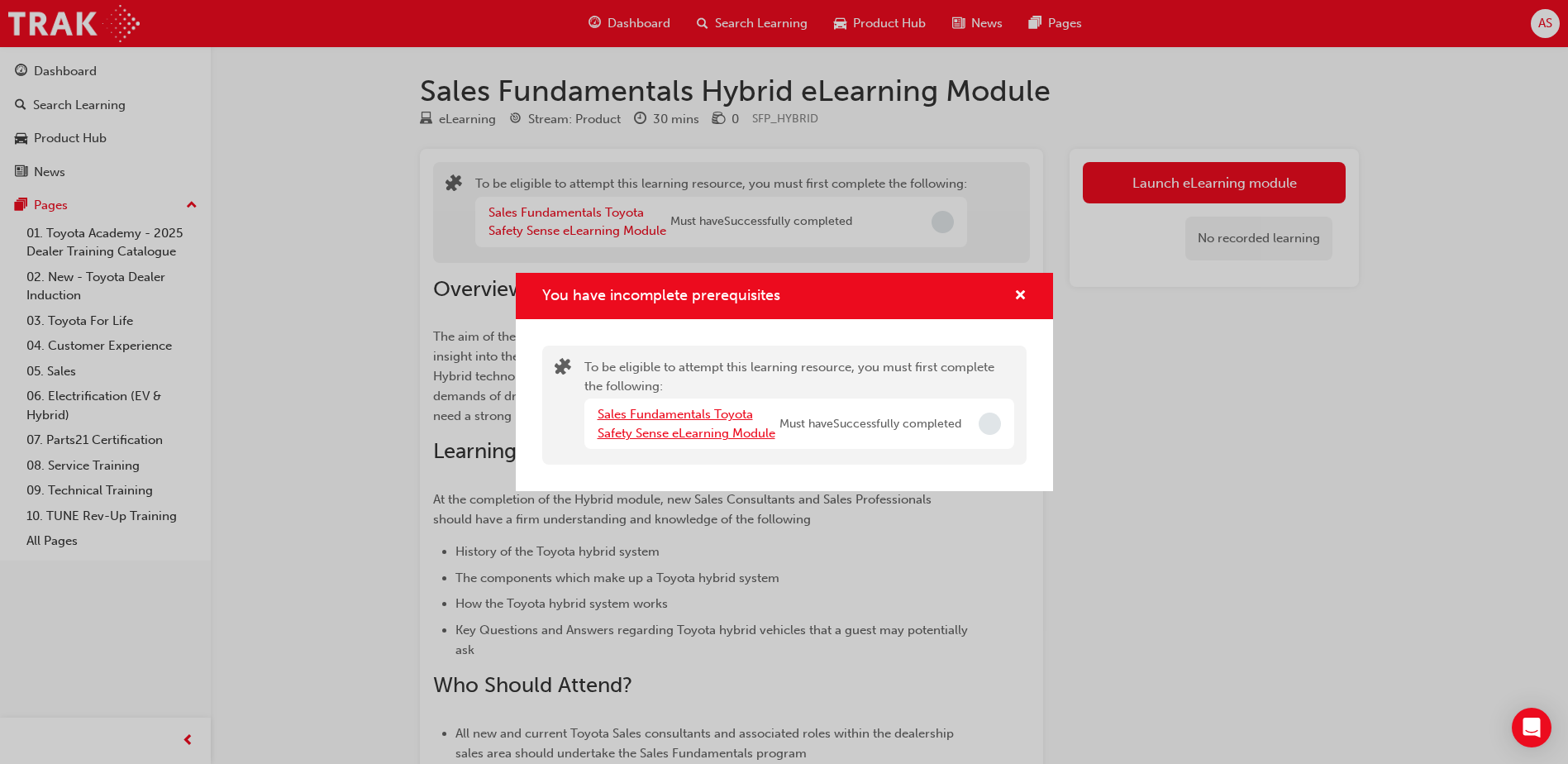
click at [726, 435] on link "Sales Fundamentals Toyota Safety Sense eLearning Module" at bounding box center [687, 424] width 178 height 34
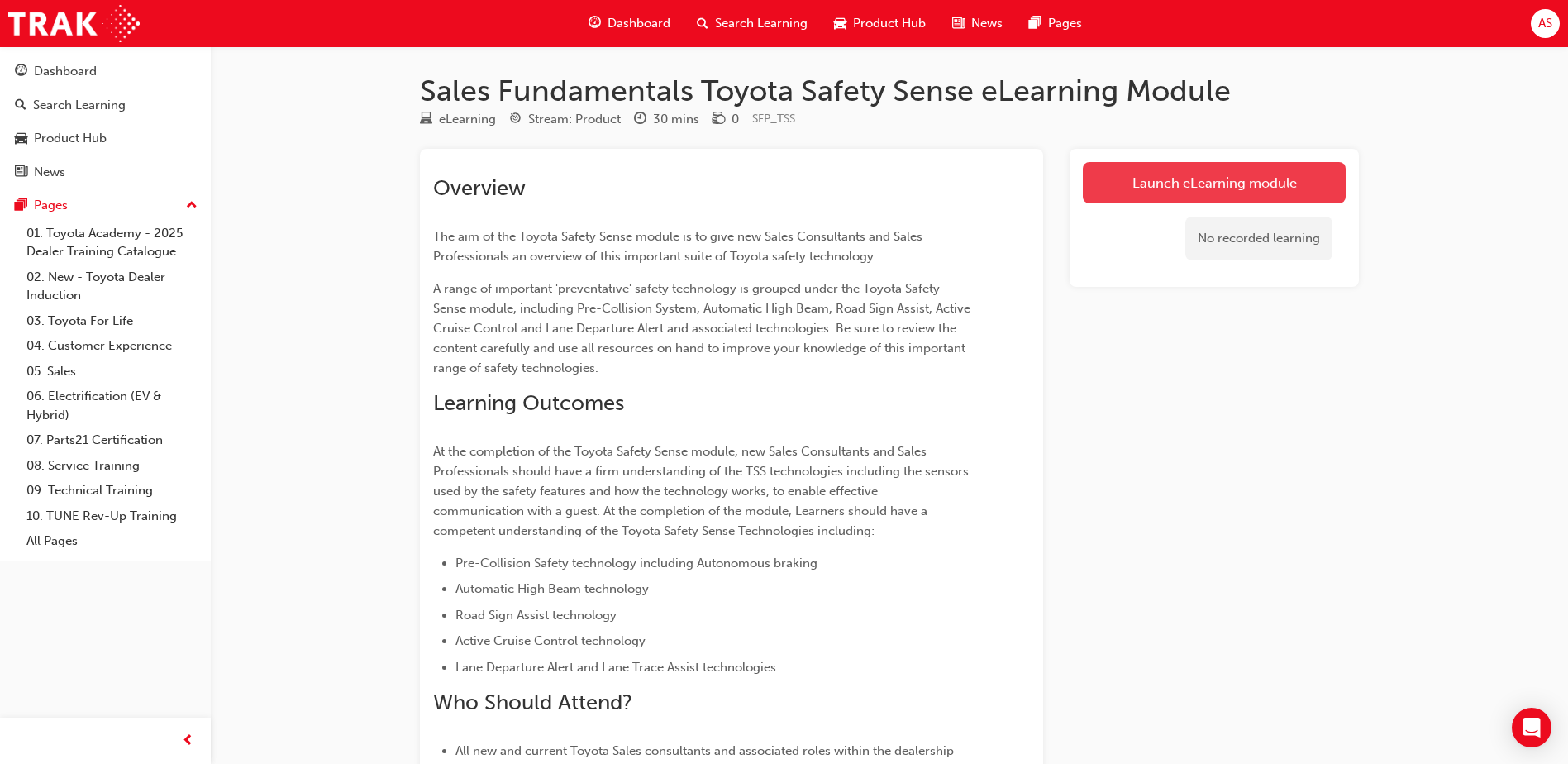
click at [1093, 199] on link "Launch eLearning module" at bounding box center [1215, 182] width 263 height 41
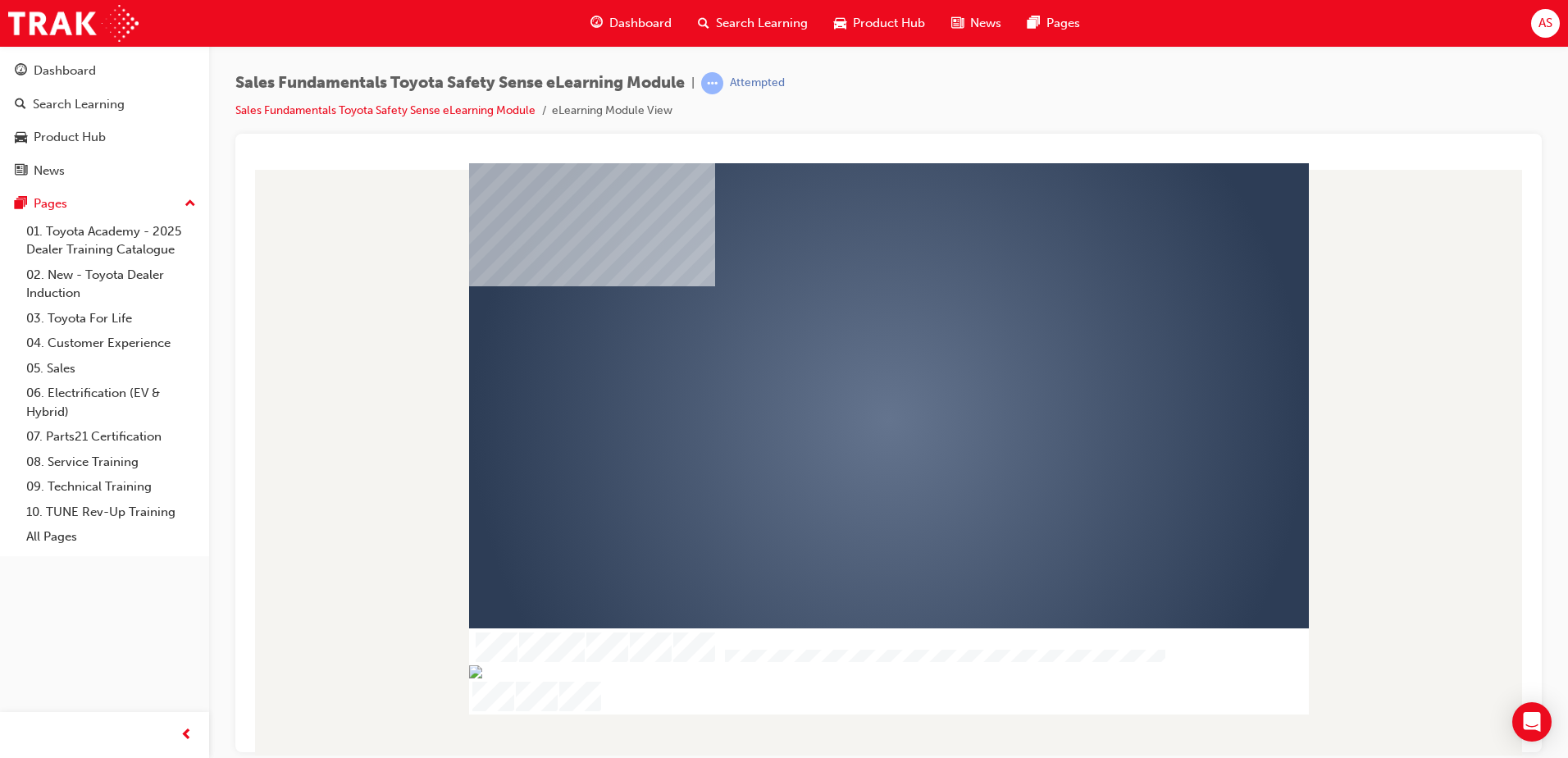
click at [842, 372] on div "play" at bounding box center [842, 372] width 0 height 0
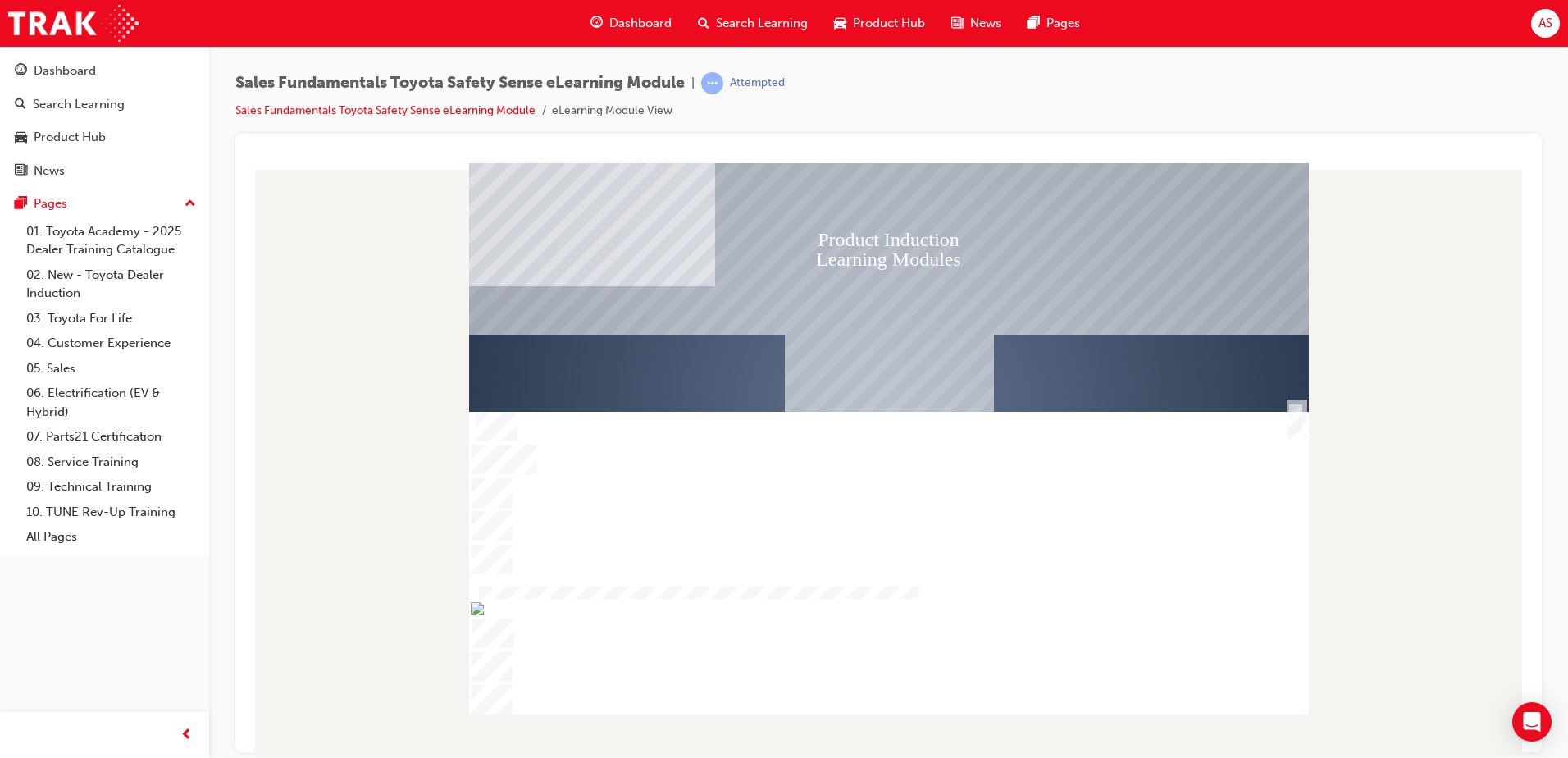
click at [1295, 421] on div "SmartShape" at bounding box center [1295, 436] width 17 height 35
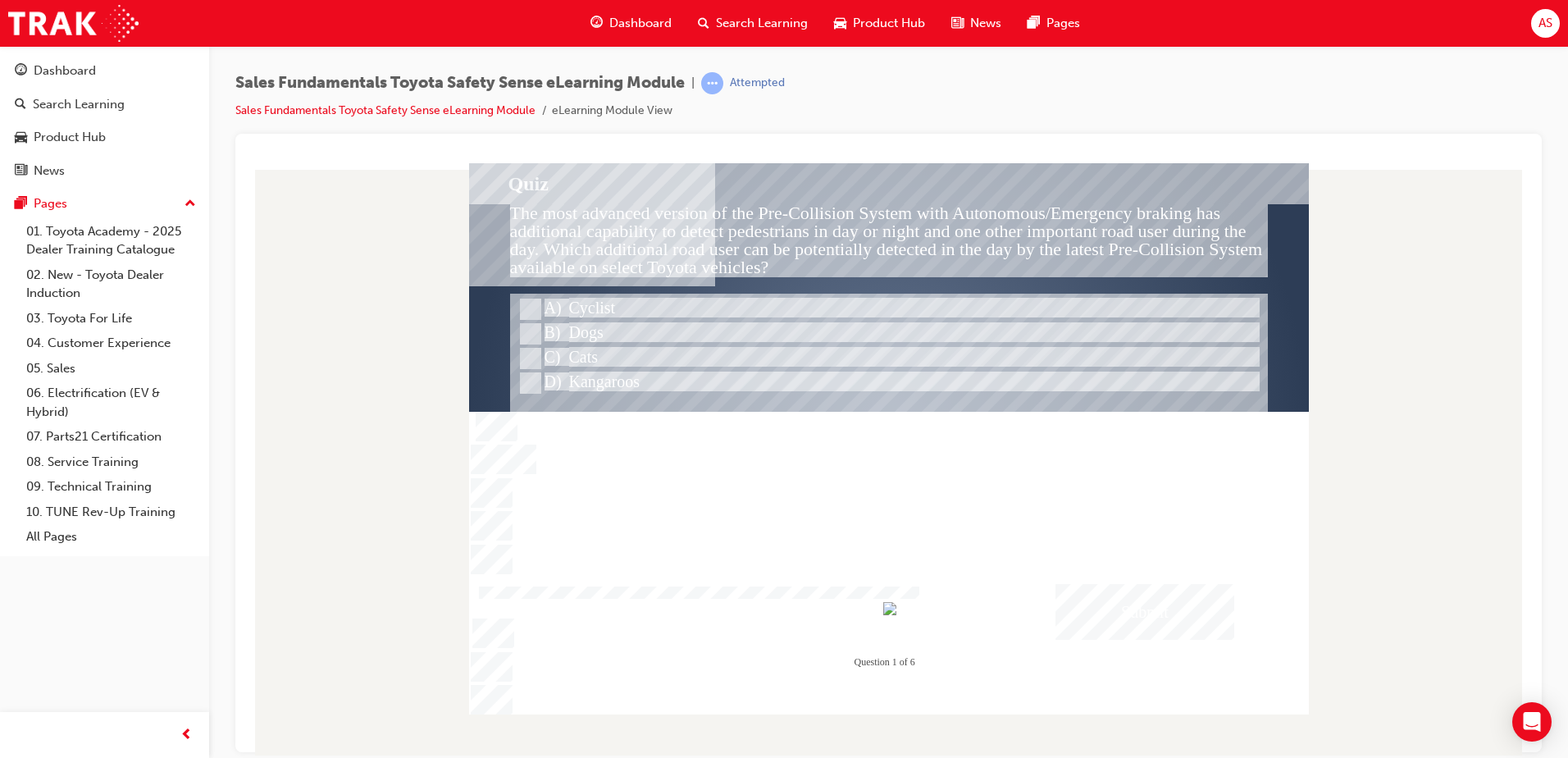
click at [631, 391] on div at bounding box center [891, 383] width 750 height 25
radio input "true"
click at [1170, 621] on div "Submit" at bounding box center [1144, 611] width 179 height 56
click at [566, 309] on div at bounding box center [889, 437] width 840 height 551
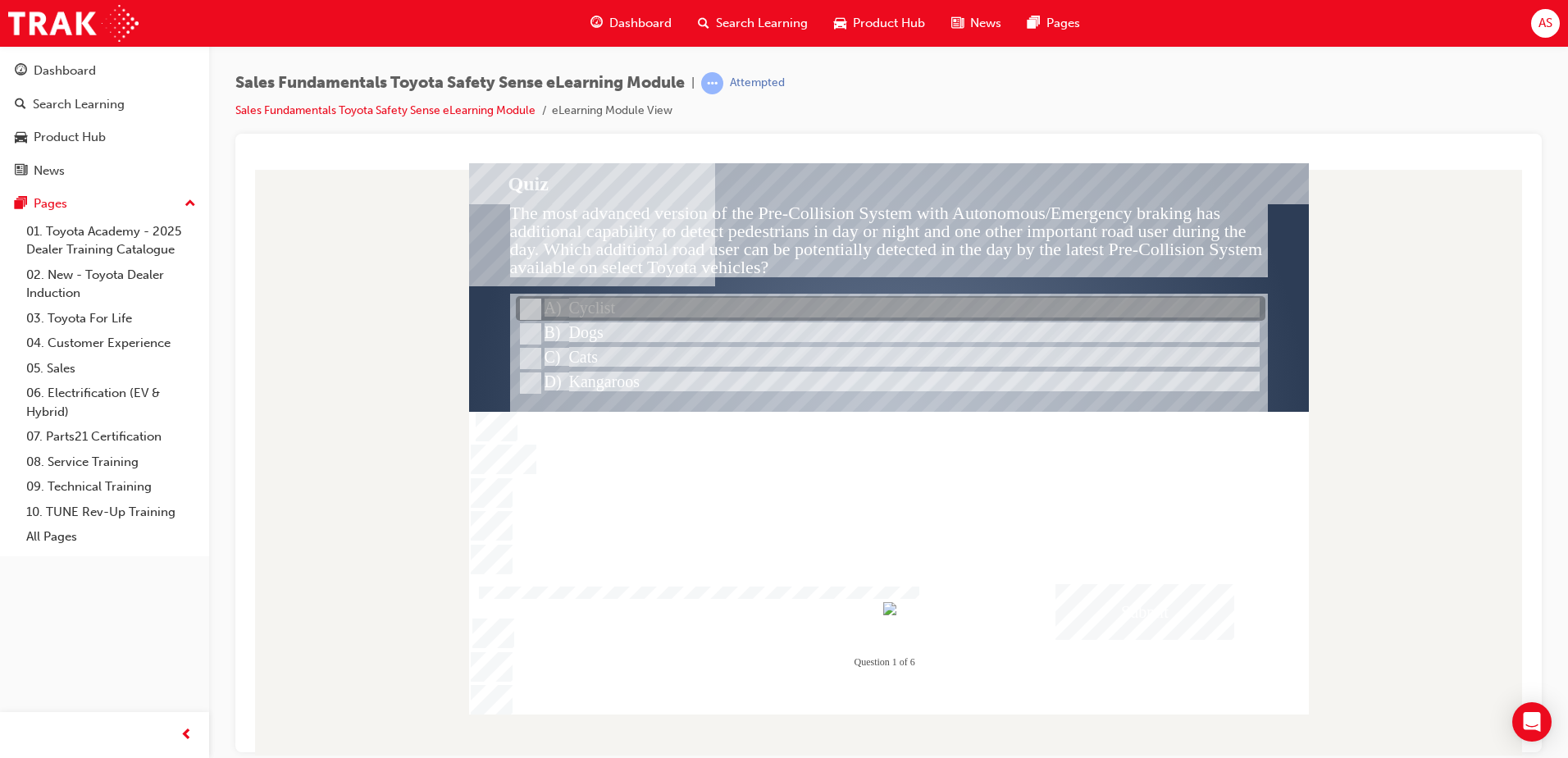
click at [575, 307] on div at bounding box center [891, 309] width 750 height 25
radio input "true"
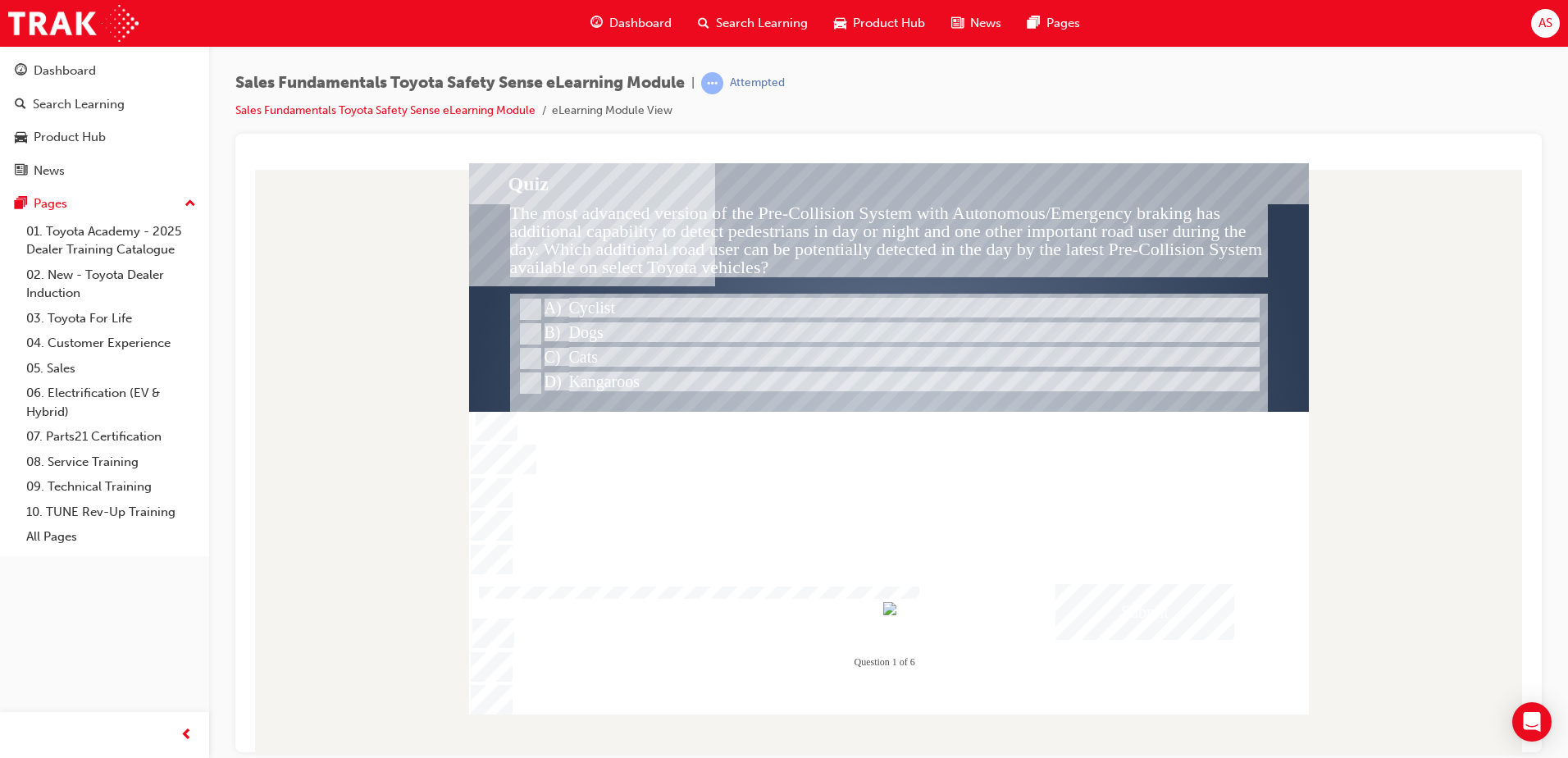
click at [1173, 625] on div "Submit" at bounding box center [1144, 611] width 179 height 56
click at [725, 480] on div at bounding box center [889, 437] width 840 height 551
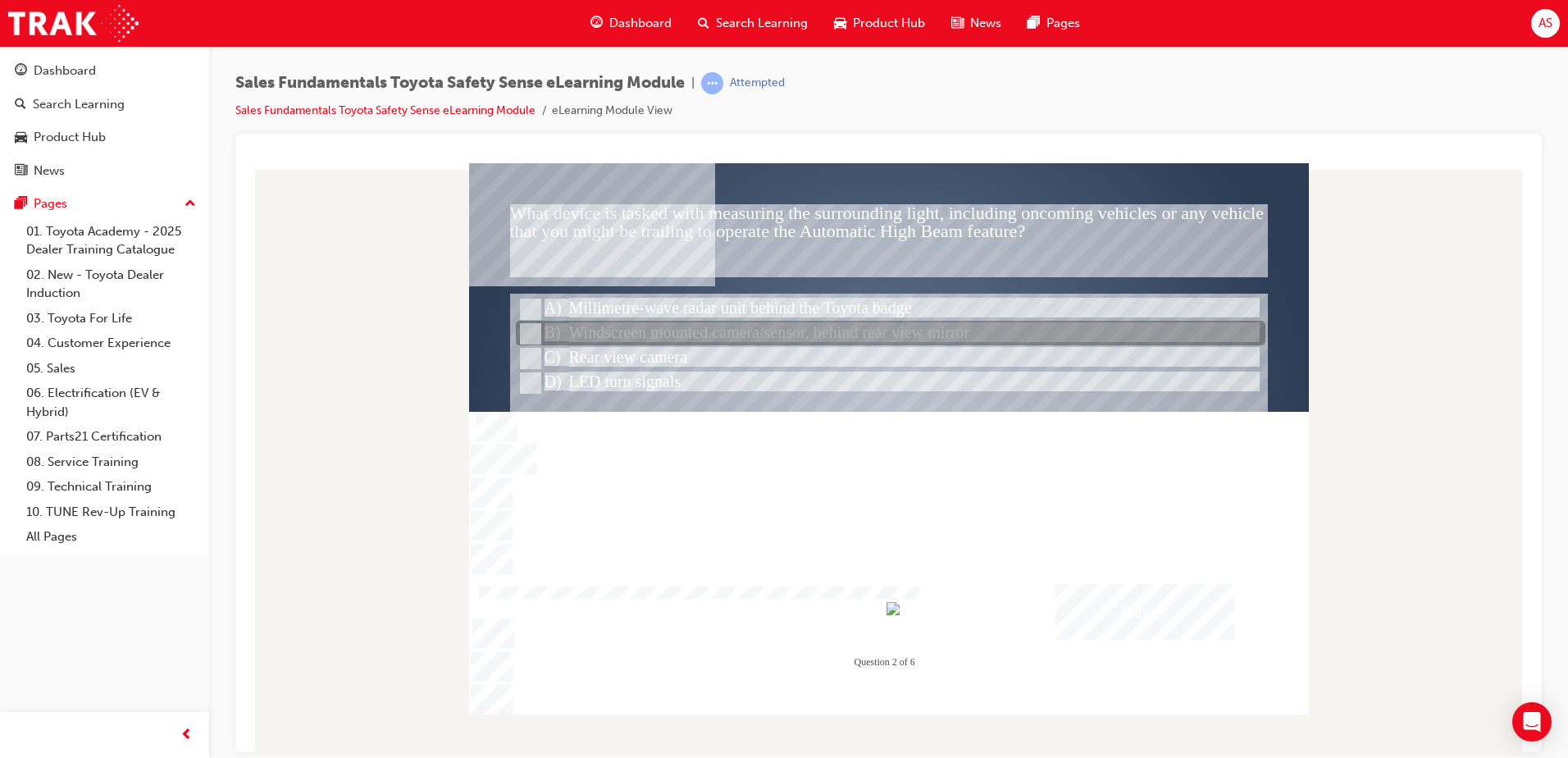
click at [592, 338] on div at bounding box center [891, 334] width 750 height 25
radio input "true"
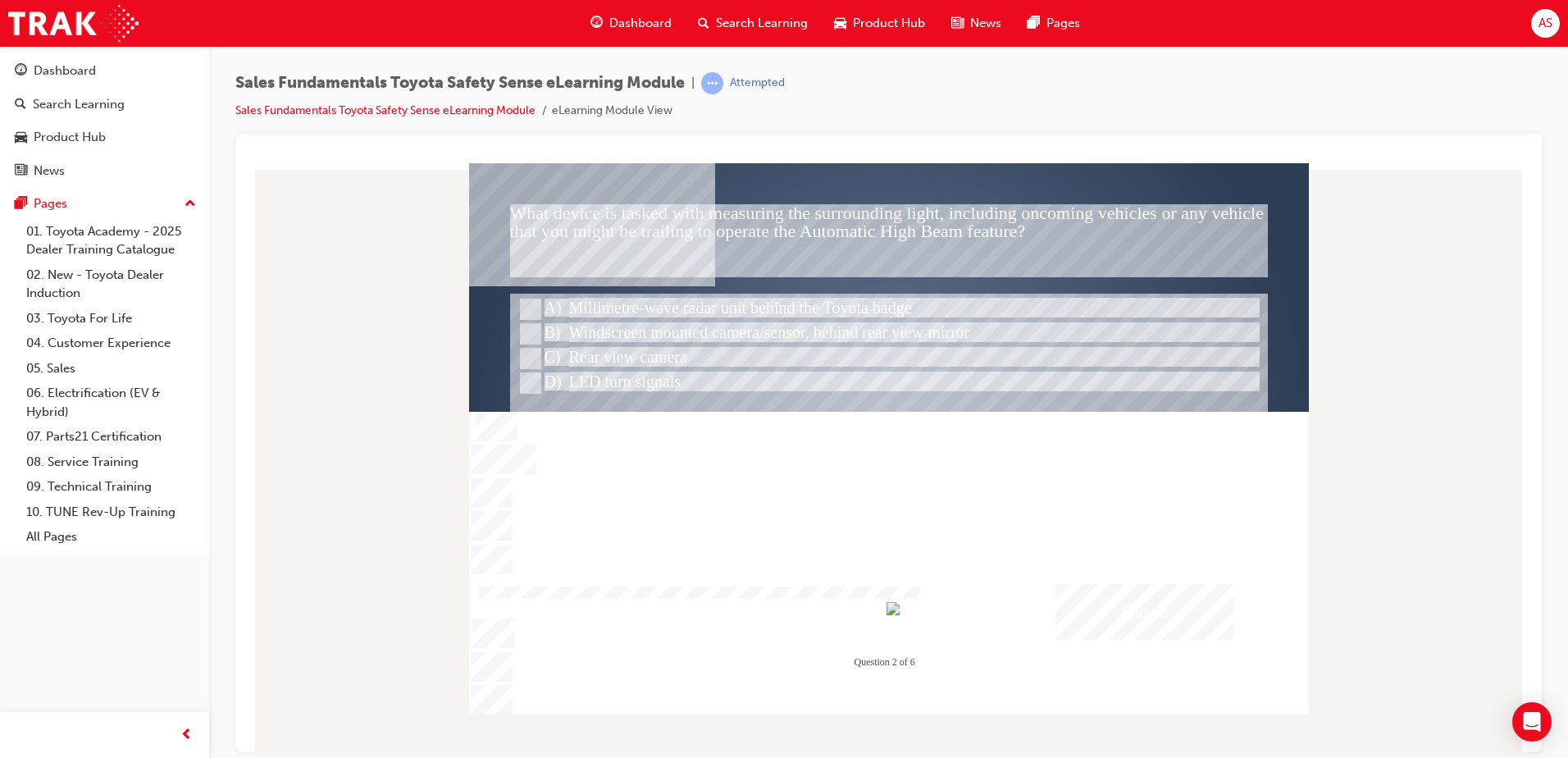
click at [1153, 642] on div at bounding box center [889, 420] width 840 height 472
click at [1133, 608] on div "Submit" at bounding box center [1144, 611] width 179 height 56
click at [884, 487] on div at bounding box center [889, 437] width 840 height 551
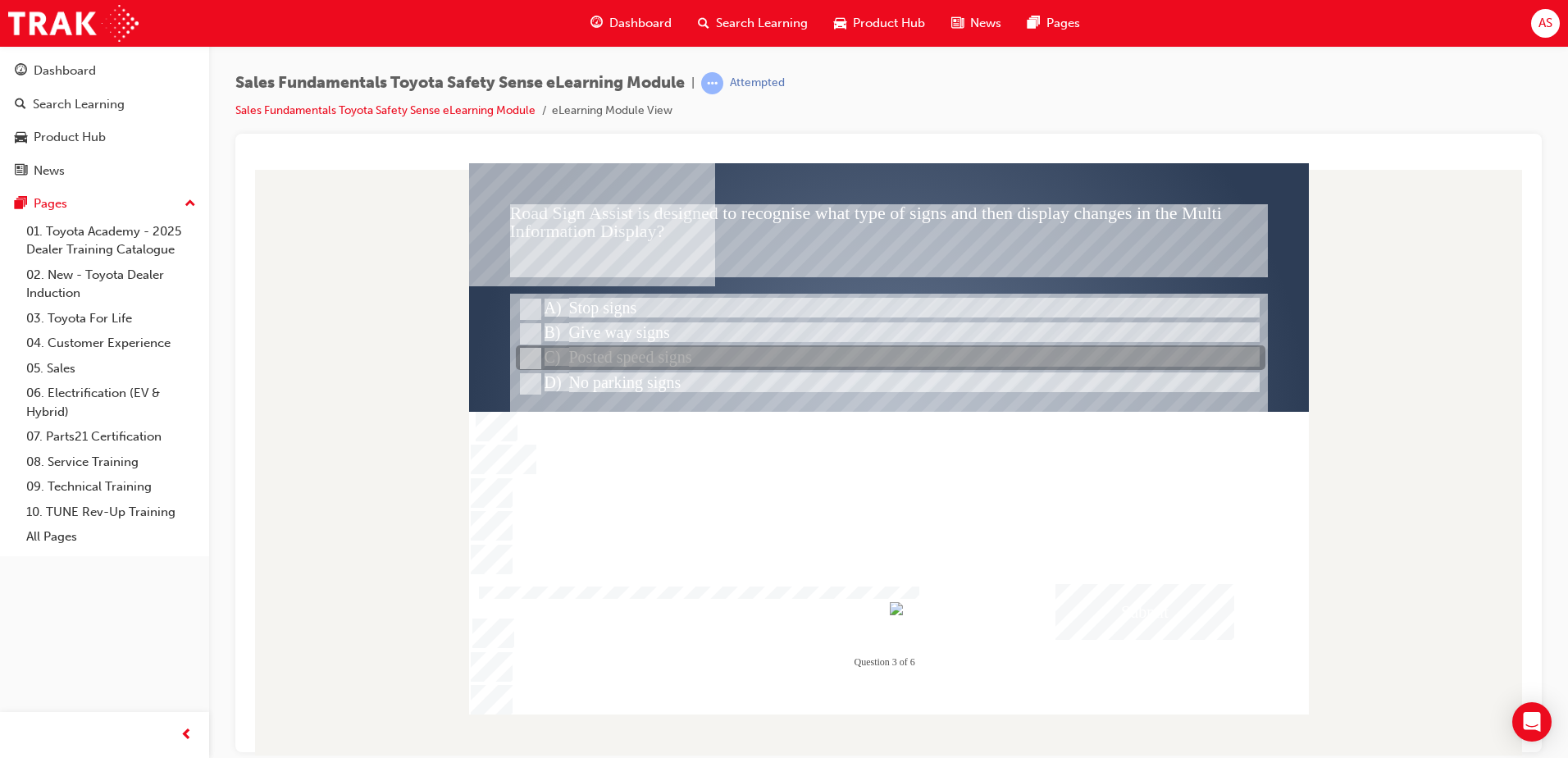
drag, startPoint x: 686, startPoint y: 348, endPoint x: 701, endPoint y: 362, distance: 20.5
click at [686, 348] on div at bounding box center [891, 358] width 750 height 25
radio input "true"
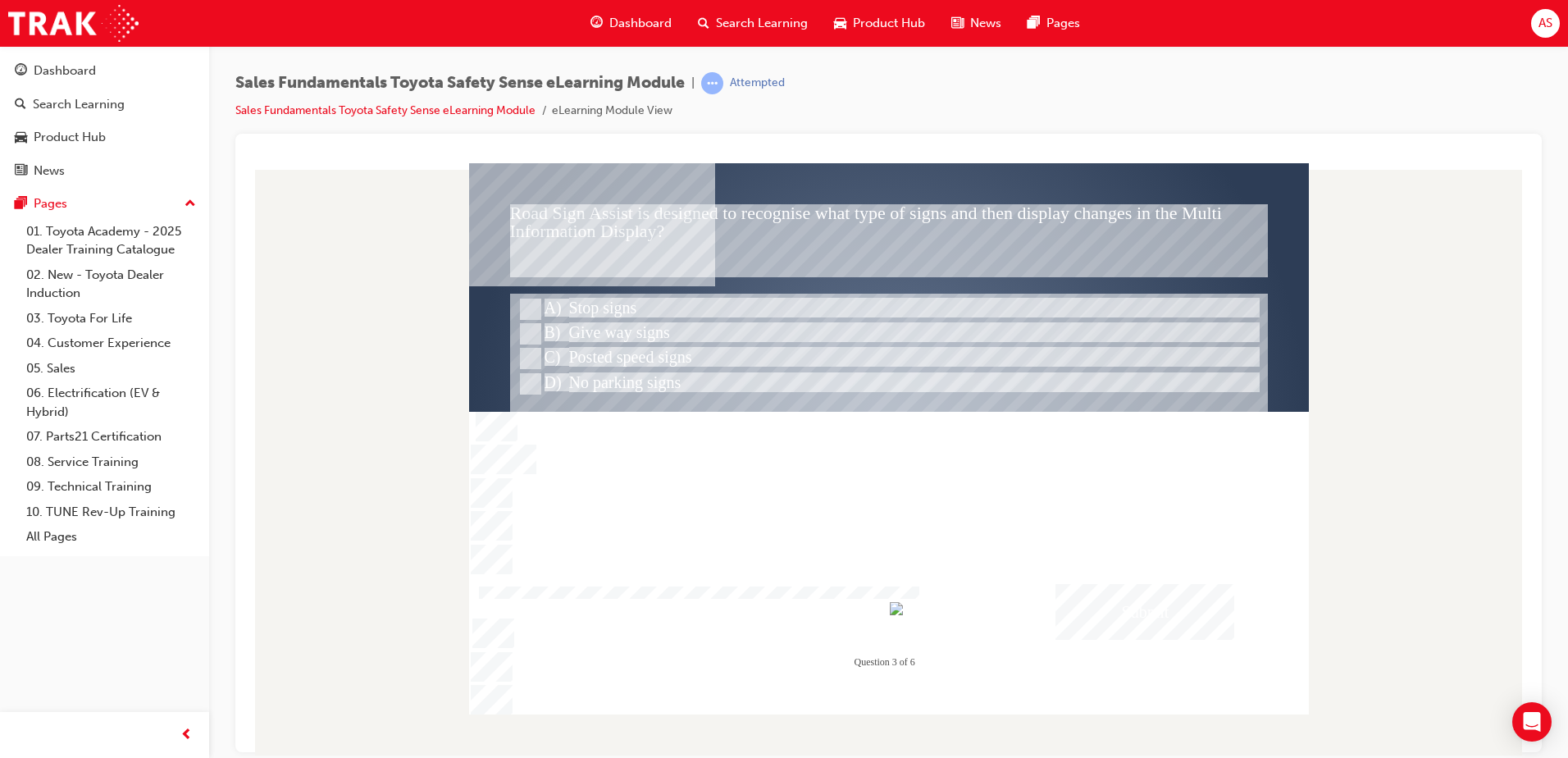
click at [1182, 600] on div "Submit" at bounding box center [1144, 611] width 179 height 56
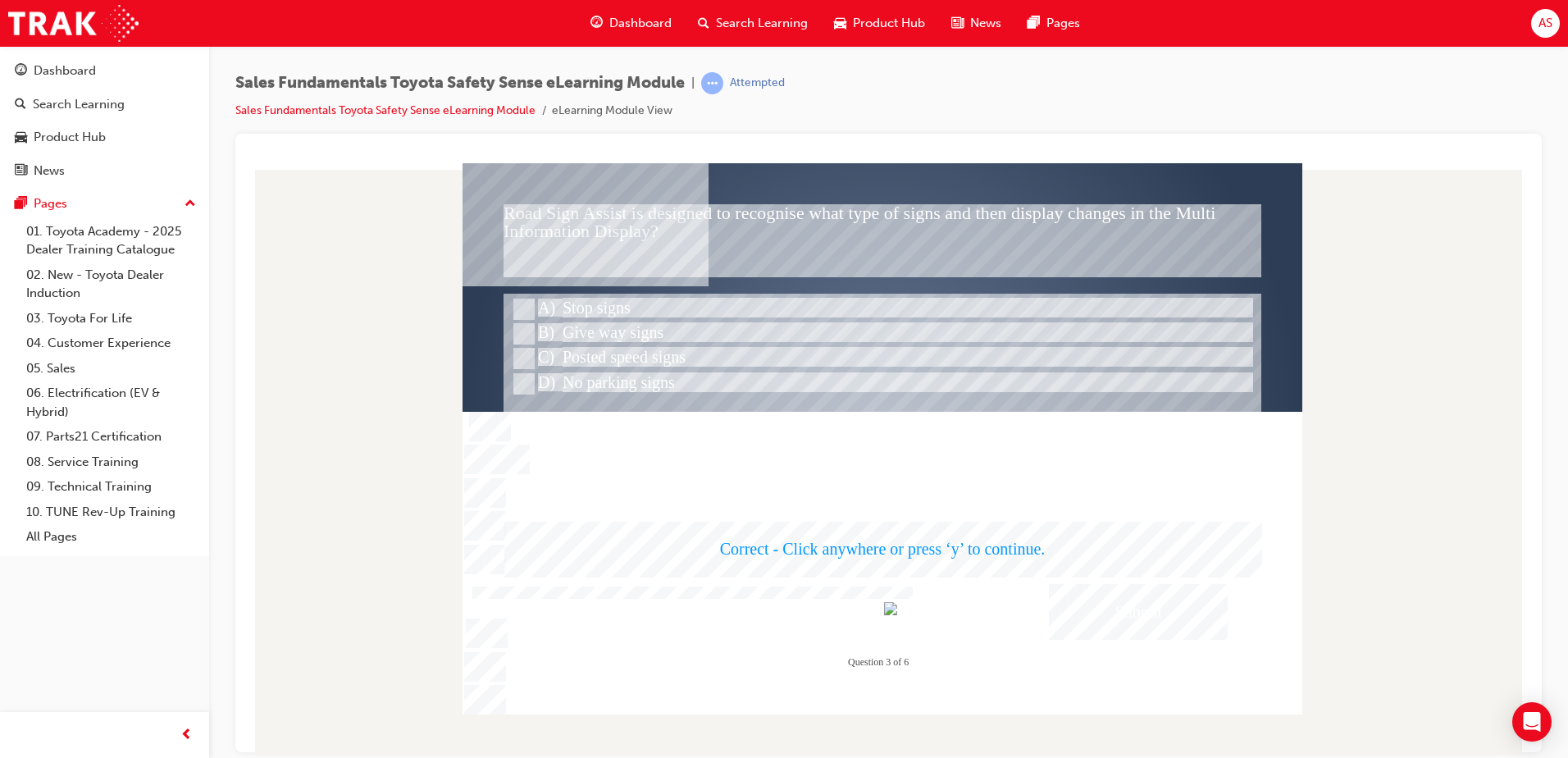
click at [868, 435] on div at bounding box center [882, 437] width 840 height 551
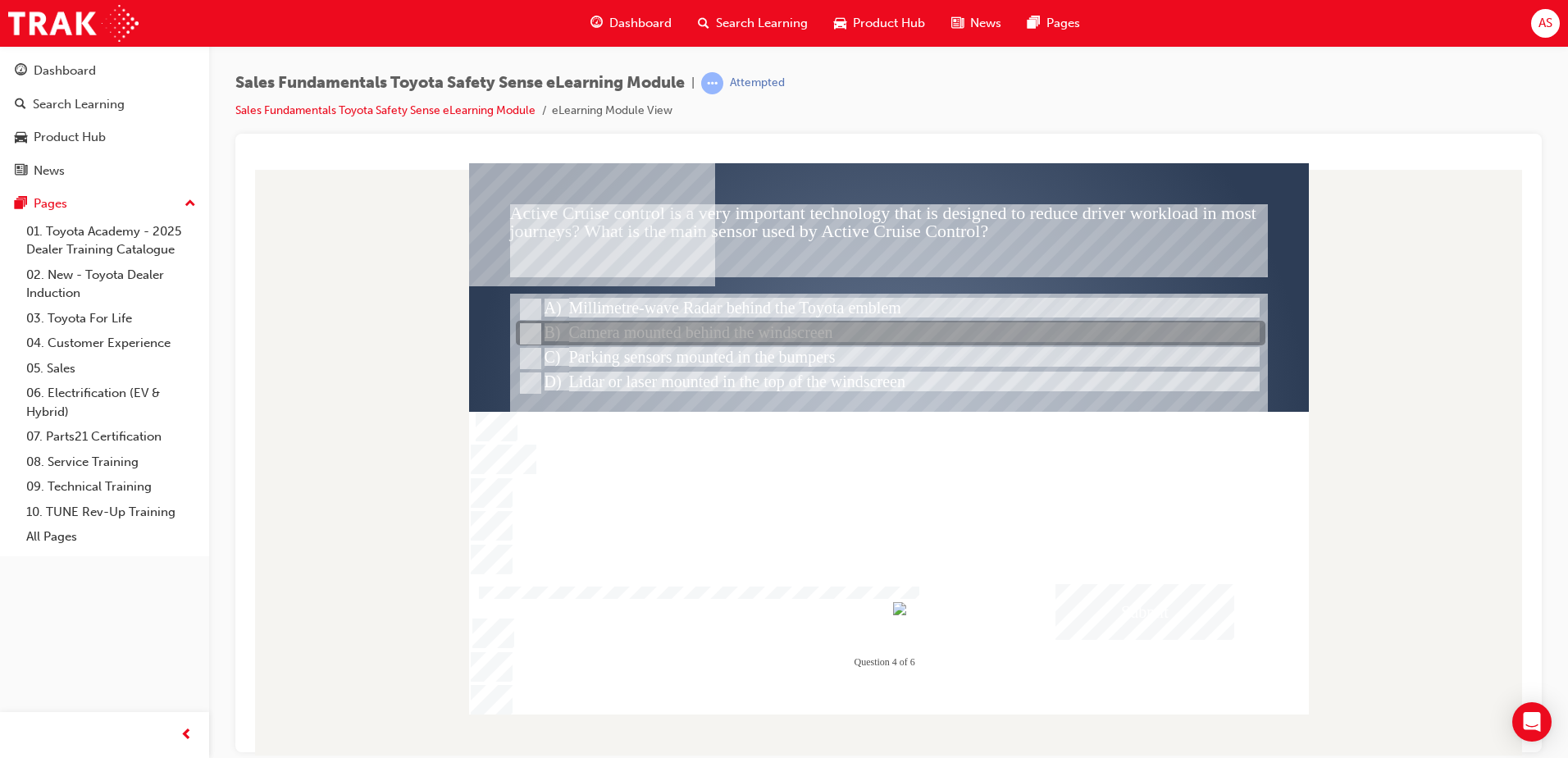
click at [668, 335] on div at bounding box center [891, 334] width 750 height 25
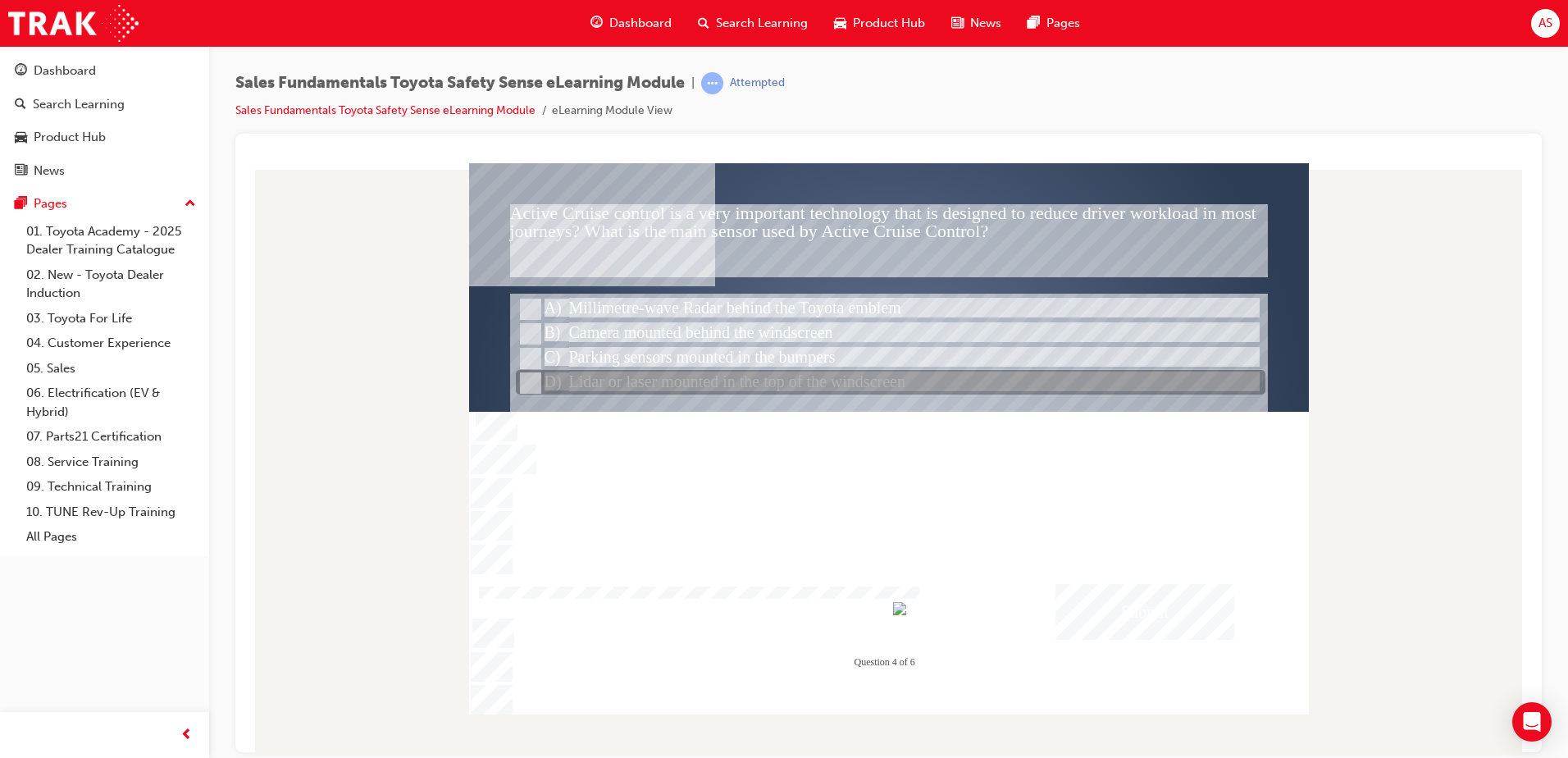
click at [682, 391] on div at bounding box center [891, 383] width 750 height 25
radio input "false"
radio input "true"
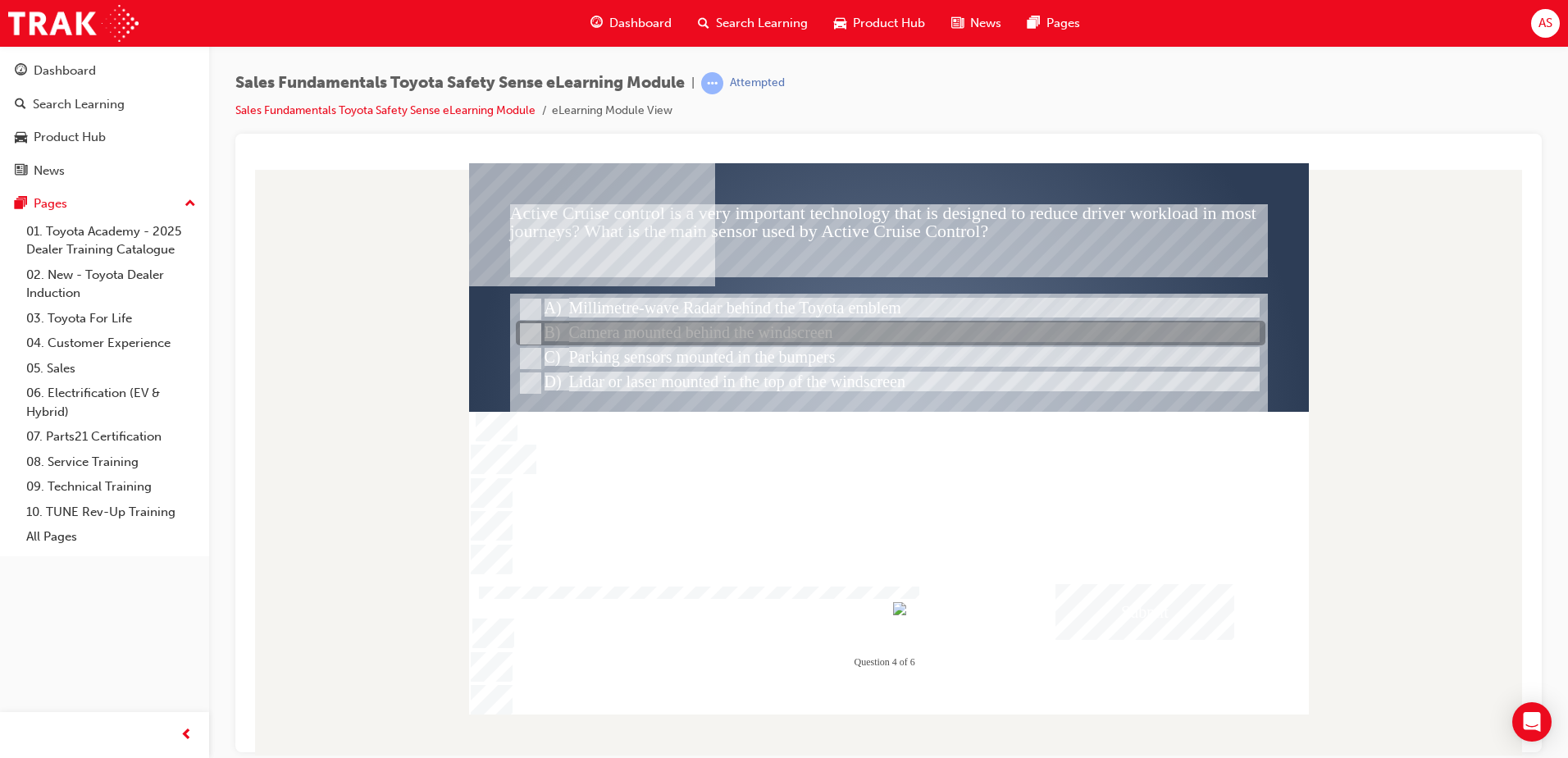
click at [650, 322] on div at bounding box center [891, 334] width 750 height 25
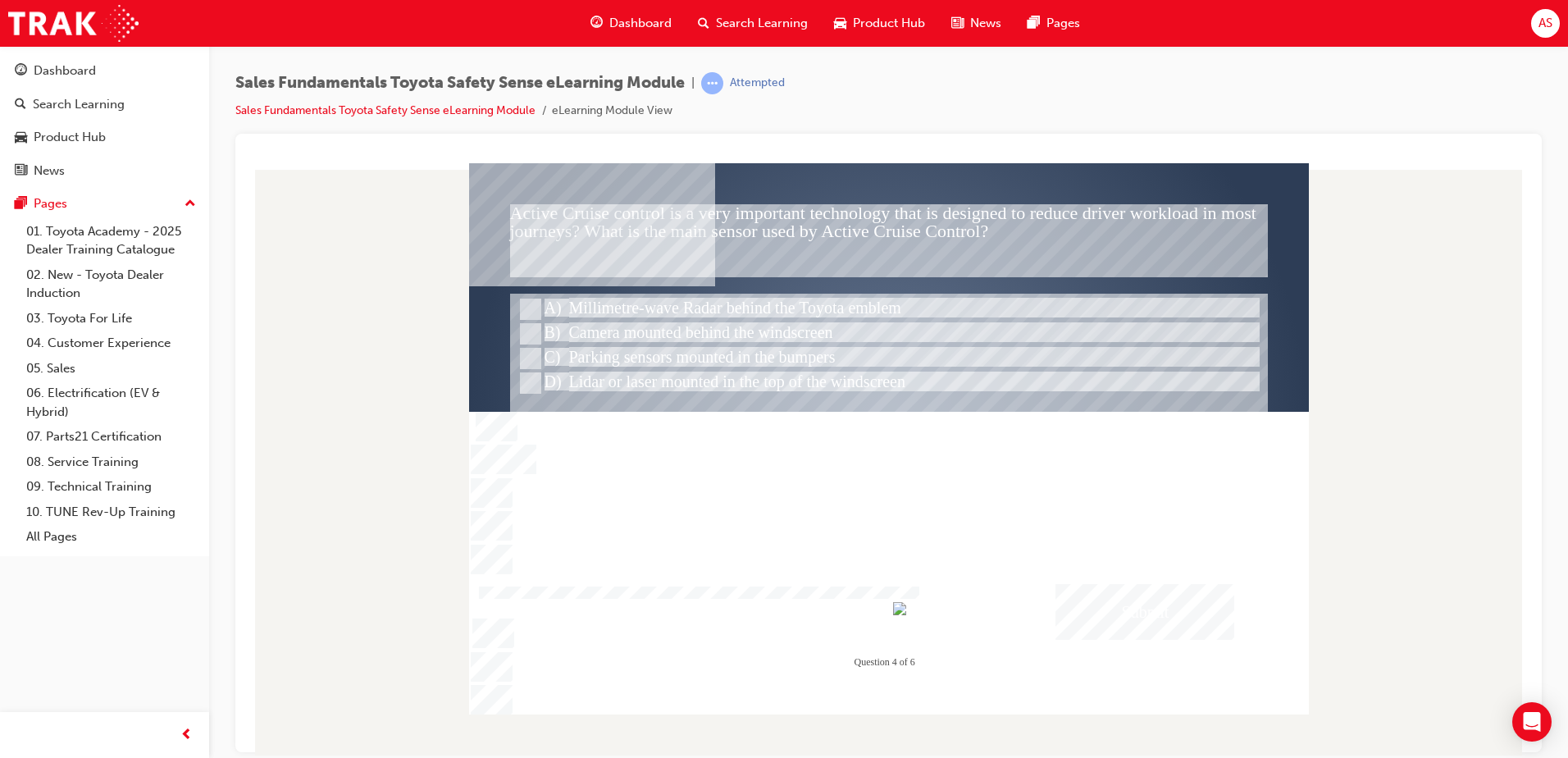
click at [1187, 598] on div "Submit" at bounding box center [1144, 611] width 179 height 56
click at [995, 552] on div at bounding box center [889, 437] width 840 height 551
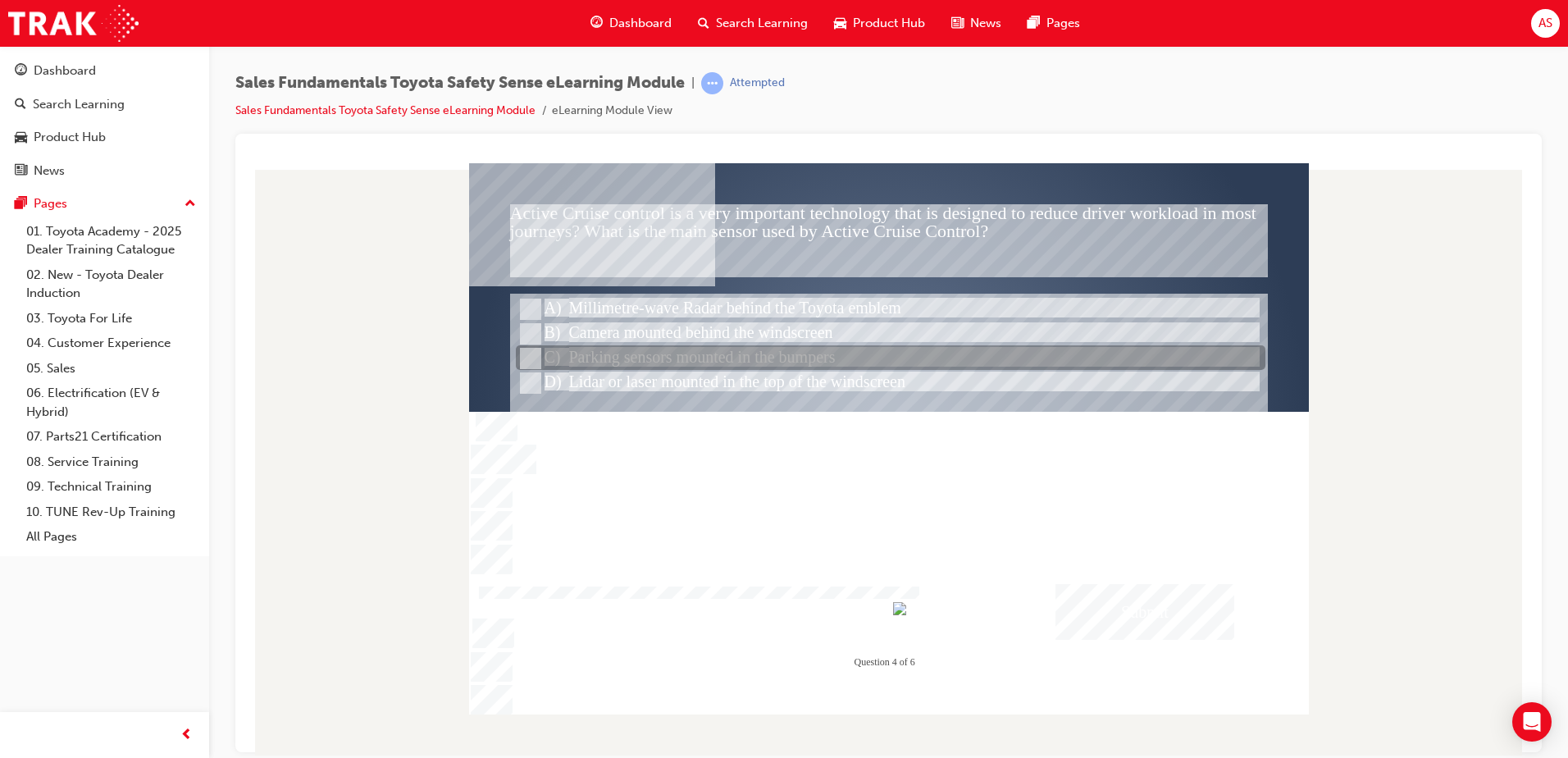
click at [713, 360] on div at bounding box center [891, 358] width 750 height 25
radio input "false"
radio input "true"
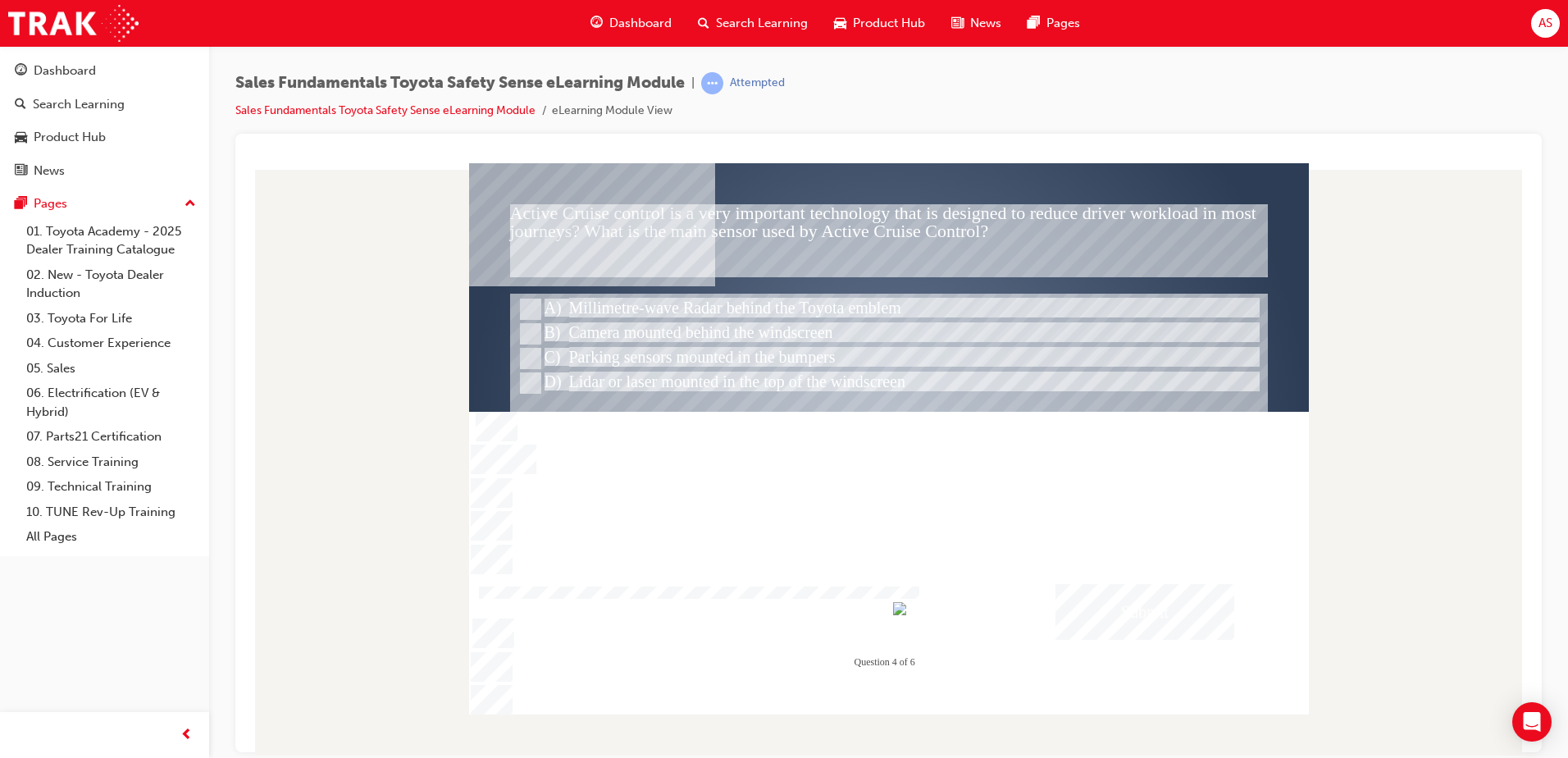
click at [867, 520] on div at bounding box center [889, 420] width 840 height 472
click at [1175, 587] on div "Submit" at bounding box center [1144, 611] width 179 height 56
click at [823, 515] on div at bounding box center [889, 437] width 840 height 551
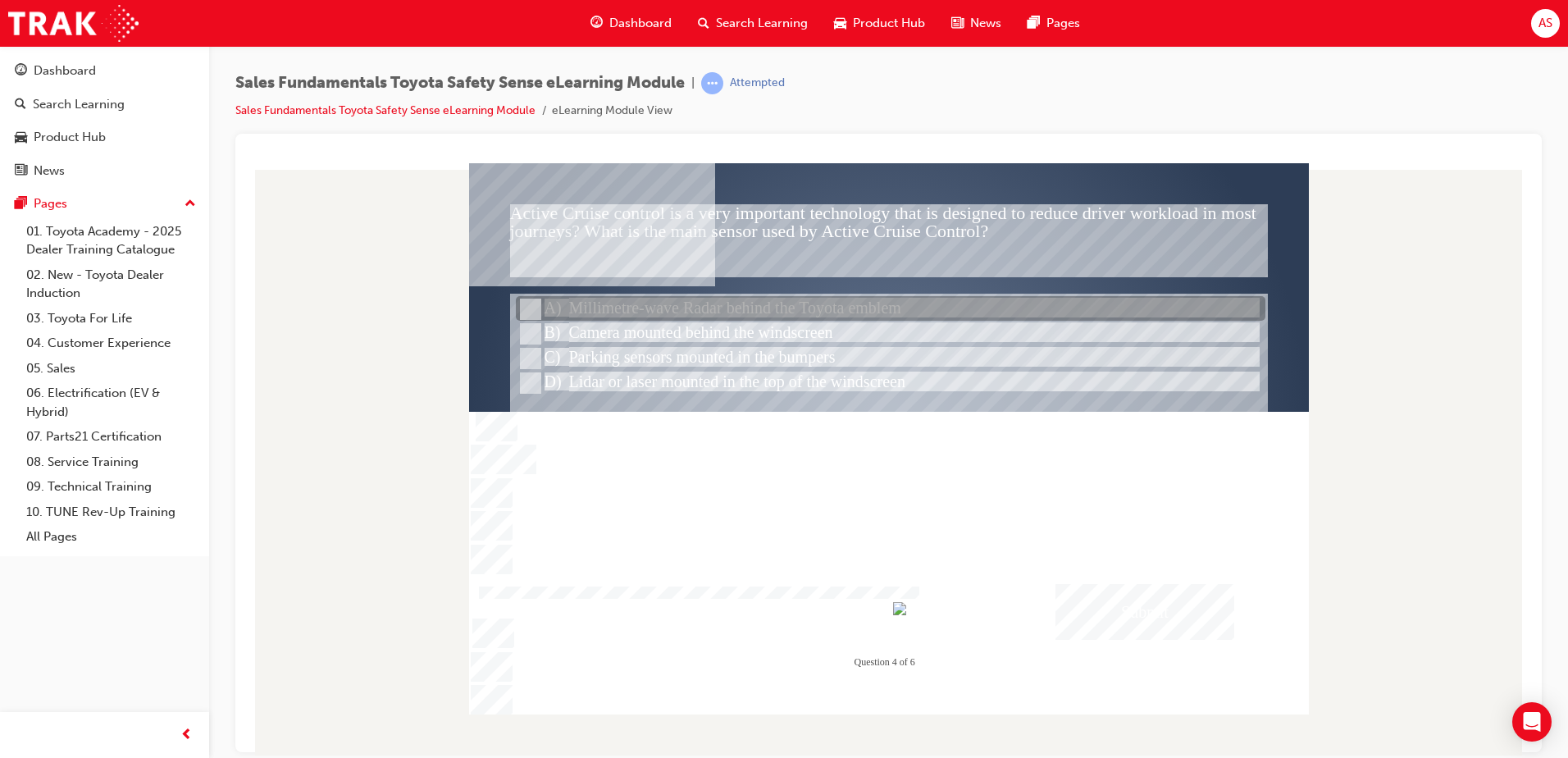
click at [819, 313] on div at bounding box center [891, 309] width 750 height 25
radio input "true"
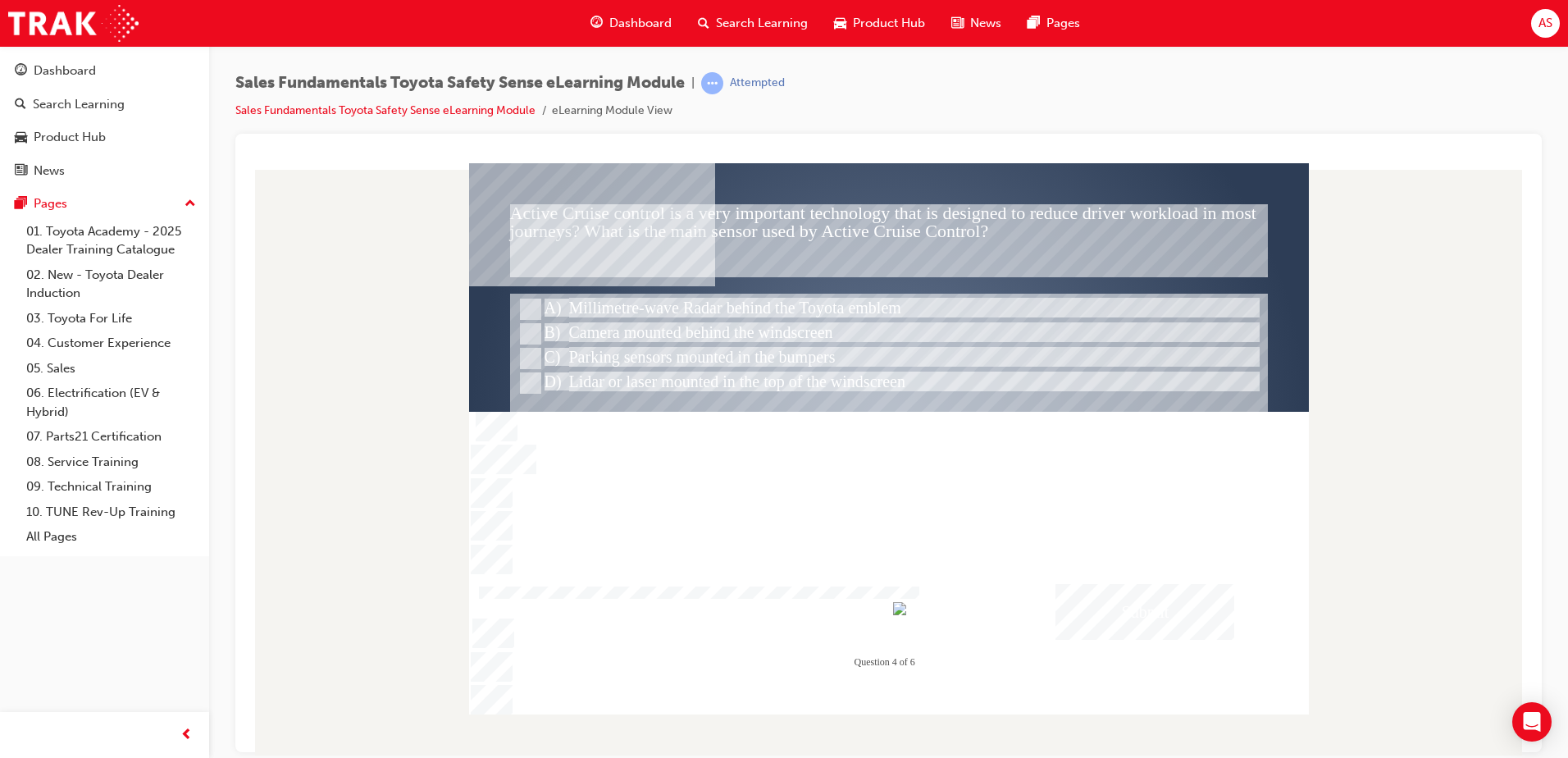
click at [1103, 629] on div "Submit" at bounding box center [1144, 611] width 179 height 56
click at [1068, 471] on div at bounding box center [889, 437] width 840 height 551
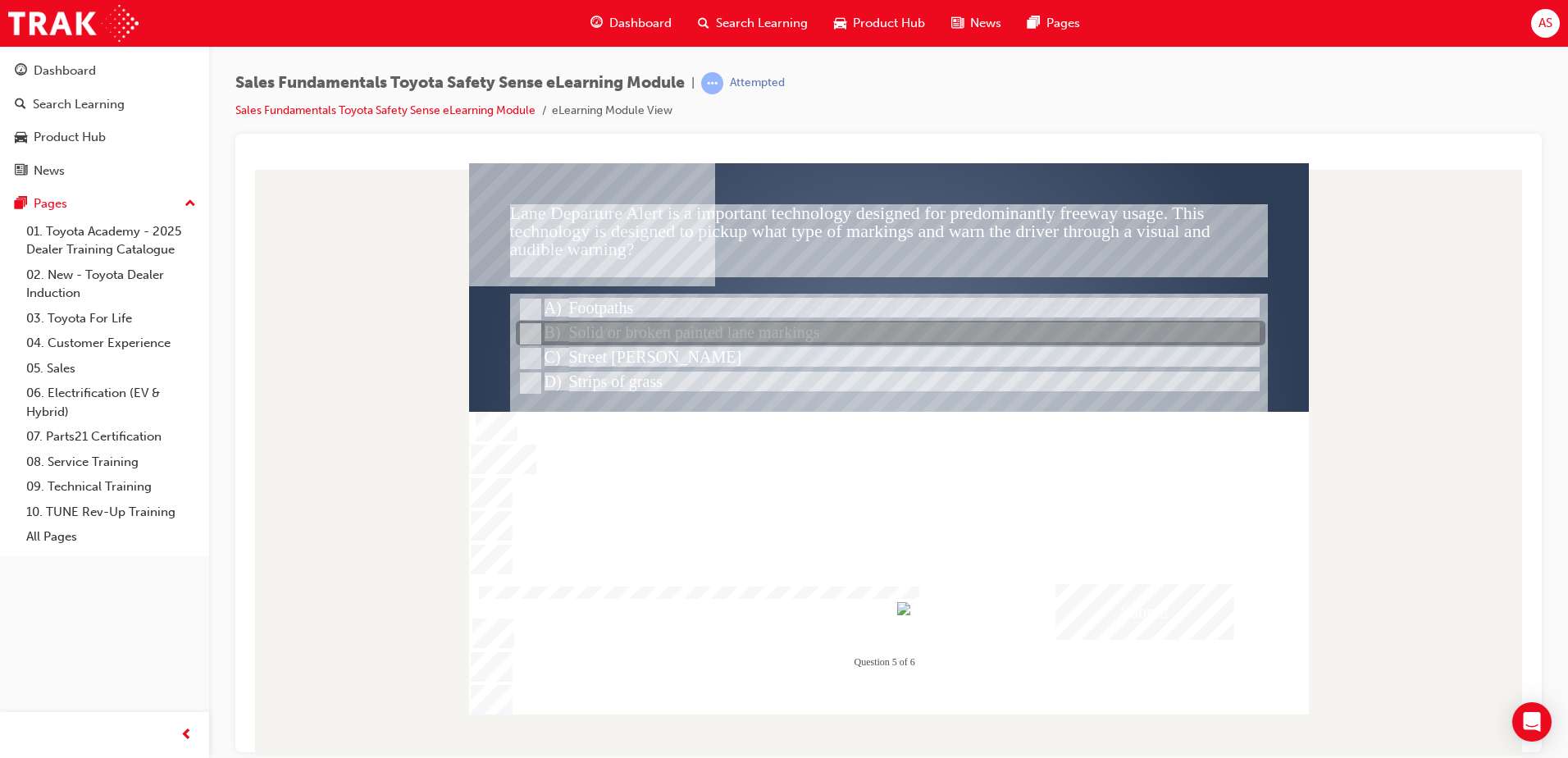
click at [634, 322] on div at bounding box center [891, 334] width 750 height 25
radio input "true"
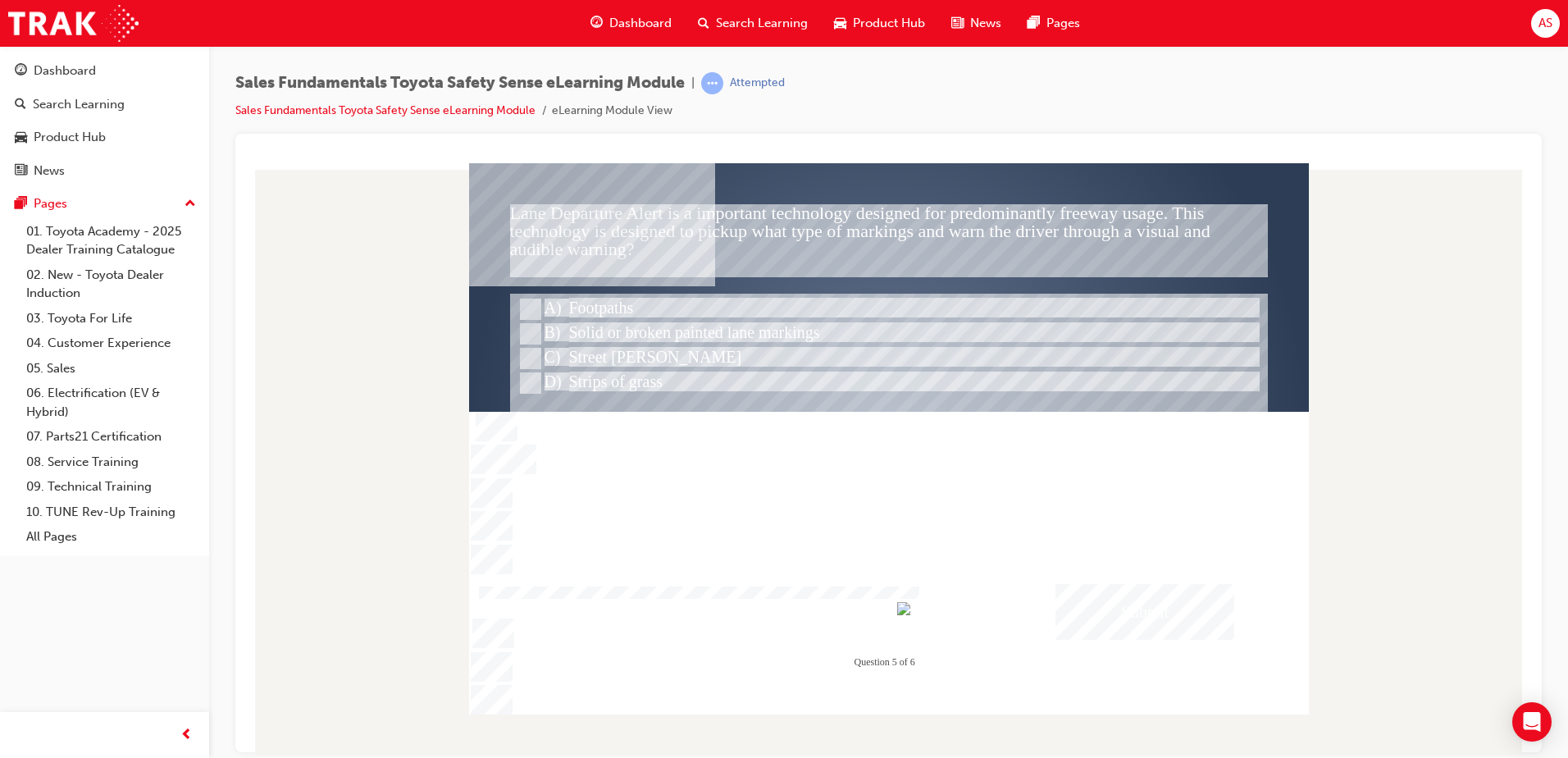
click at [1167, 593] on div "Submit" at bounding box center [1144, 611] width 179 height 56
drag, startPoint x: 995, startPoint y: 502, endPoint x: 872, endPoint y: 309, distance: 228.9
click at [995, 483] on div at bounding box center [889, 437] width 840 height 551
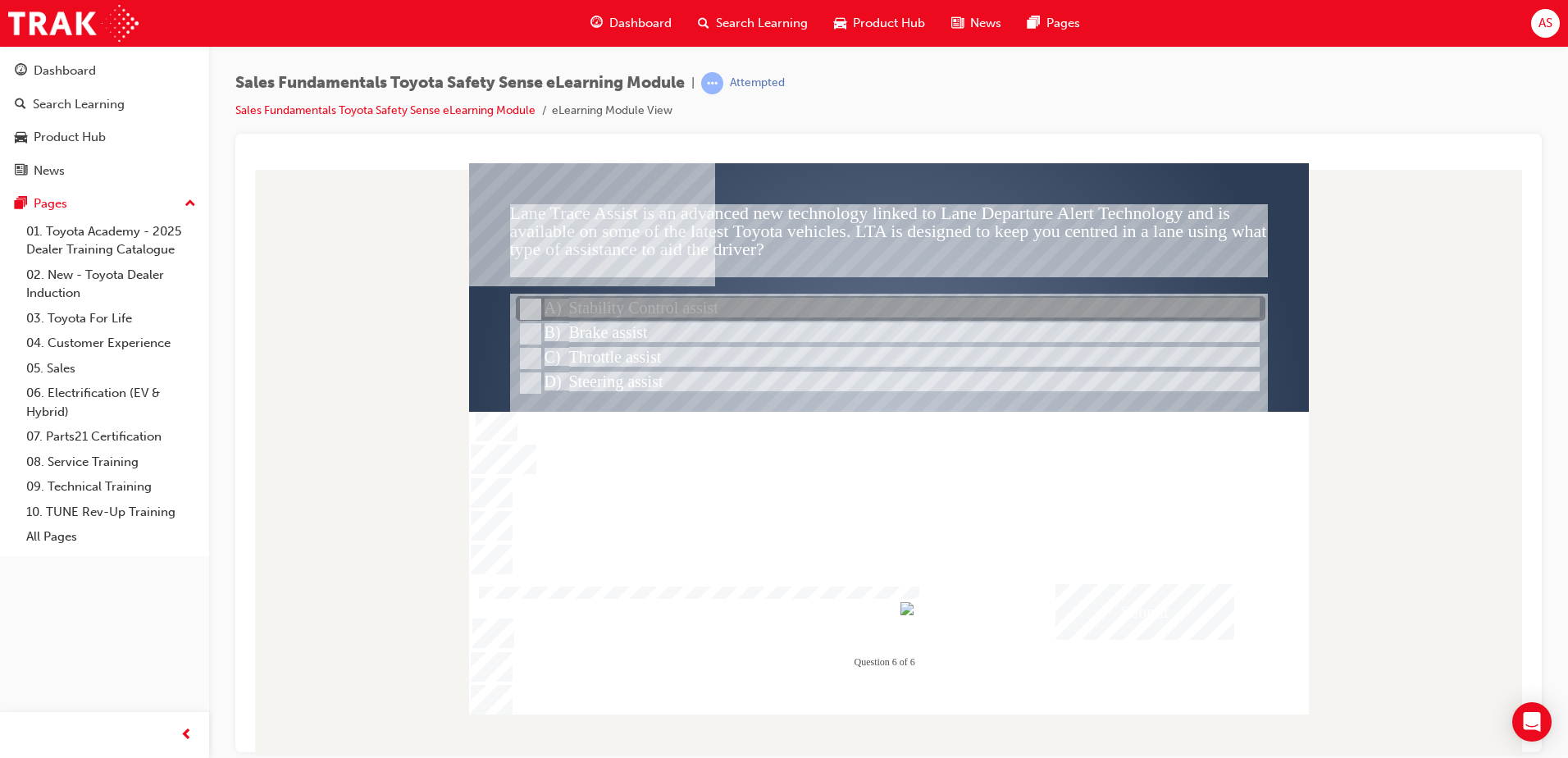
click at [665, 310] on div at bounding box center [891, 309] width 750 height 25
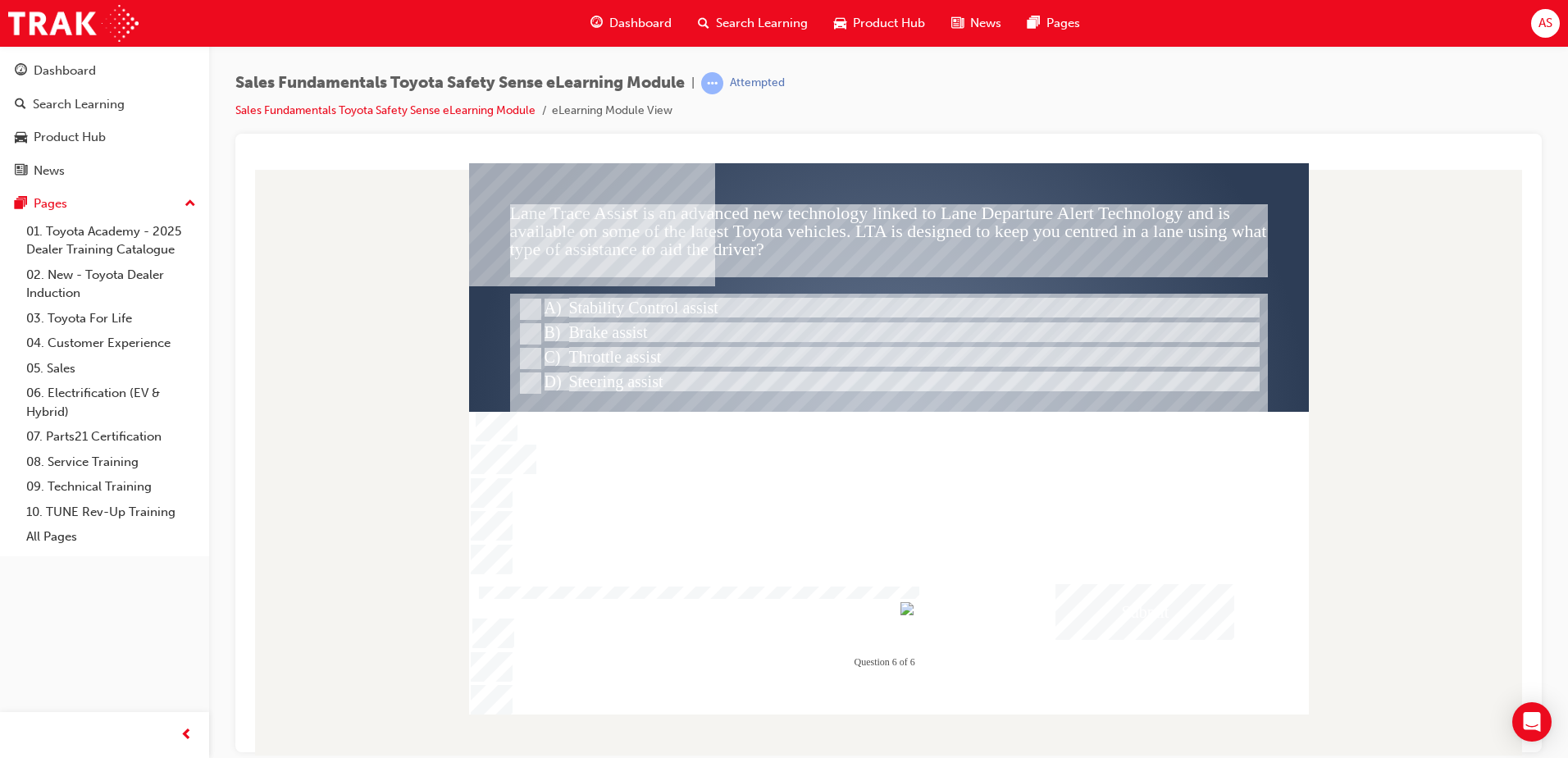
click at [1118, 611] on div "Submit" at bounding box center [1144, 611] width 179 height 56
click at [915, 548] on div at bounding box center [889, 437] width 840 height 551
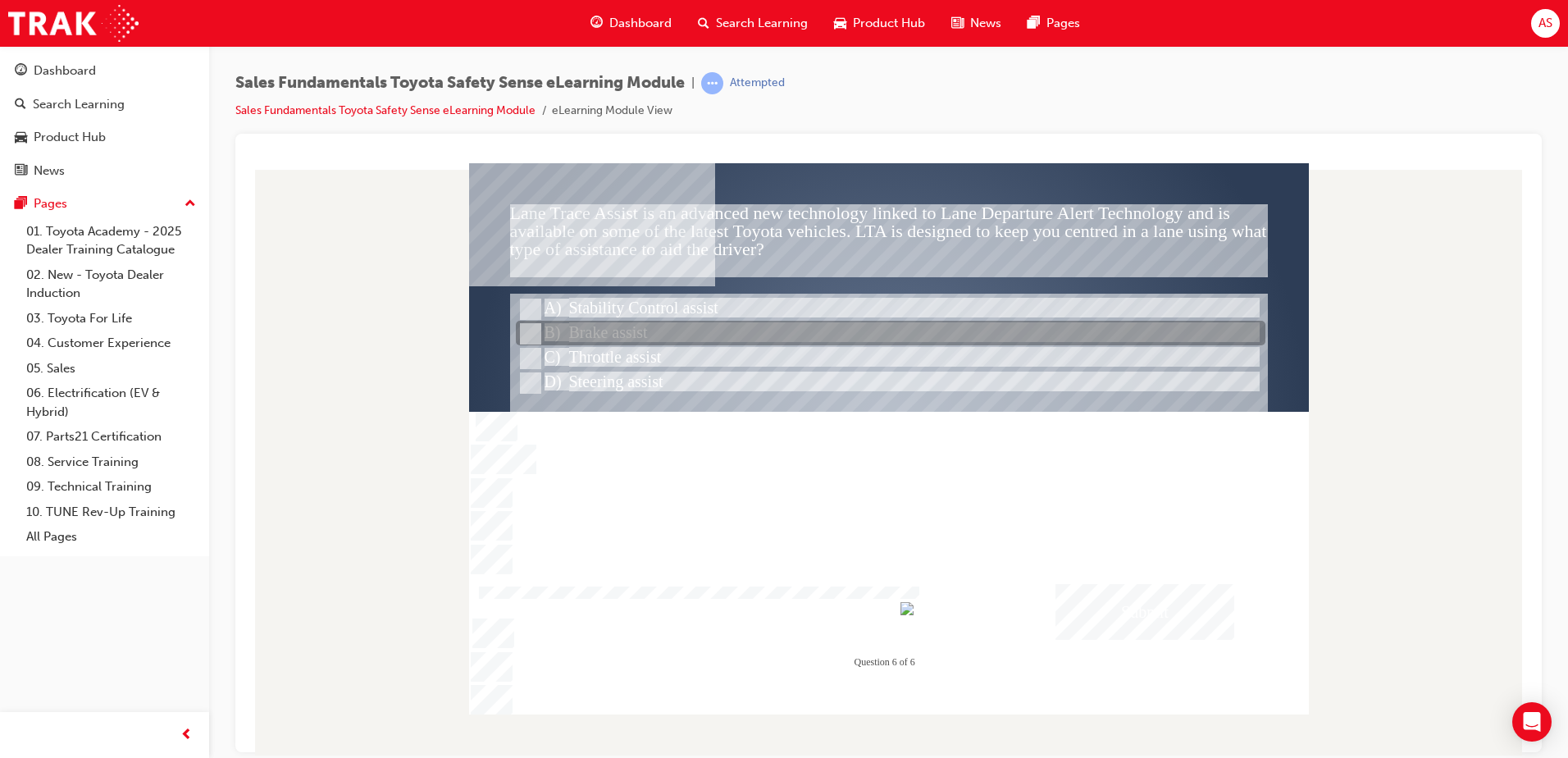
click at [663, 335] on div at bounding box center [891, 334] width 750 height 25
radio input "false"
radio input "true"
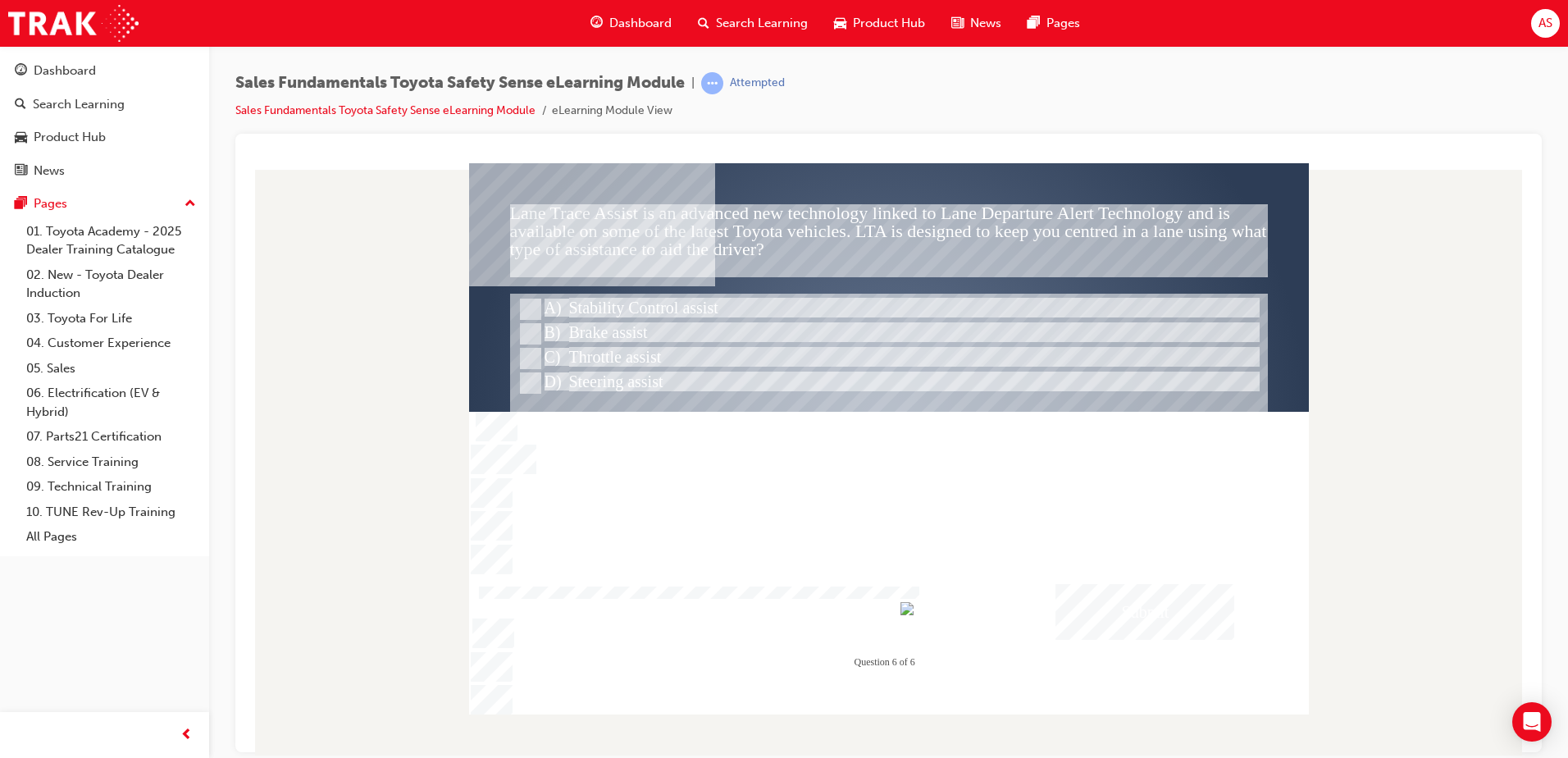
click at [1148, 600] on div "Submit" at bounding box center [1144, 611] width 179 height 56
click at [889, 536] on div at bounding box center [889, 437] width 840 height 551
drag, startPoint x: 528, startPoint y: 388, endPoint x: 564, endPoint y: 383, distance: 36.3
click at [537, 387] on input "Steering assist" at bounding box center [529, 383] width 18 height 18
radio input "true"
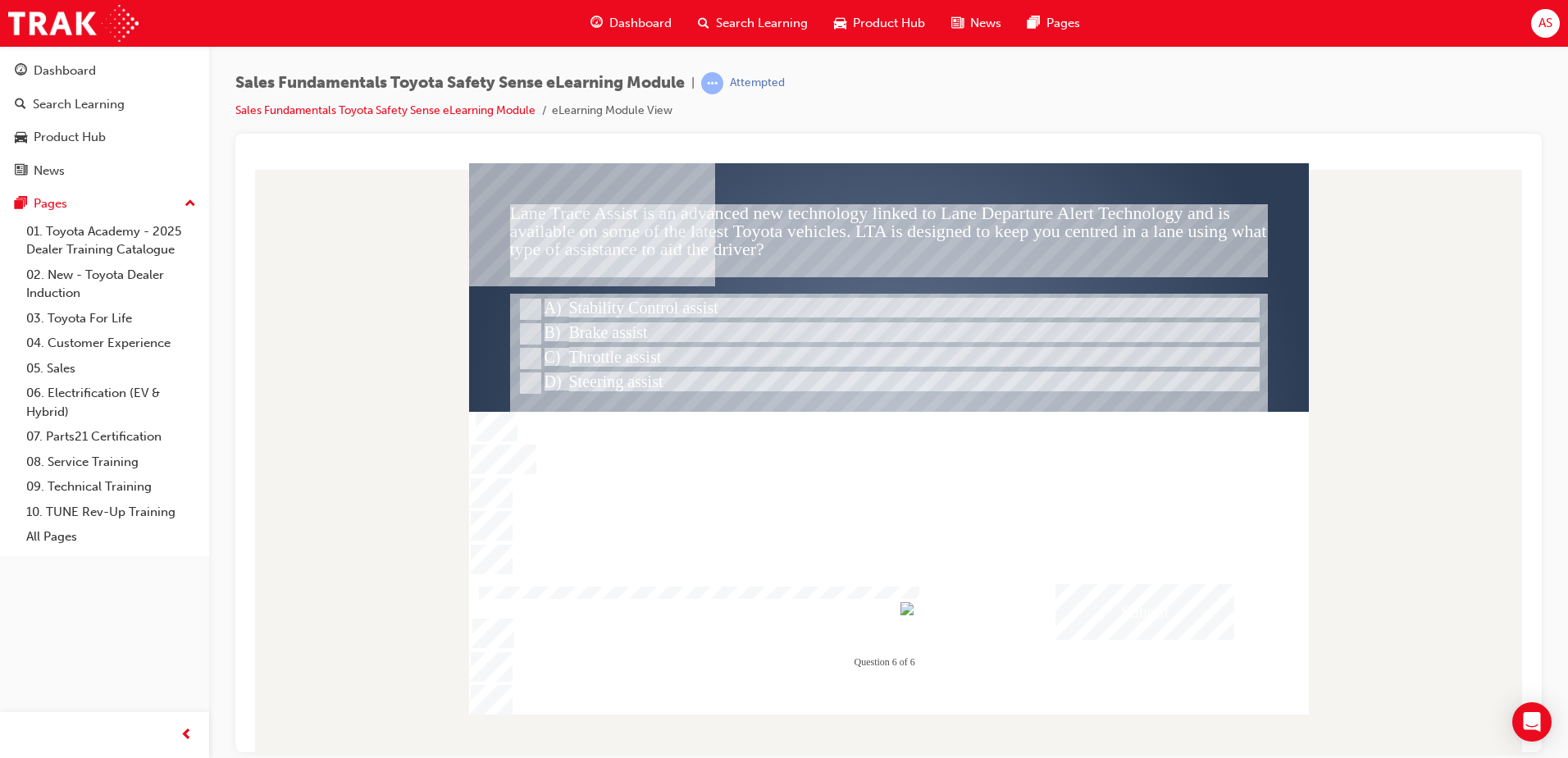
click at [1162, 605] on div "Submit" at bounding box center [1144, 611] width 179 height 56
click at [1012, 495] on div at bounding box center [889, 437] width 840 height 551
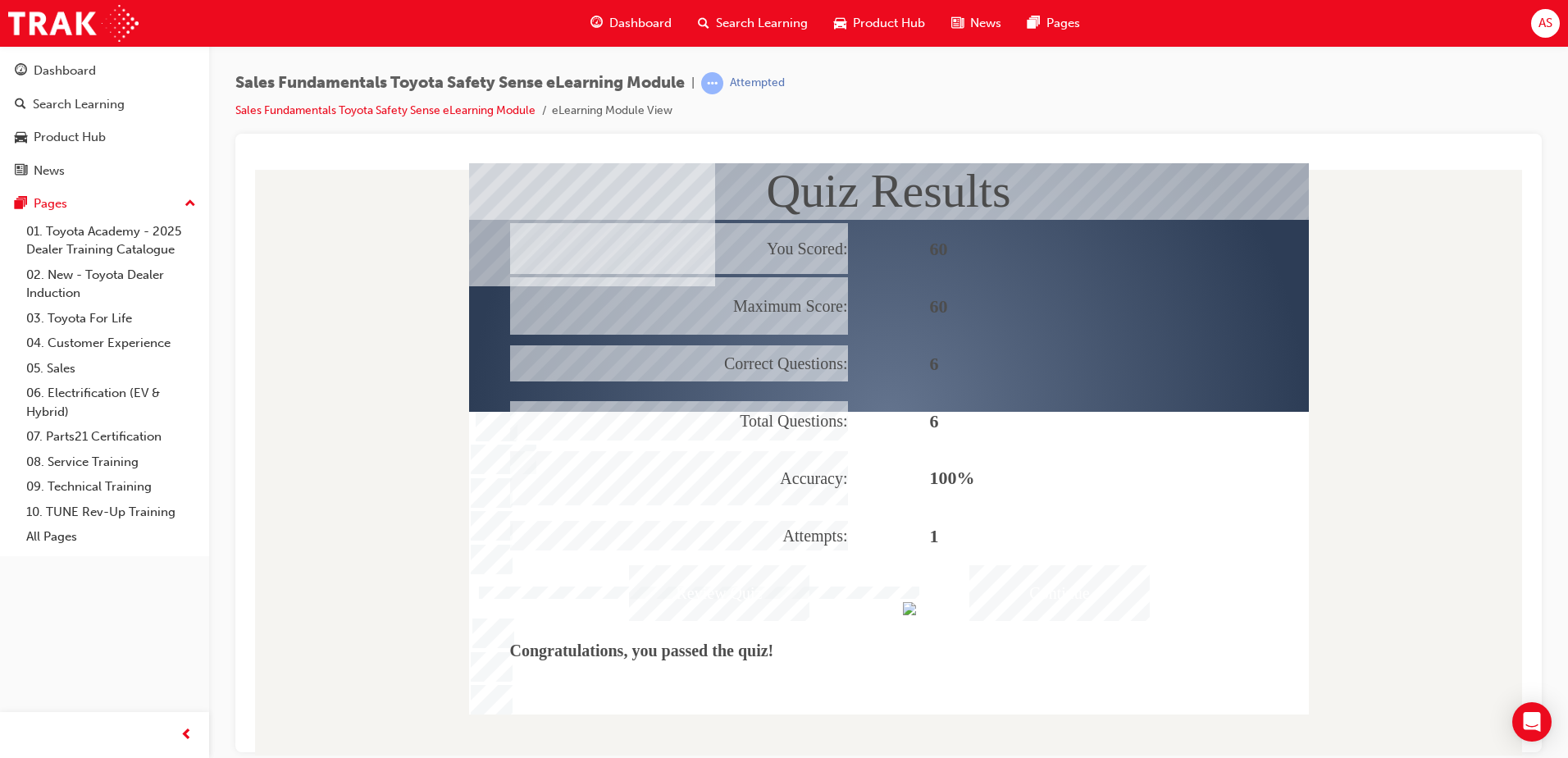
click at [1001, 573] on div "Continue" at bounding box center [1059, 592] width 180 height 56
click at [1020, 597] on div "Continue" at bounding box center [1059, 592] width 180 height 56
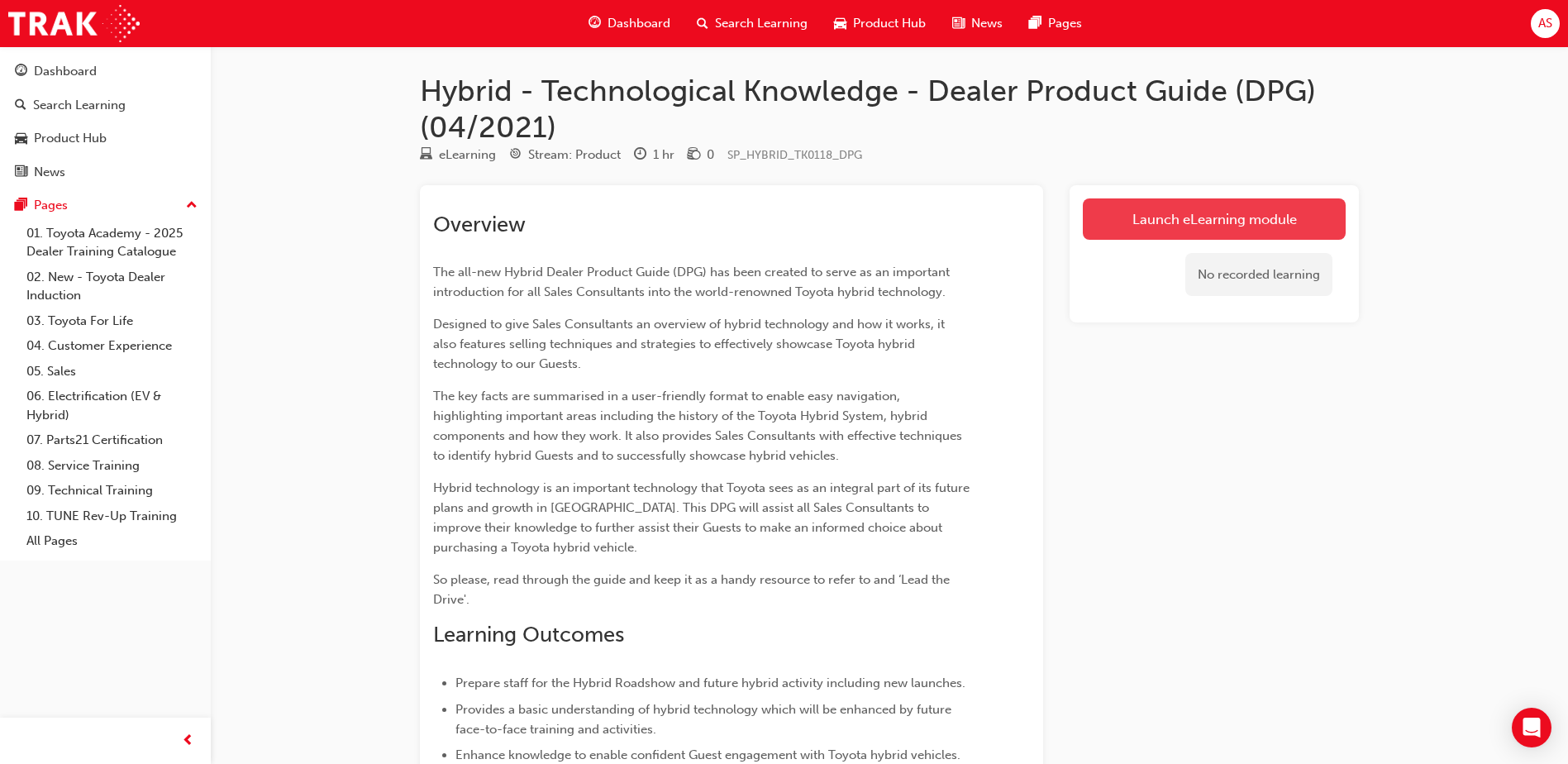
click at [1167, 217] on link "Launch eLearning module" at bounding box center [1215, 219] width 263 height 41
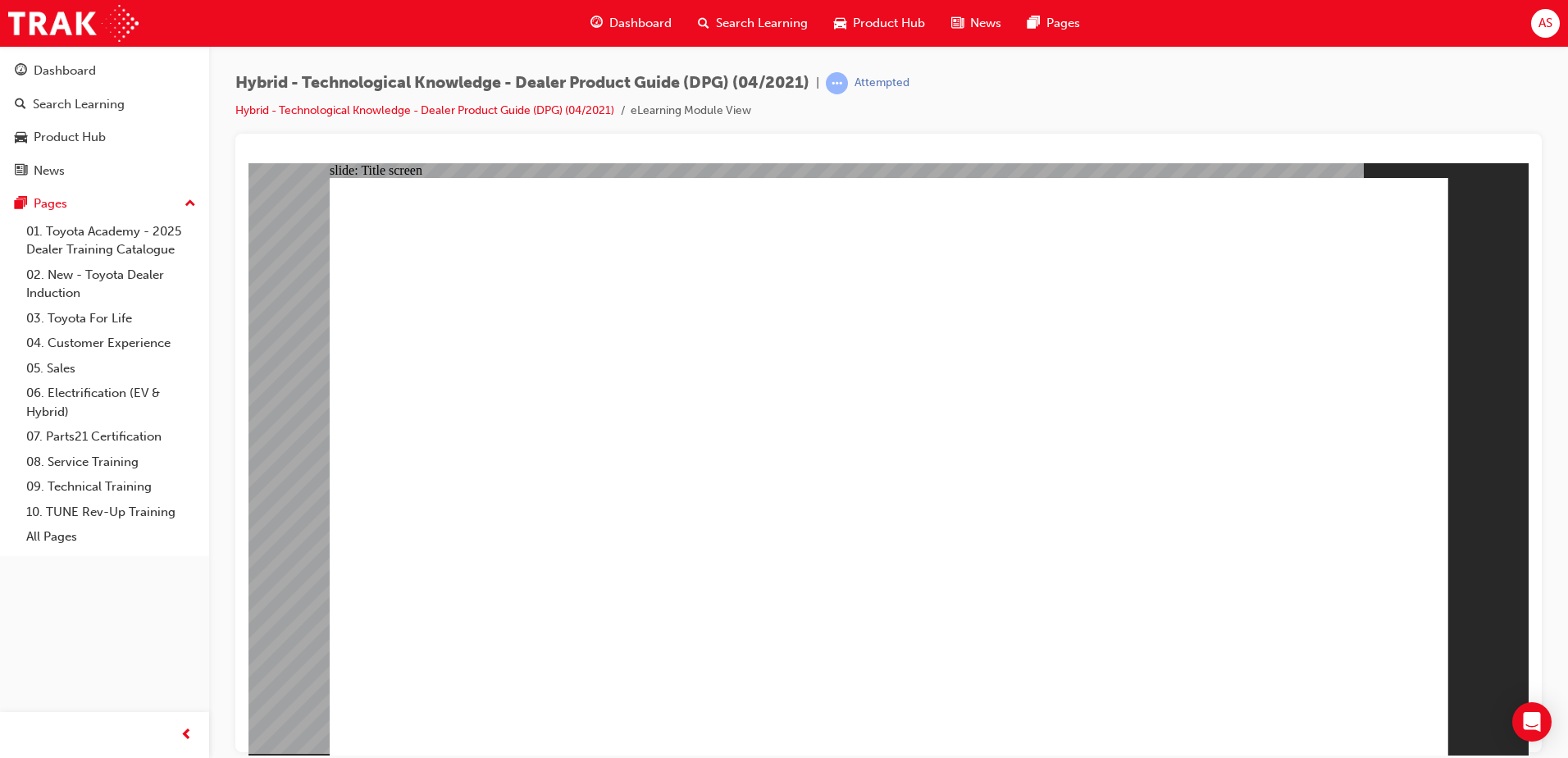
drag, startPoint x: 617, startPoint y: 642, endPoint x: 628, endPoint y: 637, distance: 12.1
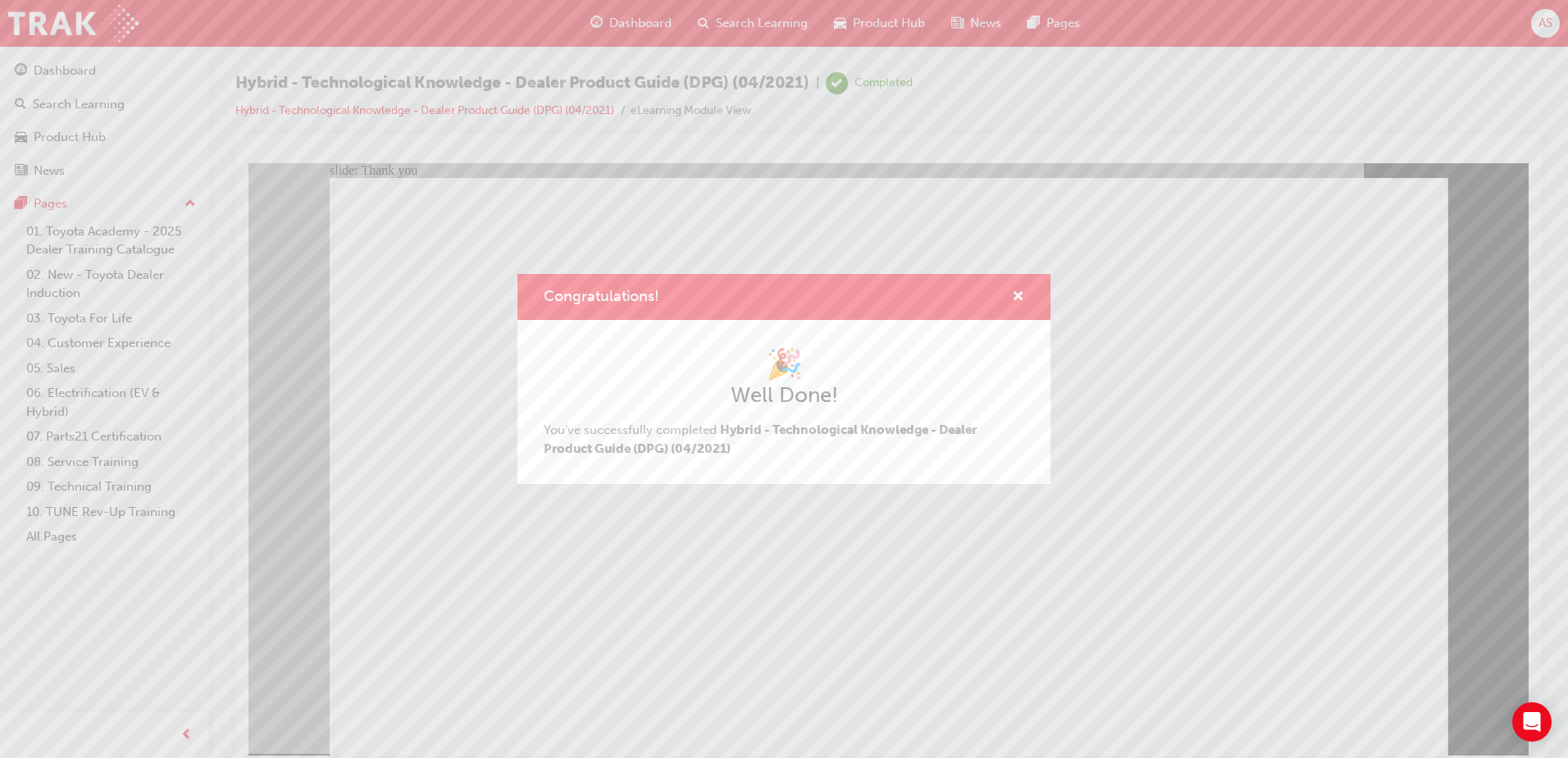
drag, startPoint x: 380, startPoint y: 475, endPoint x: 637, endPoint y: 635, distance: 302.7
click at [637, 635] on div "Congratulations! 🎉 Well Done! You've successfully completed Hybrid - Technologi…" at bounding box center [784, 379] width 1568 height 758
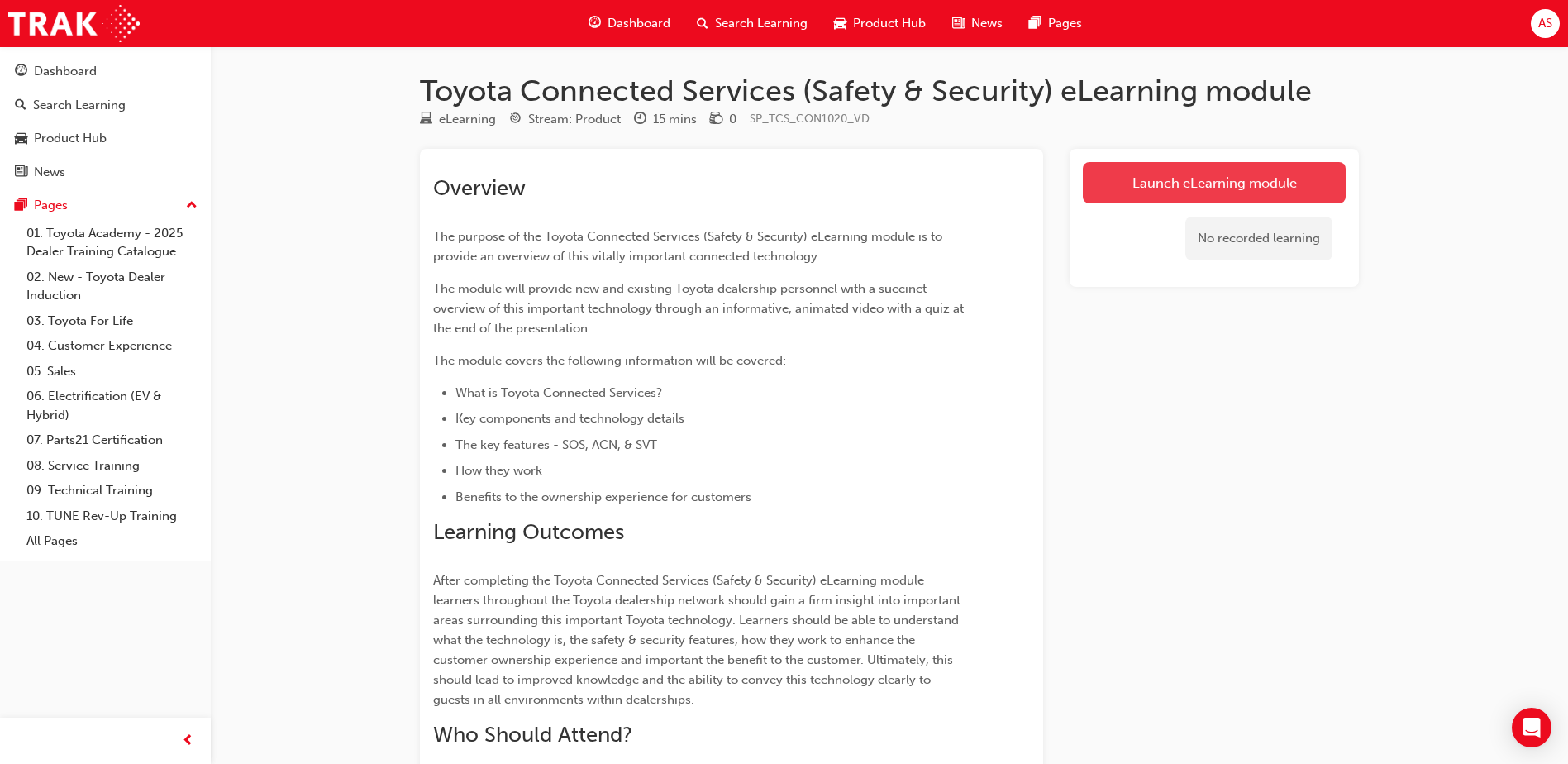
click at [1263, 189] on link "Launch eLearning module" at bounding box center [1215, 182] width 263 height 41
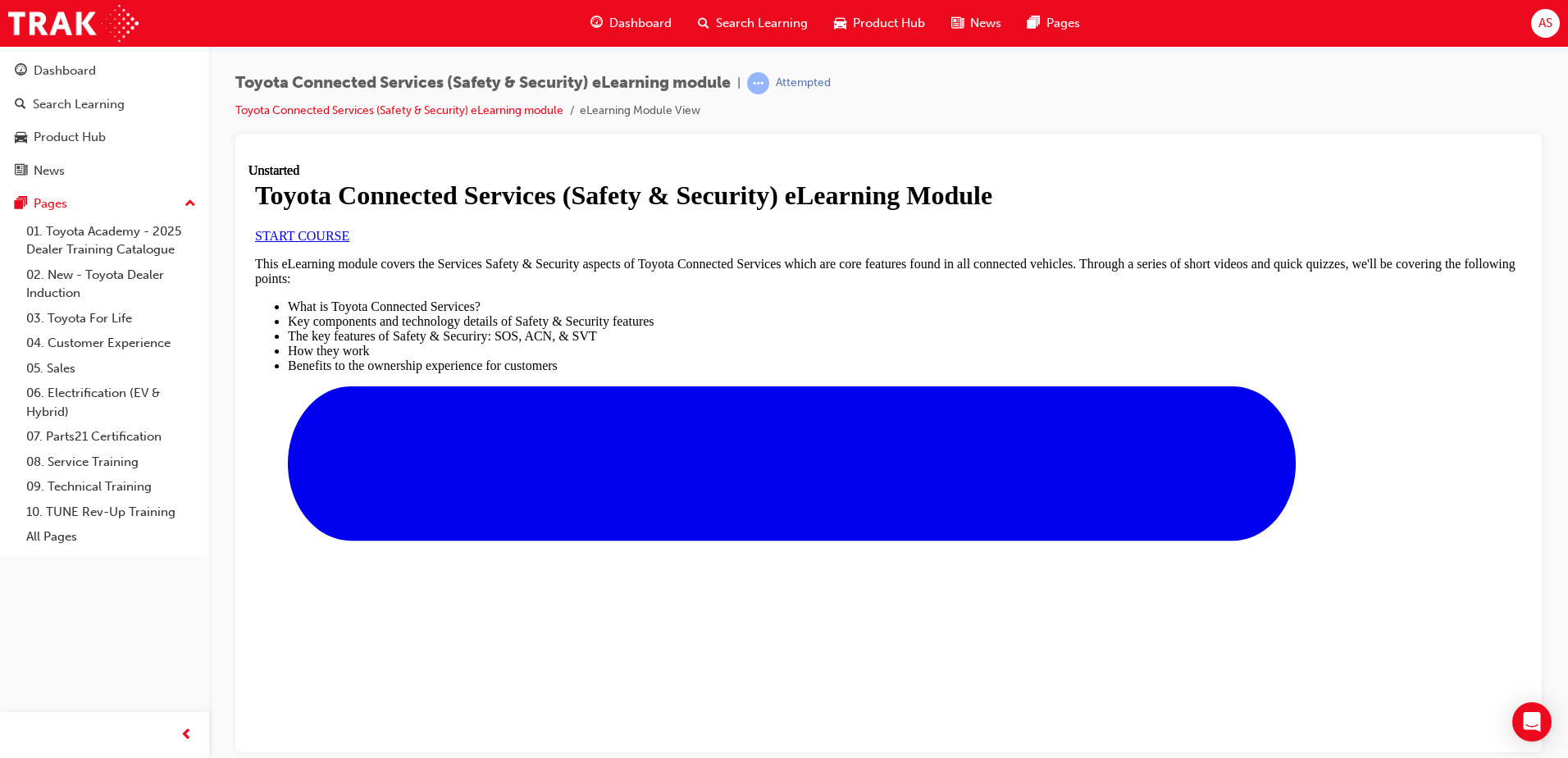
click at [349, 242] on span "START COURSE" at bounding box center [302, 234] width 94 height 14
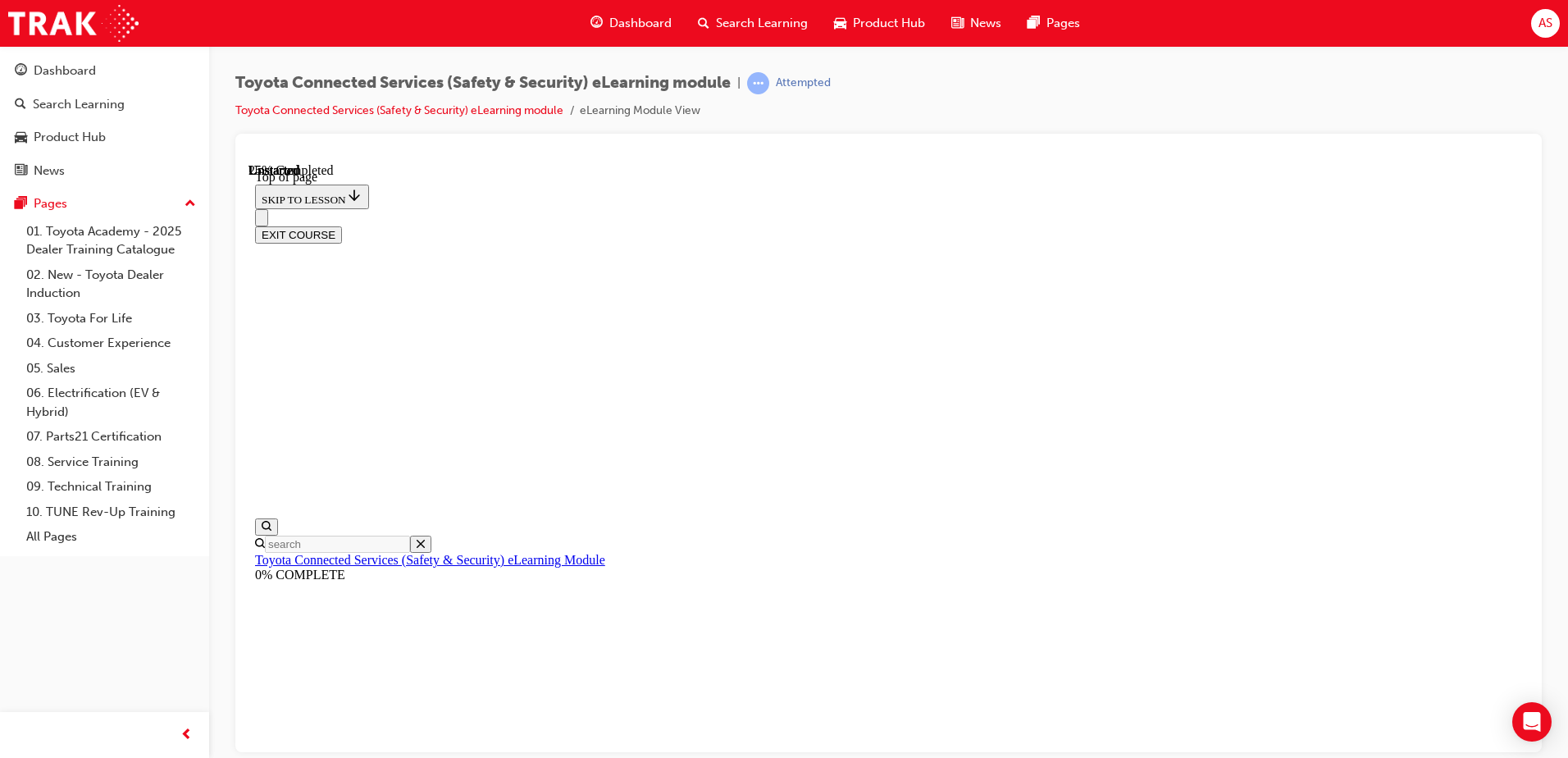
scroll to position [51, 0]
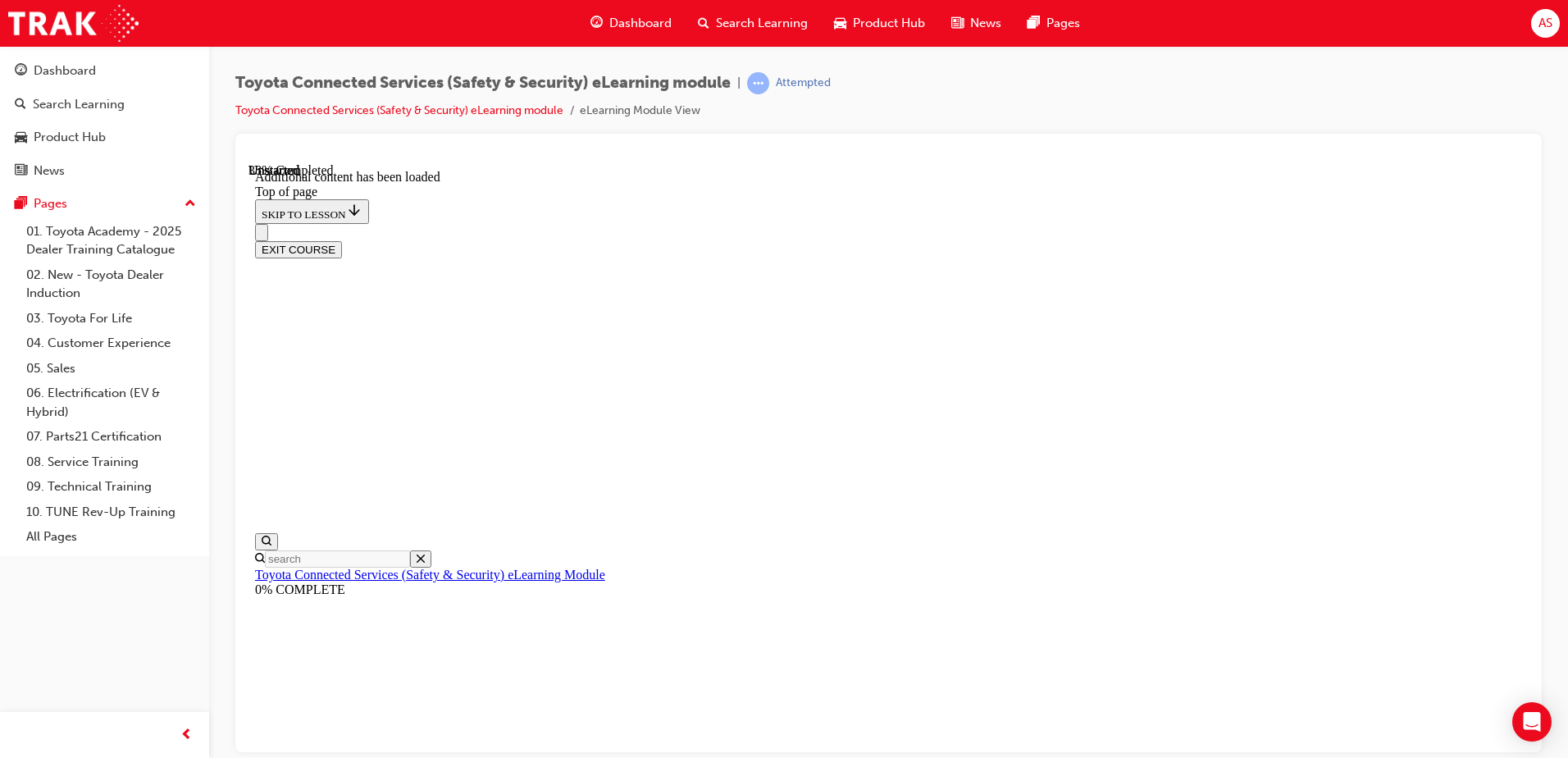
scroll to position [487, 0]
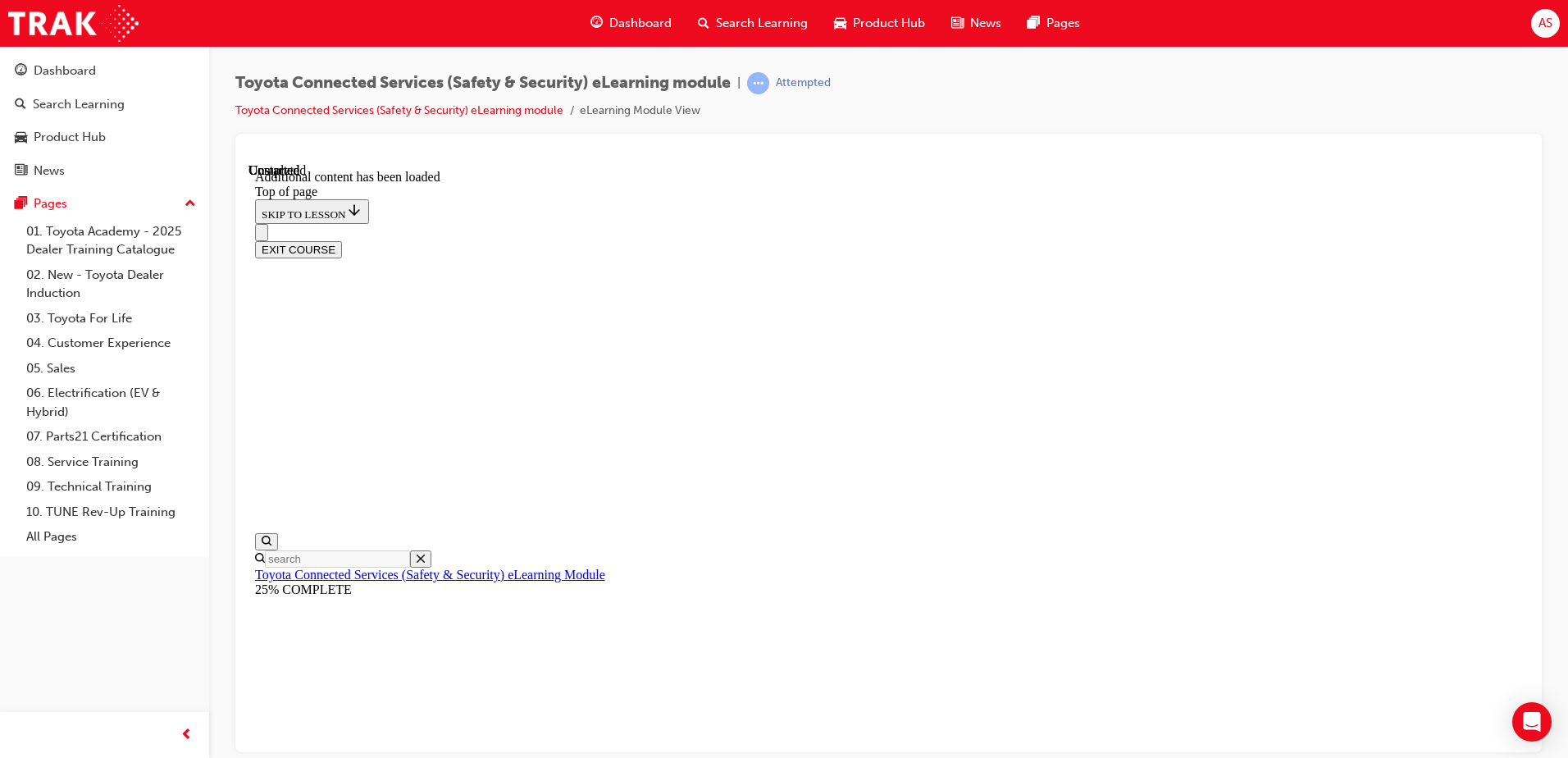
scroll to position [2116, 0]
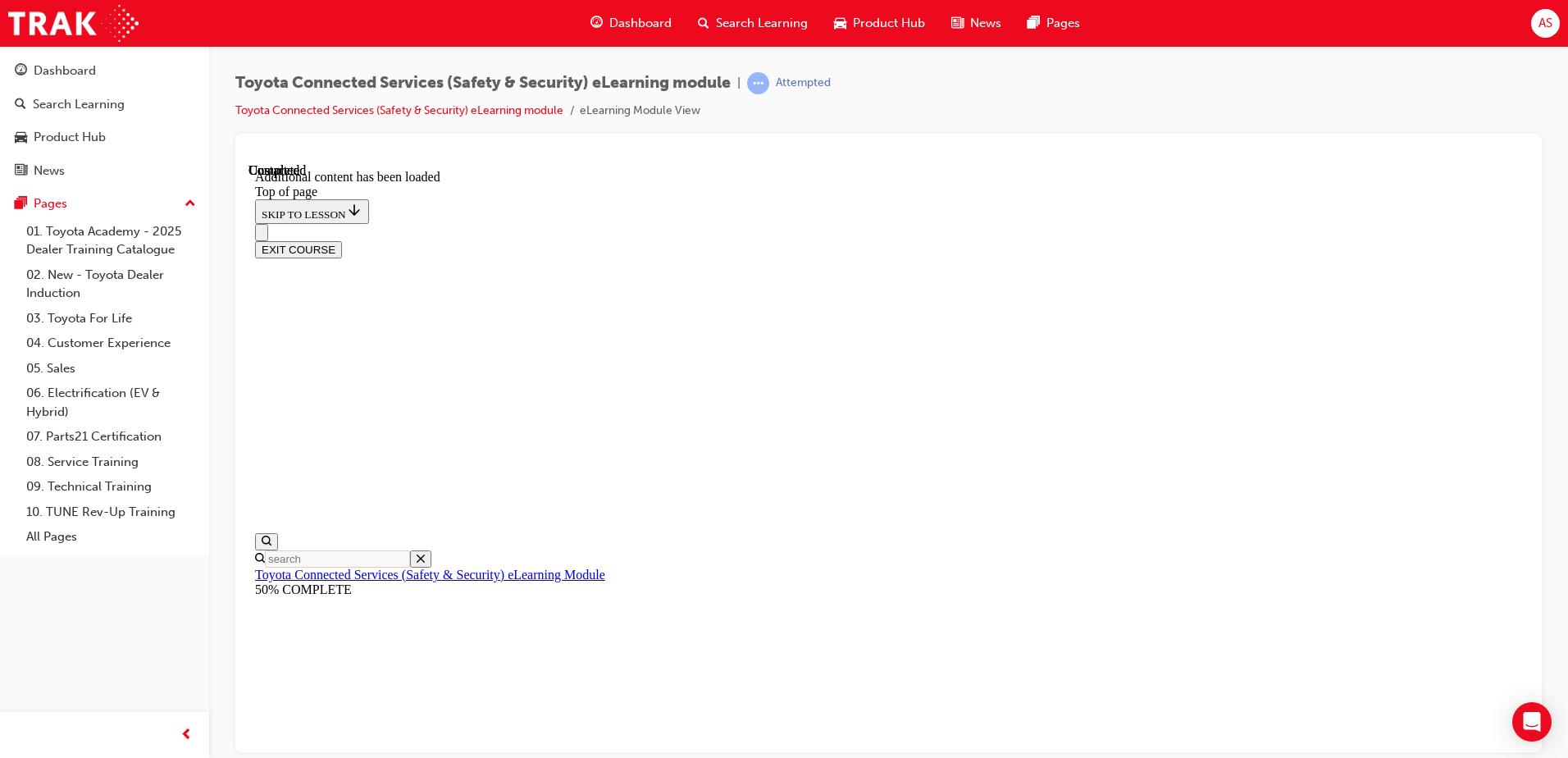
drag, startPoint x: 746, startPoint y: 552, endPoint x: 908, endPoint y: 431, distance: 202.2
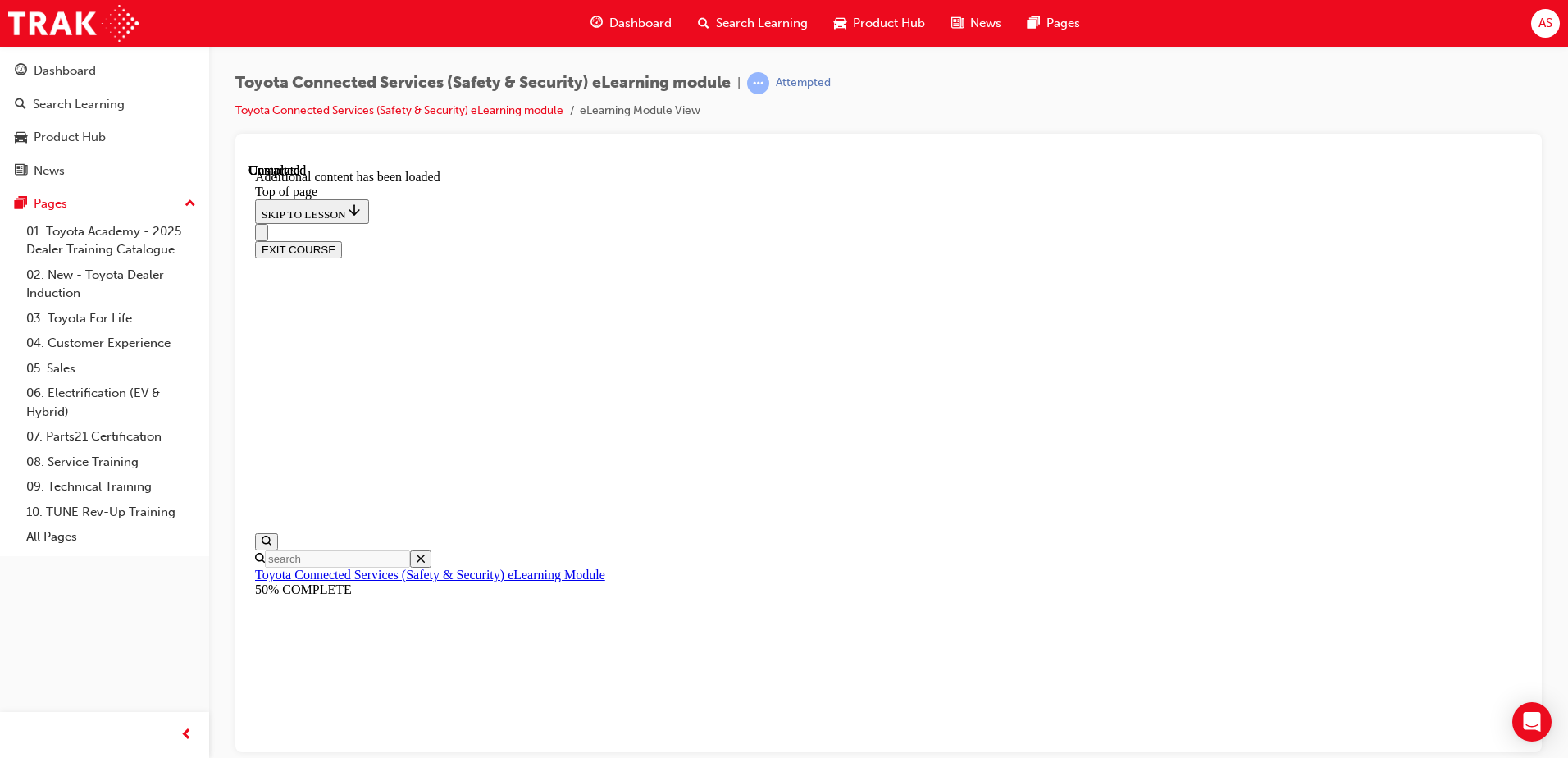
scroll to position [314, 0]
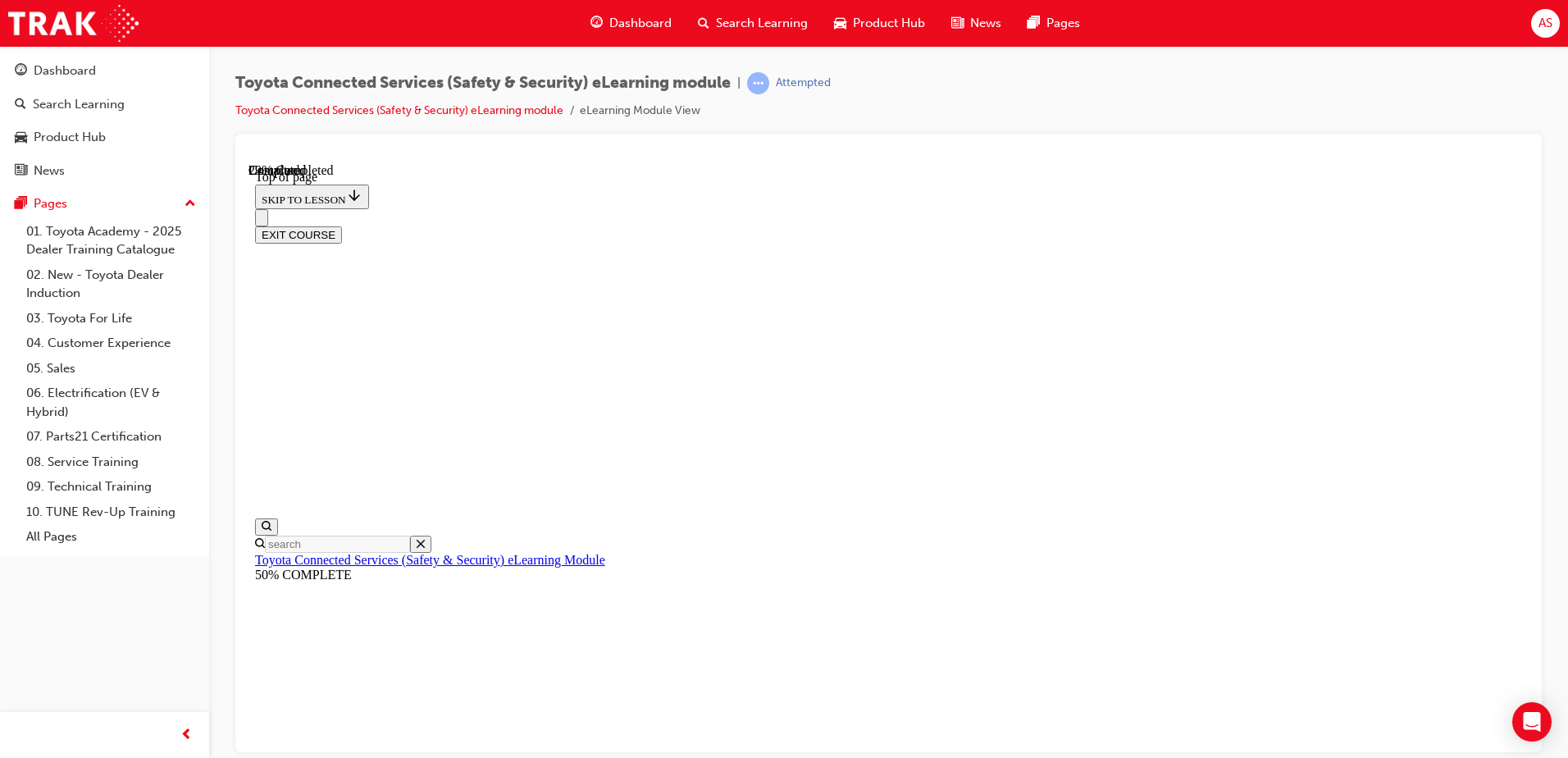
scroll to position [132, 0]
drag, startPoint x: 887, startPoint y: 496, endPoint x: 945, endPoint y: 701, distance: 213.0
drag, startPoint x: 964, startPoint y: 753, endPoint x: 966, endPoint y: 741, distance: 12.2
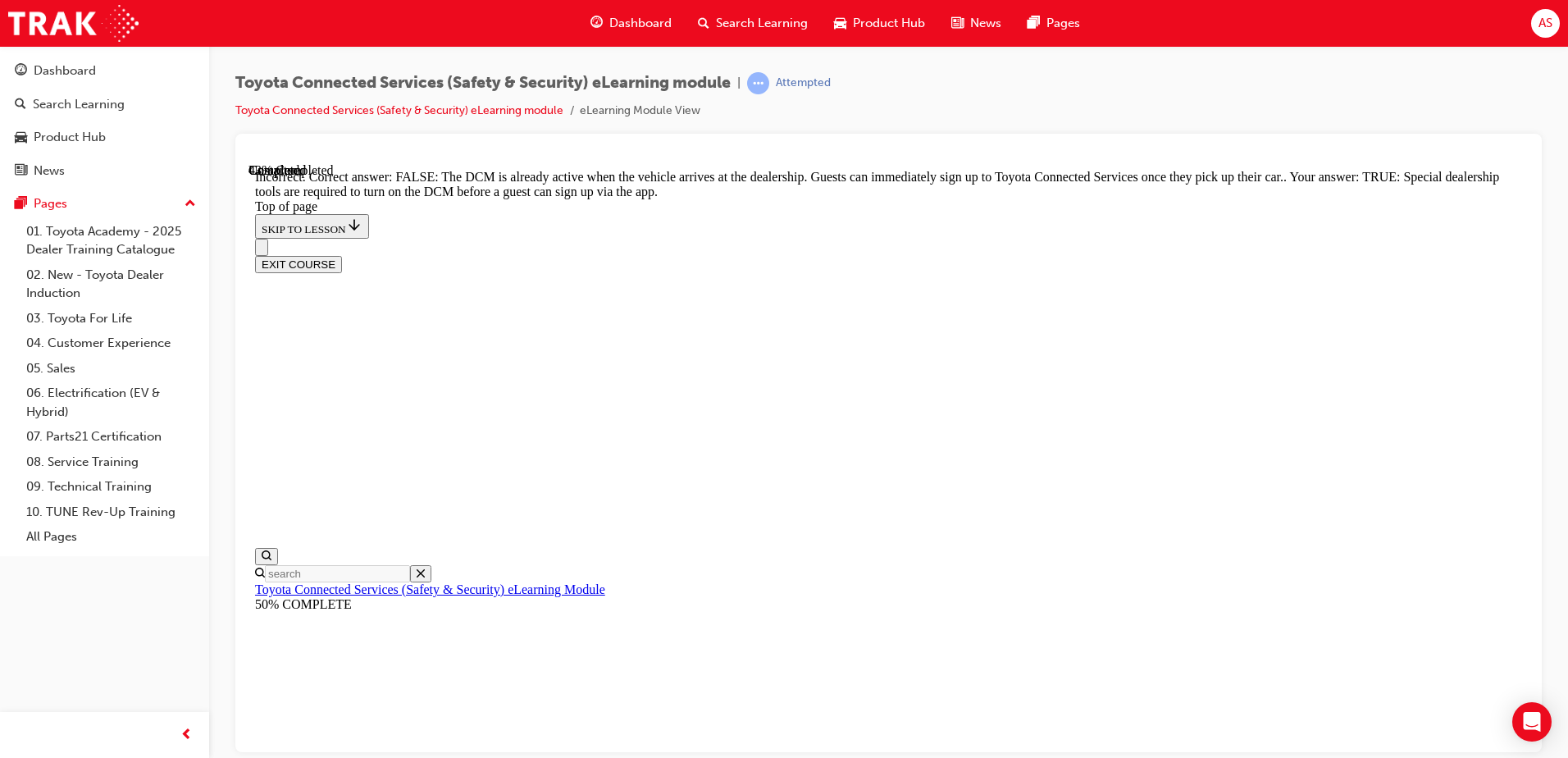
scroll to position [302, 0]
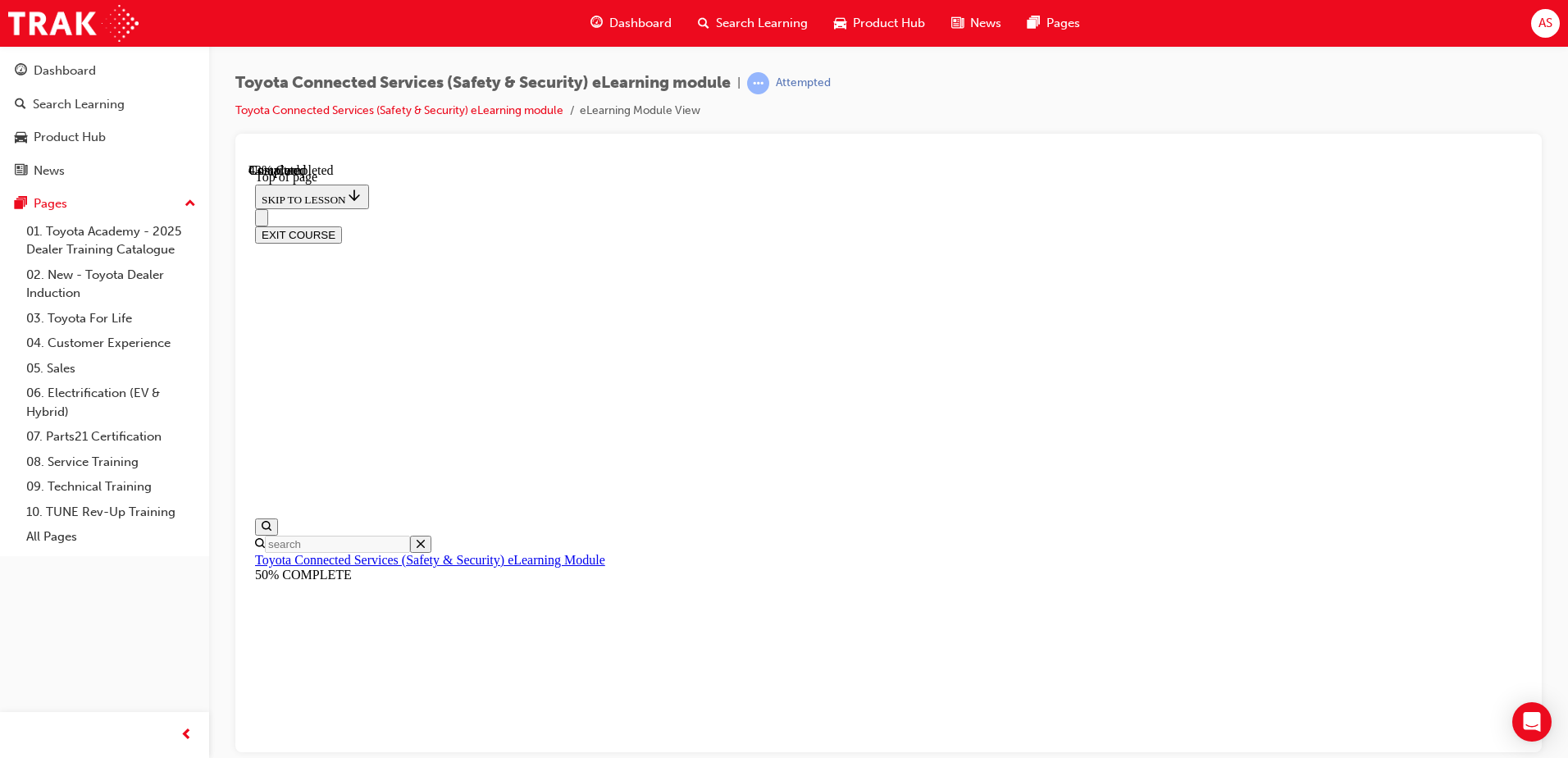
scroll to position [50, 0]
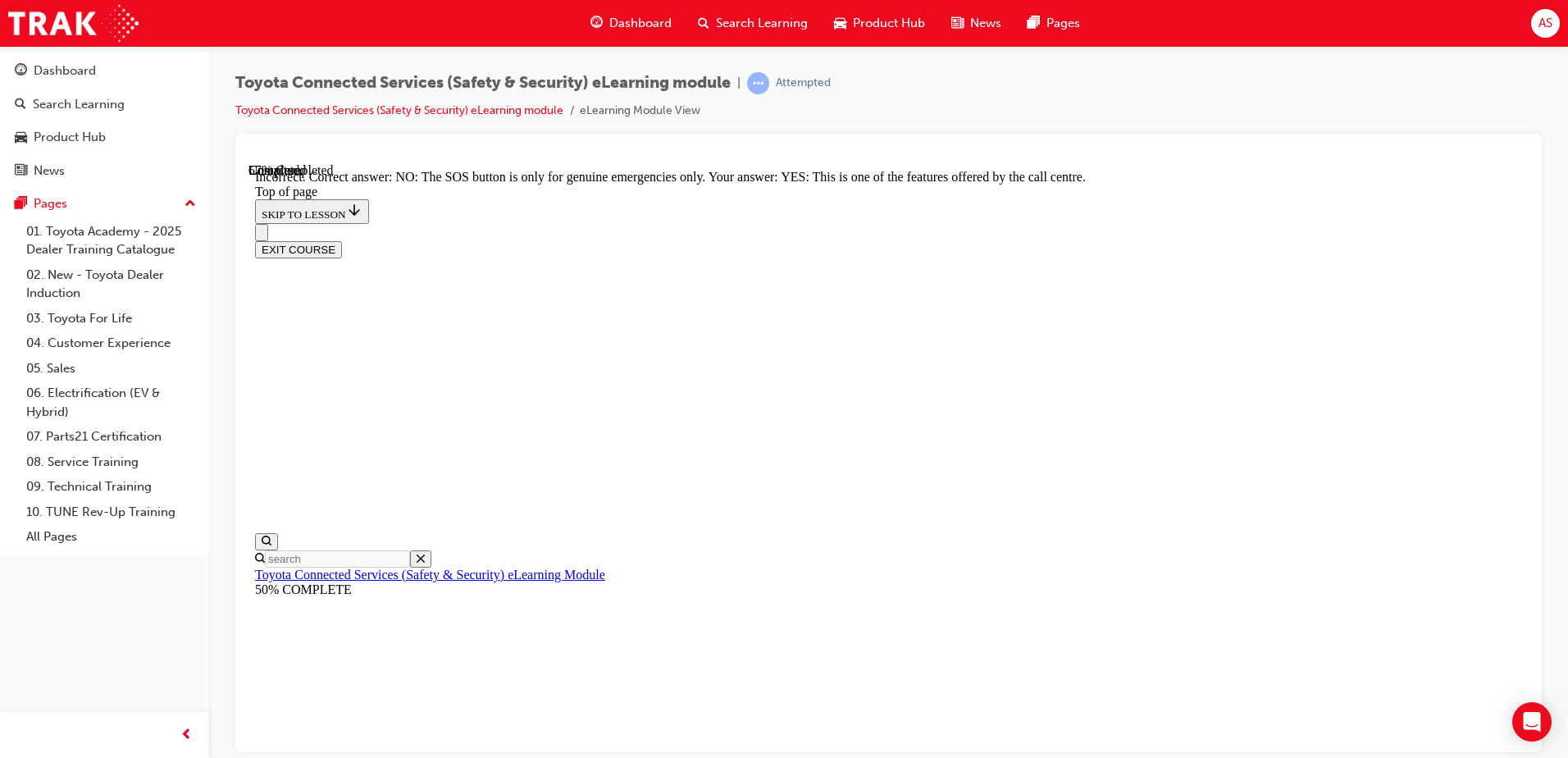
scroll to position [253, 0]
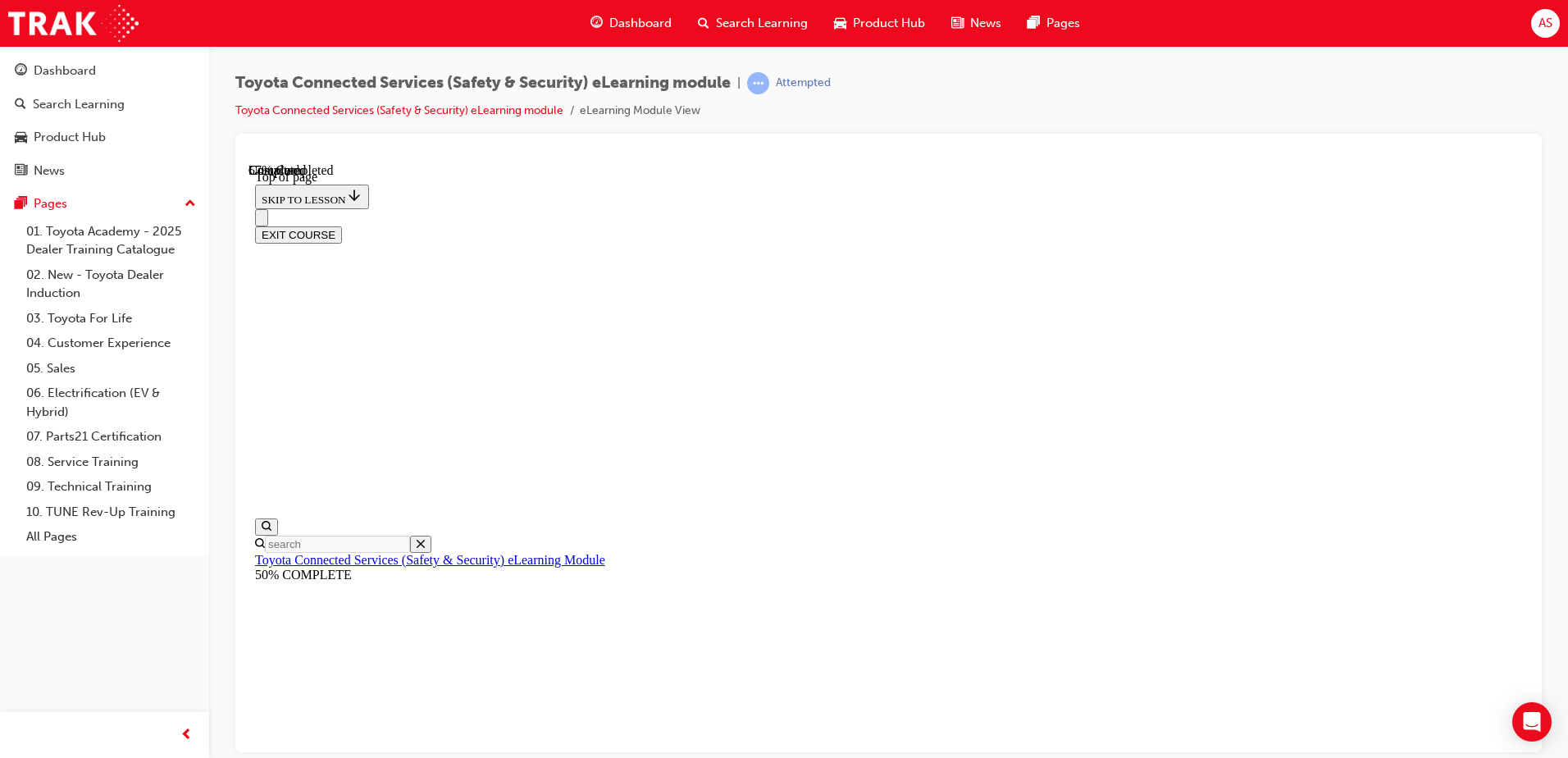
scroll to position [277, 0]
drag, startPoint x: 807, startPoint y: 524, endPoint x: 811, endPoint y: 505, distance: 19.4
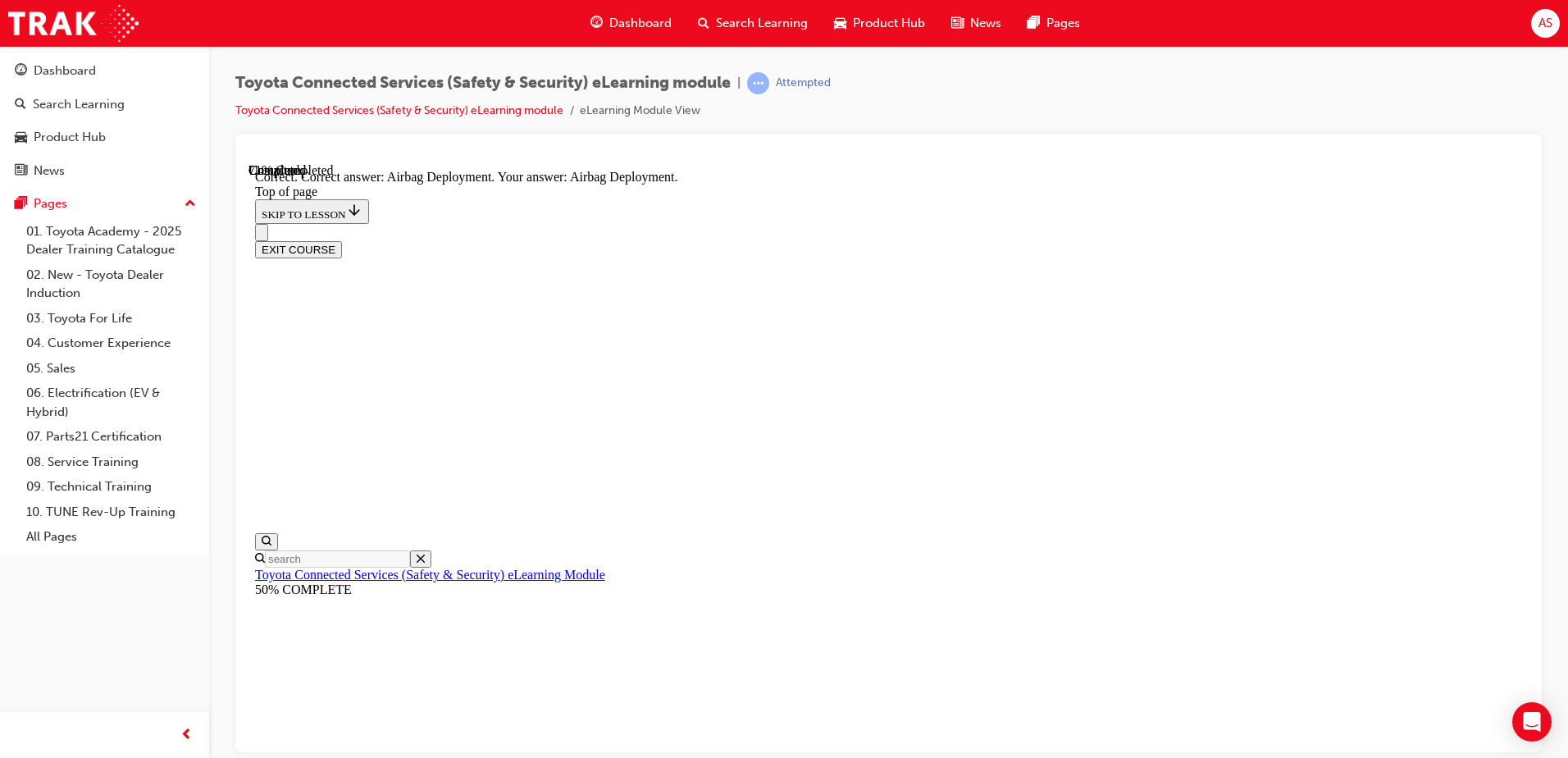
scroll to position [328, 0]
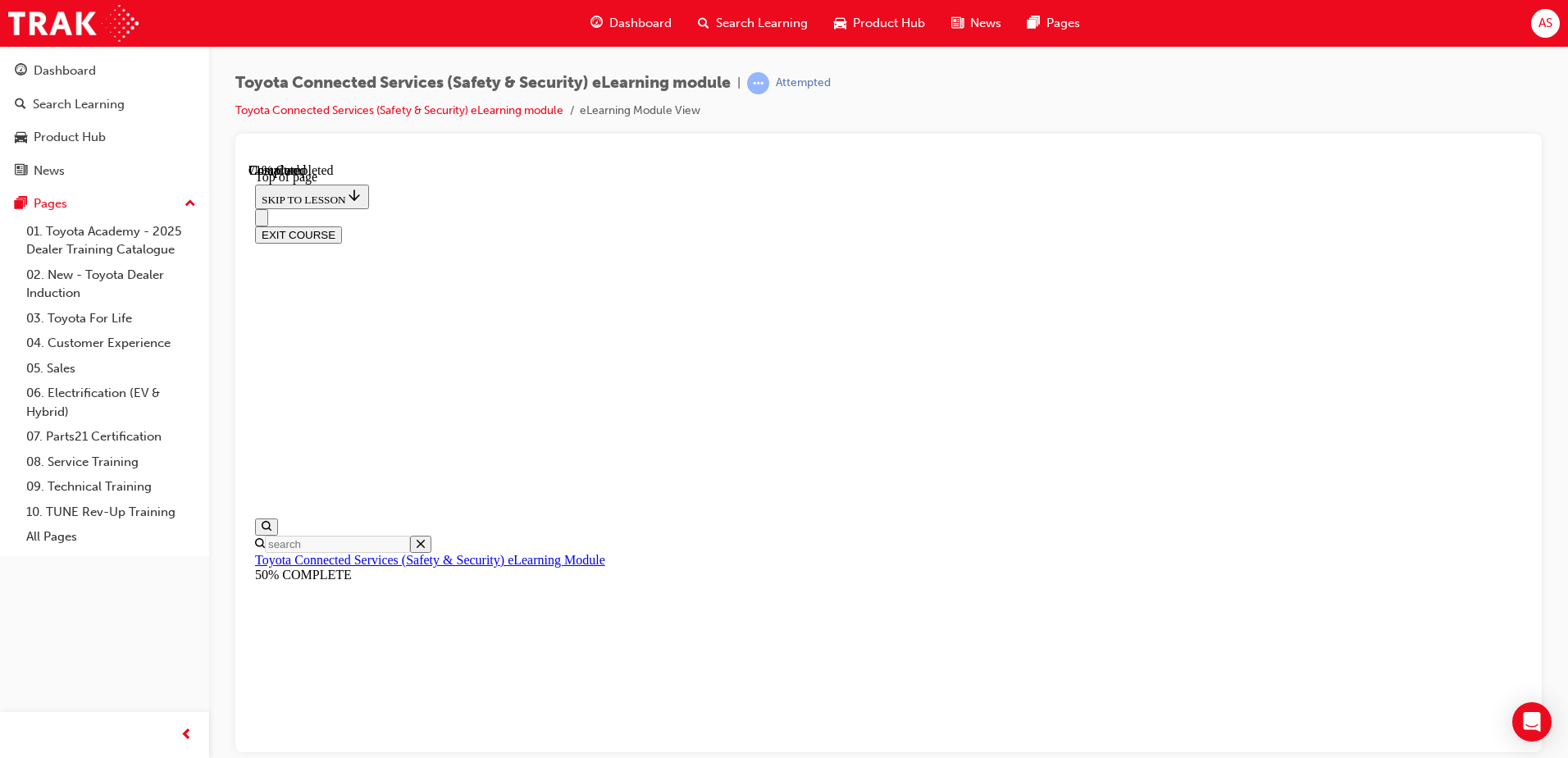
scroll to position [201, 0]
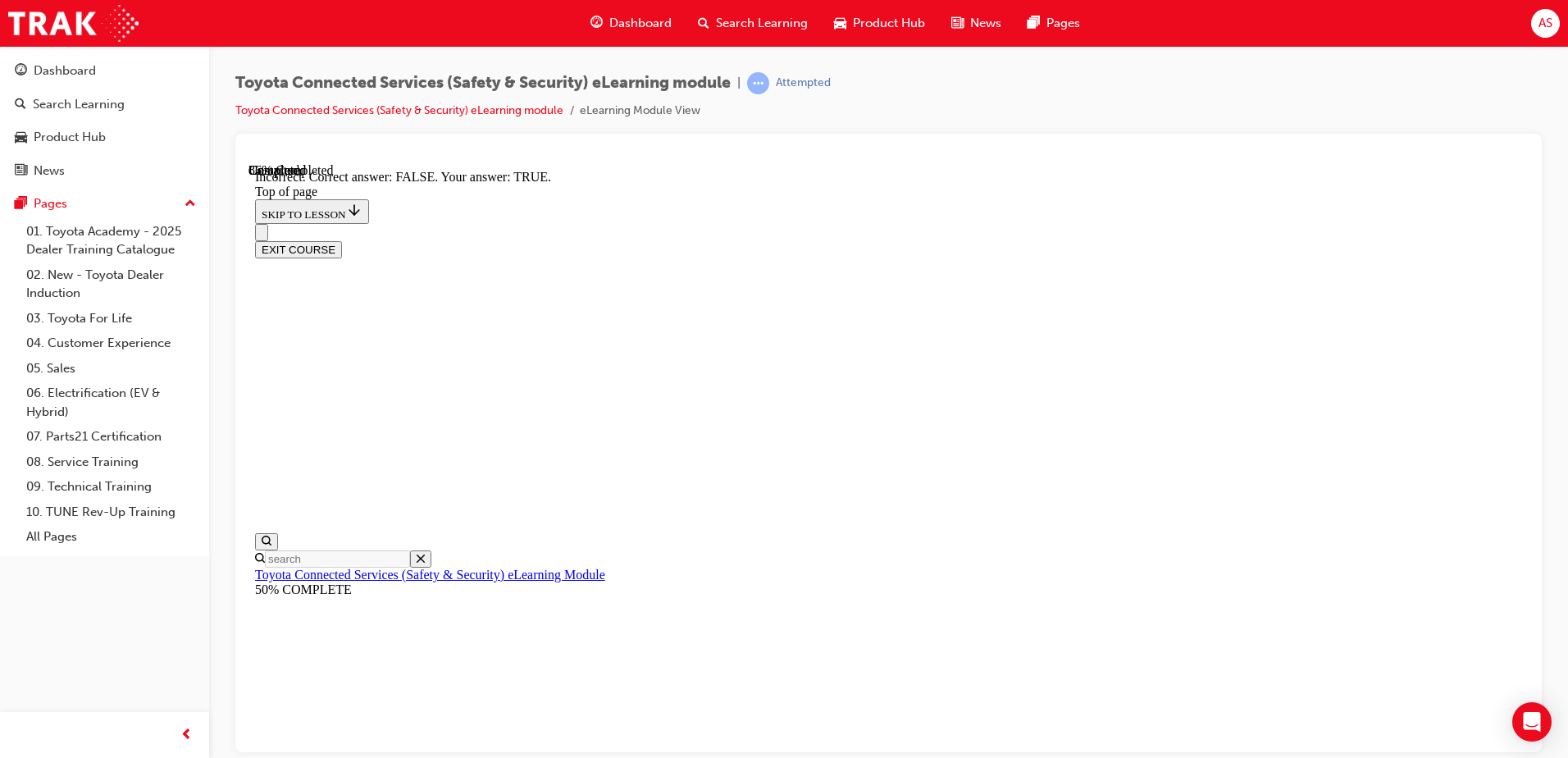
scroll to position [253, 0]
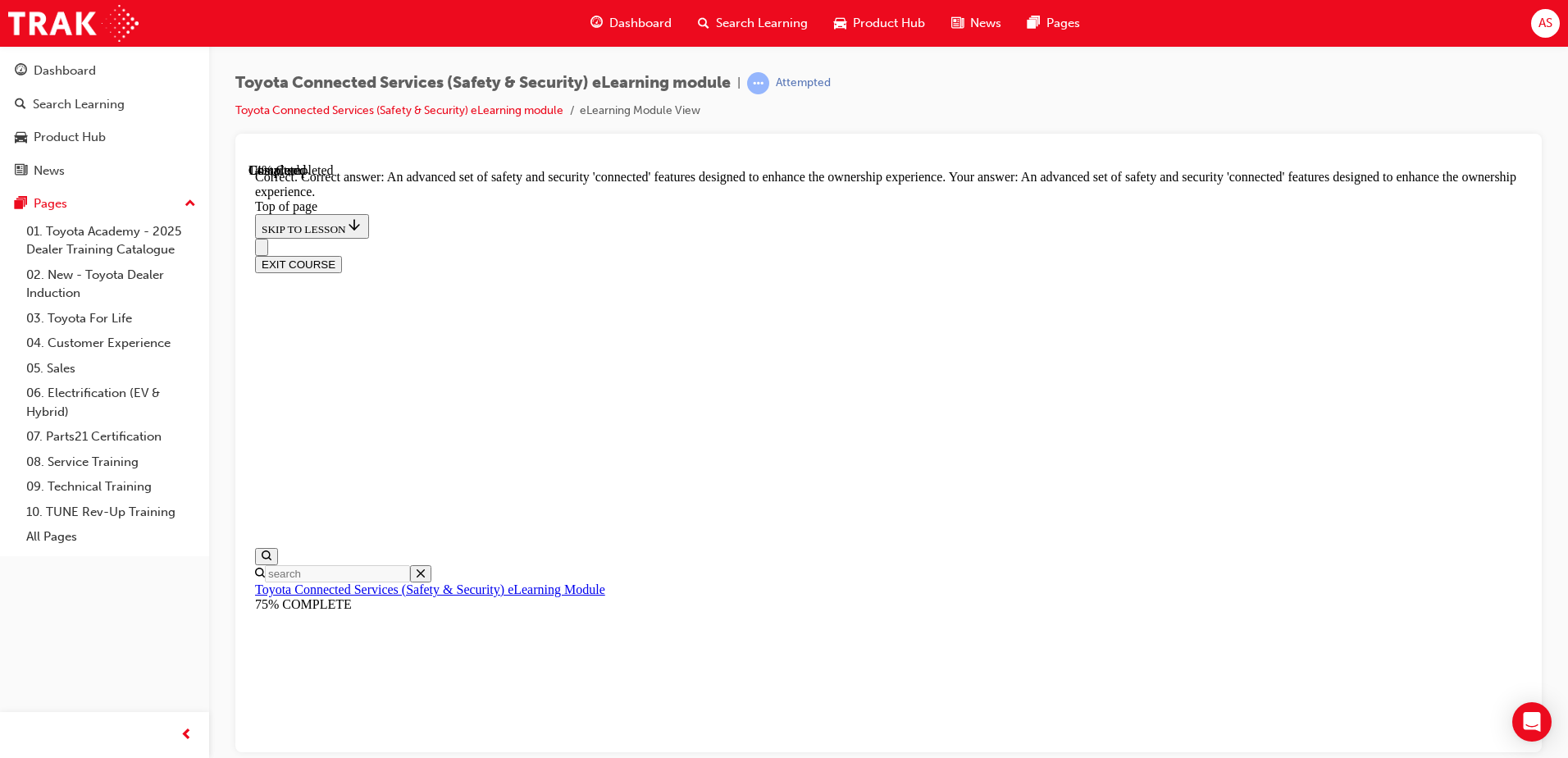
drag, startPoint x: 837, startPoint y: 560, endPoint x: 870, endPoint y: 579, distance: 38.1
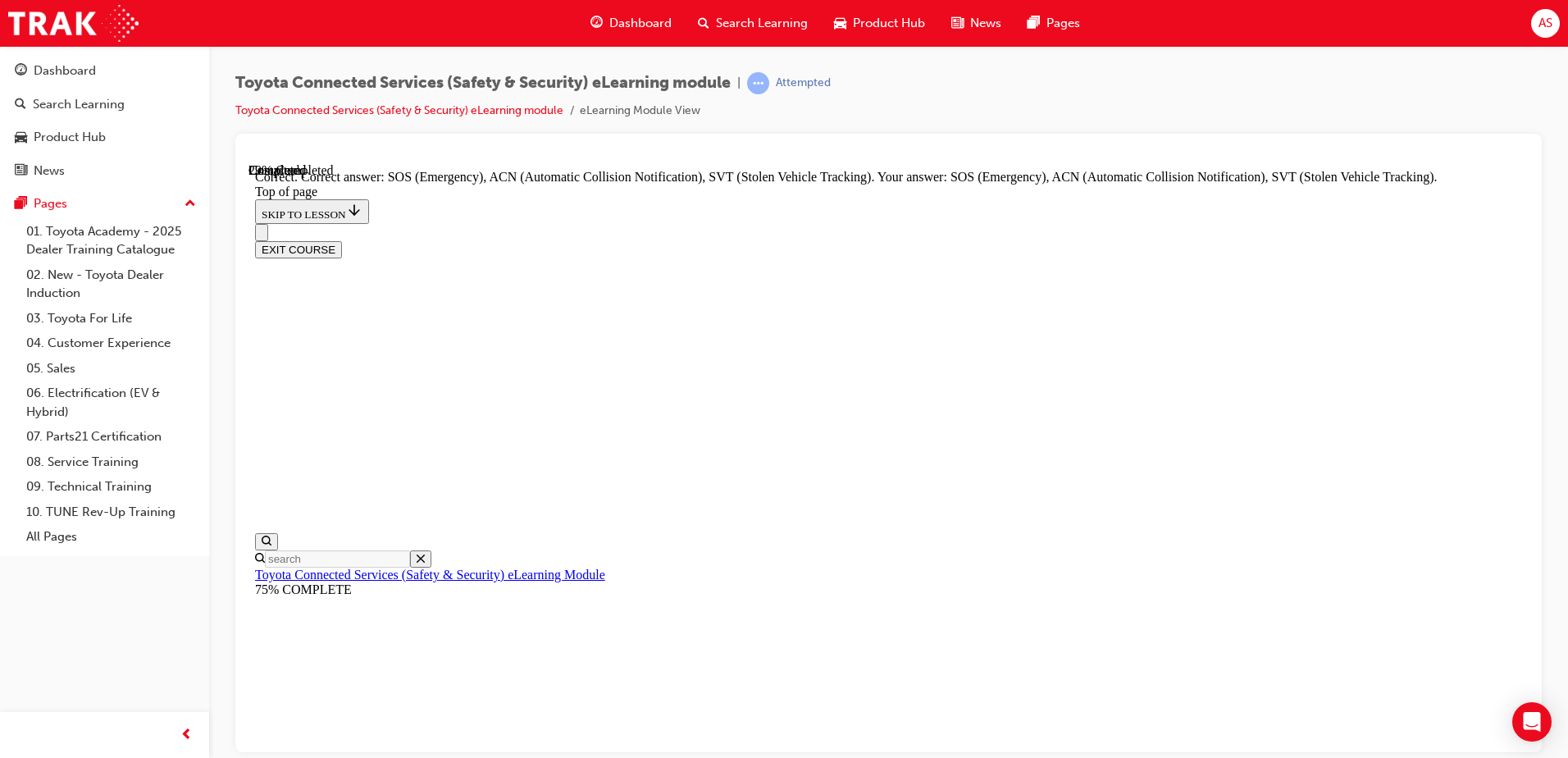
scroll to position [411, 0]
drag, startPoint x: 992, startPoint y: 662, endPoint x: 991, endPoint y: 671, distance: 9.1
drag, startPoint x: 991, startPoint y: 671, endPoint x: 996, endPoint y: 682, distance: 12.1
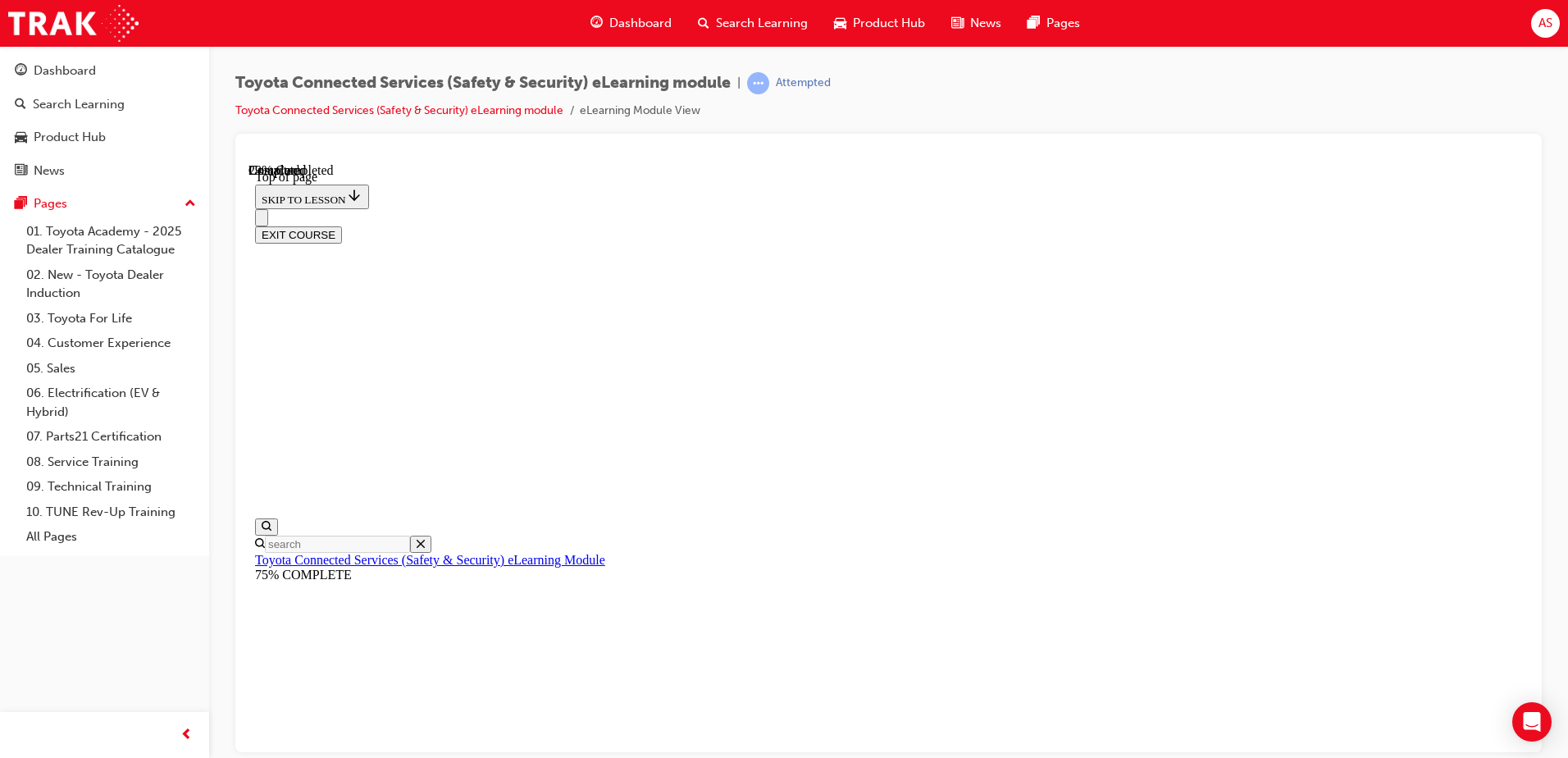
scroll to position [50, 0]
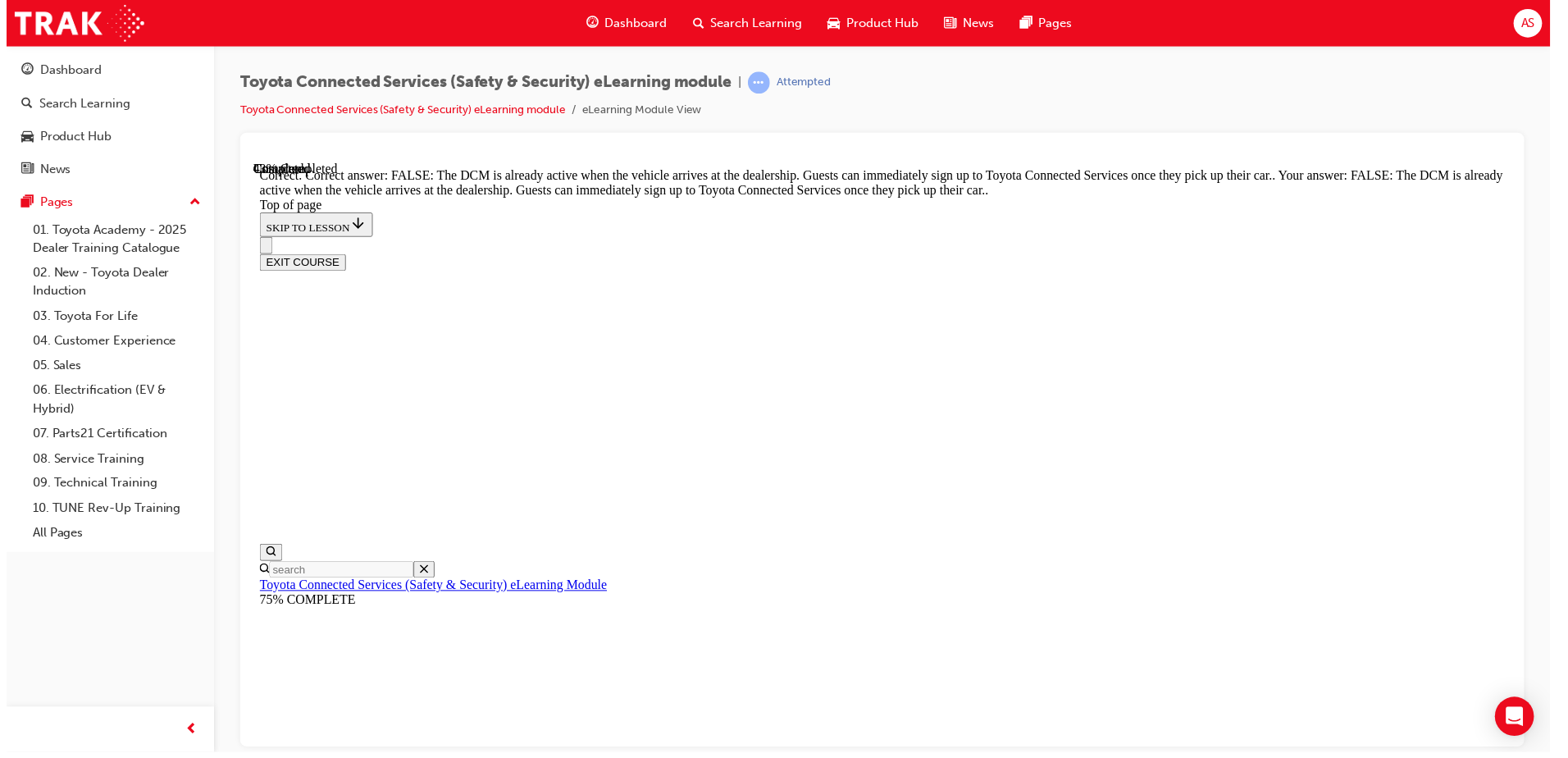
scroll to position [302, 0]
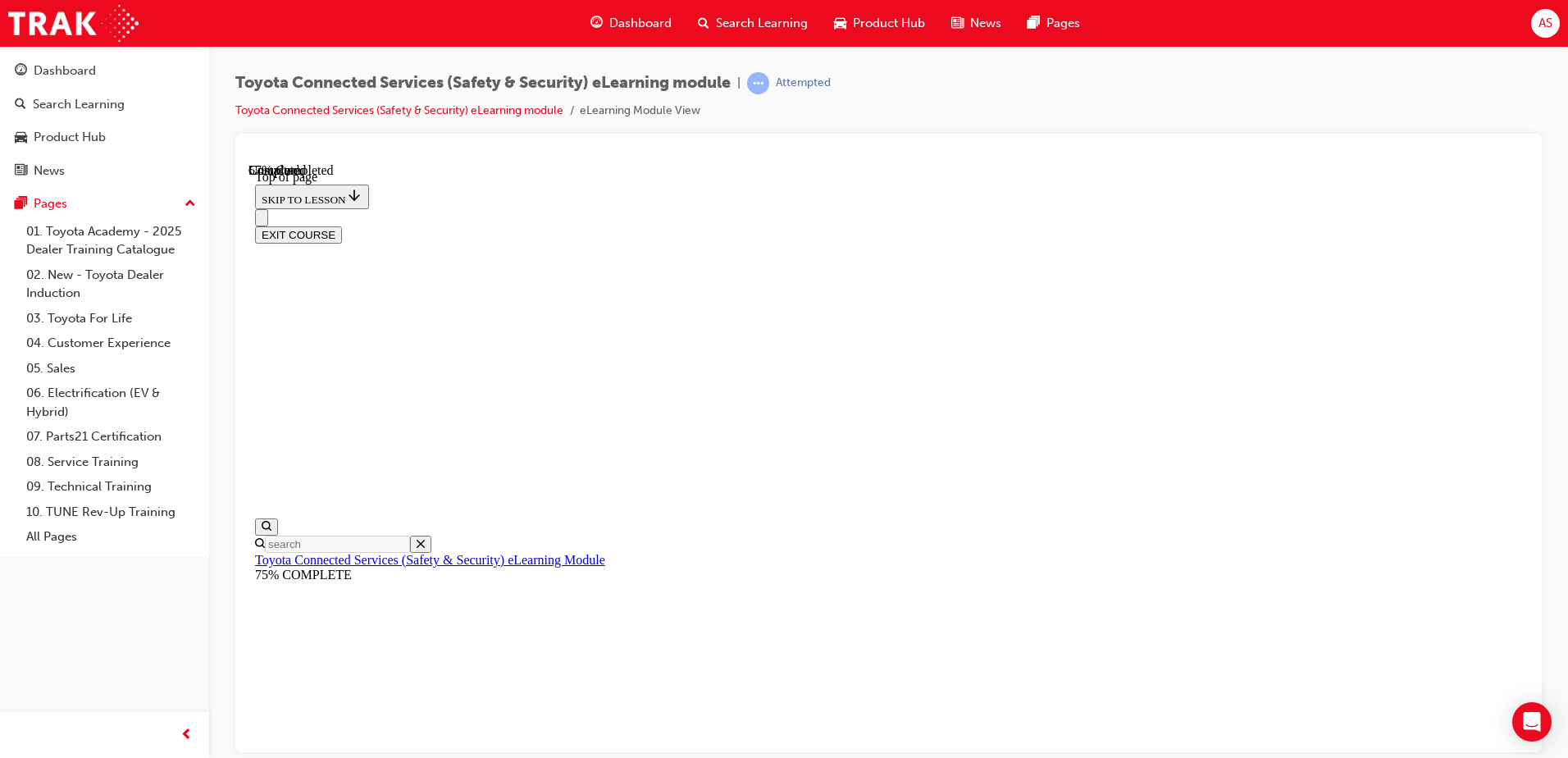
scroll to position [259, 0]
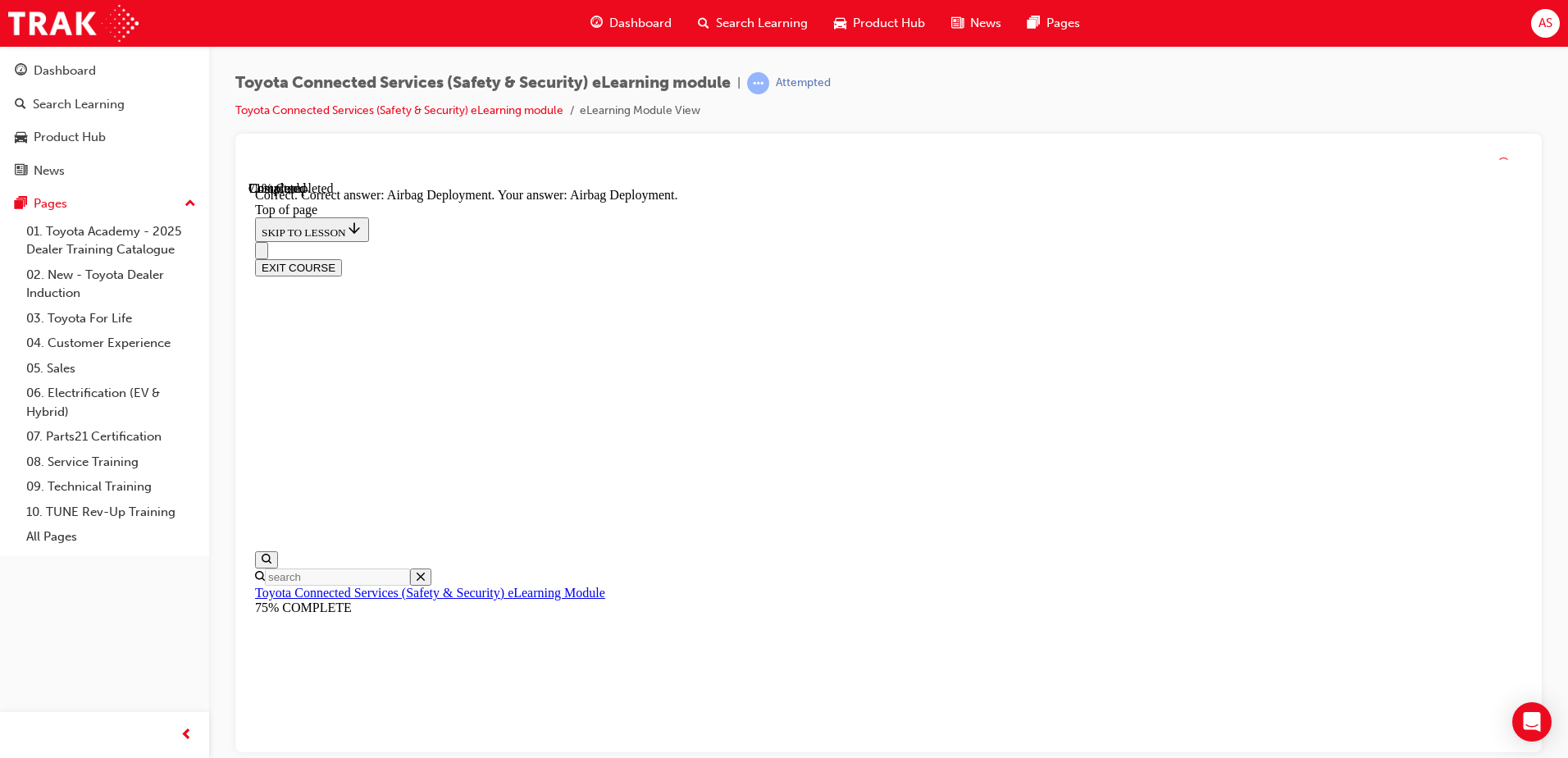
scroll to position [328, 0]
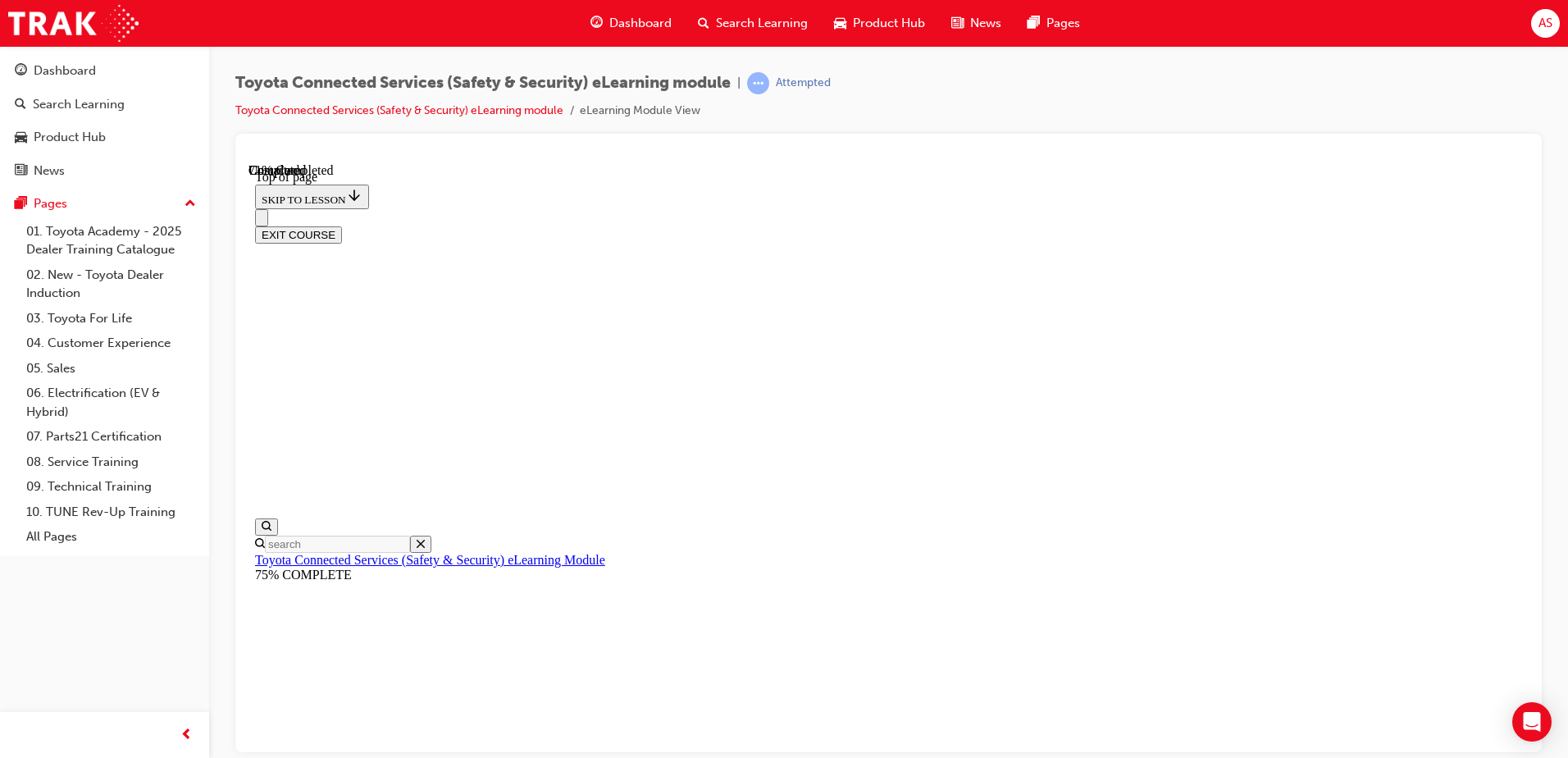
scroll to position [201, 0]
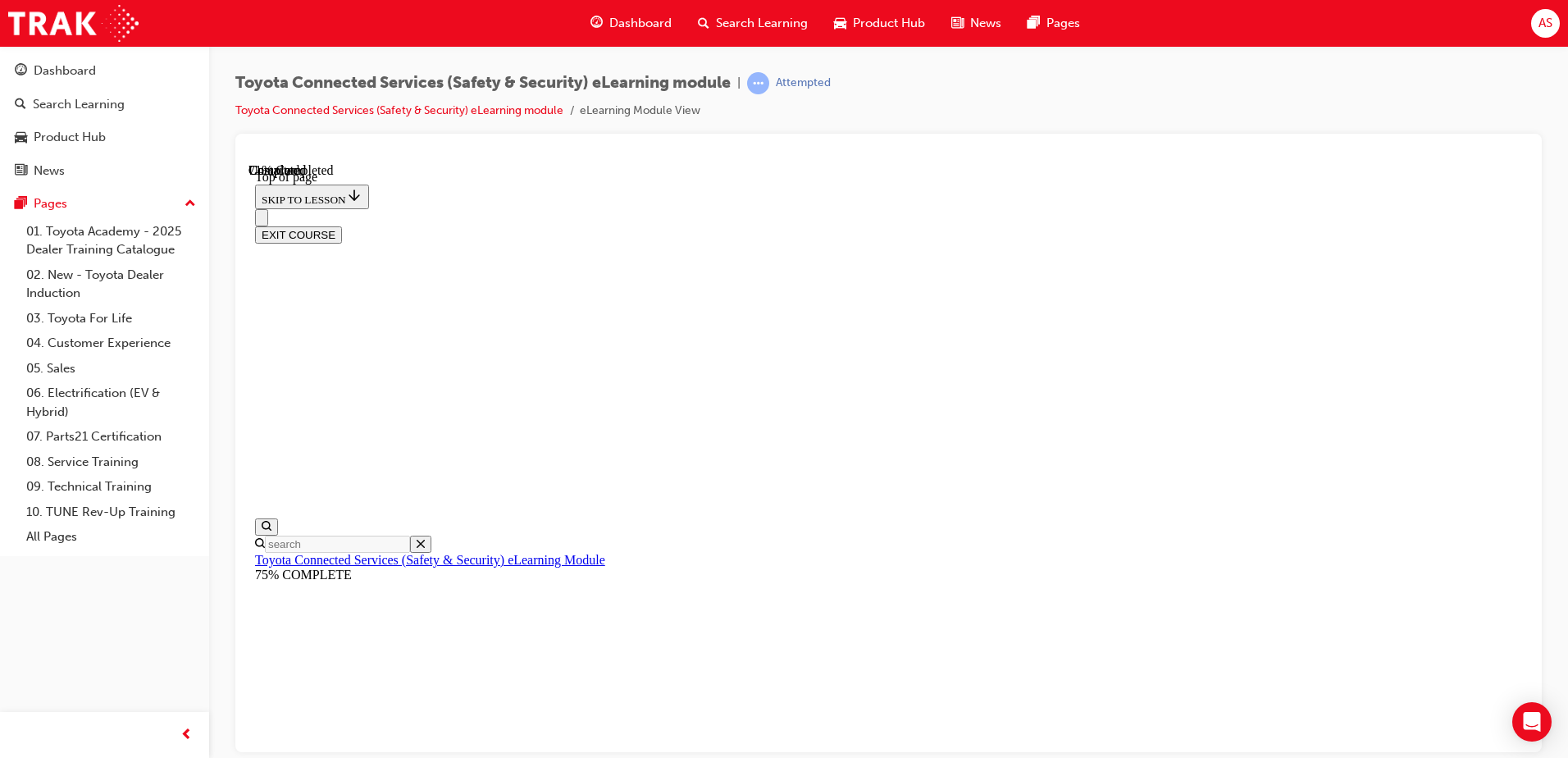
drag, startPoint x: 817, startPoint y: 501, endPoint x: 971, endPoint y: 603, distance: 184.7
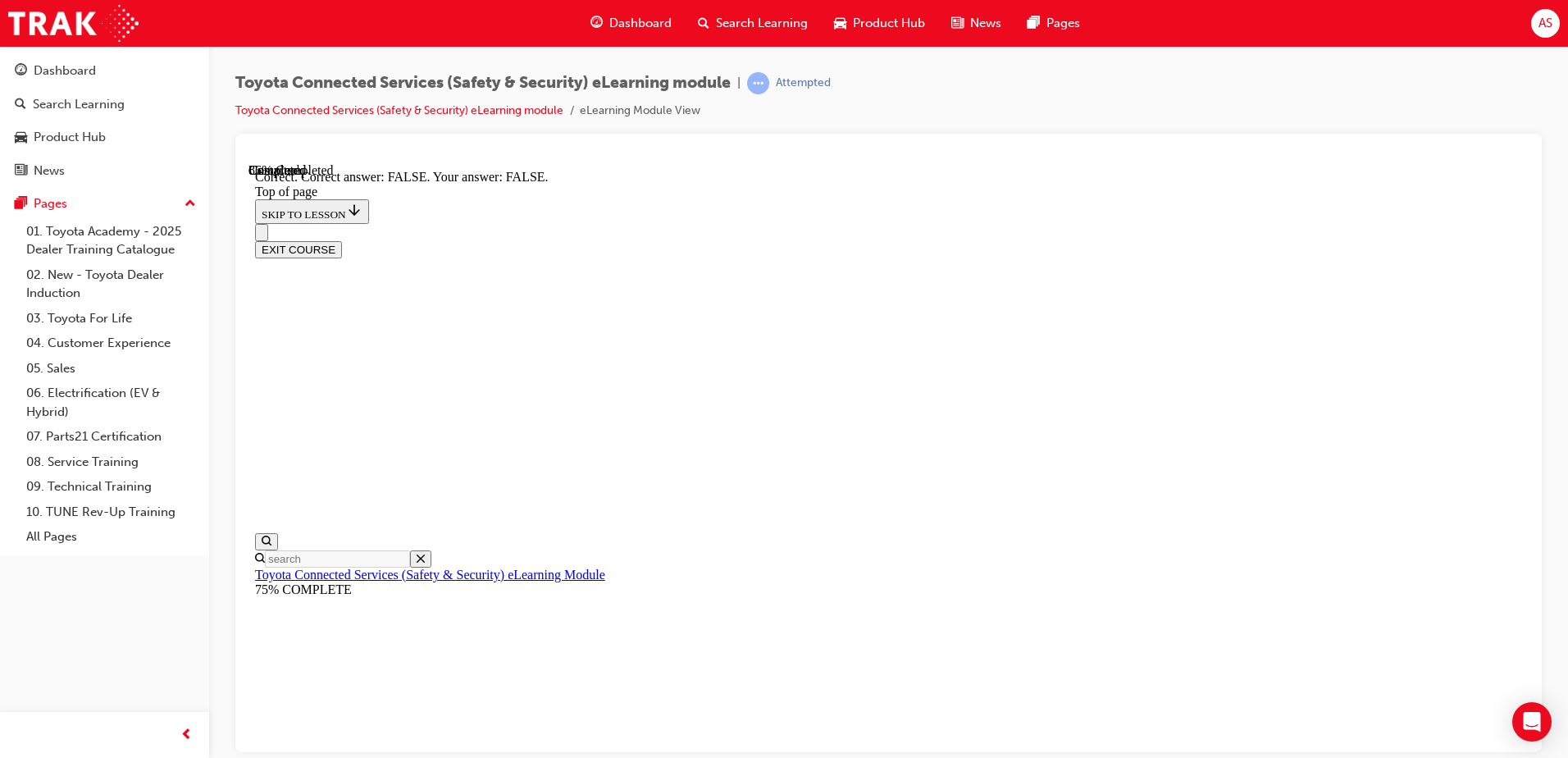
scroll to position [253, 0]
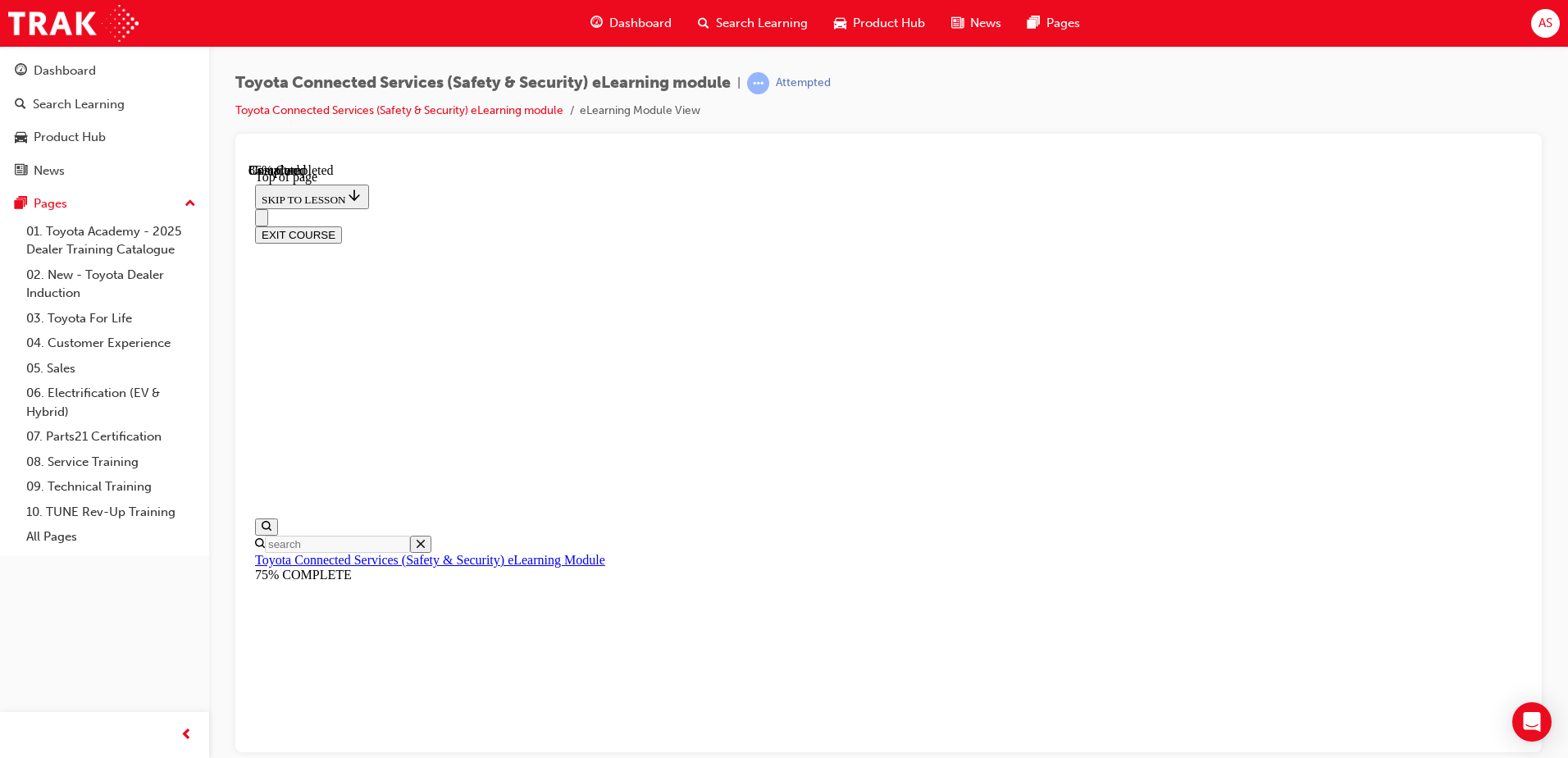
scroll to position [304, 0]
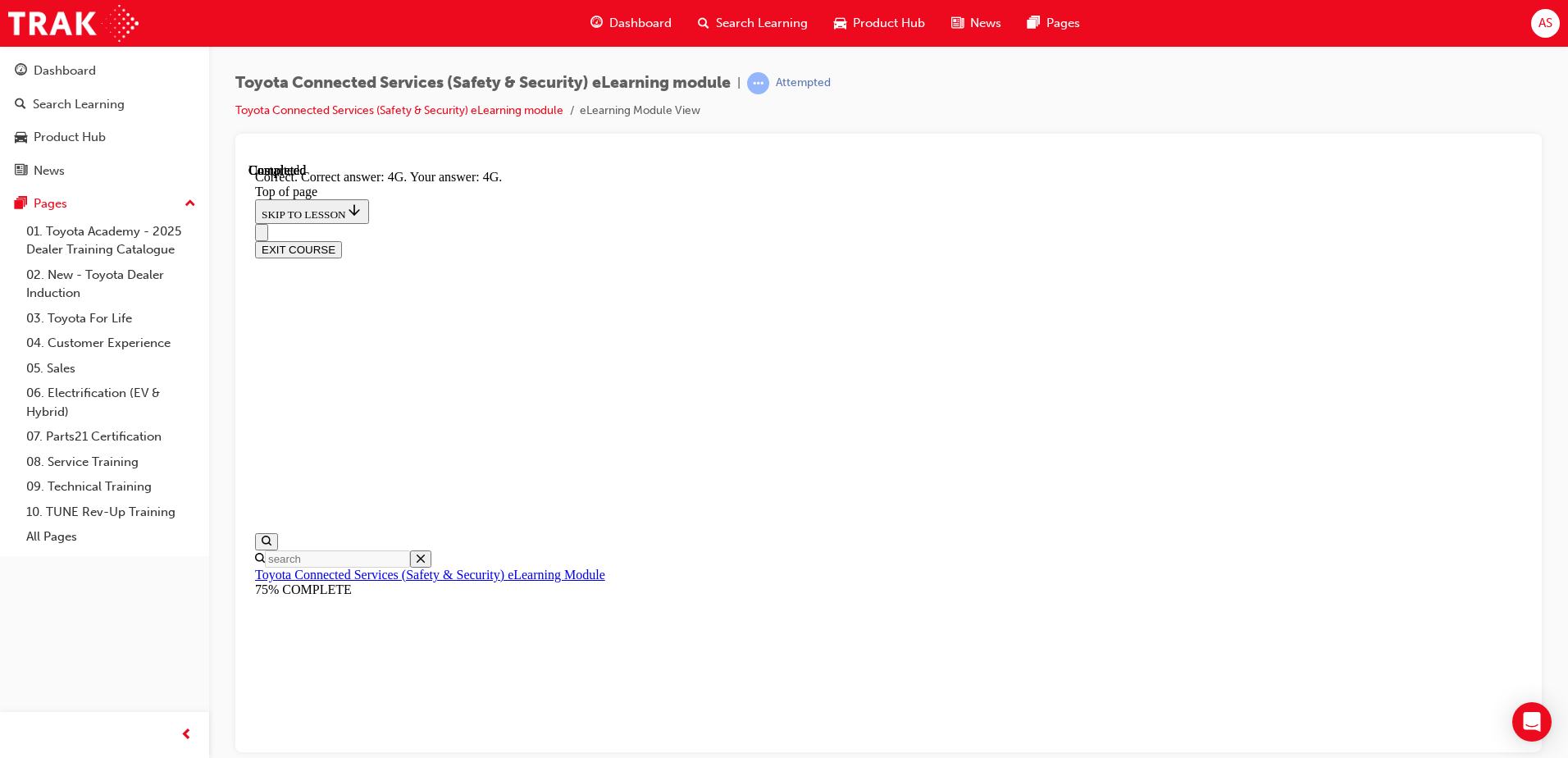
scroll to position [356, 0]
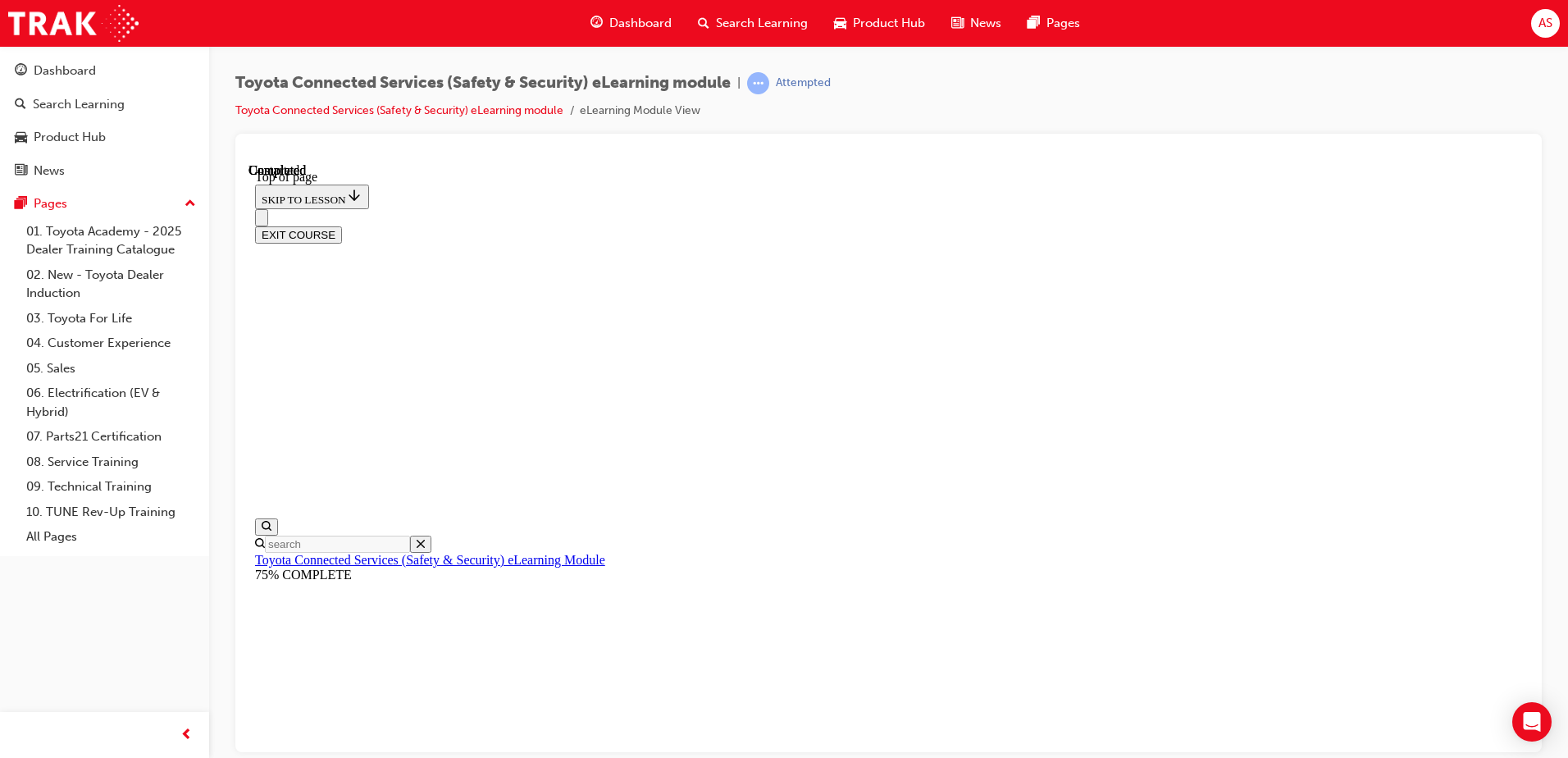
scroll to position [298, 0]
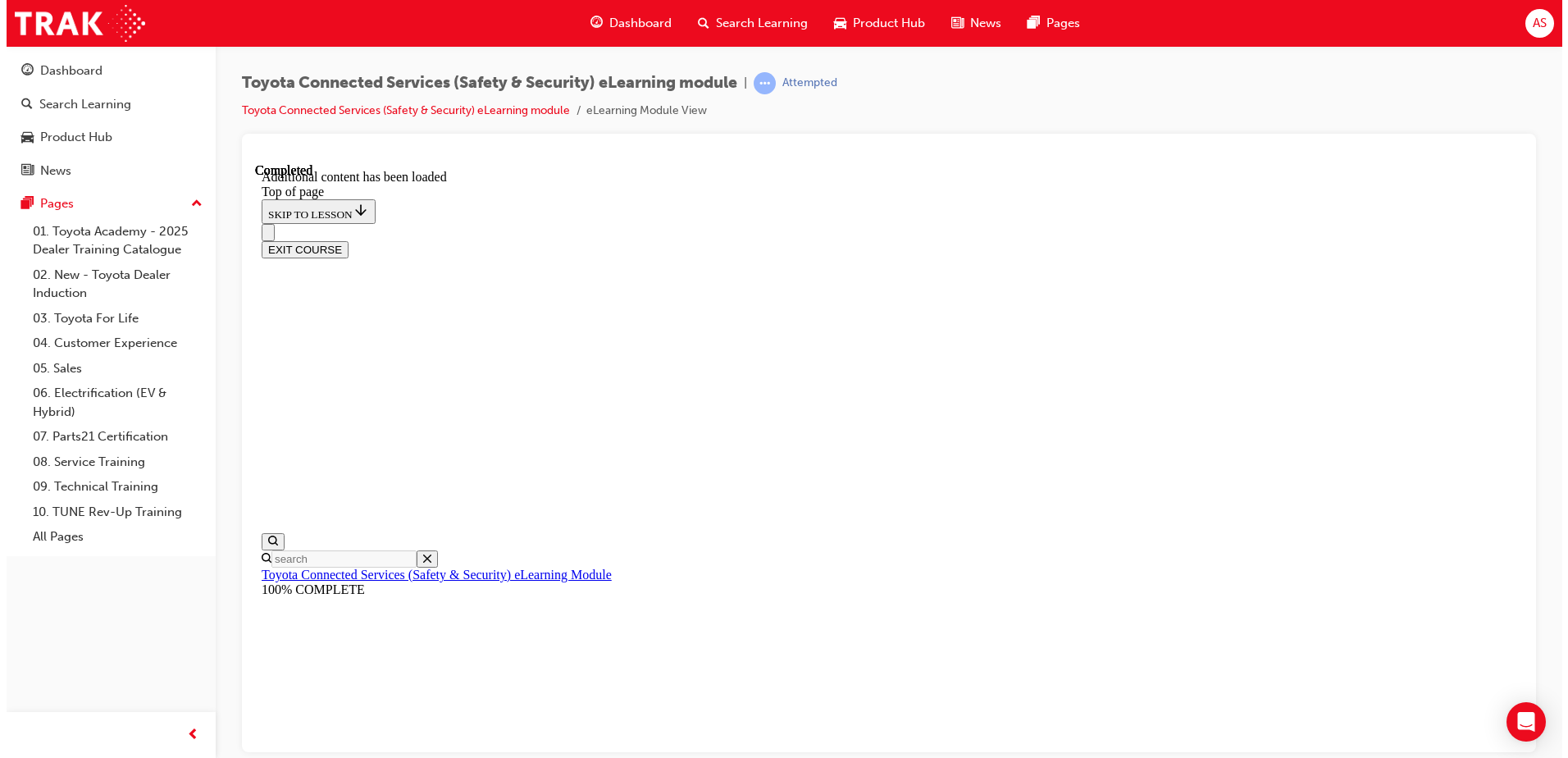
scroll to position [0, 0]
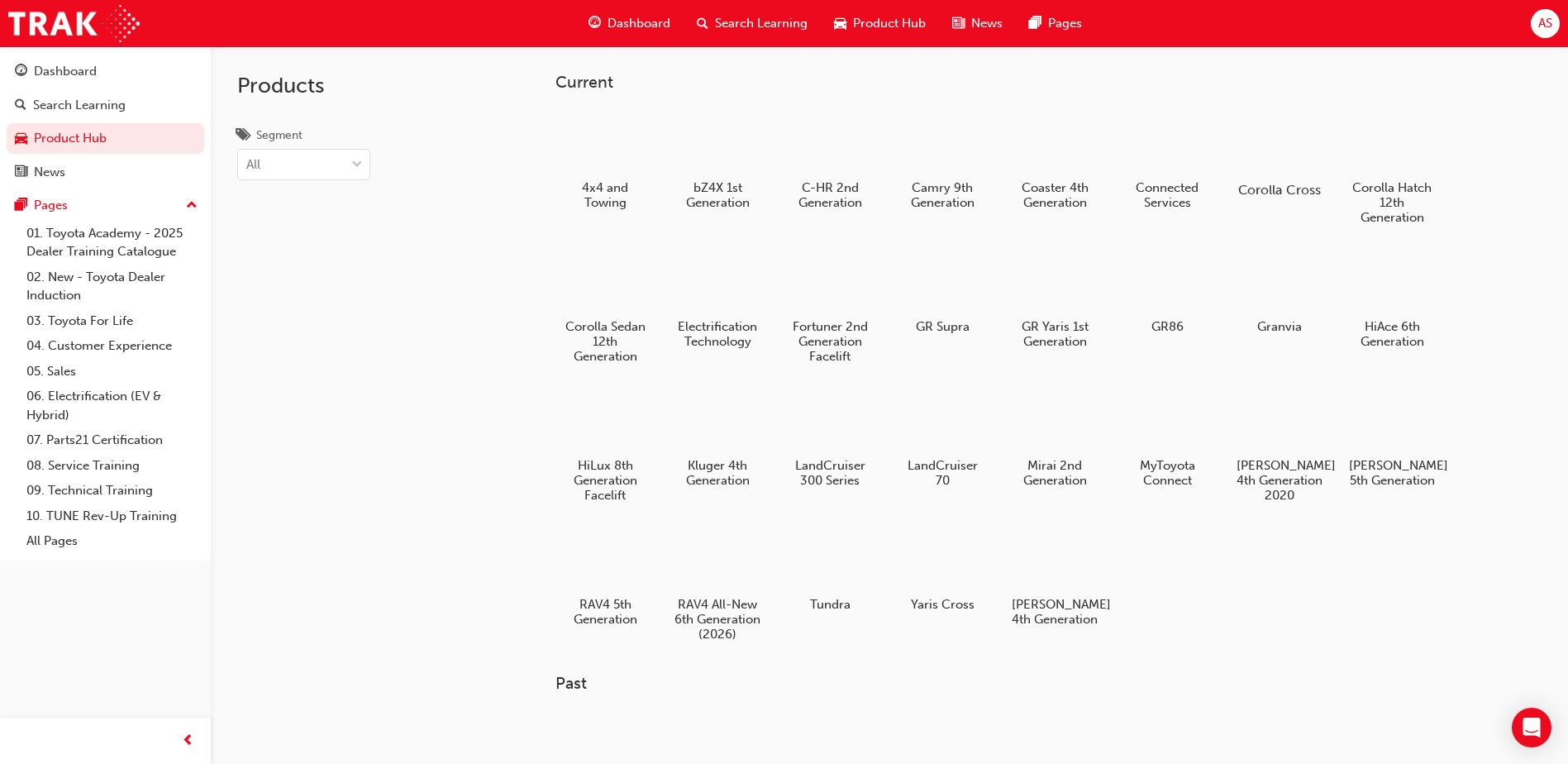
click at [1251, 178] on div "Corolla Cross" at bounding box center [1280, 152] width 105 height 101
click at [959, 160] on div at bounding box center [943, 141] width 92 height 65
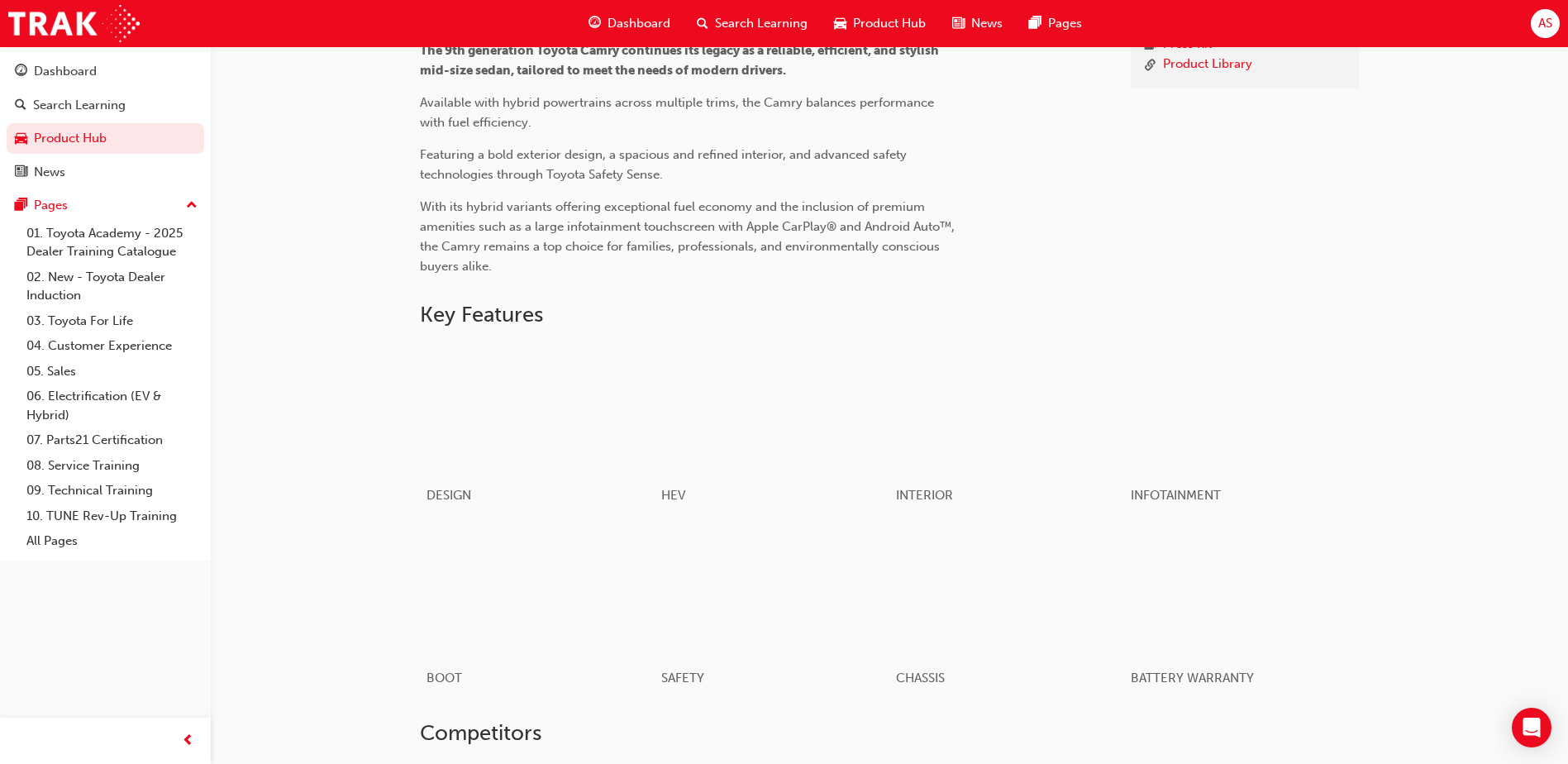
scroll to position [827, 0]
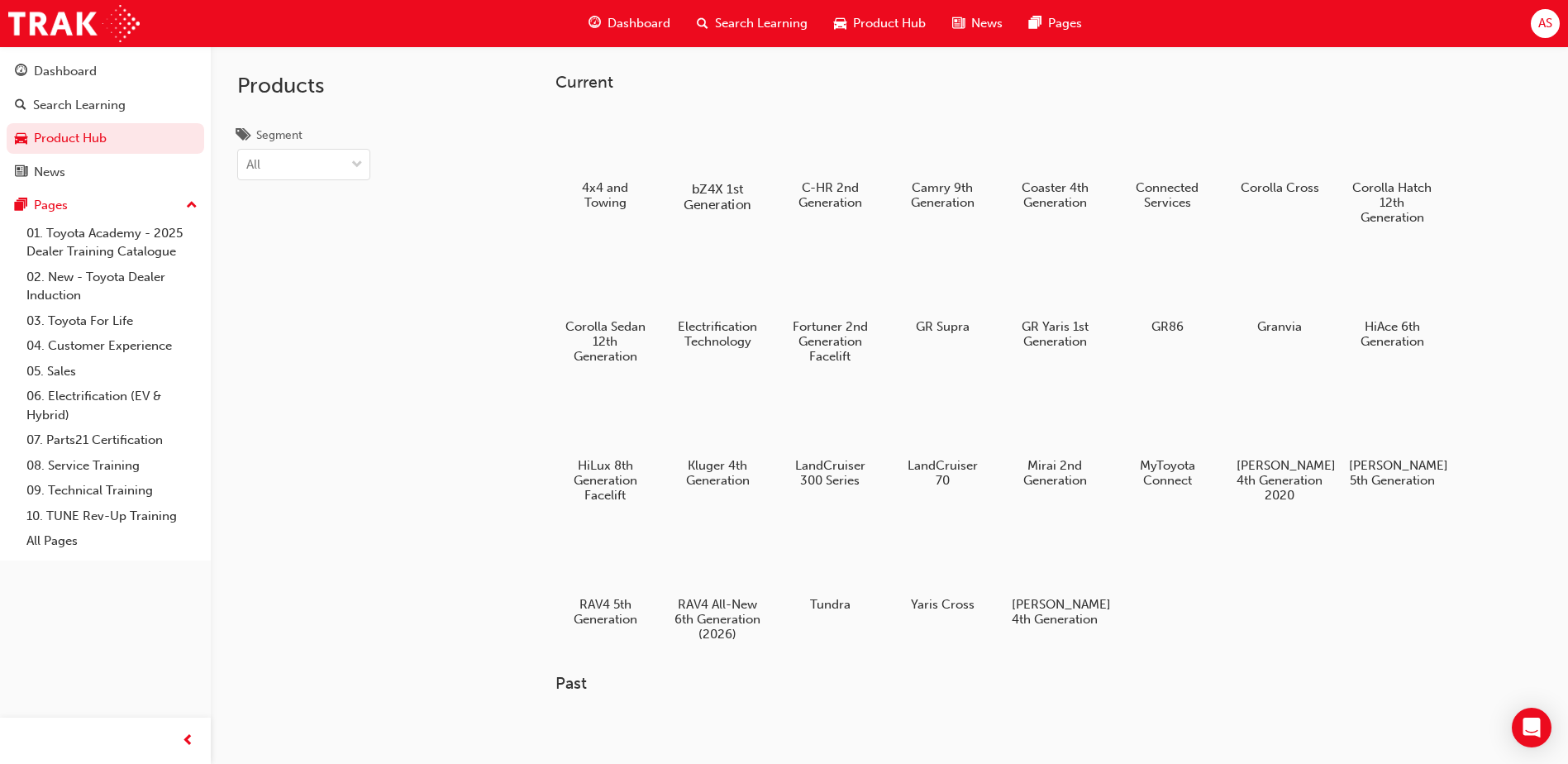
click at [725, 149] on div at bounding box center [718, 141] width 92 height 65
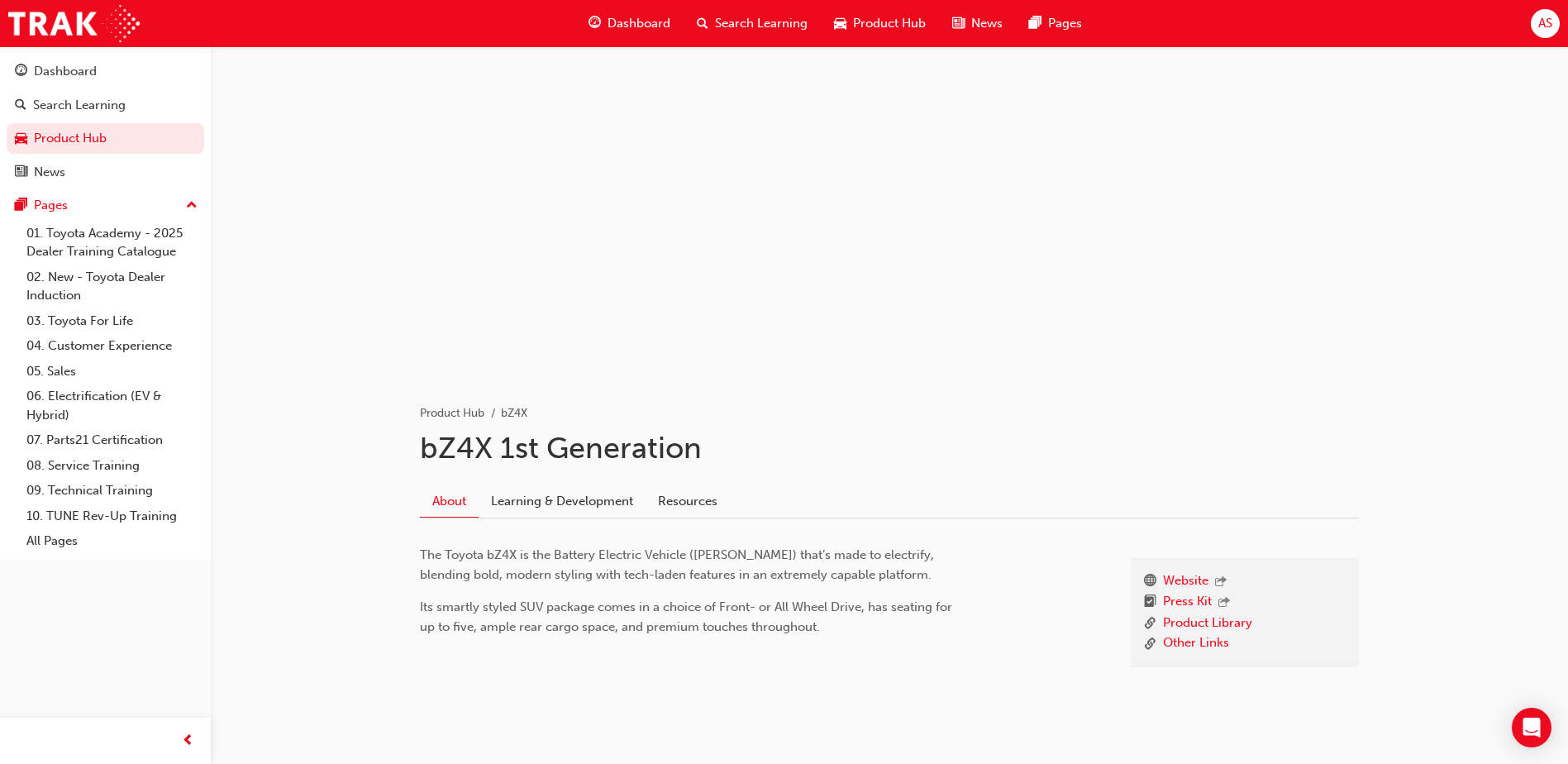
scroll to position [50, 0]
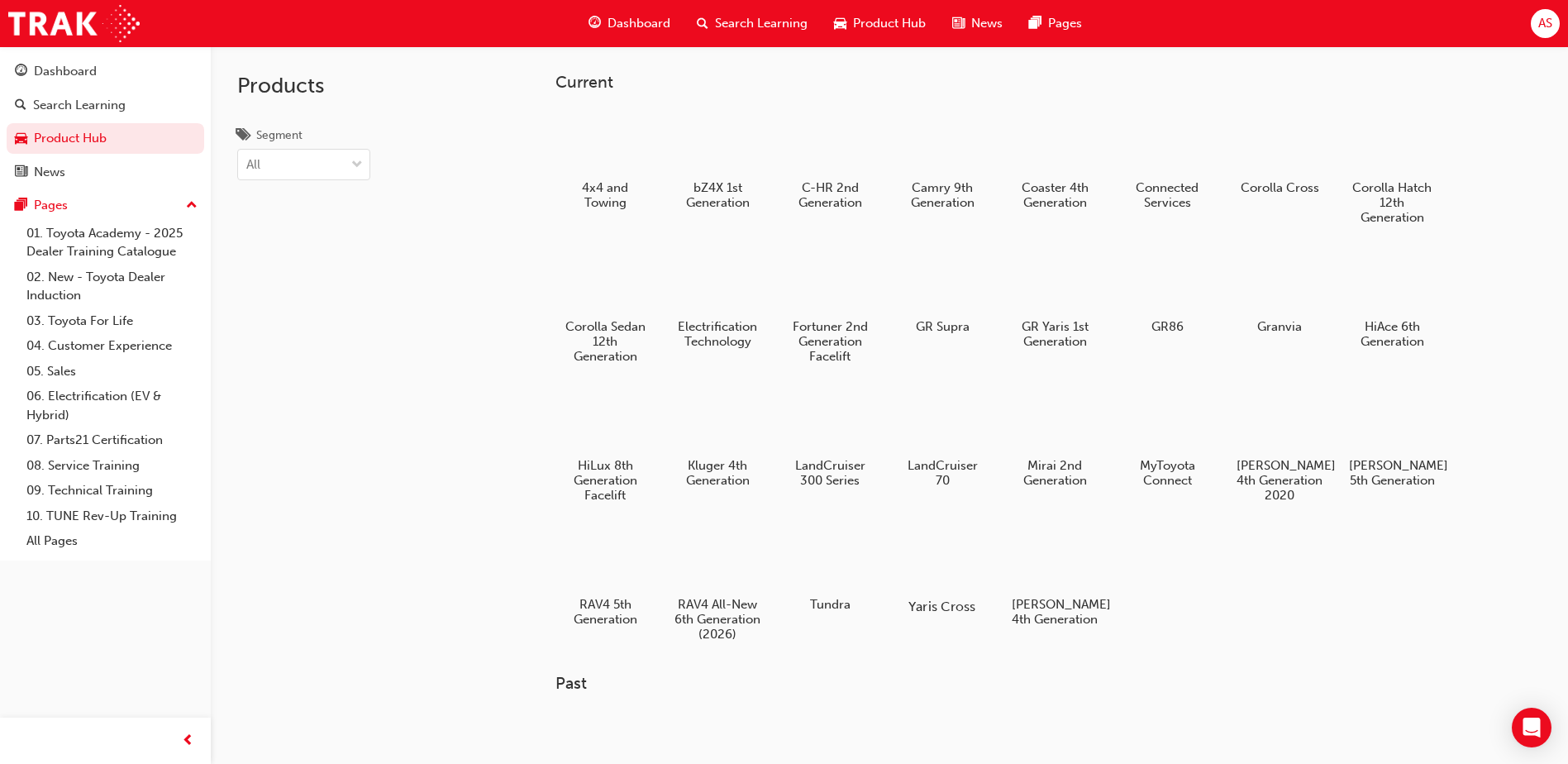
click at [938, 557] on div at bounding box center [943, 559] width 92 height 65
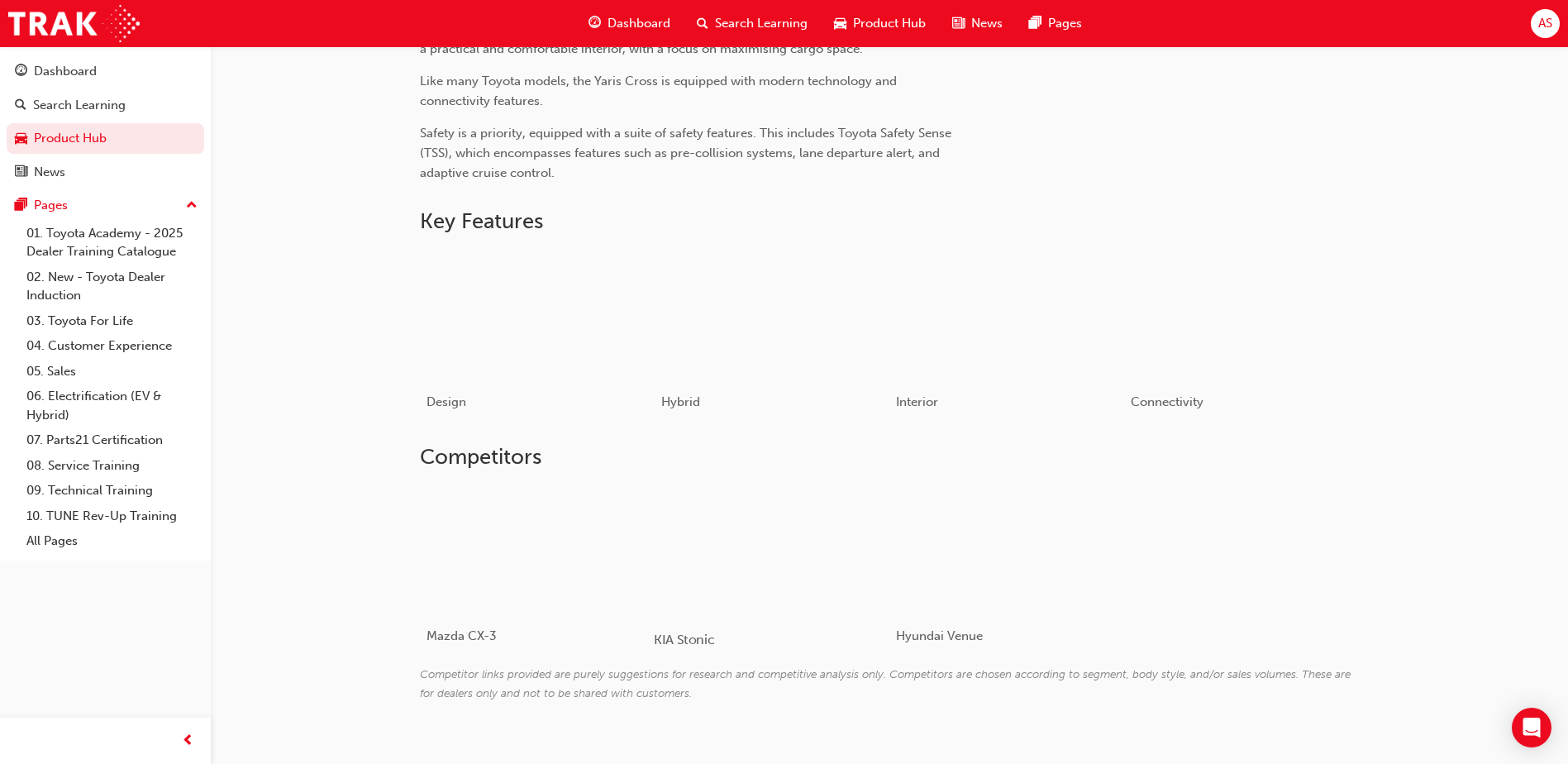
scroll to position [695, 0]
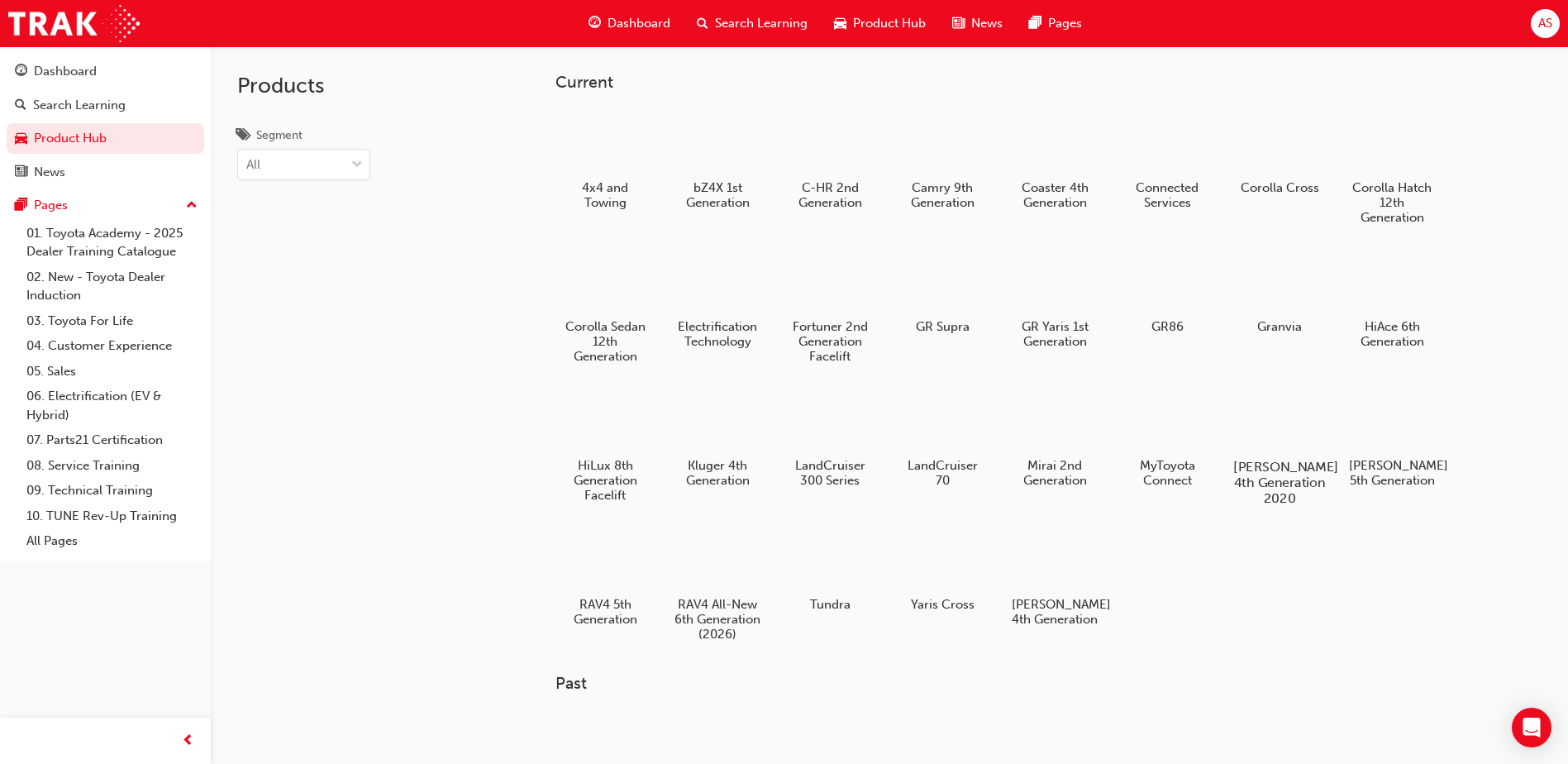
click at [1294, 439] on div at bounding box center [1281, 419] width 92 height 66
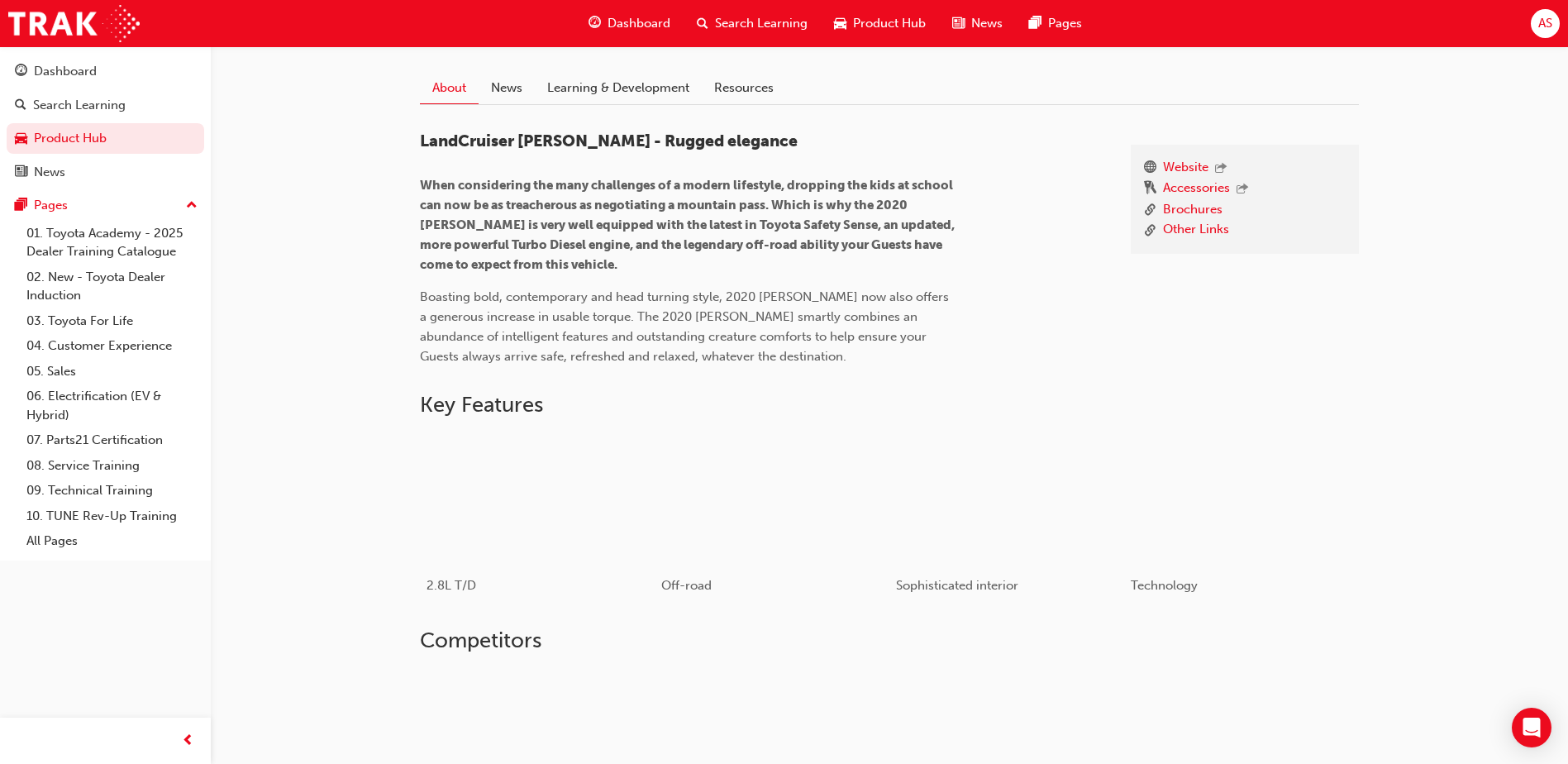
scroll to position [631, 0]
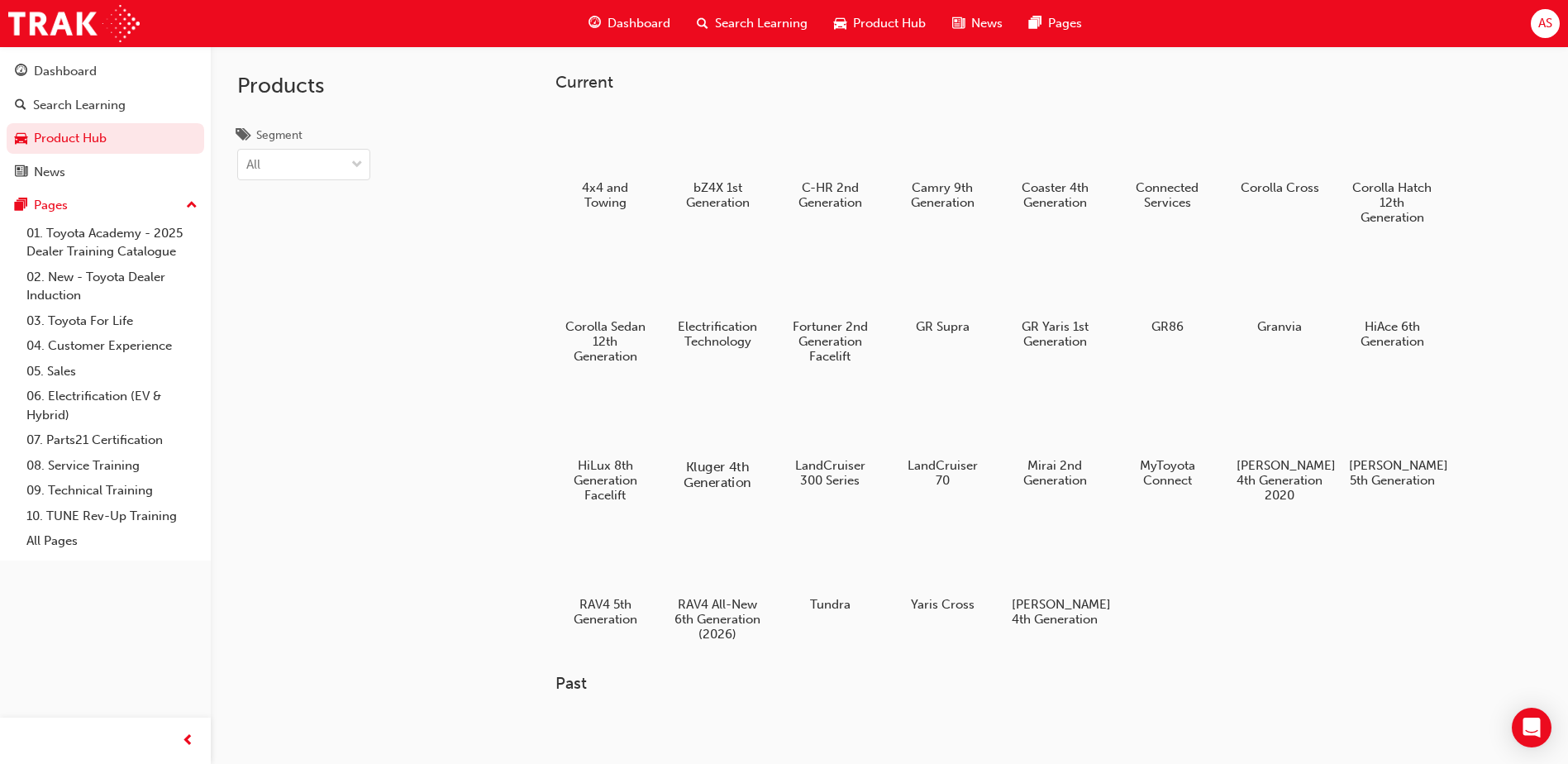
click at [757, 432] on div at bounding box center [718, 419] width 92 height 66
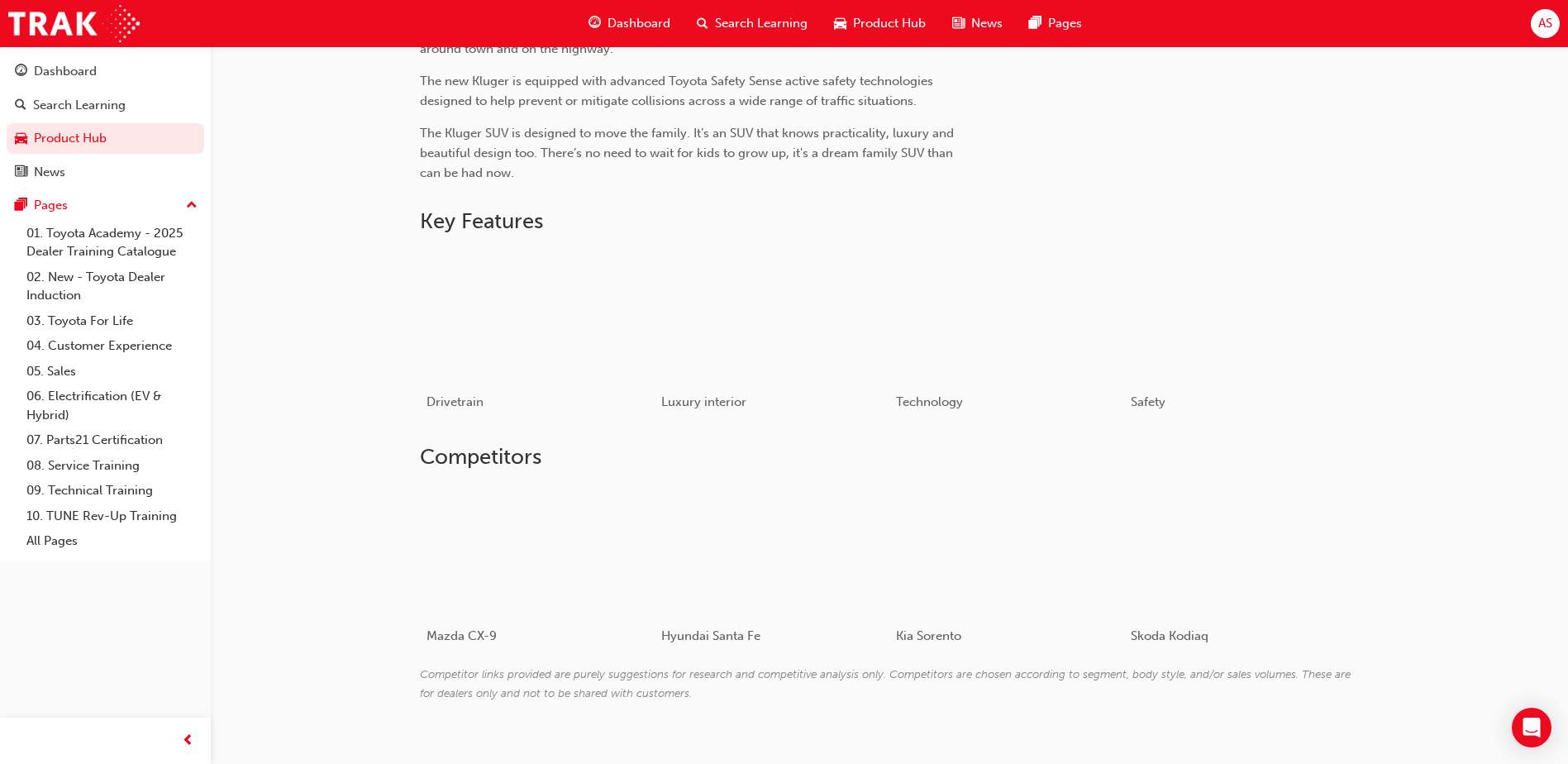
scroll to position [695, 0]
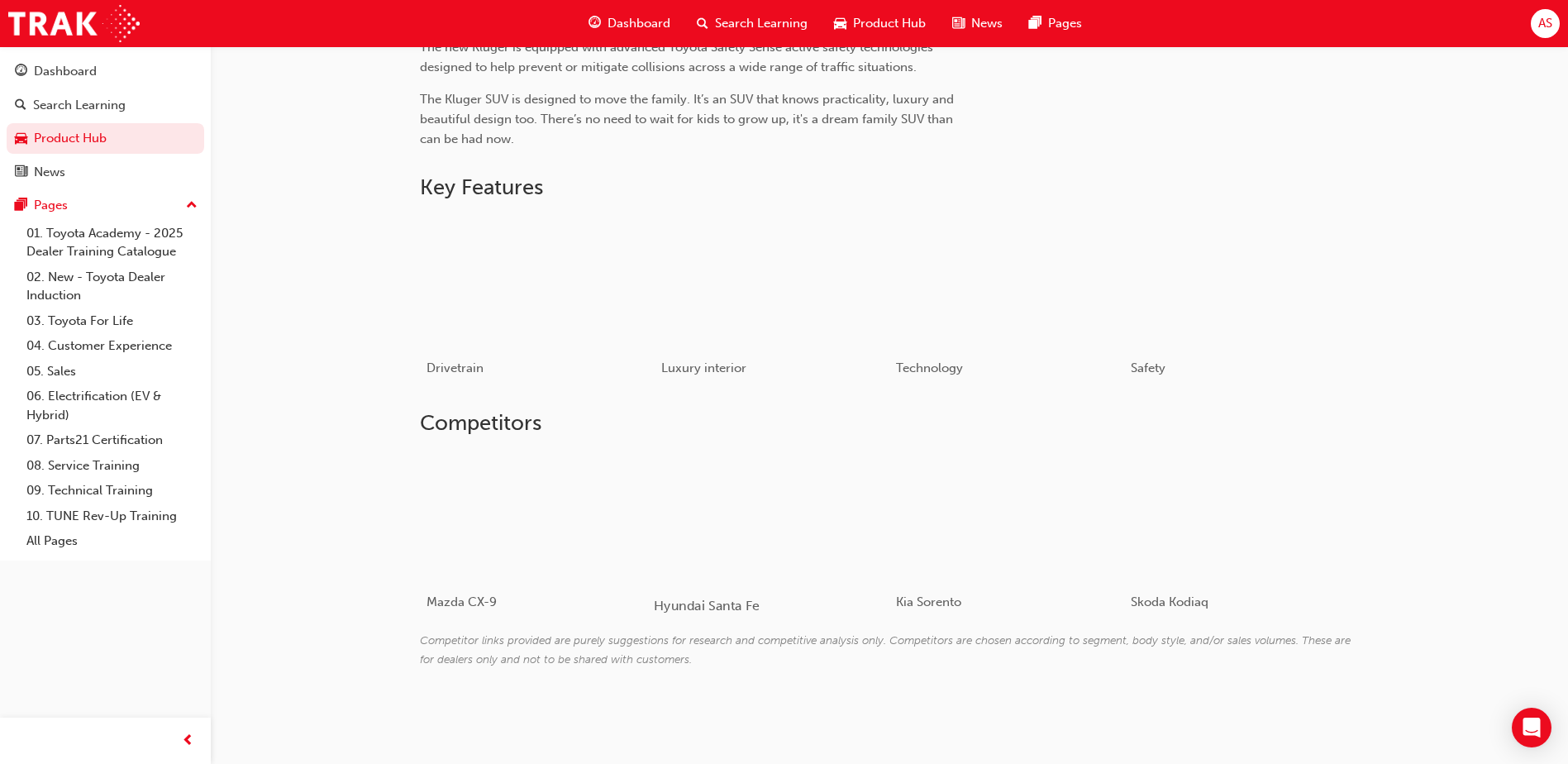
click at [697, 521] on div at bounding box center [752, 516] width 197 height 132
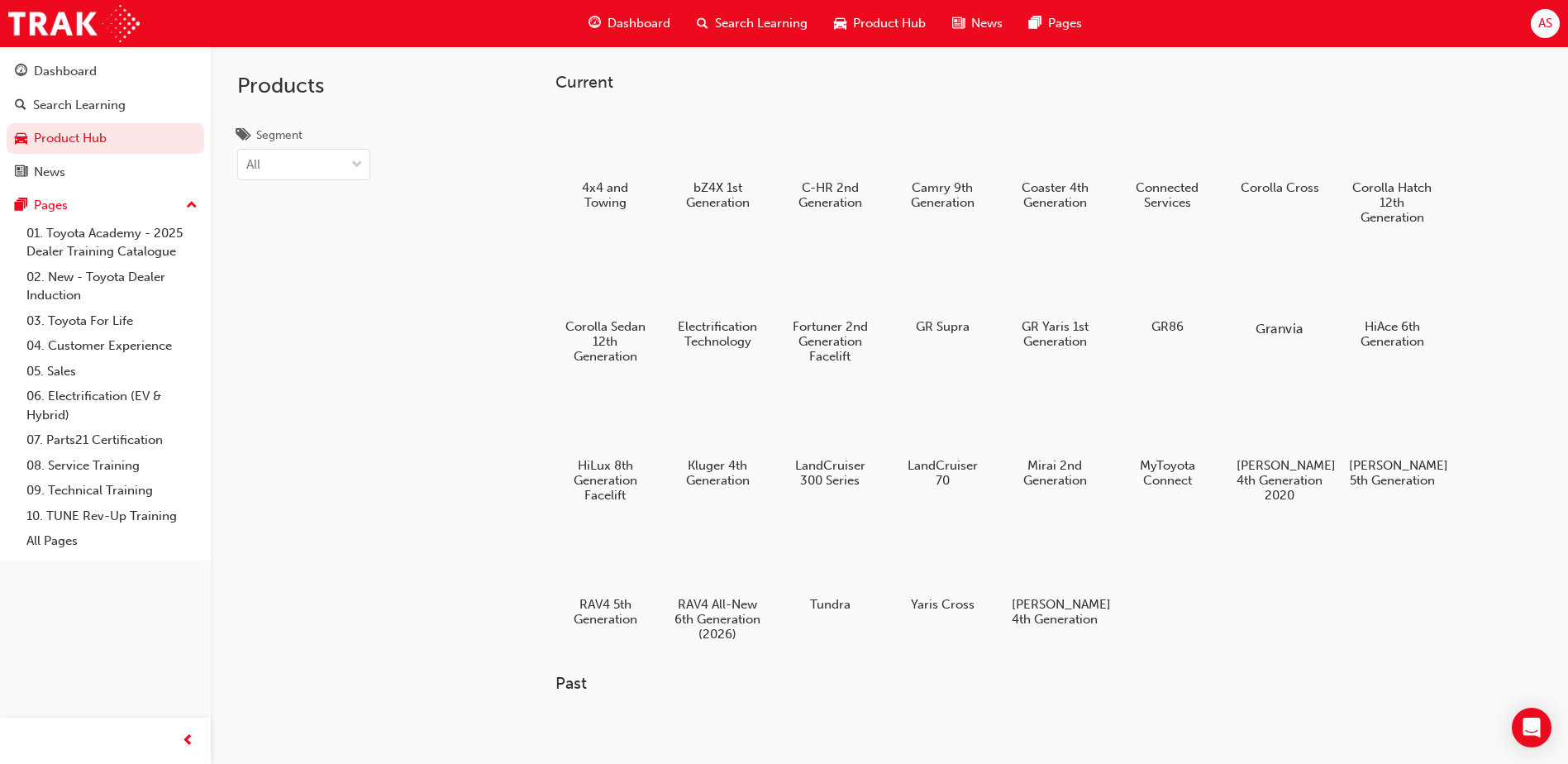
click at [1274, 292] on div at bounding box center [1281, 281] width 92 height 66
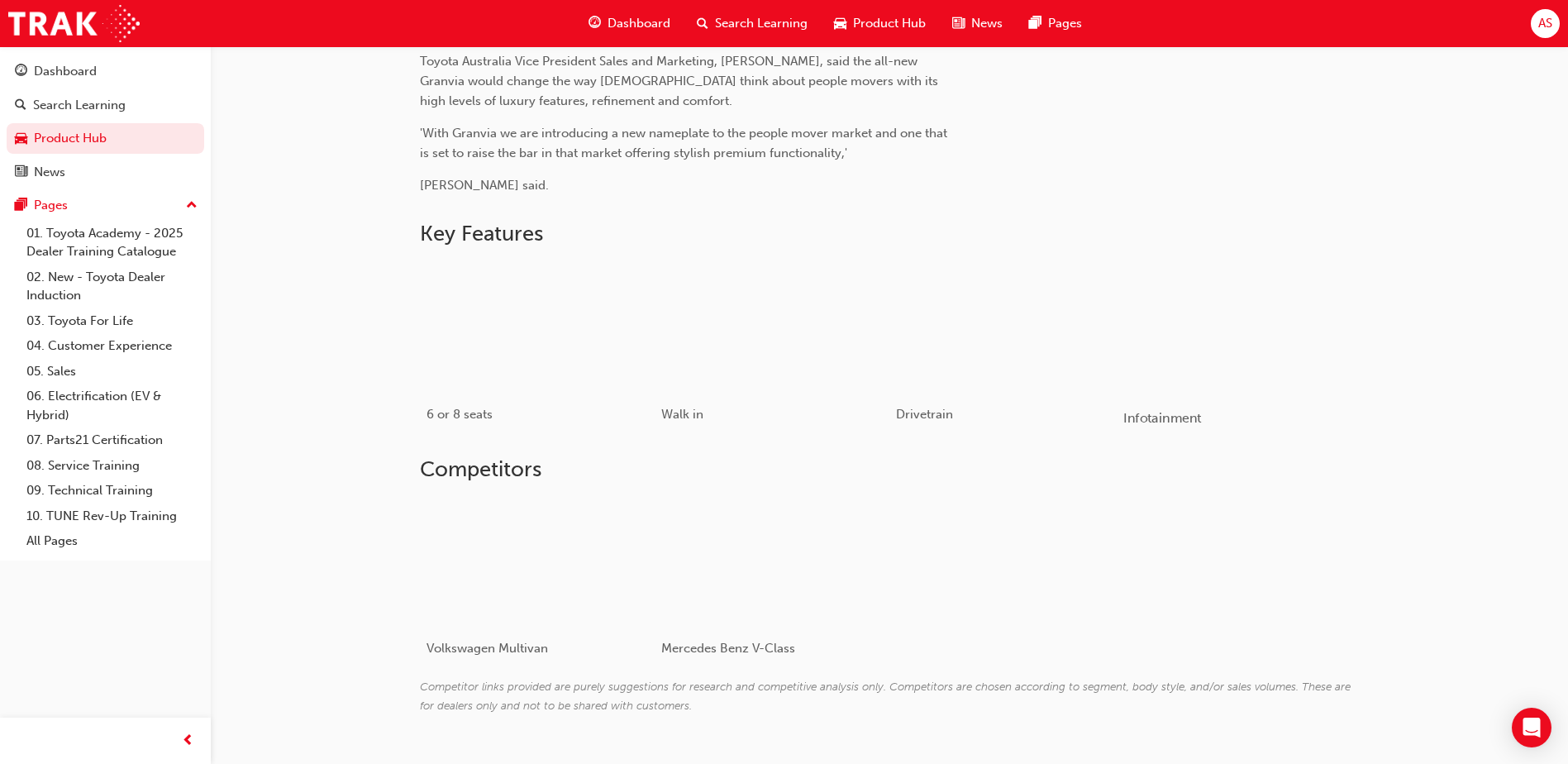
scroll to position [708, 0]
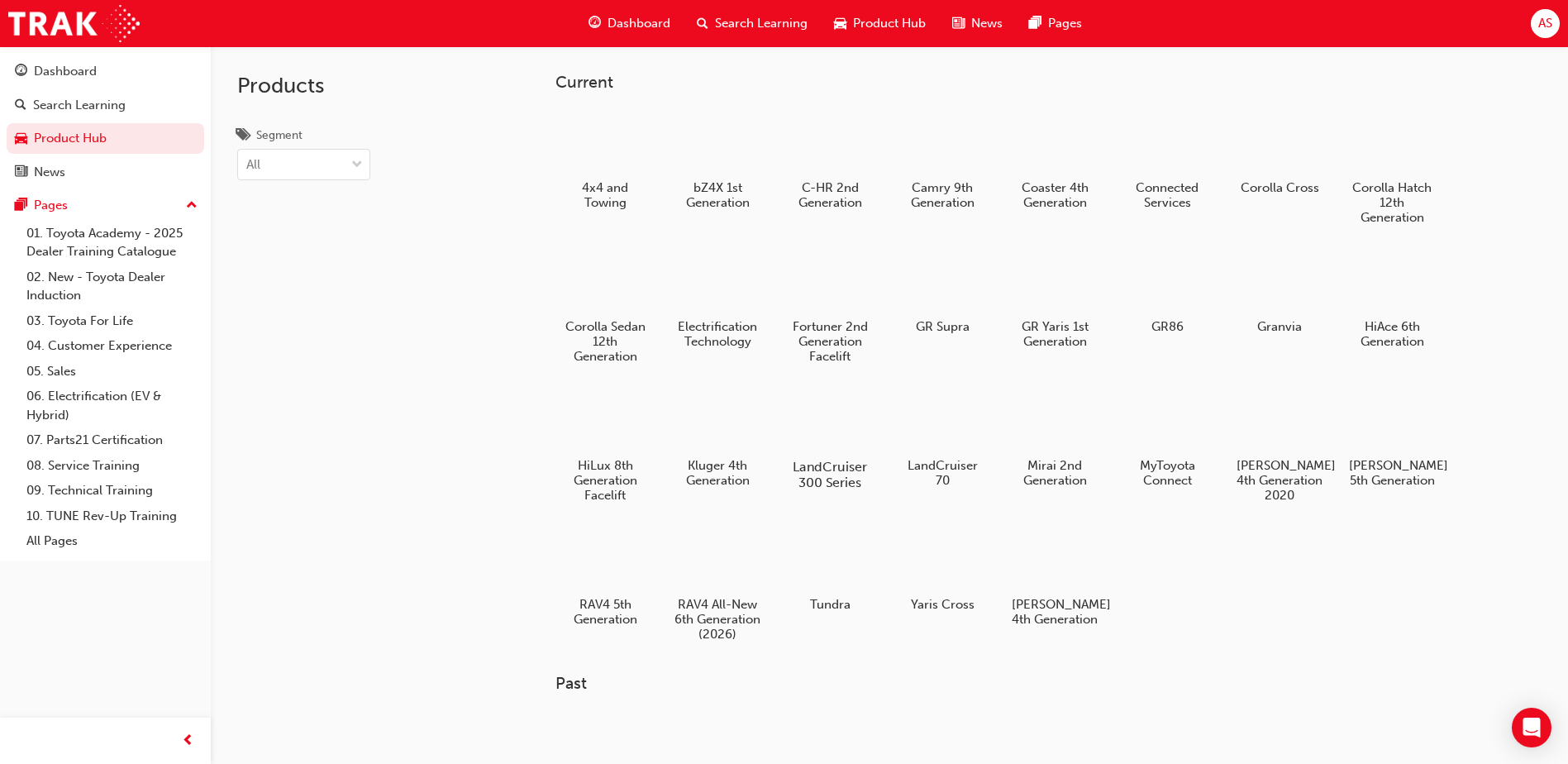
click at [813, 420] on div at bounding box center [831, 419] width 92 height 66
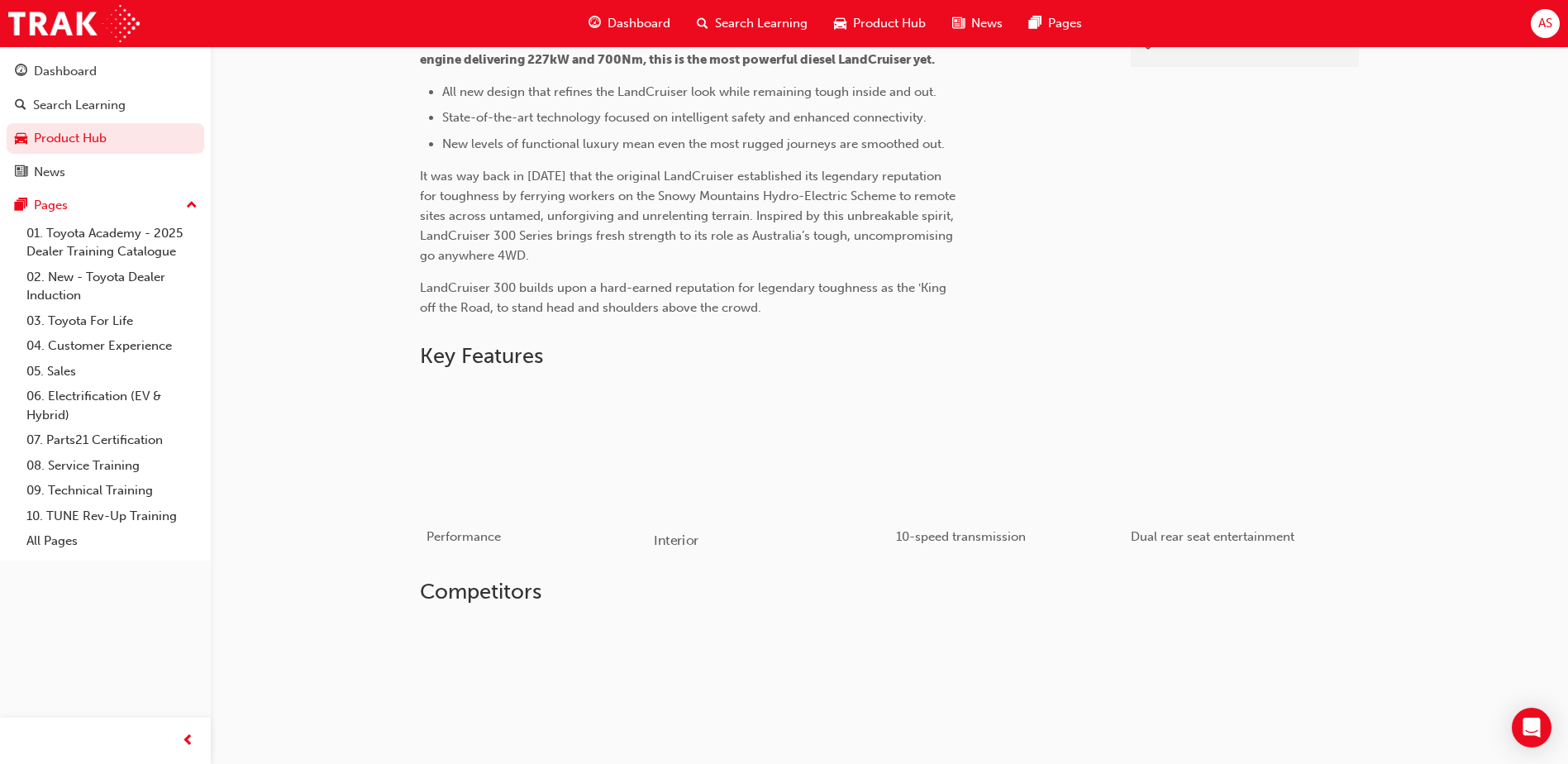
scroll to position [744, 0]
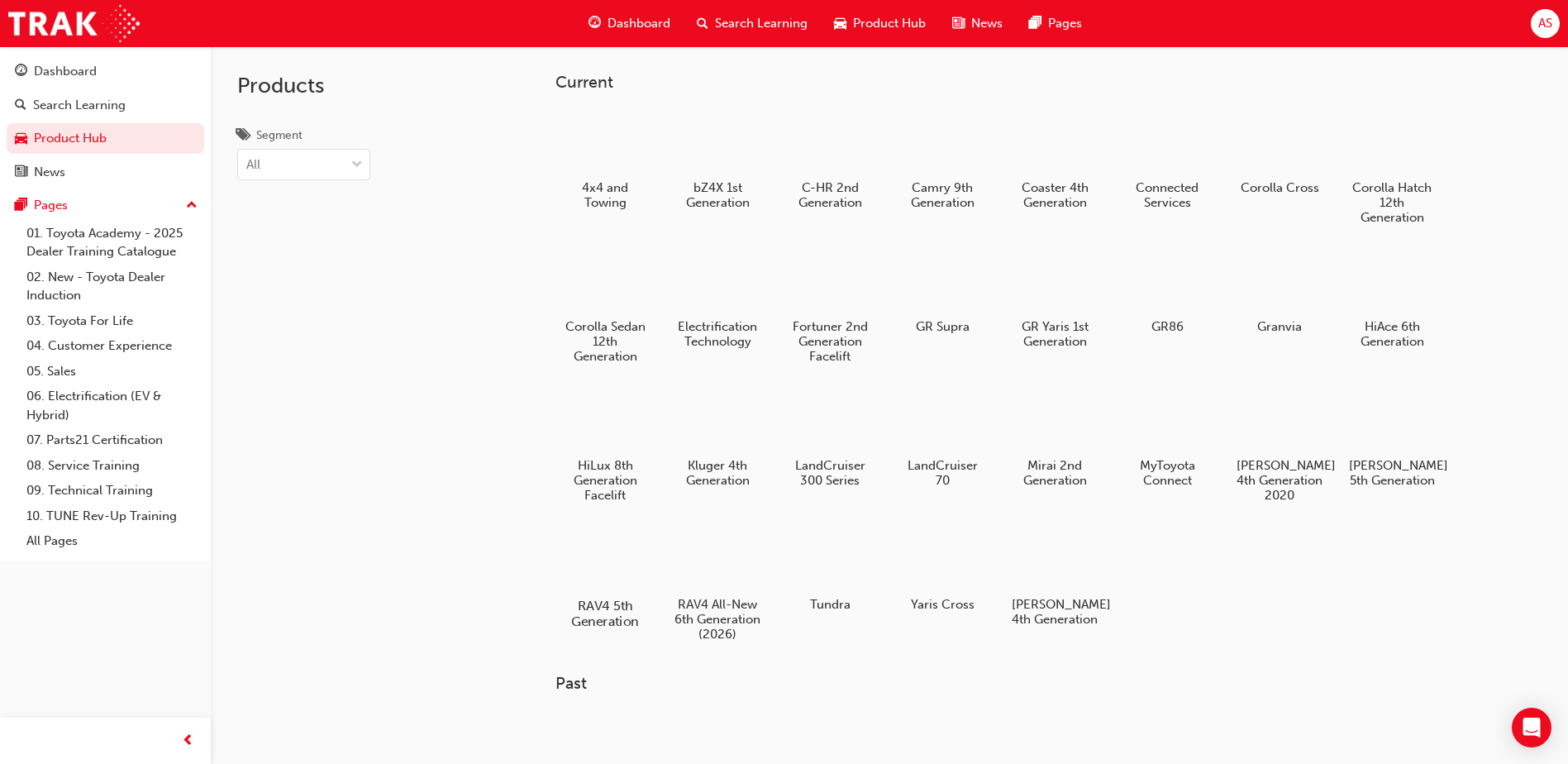
click at [608, 575] on div at bounding box center [606, 558] width 92 height 66
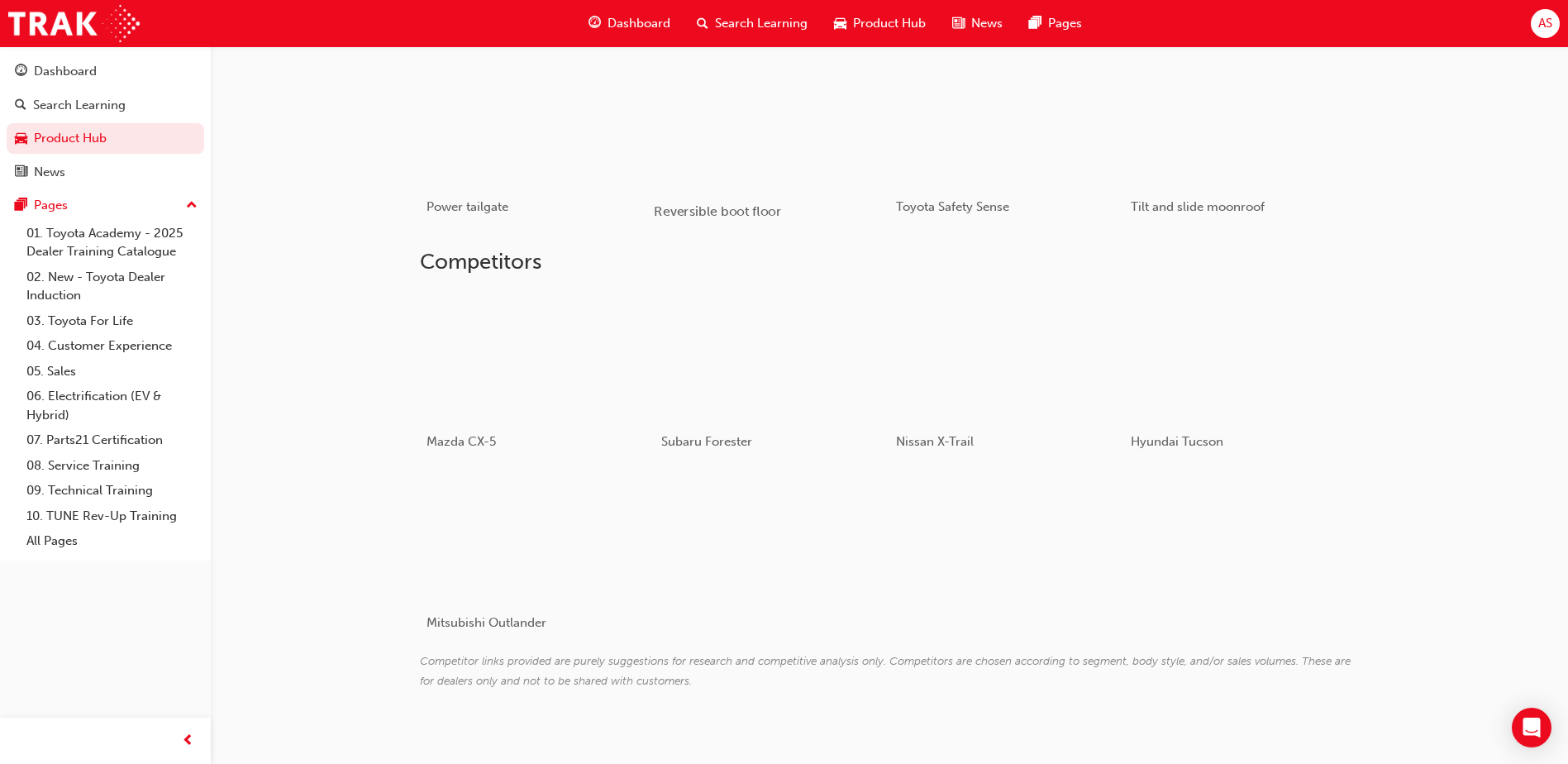
scroll to position [1178, 0]
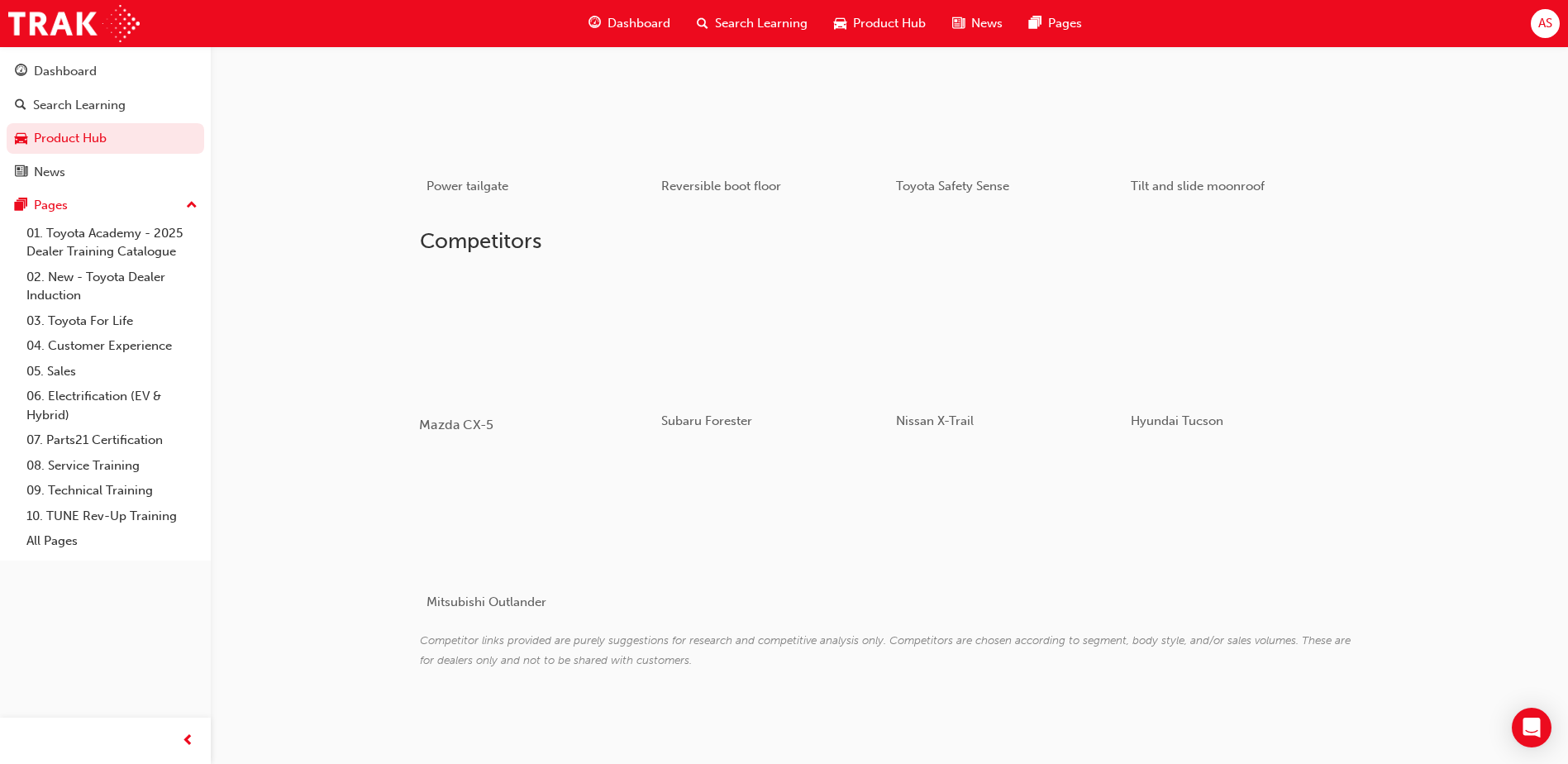
click at [463, 363] on div at bounding box center [517, 335] width 197 height 132
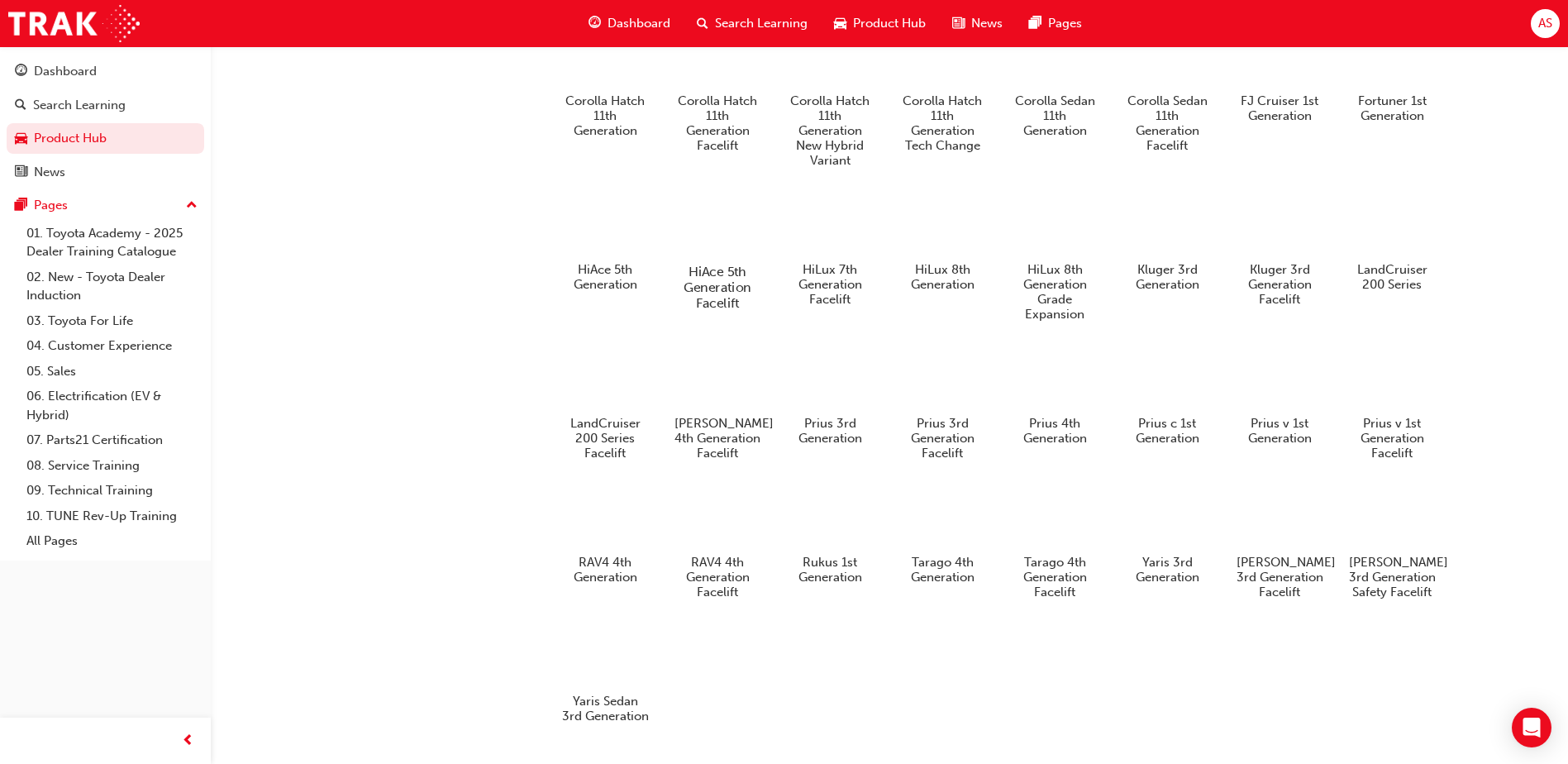
scroll to position [902, 0]
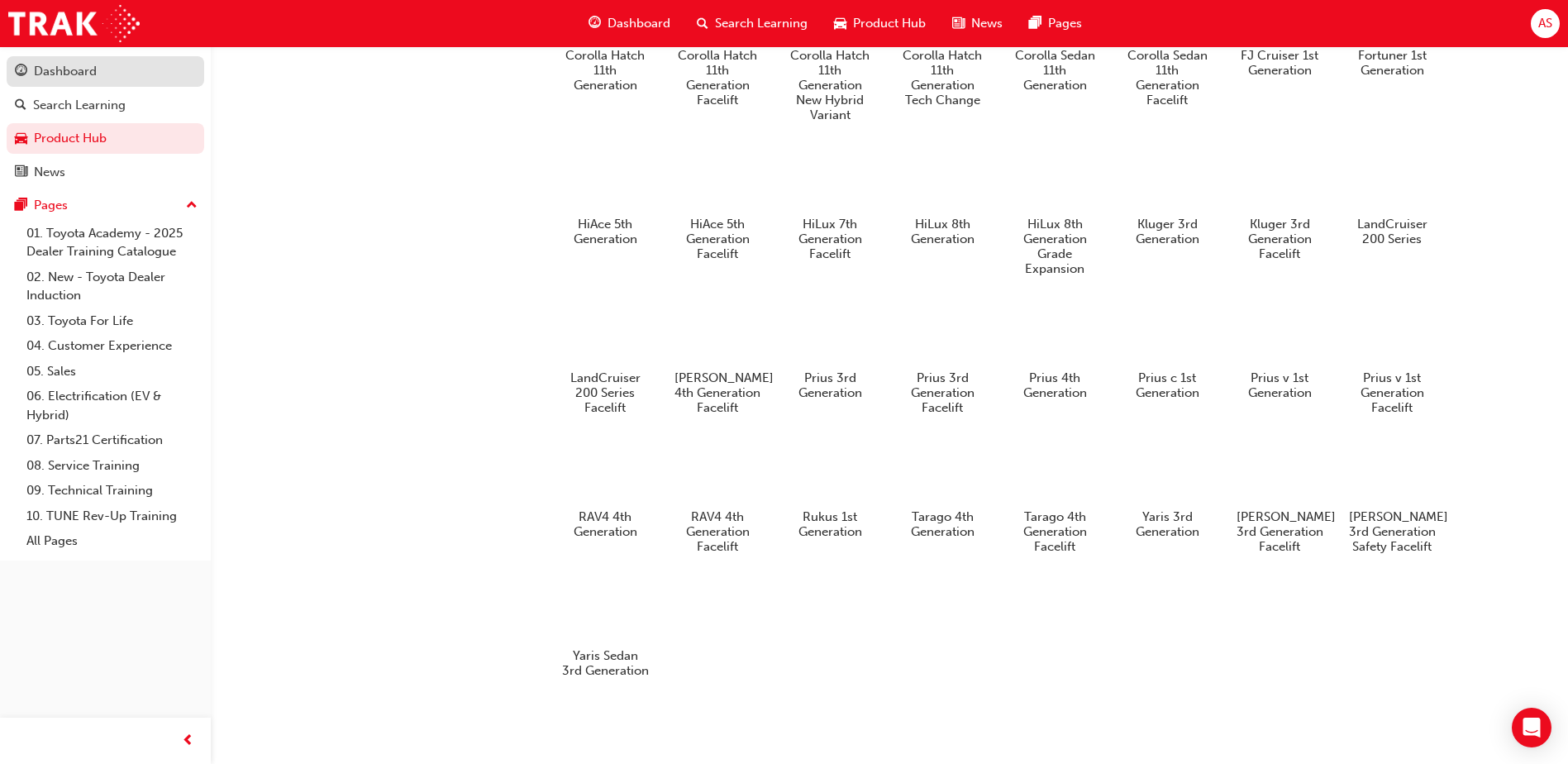
click at [69, 75] on div "Dashboard" at bounding box center [64, 71] width 63 height 19
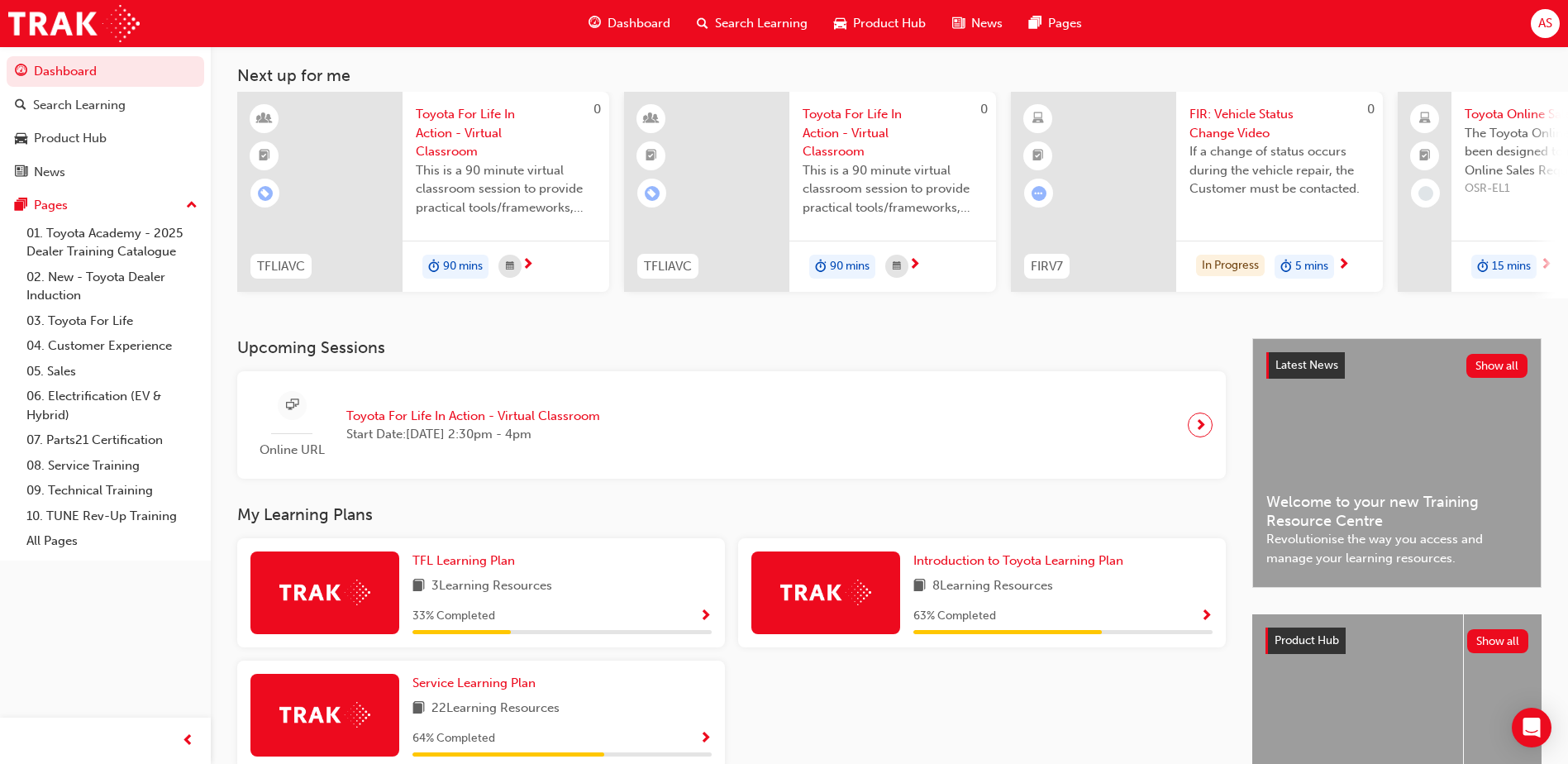
scroll to position [224, 0]
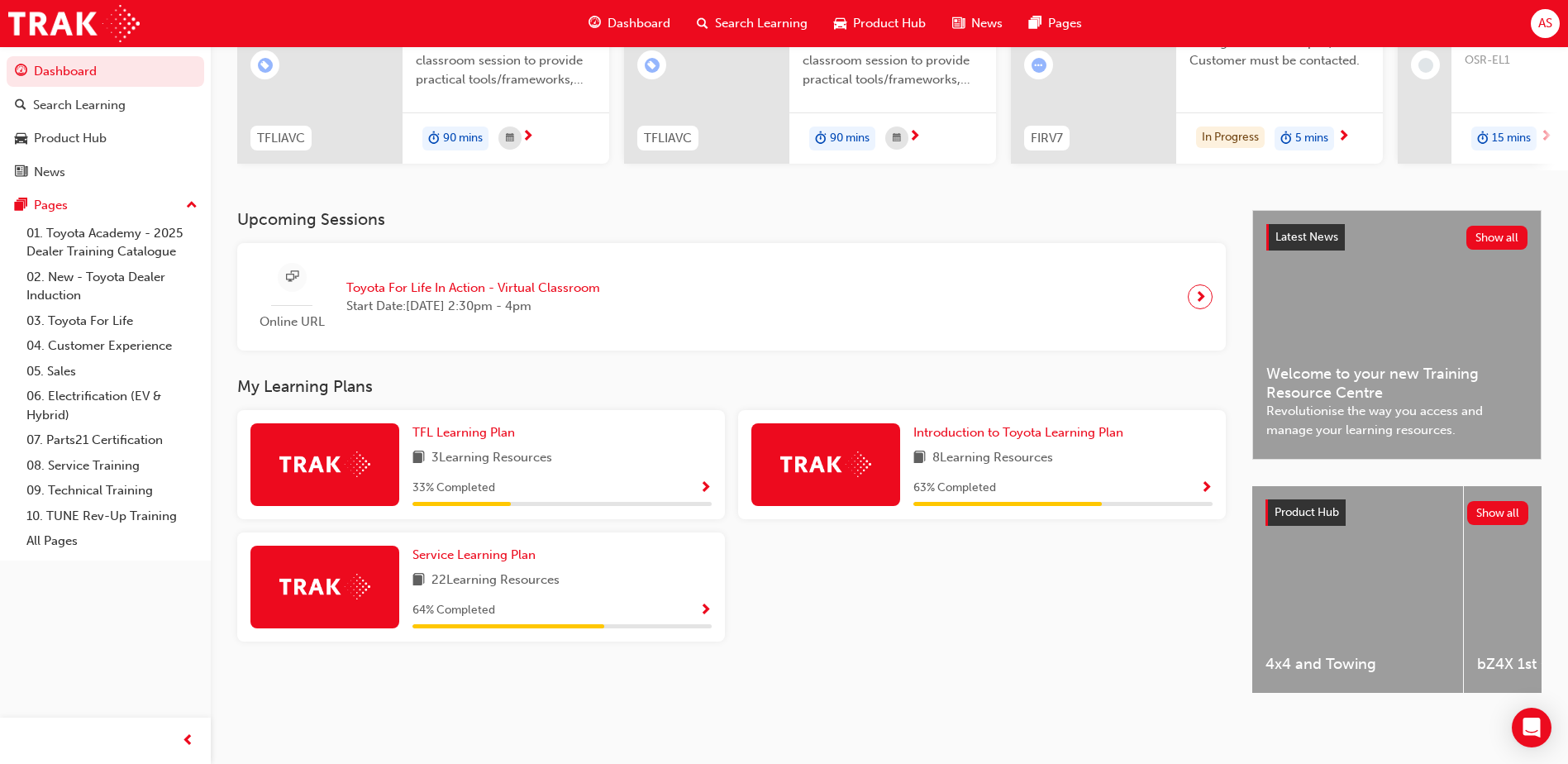
click at [570, 575] on div "22 Learning Resources" at bounding box center [561, 581] width 299 height 21
click at [989, 426] on span "Introduction to Toyota Learning Plan" at bounding box center [1019, 432] width 210 height 15
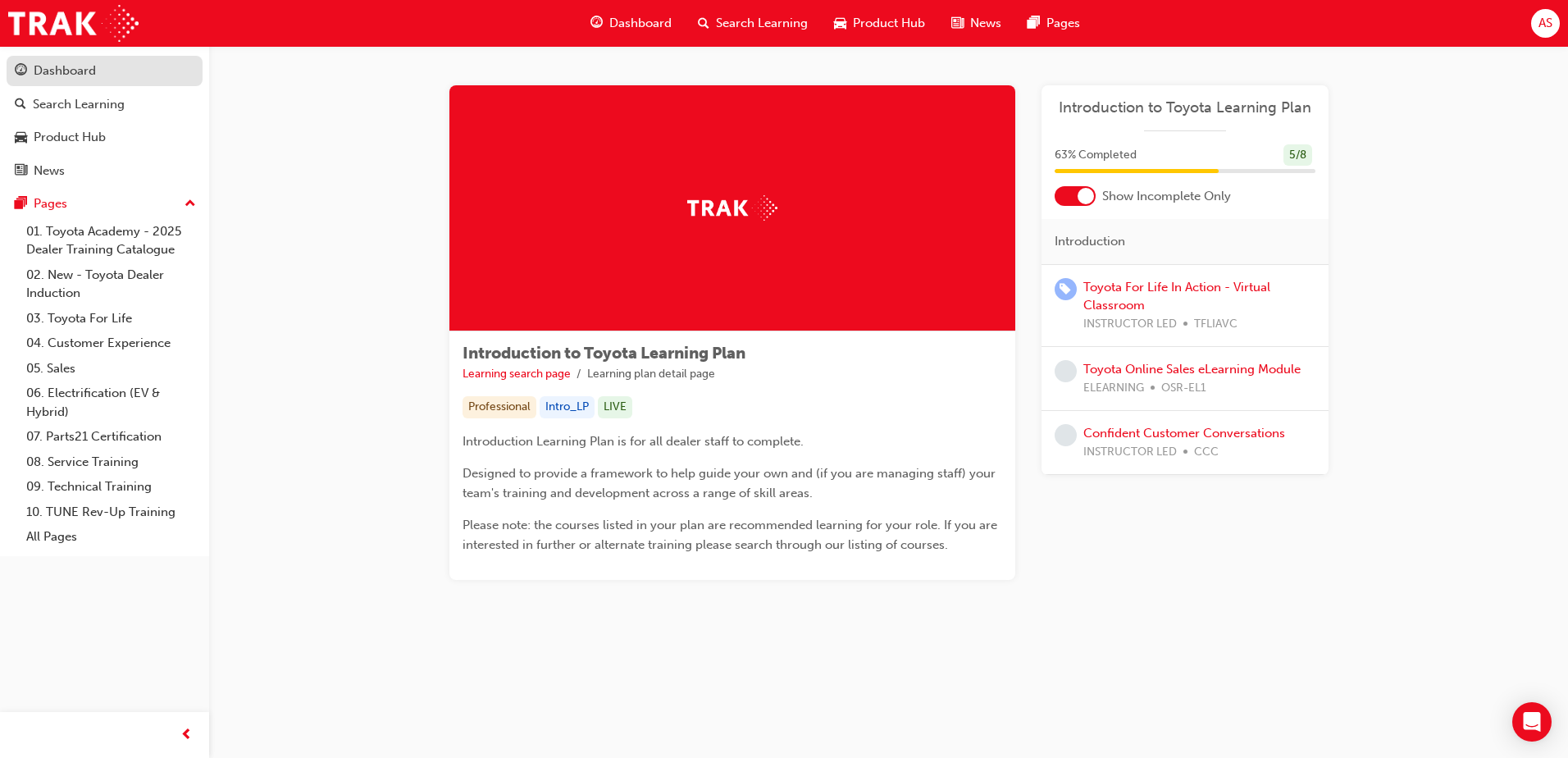
click at [94, 81] on div "Dashboard" at bounding box center [105, 71] width 179 height 21
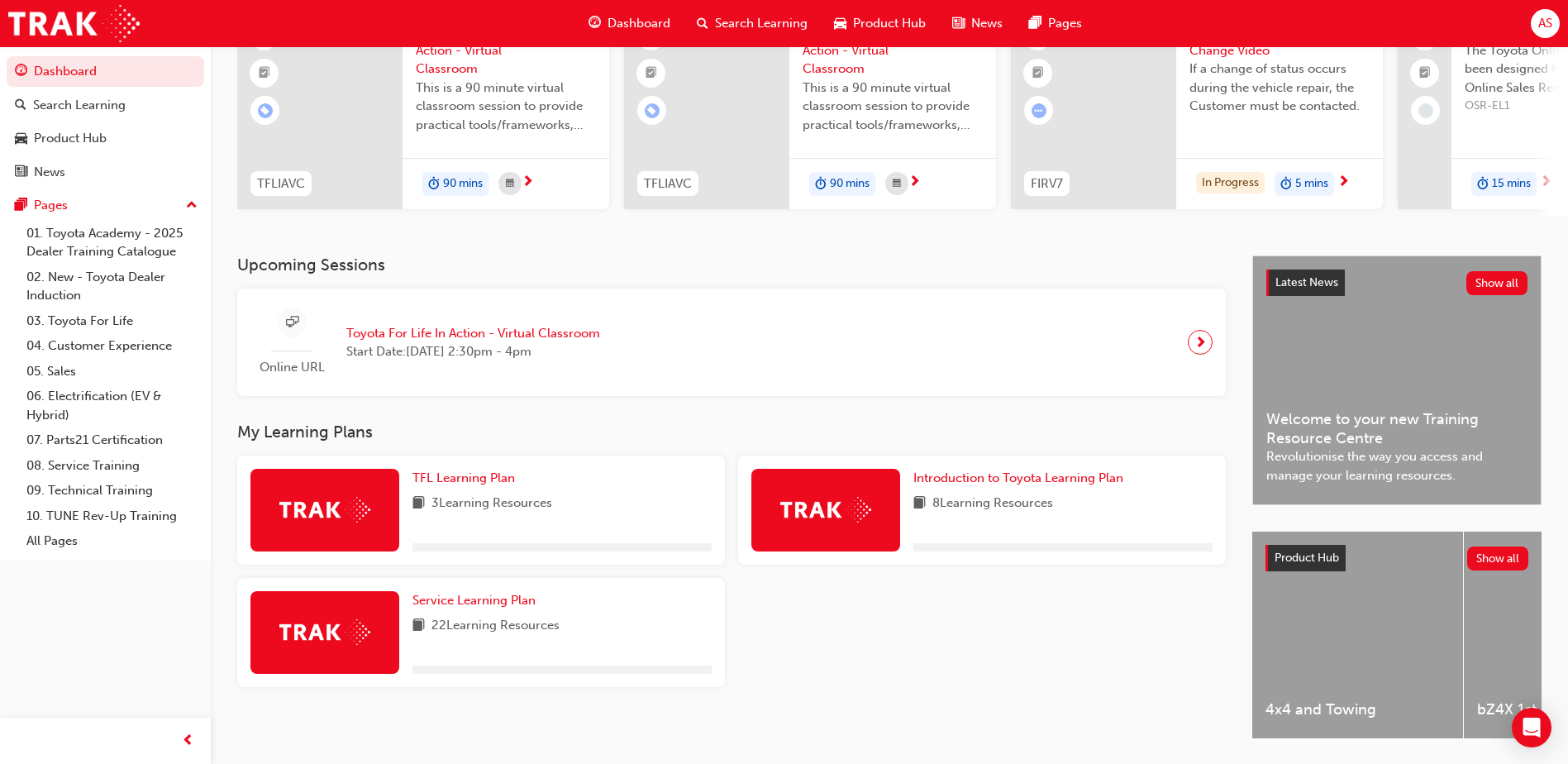
scroll to position [224, 0]
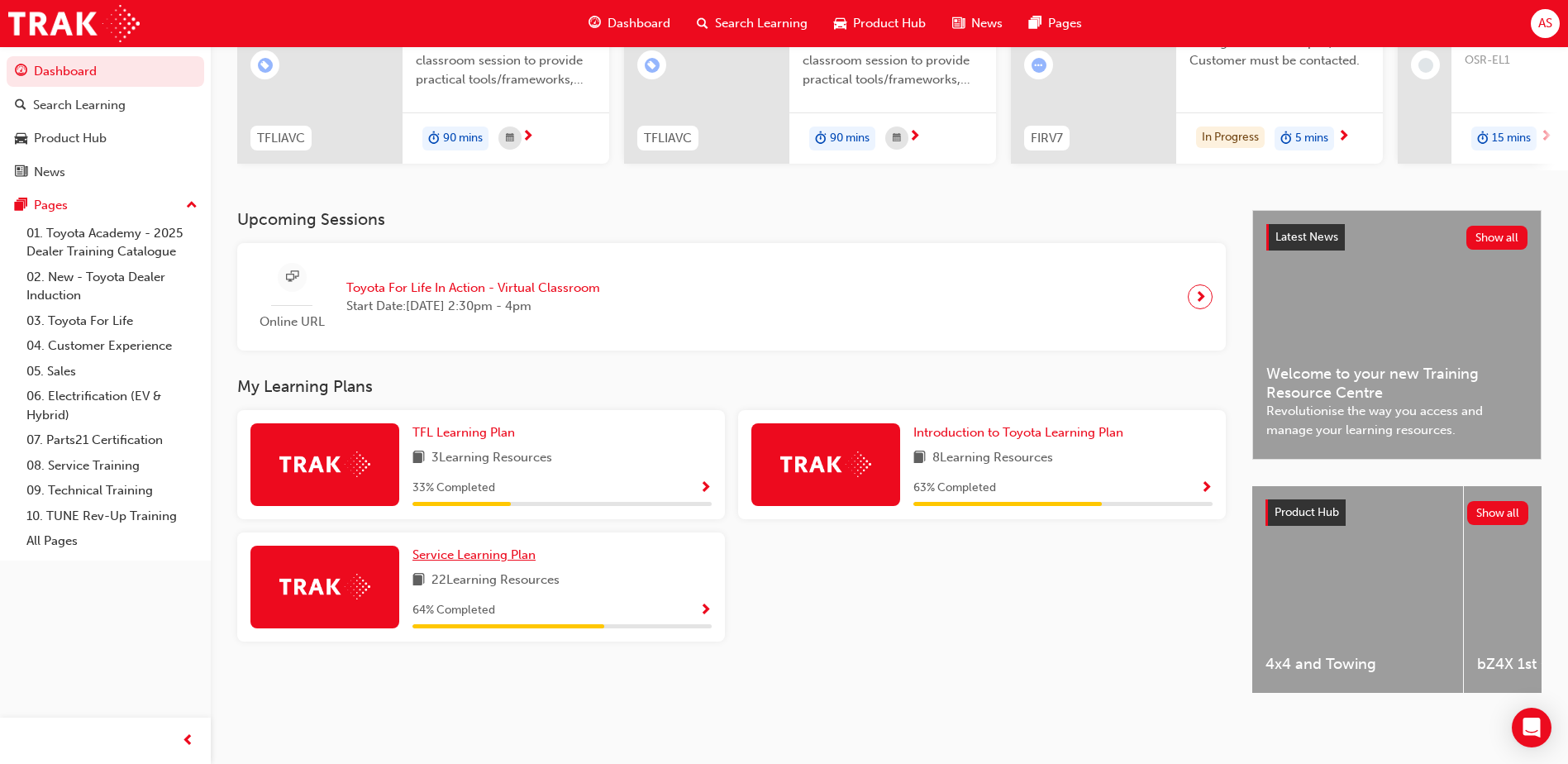
click at [485, 555] on span "Service Learning Plan" at bounding box center [473, 555] width 123 height 15
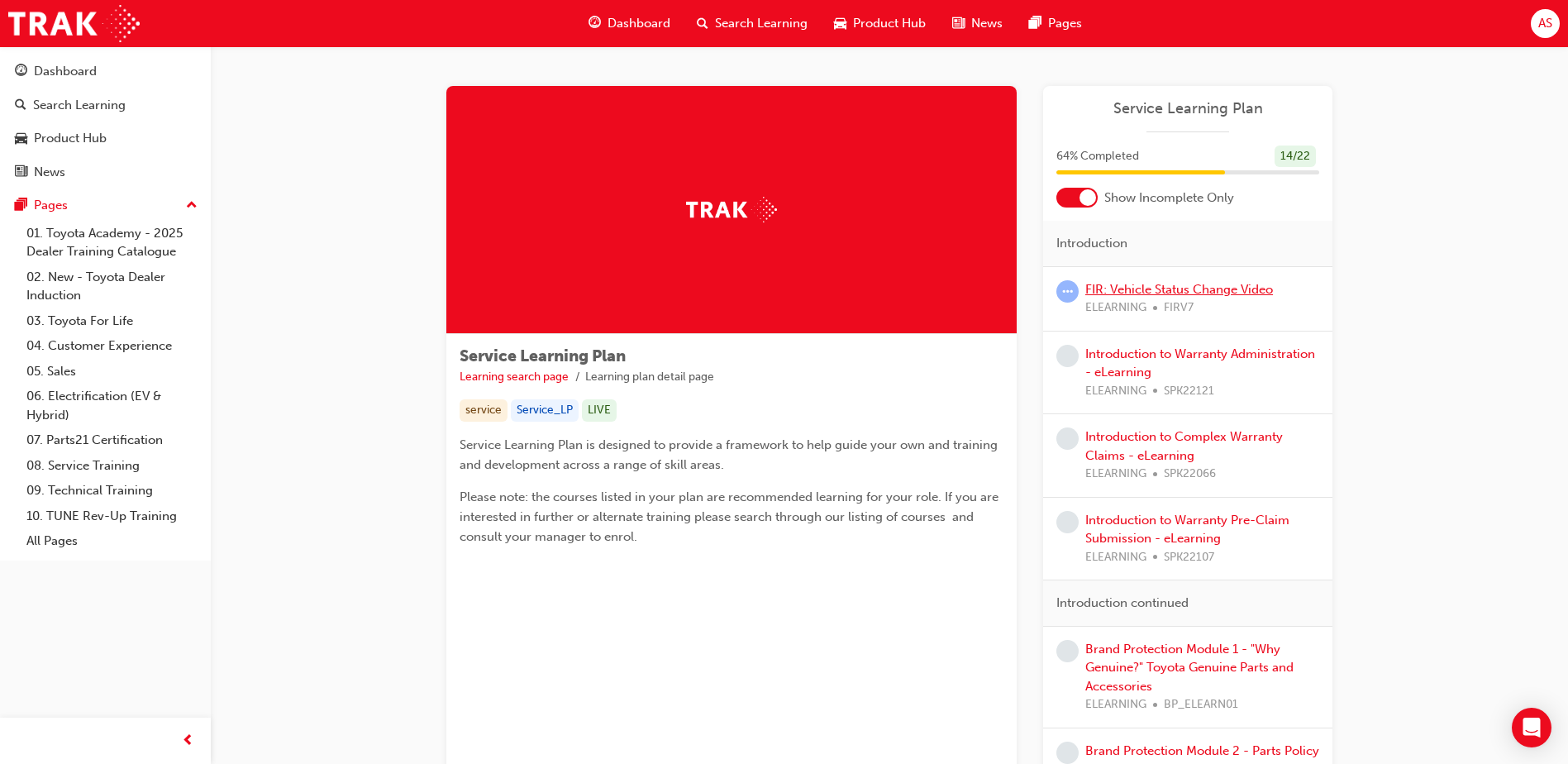
click at [1128, 290] on link "FIR: Vehicle Status Change Video" at bounding box center [1179, 290] width 188 height 15
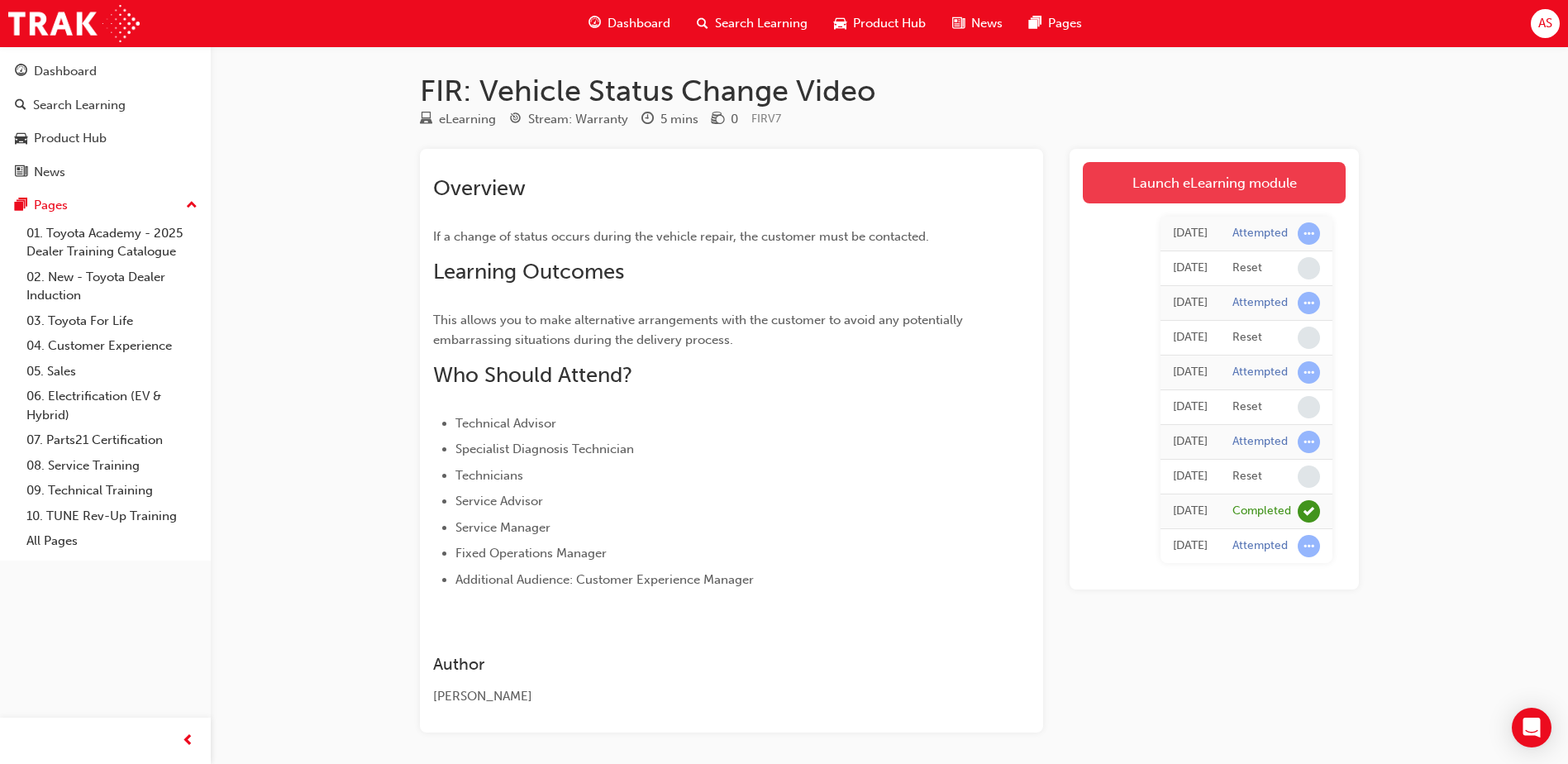
click at [1137, 196] on link "Launch eLearning module" at bounding box center [1215, 182] width 263 height 41
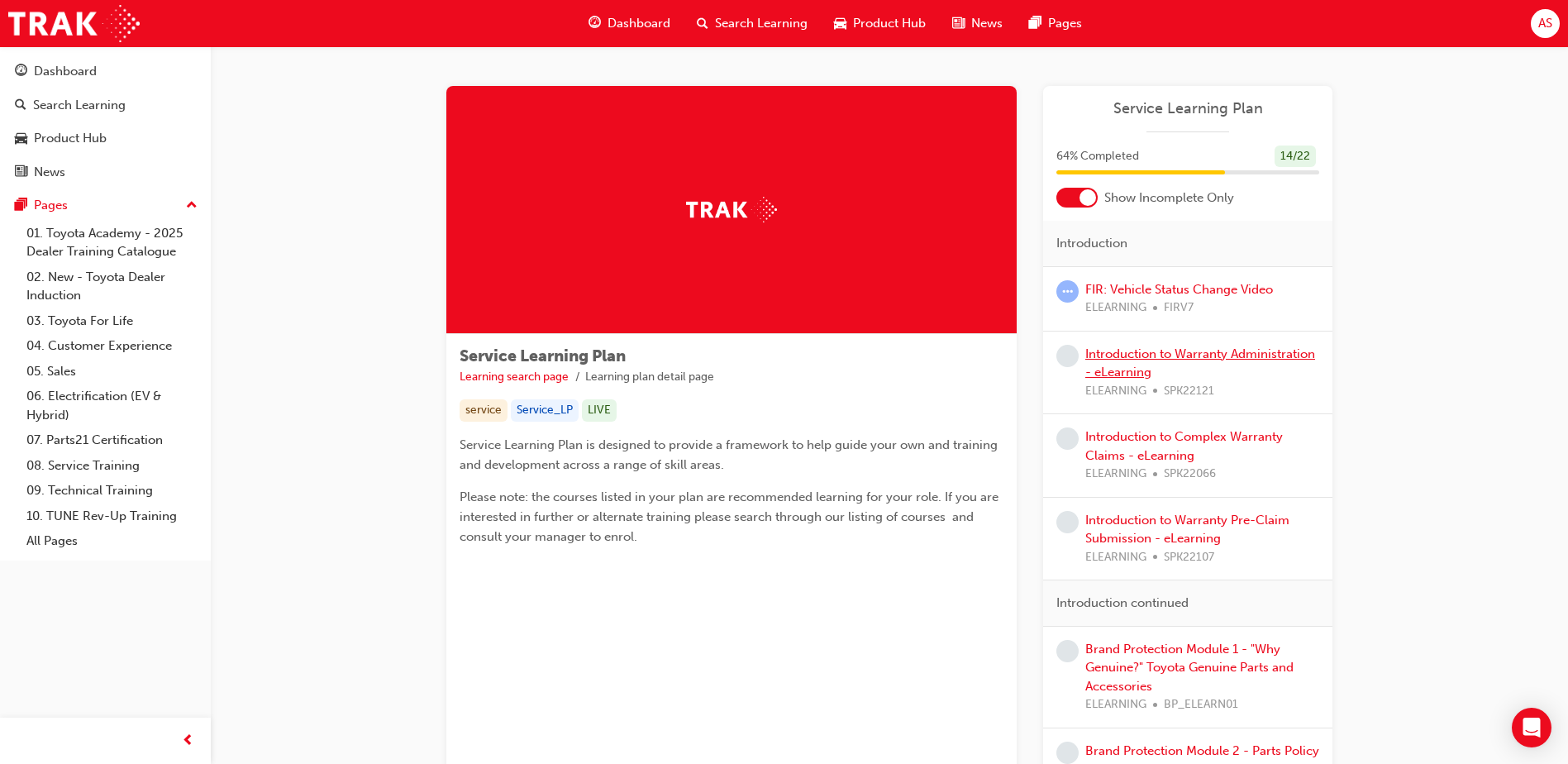
click at [1203, 354] on link "Introduction to Warranty Administration - eLearning" at bounding box center [1200, 364] width 230 height 34
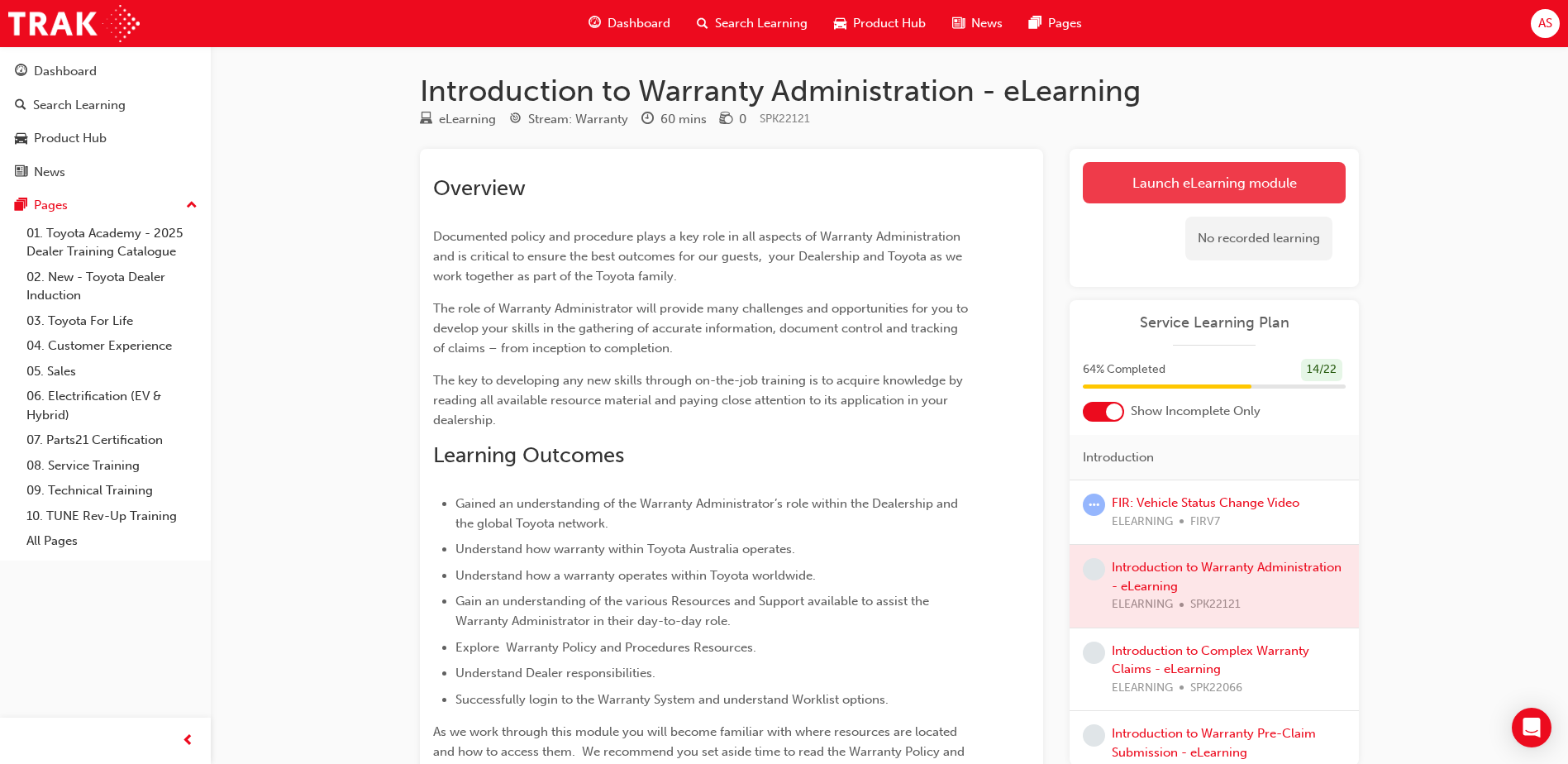
click at [1213, 199] on link "Launch eLearning module" at bounding box center [1215, 182] width 263 height 41
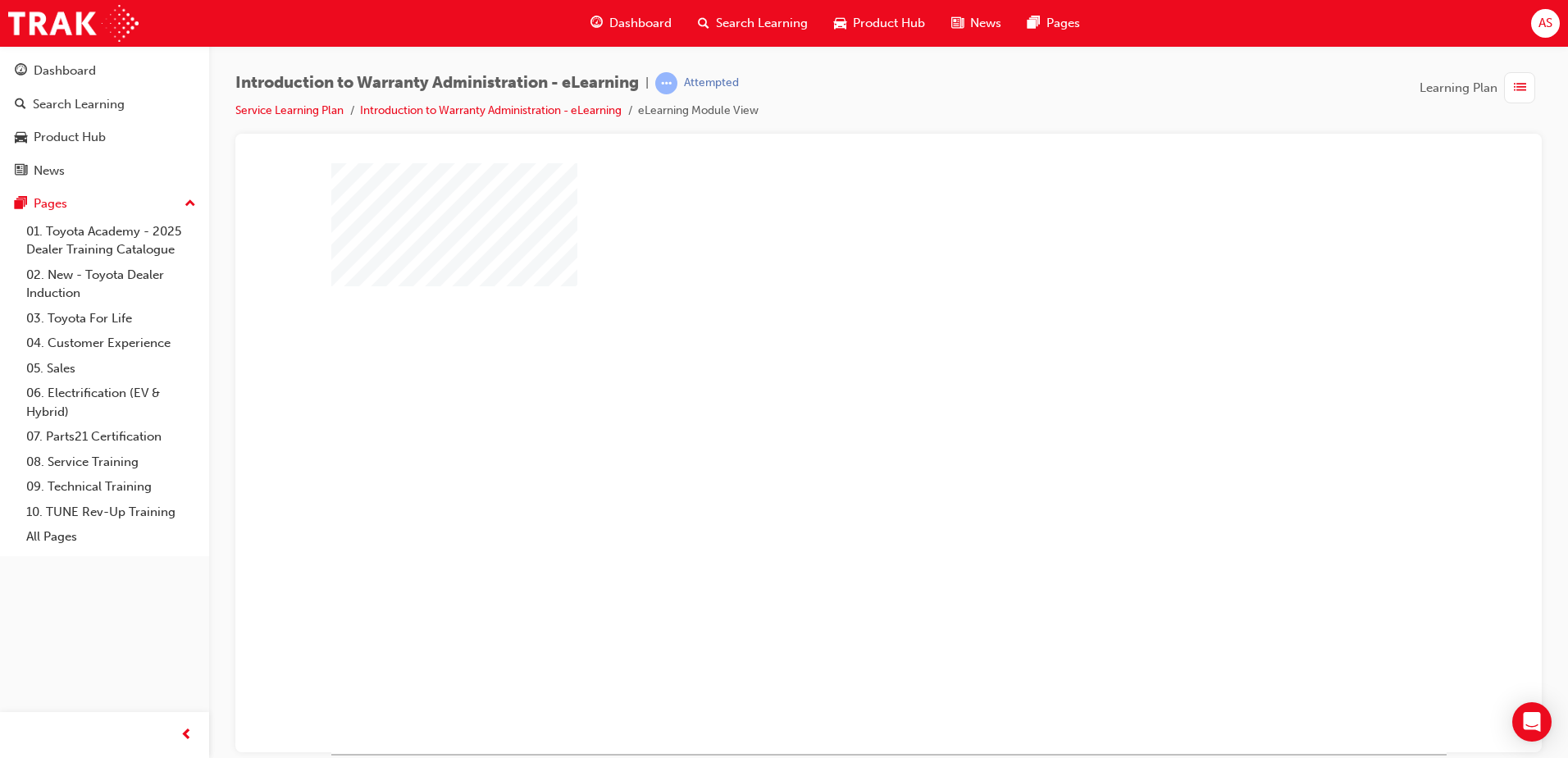
click at [842, 410] on div "play" at bounding box center [842, 410] width 0 height 0
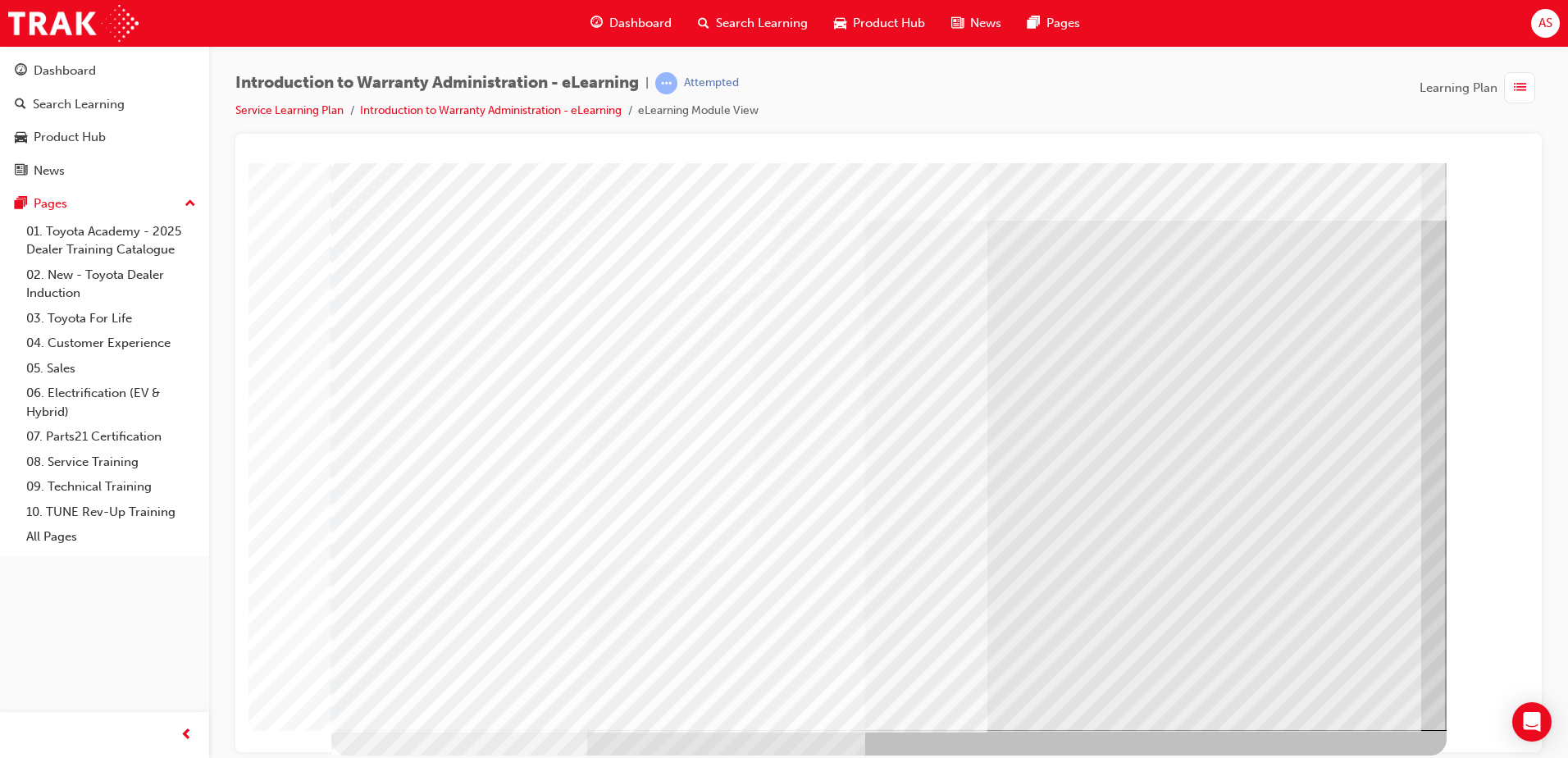
scroll to position [0, 0]
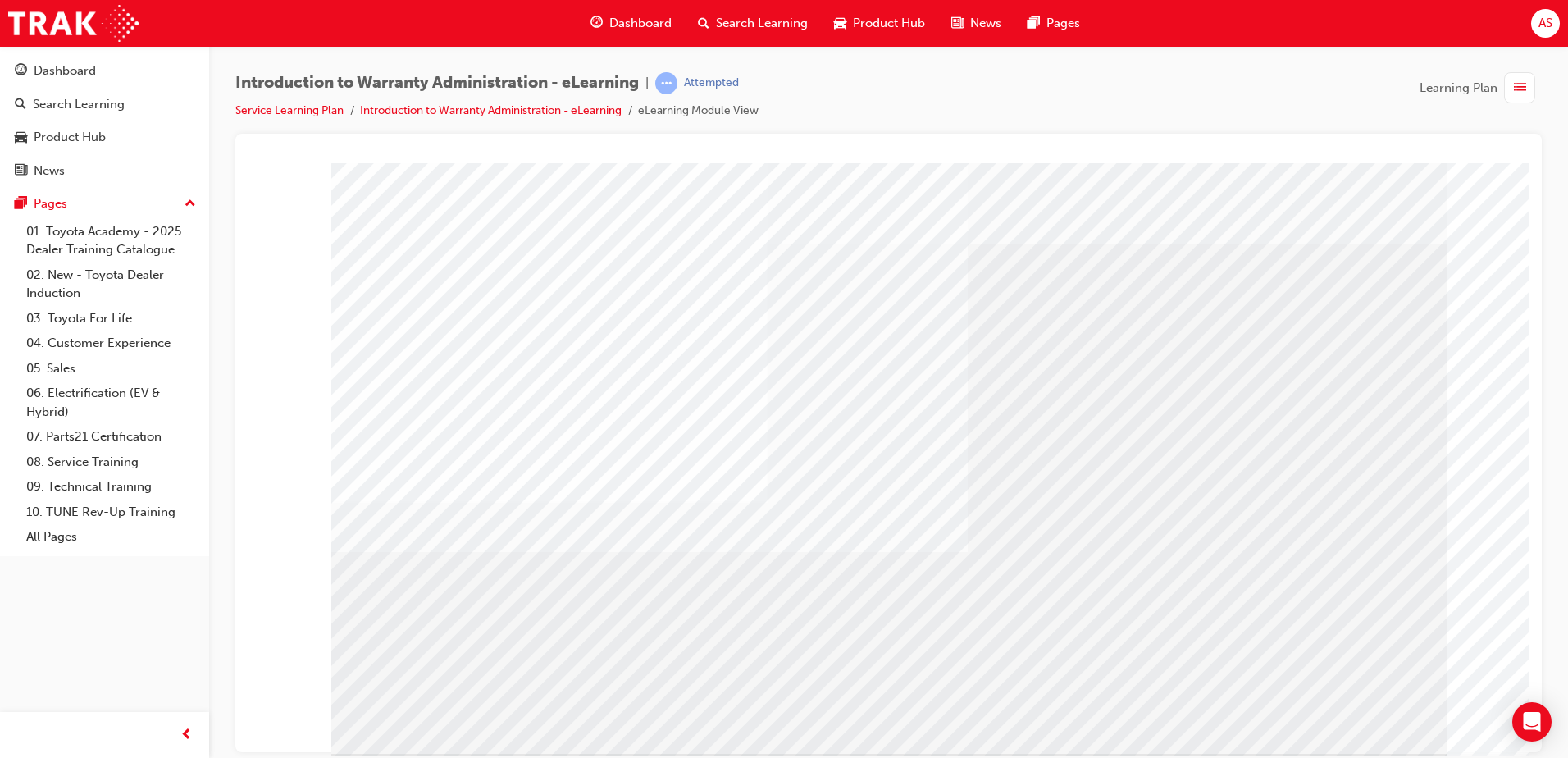
drag, startPoint x: 1330, startPoint y: 688, endPoint x: 1282, endPoint y: 672, distance: 50.6
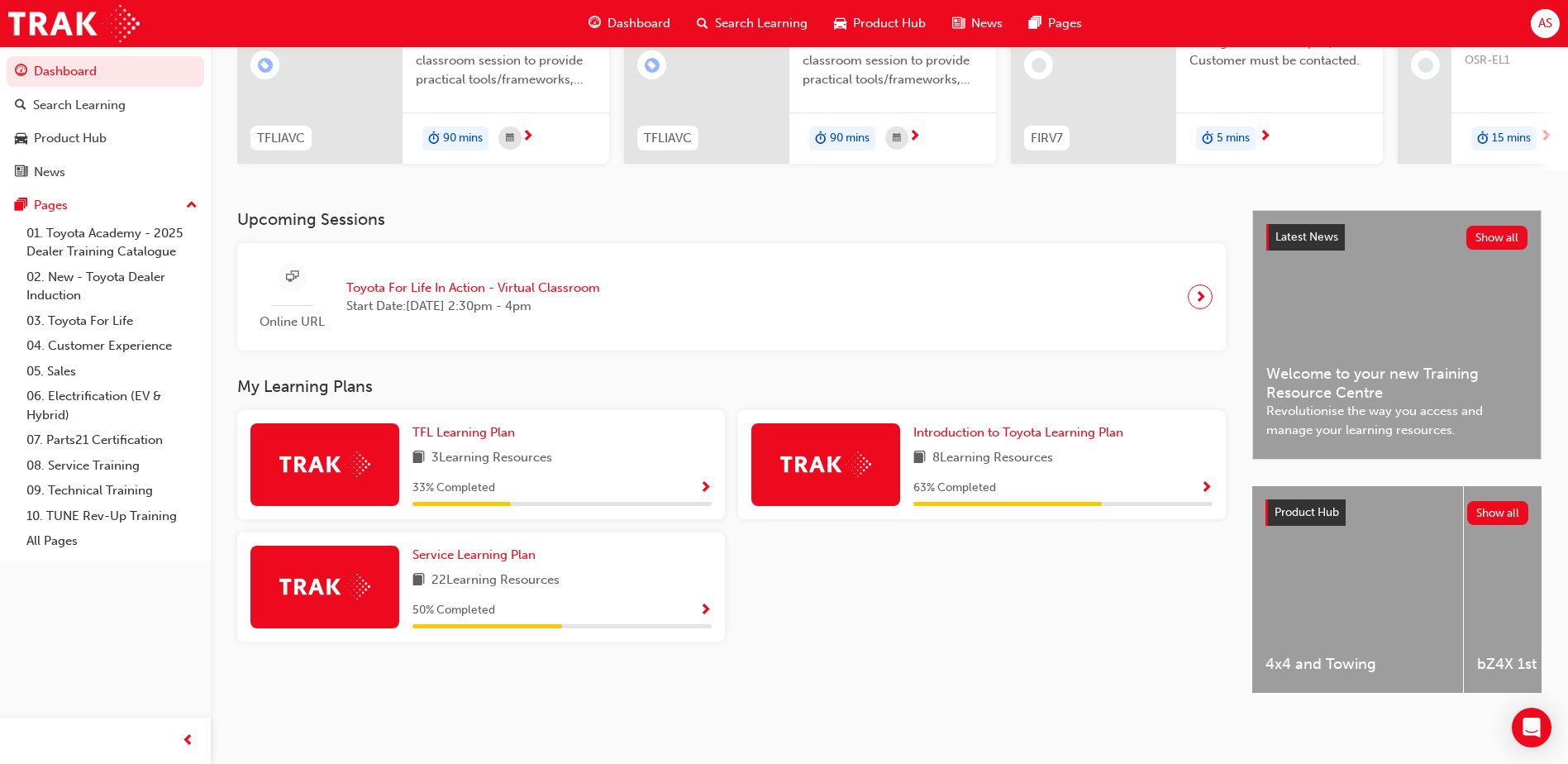
scroll to position [142, 0]
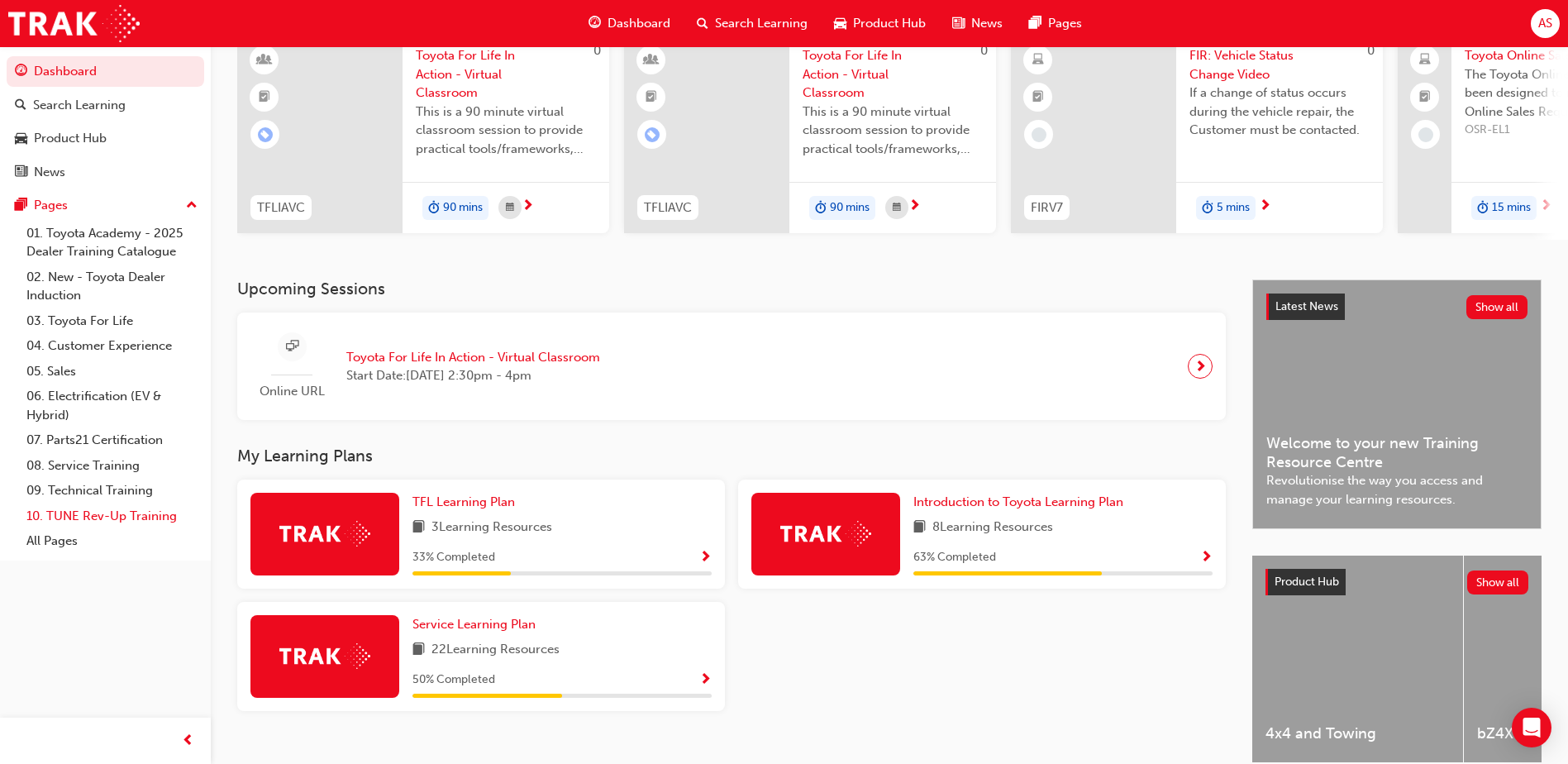
click at [158, 513] on link "10. TUNE Rev-Up Training" at bounding box center [112, 516] width 184 height 26
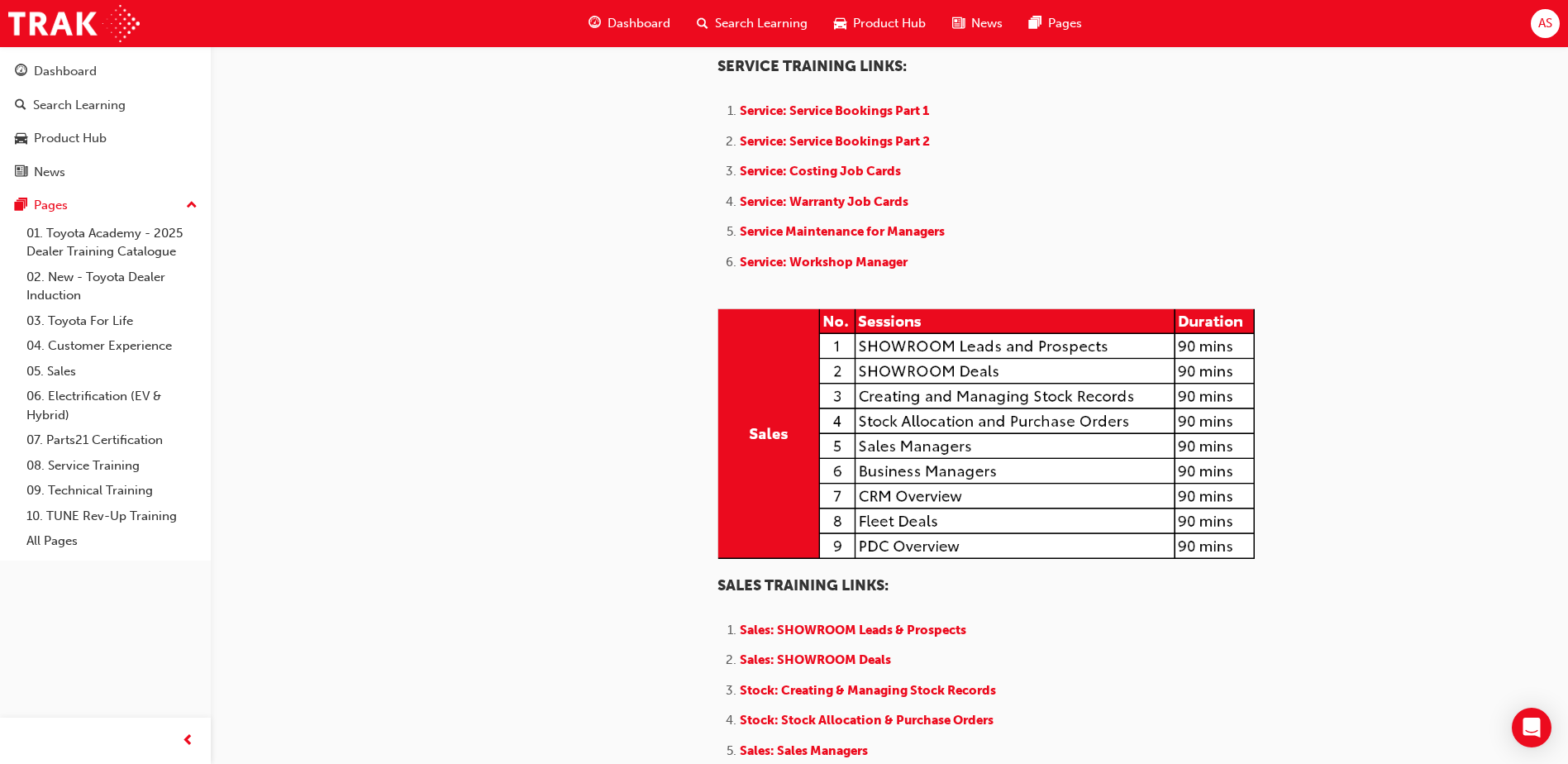
scroll to position [1158, 0]
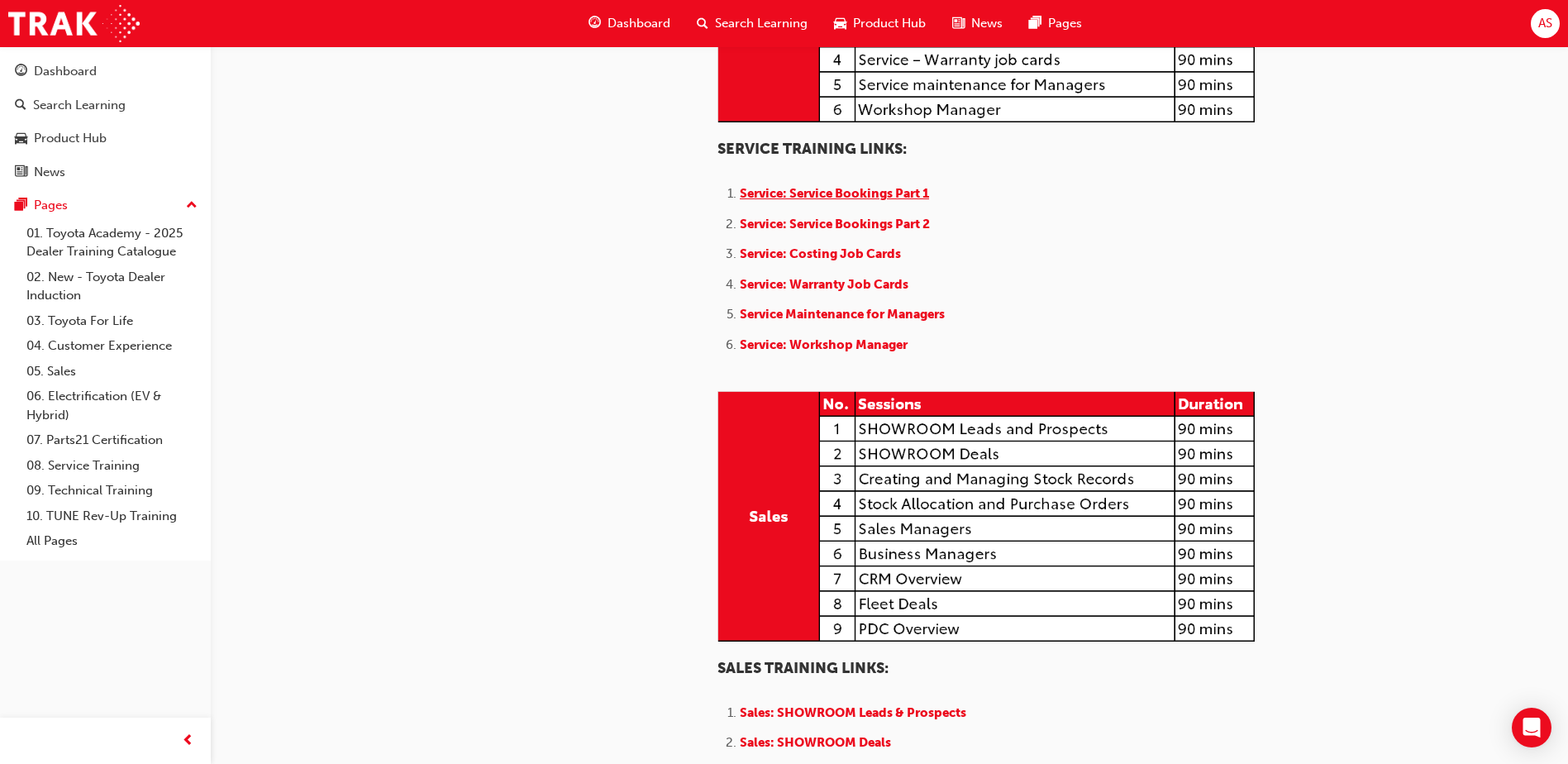
click at [883, 201] on span "Service: Service Bookings Part 1" at bounding box center [834, 194] width 189 height 15
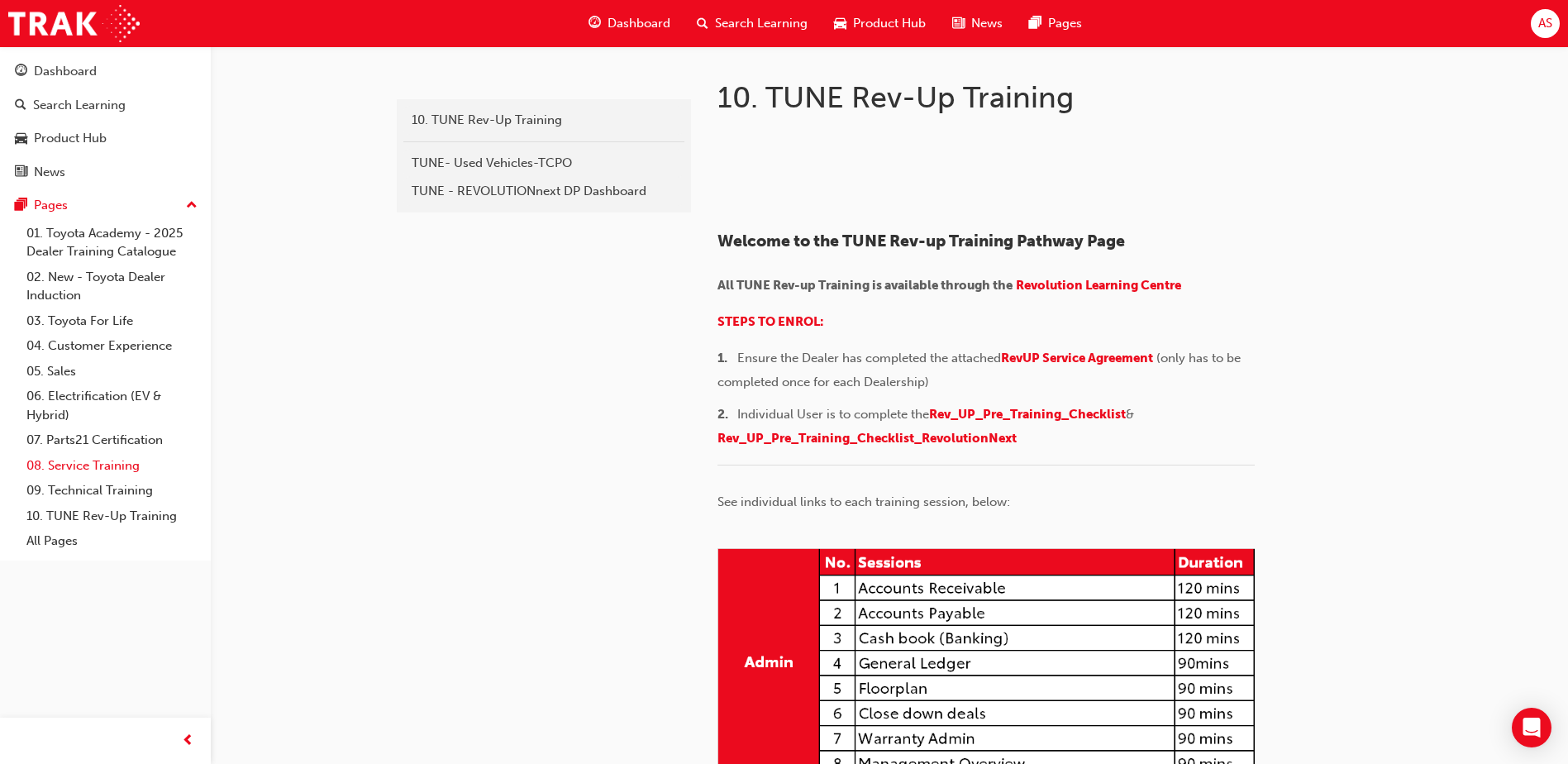
drag, startPoint x: 88, startPoint y: 469, endPoint x: 88, endPoint y: 460, distance: 9.0
click at [88, 468] on link "08. Service Training" at bounding box center [112, 466] width 184 height 26
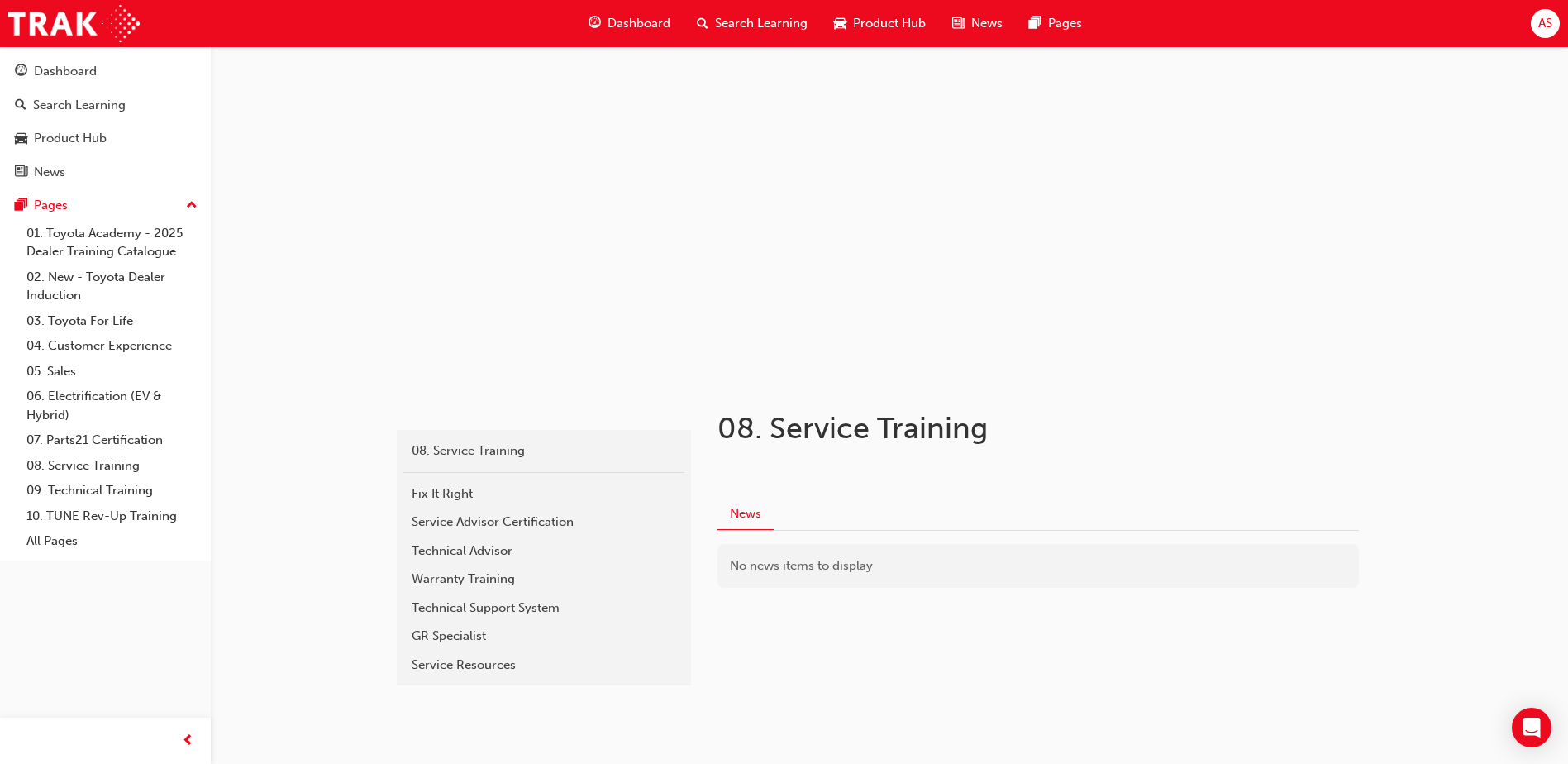
scroll to position [29, 0]
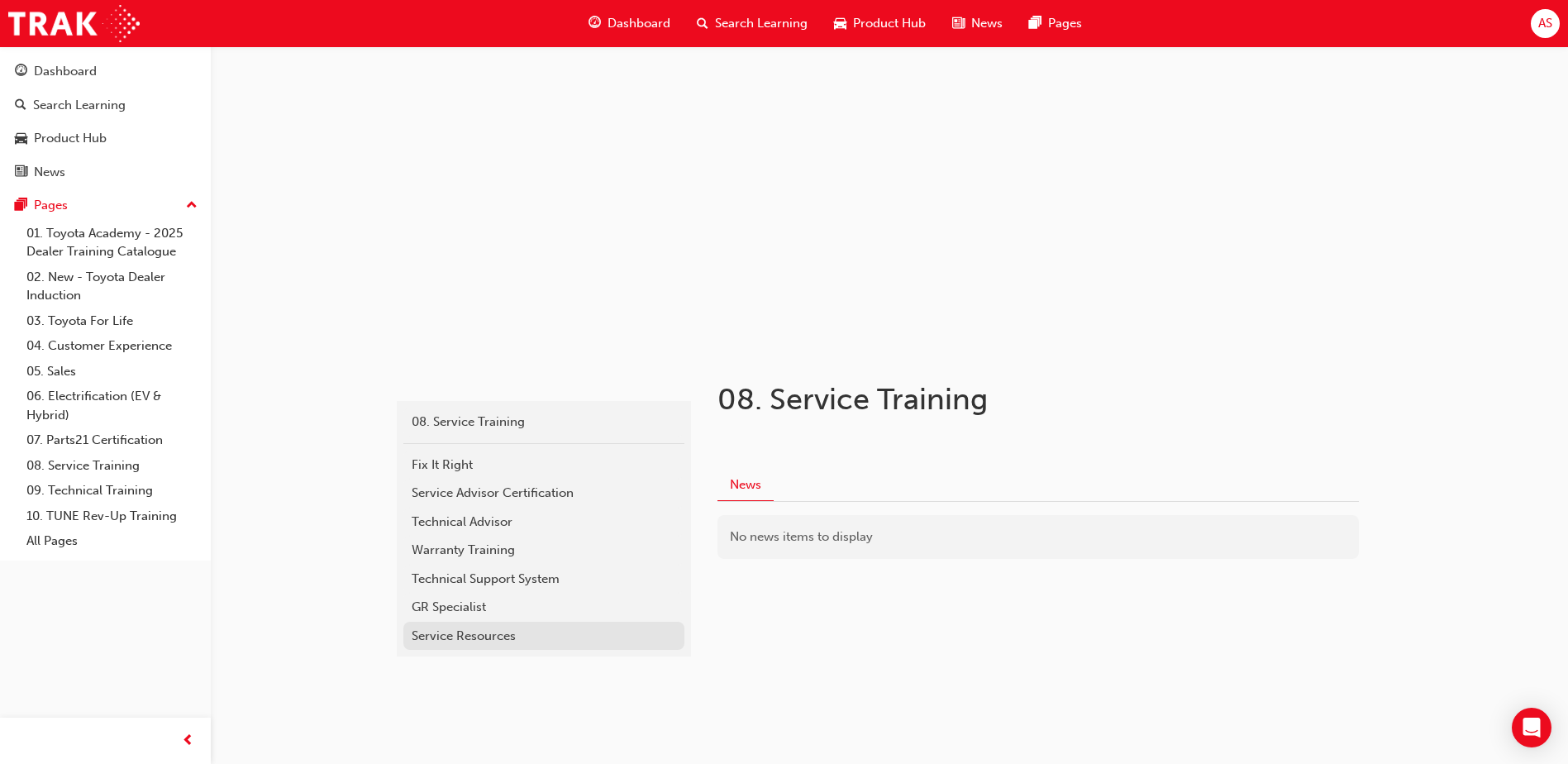
click at [451, 627] on div "Service Resources" at bounding box center [544, 636] width 265 height 19
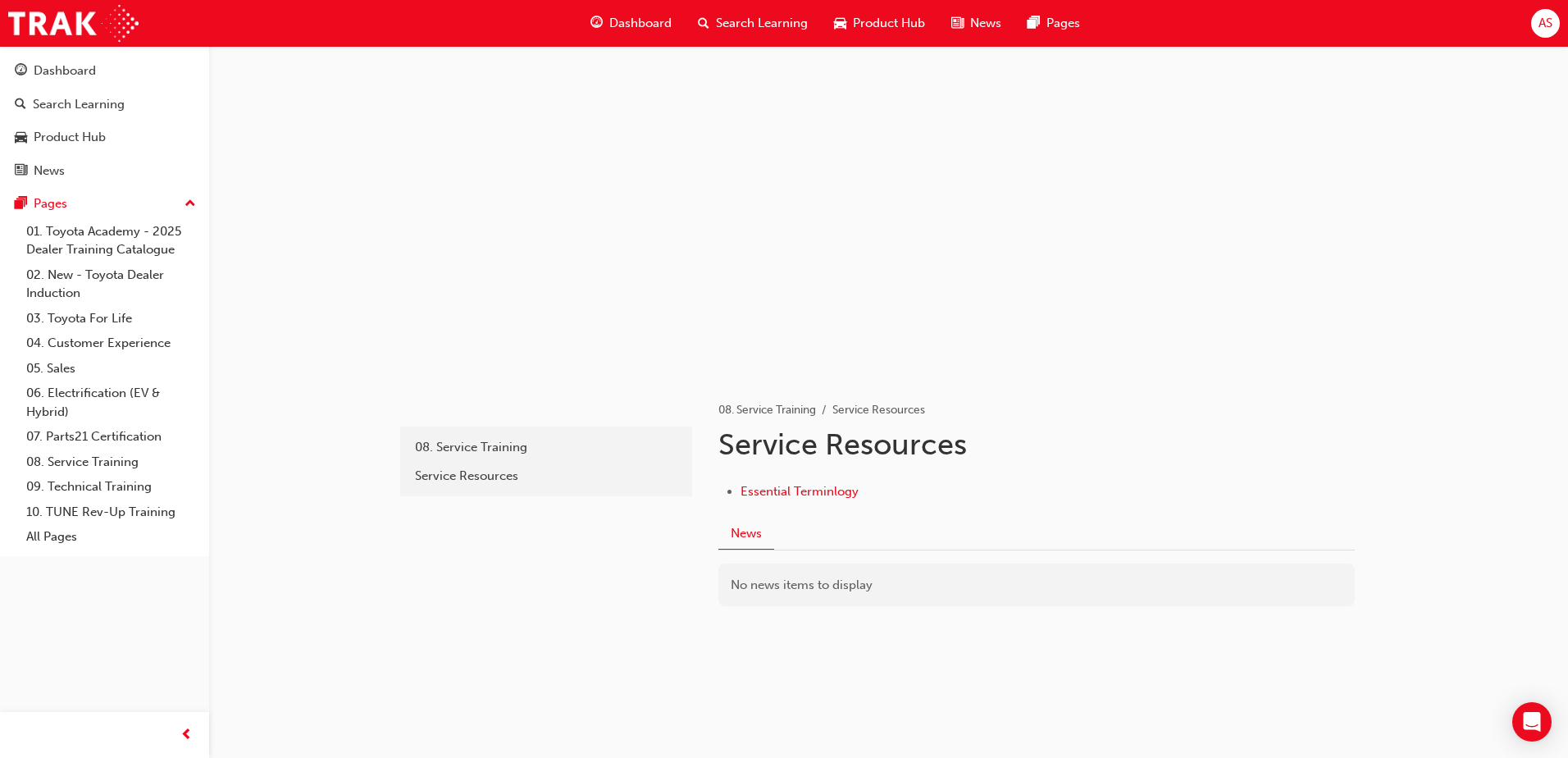
drag, startPoint x: 797, startPoint y: 573, endPoint x: 796, endPoint y: 589, distance: 16.0
click at [798, 574] on div "No news items to display" at bounding box center [1037, 585] width 637 height 43
drag, startPoint x: 831, startPoint y: 674, endPoint x: 743, endPoint y: 348, distance: 337.7
click at [834, 667] on div "resources 08. Service Training Service Resources 08. Service Training Service R…" at bounding box center [889, 543] width 984 height 337
click at [72, 69] on div "Dashboard" at bounding box center [64, 71] width 62 height 19
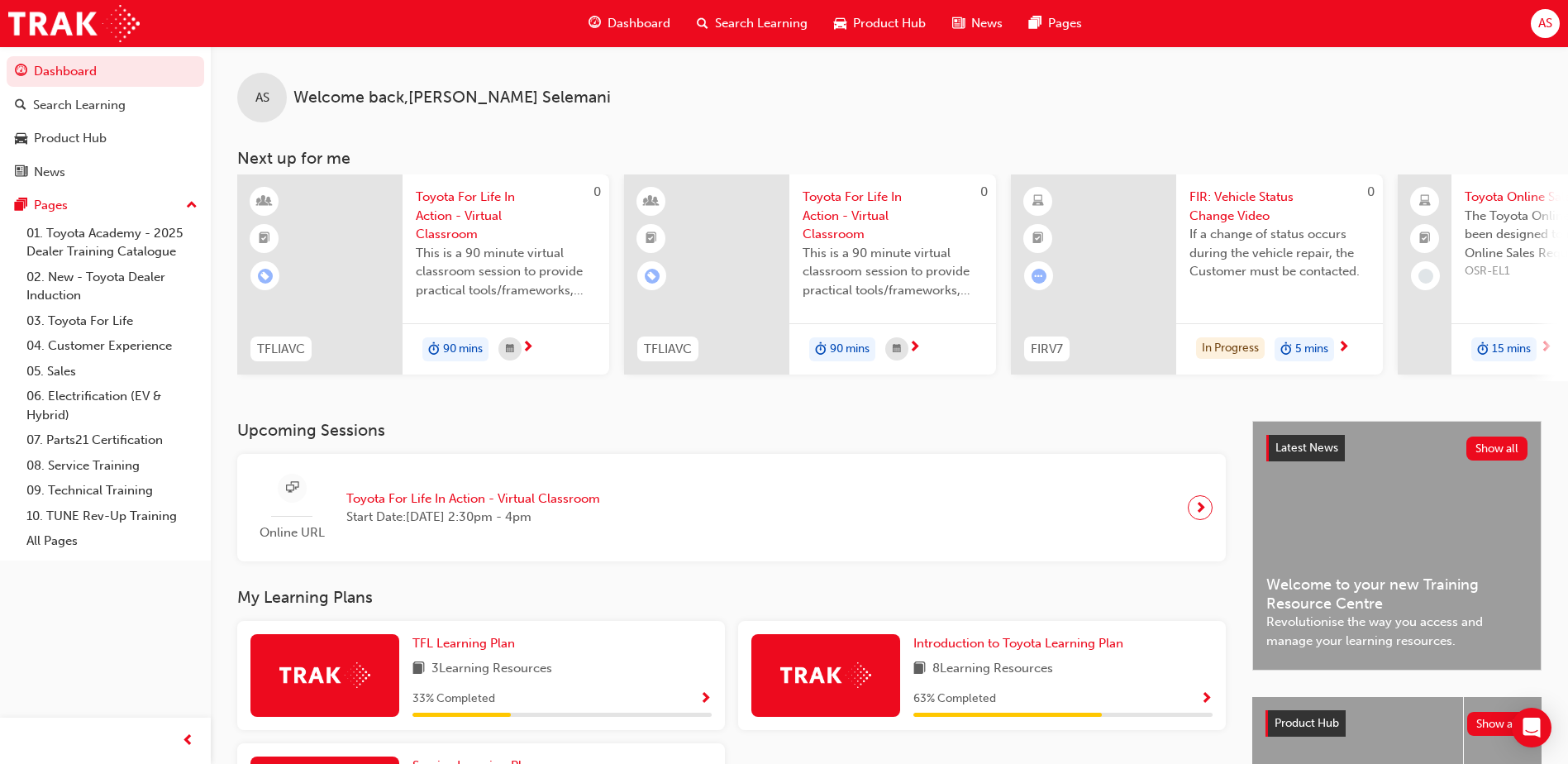
click at [857, 35] on div "Product Hub" at bounding box center [879, 23] width 118 height 34
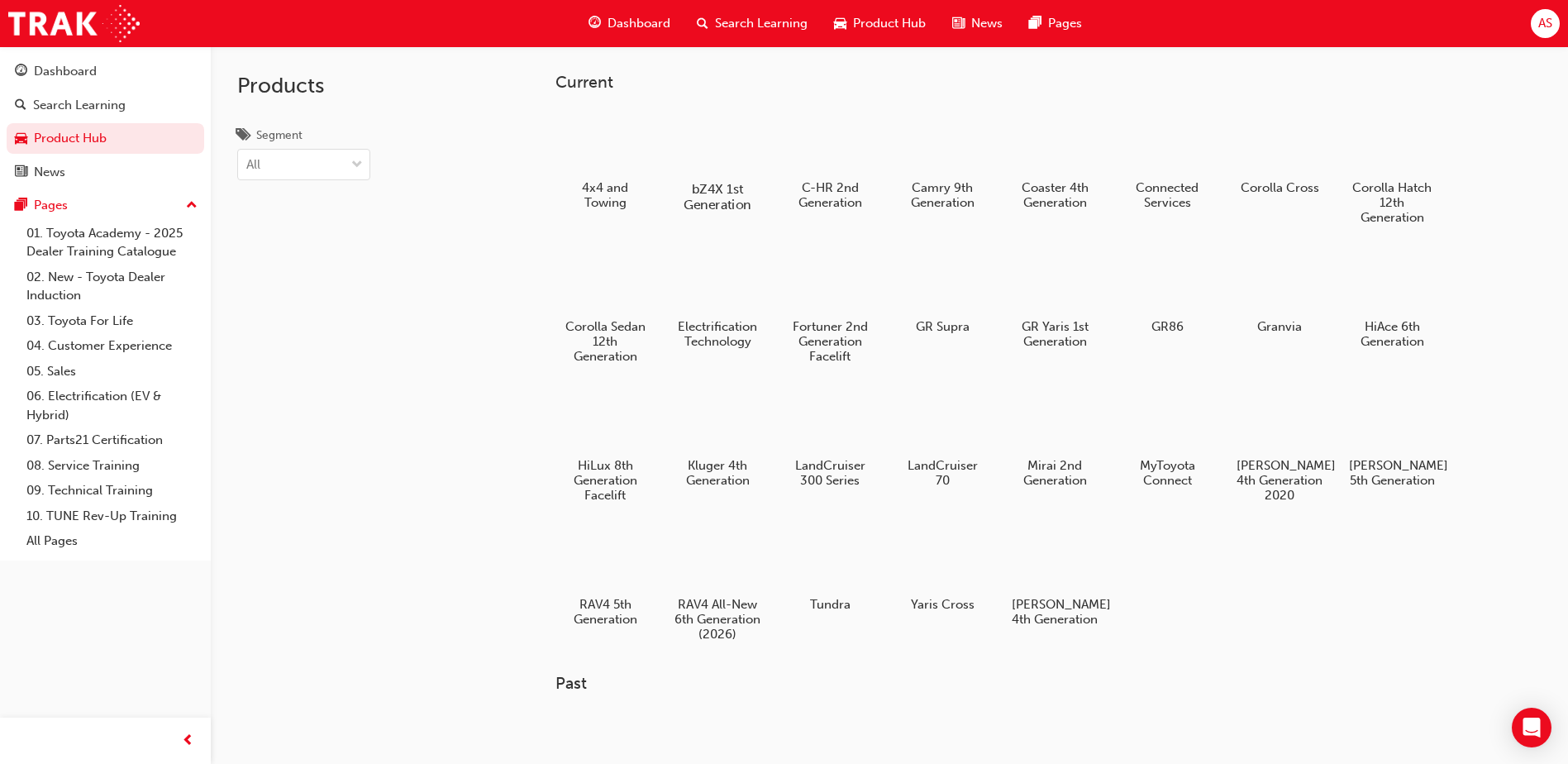
click at [705, 168] on div at bounding box center [718, 141] width 92 height 65
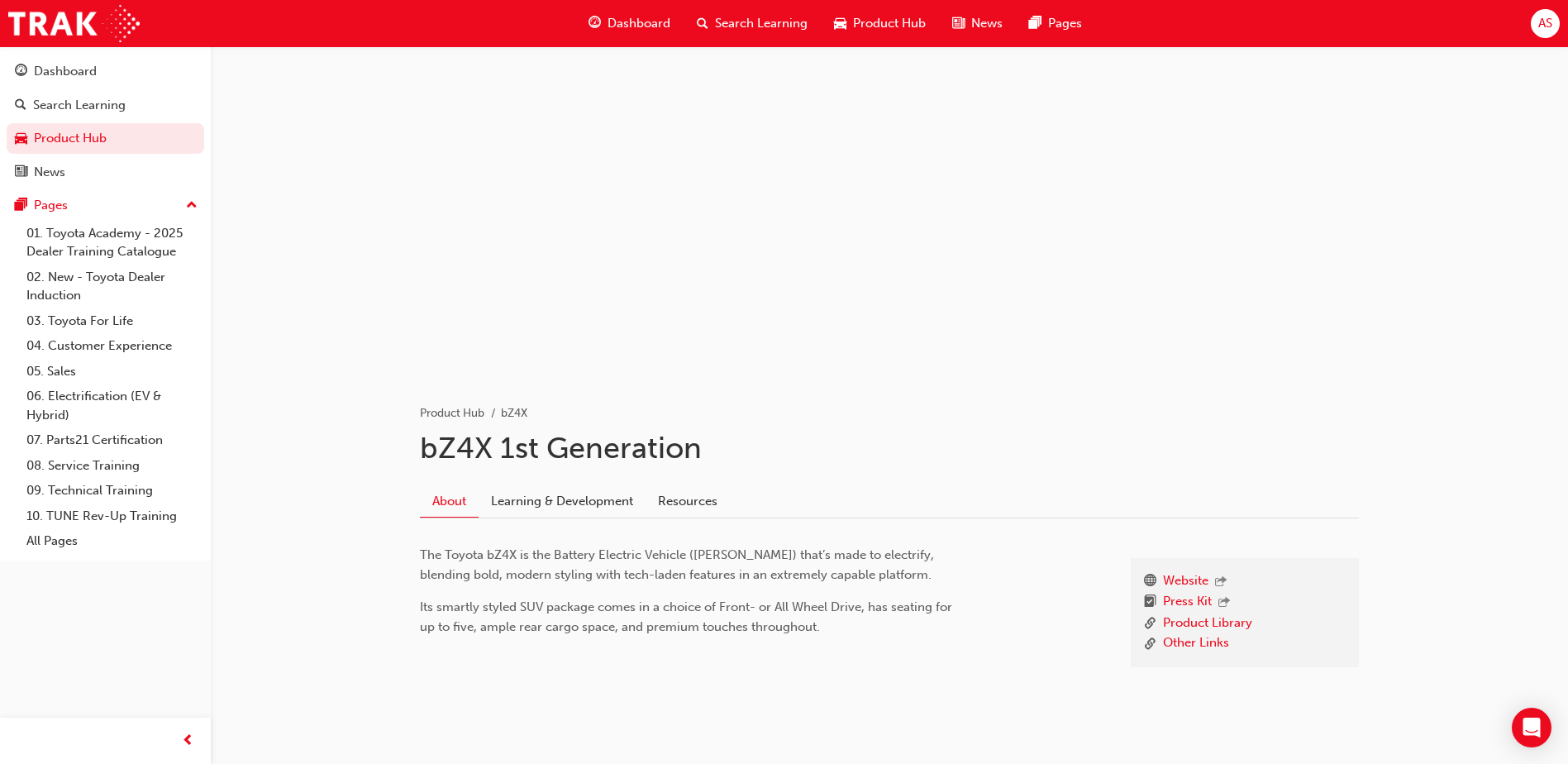
scroll to position [50, 0]
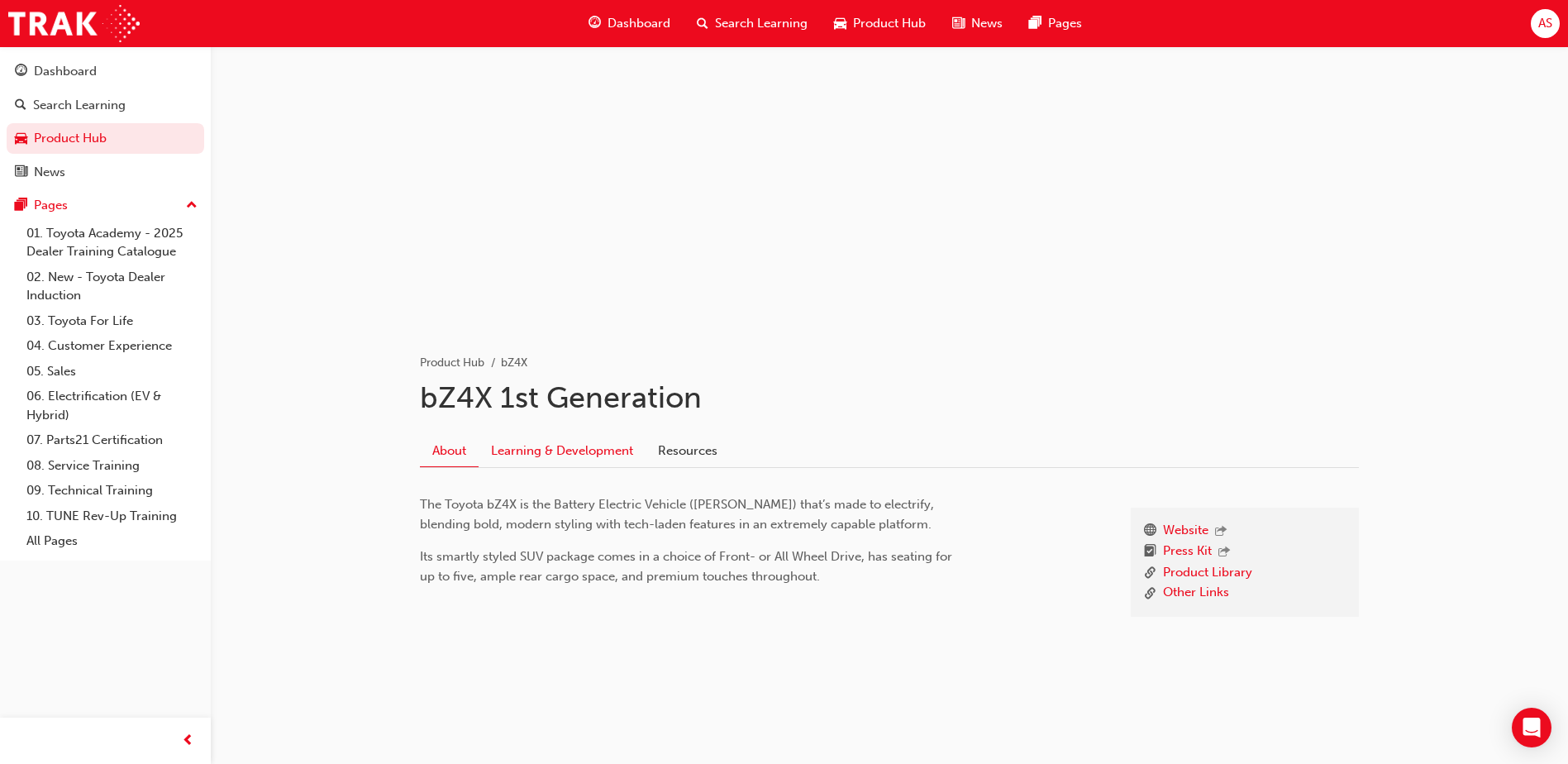
click at [492, 442] on link "Learning & Development" at bounding box center [561, 451] width 167 height 32
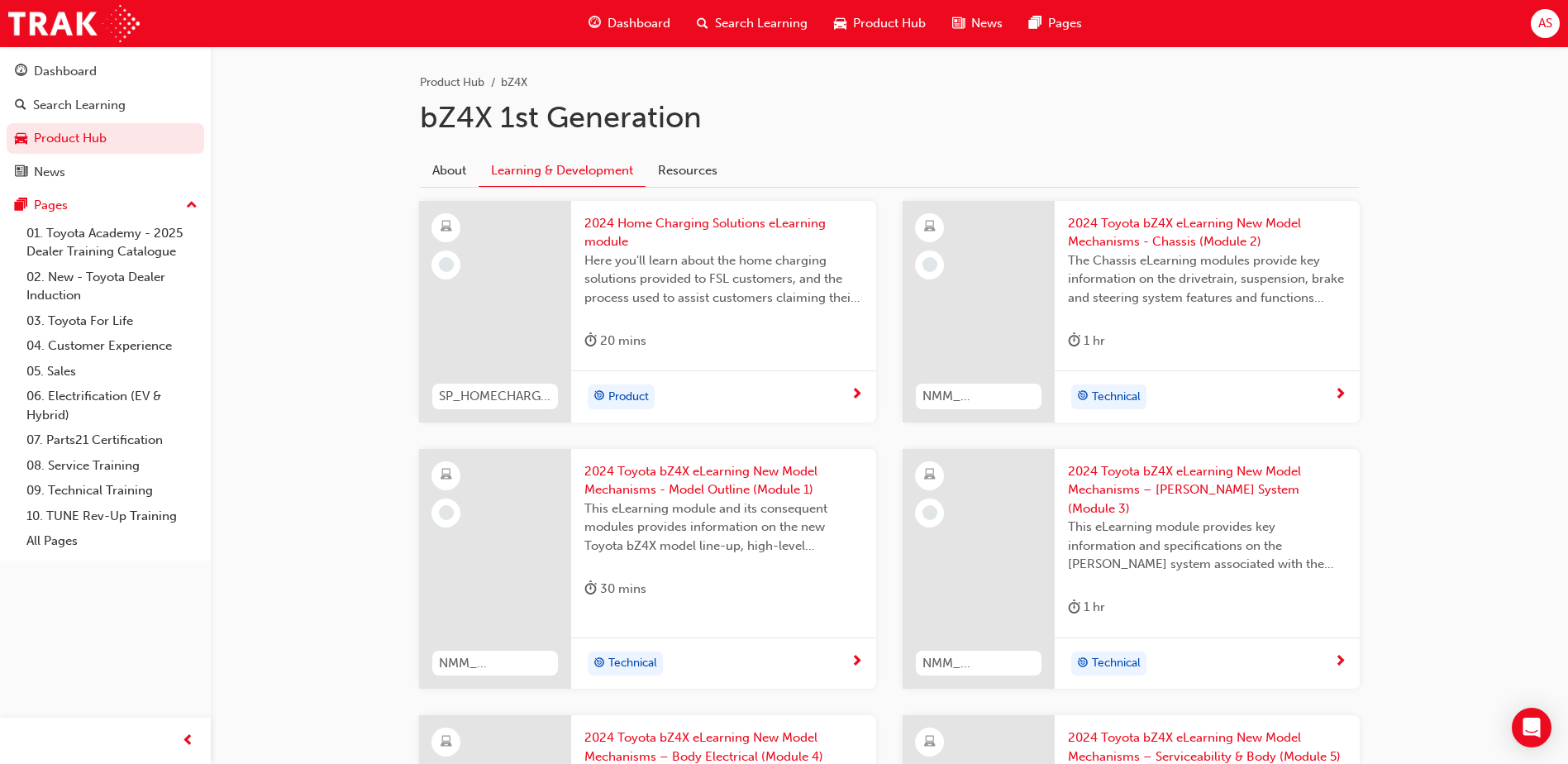
scroll to position [248, 0]
